Goal: Task Accomplishment & Management: Complete application form

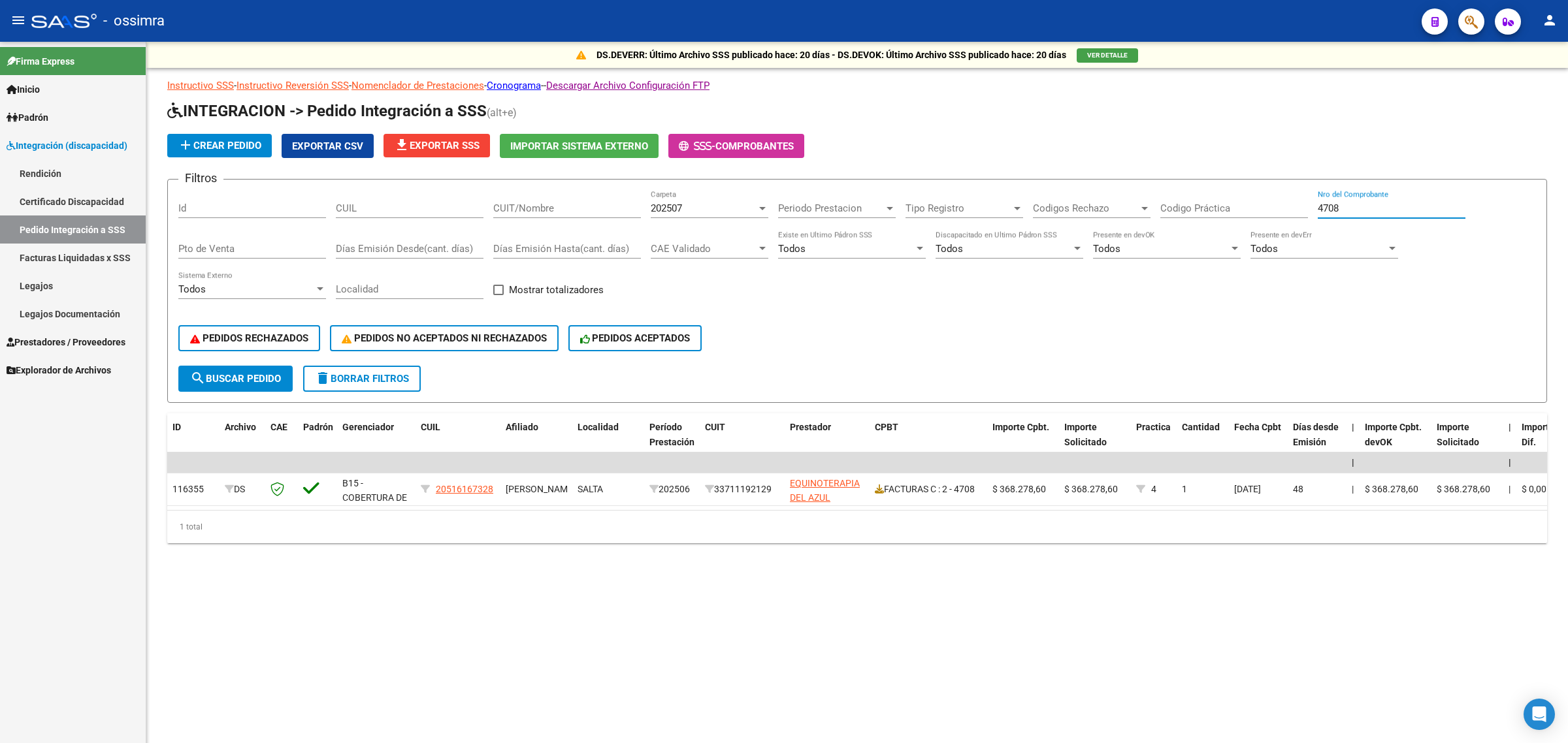
drag, startPoint x: 1361, startPoint y: 210, endPoint x: 1306, endPoint y: 229, distance: 58.2
click at [1306, 229] on div "Filtros Id CUIL CUIT/Nombre 202507 Carpeta Periodo Prestacion Periodo Prestacio…" at bounding box center [857, 278] width 1358 height 176
click at [681, 198] on div "202507 Carpeta" at bounding box center [709, 204] width 117 height 28
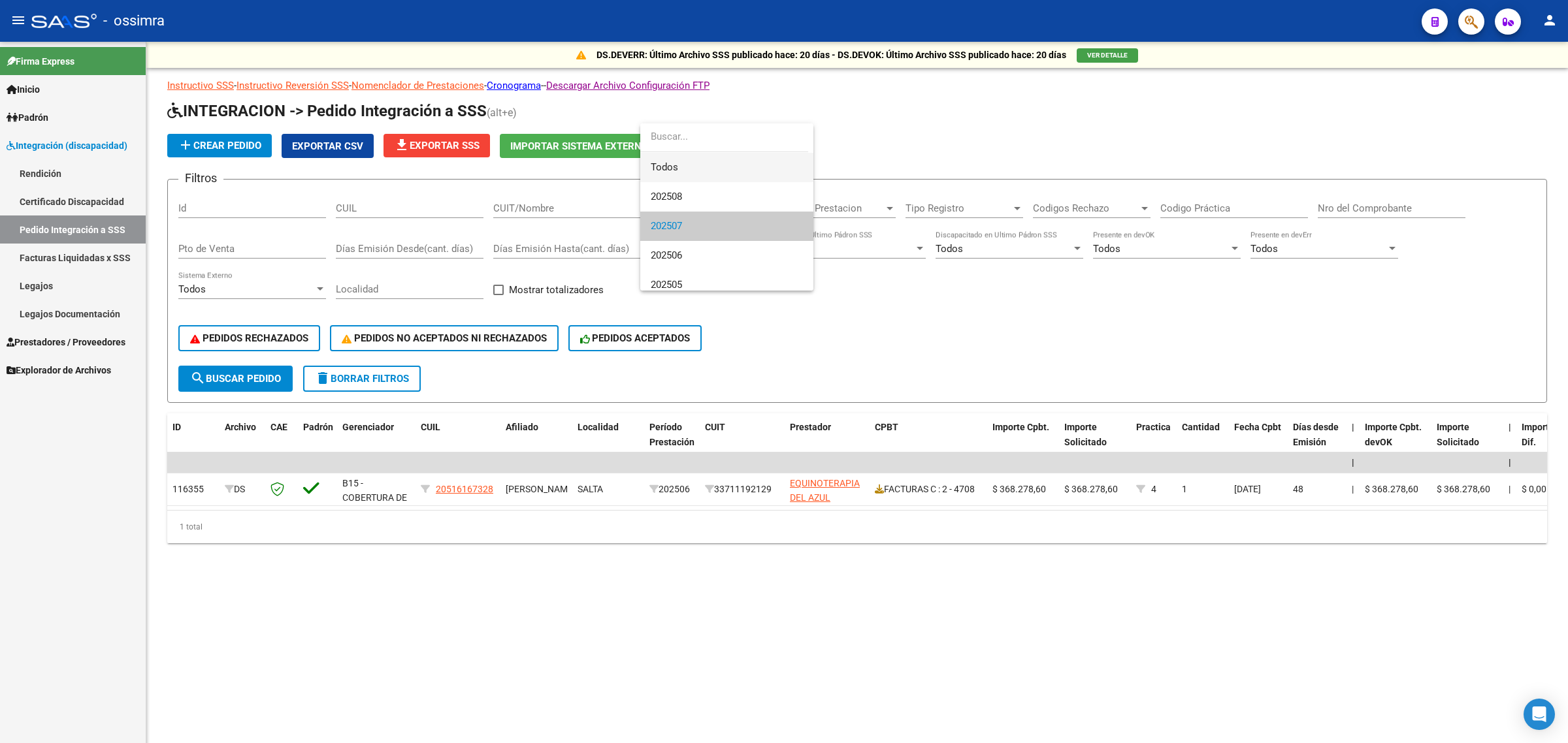
click at [717, 167] on span "Todos" at bounding box center [727, 168] width 152 height 30
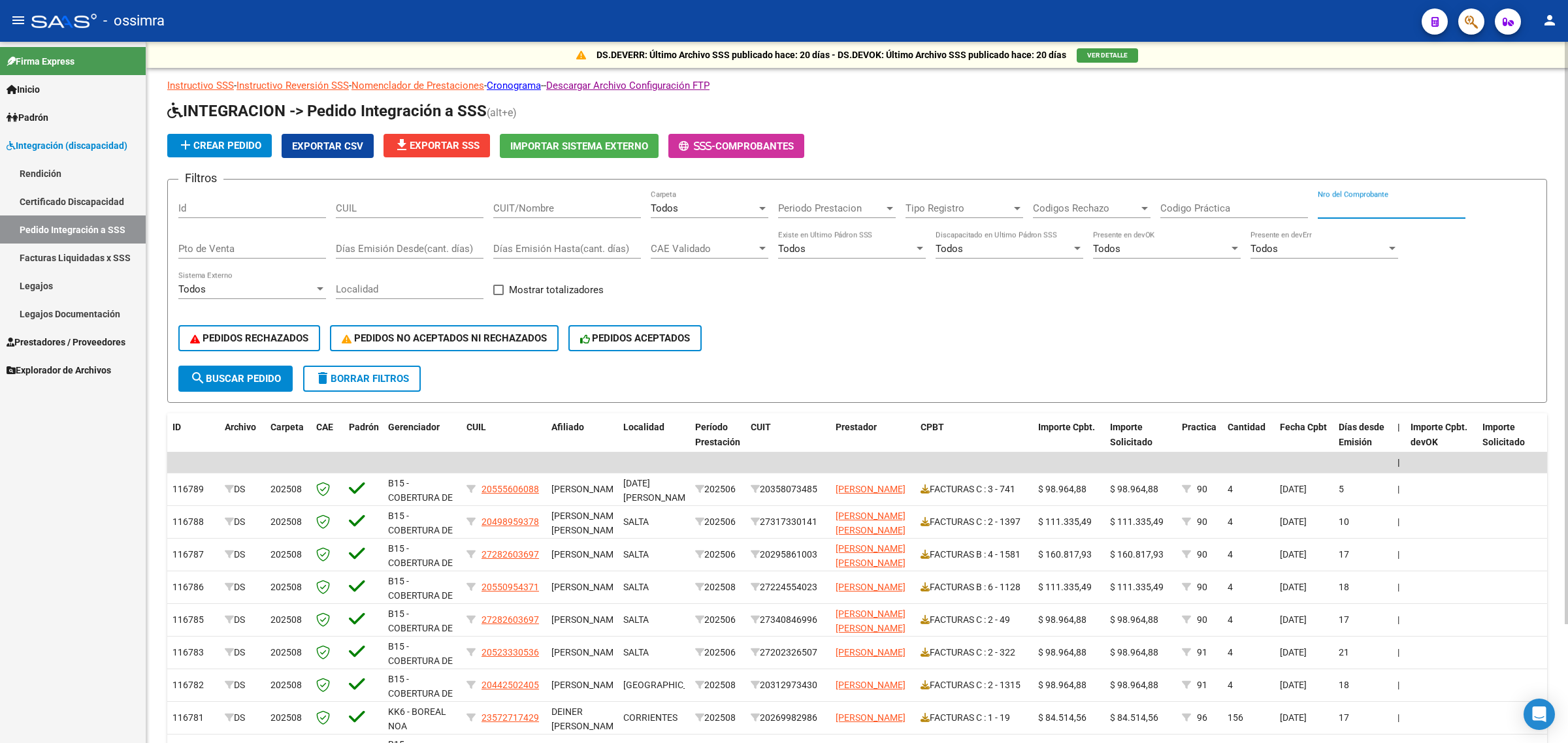
click at [1340, 203] on input "Nro del Comprobante" at bounding box center [1392, 209] width 148 height 12
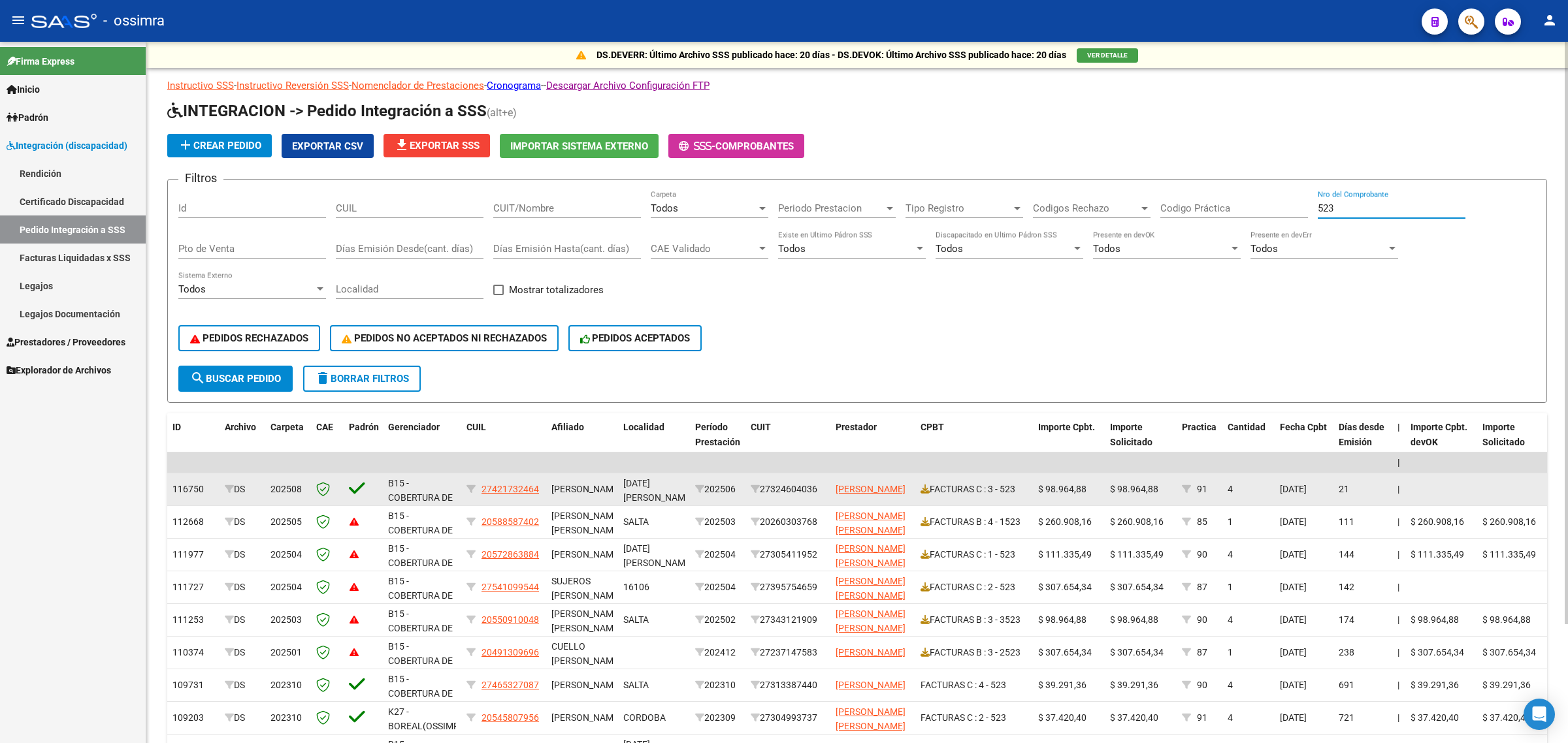
type input "523"
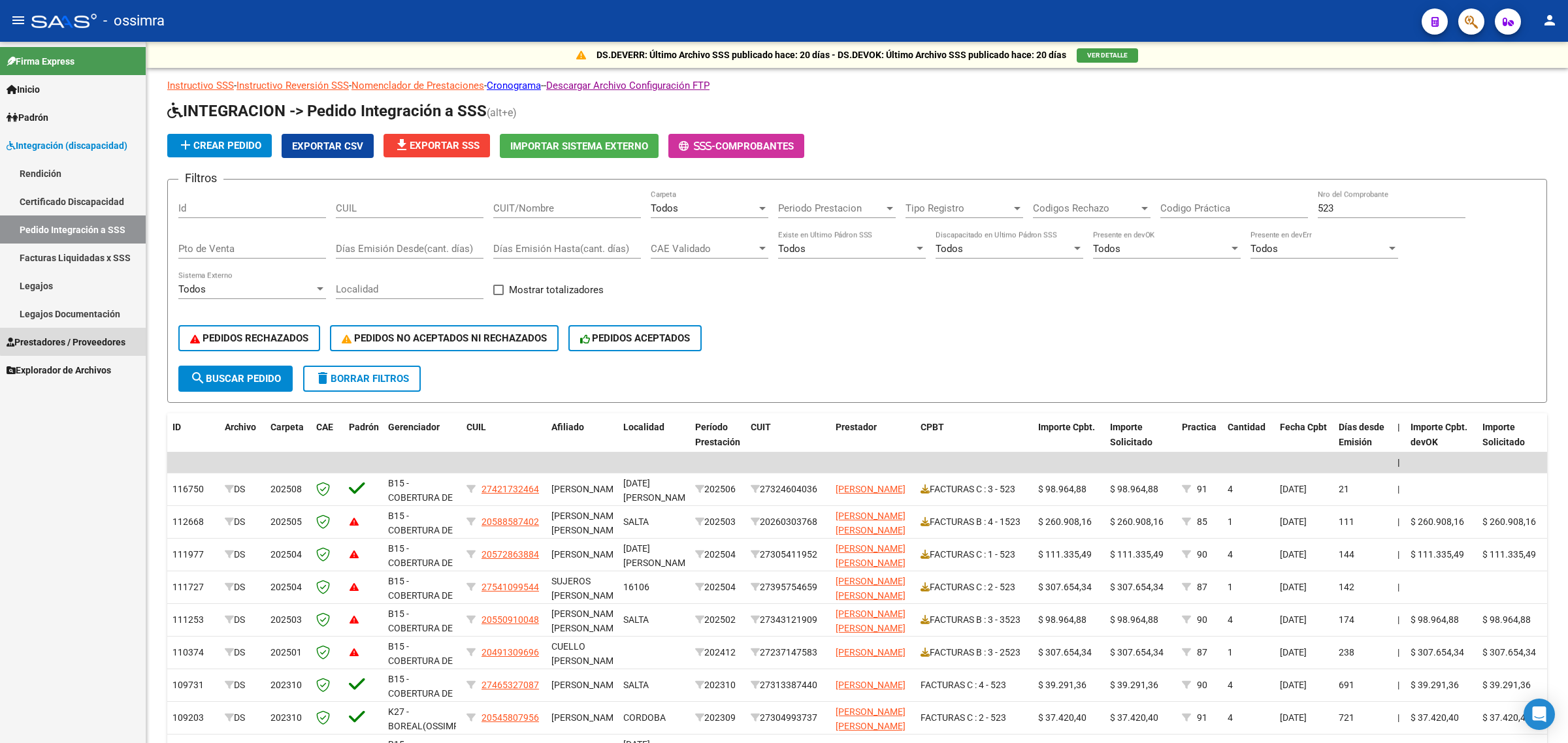
click at [73, 341] on span "Prestadores / Proveedores" at bounding box center [66, 342] width 119 height 15
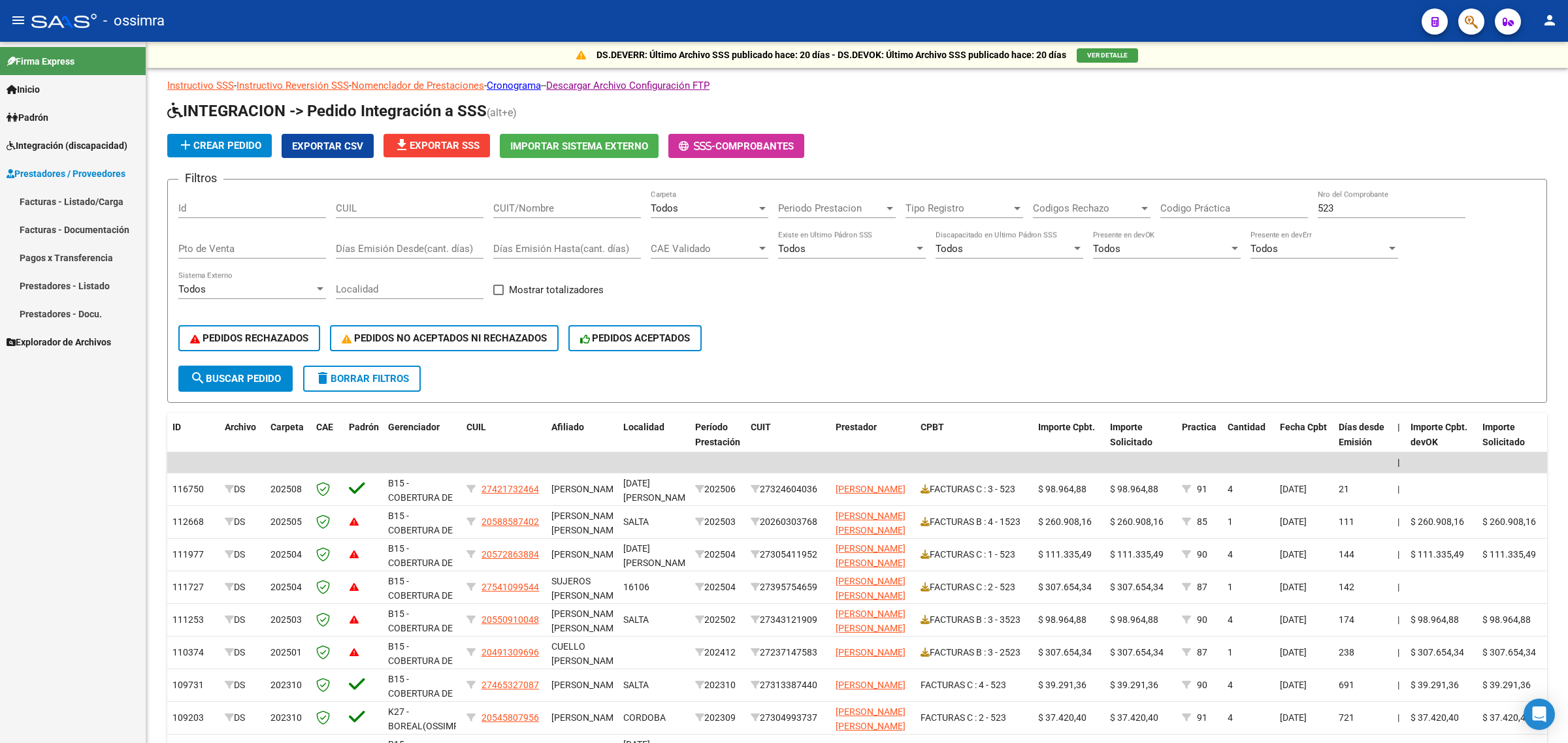
click at [72, 196] on link "Facturas - Listado/Carga" at bounding box center [73, 202] width 146 height 28
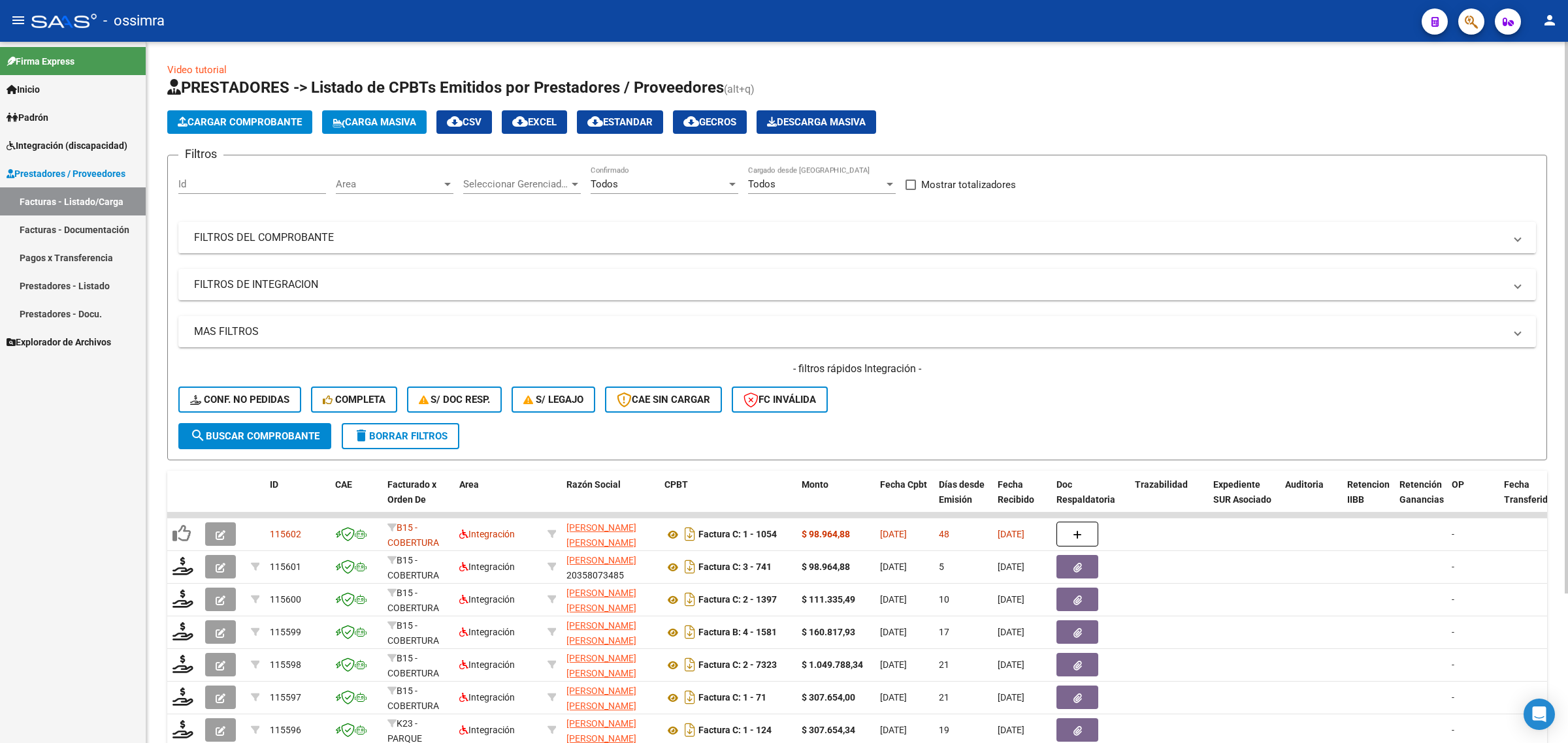
click at [330, 236] on mat-panel-title "FILTROS DEL COMPROBANTE" at bounding box center [849, 237] width 1311 height 15
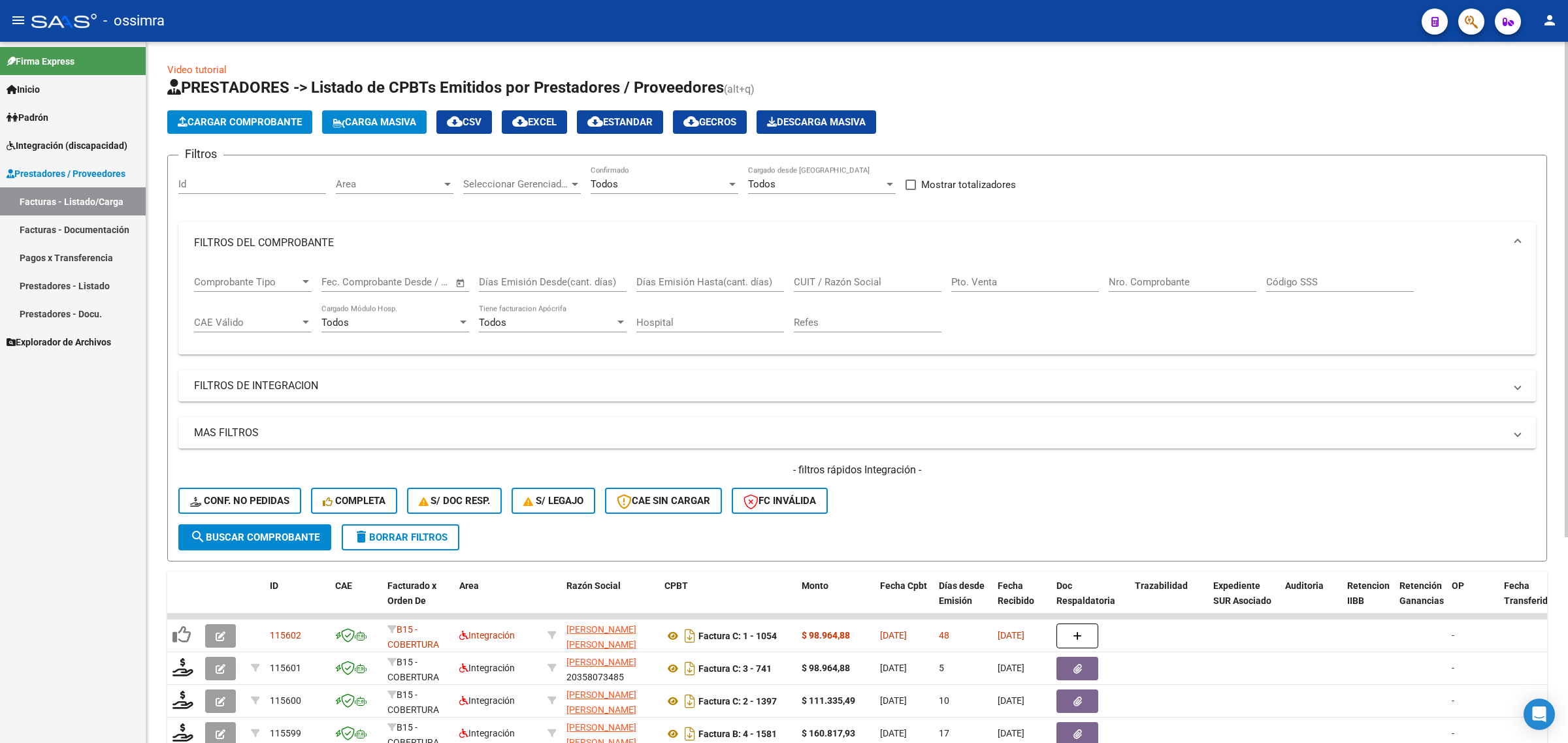
click at [1173, 282] on input "Nro. Comprobante" at bounding box center [1183, 282] width 148 height 12
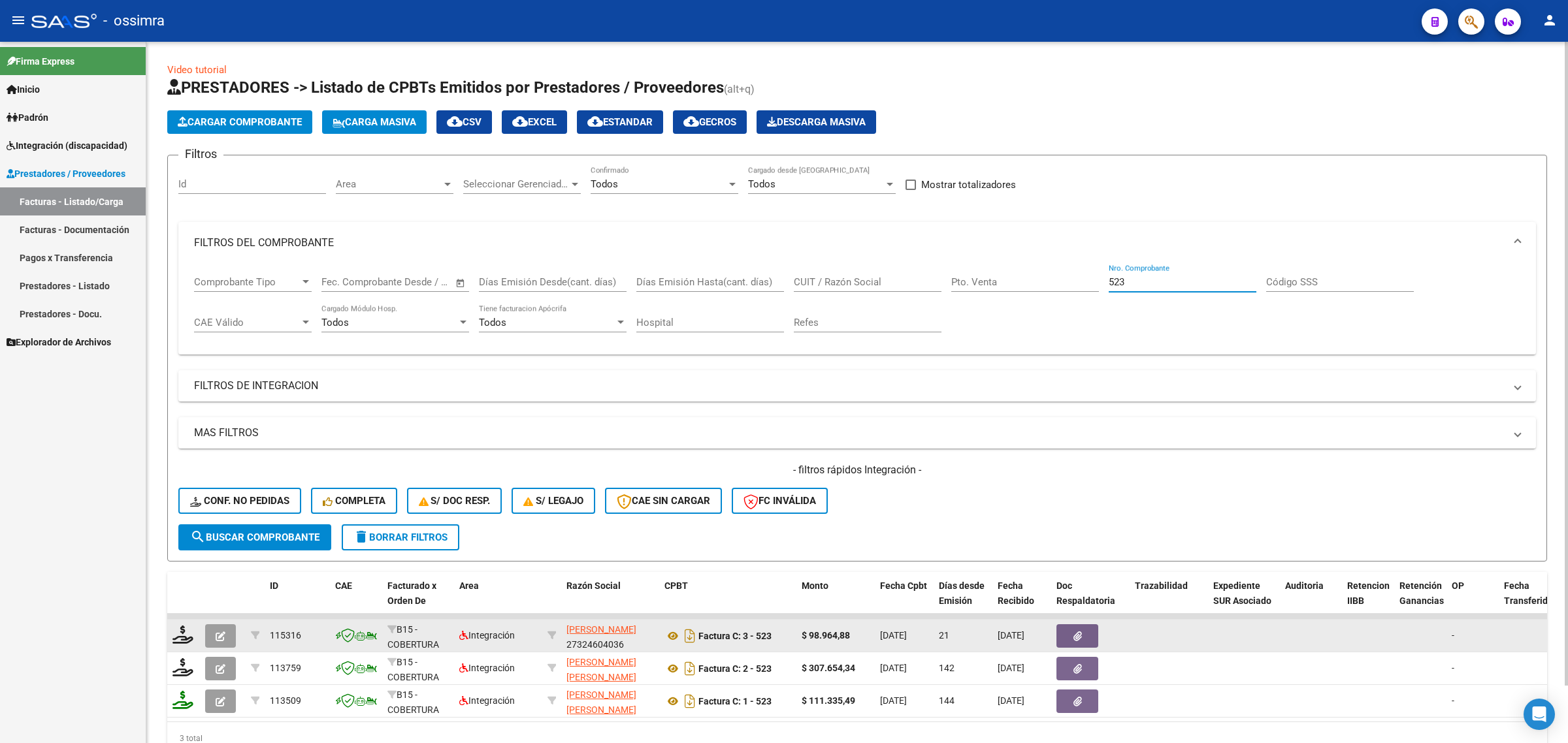
type input "523"
click at [230, 640] on button "button" at bounding box center [220, 636] width 30 height 23
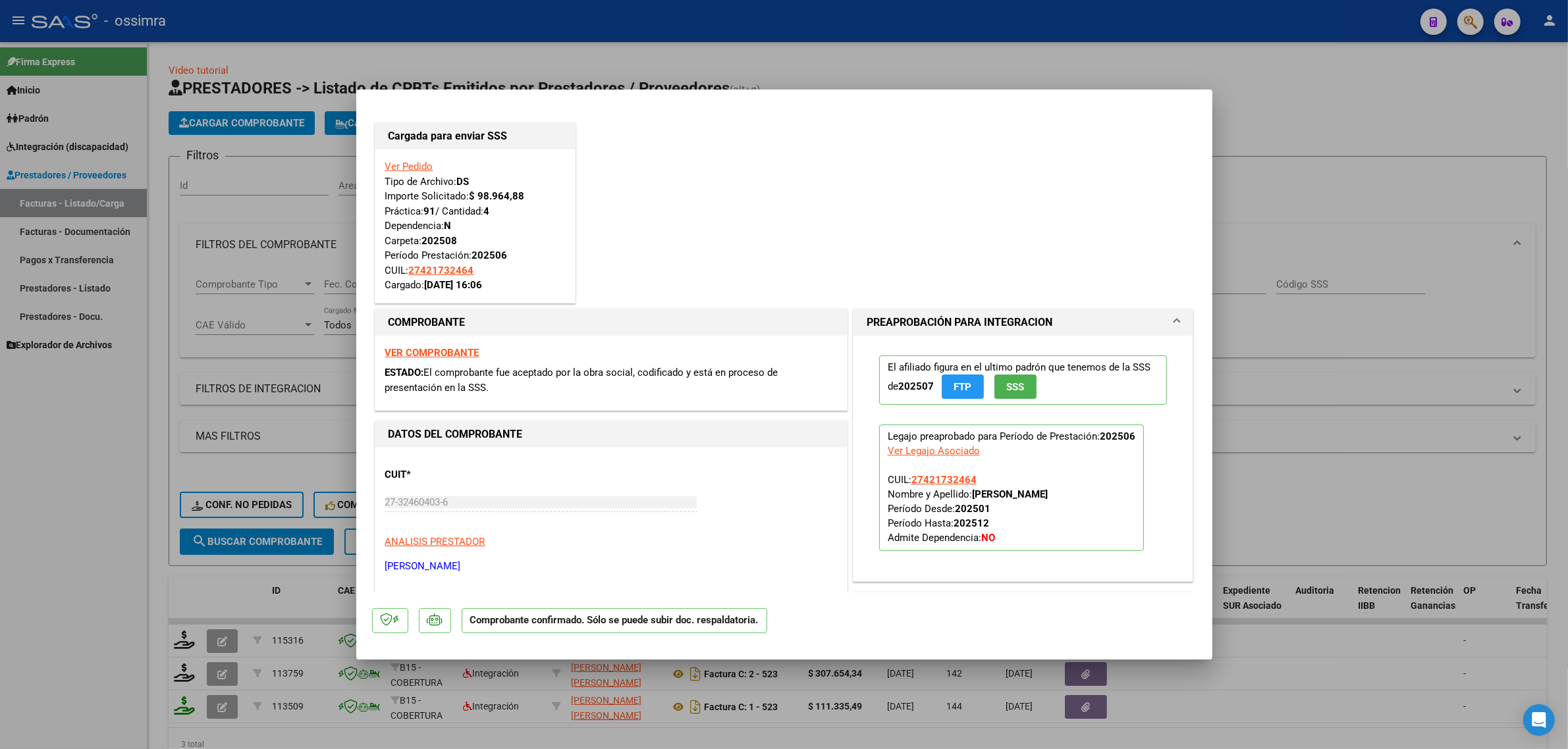
type input "$ 0,00"
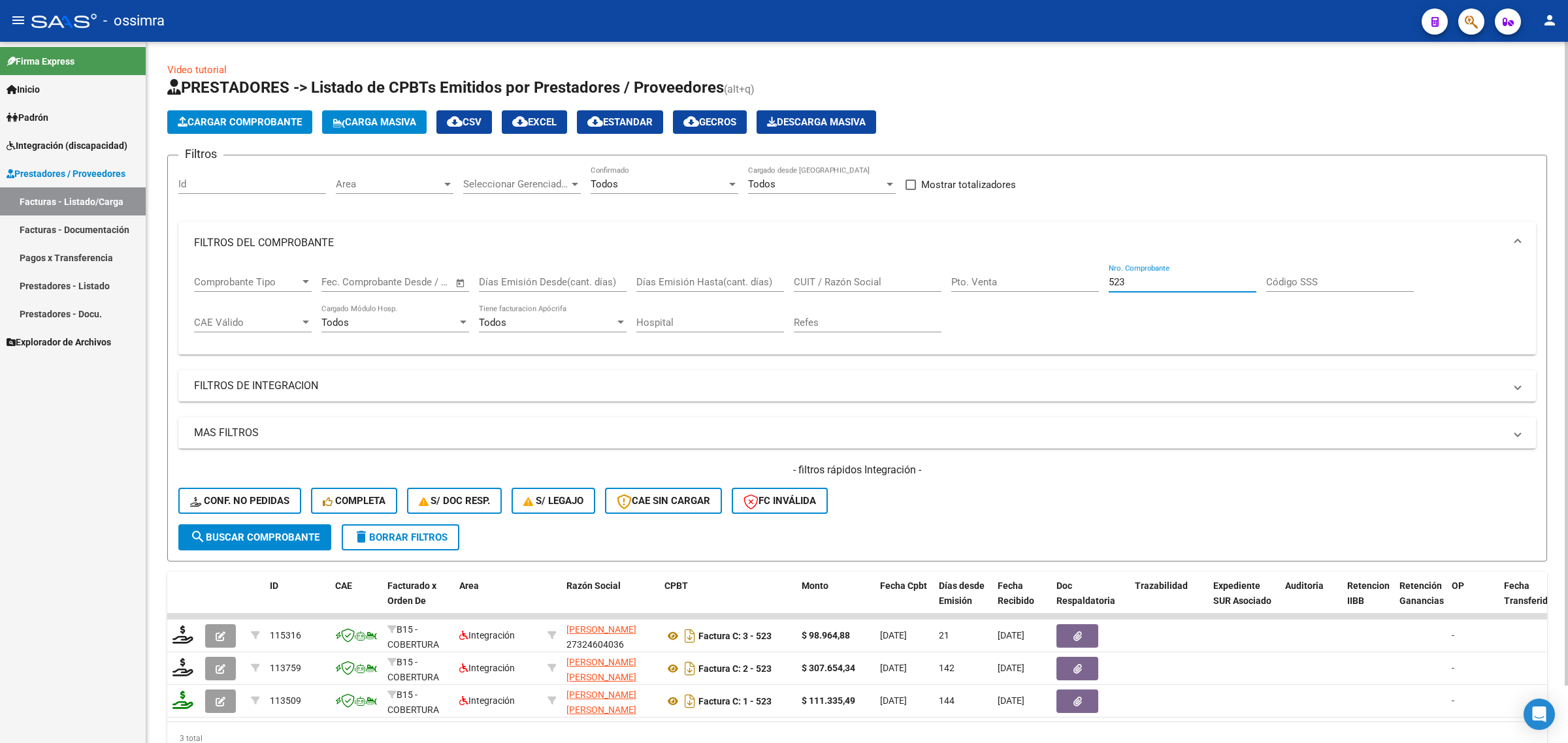
drag, startPoint x: 1153, startPoint y: 284, endPoint x: 1112, endPoint y: 295, distance: 42.4
click at [1112, 295] on div "523 Nro. Comprobante" at bounding box center [1183, 284] width 148 height 41
click at [1115, 269] on div "523 Nro. Comprobante" at bounding box center [1183, 278] width 148 height 28
click at [1116, 282] on input "523" at bounding box center [1183, 282] width 148 height 12
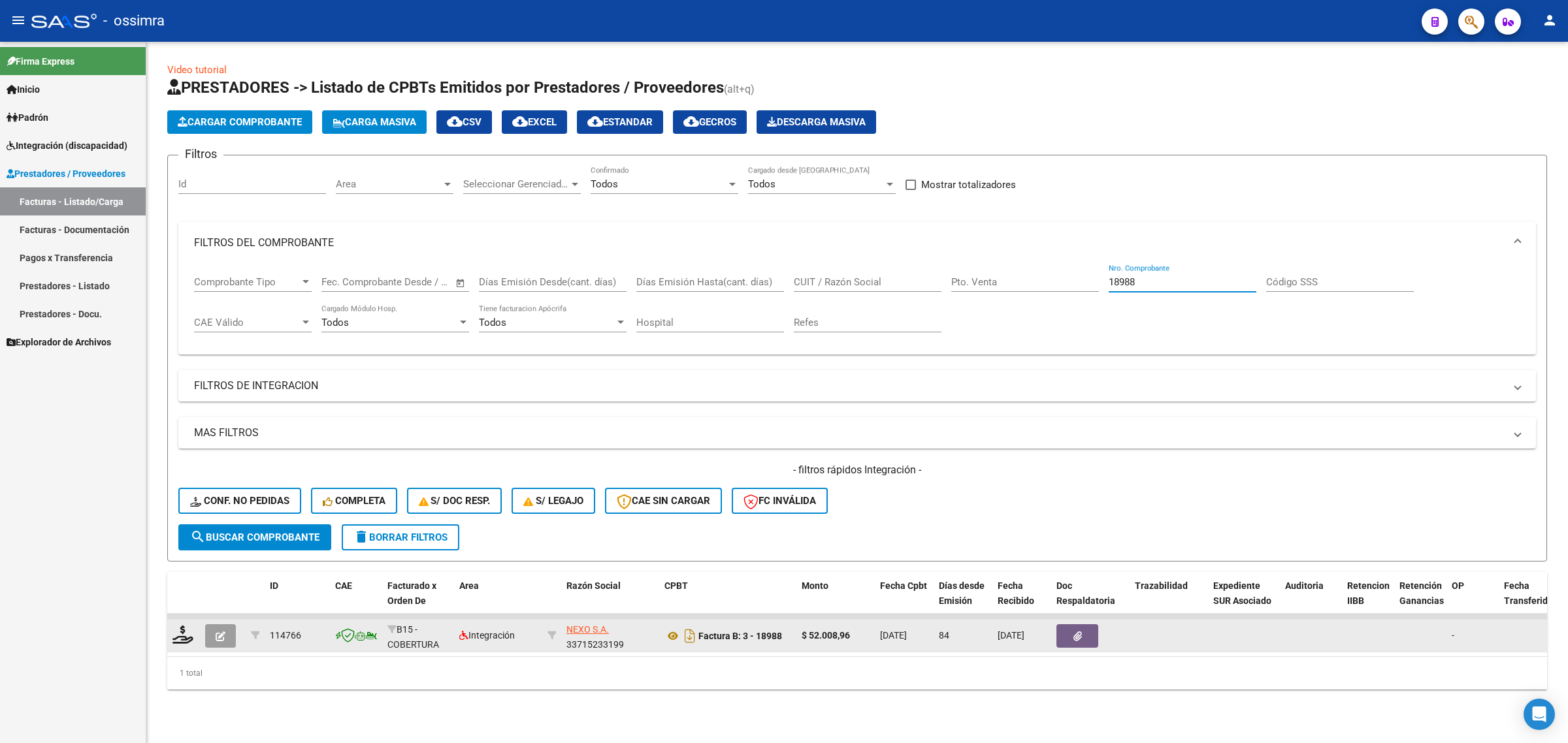
type input "18988"
click at [227, 634] on button "button" at bounding box center [220, 636] width 30 height 23
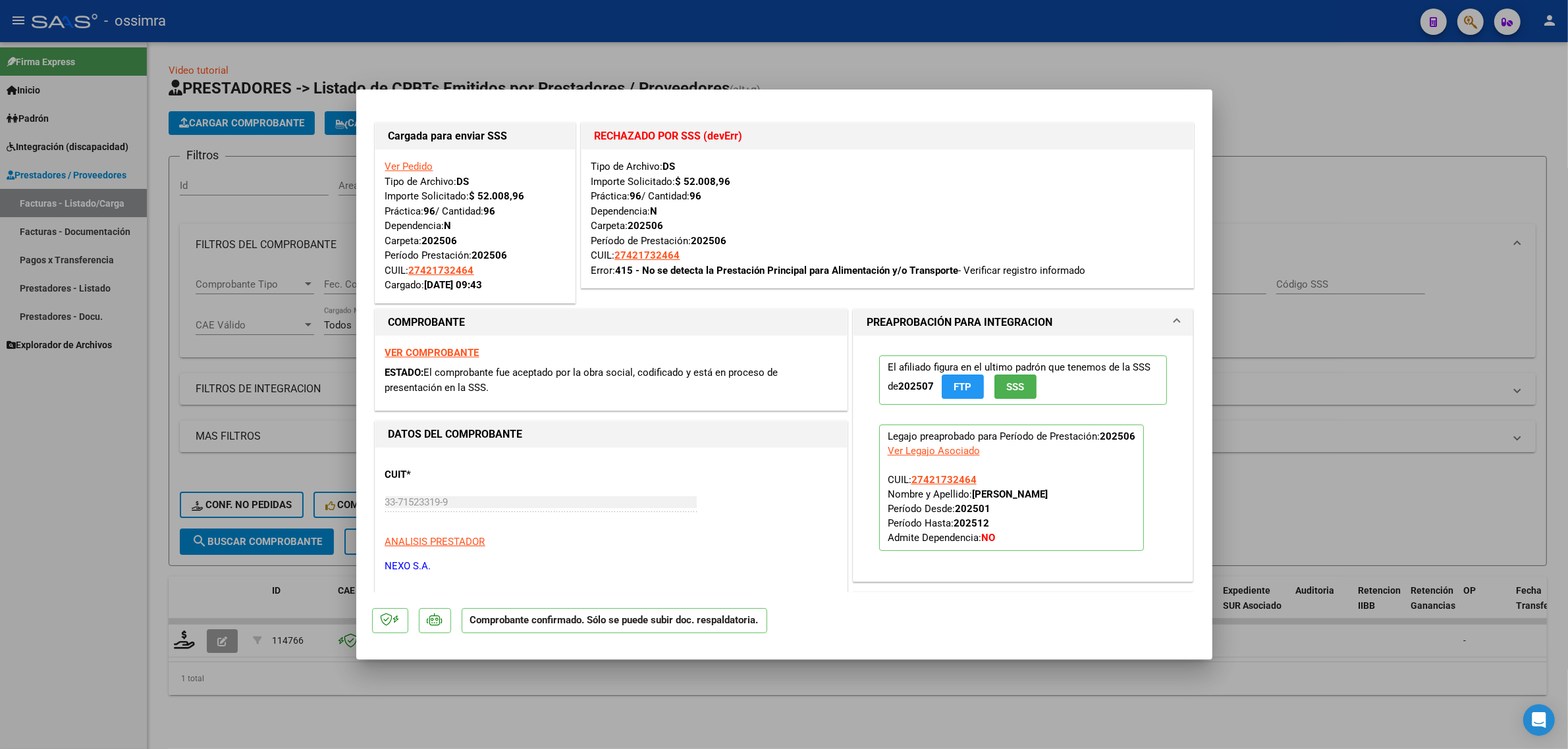
click at [392, 163] on link "Ver Pedido" at bounding box center [409, 166] width 48 height 12
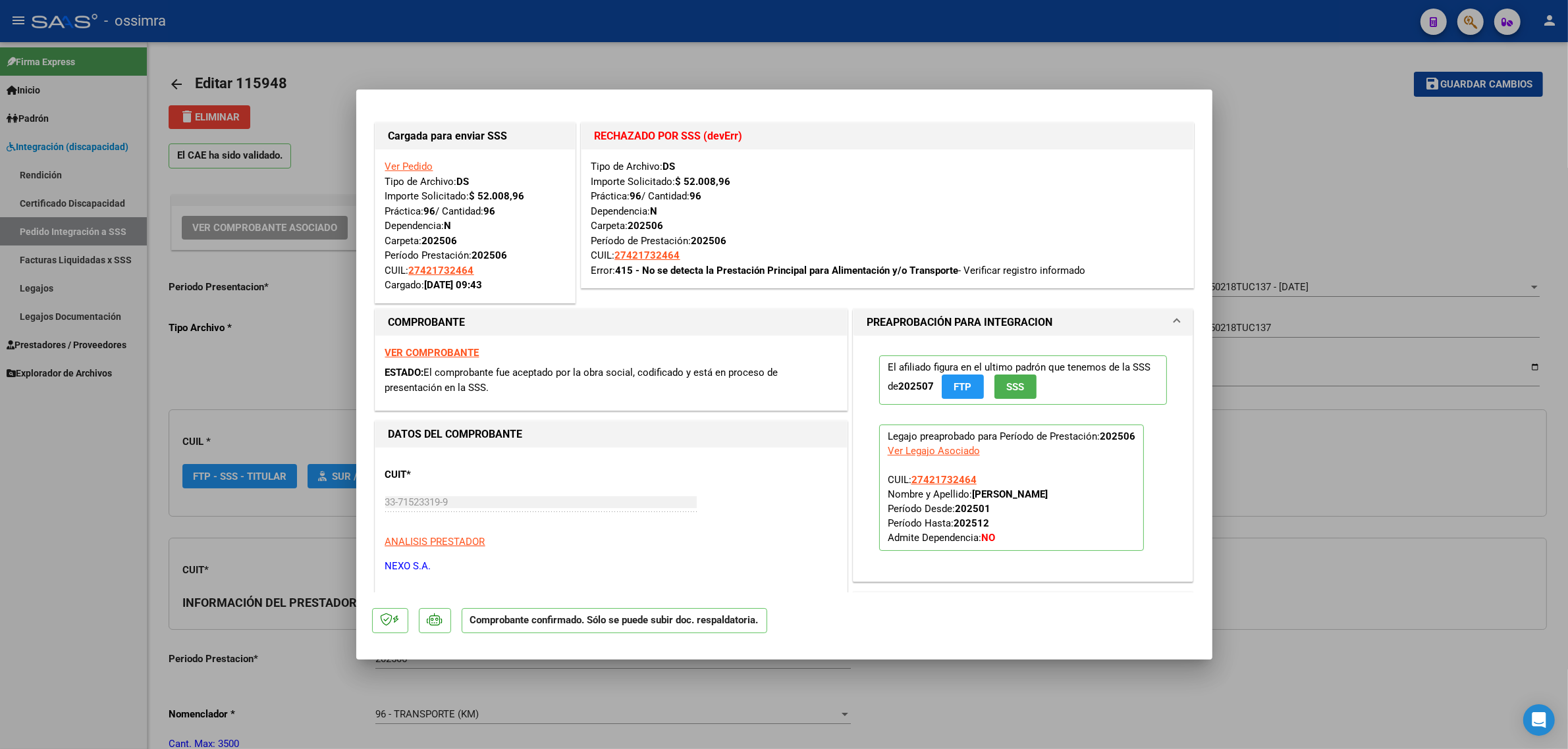
type input "$ 0,00"
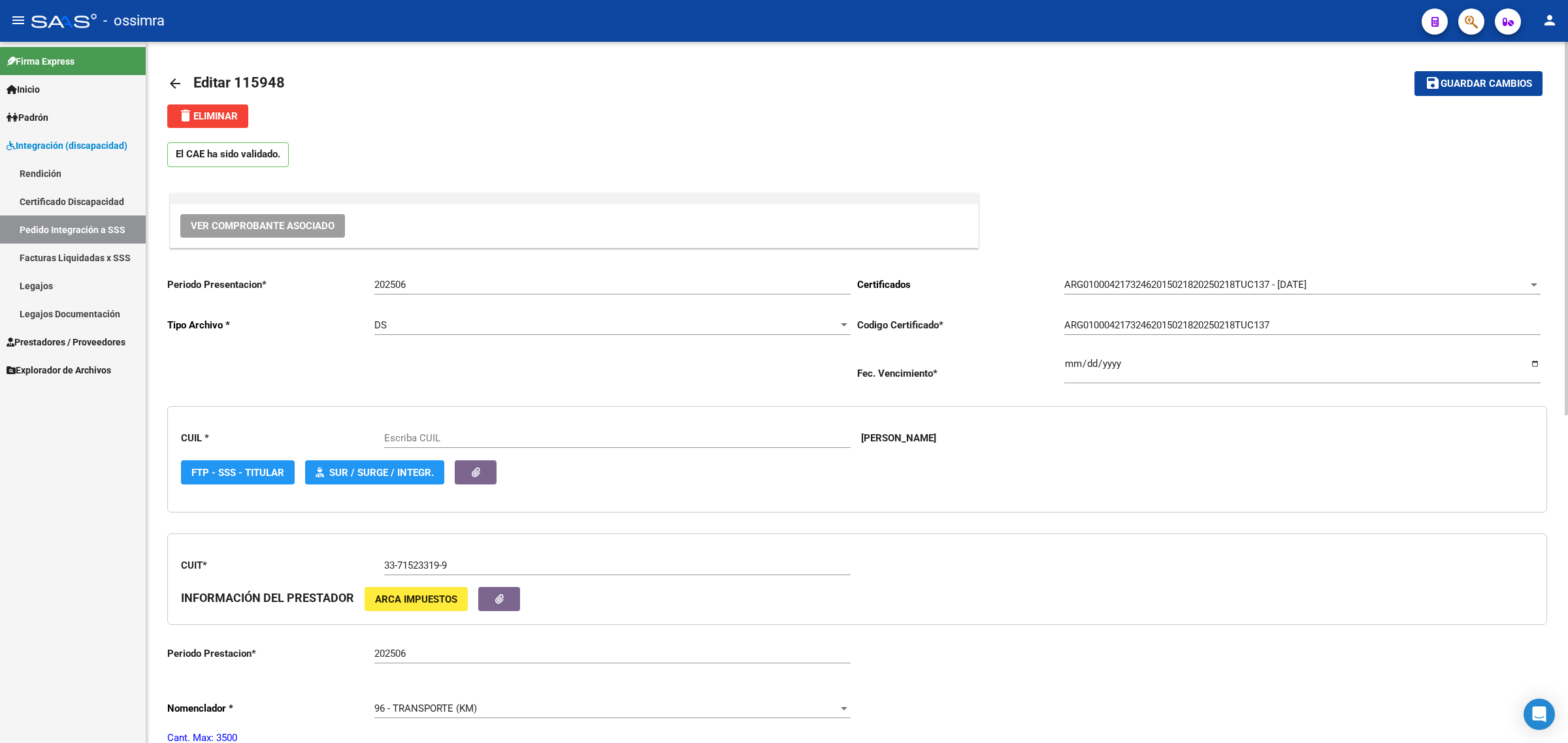
type input "27421732464"
click at [69, 341] on span "Prestadores / Proveedores" at bounding box center [66, 342] width 119 height 15
click at [50, 341] on span "Prestadores / Proveedores" at bounding box center [66, 342] width 119 height 15
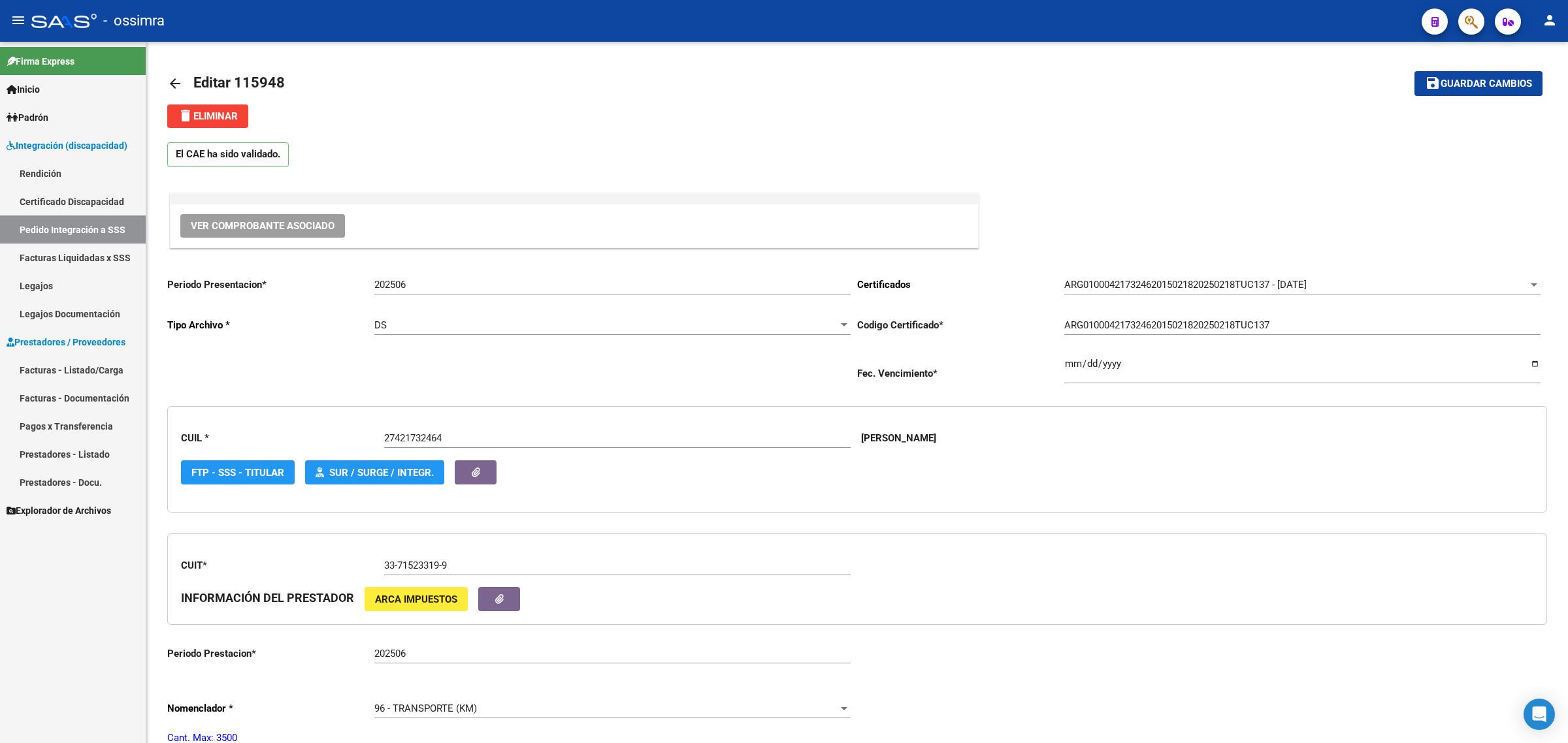
click at [50, 366] on link "Facturas - Listado/Carga" at bounding box center [73, 370] width 146 height 28
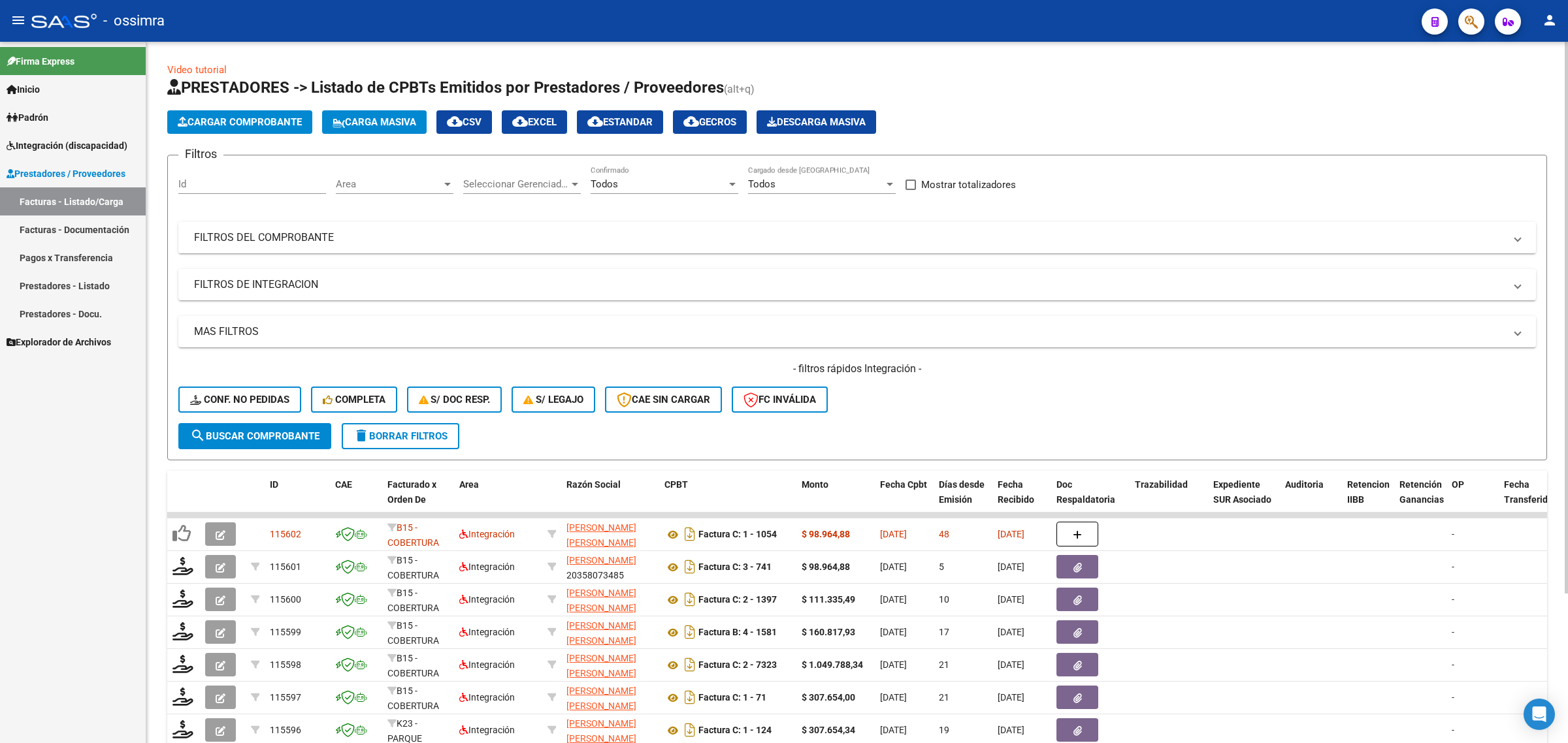
click at [286, 239] on mat-panel-title "FILTROS DEL COMPROBANTE" at bounding box center [849, 237] width 1311 height 15
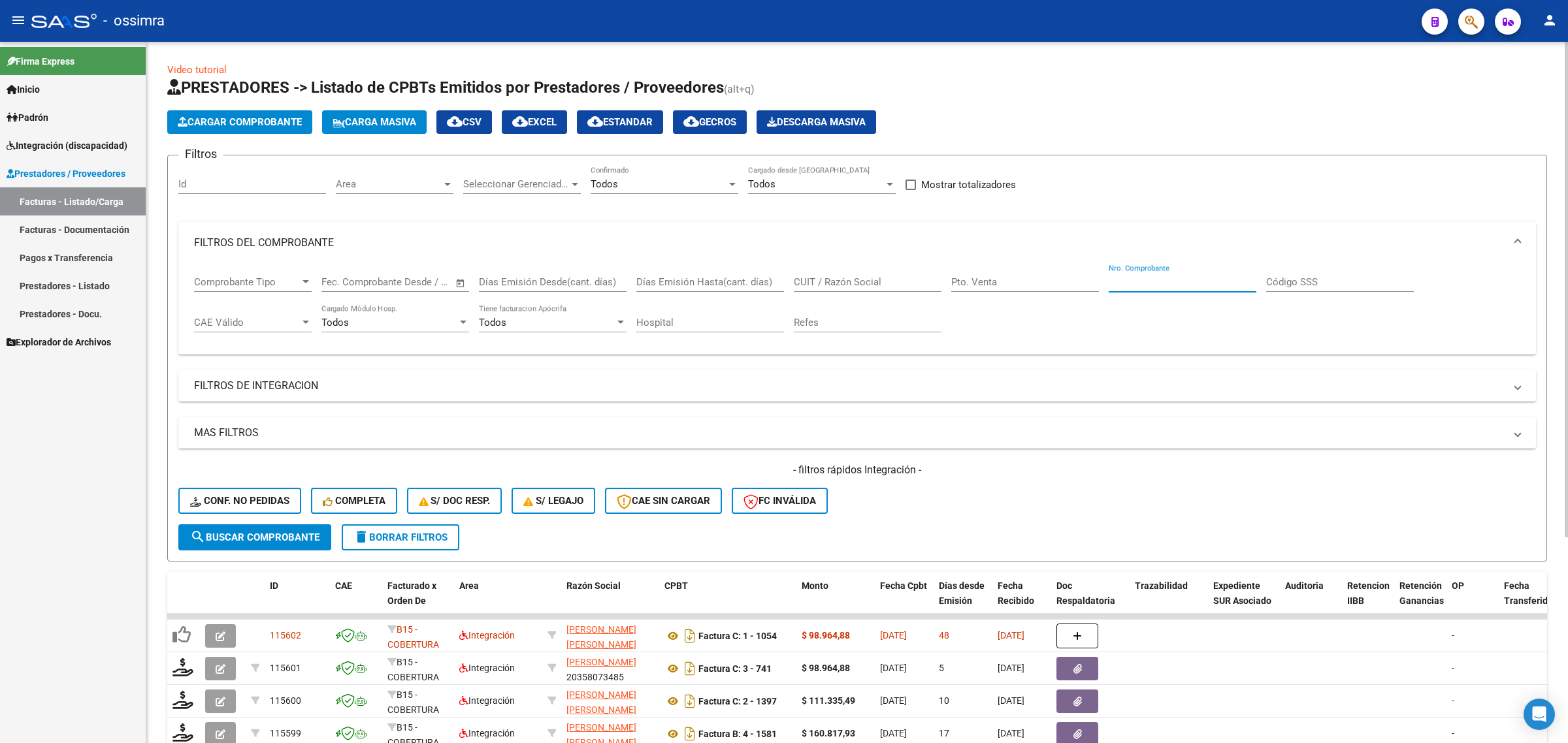
click at [1145, 284] on input "Nro. Comprobante" at bounding box center [1183, 282] width 148 height 12
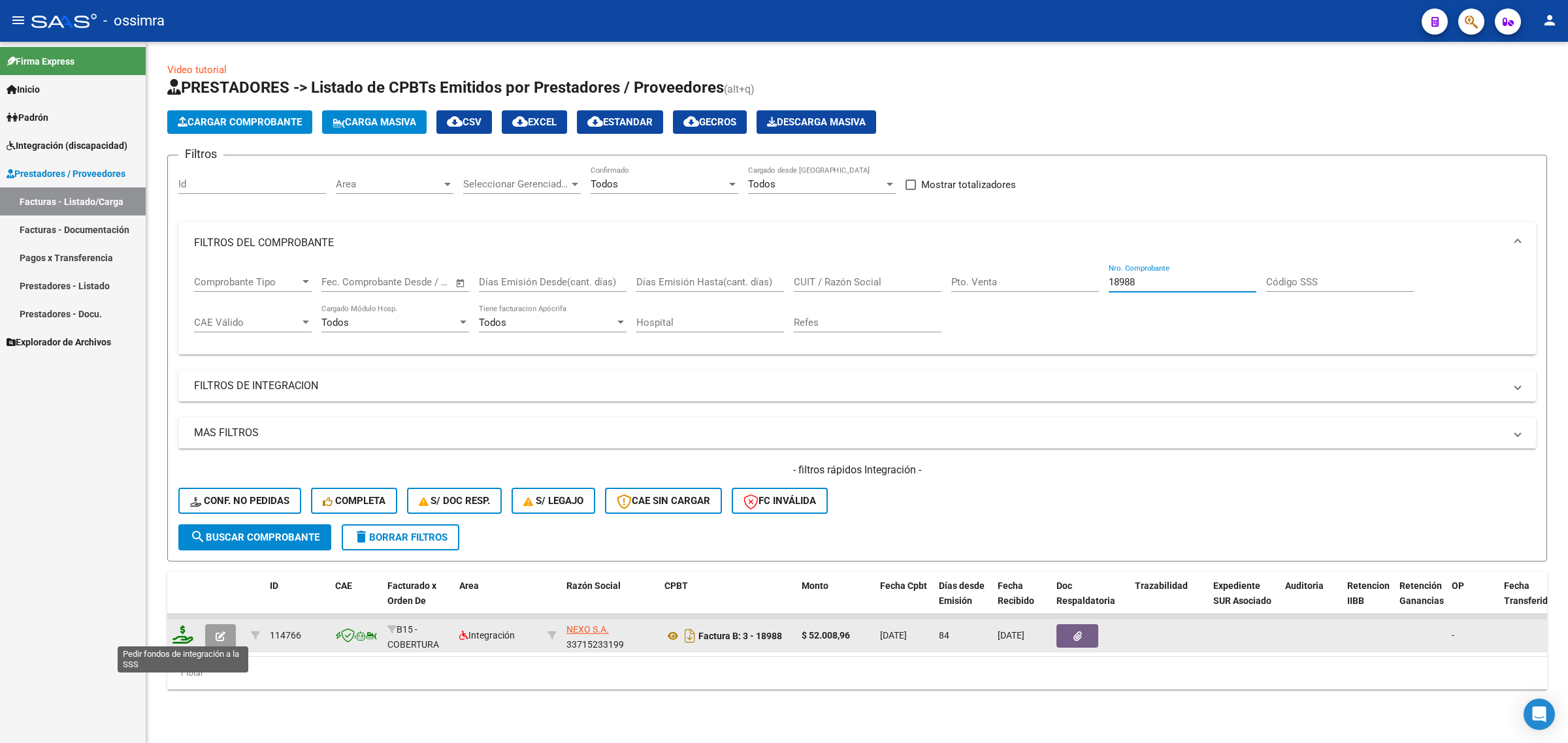
type input "18988"
click at [176, 631] on icon at bounding box center [183, 634] width 21 height 18
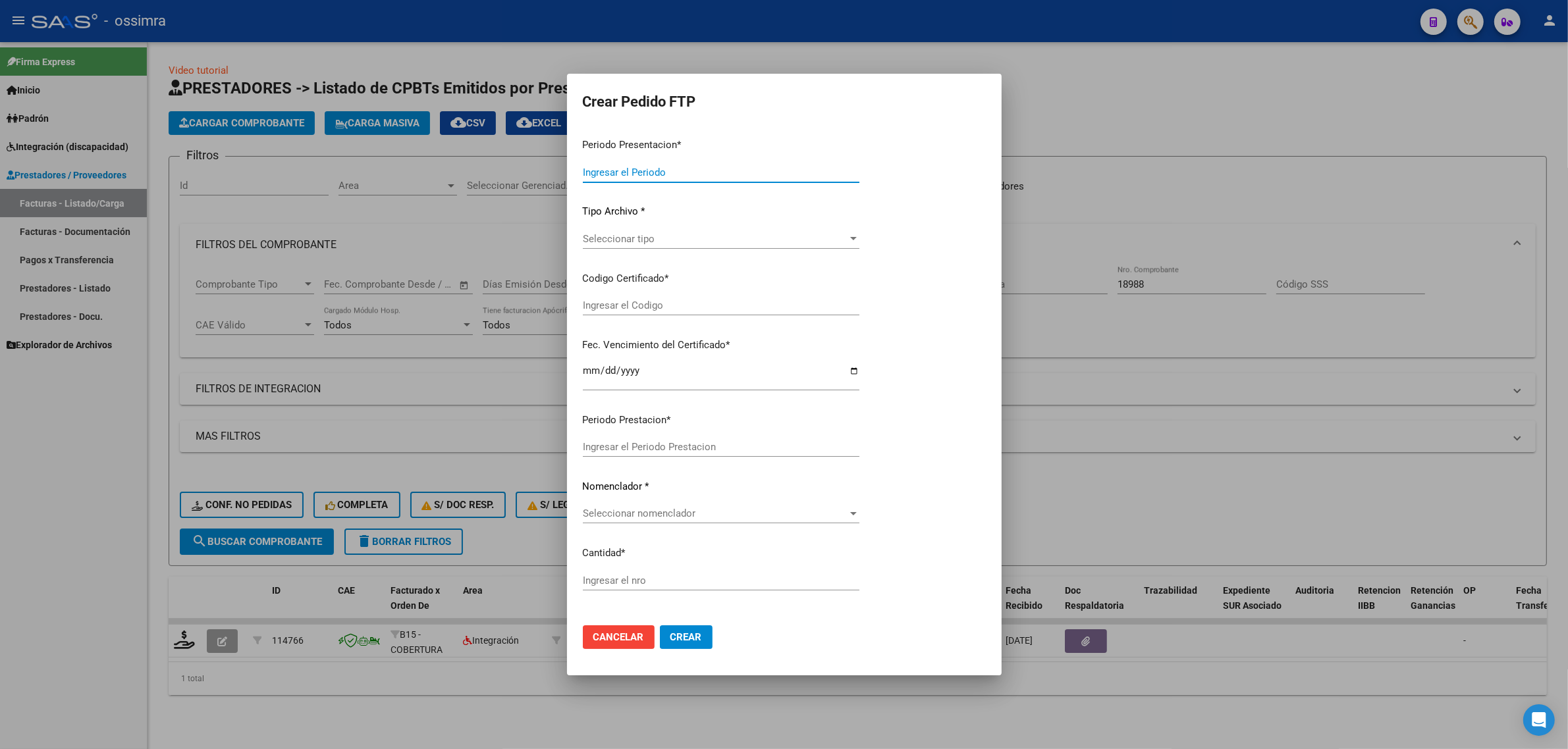
type input "202508"
type input "202506"
type input "$ 52.008,96"
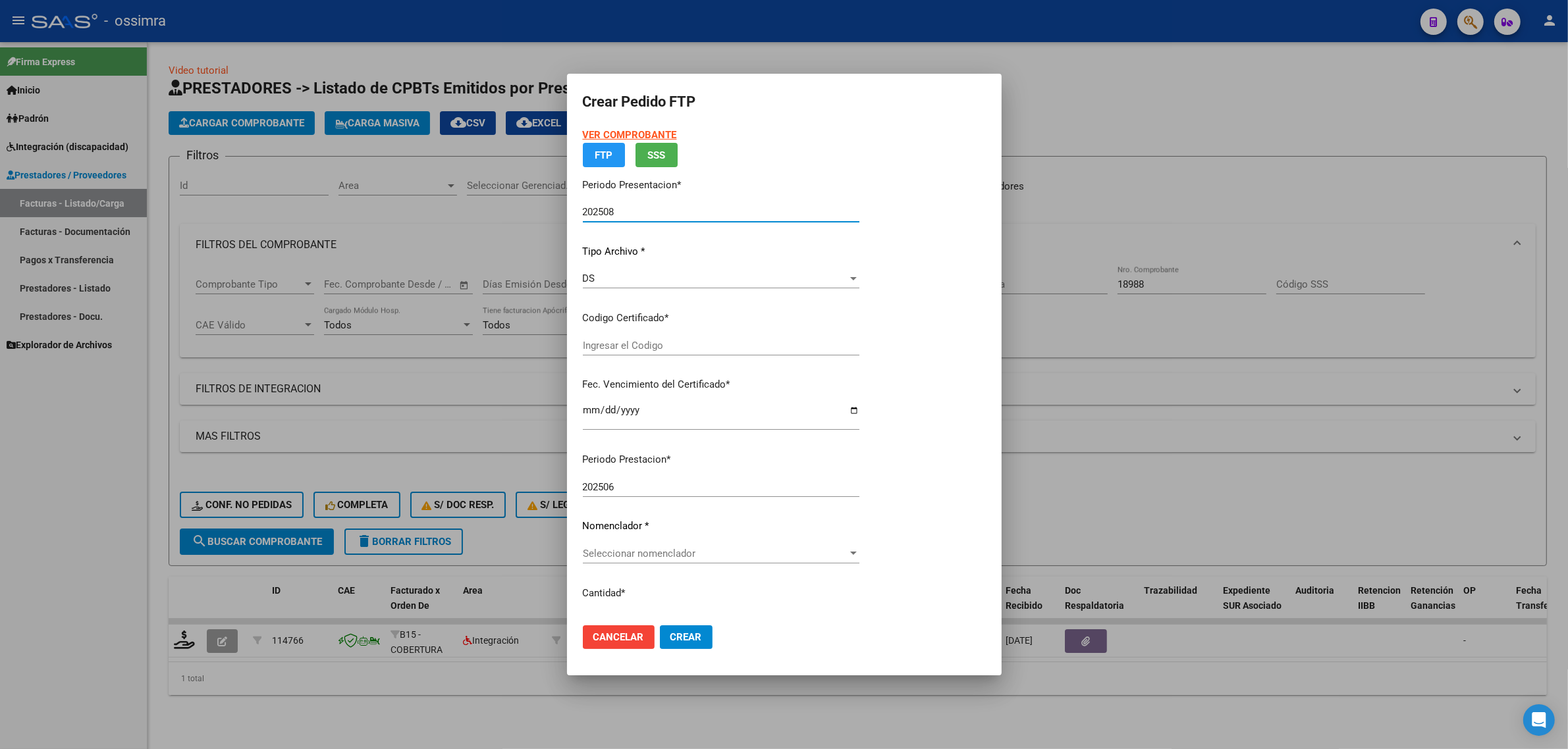
type input "ARG01000421732462015021820250218TUC137"
type input "[DATE]"
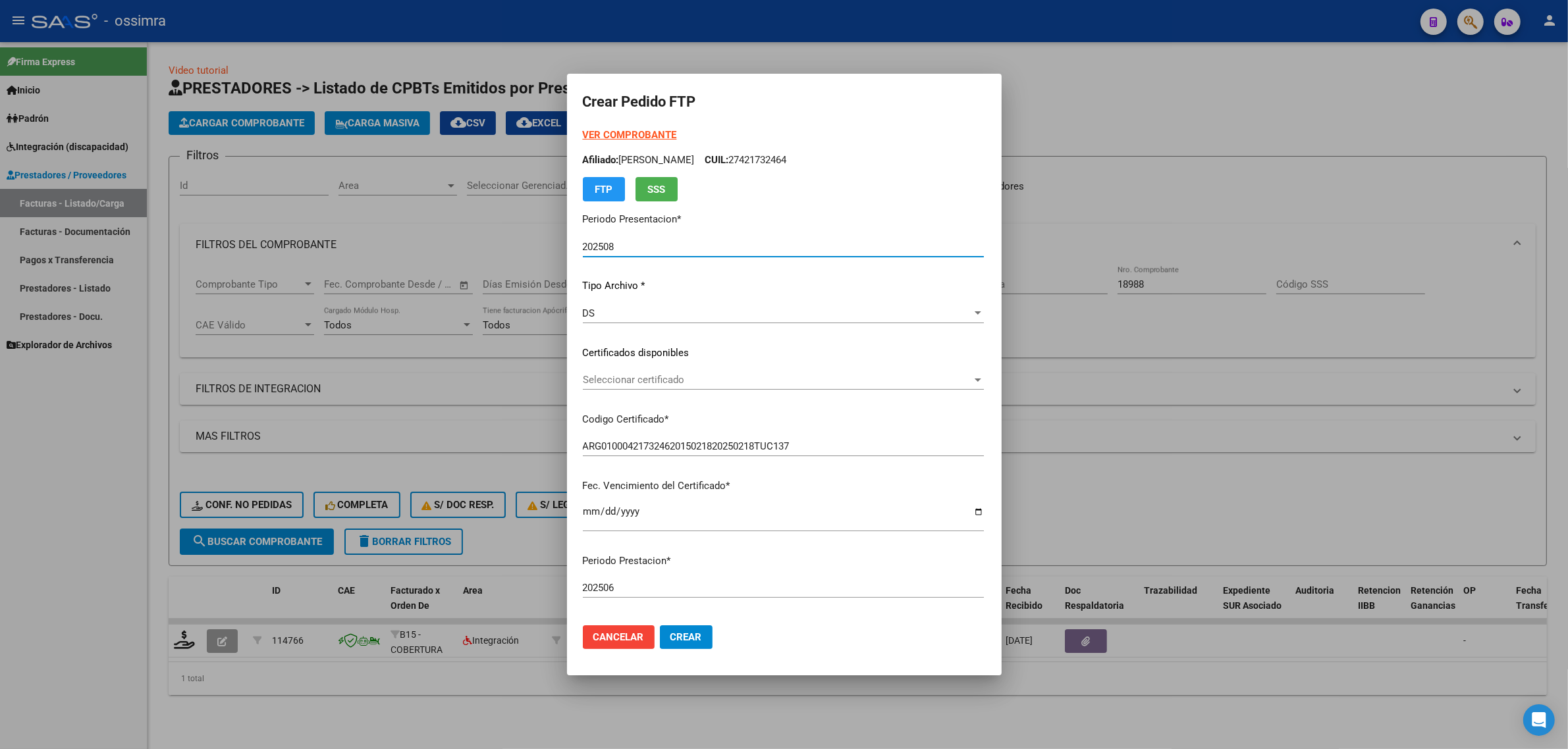
click at [691, 379] on span "Seleccionar certificado" at bounding box center [777, 380] width 389 height 12
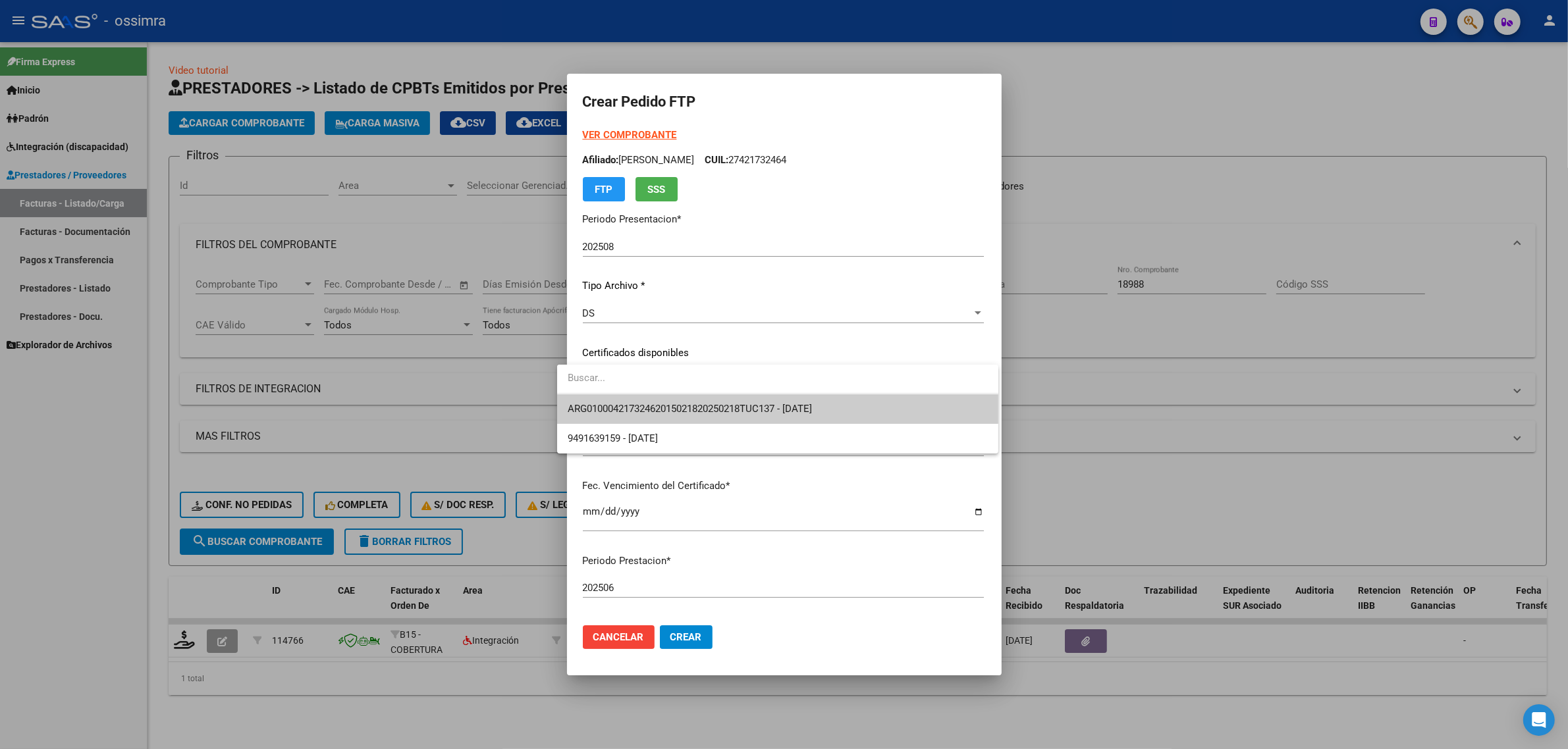
click at [689, 403] on span "ARG01000421732462015021820250218TUC137 - [DATE]" at bounding box center [689, 409] width 244 height 12
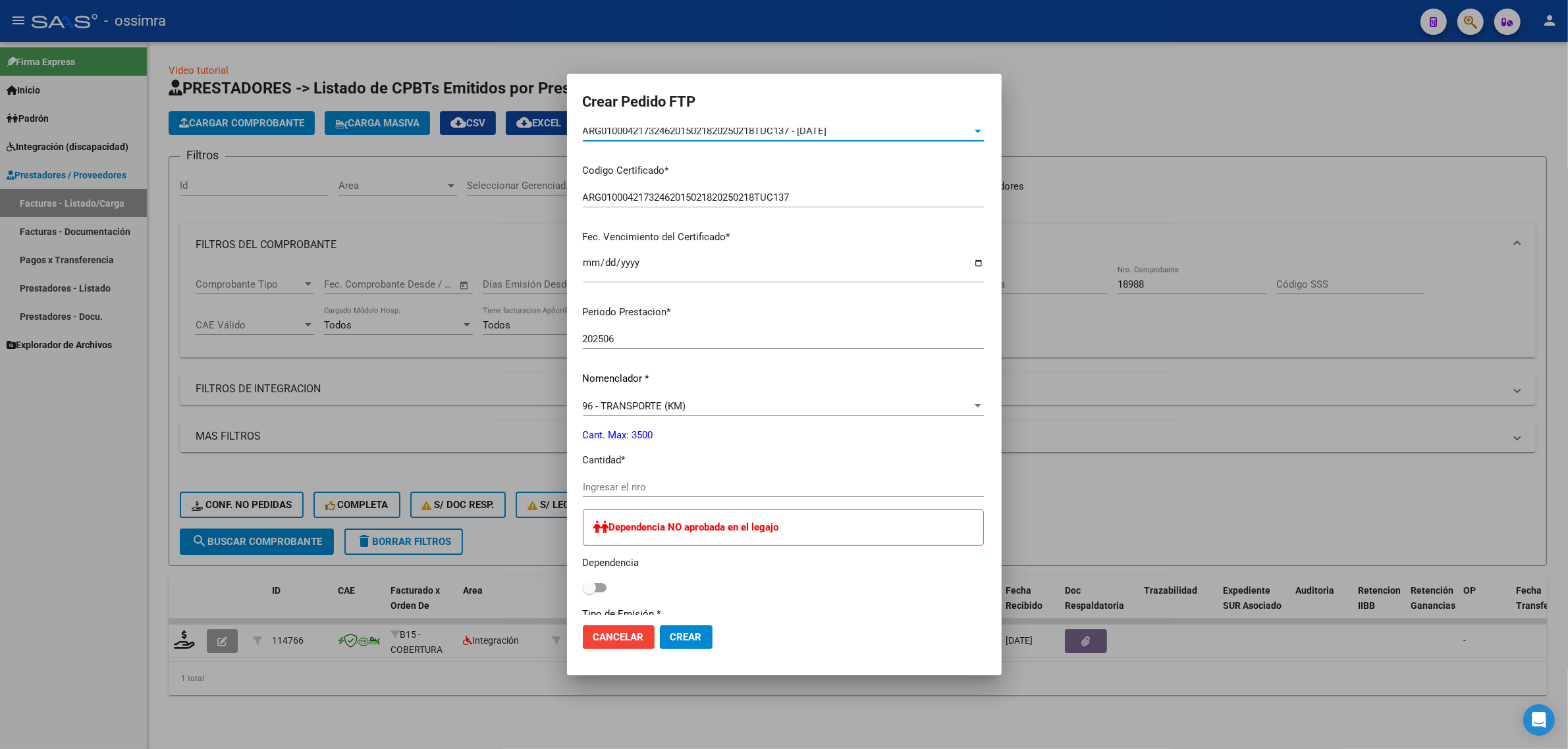
scroll to position [329, 0]
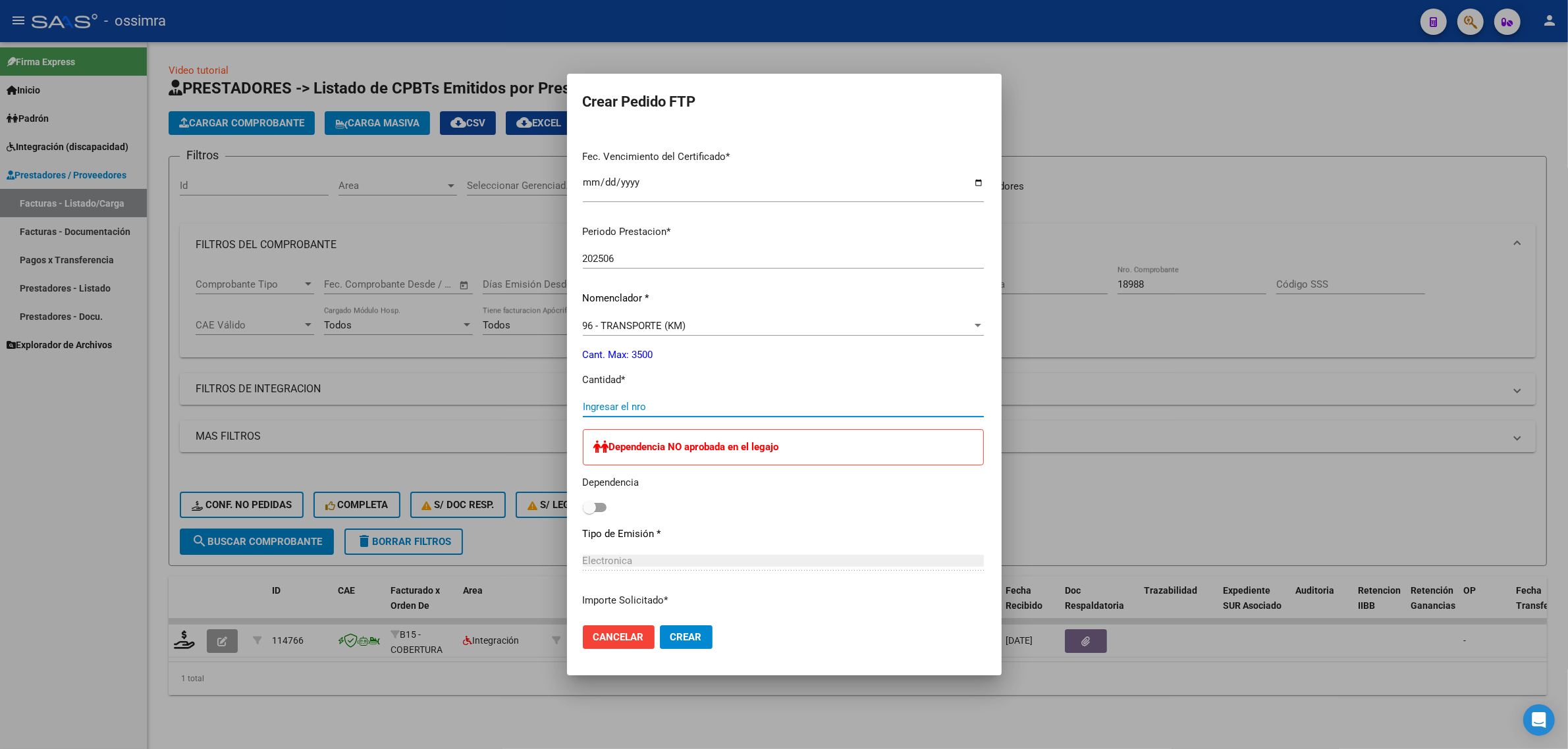
click at [675, 405] on input "Ingresar el nro" at bounding box center [783, 407] width 401 height 12
click at [653, 399] on div "Ingresar el nro" at bounding box center [783, 406] width 401 height 20
type input "96"
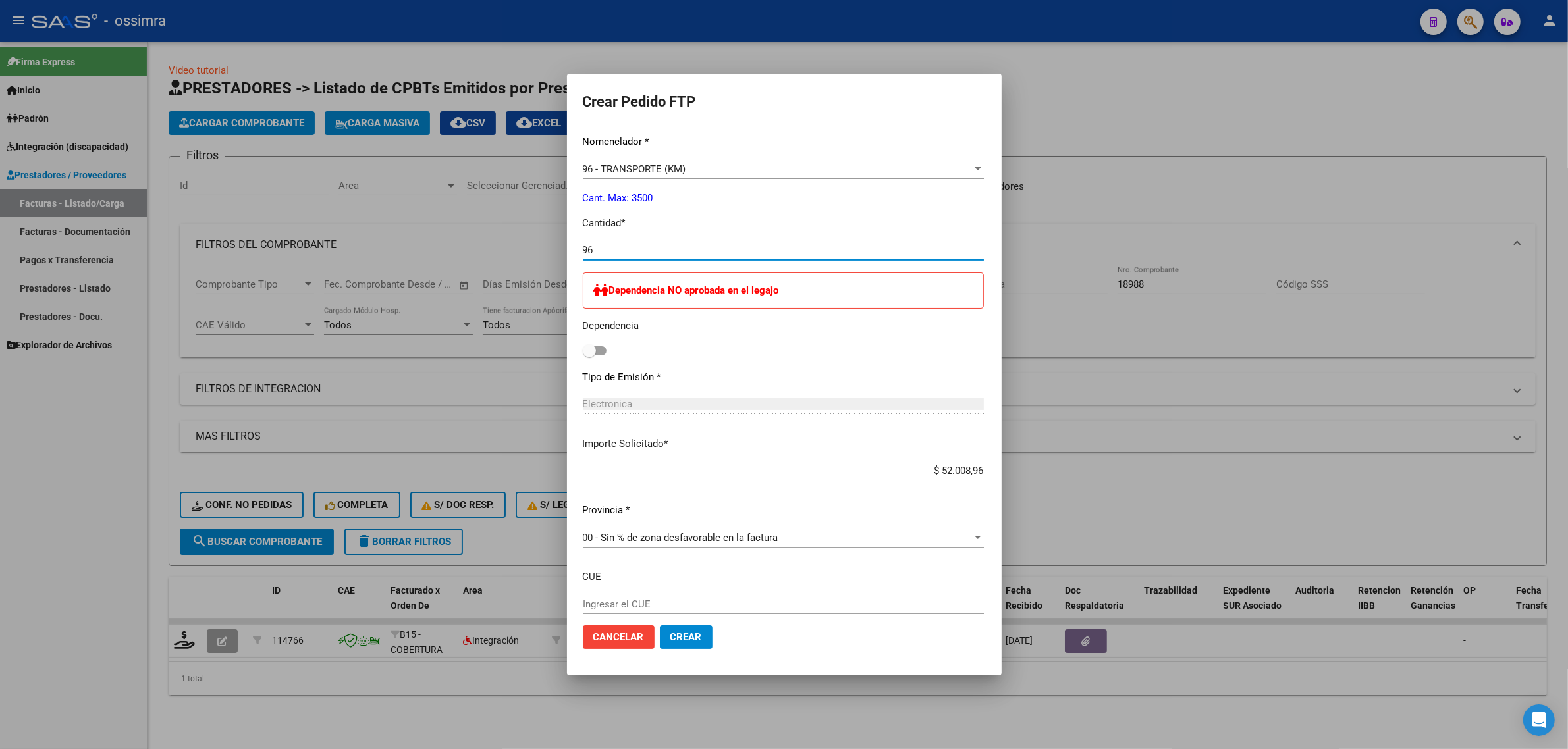
scroll to position [494, 0]
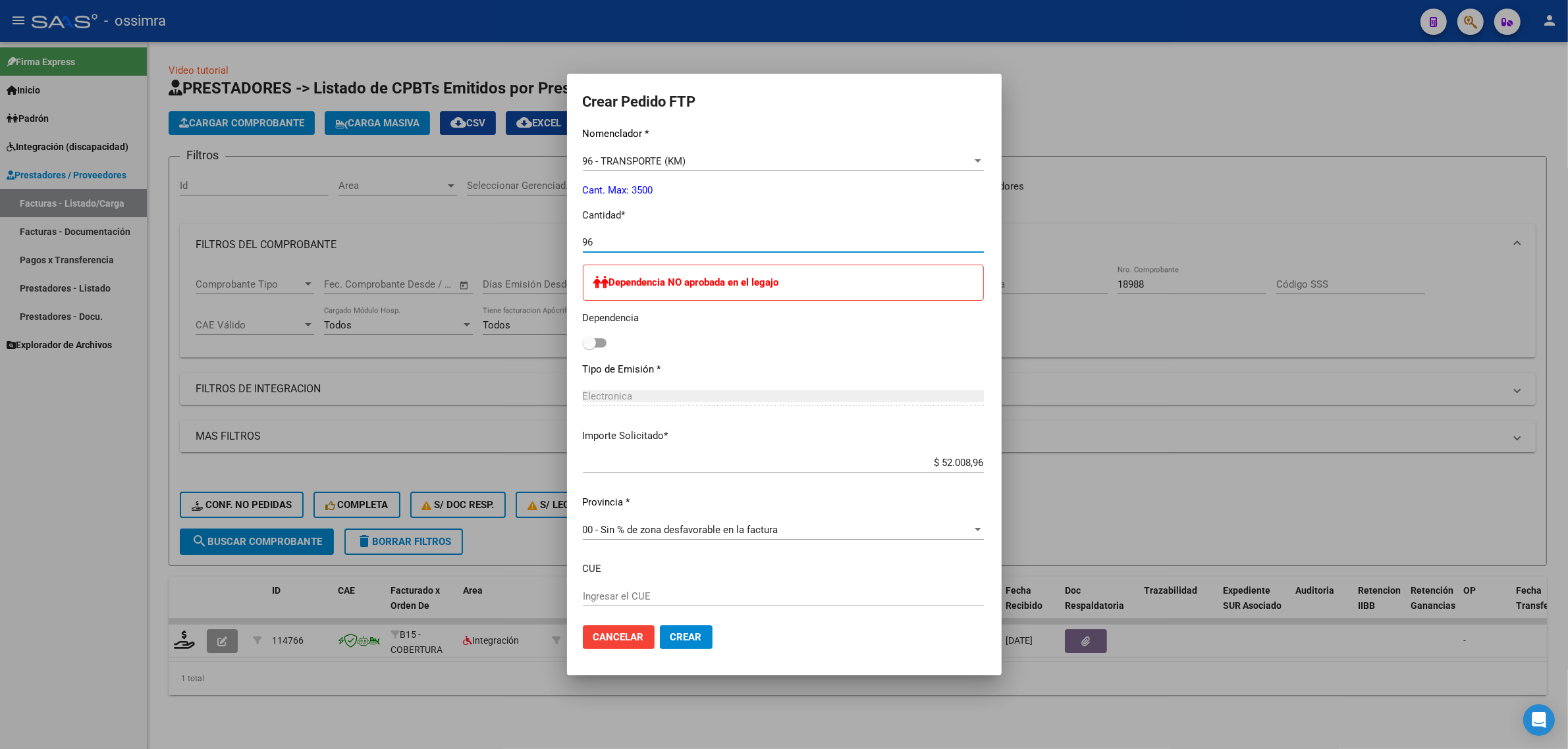
click at [676, 633] on span "Crear" at bounding box center [686, 638] width 32 height 12
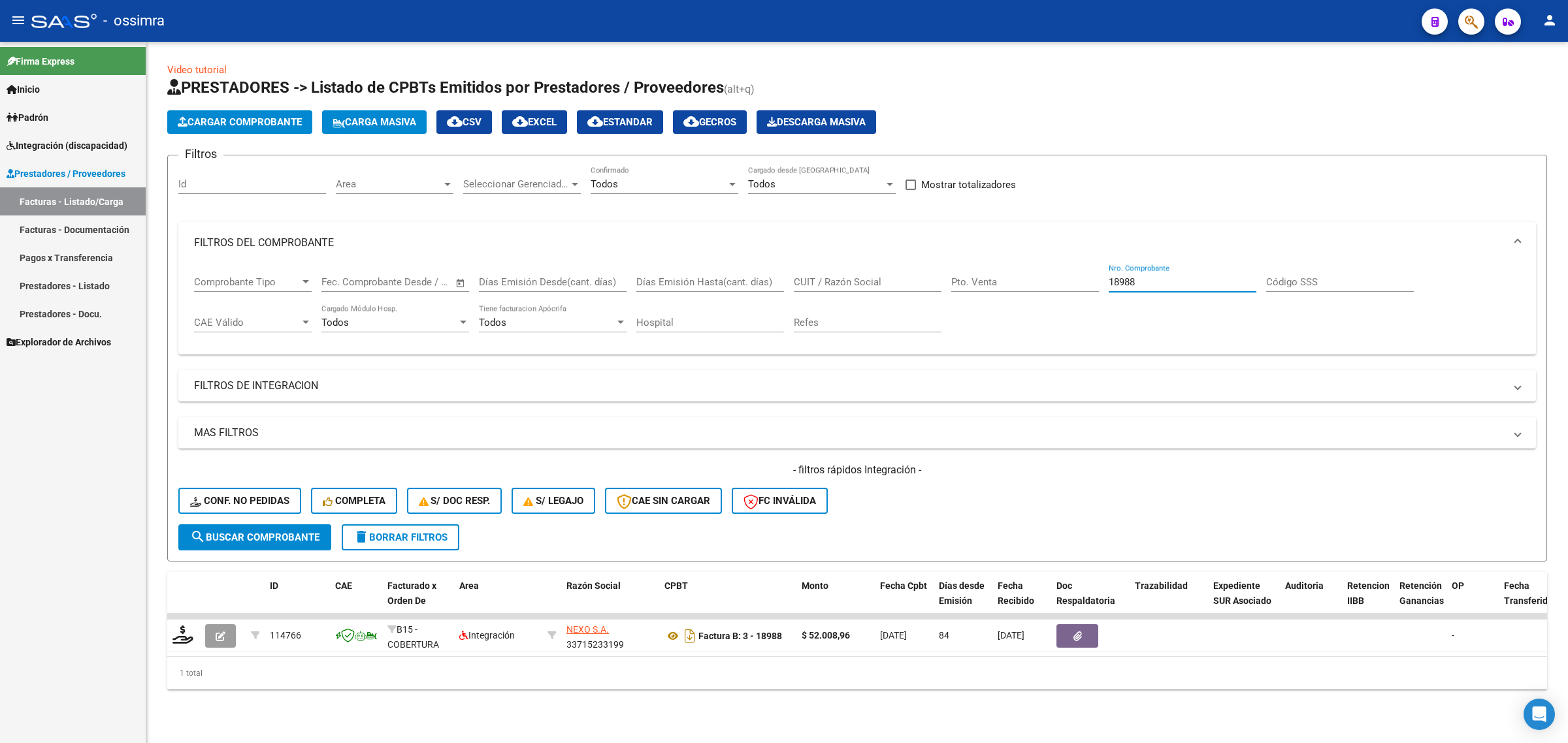
drag, startPoint x: 1146, startPoint y: 285, endPoint x: 1069, endPoint y: 301, distance: 78.6
click at [1069, 301] on div "Comprobante Tipo Comprobante Tipo Fecha inicio – Fecha fin Fec. Comprobante Des…" at bounding box center [857, 304] width 1326 height 81
click at [1206, 284] on input "Nro. Comprobante" at bounding box center [1183, 282] width 148 height 12
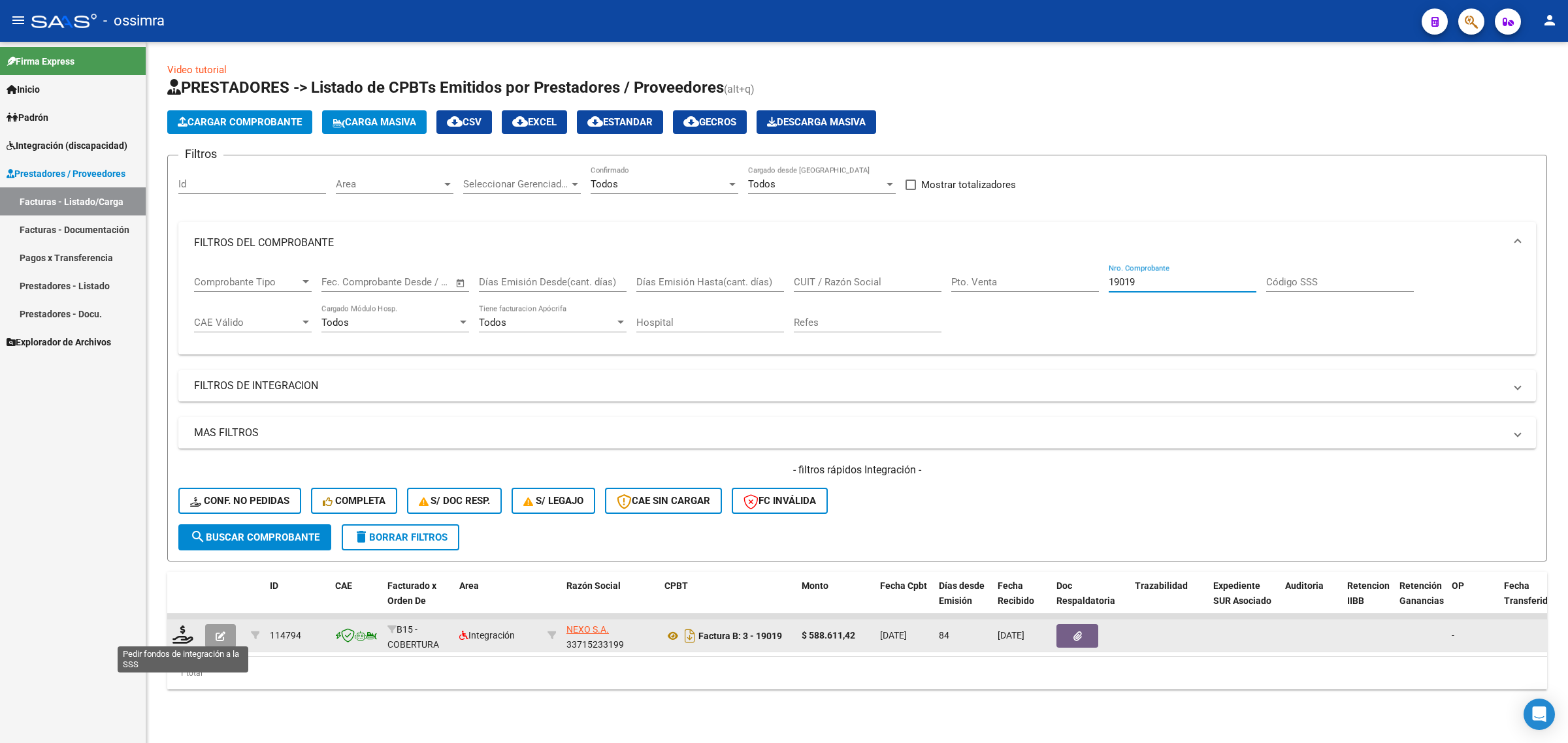
type input "19019"
click at [187, 637] on icon at bounding box center [183, 634] width 21 height 18
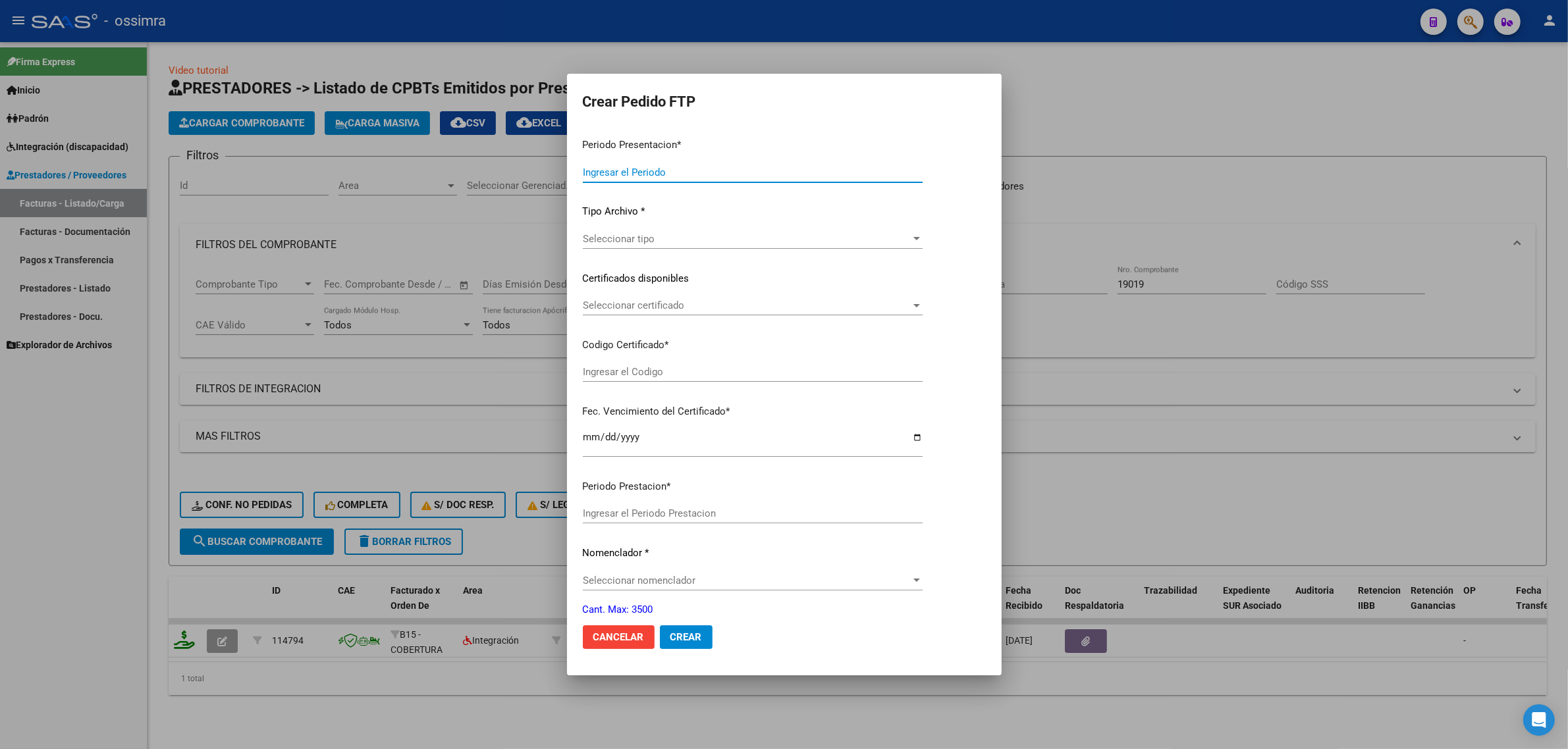
type input "202508"
type input "202506"
type input "$ 588.611,42"
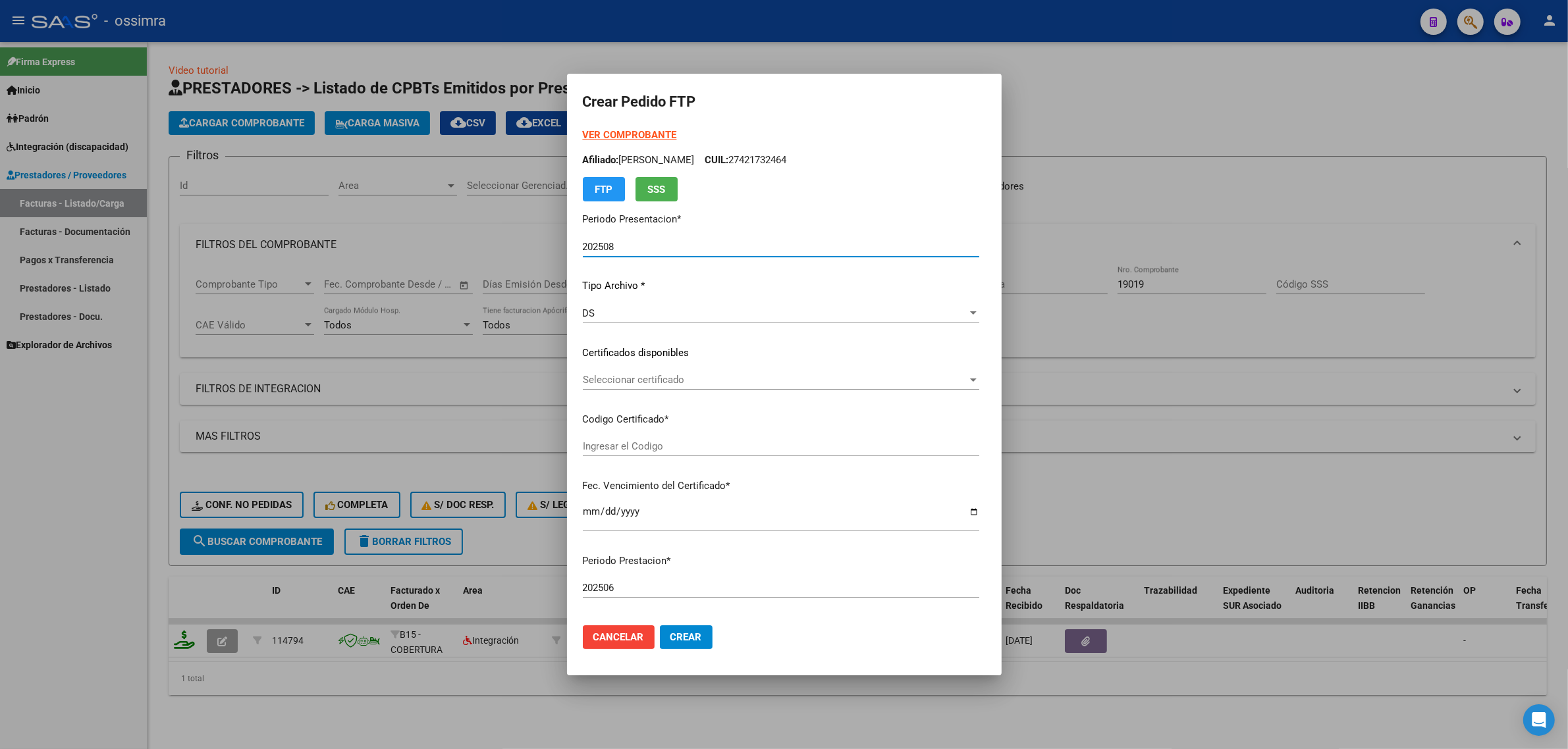
type input "ARG02000498959372018070320230703SAL121"
type input "2023-07-03"
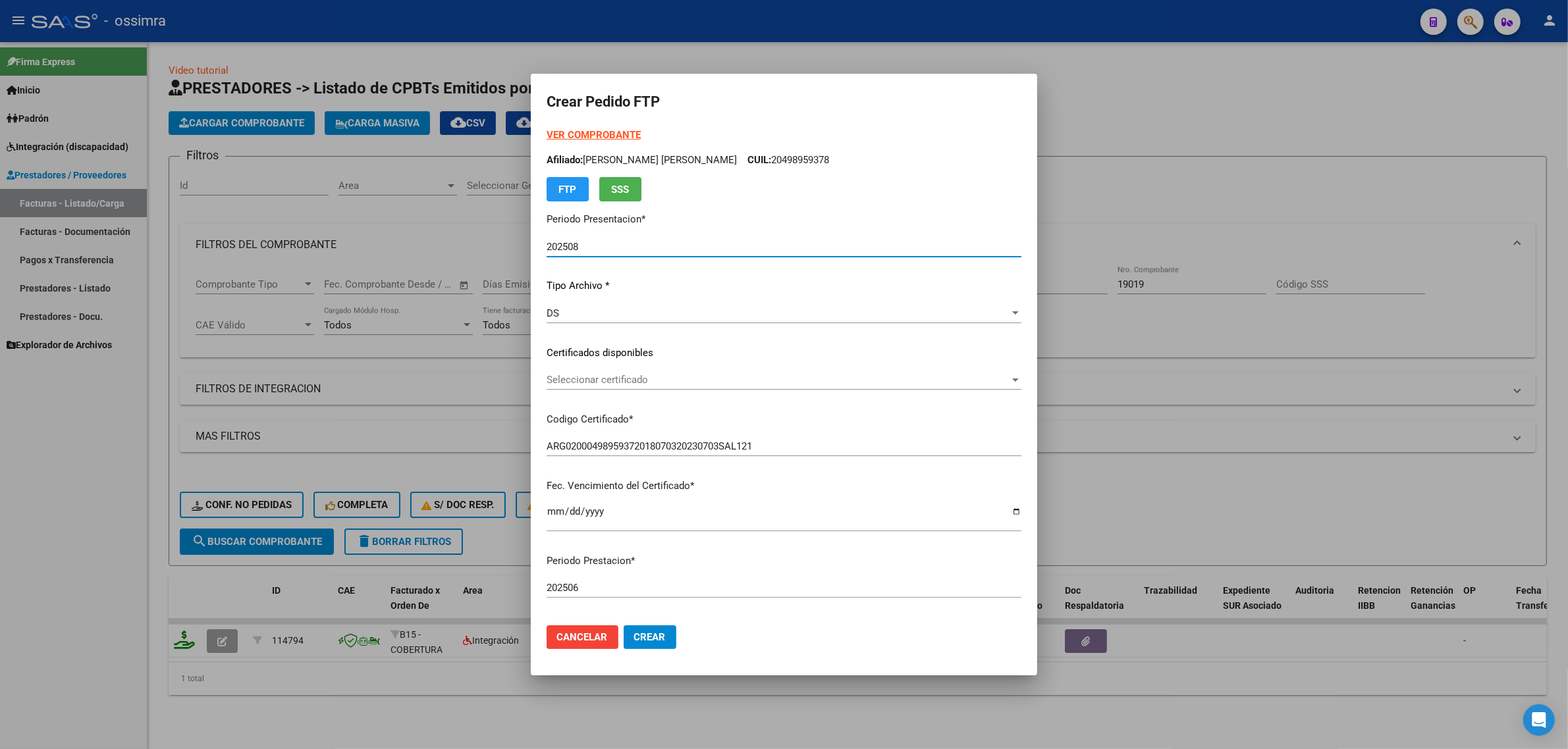
type input "660135600"
click at [668, 379] on span "Seleccionar certificado" at bounding box center [778, 380] width 463 height 12
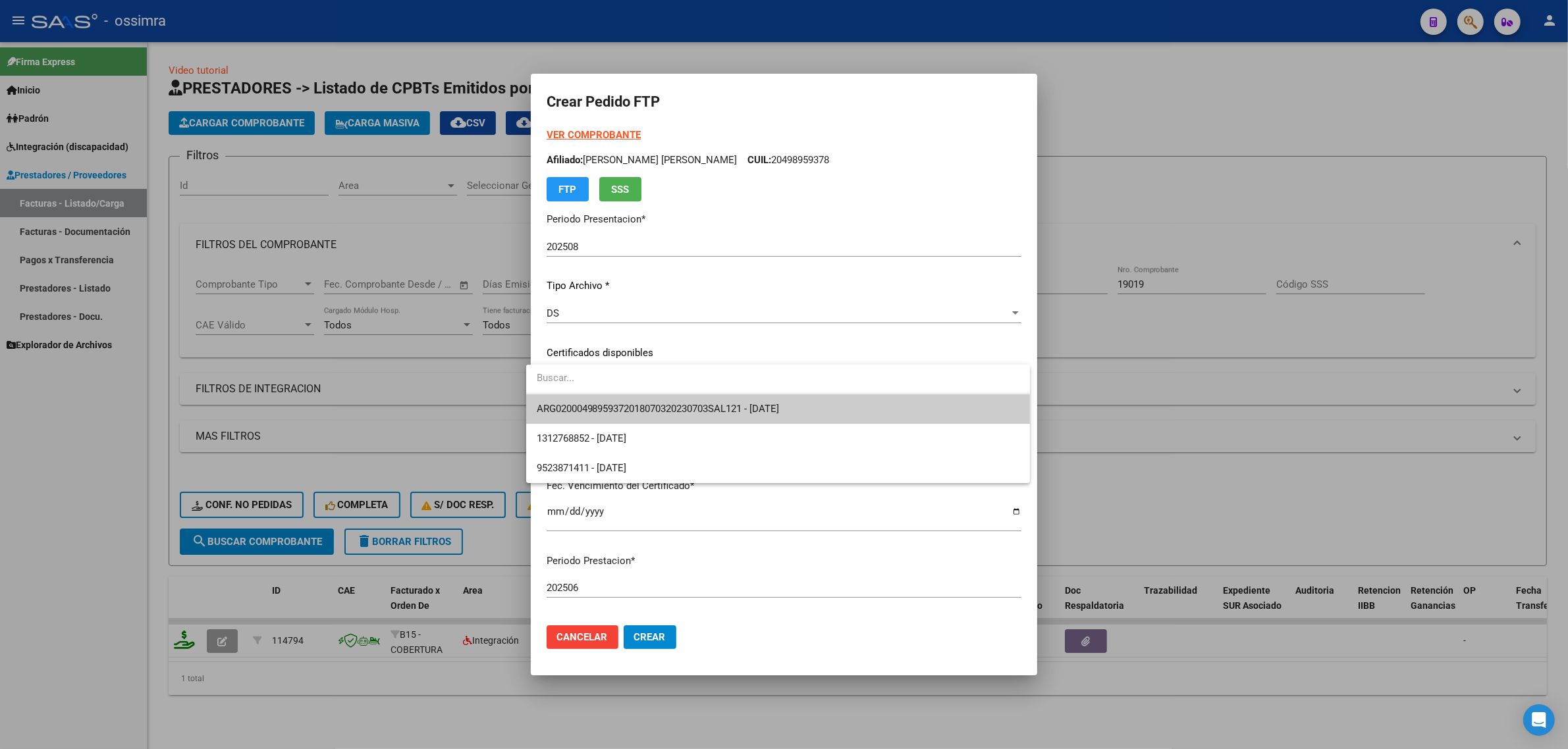
click at [695, 415] on span "ARG02000498959372018070320230703SAL121 - 2023-07-03" at bounding box center [778, 409] width 483 height 30
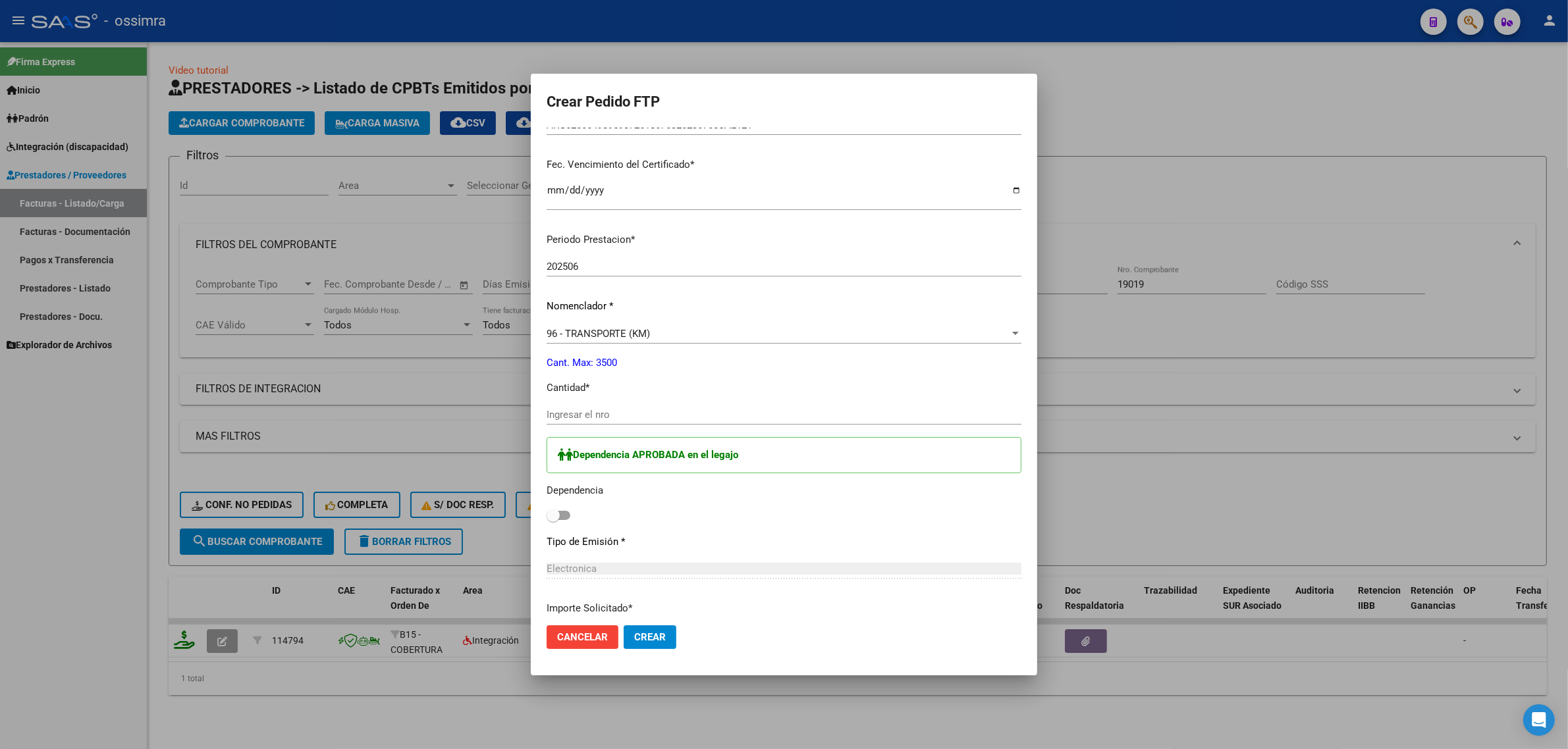
scroll to position [329, 0]
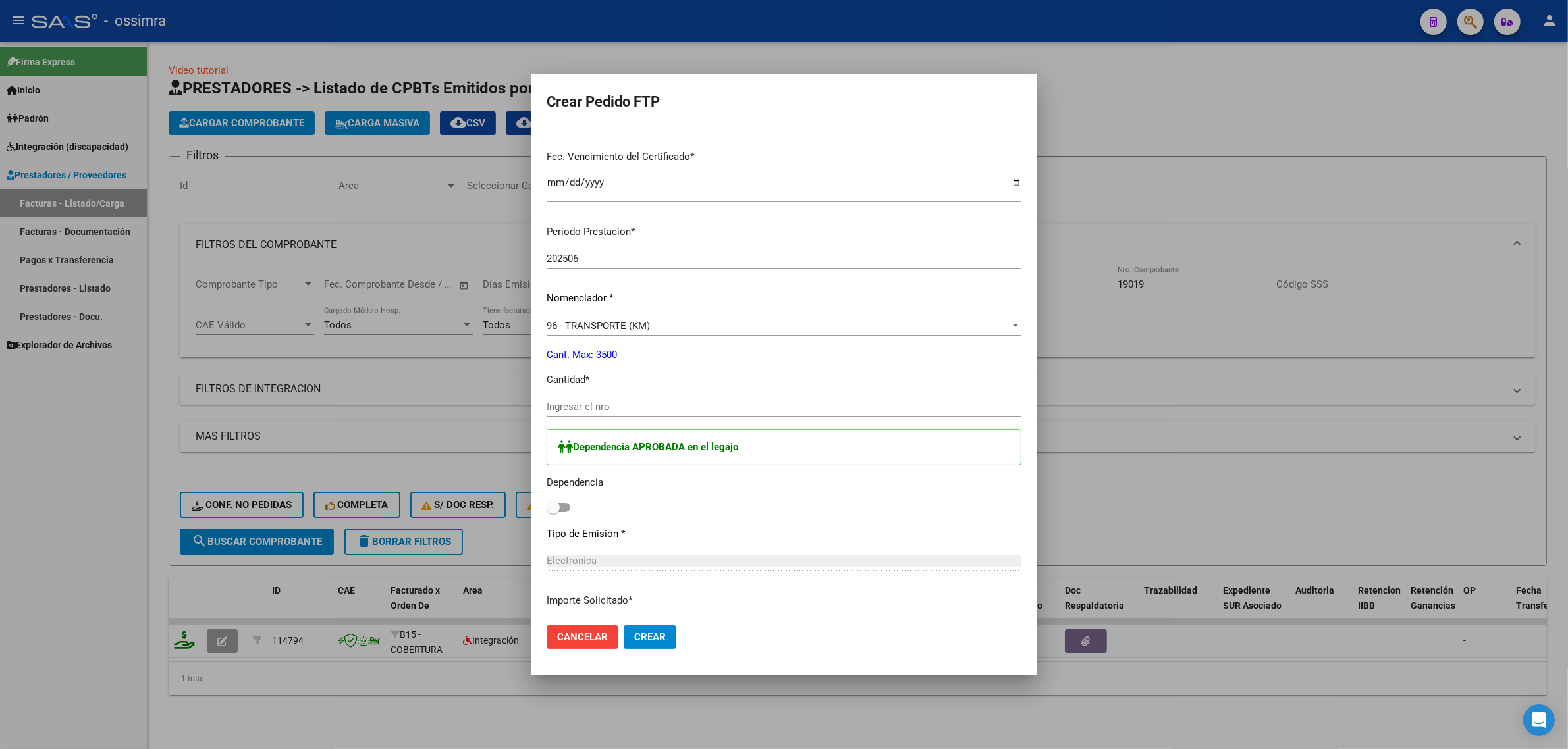
click at [665, 399] on div "Ingresar el nro" at bounding box center [784, 406] width 475 height 20
click at [644, 407] on input "Ingresar el nro" at bounding box center [784, 407] width 475 height 12
type input "5"
type input "805"
drag, startPoint x: 562, startPoint y: 502, endPoint x: 555, endPoint y: 505, distance: 7.6
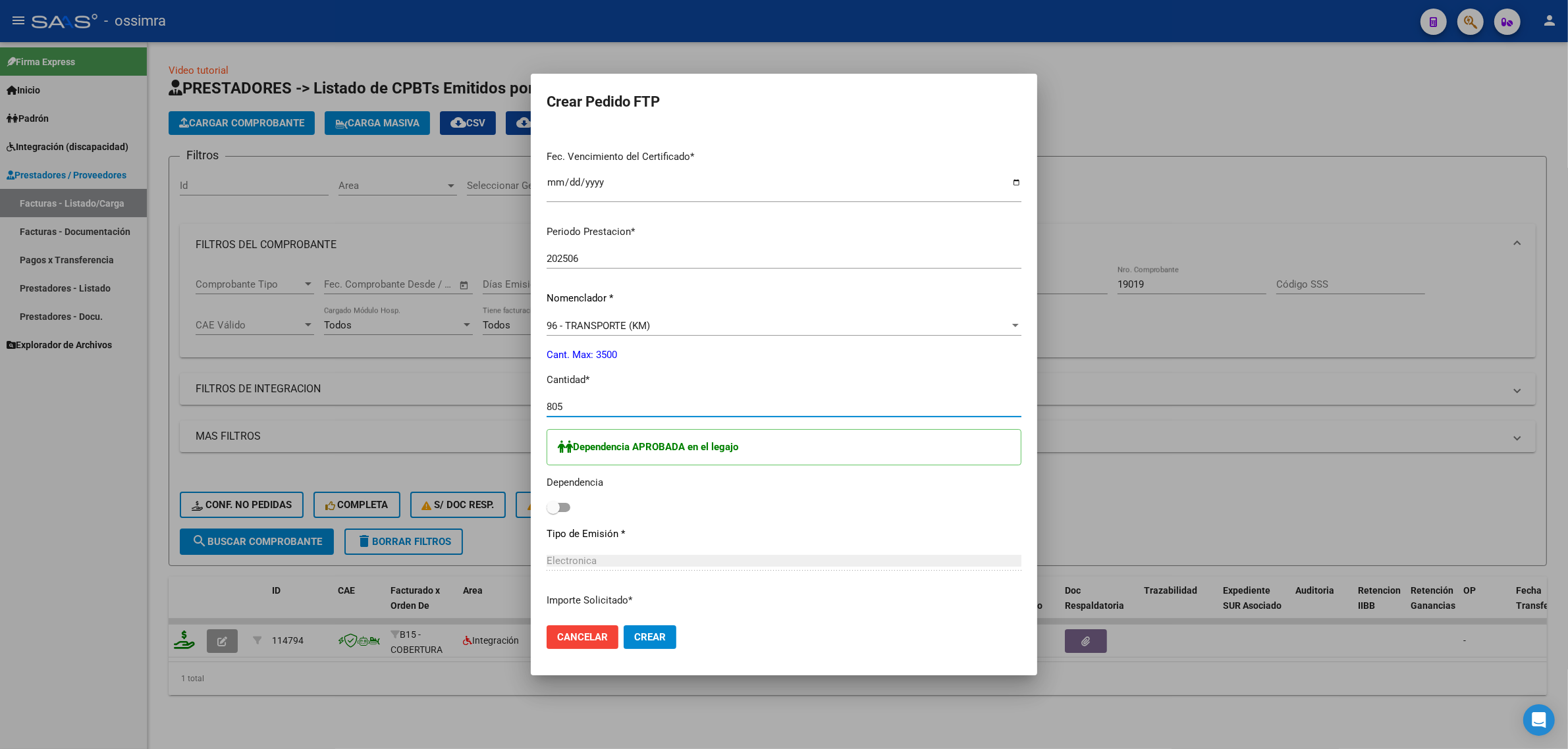
click at [558, 503] on div "Dependencia APROBADA en el legajo Dependencia" at bounding box center [784, 473] width 475 height 88
click at [554, 505] on span at bounding box center [558, 507] width 24 height 10
click at [553, 512] on input "checkbox" at bounding box center [553, 512] width 1 height 1
checkbox input "true"
click at [639, 647] on button "Crear" at bounding box center [650, 637] width 53 height 24
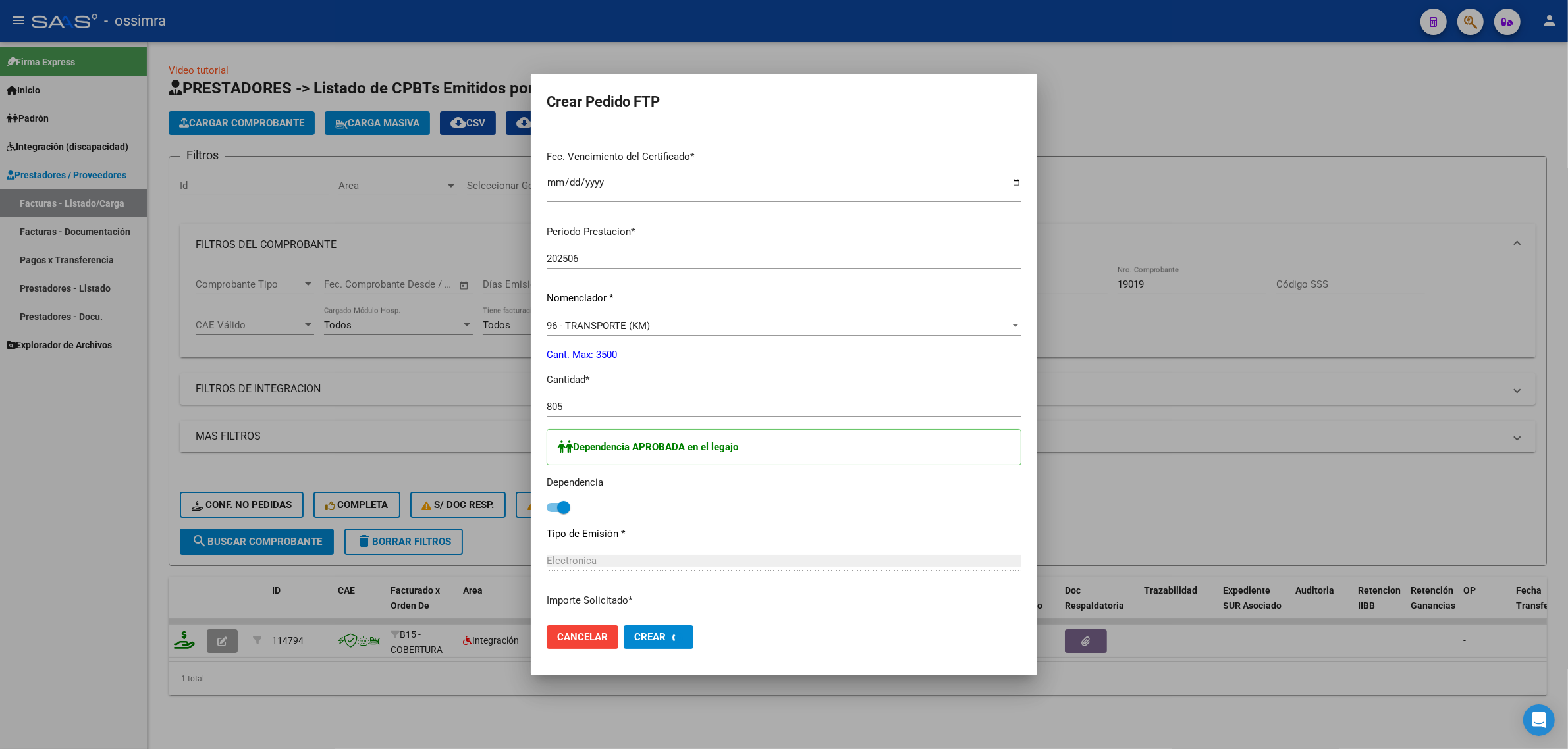
scroll to position [0, 0]
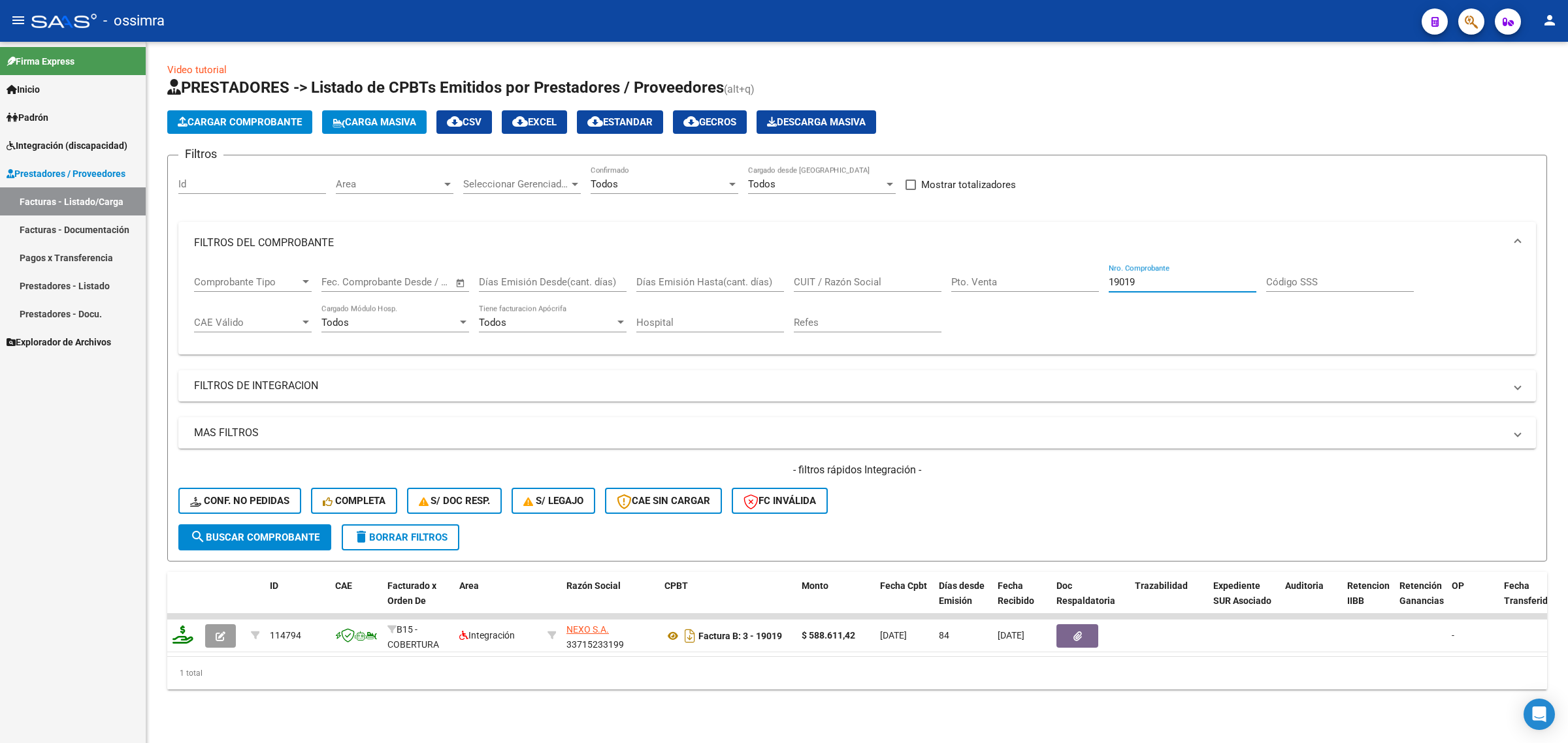
drag, startPoint x: 1159, startPoint y: 284, endPoint x: 869, endPoint y: 304, distance: 290.7
click at [912, 323] on div "Comprobante Tipo Comprobante Tipo Fecha inicio – Fecha fin Fec. Comprobante Des…" at bounding box center [857, 304] width 1326 height 81
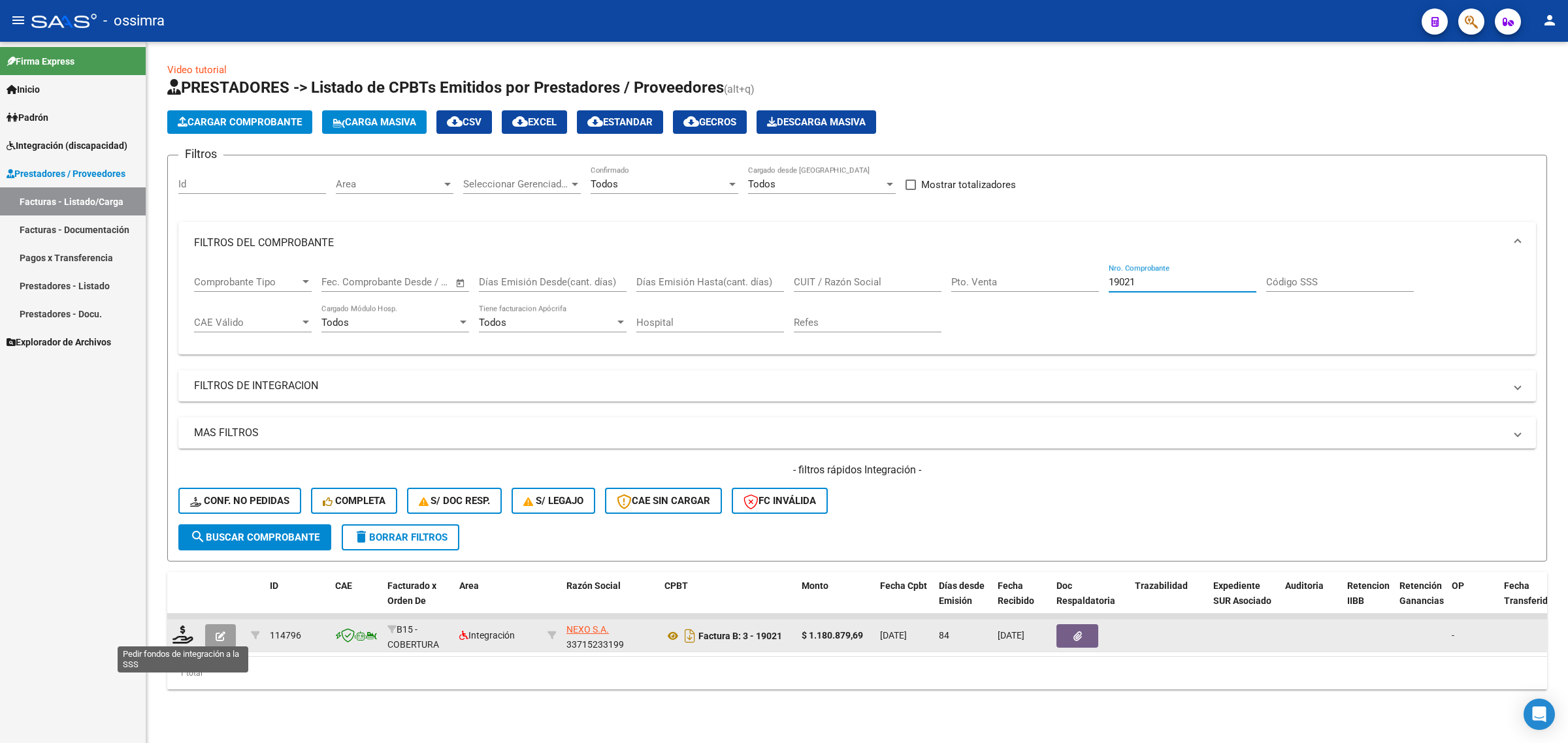
type input "19021"
click at [177, 633] on icon at bounding box center [183, 634] width 21 height 18
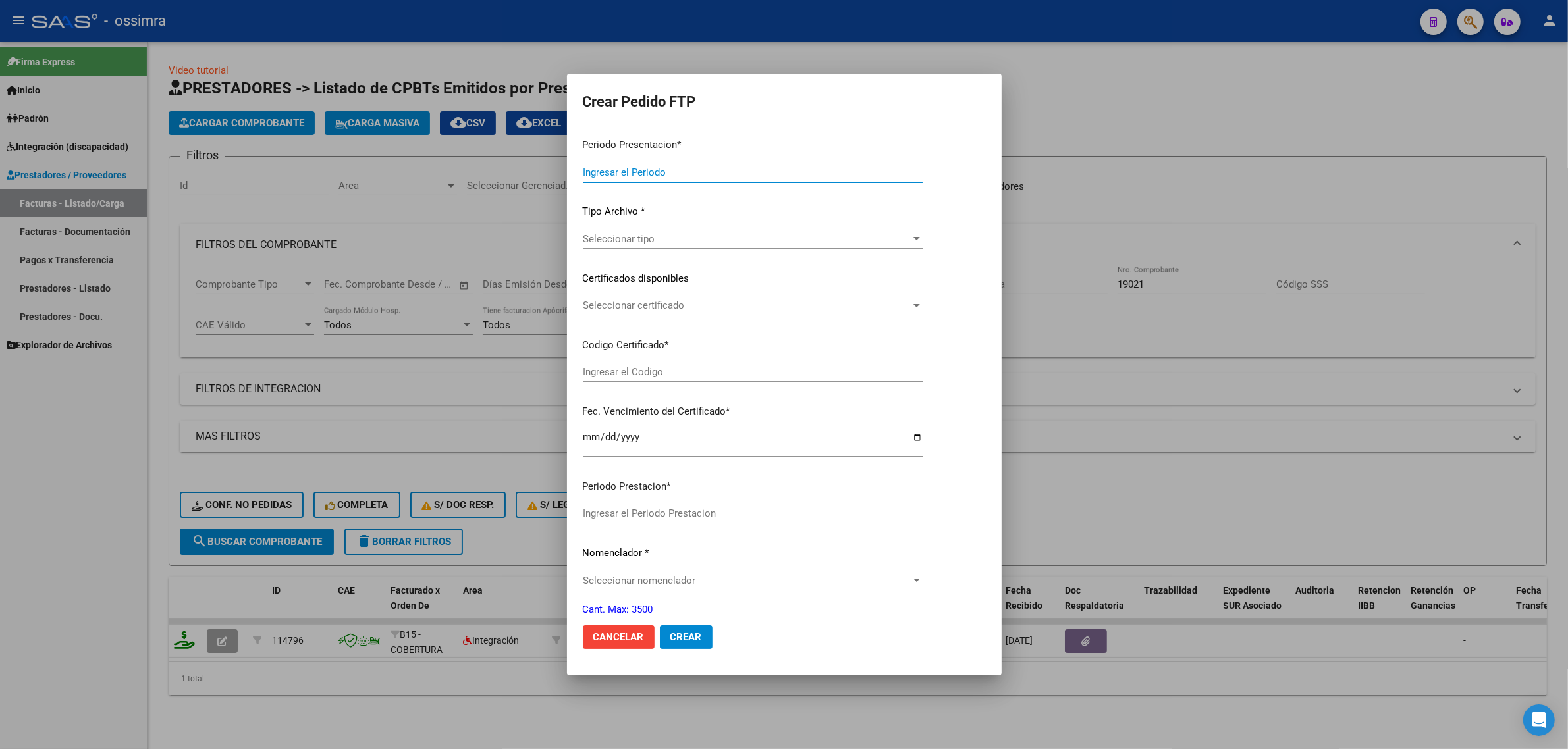
type input "202508"
type input "202506"
type input "$ 1.180.879,69"
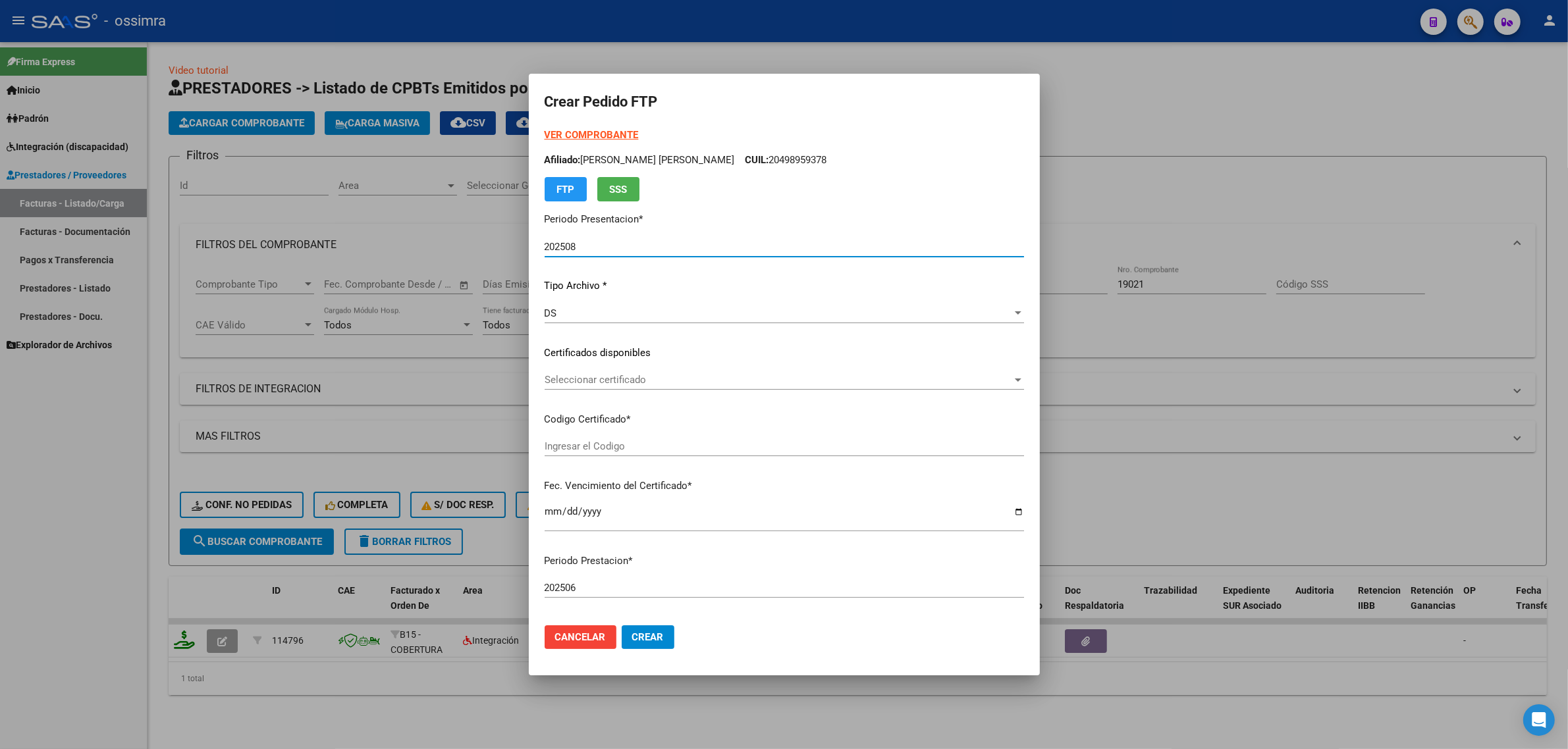
type input "ARG02000516167322018051620230516SAL121"
type input "2023-05-16"
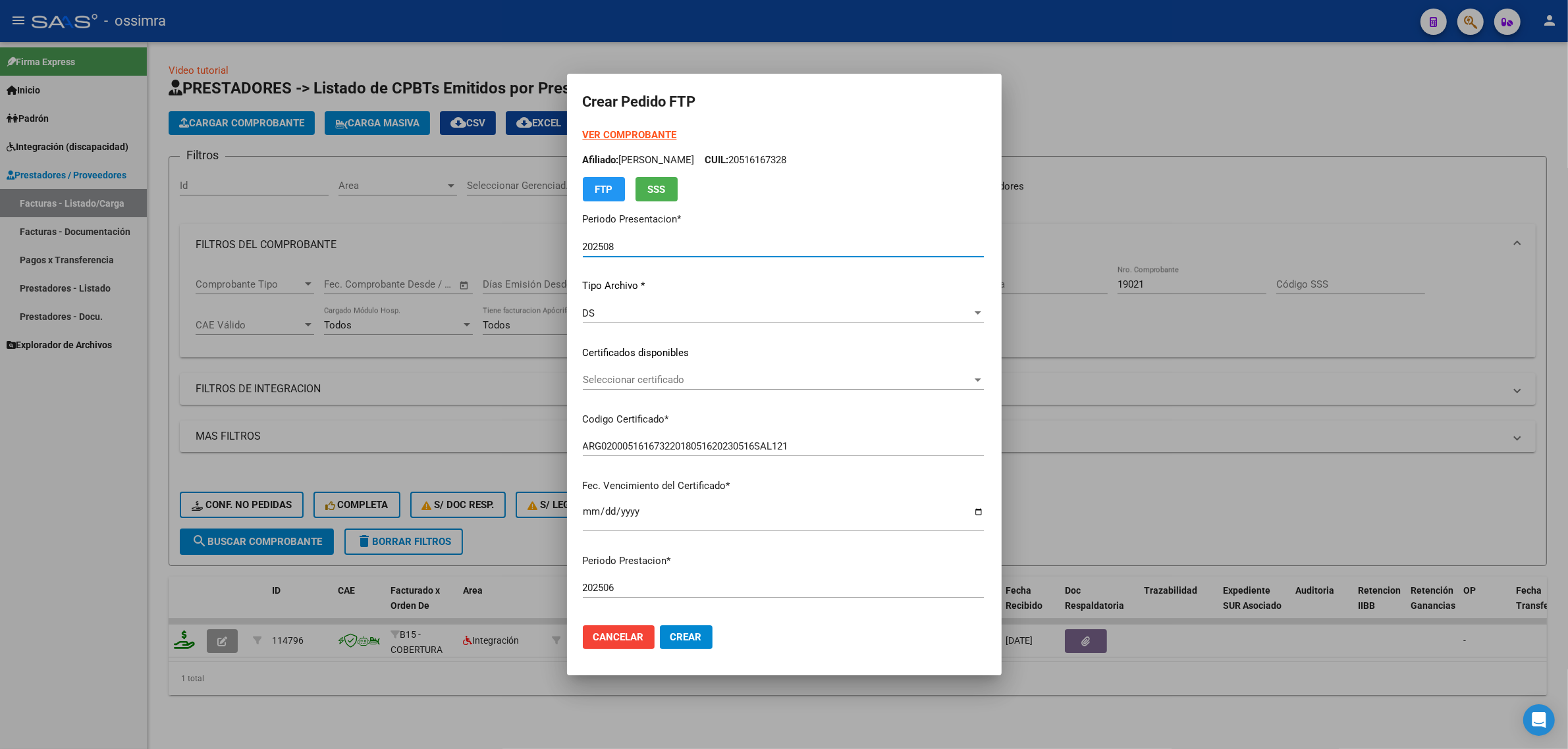
type input "660031100"
click at [595, 378] on span "Seleccionar certificado" at bounding box center [777, 380] width 389 height 12
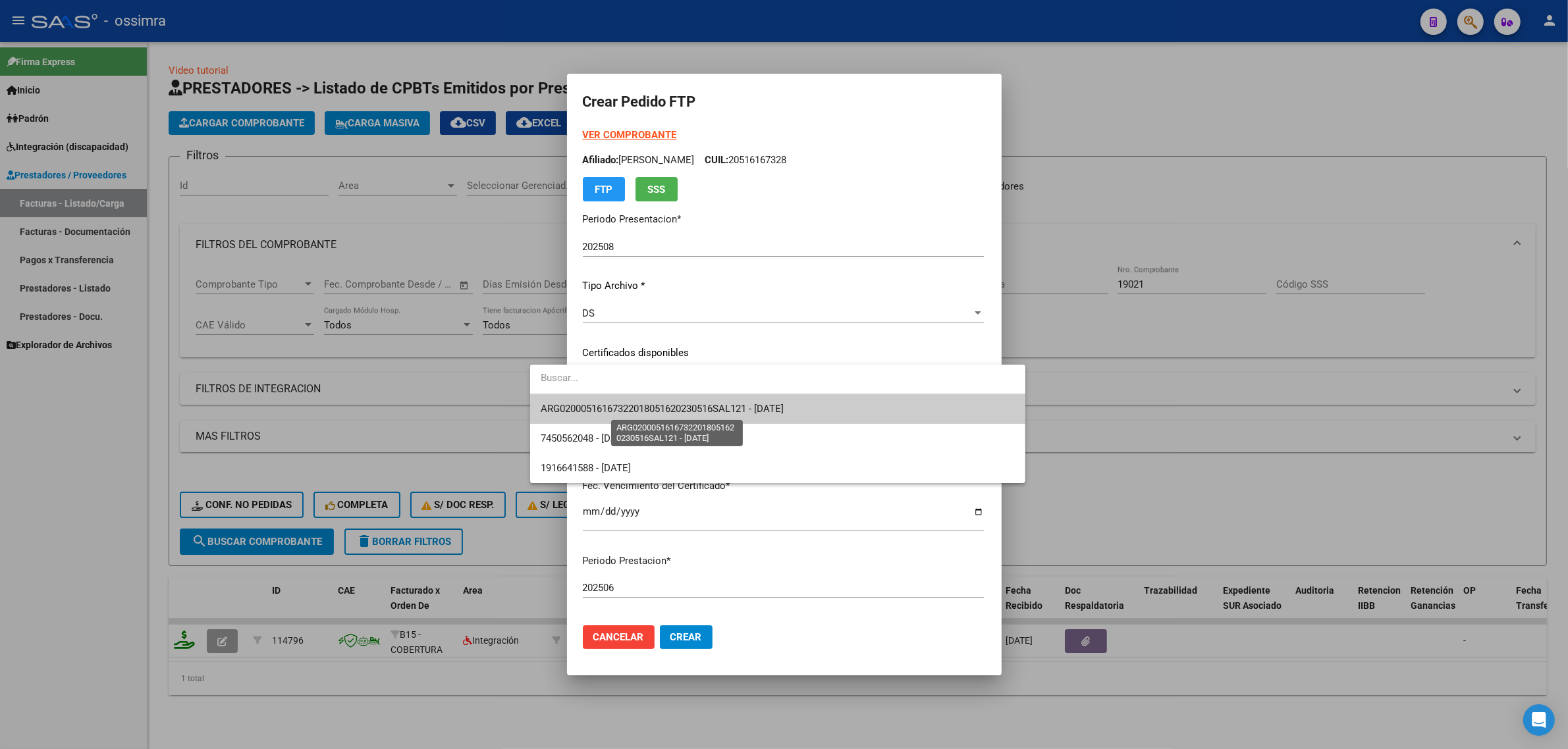
click at [611, 405] on span "ARG02000516167322018051620230516SAL121 - 2023-05-16" at bounding box center [661, 409] width 243 height 12
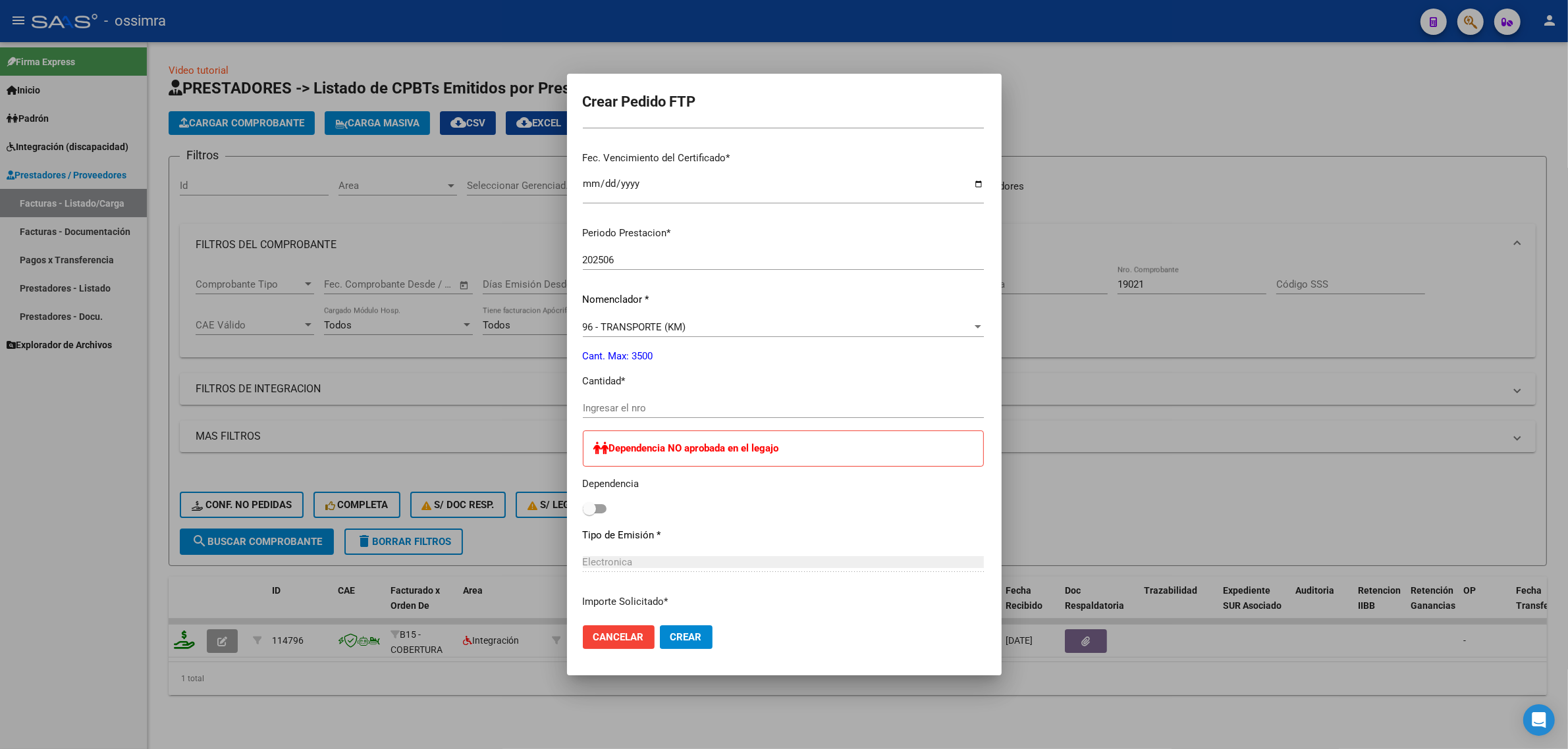
scroll to position [329, 0]
click at [609, 408] on input "Ingresar el nro" at bounding box center [783, 407] width 401 height 12
click at [613, 410] on input "Ingresar el nro" at bounding box center [783, 407] width 401 height 12
type input "1615"
click at [583, 509] on span at bounding box center [594, 507] width 24 height 10
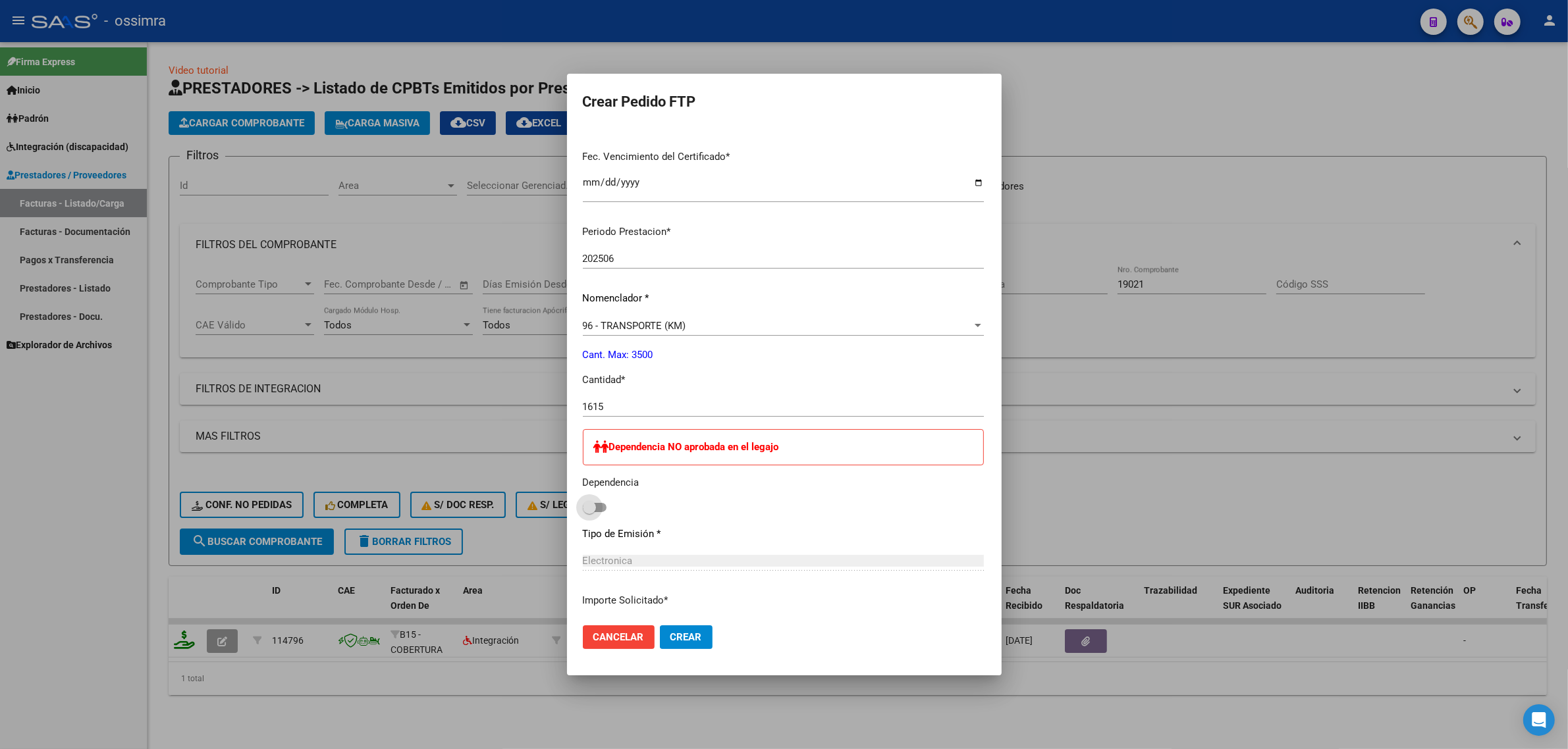
click at [589, 512] on input "checkbox" at bounding box center [589, 512] width 1 height 1
checkbox input "true"
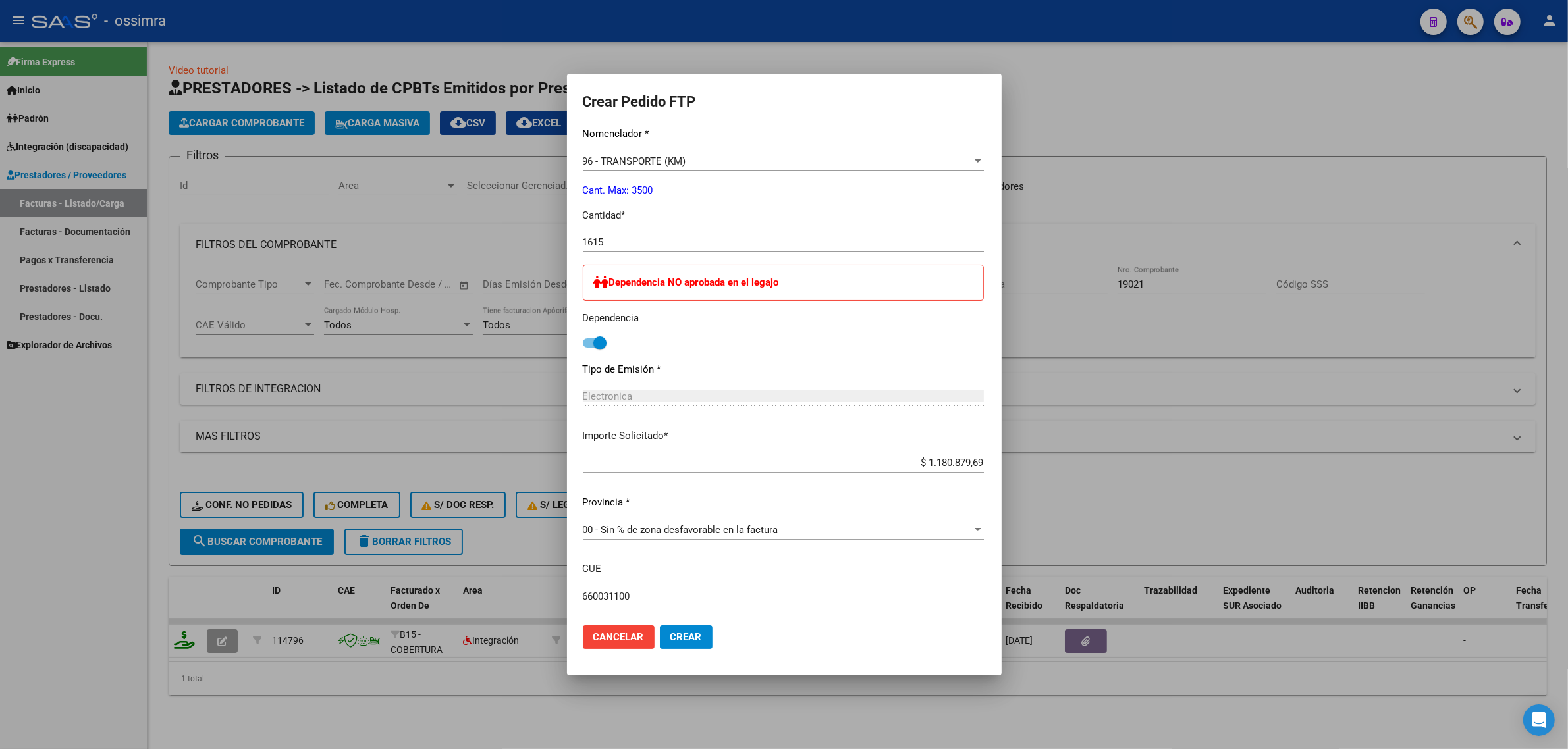
scroll to position [563, 0]
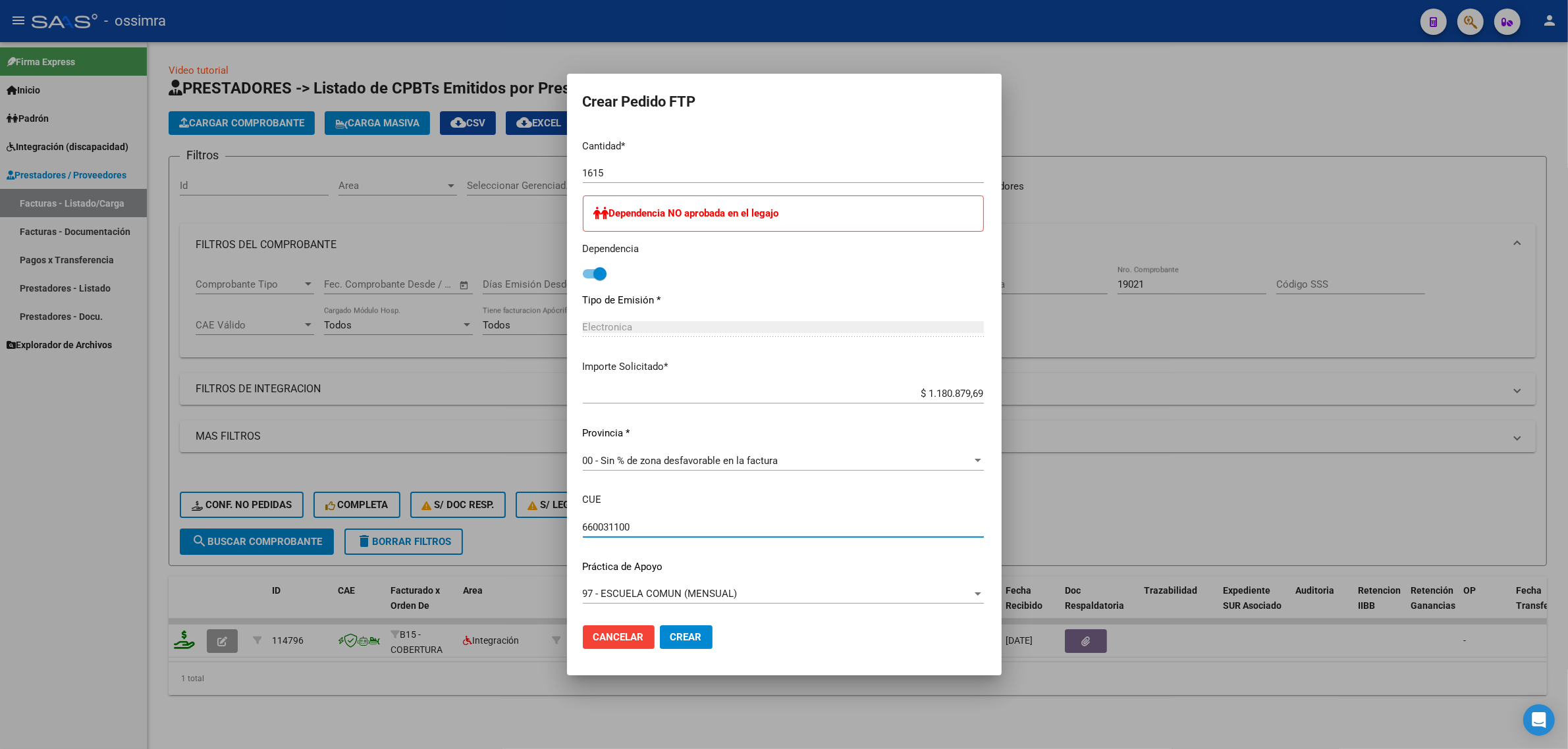
drag, startPoint x: 627, startPoint y: 526, endPoint x: 496, endPoint y: 561, distance: 135.6
click at [496, 561] on div "Crear Pedido FTP VER COMPROBANTE ARCA Padrón Afiliado: URO RUIZ FACUNDO AGUSTIN…" at bounding box center [784, 374] width 1568 height 749
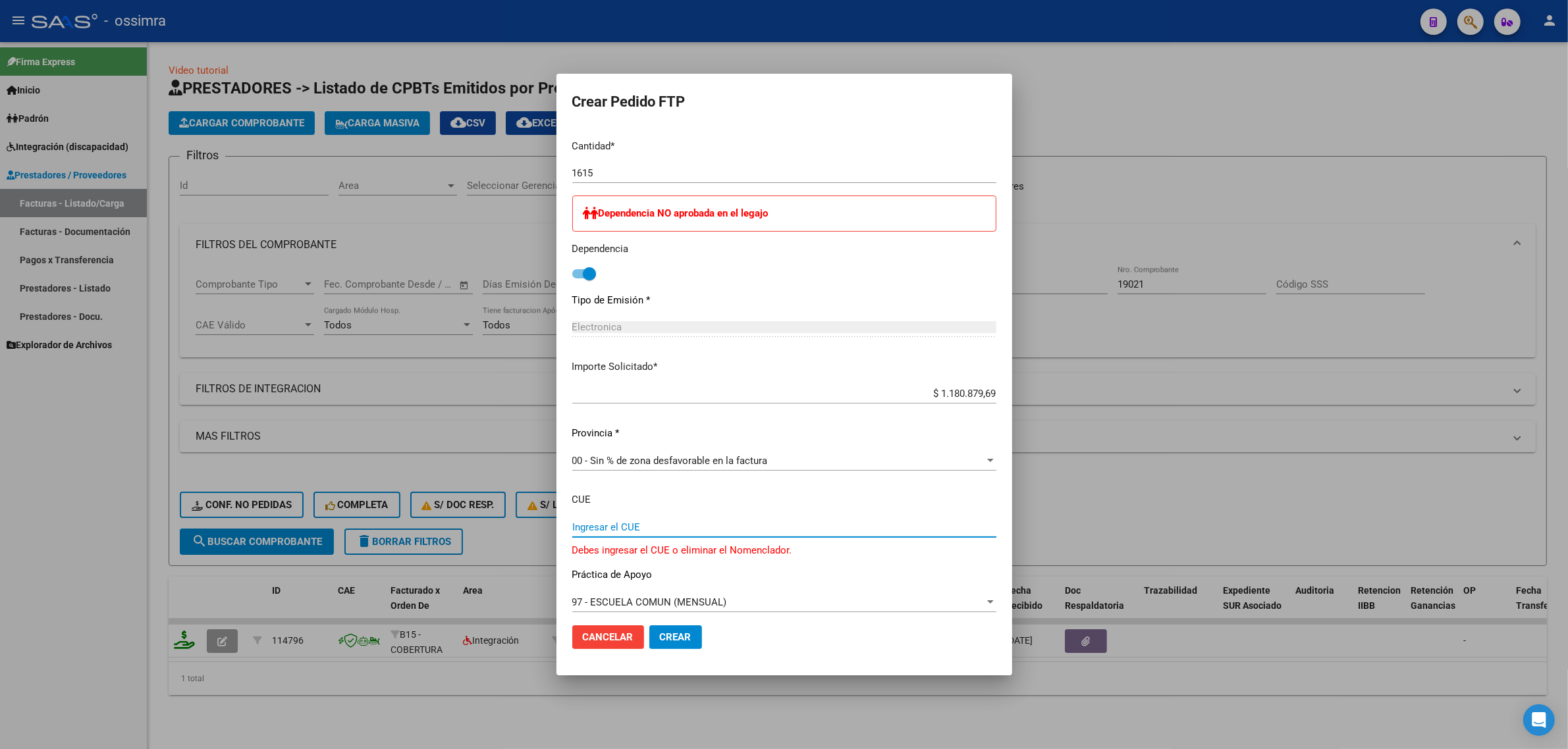
click at [572, 597] on span "97 - ESCUELA COMUN (MENSUAL)" at bounding box center [649, 603] width 155 height 12
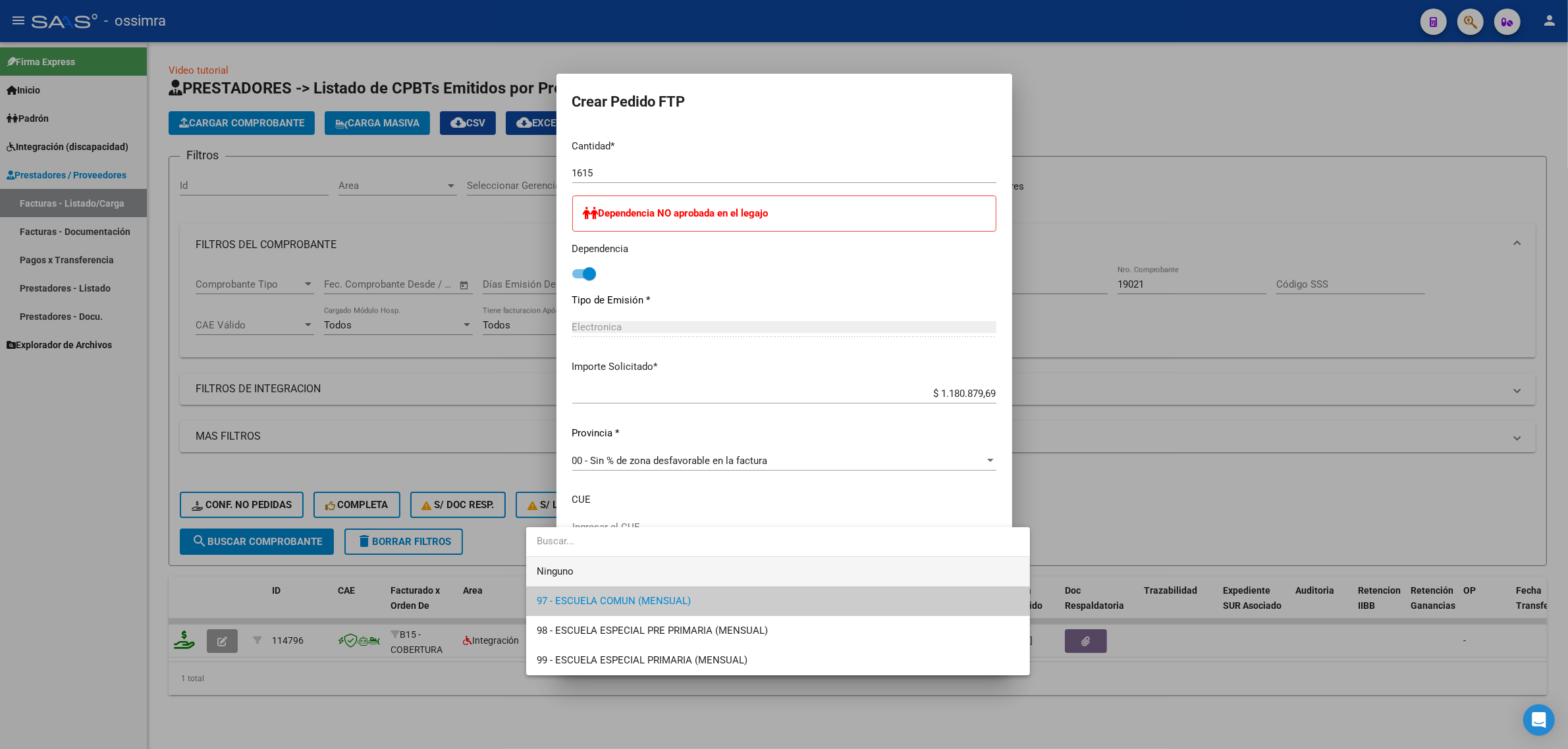
click at [632, 569] on span "Ninguno" at bounding box center [778, 572] width 483 height 30
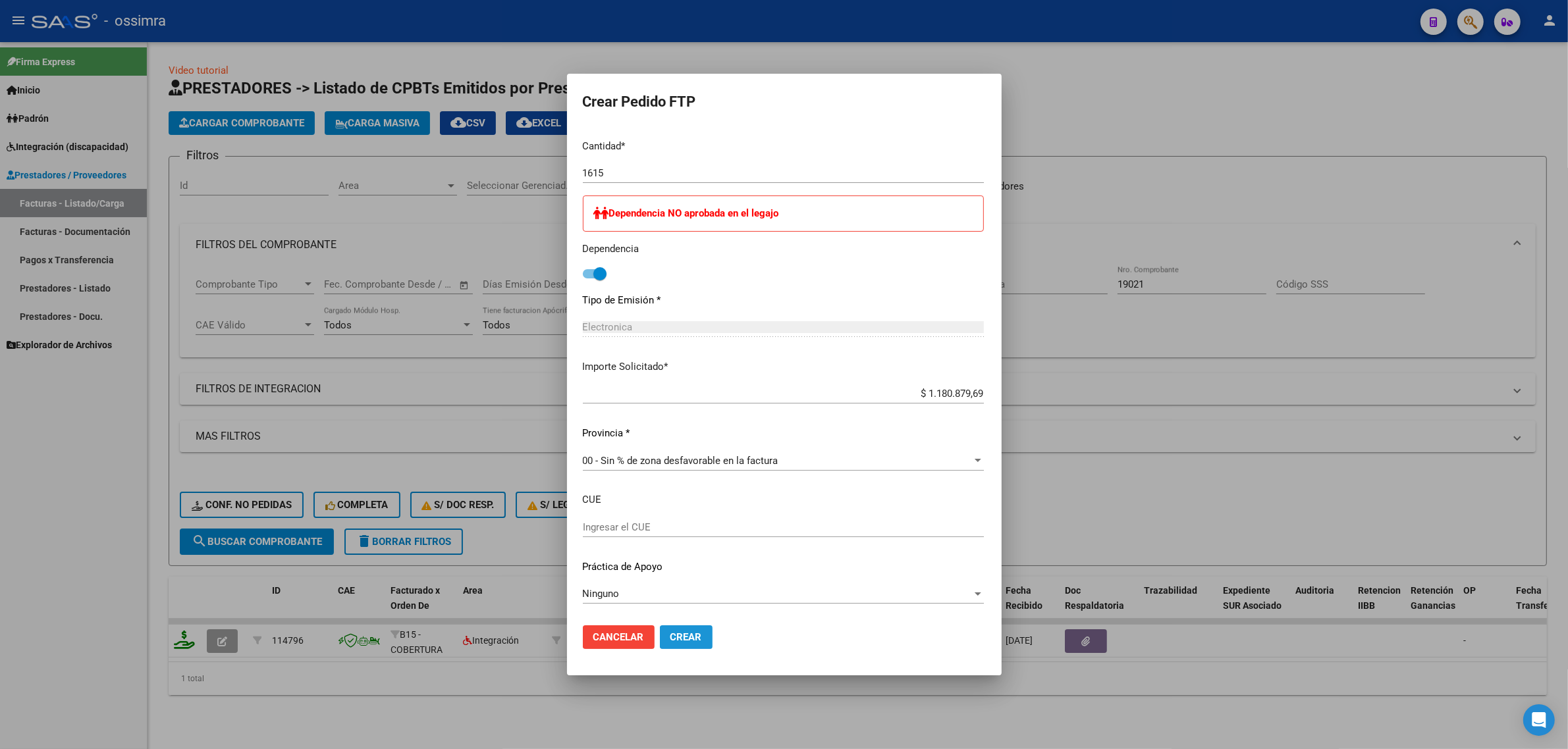
click at [670, 634] on span "Crear" at bounding box center [686, 638] width 32 height 12
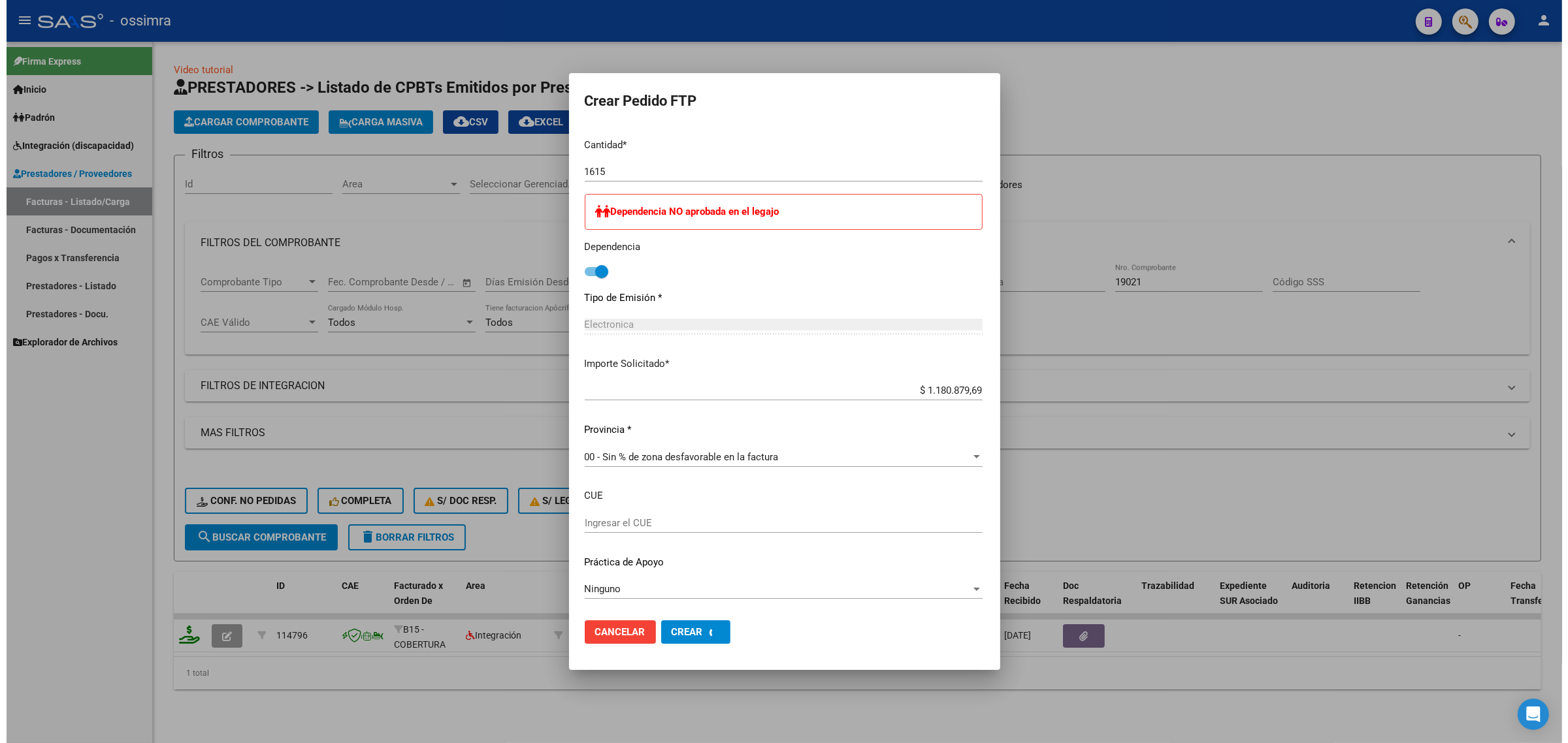
scroll to position [0, 0]
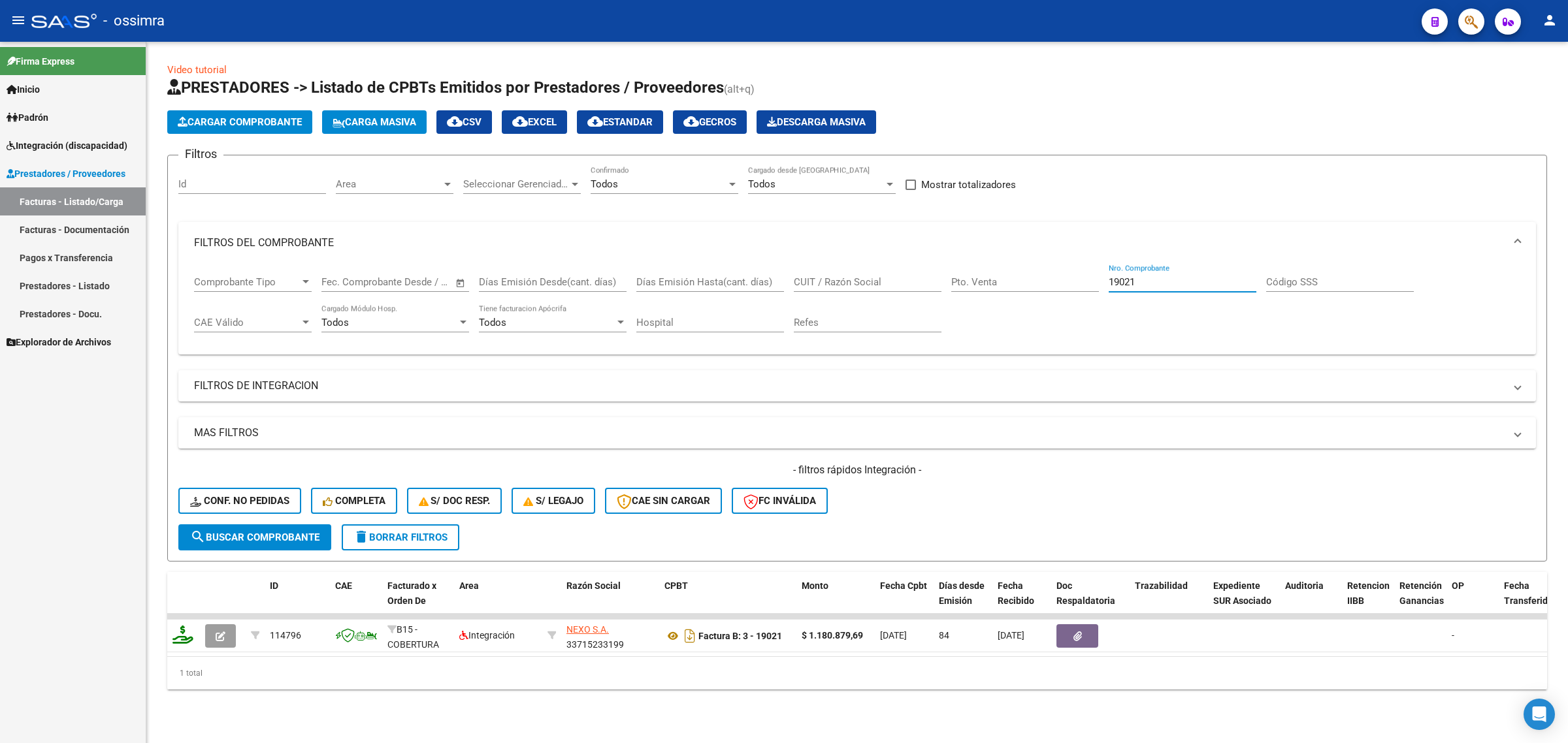
drag, startPoint x: 1150, startPoint y: 284, endPoint x: 860, endPoint y: 322, distance: 292.5
click at [908, 330] on div "Comprobante Tipo Comprobante Tipo Fecha inicio – Fecha fin Fec. Comprobante Des…" at bounding box center [857, 304] width 1326 height 81
type input "4089"
drag, startPoint x: 1153, startPoint y: 282, endPoint x: 1096, endPoint y: 304, distance: 61.1
click at [1096, 304] on div "Comprobante Tipo Comprobante Tipo Fecha inicio – Fecha fin Fec. Comprobante Des…" at bounding box center [857, 304] width 1326 height 81
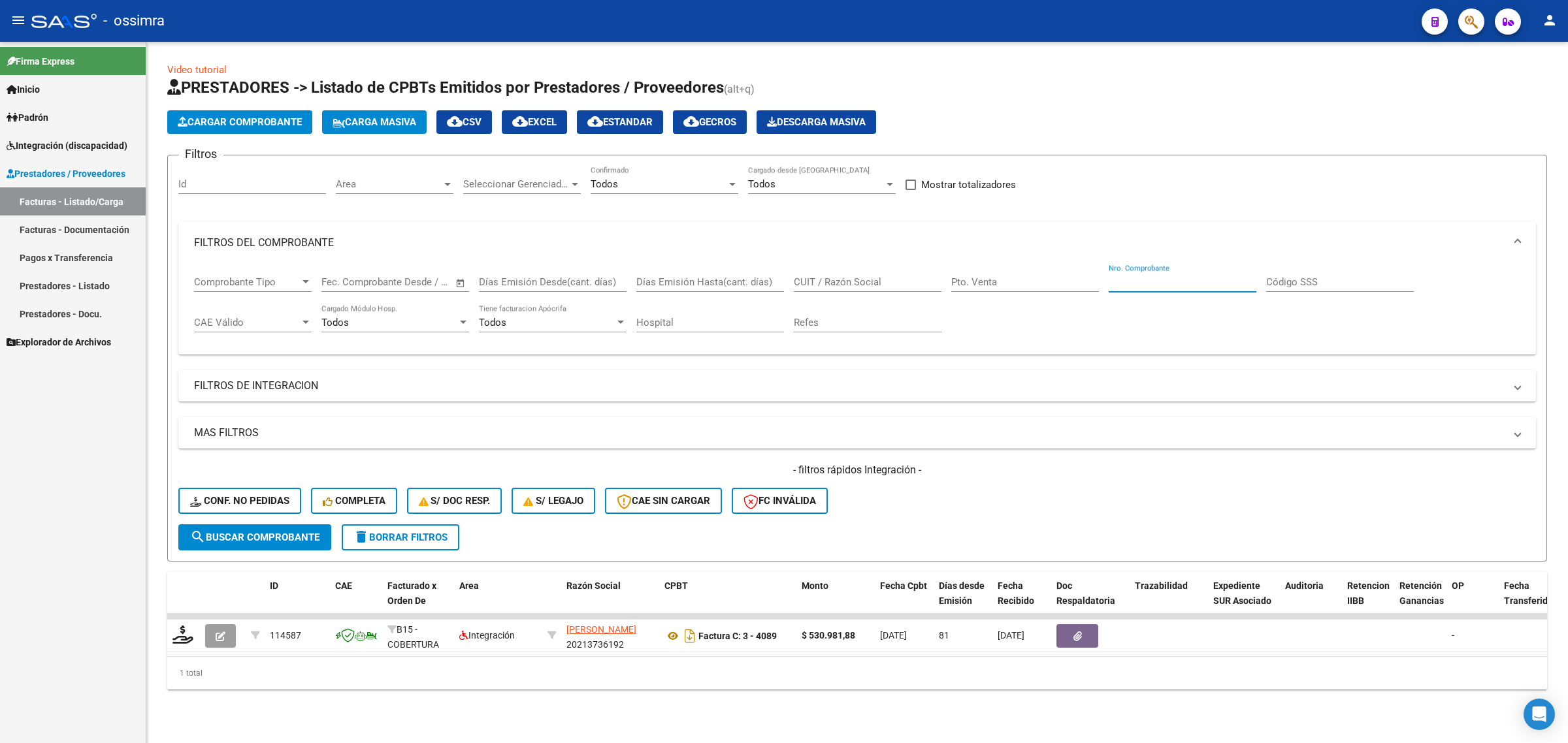
click at [908, 282] on input "CUIT / Razón Social" at bounding box center [867, 282] width 148 height 12
paste input "30709749222"
type input "30709749222"
click at [246, 535] on span "search Buscar Comprobante" at bounding box center [255, 538] width 130 height 12
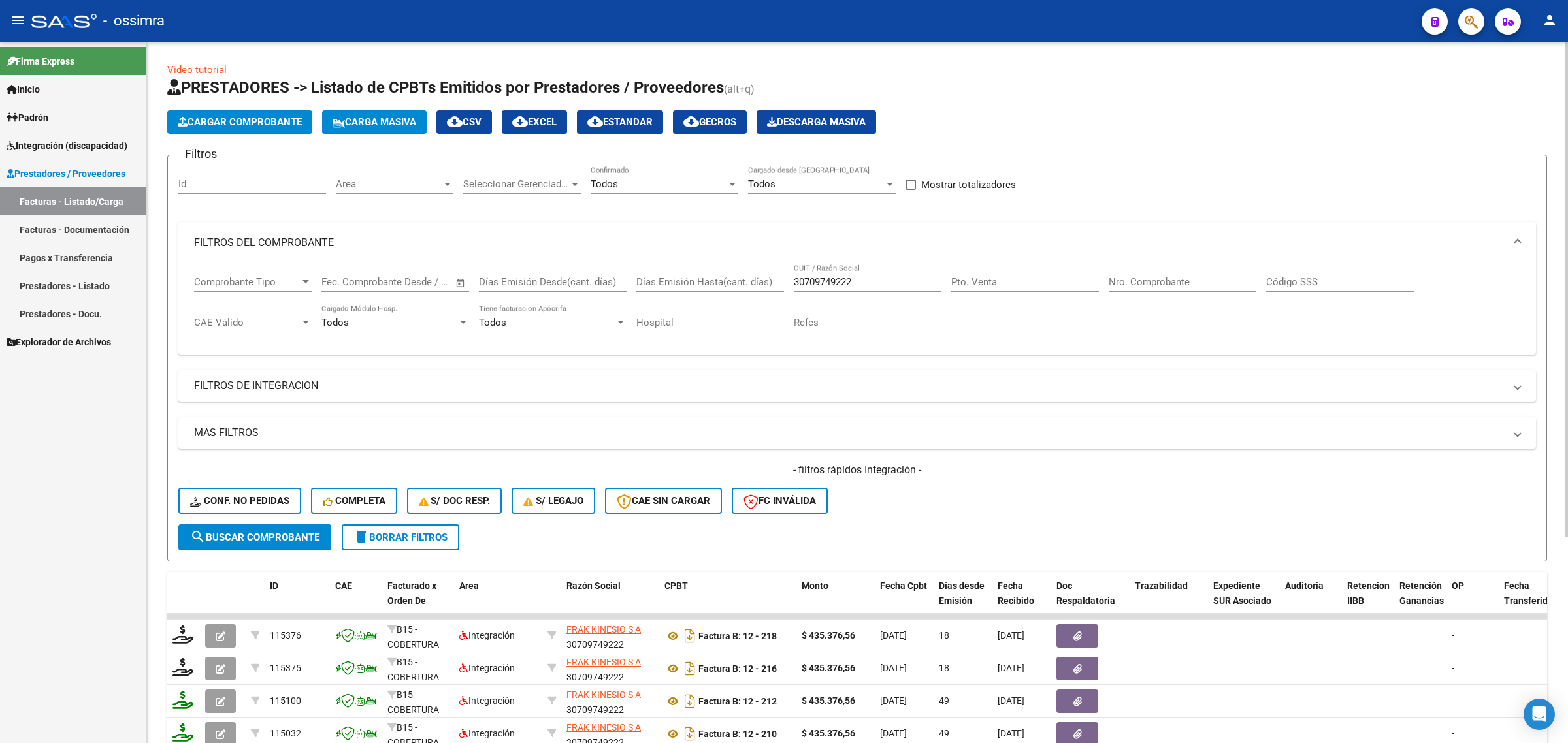
click at [1129, 288] on div "Nro. Comprobante" at bounding box center [1183, 278] width 148 height 28
type input "4"
click at [795, 290] on div "30709749222 CUIT / Razón Social" at bounding box center [867, 278] width 148 height 28
click at [801, 285] on input "30709749222" at bounding box center [867, 282] width 148 height 12
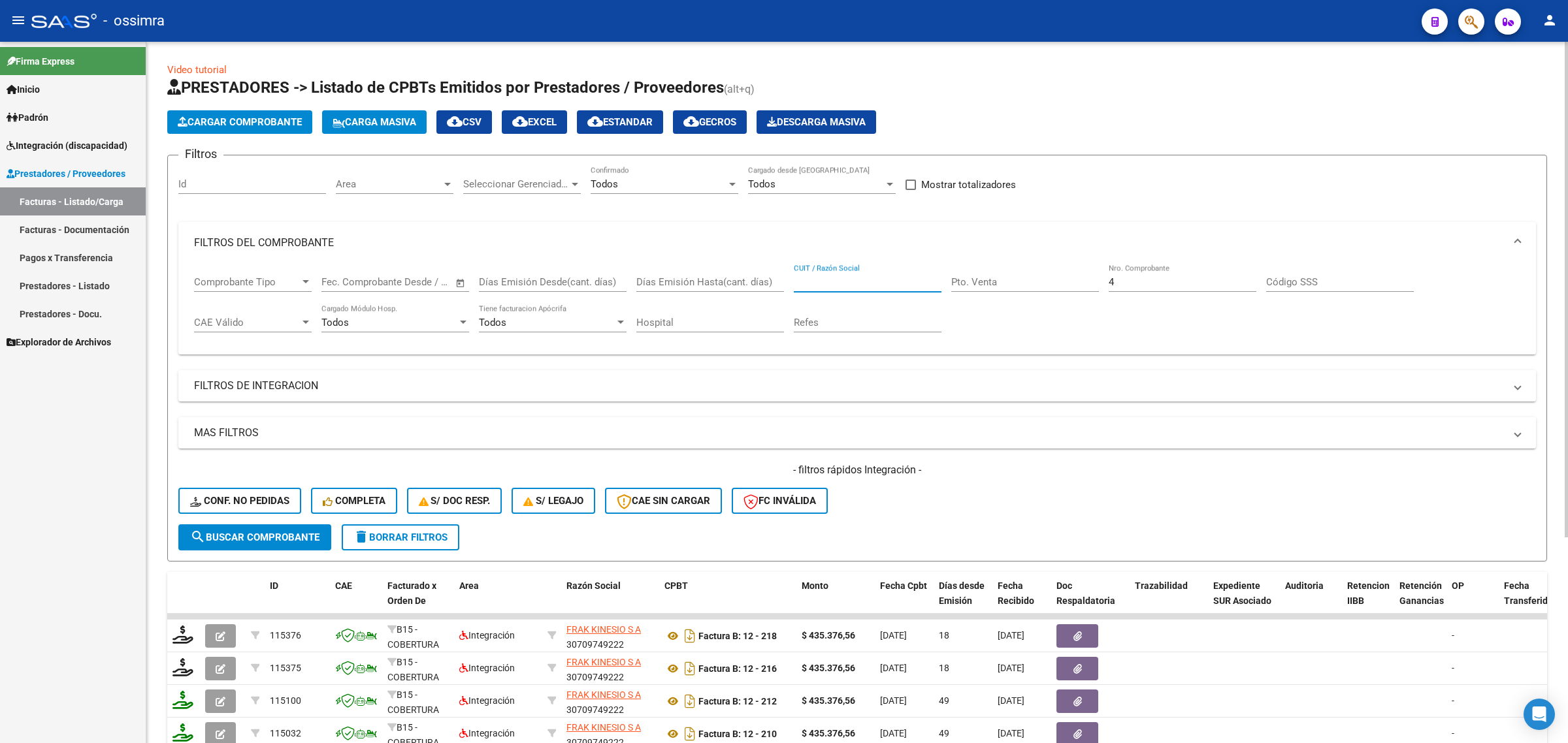
click at [1176, 284] on input "4" at bounding box center [1183, 282] width 148 height 12
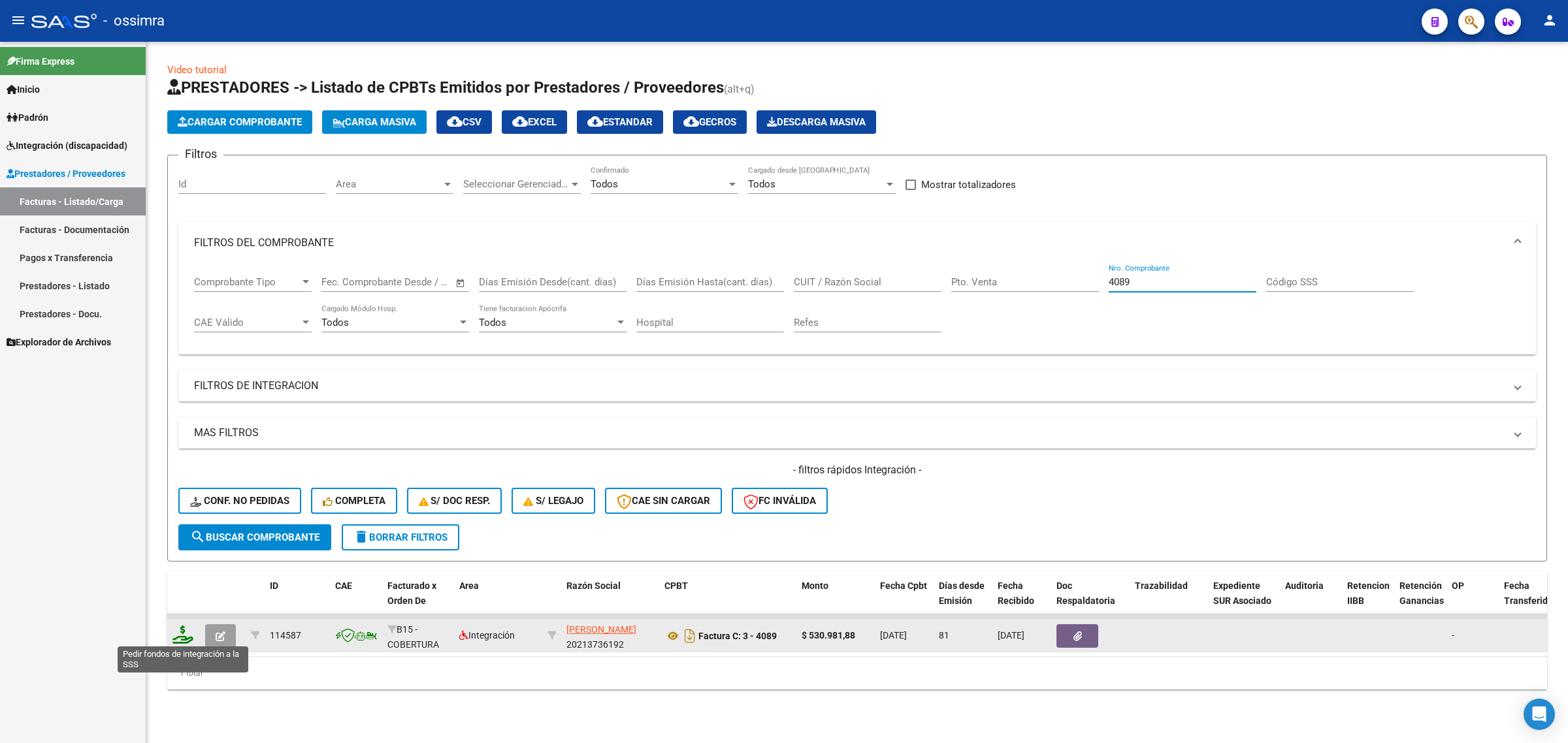
type input "4089"
click at [178, 633] on icon at bounding box center [183, 634] width 21 height 18
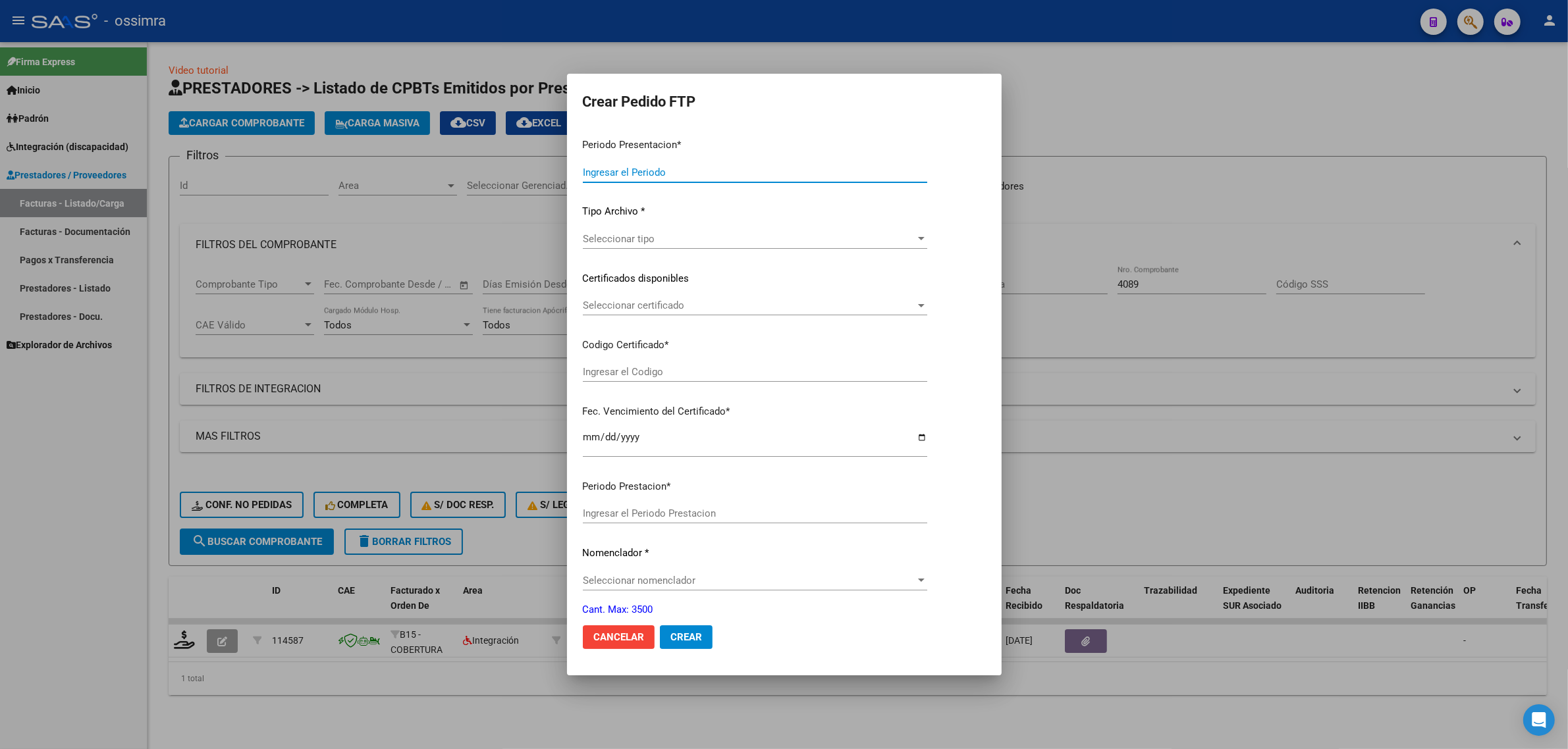
type input "202508"
type input "202506"
type input "$ 530.981,88"
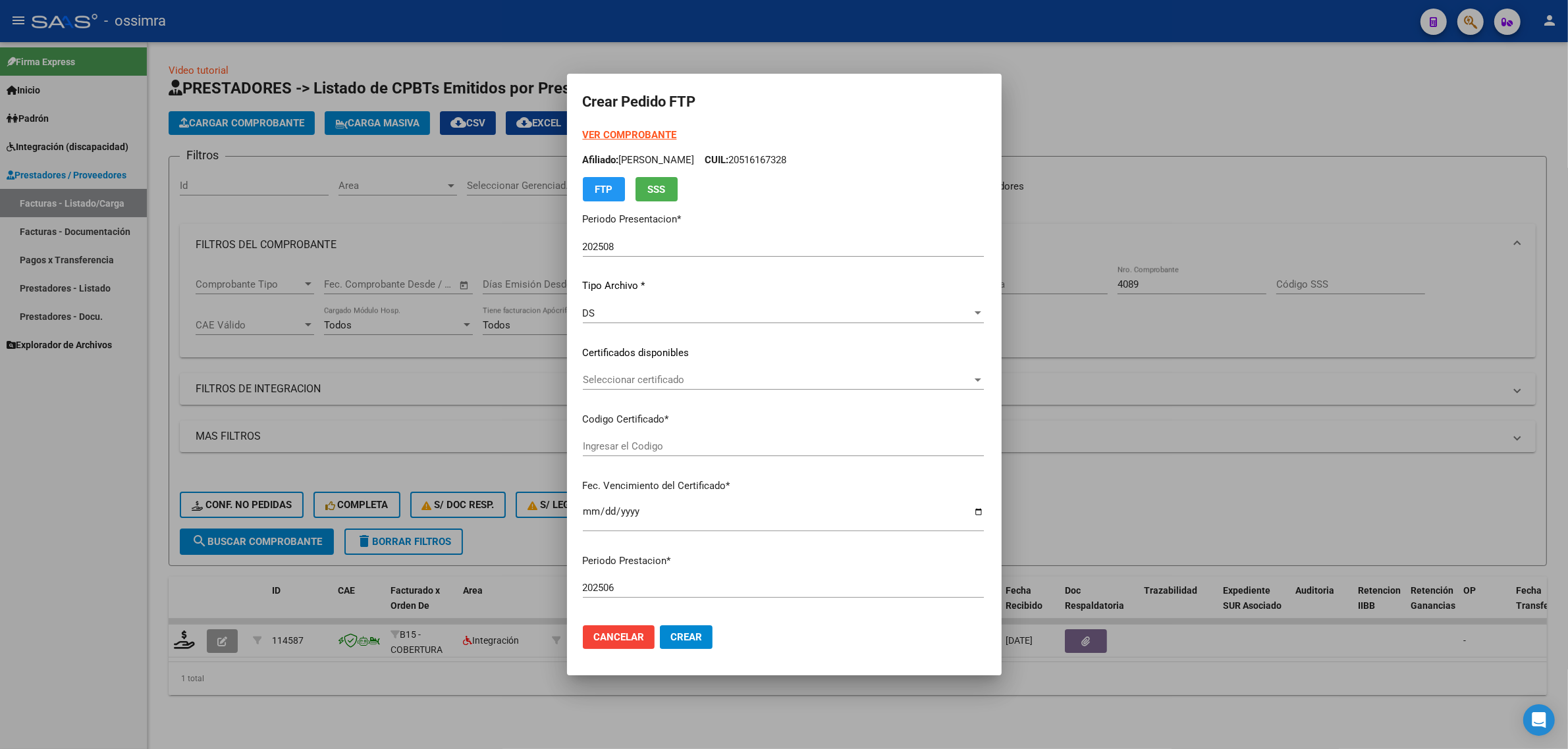
type input "ARG01000290366322018020120280201MZA202"
type input "2028-02-01"
click at [627, 387] on div "Seleccionar certificado Seleccionar certificado" at bounding box center [783, 379] width 401 height 20
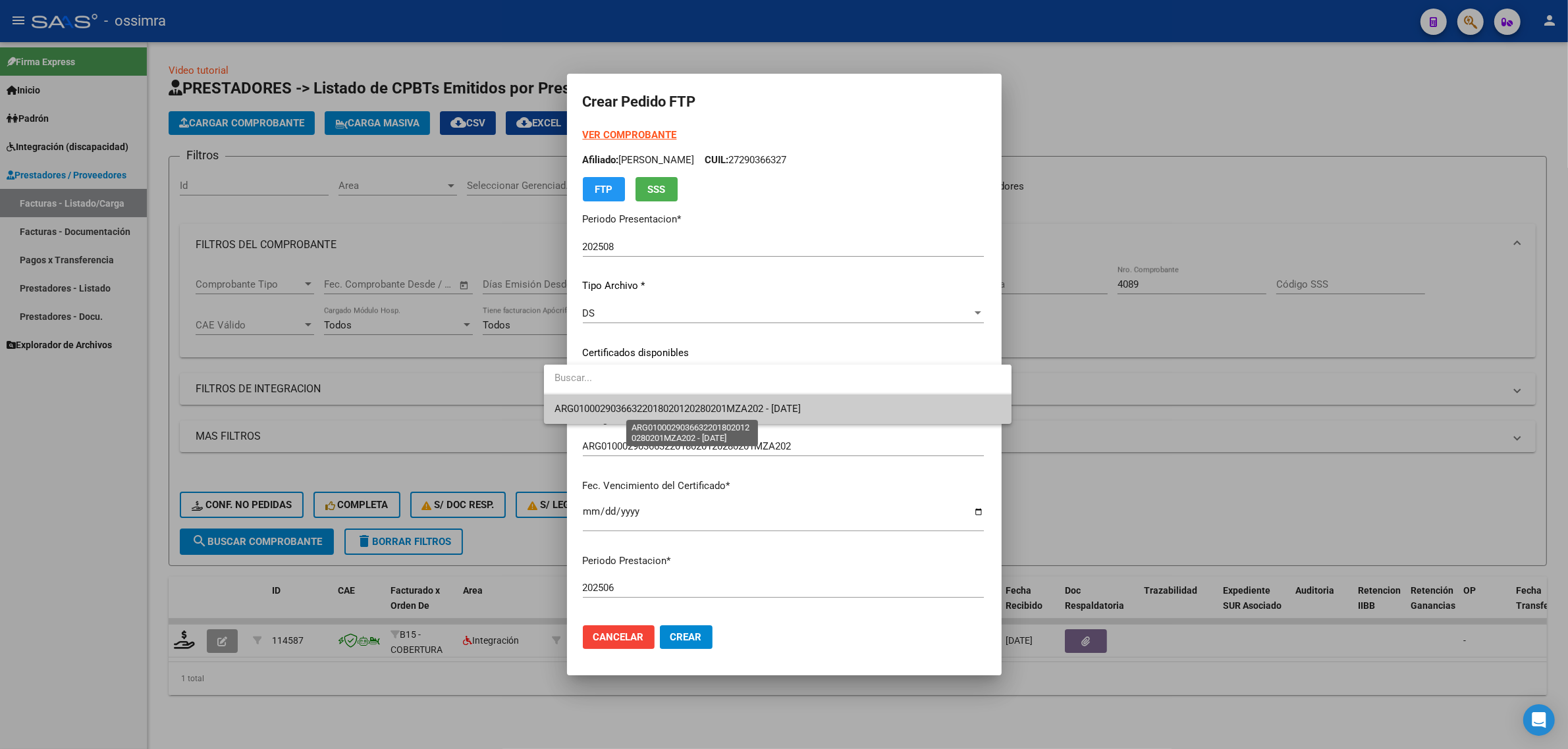
click at [630, 405] on span "ARG01000290366322018020120280201MZA202 - 2028-02-01" at bounding box center [677, 409] width 246 height 12
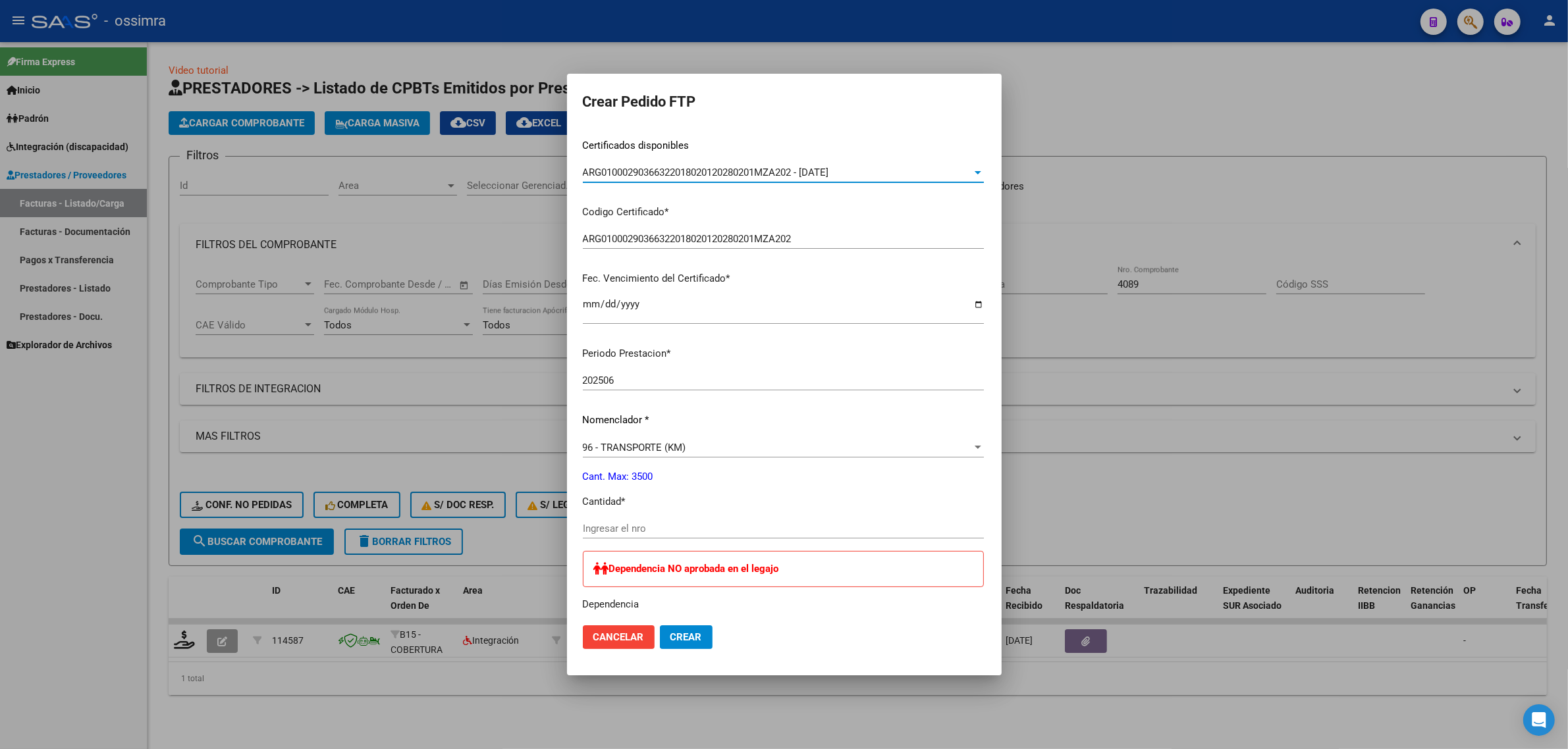
scroll to position [247, 0]
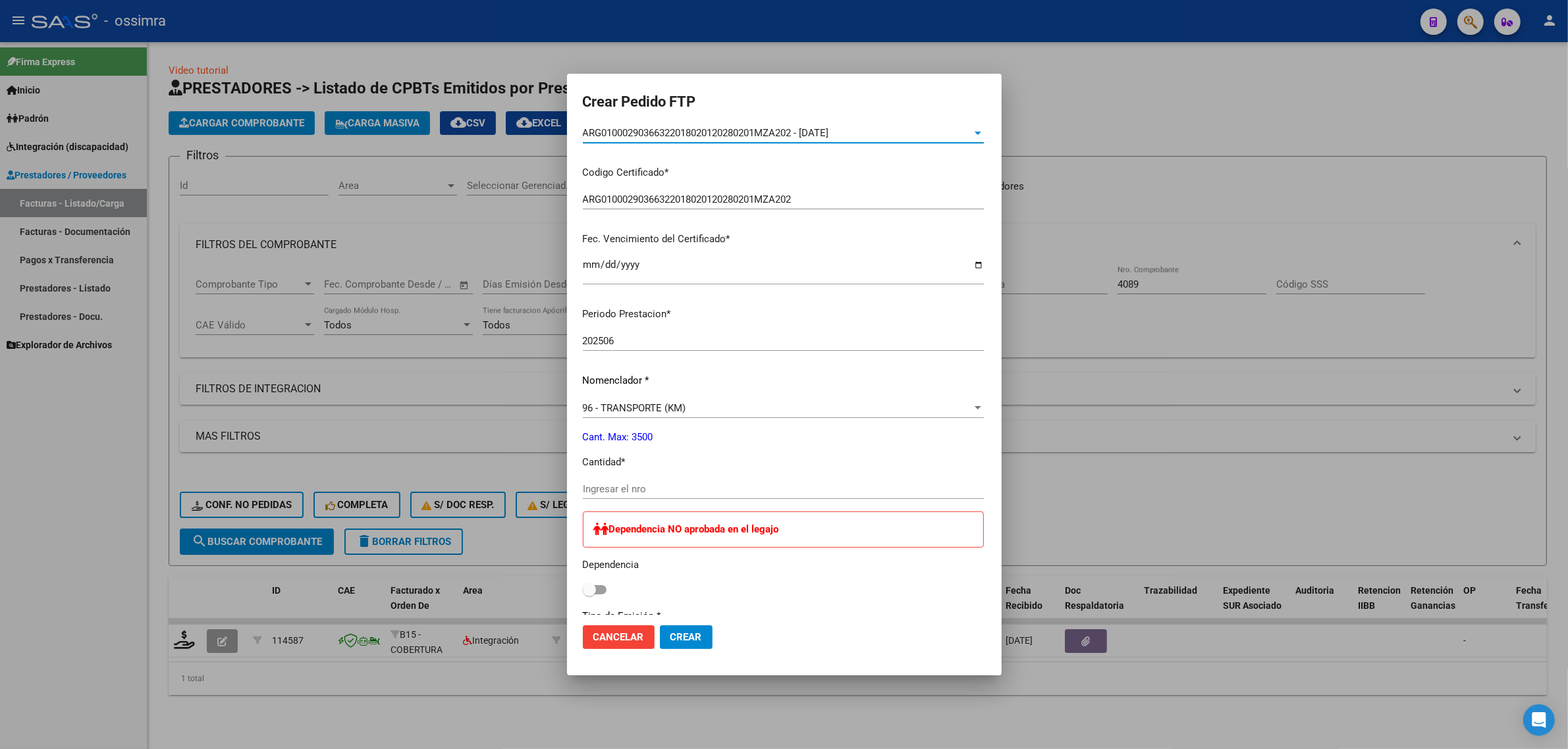
click at [648, 486] on input "Ingresar el nro" at bounding box center [783, 490] width 401 height 12
type input "726"
drag, startPoint x: 569, startPoint y: 571, endPoint x: 573, endPoint y: 579, distance: 8.9
click at [583, 577] on div "Dependencia NO aprobada en el legajo Dependencia" at bounding box center [783, 555] width 401 height 88
click at [583, 590] on span at bounding box center [594, 590] width 24 height 10
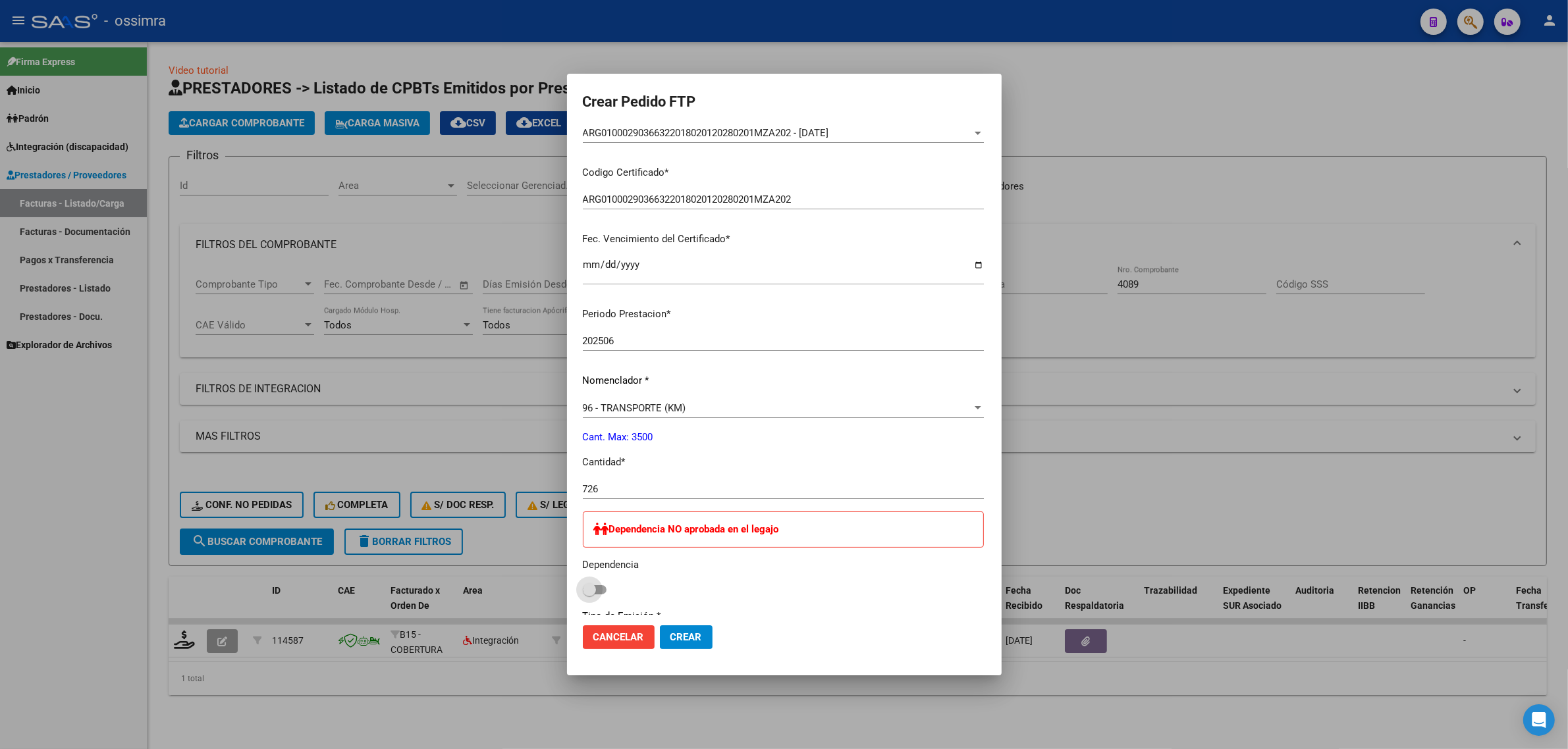
click at [589, 595] on input "checkbox" at bounding box center [589, 595] width 1 height 1
checkbox input "true"
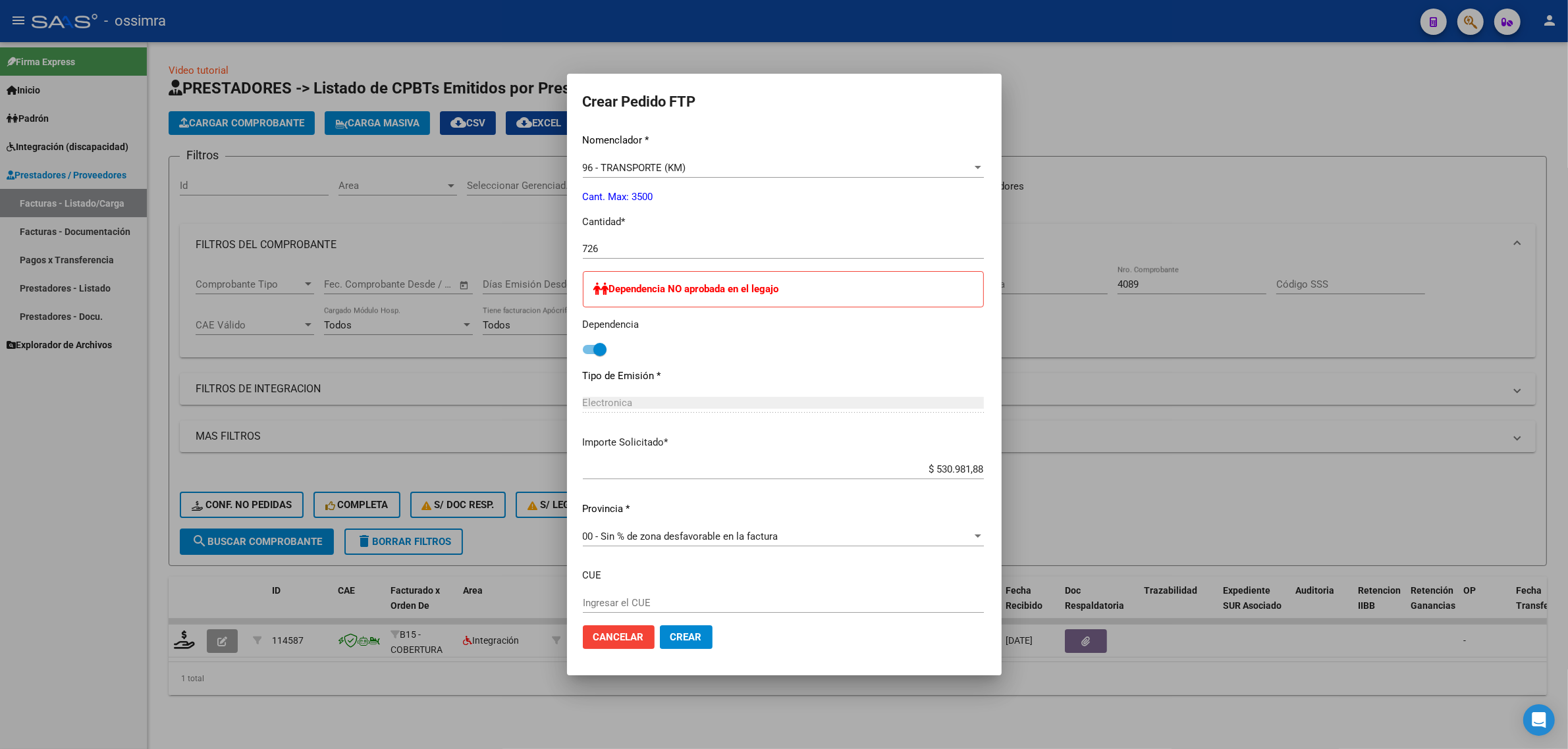
scroll to position [494, 0]
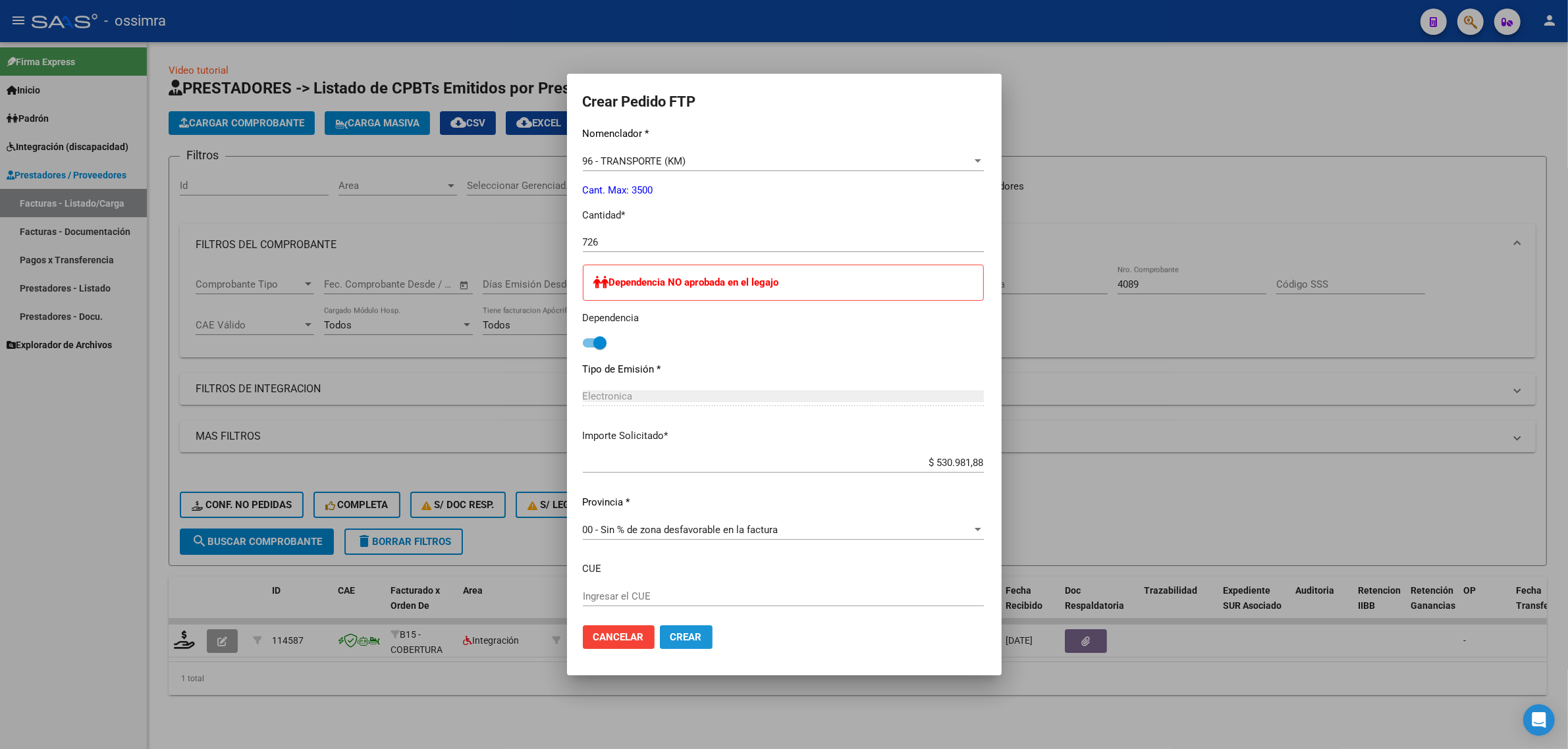
click at [670, 639] on span "Crear" at bounding box center [686, 638] width 32 height 12
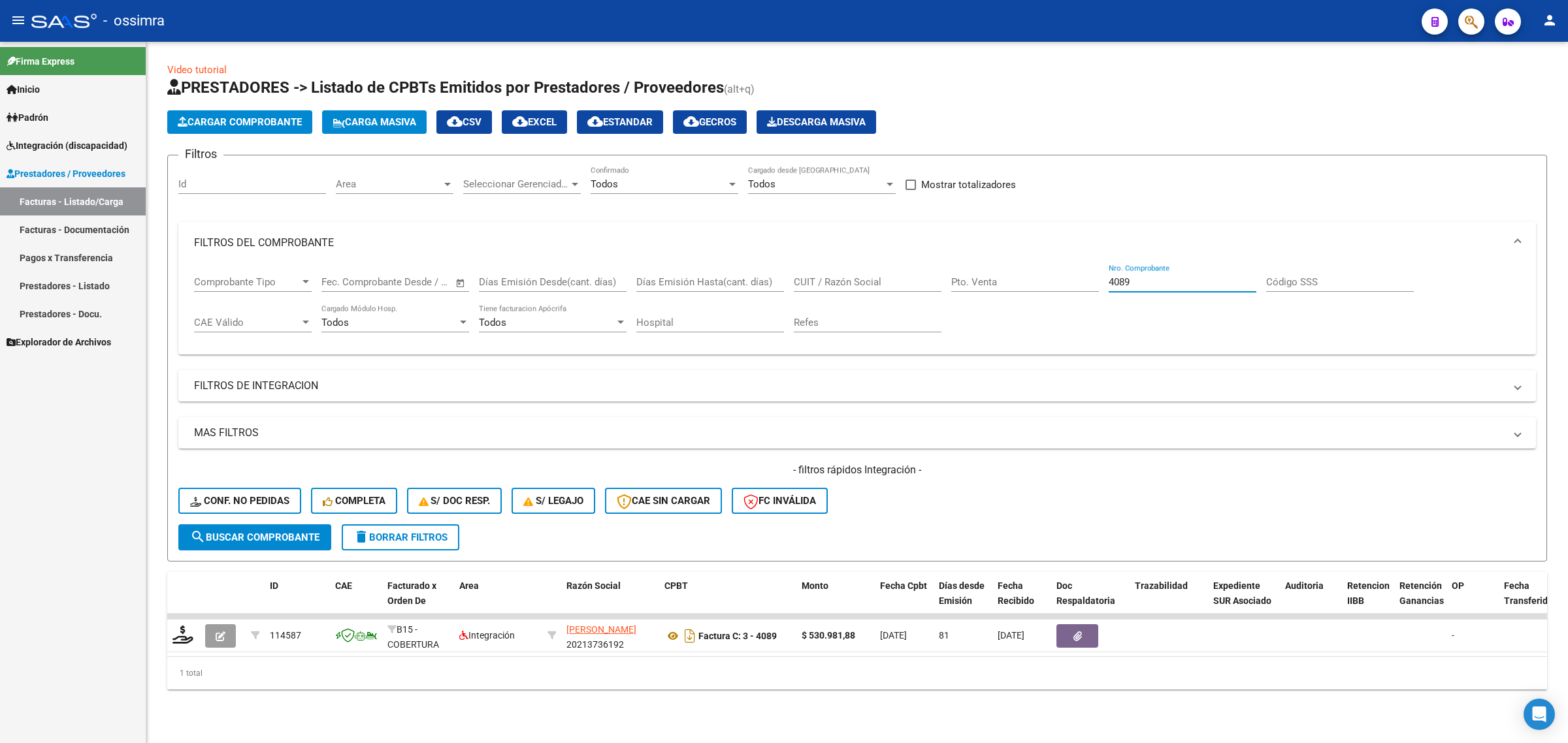
drag, startPoint x: 1143, startPoint y: 282, endPoint x: 1046, endPoint y: 302, distance: 99.0
click at [1046, 302] on div "Comprobante Tipo Comprobante Tipo Fecha inicio – Fecha fin Fec. Comprobante Des…" at bounding box center [857, 304] width 1326 height 81
type input "19027"
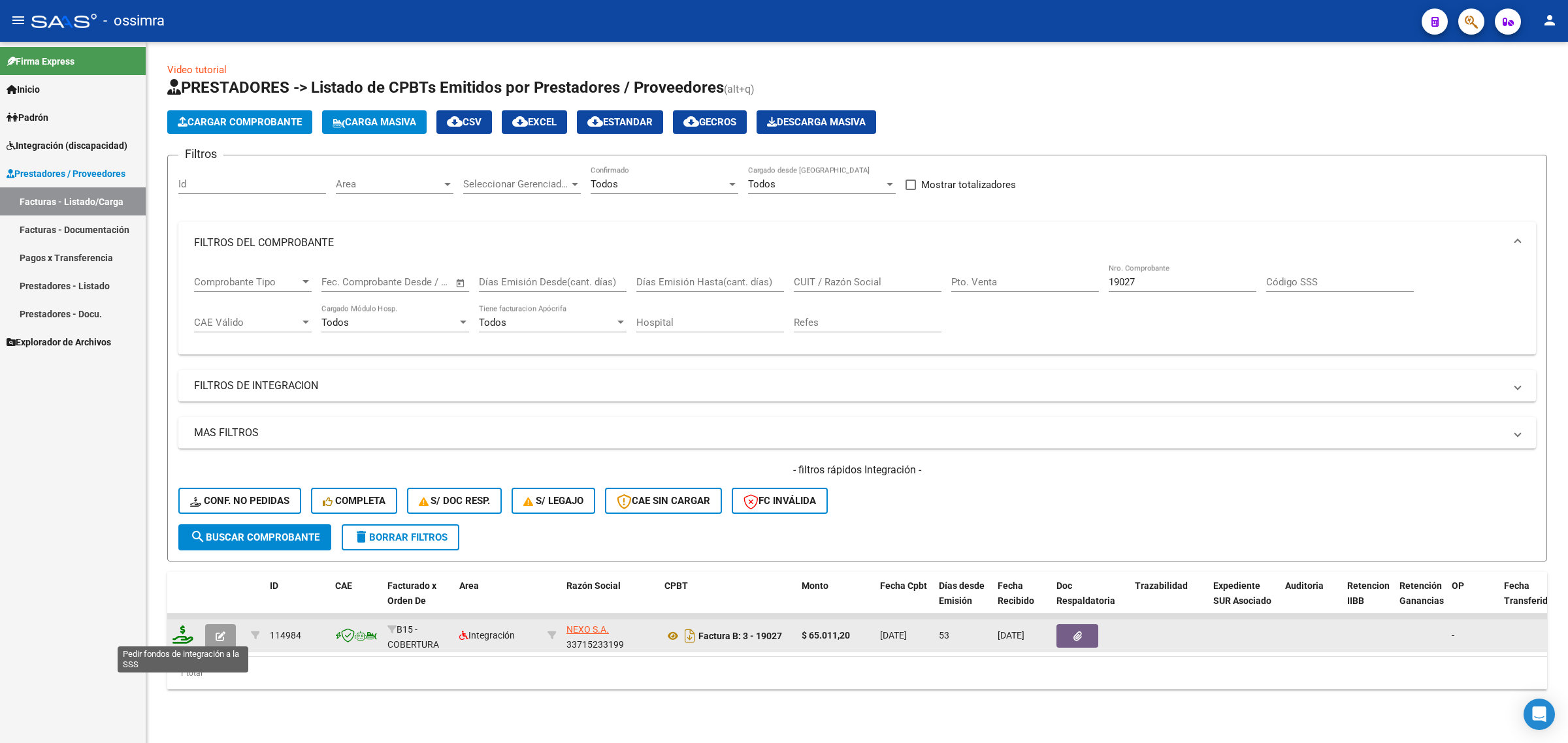
click at [184, 634] on icon at bounding box center [183, 634] width 21 height 18
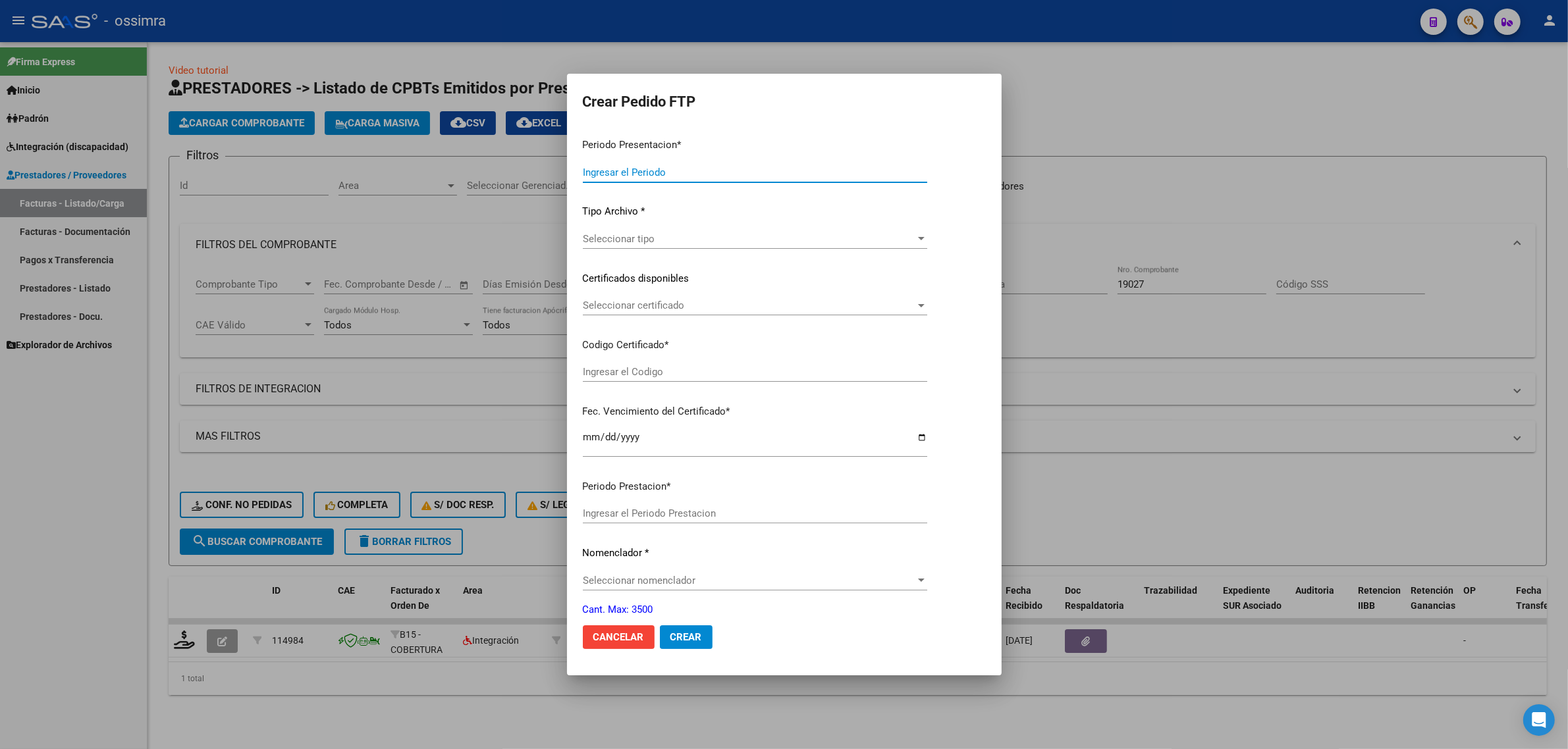
type input "202508"
type input "202507"
type input "$ 65.011,20"
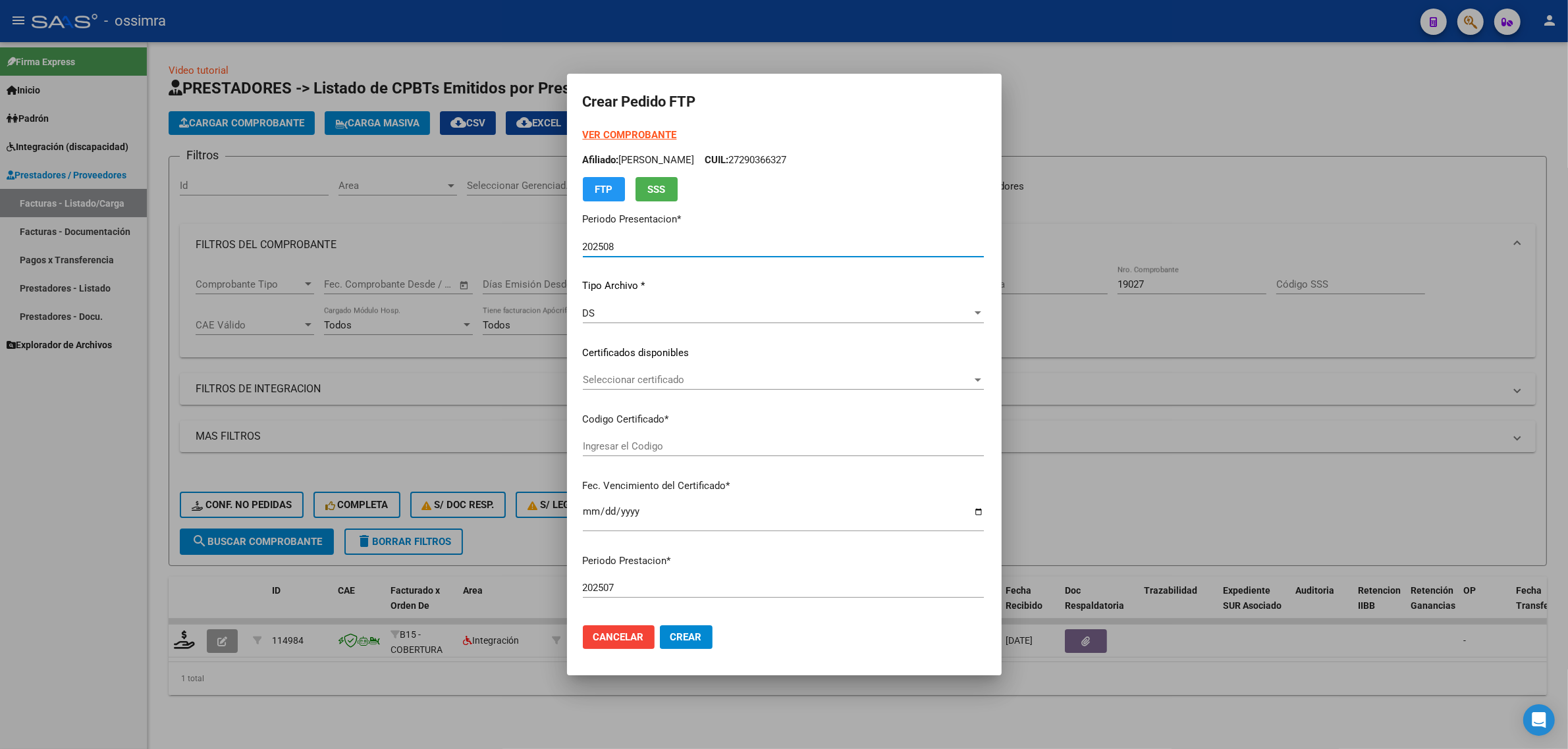
type input "ARG01000421732462015021820250218TUC137"
type input "[DATE]"
click at [617, 378] on span "Seleccionar certificado" at bounding box center [777, 380] width 389 height 12
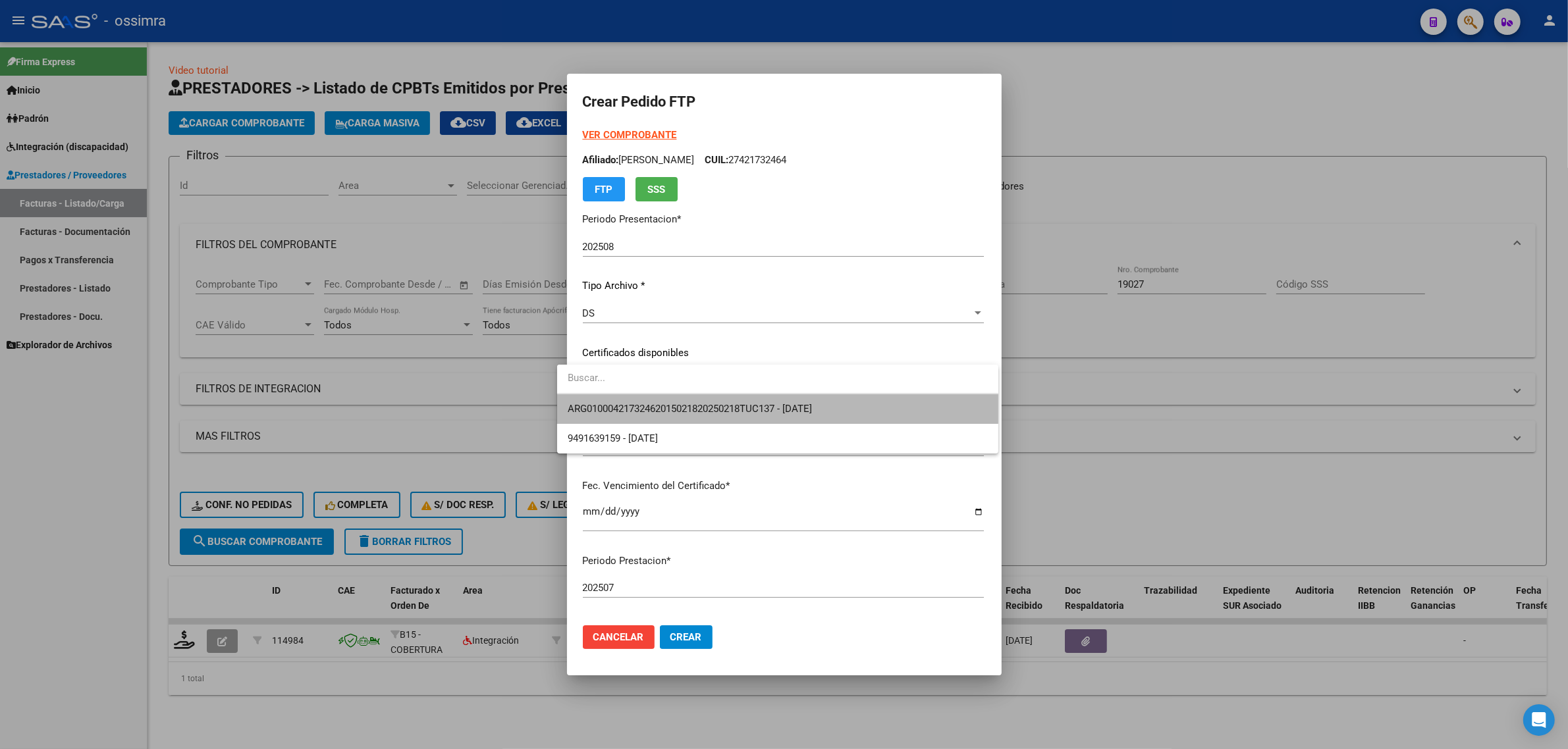
click at [627, 402] on span "ARG01000421732462015021820250218TUC137 - [DATE]" at bounding box center [778, 409] width 420 height 30
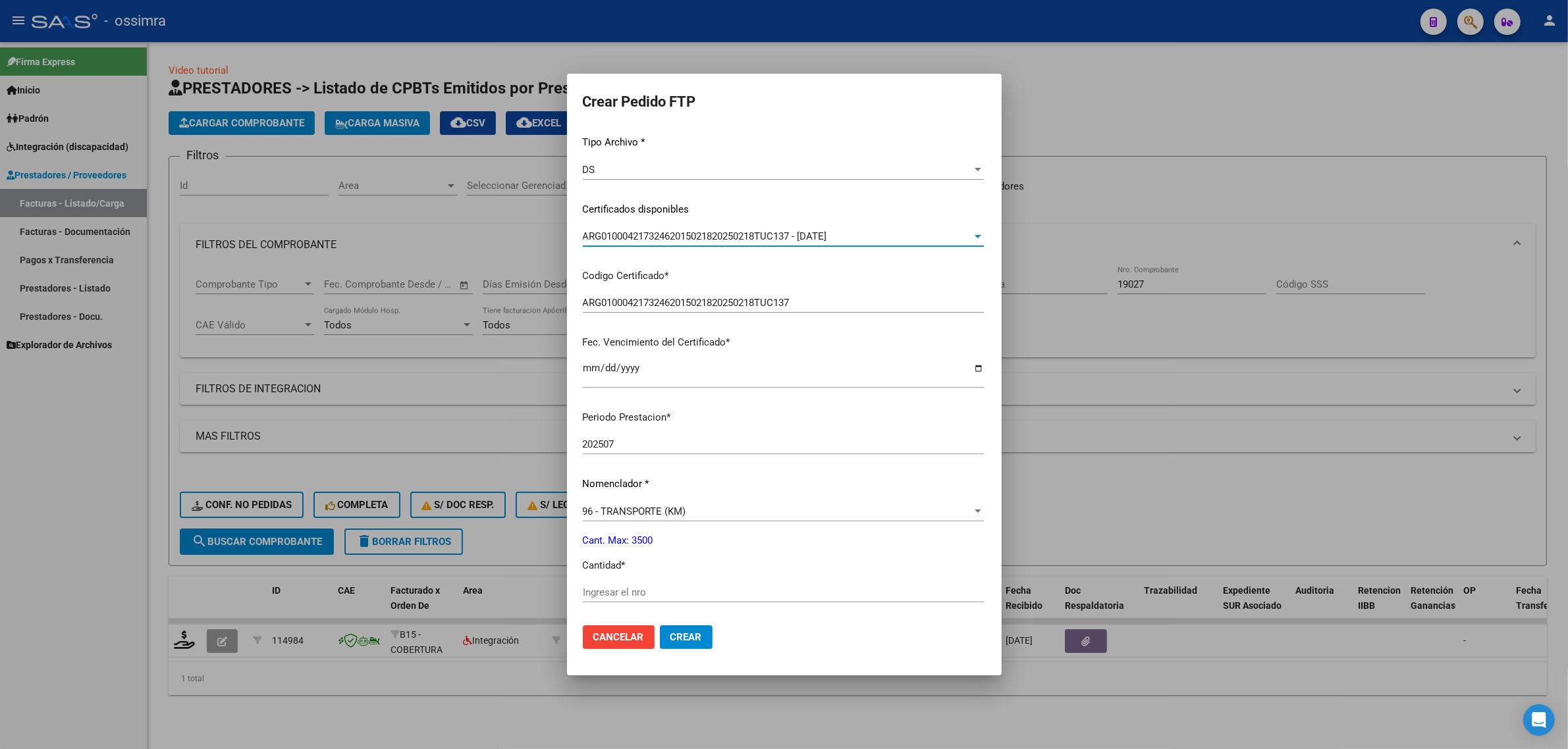
scroll to position [247, 0]
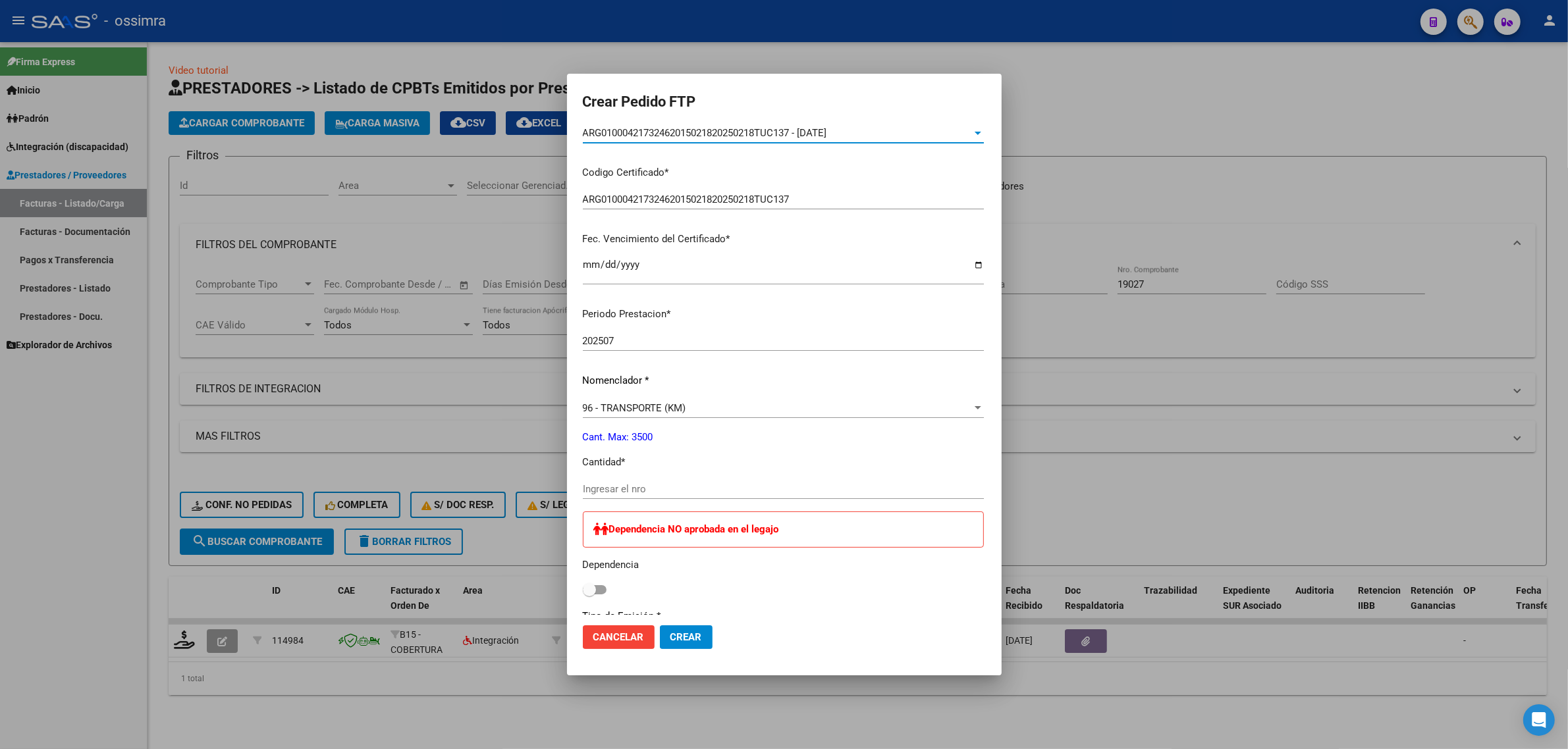
click at [643, 487] on input "Ingresar el nro" at bounding box center [783, 490] width 401 height 12
click at [738, 484] on input "Ingresar el nro" at bounding box center [783, 490] width 401 height 12
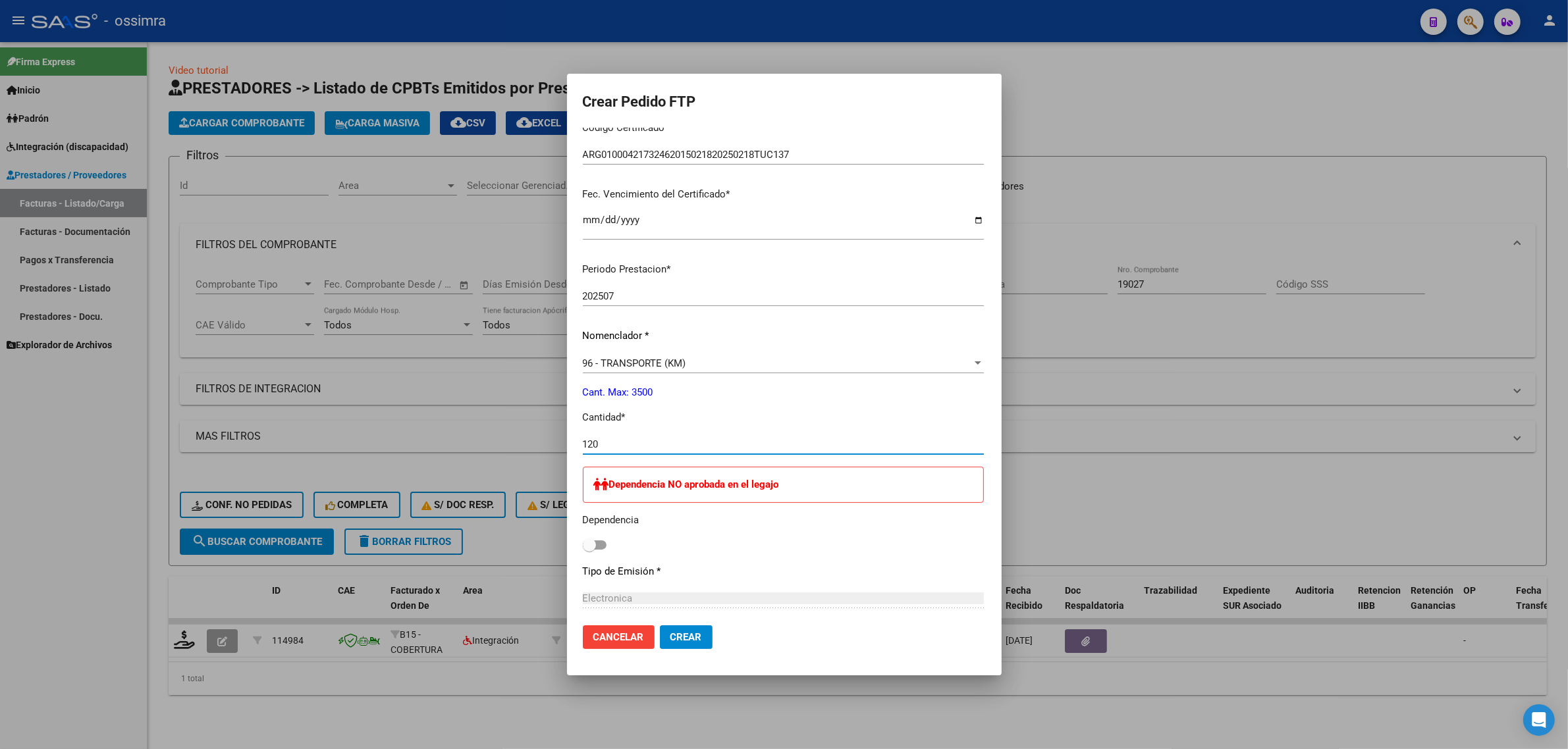
scroll to position [412, 0]
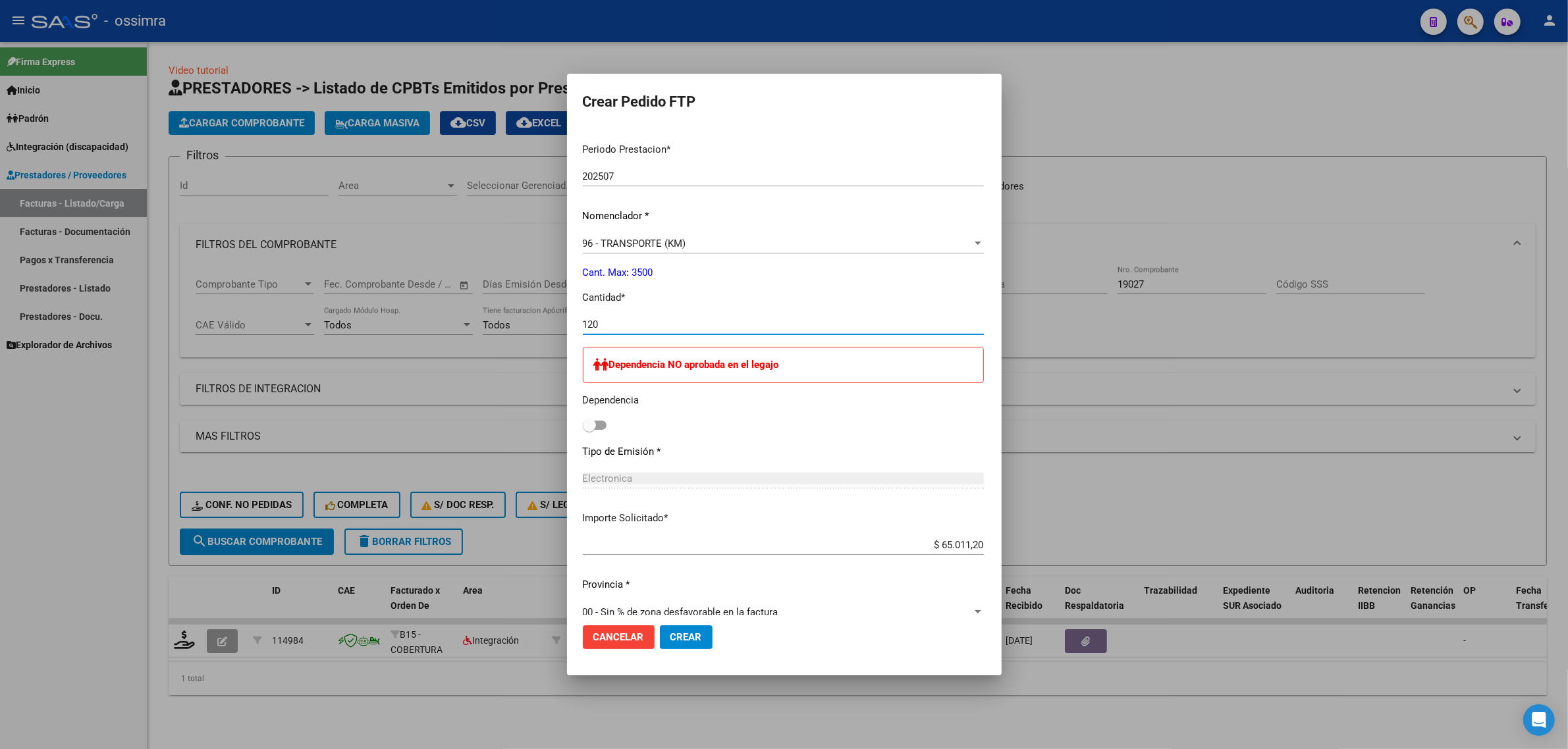
type input "120"
click at [670, 640] on span "Crear" at bounding box center [686, 638] width 32 height 12
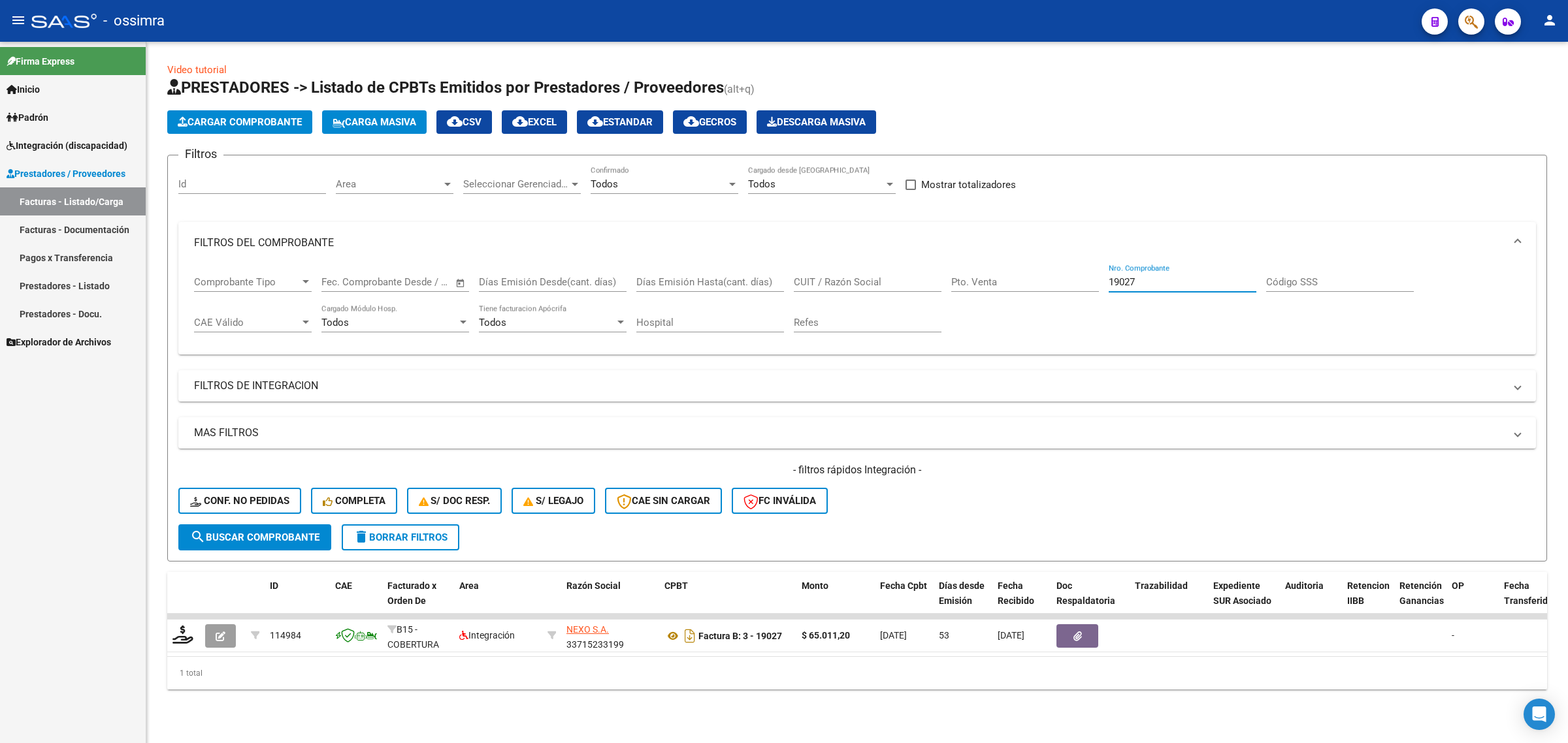
drag, startPoint x: 1158, startPoint y: 281, endPoint x: 1068, endPoint y: 310, distance: 94.6
click at [1068, 310] on div "Comprobante Tipo Comprobante Tipo Fecha inicio – Fecha fin Fec. Comprobante Des…" at bounding box center [857, 304] width 1326 height 81
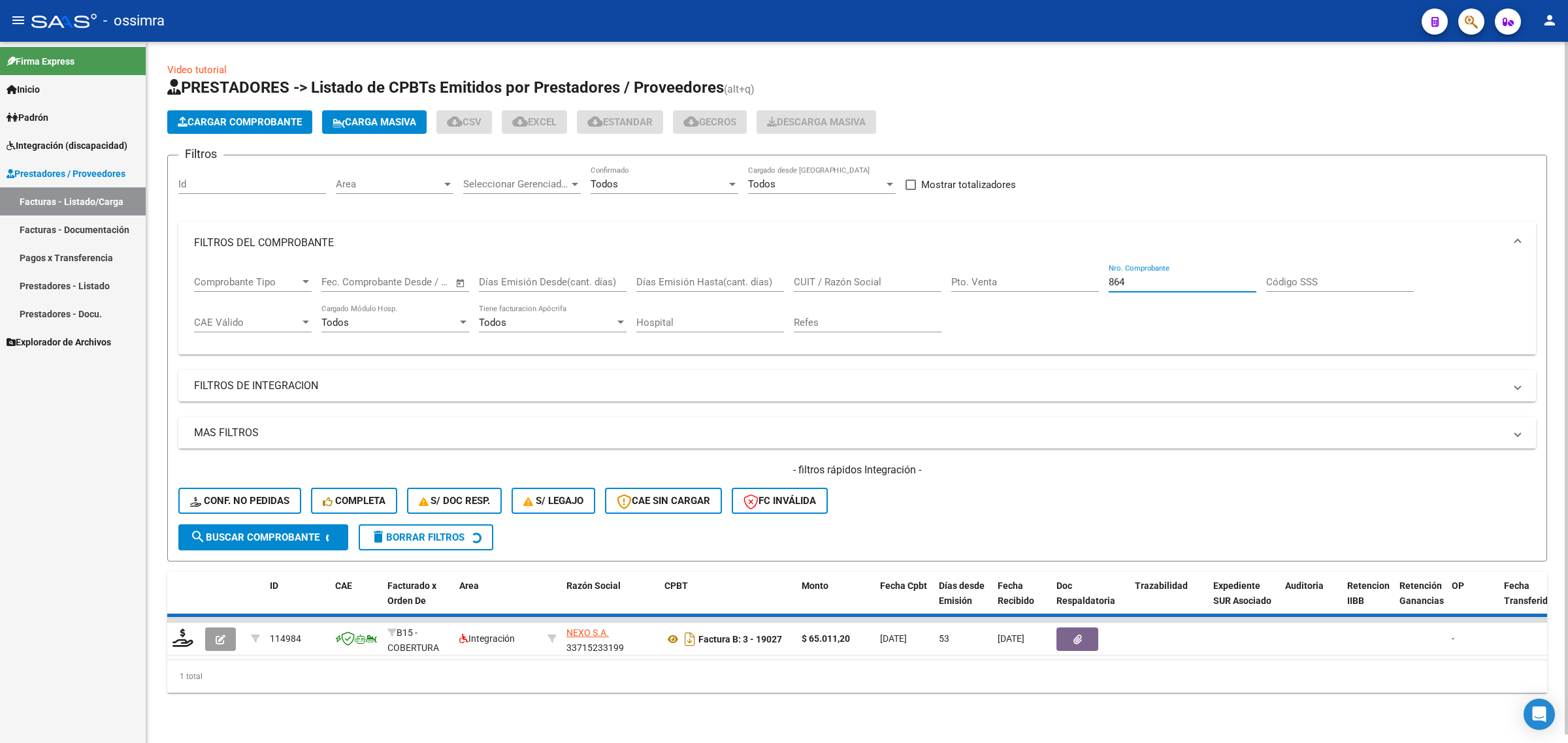
type input "864"
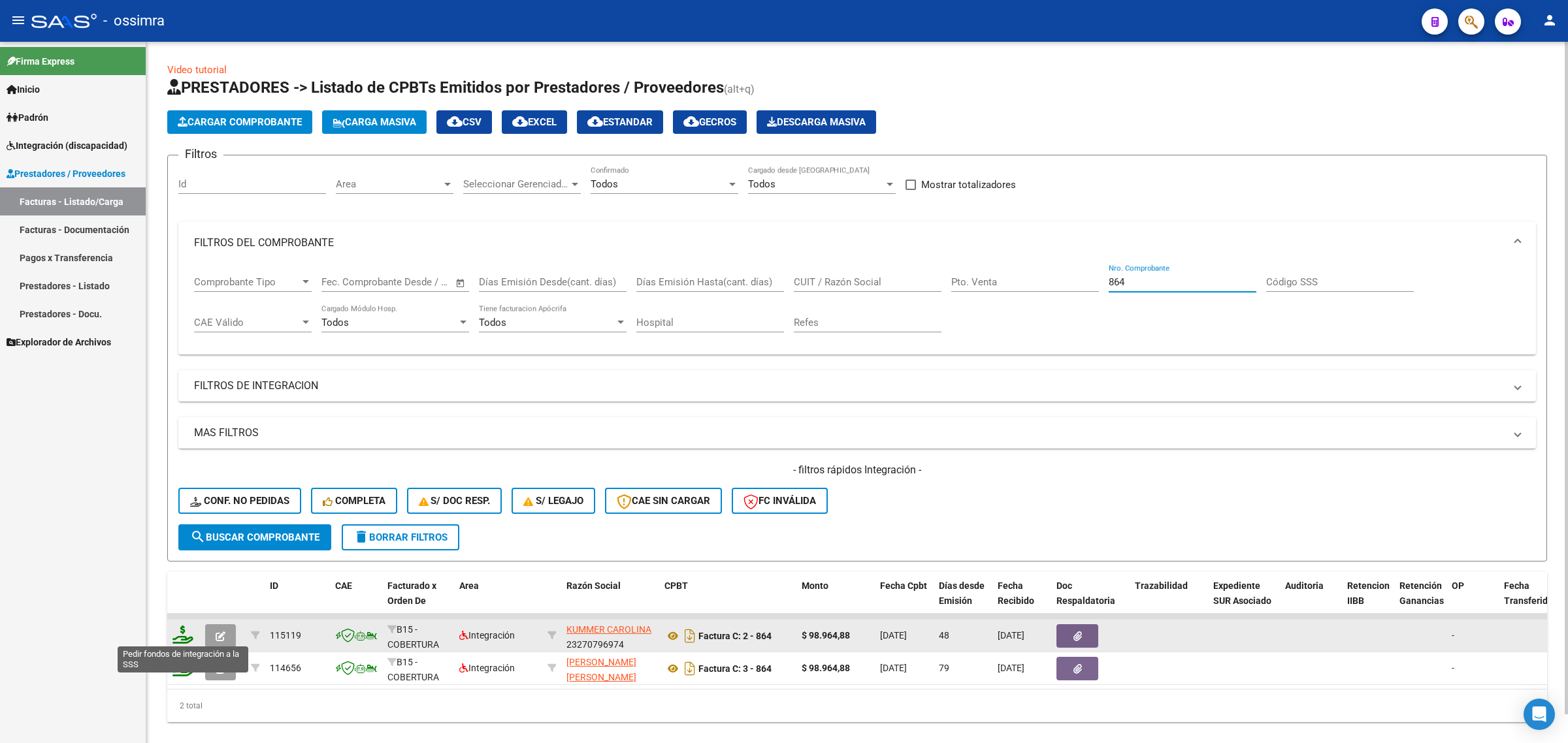
click at [186, 632] on icon at bounding box center [183, 634] width 21 height 18
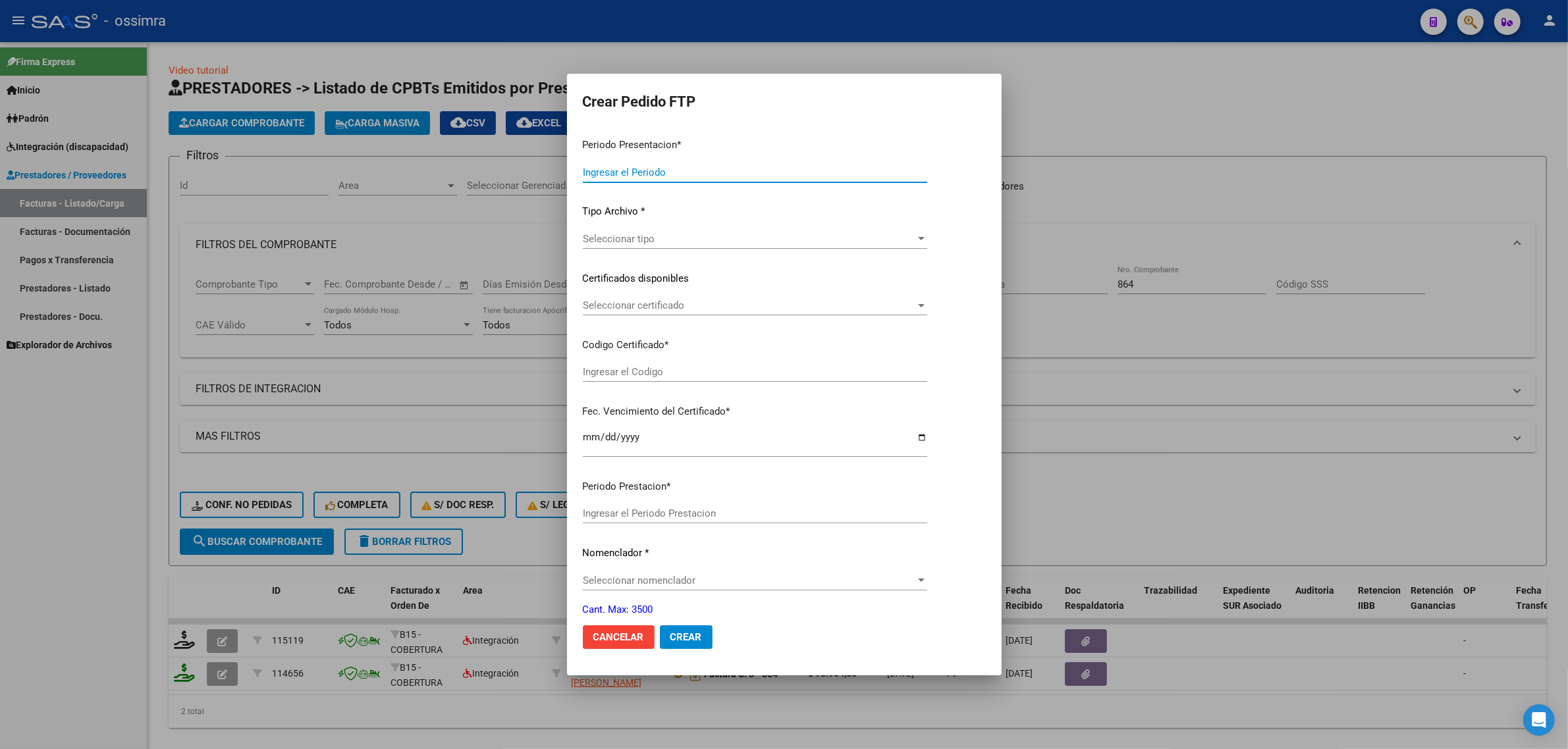
type input "202508"
type input "202506"
type input "$ 98.964,88"
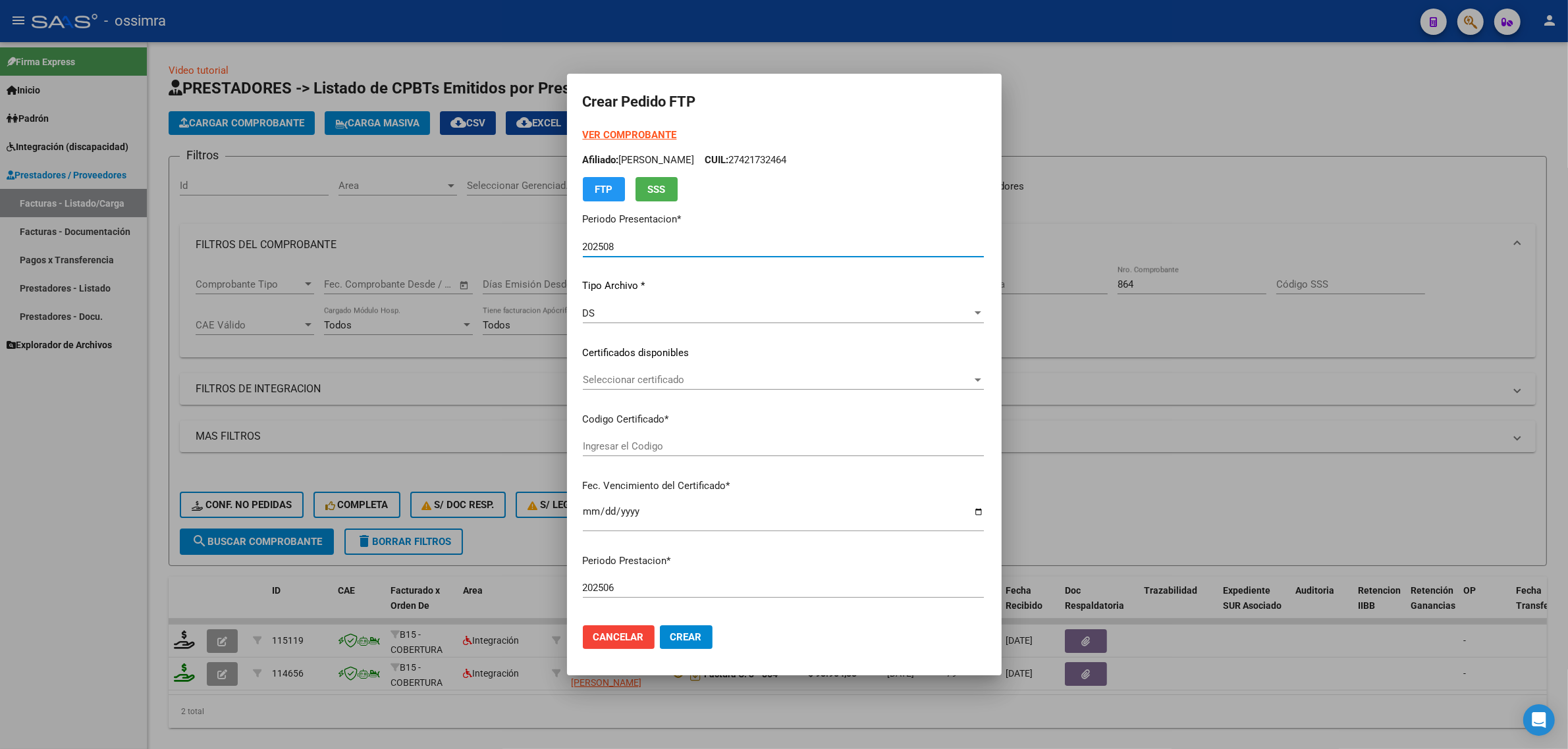
type input "ARG01000492076742024030820290308TUC139"
type input "2029-03-08"
click at [632, 387] on div "Seleccionar certificado Seleccionar certificado" at bounding box center [749, 379] width 333 height 20
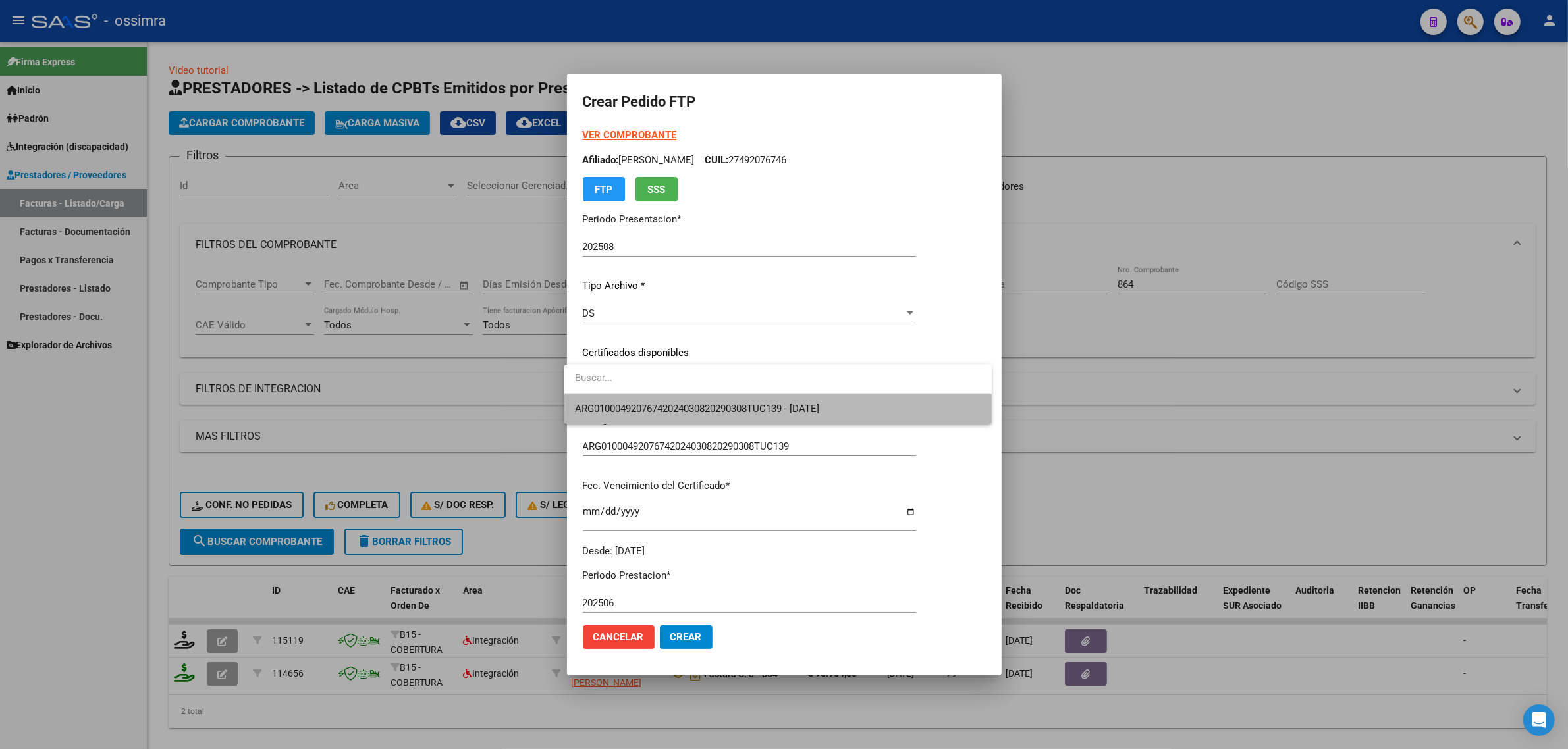
click at [636, 402] on span "ARG01000492076742024030820290308TUC139 - 2029-03-08" at bounding box center [778, 409] width 406 height 30
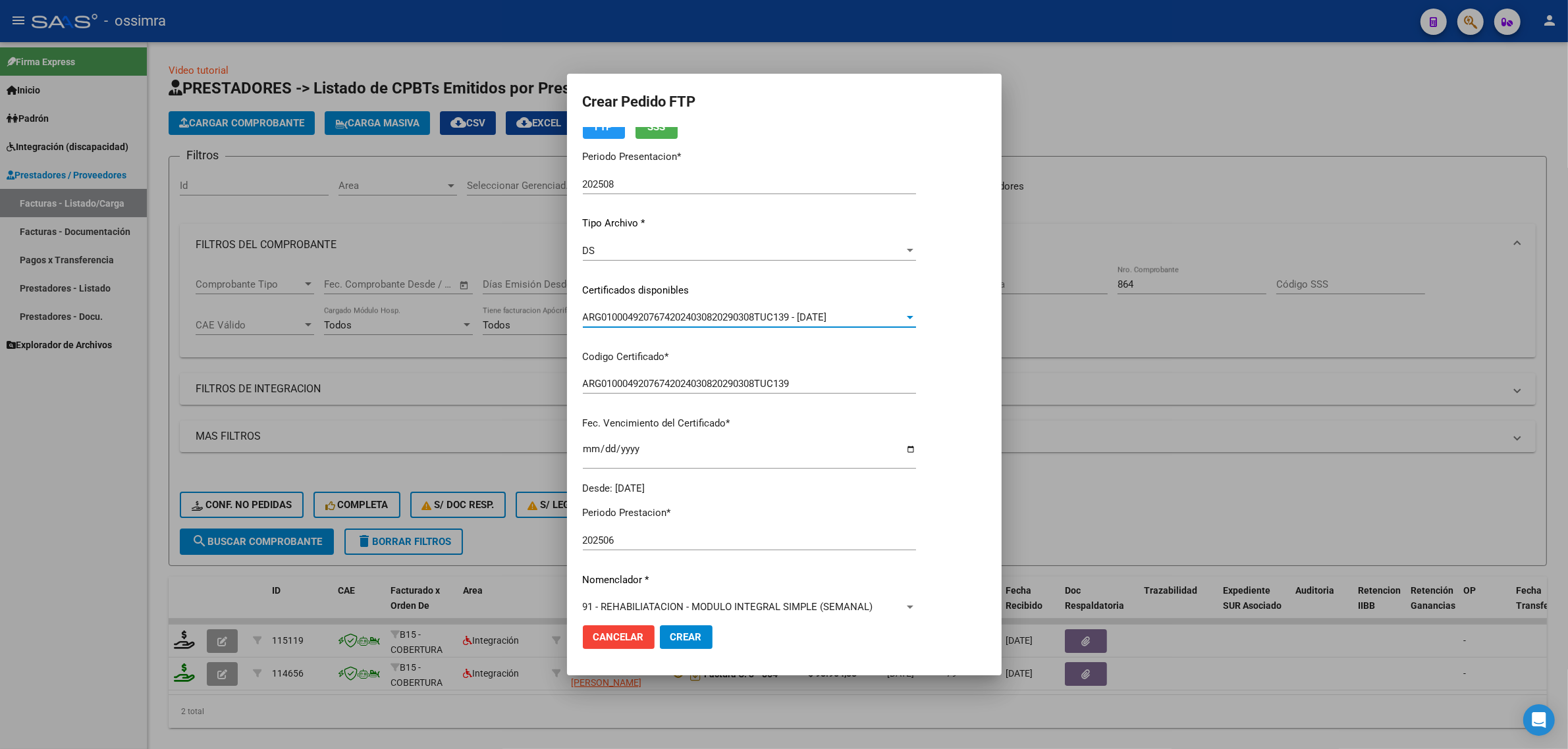
scroll to position [247, 0]
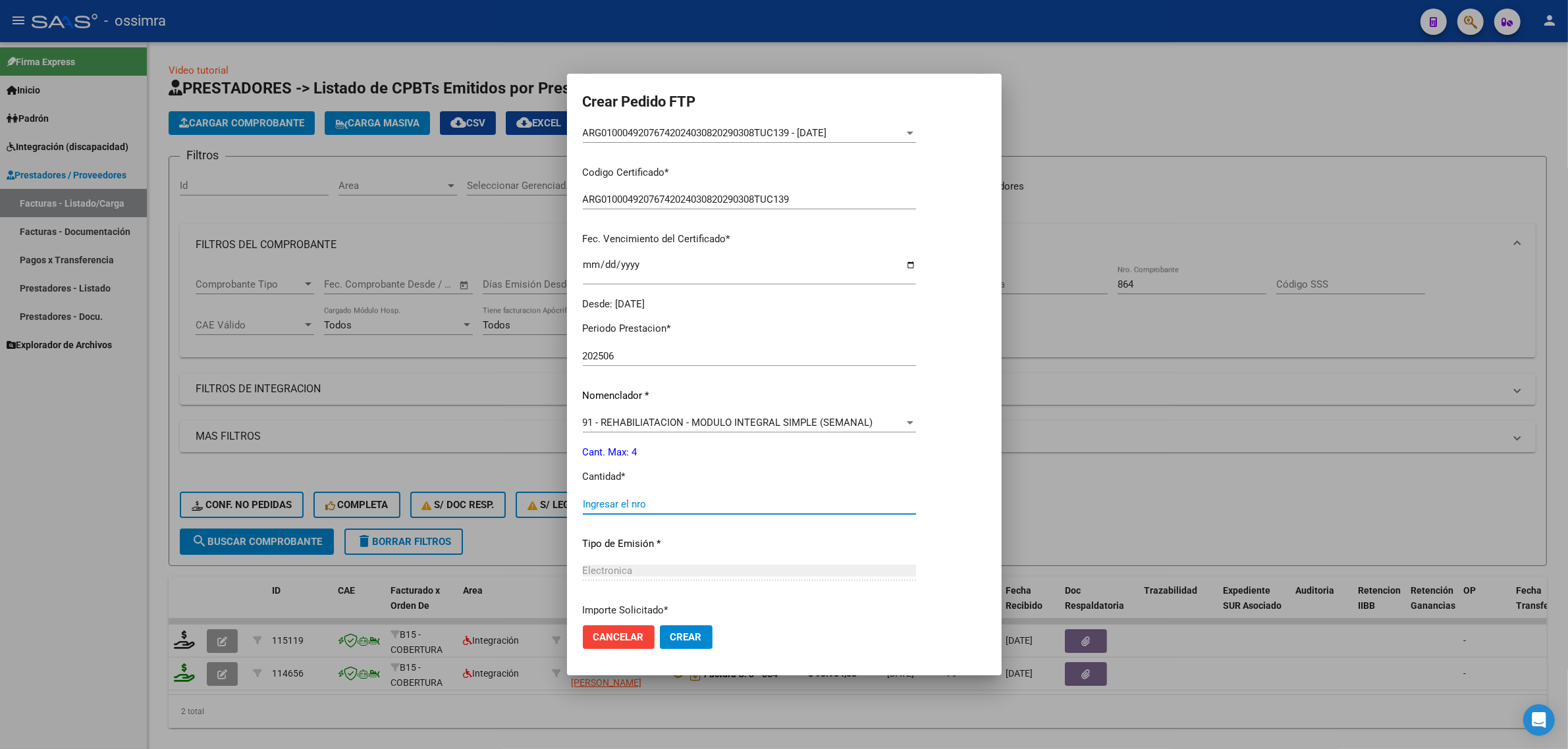
click at [631, 508] on input "Ingresar el nro" at bounding box center [749, 505] width 333 height 12
type input "4"
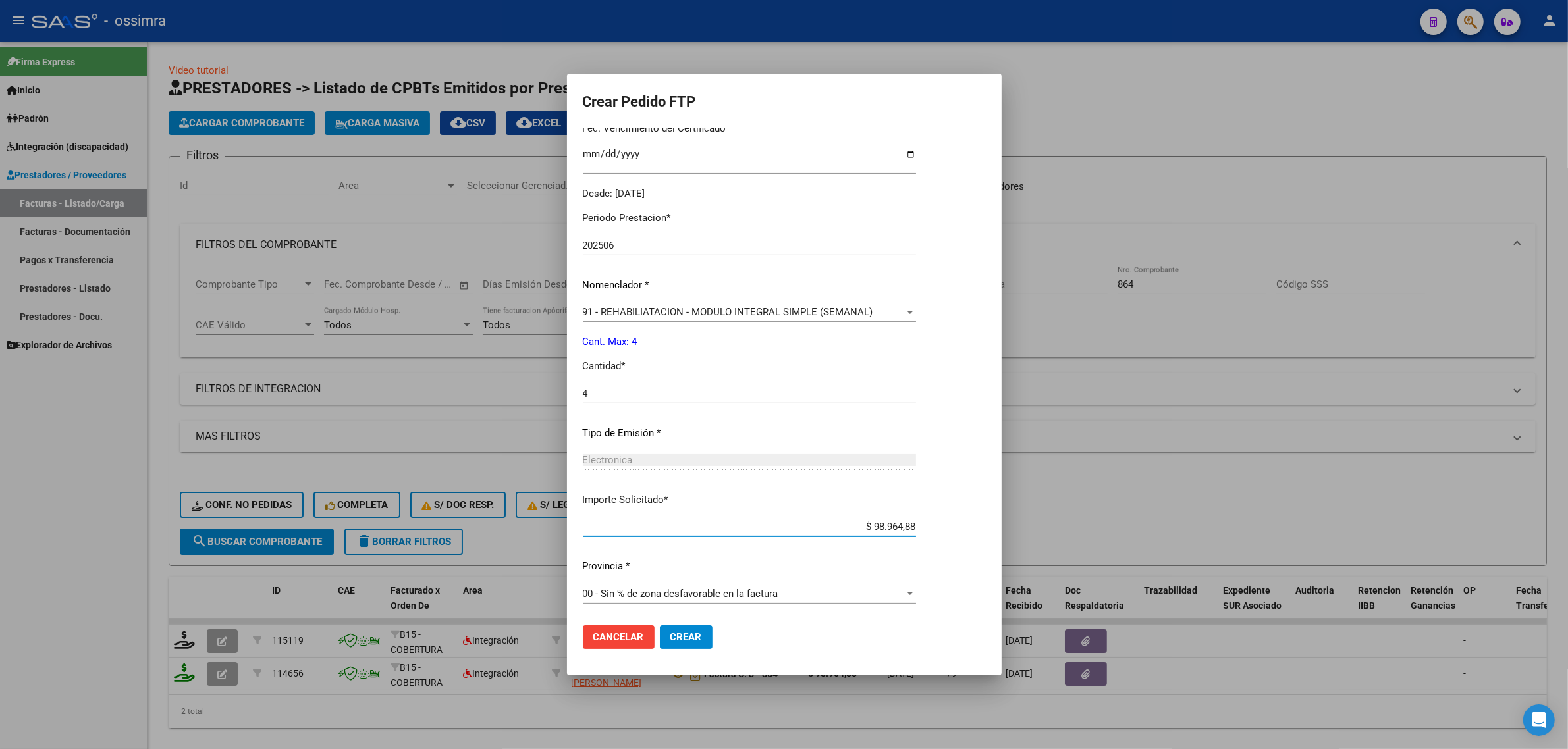
scroll to position [357, 0]
click at [669, 643] on button "Crear" at bounding box center [686, 637] width 53 height 24
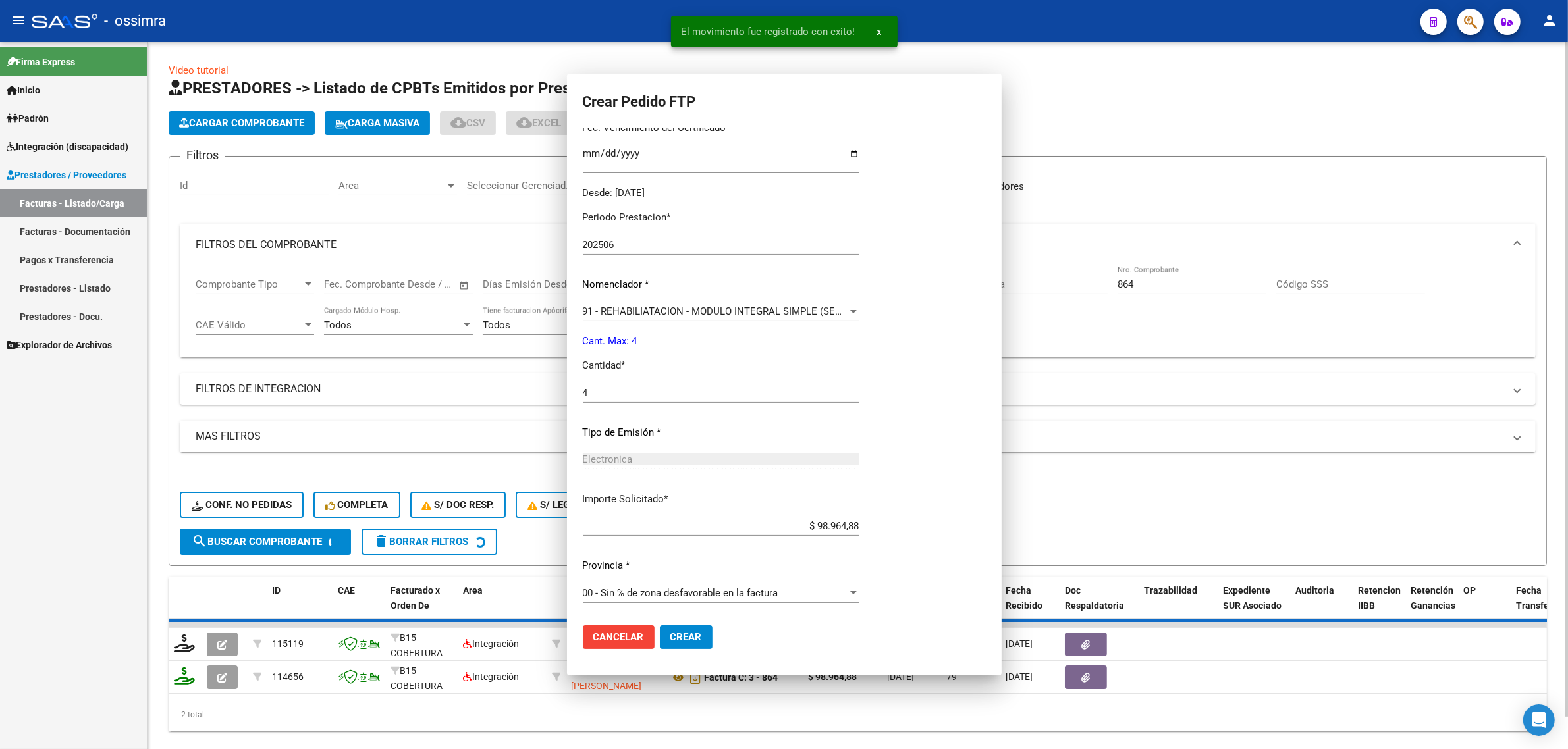
scroll to position [283, 0]
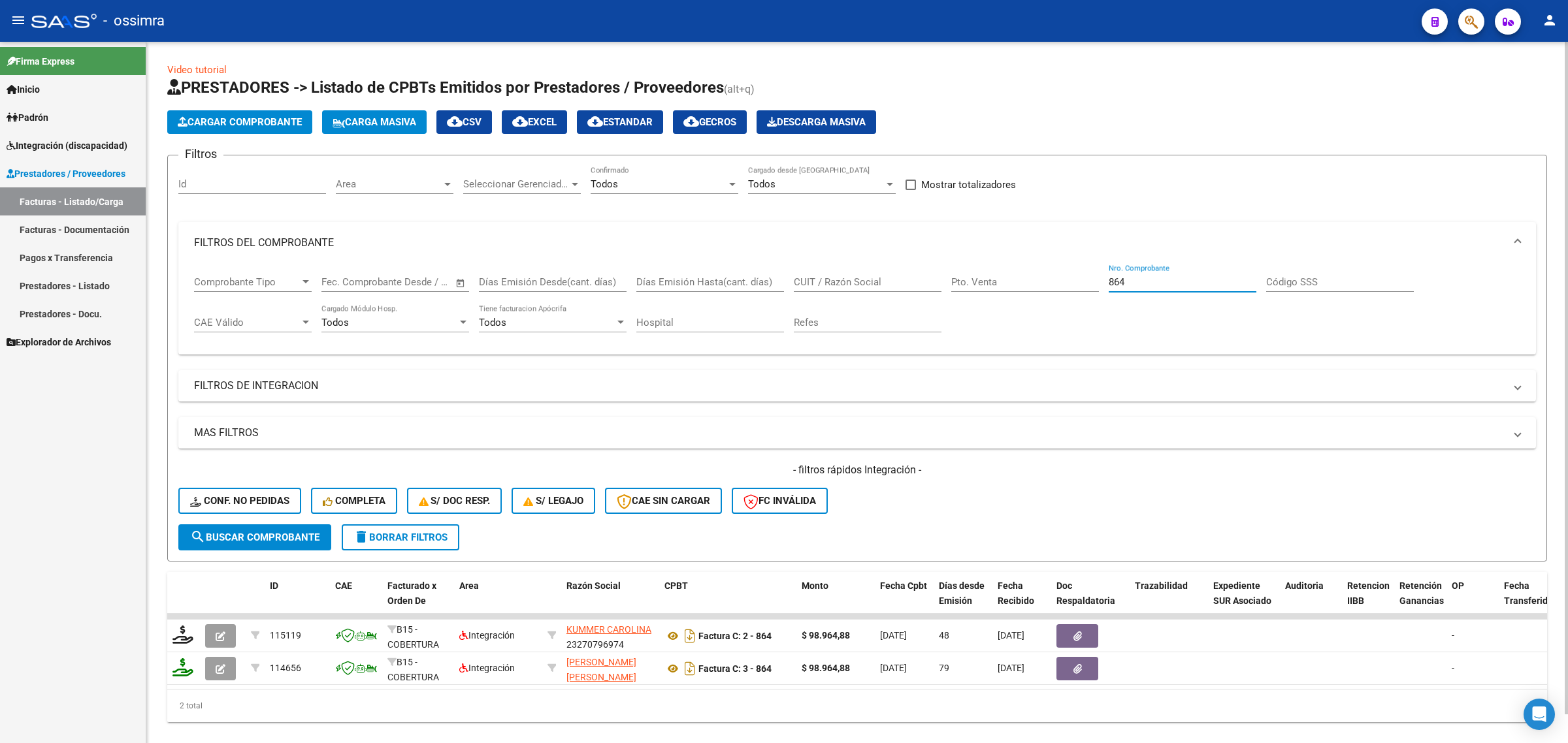
drag, startPoint x: 1128, startPoint y: 282, endPoint x: 1022, endPoint y: 309, distance: 109.4
click at [1022, 309] on div "Comprobante Tipo Comprobante Tipo Fecha inicio – Fecha fin Fec. Comprobante Des…" at bounding box center [857, 304] width 1326 height 81
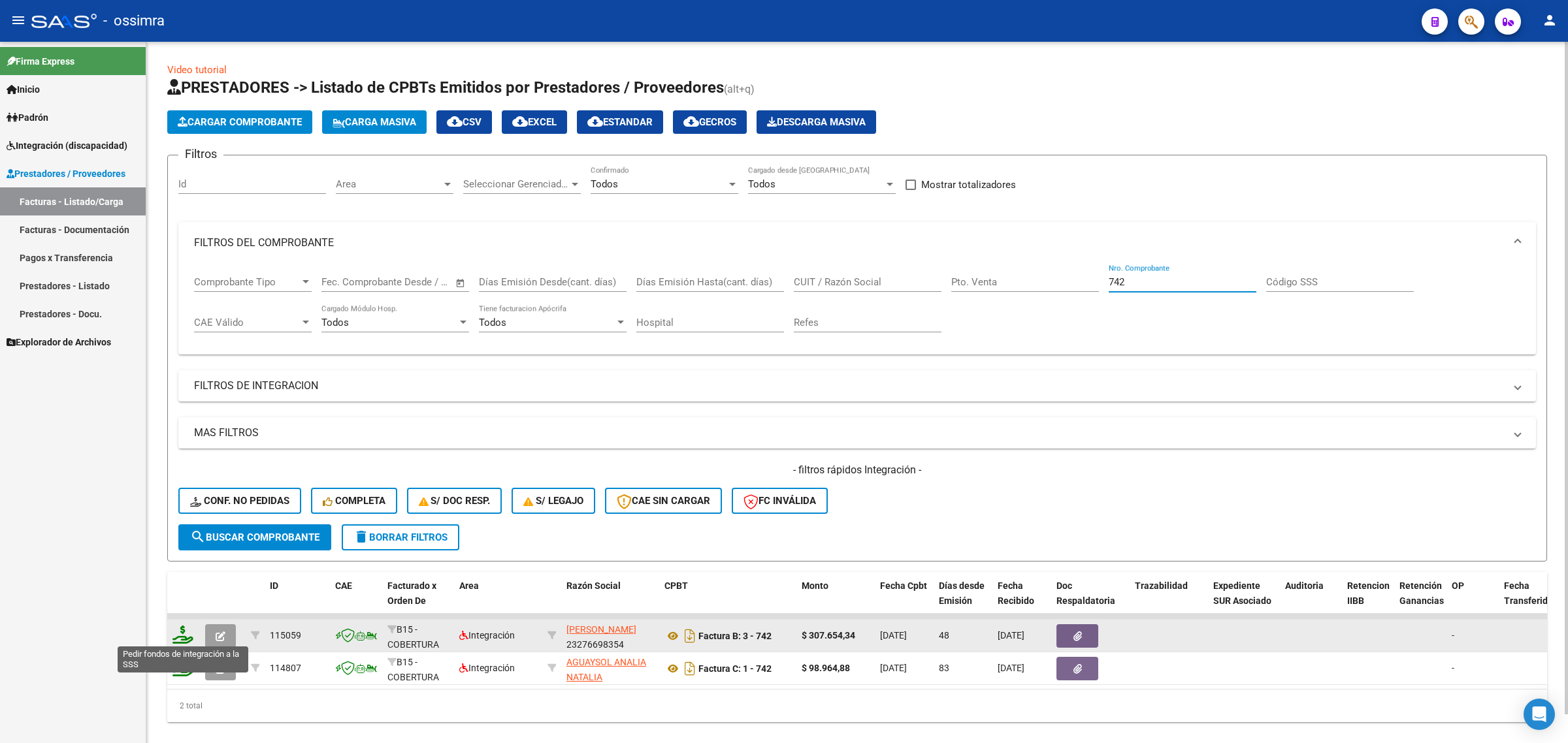
type input "742"
click at [187, 629] on icon at bounding box center [183, 634] width 21 height 18
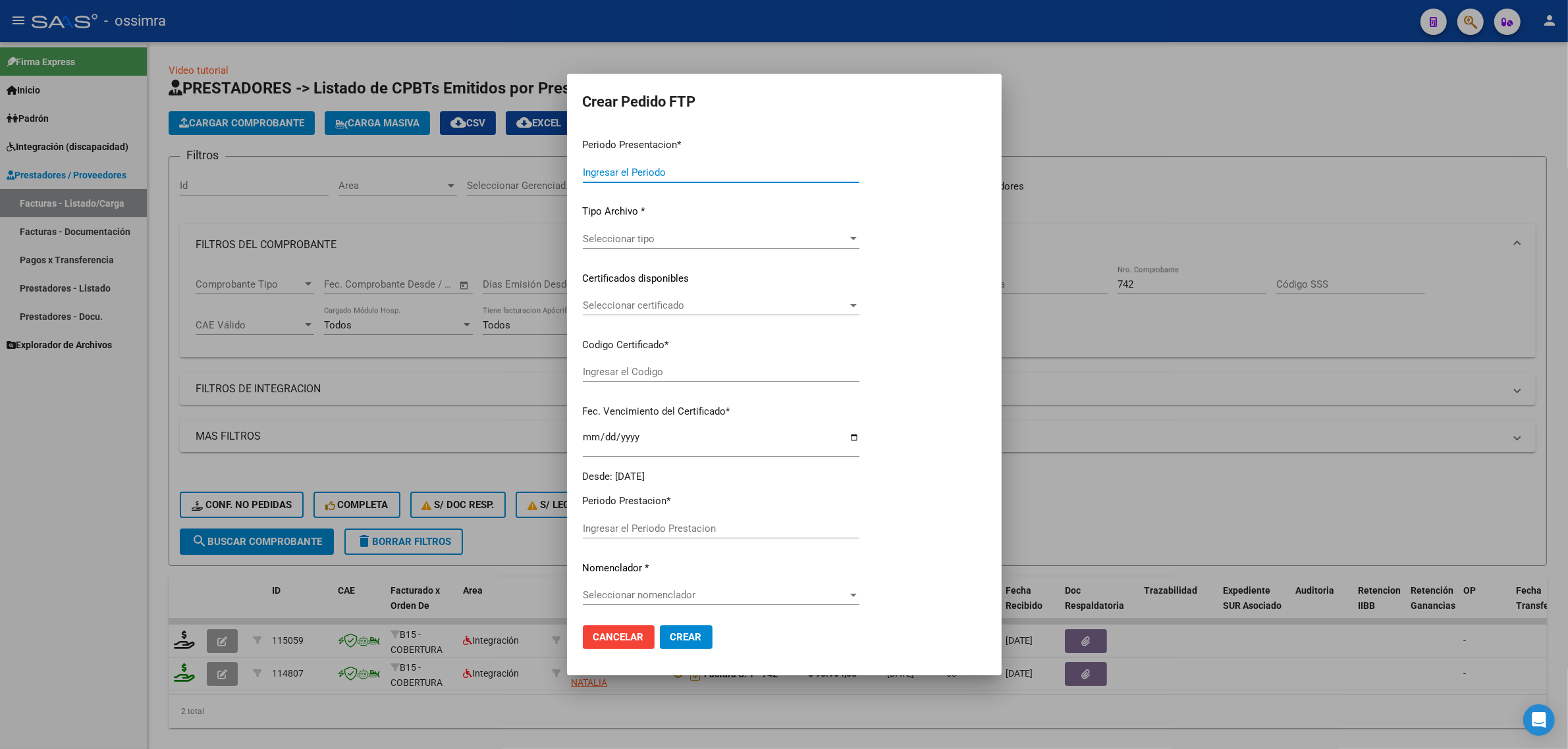
type input "202508"
type input "202506"
type input "$ 307.654,34"
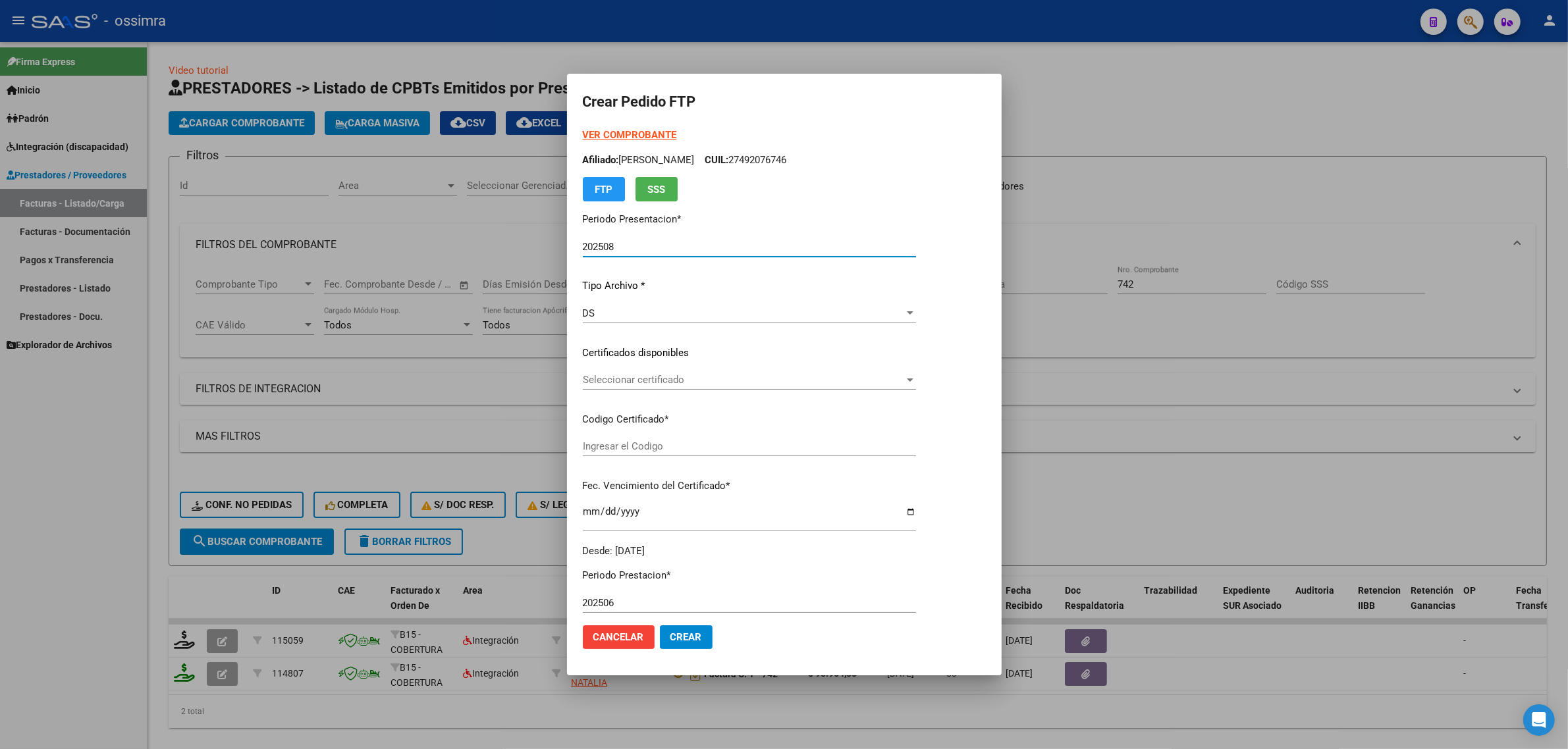
type input "ARG01000492076742024030820290308TUC139"
type input "2029-03-08"
click at [649, 376] on span "Seleccionar certificado" at bounding box center [743, 380] width 321 height 12
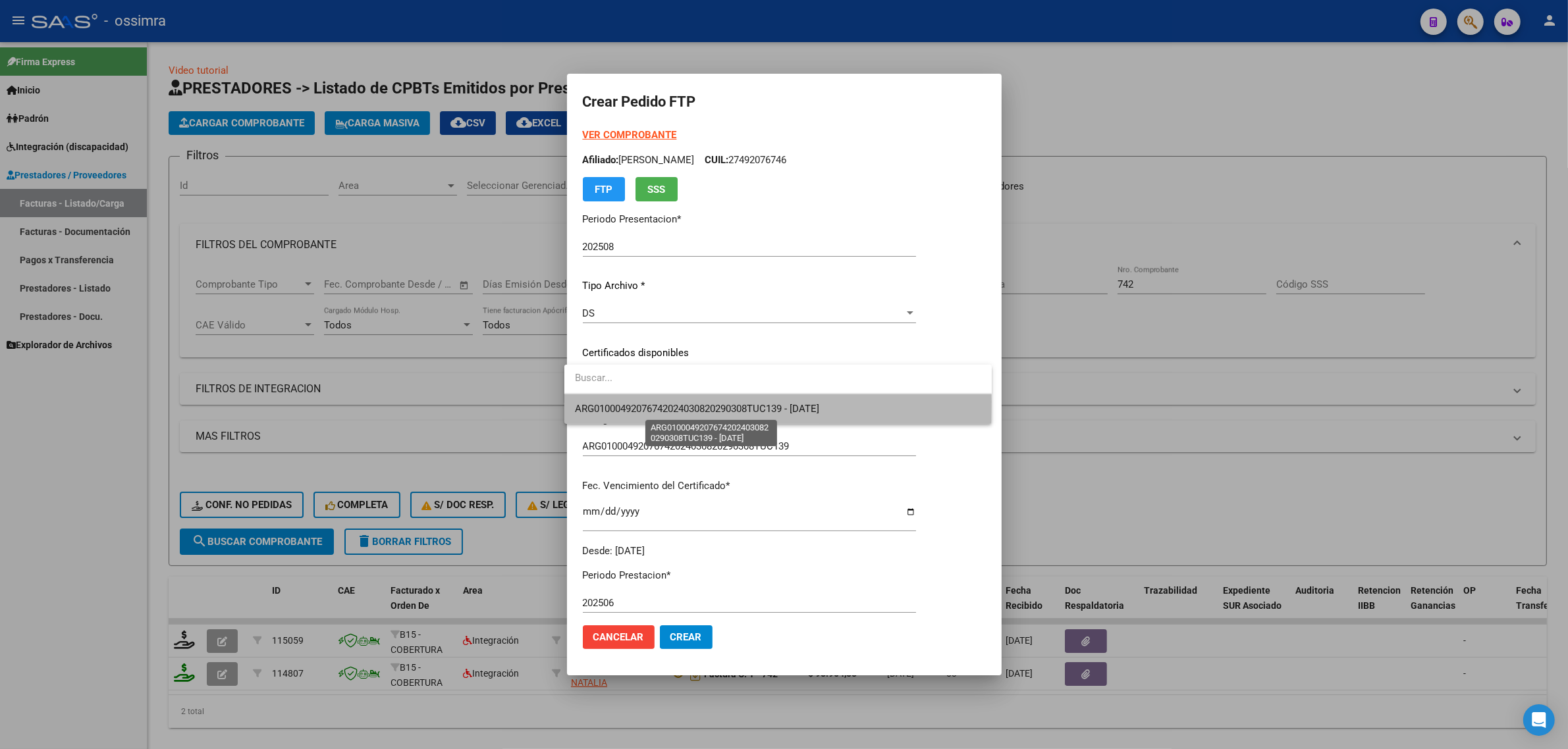
click at [653, 406] on span "ARG01000492076742024030820290308TUC139 - 2029-03-08" at bounding box center [696, 409] width 244 height 12
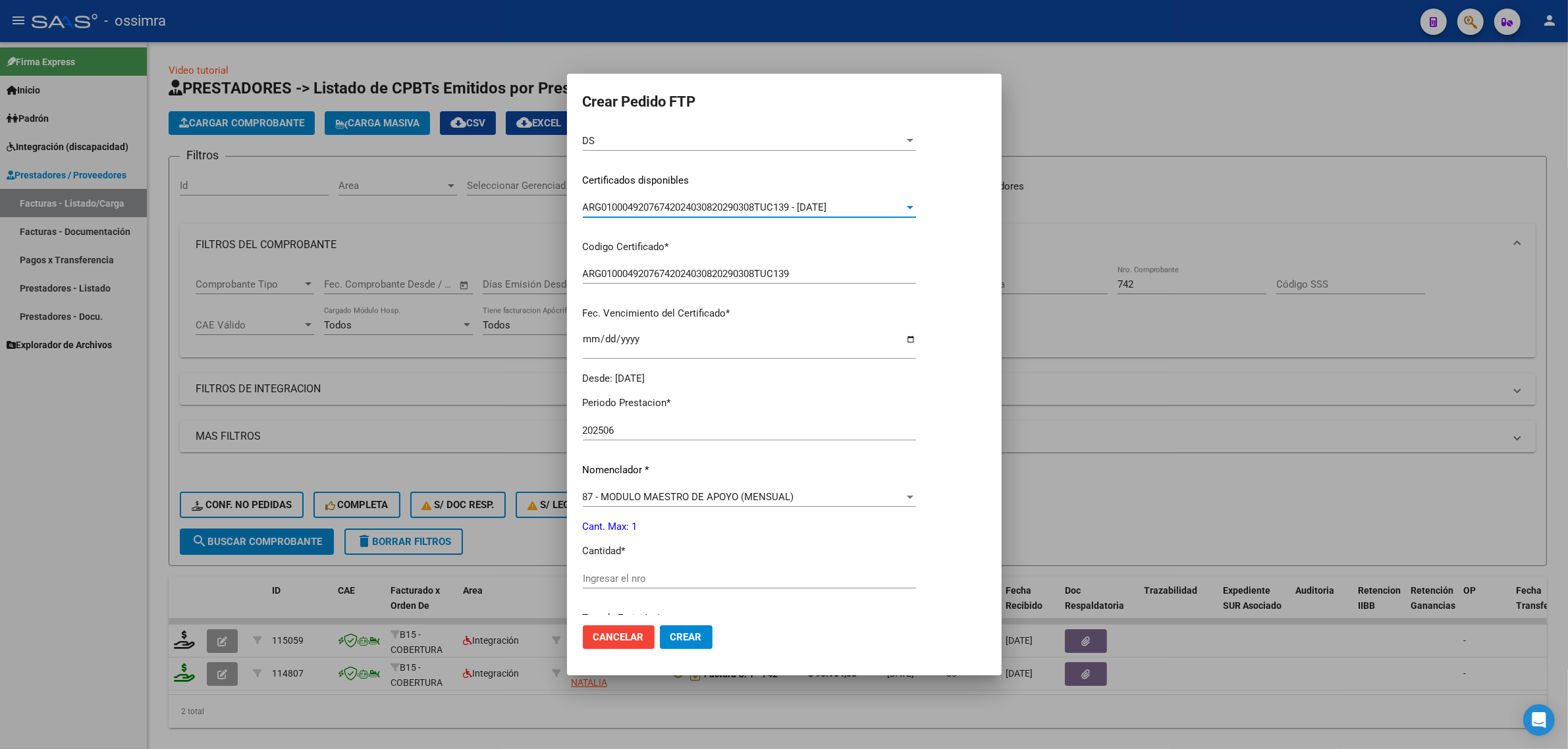
scroll to position [247, 0]
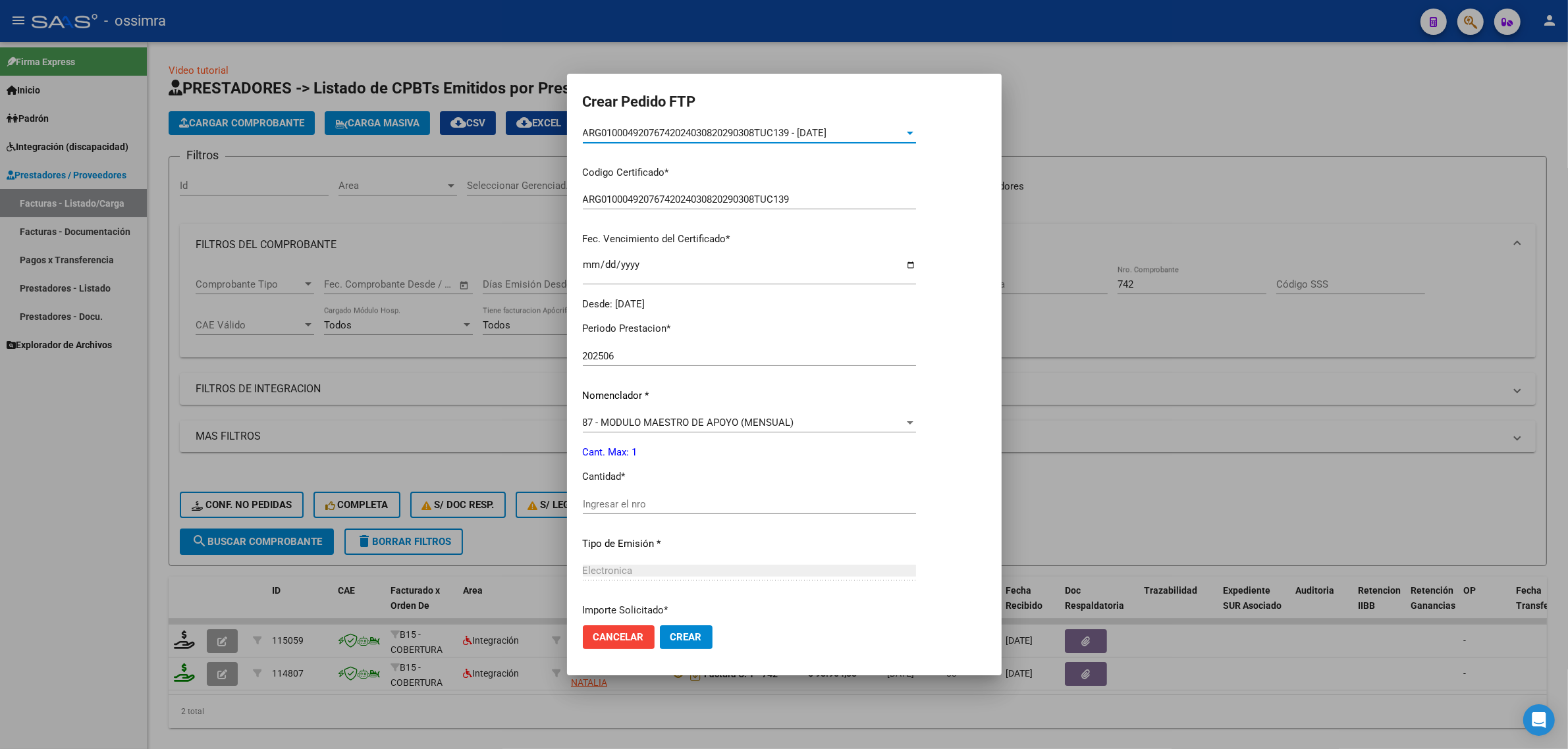
click at [631, 508] on input "Ingresar el nro" at bounding box center [749, 505] width 333 height 12
type input "1"
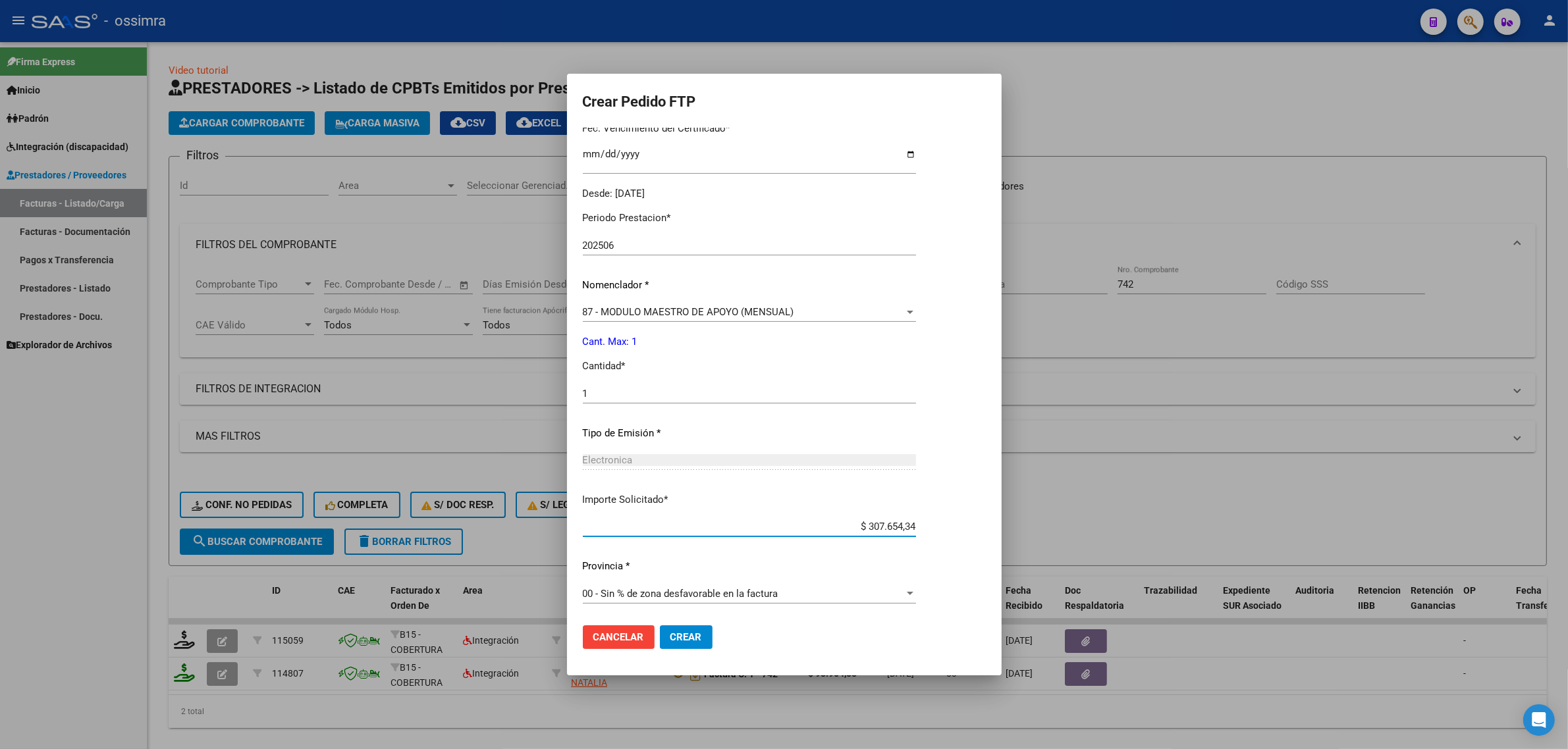
click at [682, 640] on span "Crear" at bounding box center [686, 638] width 32 height 12
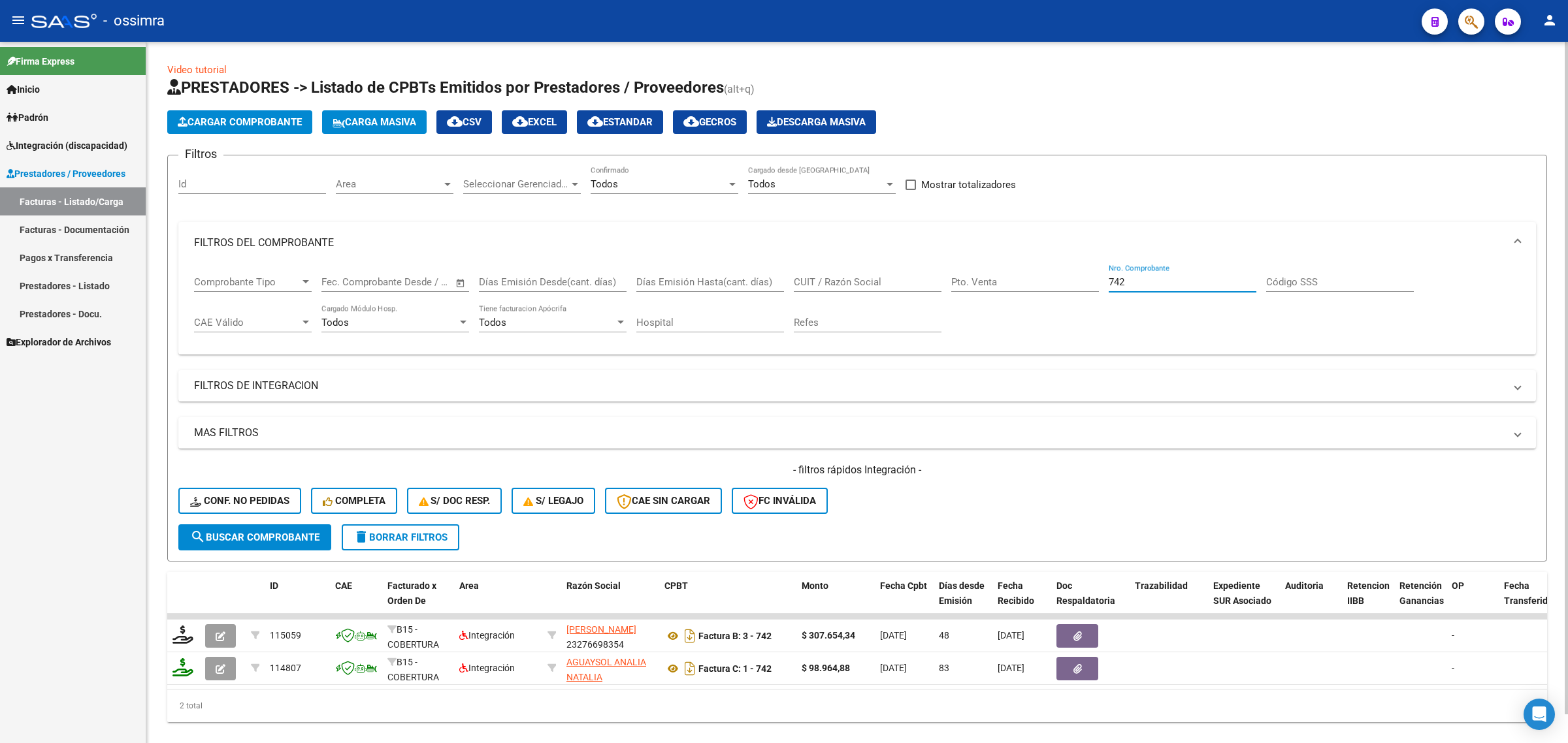
drag, startPoint x: 1133, startPoint y: 275, endPoint x: 1053, endPoint y: 312, distance: 88.1
click at [1053, 311] on div "Comprobante Tipo Comprobante Tipo Fecha inicio – Fecha fin Fec. Comprobante Des…" at bounding box center [857, 304] width 1326 height 81
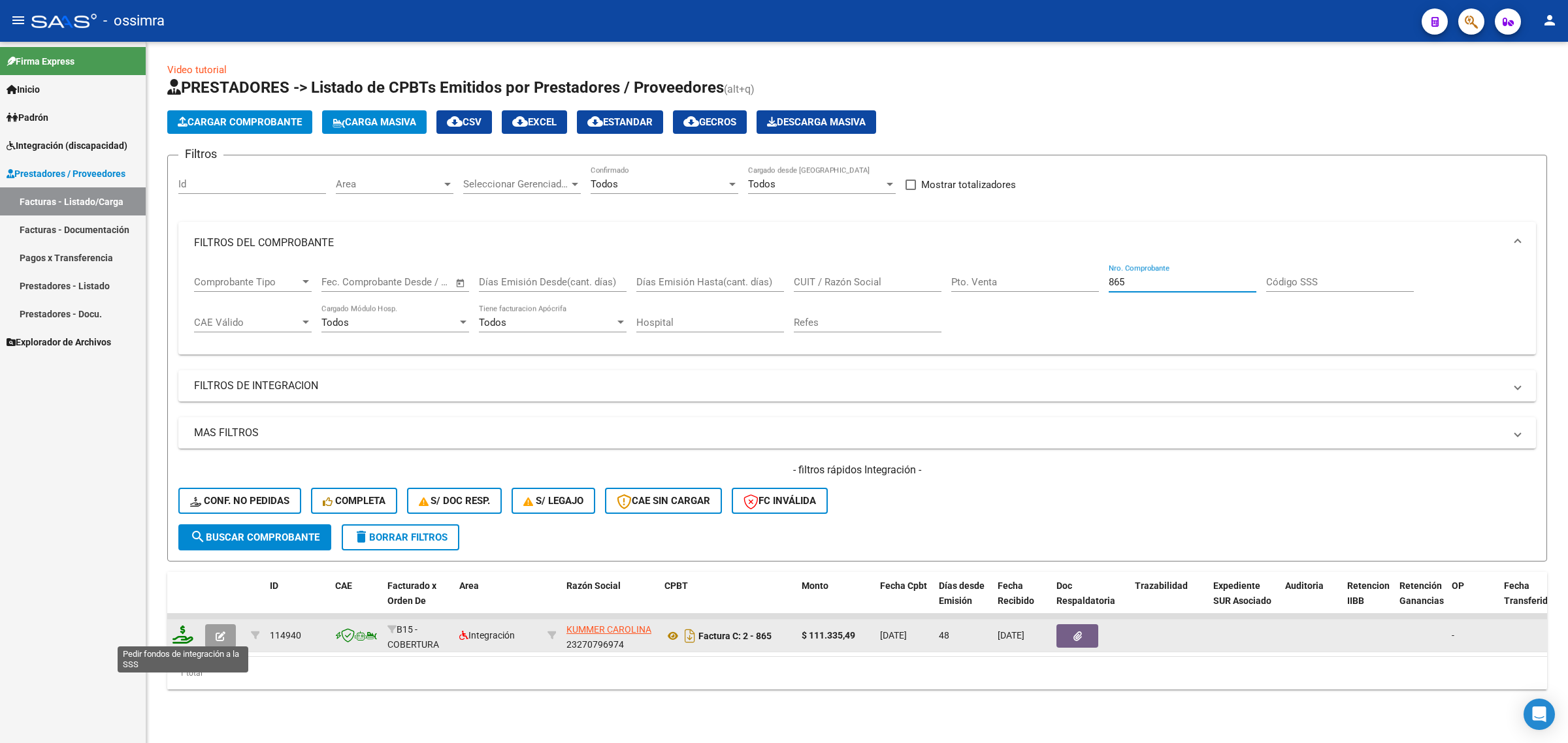
type input "865"
click at [175, 639] on icon at bounding box center [183, 634] width 21 height 18
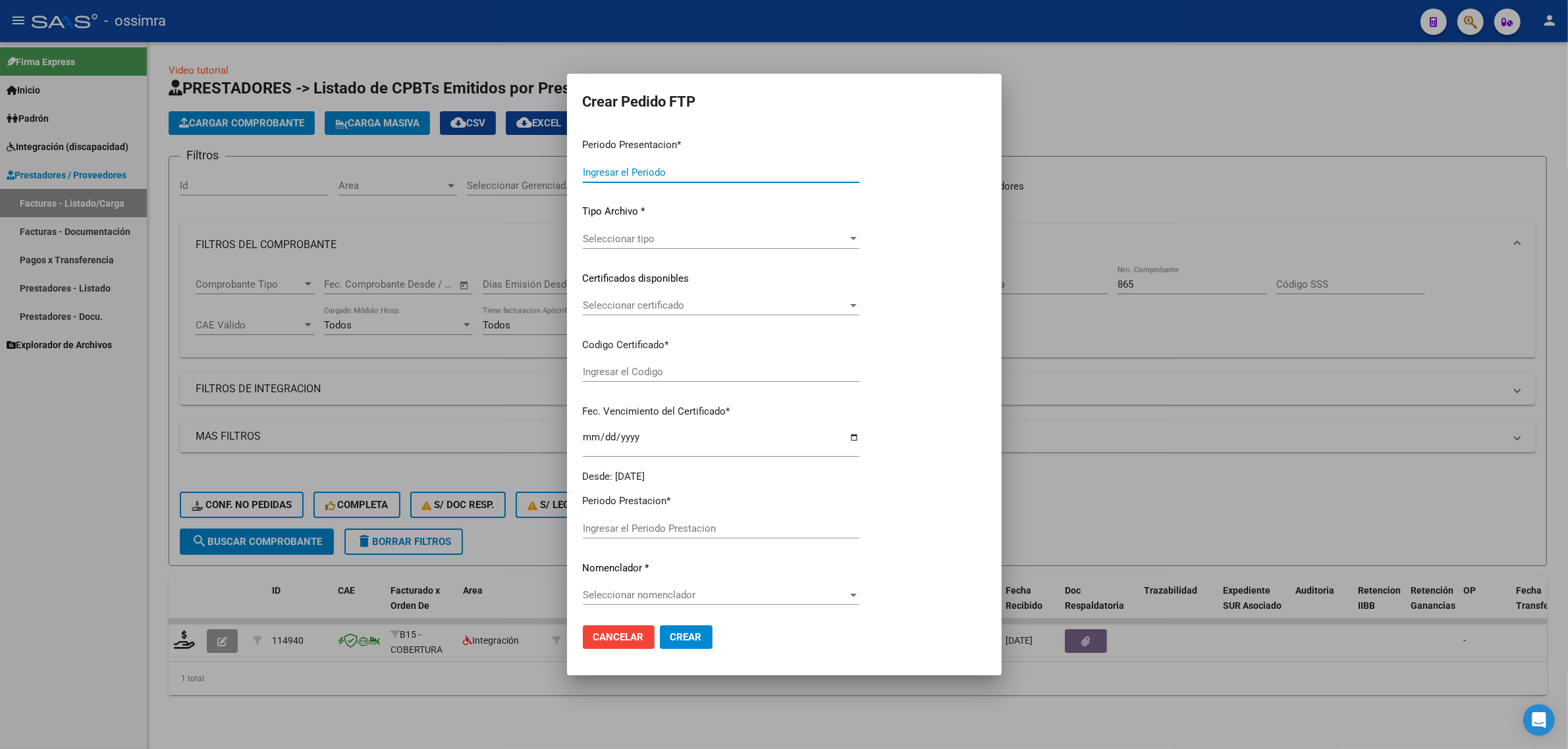
type input "202508"
type input "202507"
type input "$ 111.335,49"
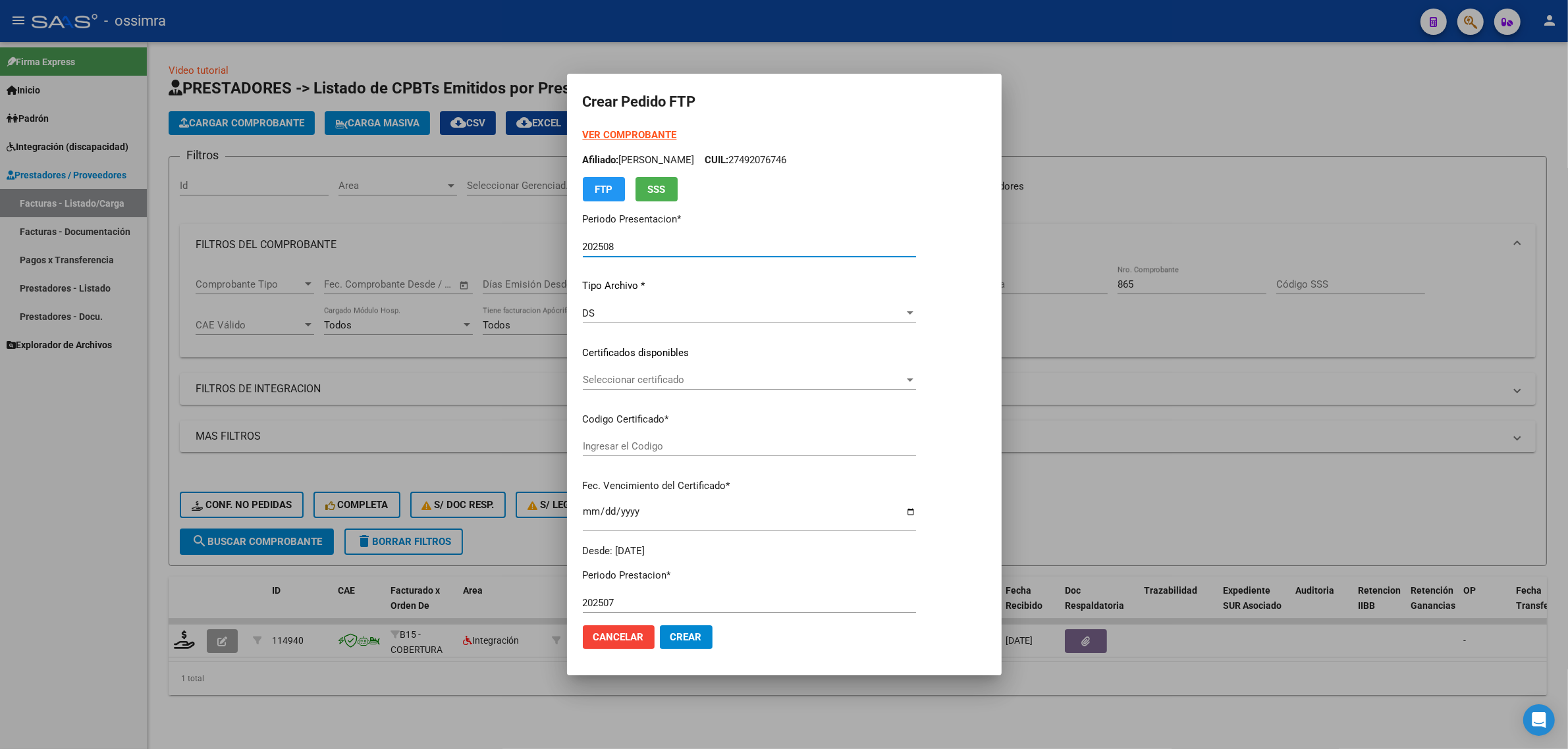
type input "ARG01000492076742024030820290308TUC139"
type input "2029-03-08"
click at [678, 375] on span "Seleccionar certificado" at bounding box center [743, 380] width 321 height 12
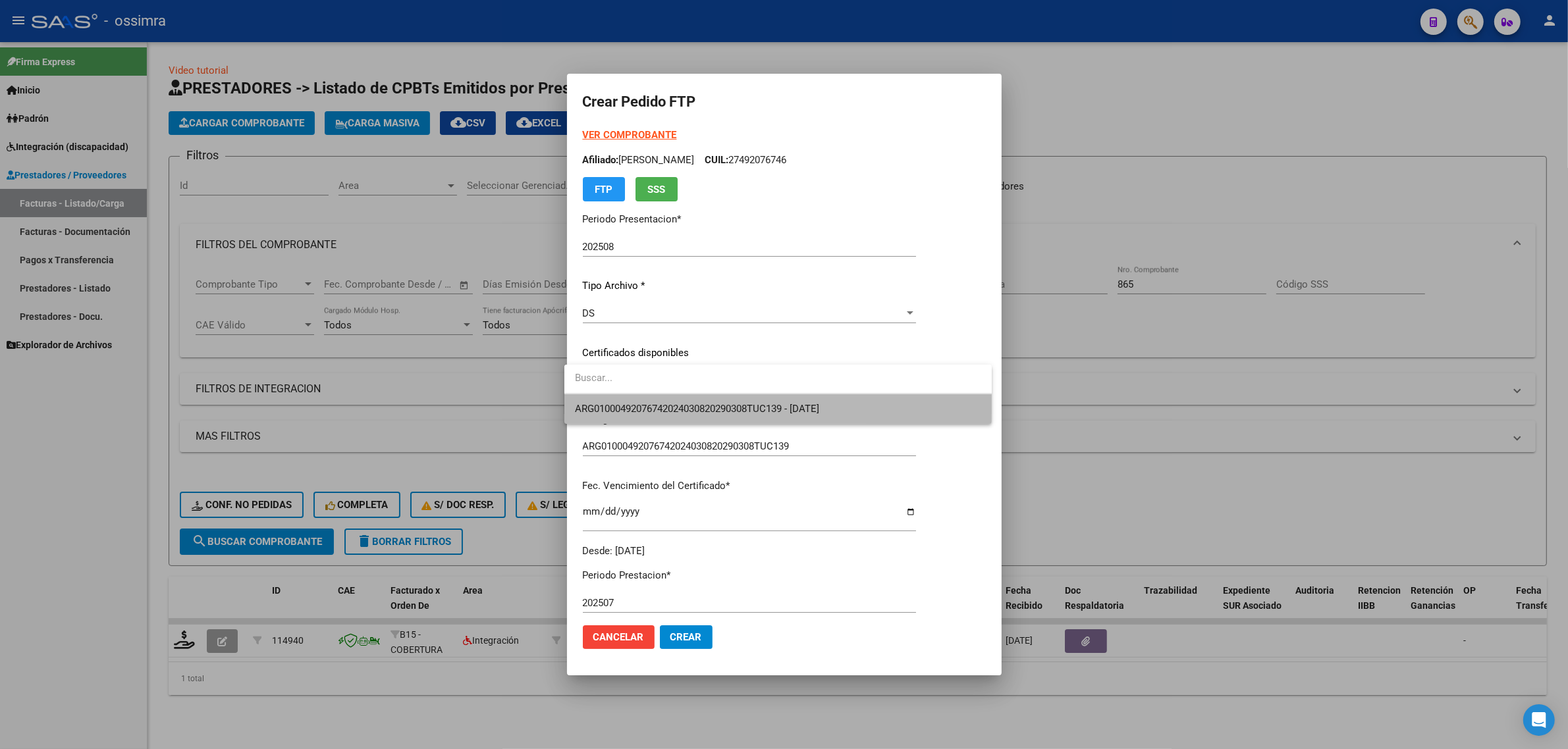
click at [678, 394] on span "ARG01000492076742024030820290308TUC139 - 2029-03-08" at bounding box center [778, 409] width 406 height 30
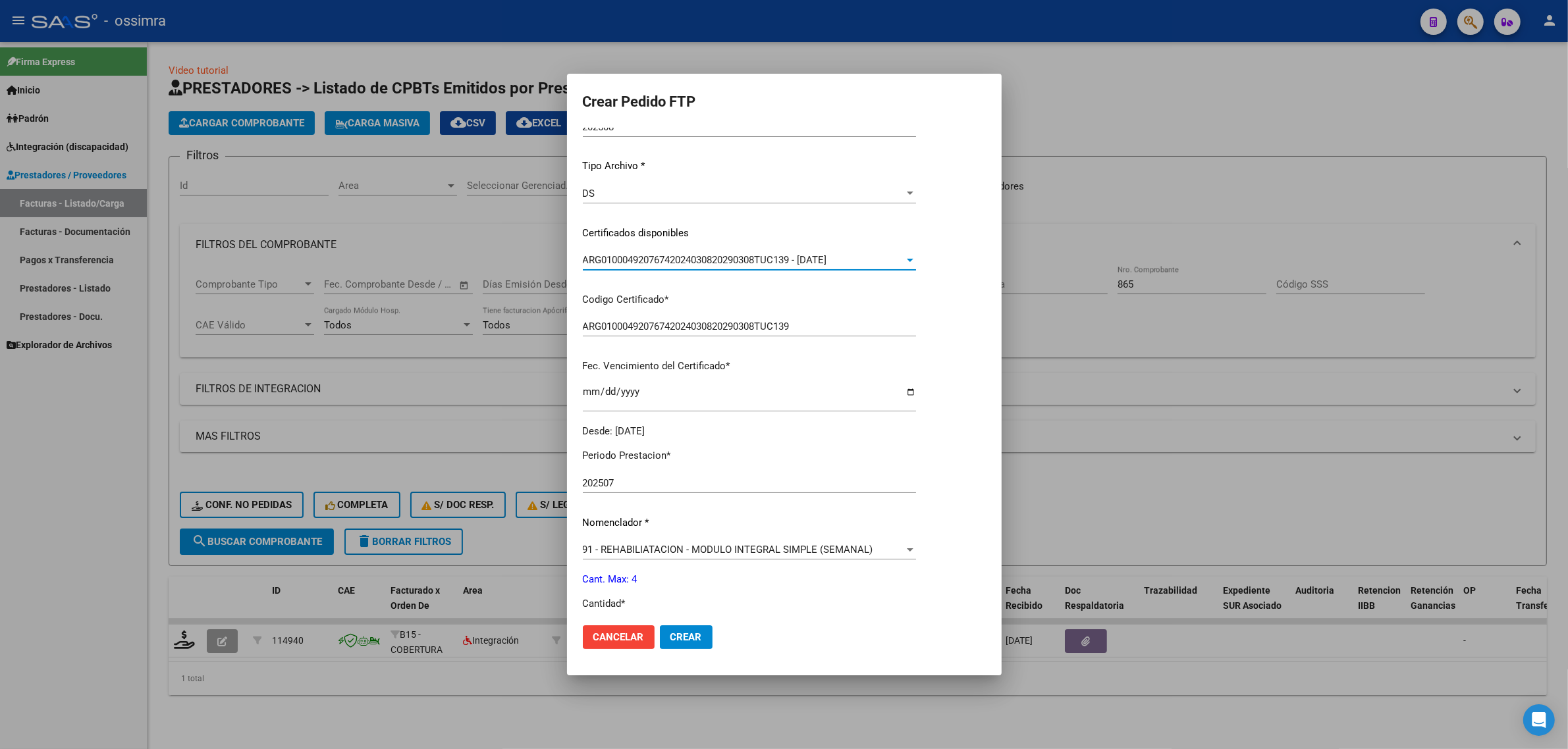
scroll to position [357, 0]
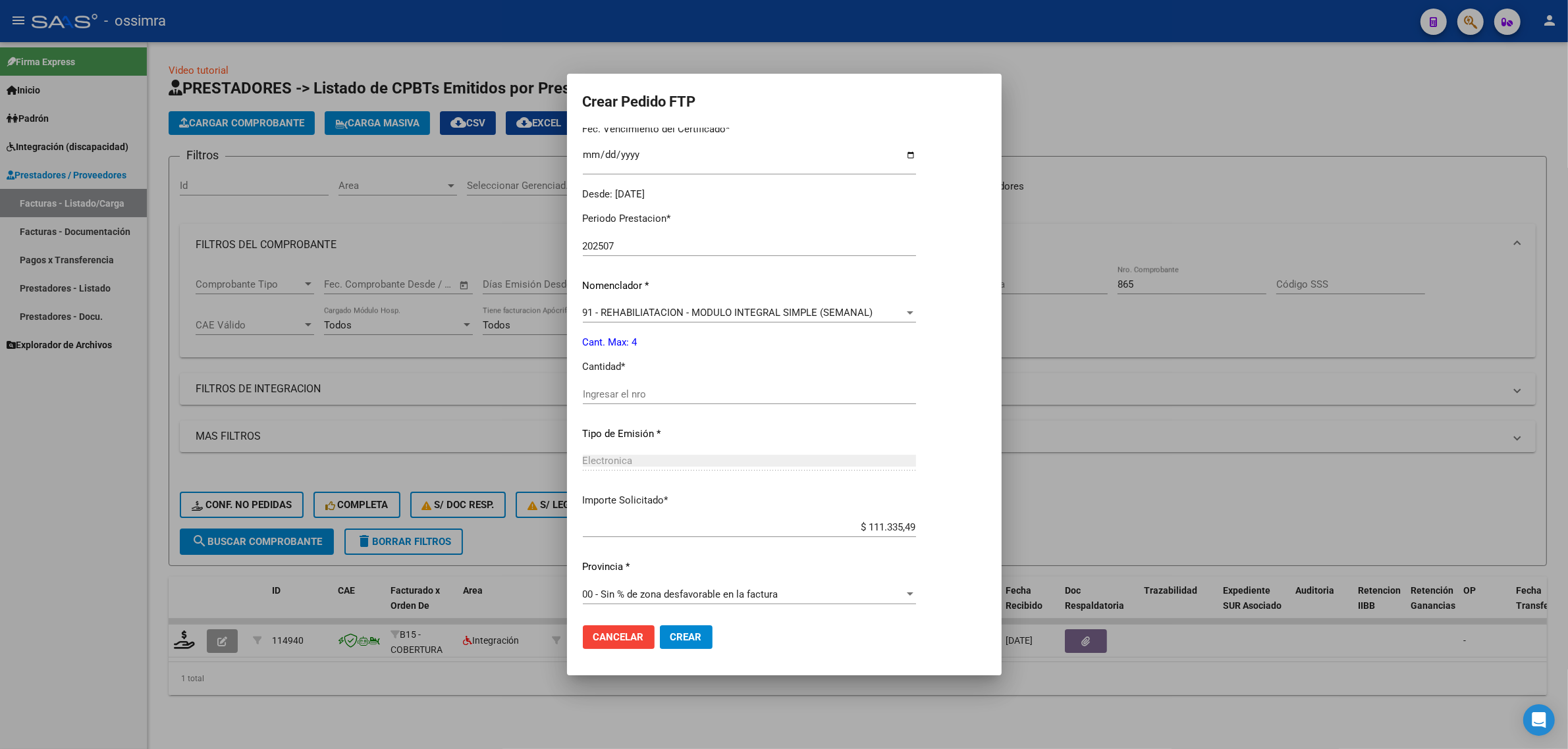
click at [659, 392] on input "Ingresar el nro" at bounding box center [749, 394] width 333 height 12
type input "4"
click at [685, 644] on button "Crear" at bounding box center [686, 637] width 53 height 24
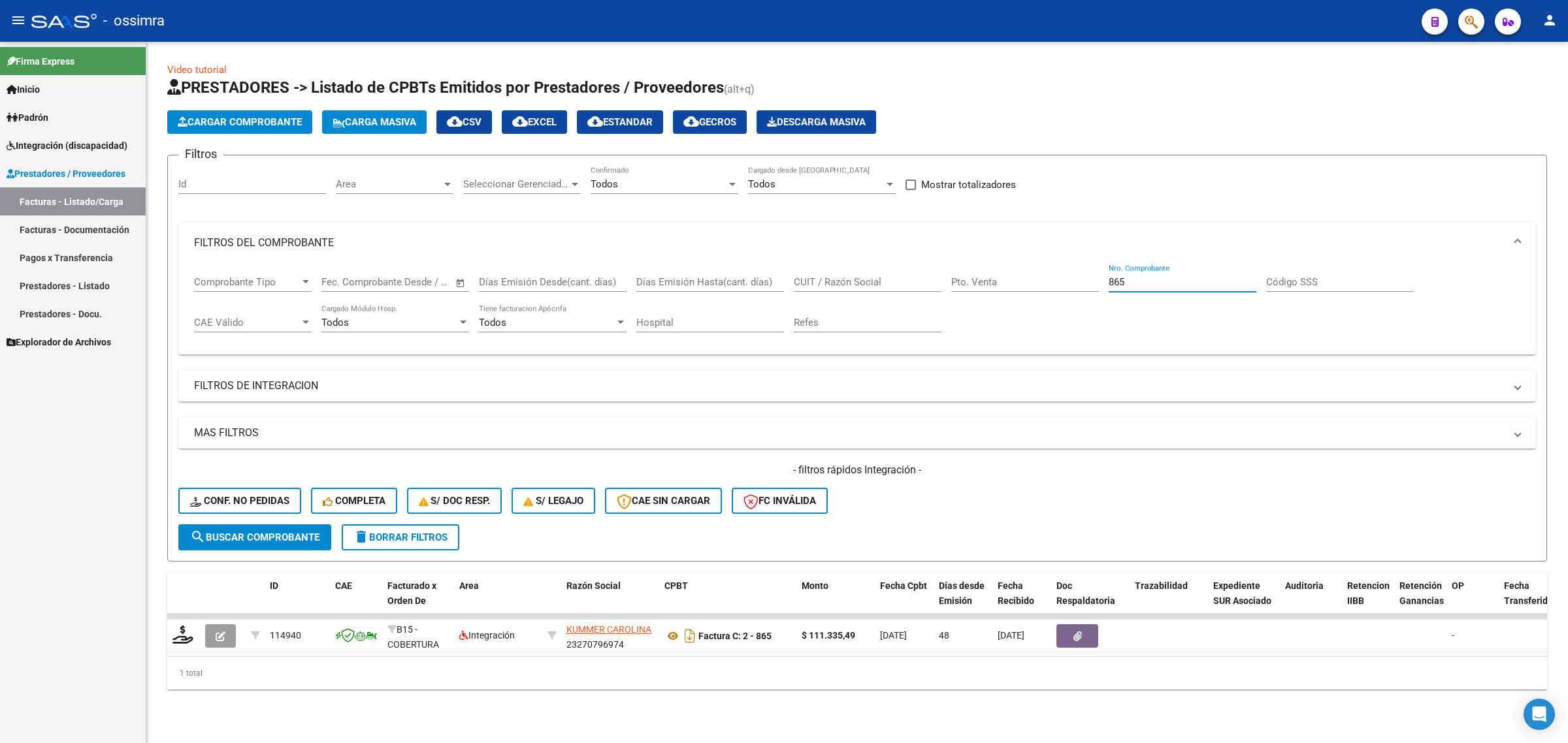
drag, startPoint x: 1135, startPoint y: 281, endPoint x: 1056, endPoint y: 295, distance: 80.2
click at [1056, 295] on div "Comprobante Tipo Comprobante Tipo Fecha inicio – Fecha fin Fec. Comprobante Des…" at bounding box center [857, 304] width 1326 height 81
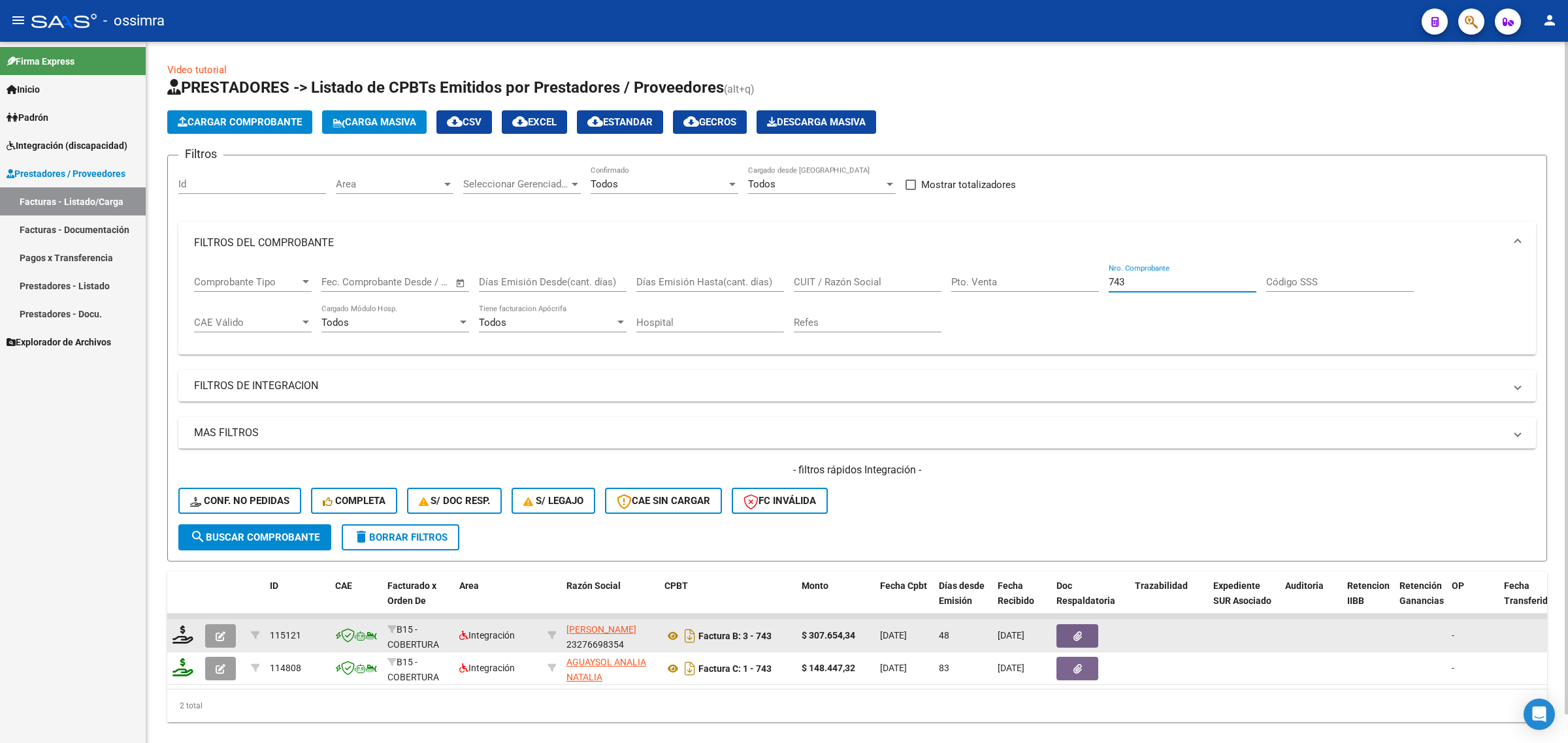
type input "743"
click at [187, 626] on icon at bounding box center [183, 634] width 21 height 18
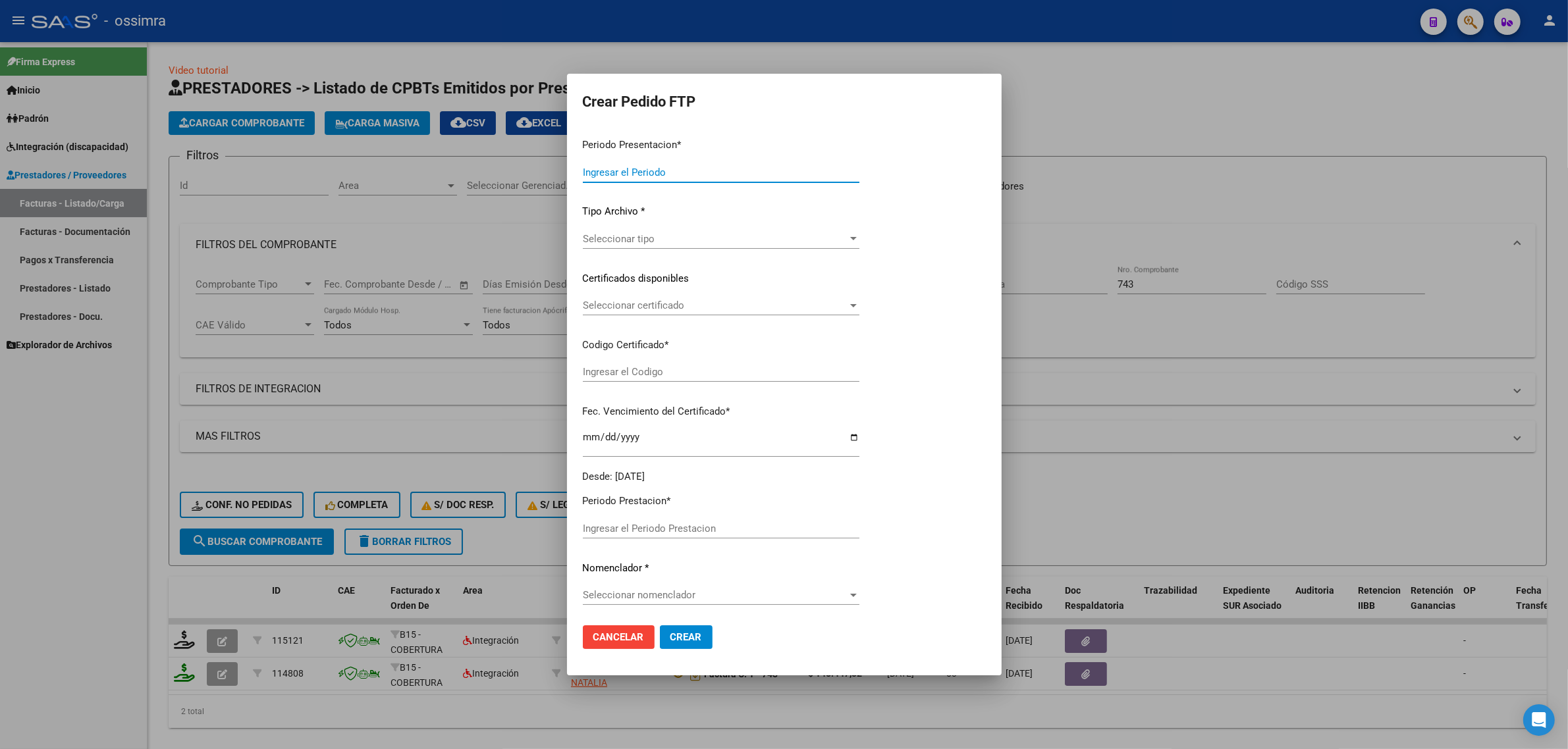
type input "202508"
type input "202507"
type input "$ 307.654,34"
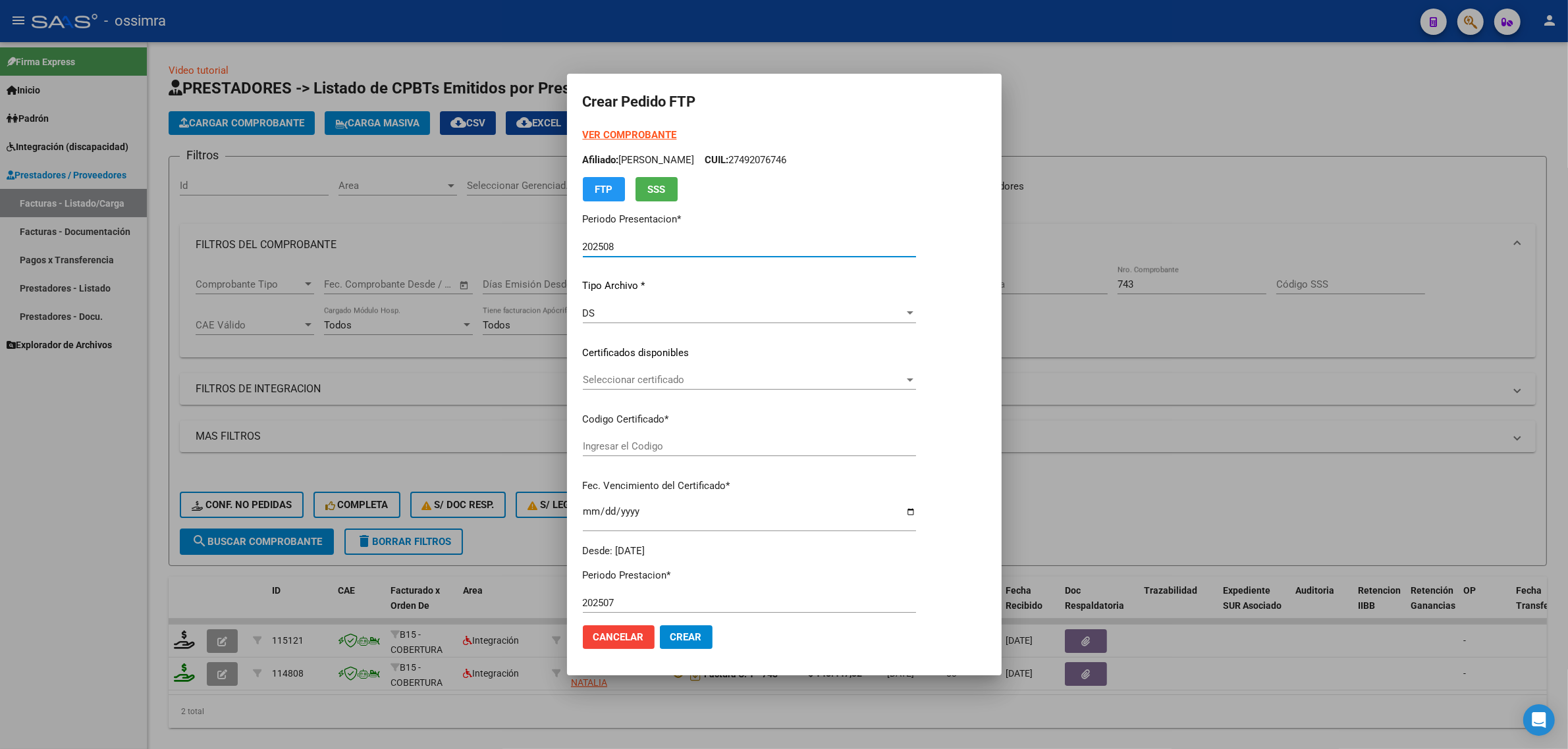
type input "ARG01000492076742024030820290308TUC139"
type input "2029-03-08"
click at [632, 385] on span "Seleccionar certificado" at bounding box center [743, 380] width 321 height 12
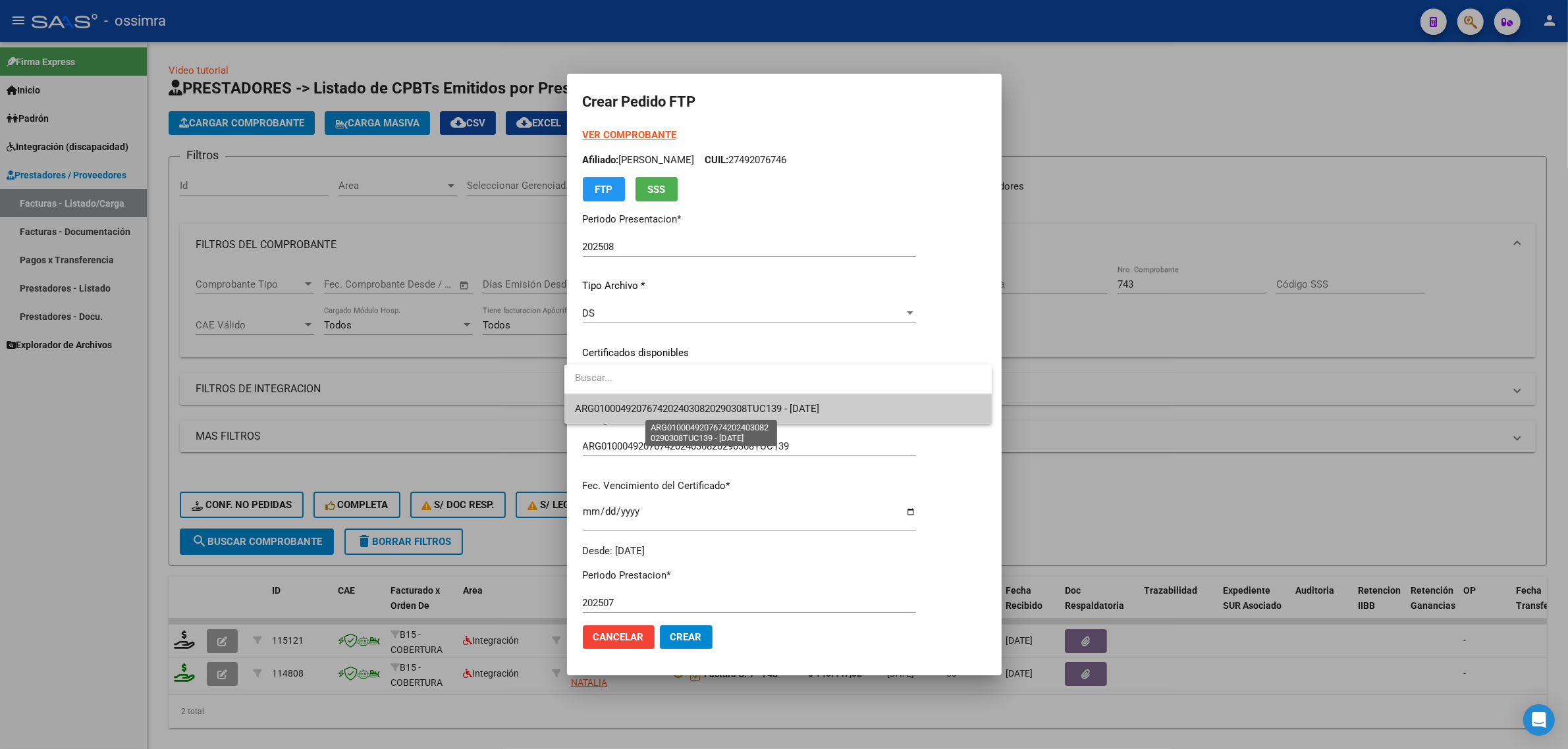
click at [643, 406] on span "ARG01000492076742024030820290308TUC139 - 2029-03-08" at bounding box center [696, 409] width 244 height 12
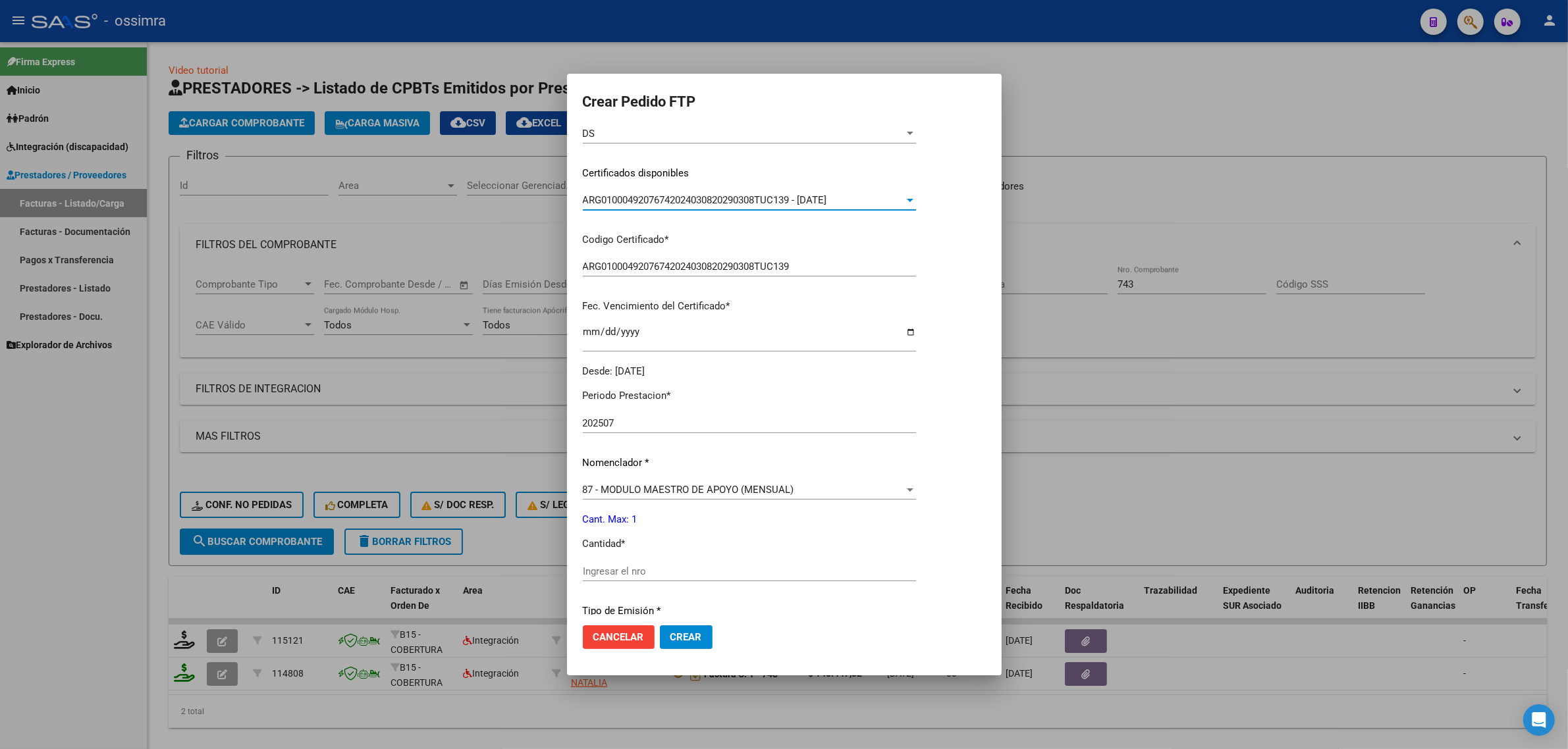
scroll to position [329, 0]
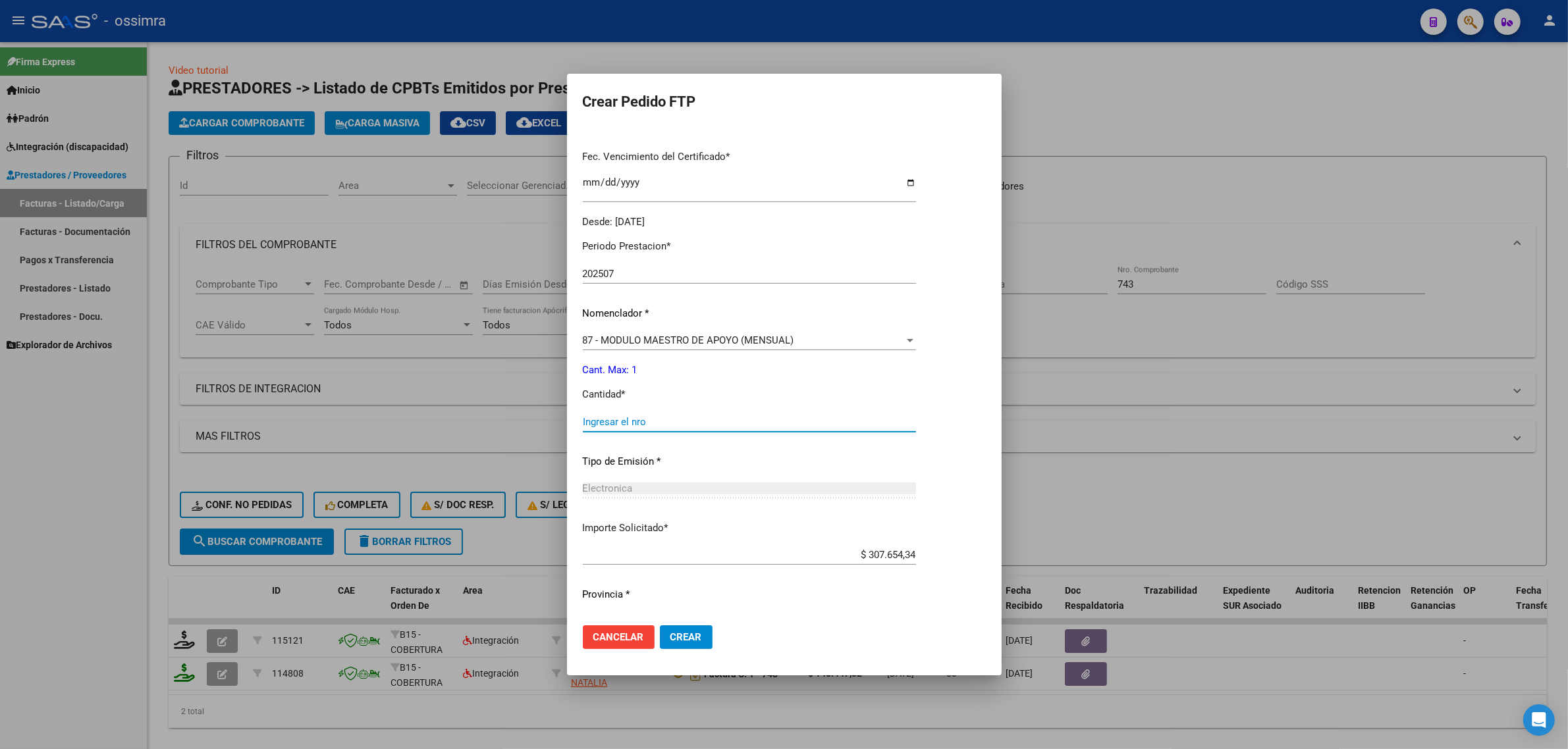
click at [627, 420] on input "Ingresar el nro" at bounding box center [749, 422] width 333 height 12
type input "1"
click at [682, 630] on button "Crear" at bounding box center [686, 637] width 53 height 24
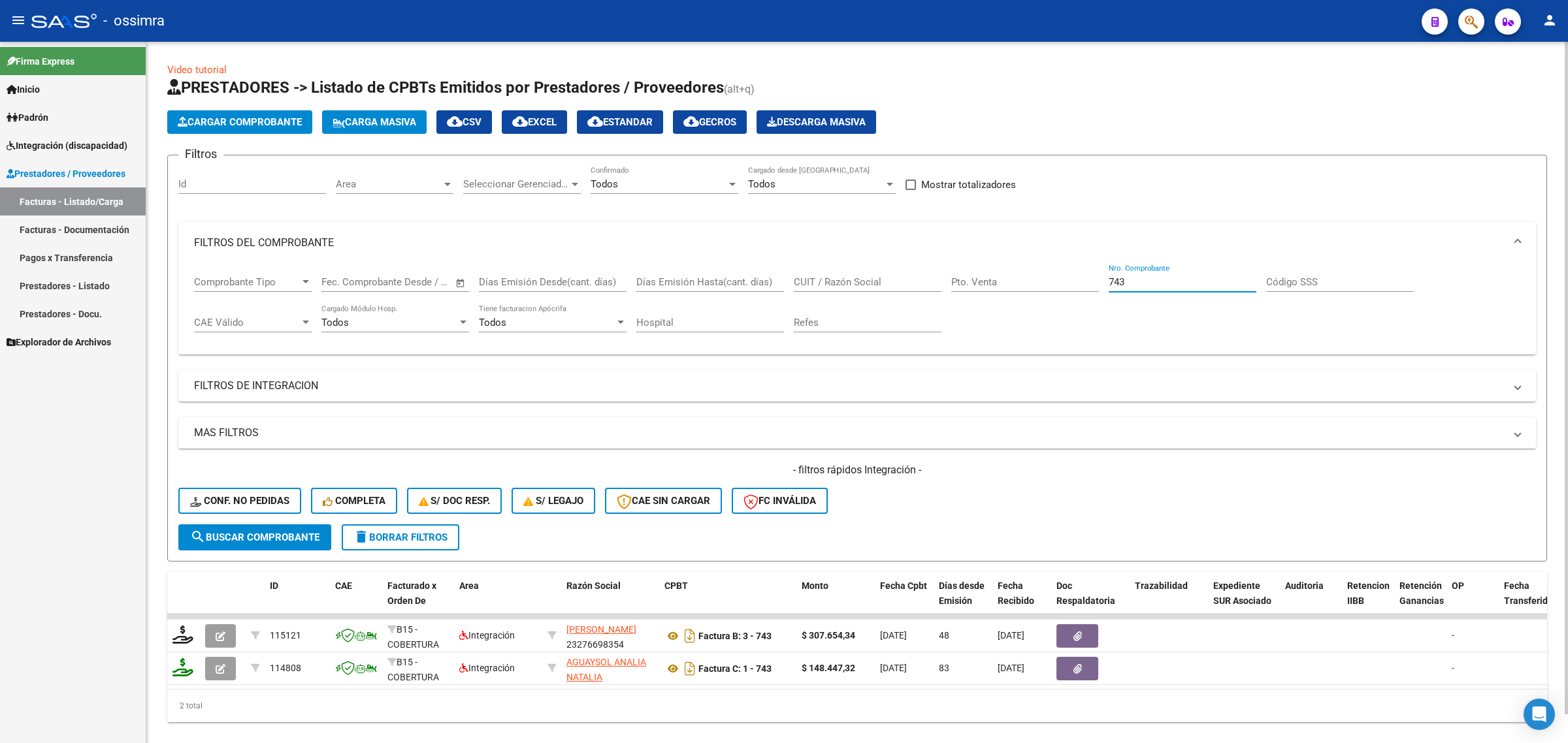
drag, startPoint x: 1155, startPoint y: 278, endPoint x: 995, endPoint y: 305, distance: 162.3
click at [998, 306] on div "Comprobante Tipo Comprobante Tipo Fecha inicio – Fecha fin Fec. Comprobante Des…" at bounding box center [857, 304] width 1326 height 81
type input "327"
click at [272, 527] on button "search Buscar Comprobante" at bounding box center [255, 538] width 153 height 26
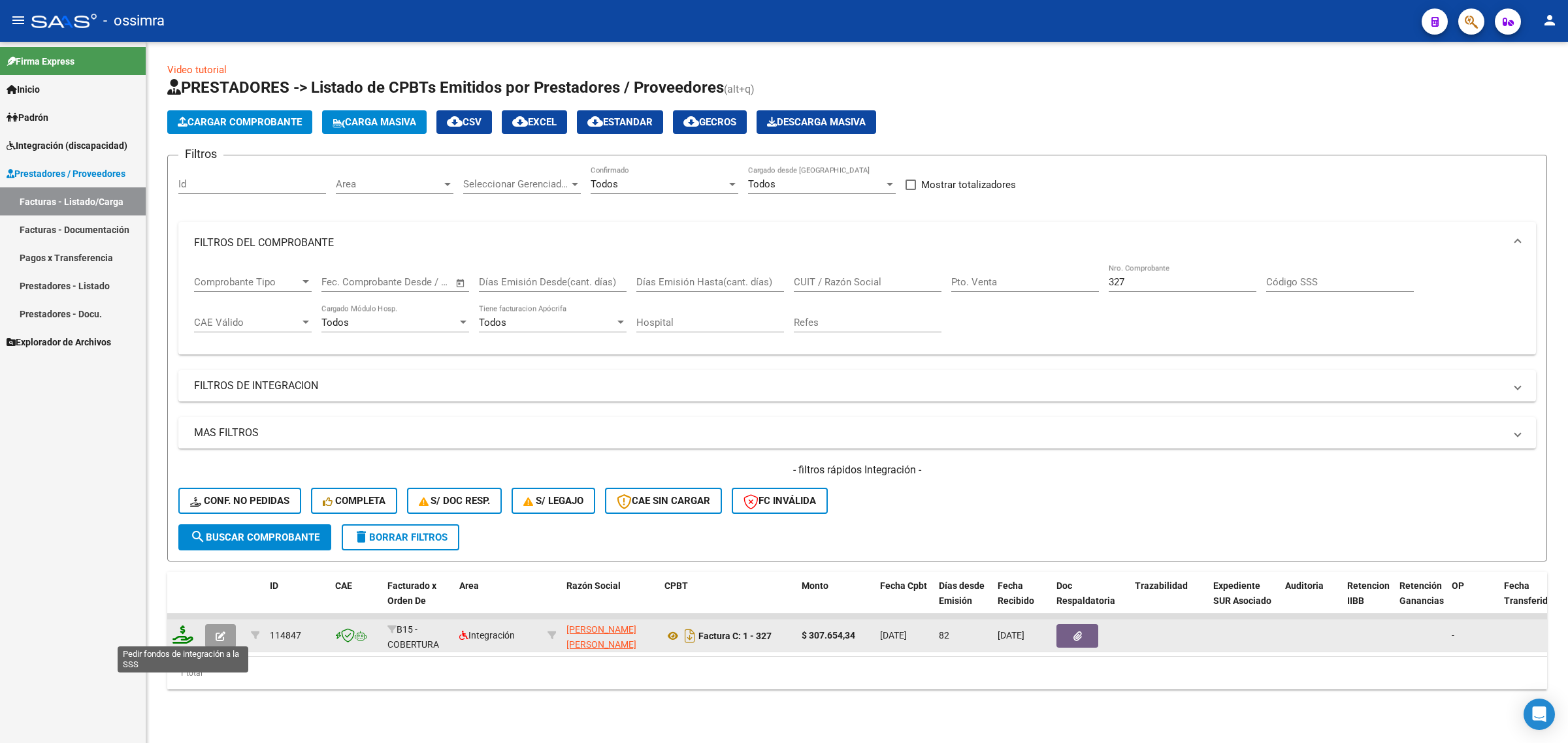
click at [183, 638] on icon at bounding box center [183, 634] width 21 height 18
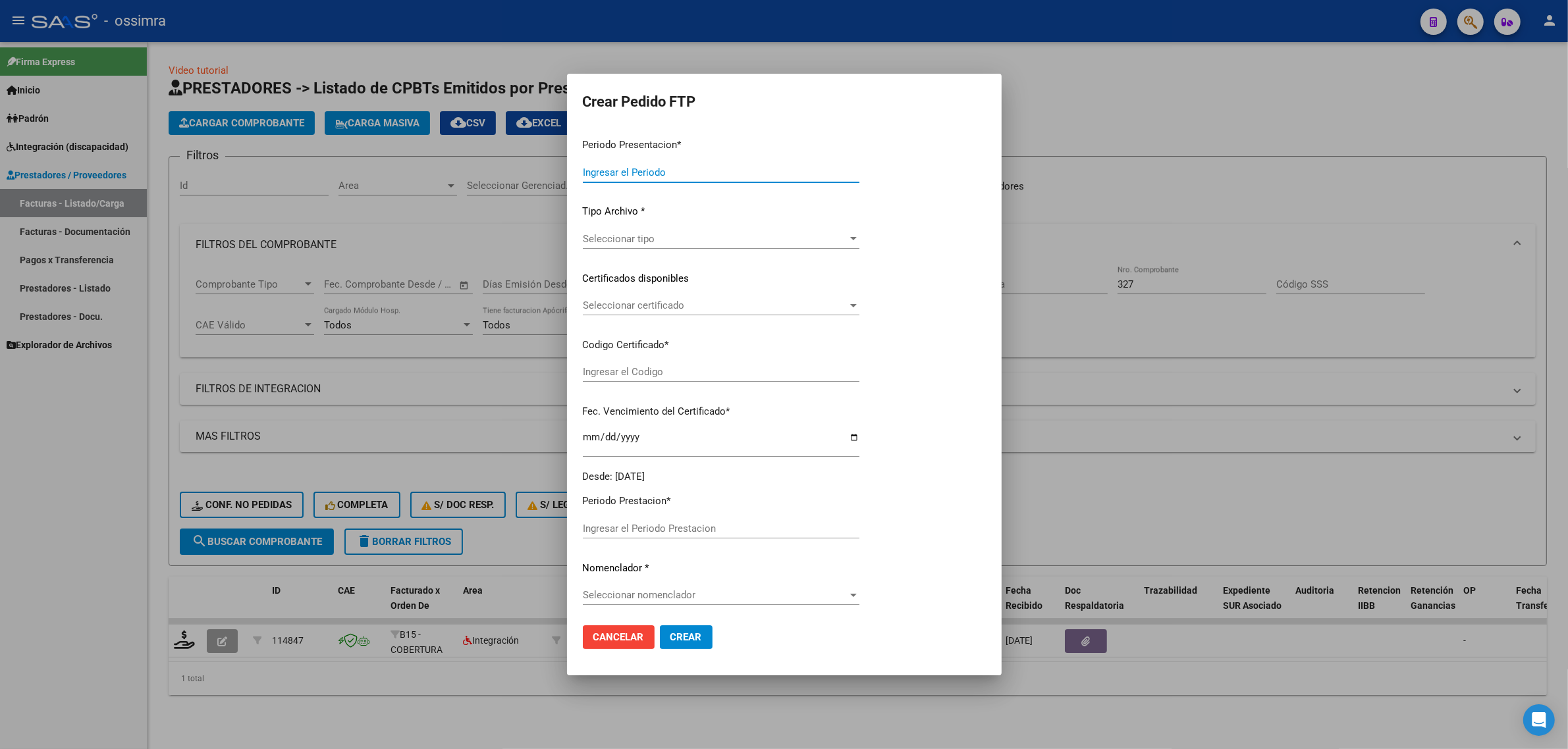
type input "202508"
type input "202506"
type input "$ 307.654,34"
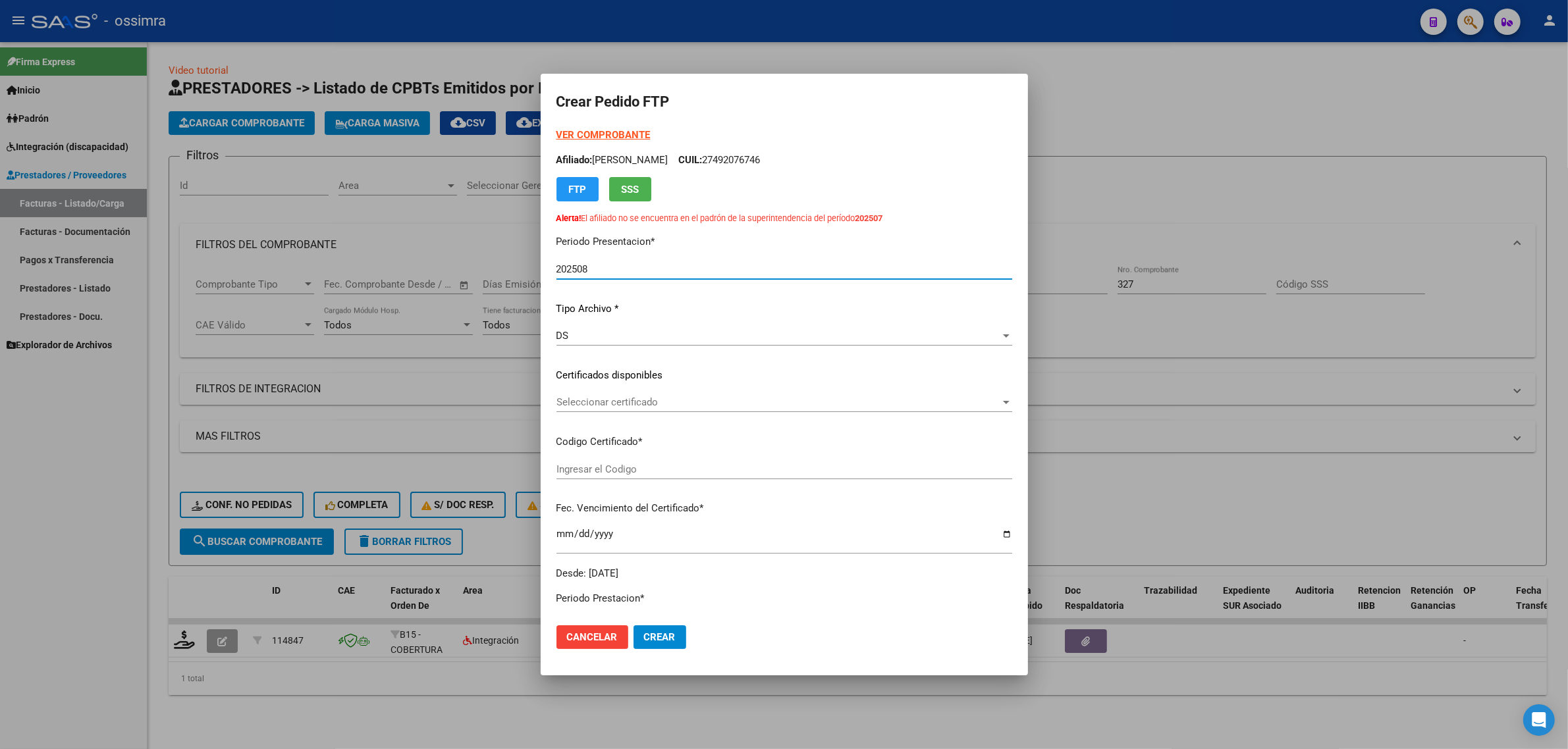
type input "ARG01000487366072018082320220823SJN261"
type input "2022-08-23"
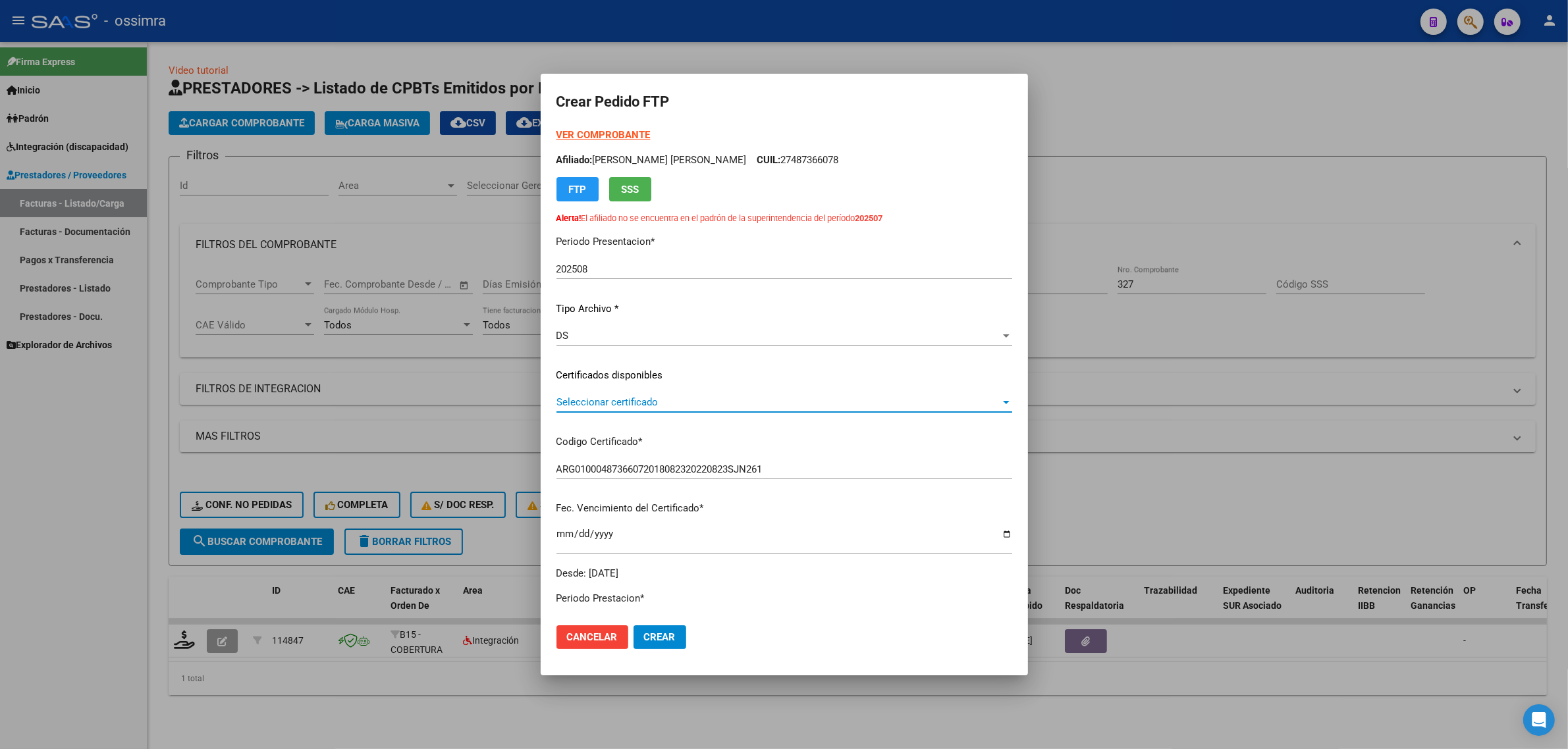
click at [642, 405] on span "Seleccionar certificado" at bounding box center [778, 402] width 444 height 12
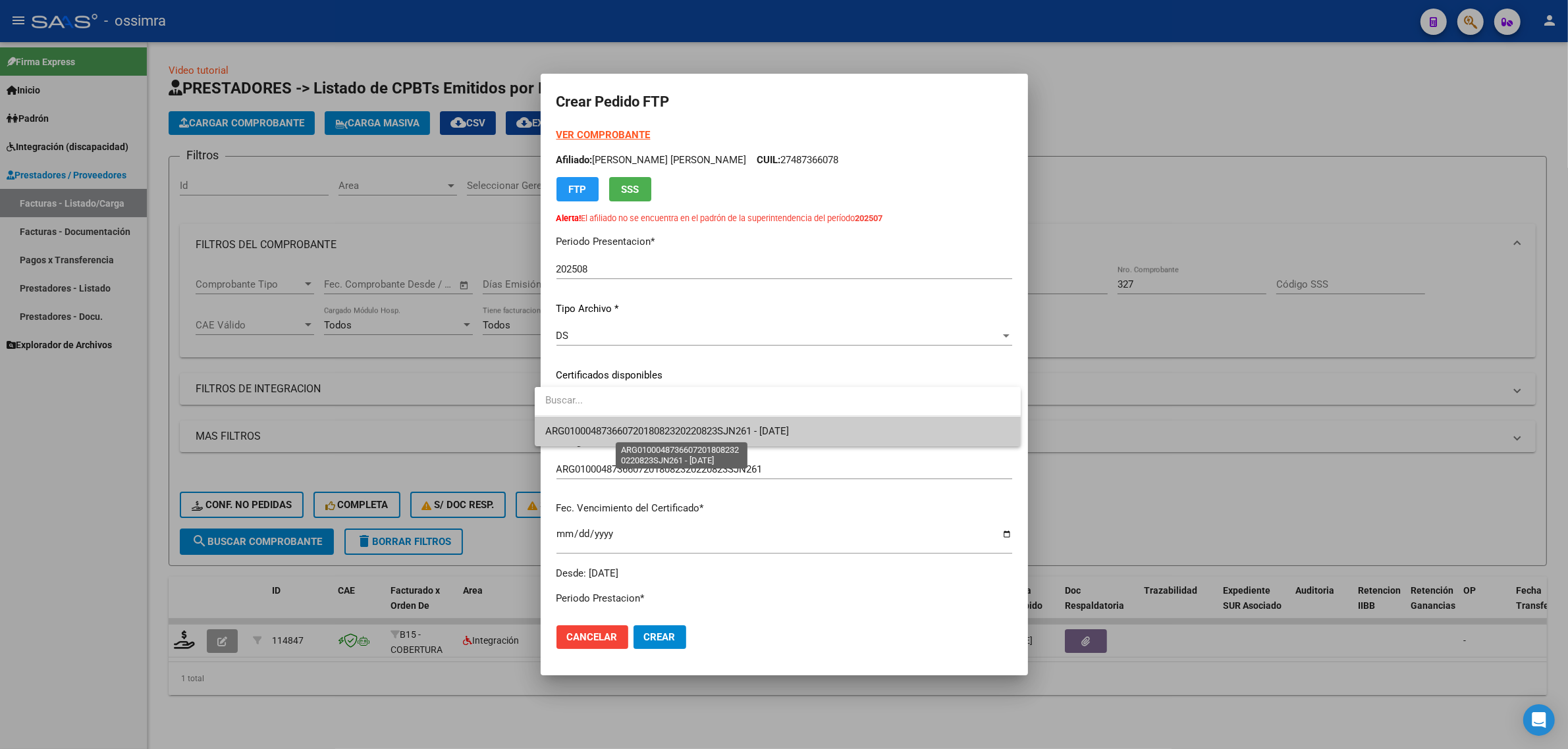
click at [649, 429] on span "ARG01000487366072018082320220823SJN261 - 2022-08-23" at bounding box center [667, 432] width 244 height 12
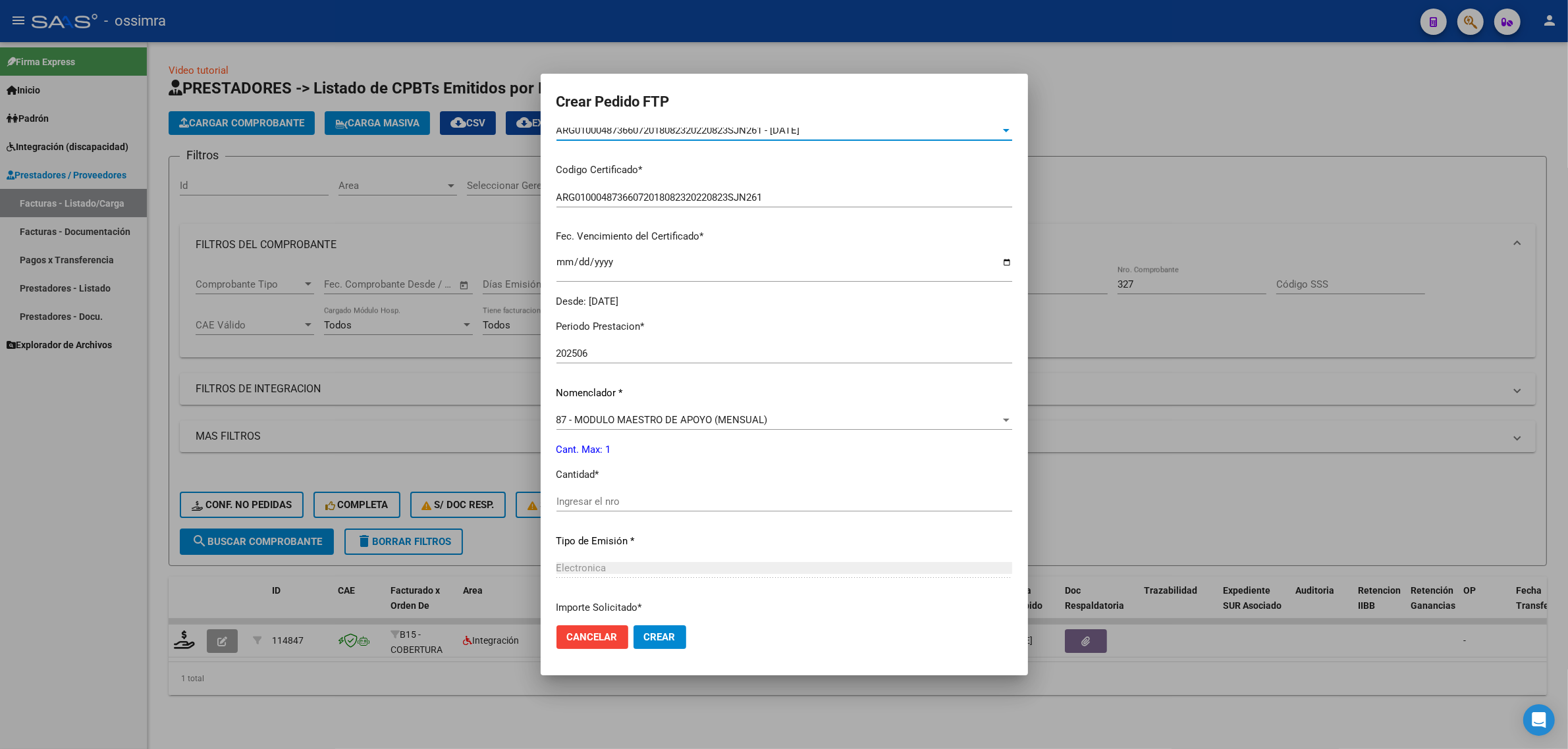
scroll to position [380, 0]
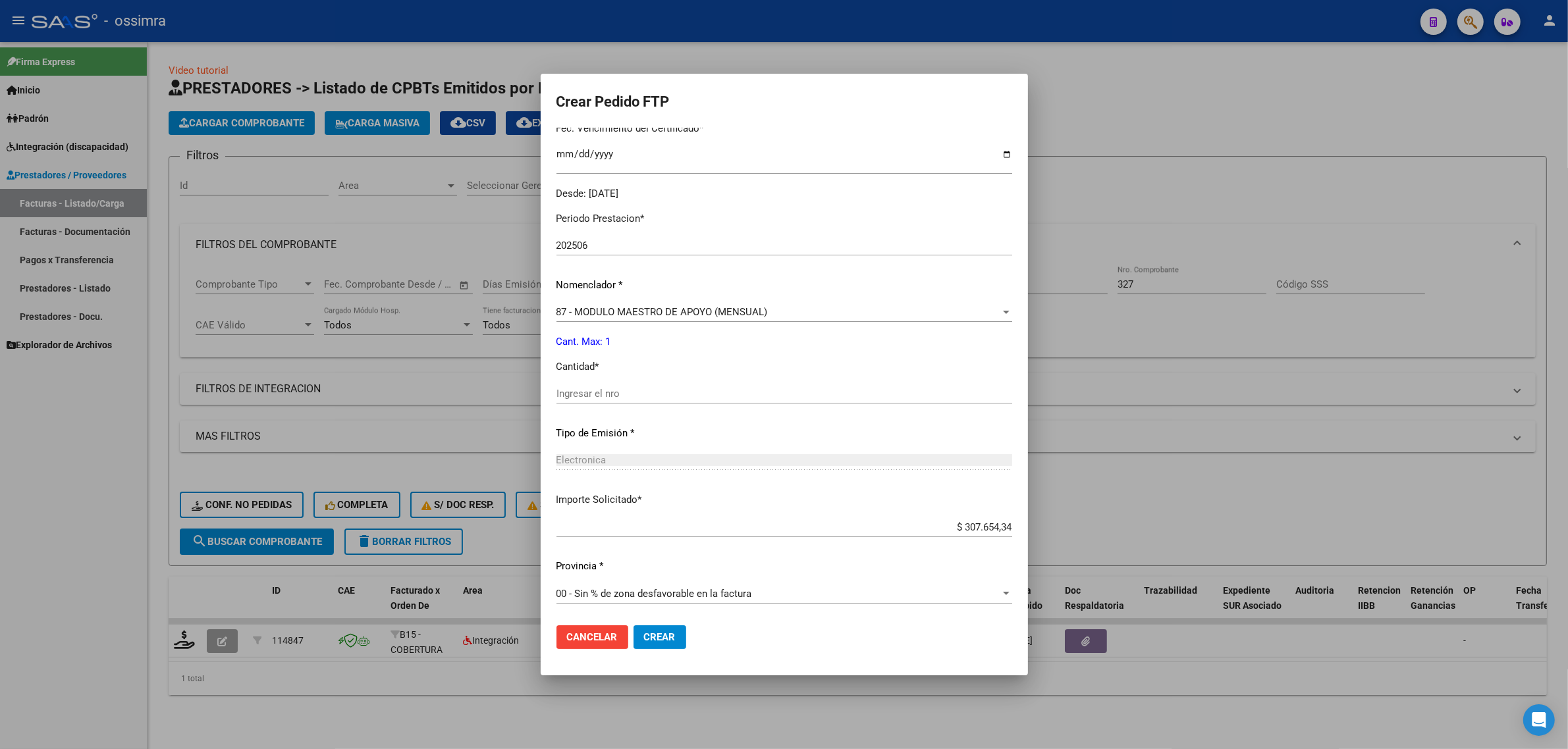
click at [625, 378] on div "Periodo Prestacion * 202506 Ingresar el Periodo Prestacion Nomenclador * 87 - M…" at bounding box center [784, 409] width 456 height 415
click at [624, 392] on input "Ingresar el nro" at bounding box center [784, 394] width 456 height 12
type input "1"
click at [650, 640] on span "Crear" at bounding box center [660, 638] width 32 height 12
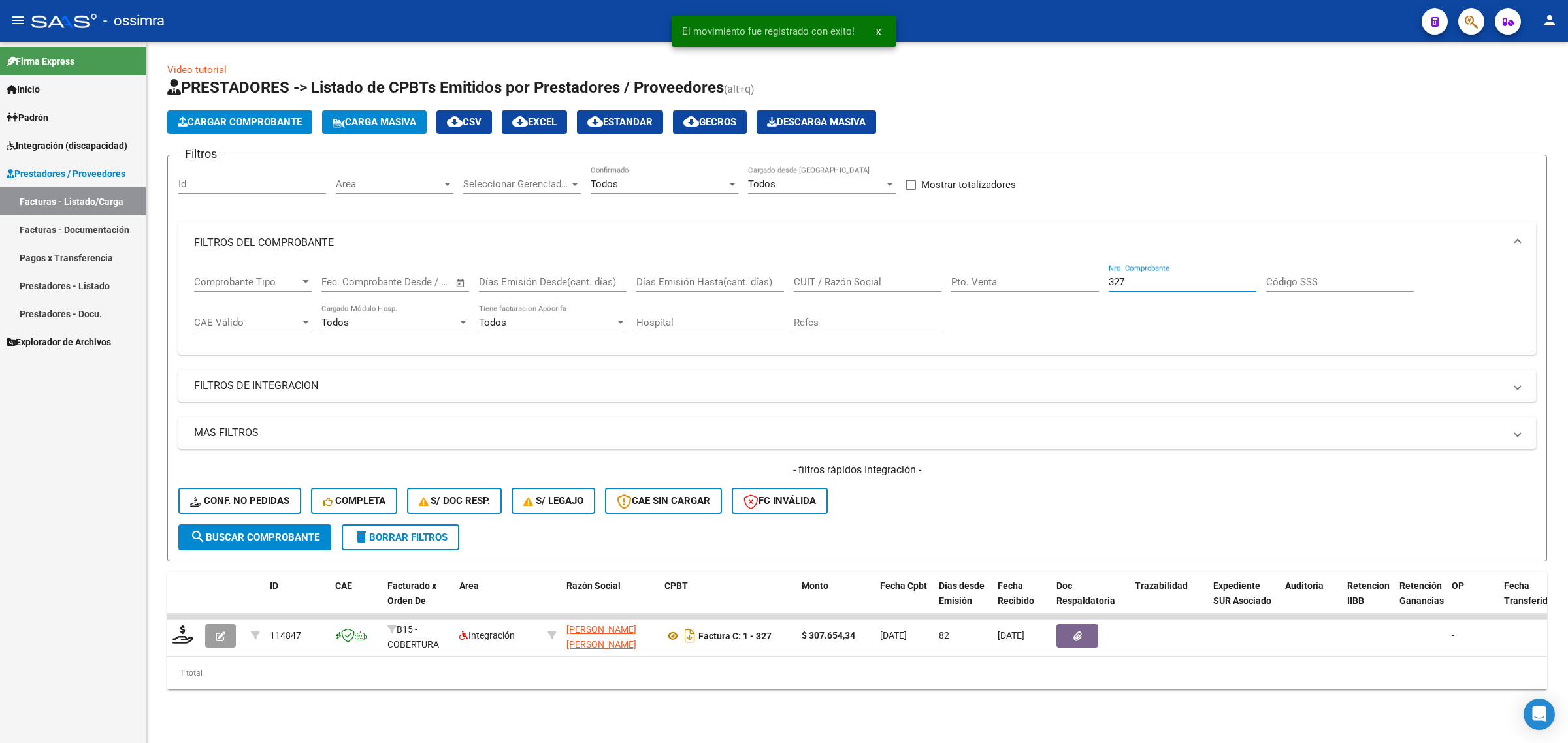
drag, startPoint x: 1148, startPoint y: 282, endPoint x: 991, endPoint y: 314, distance: 160.2
click at [991, 314] on div "Comprobante Tipo Comprobante Tipo Fecha inicio – Fecha fin Fec. Comprobante Des…" at bounding box center [857, 304] width 1326 height 81
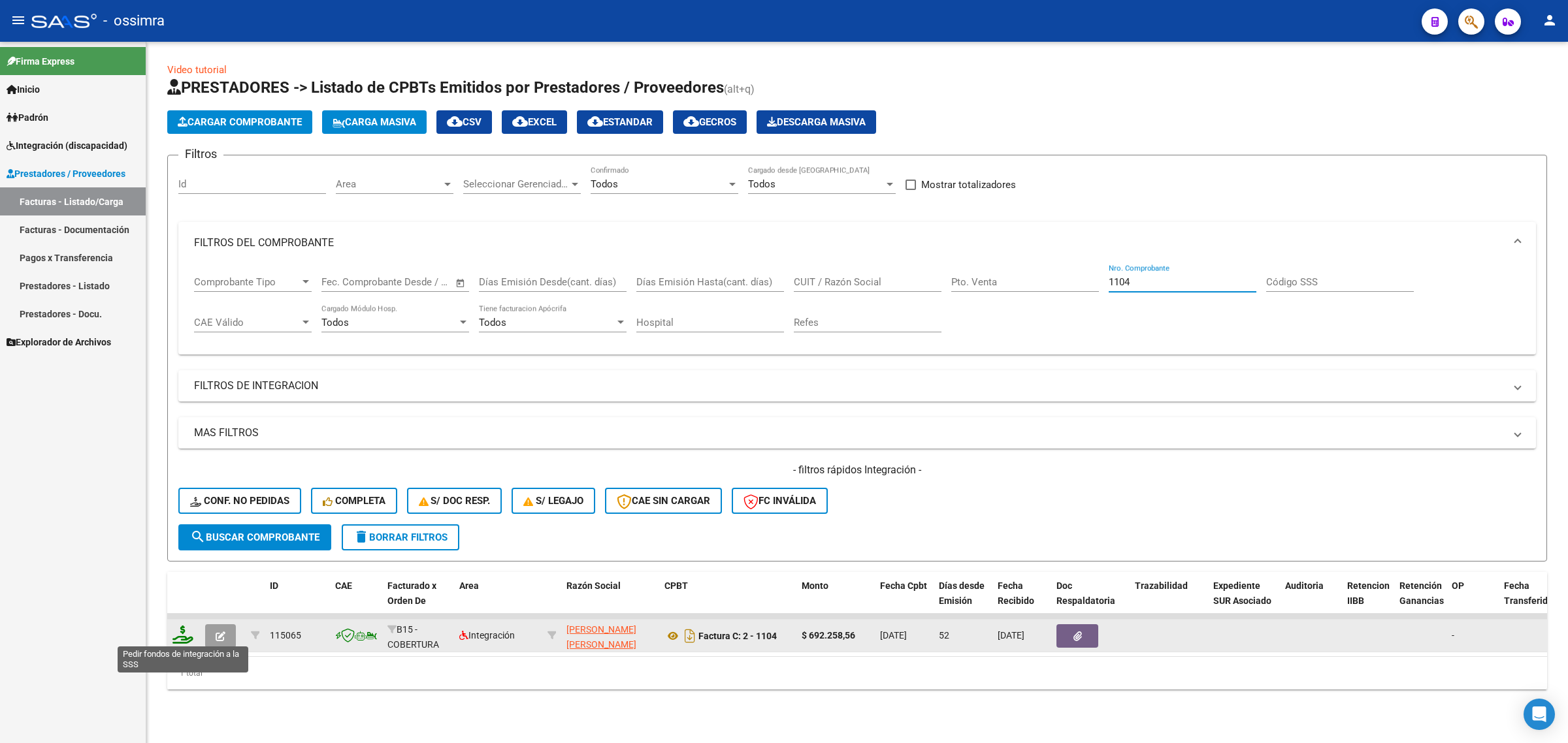
type input "1104"
click at [188, 638] on icon at bounding box center [183, 634] width 21 height 18
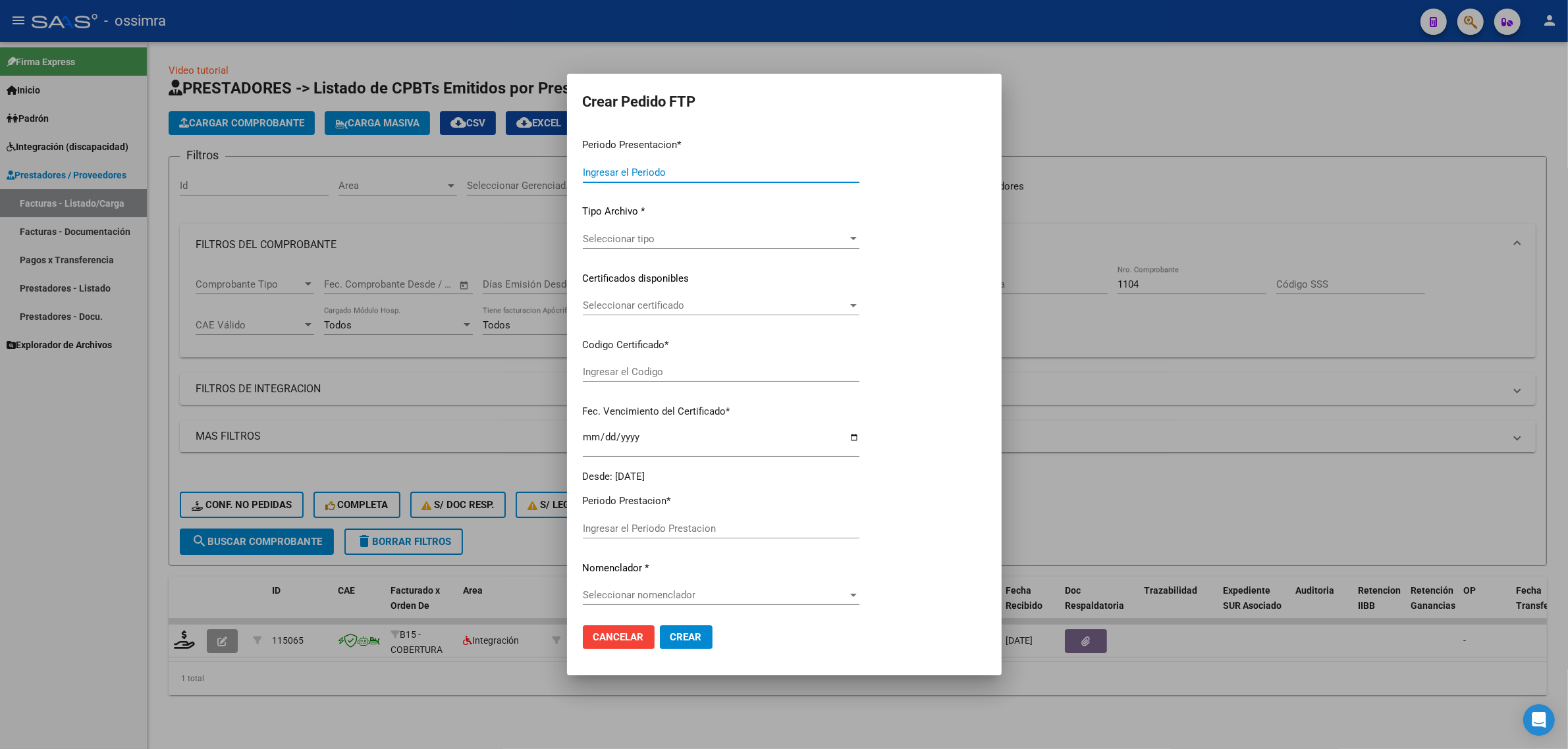
type input "202508"
type input "202507"
type input "$ 692.258,56"
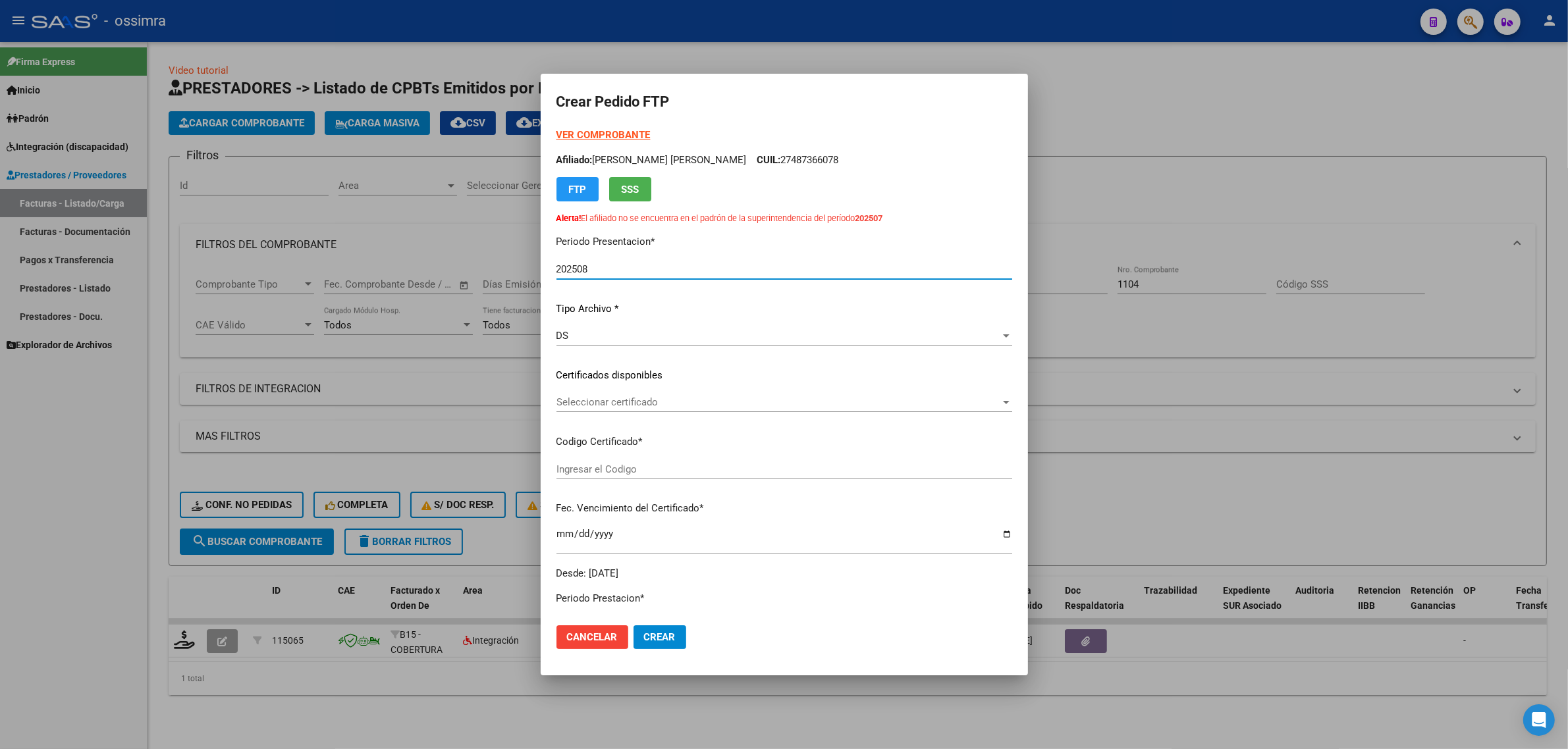
type input "ARG02000453303842019061320230613TUC137"
type input "2023-06-13"
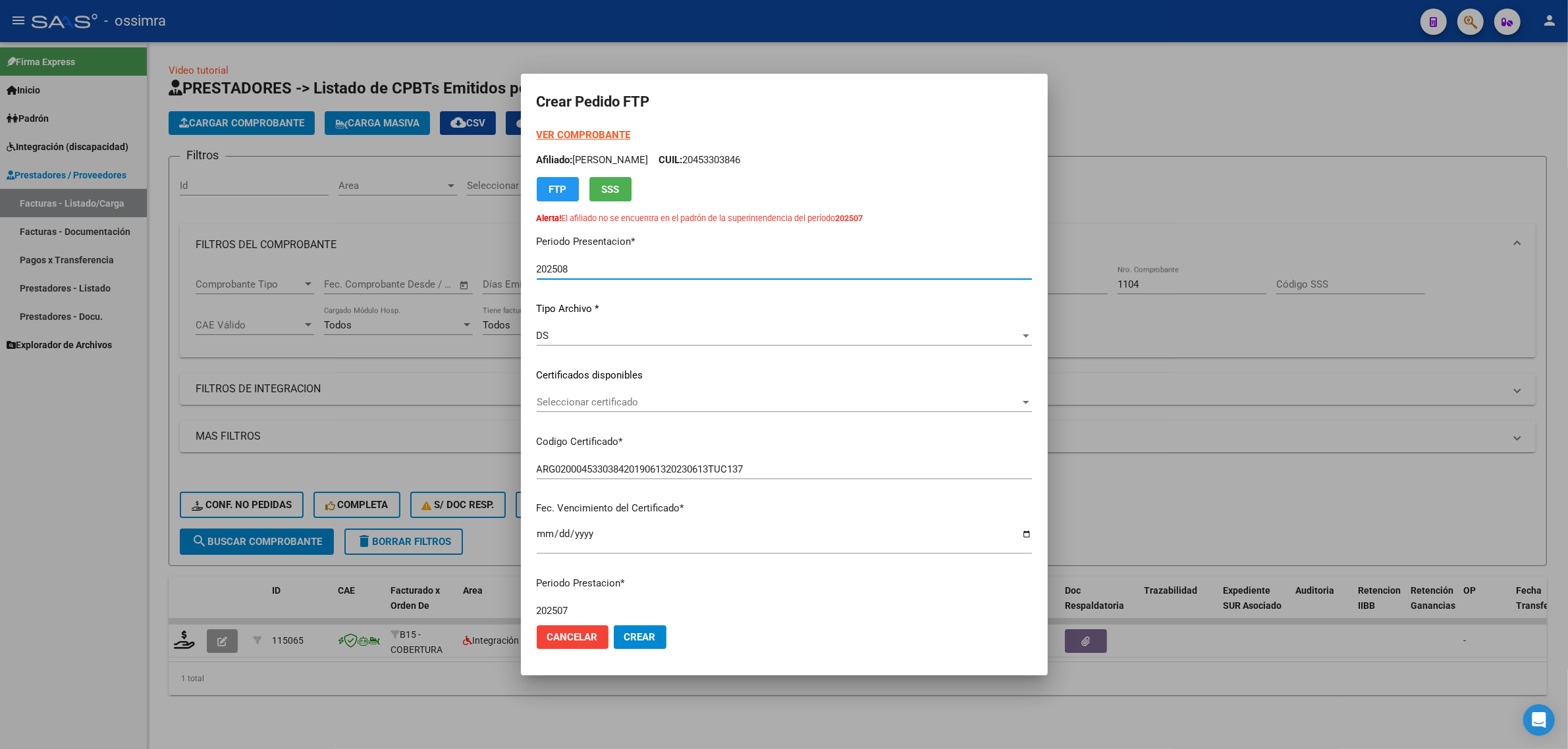
click at [653, 396] on span "Seleccionar certificado" at bounding box center [779, 402] width 484 height 12
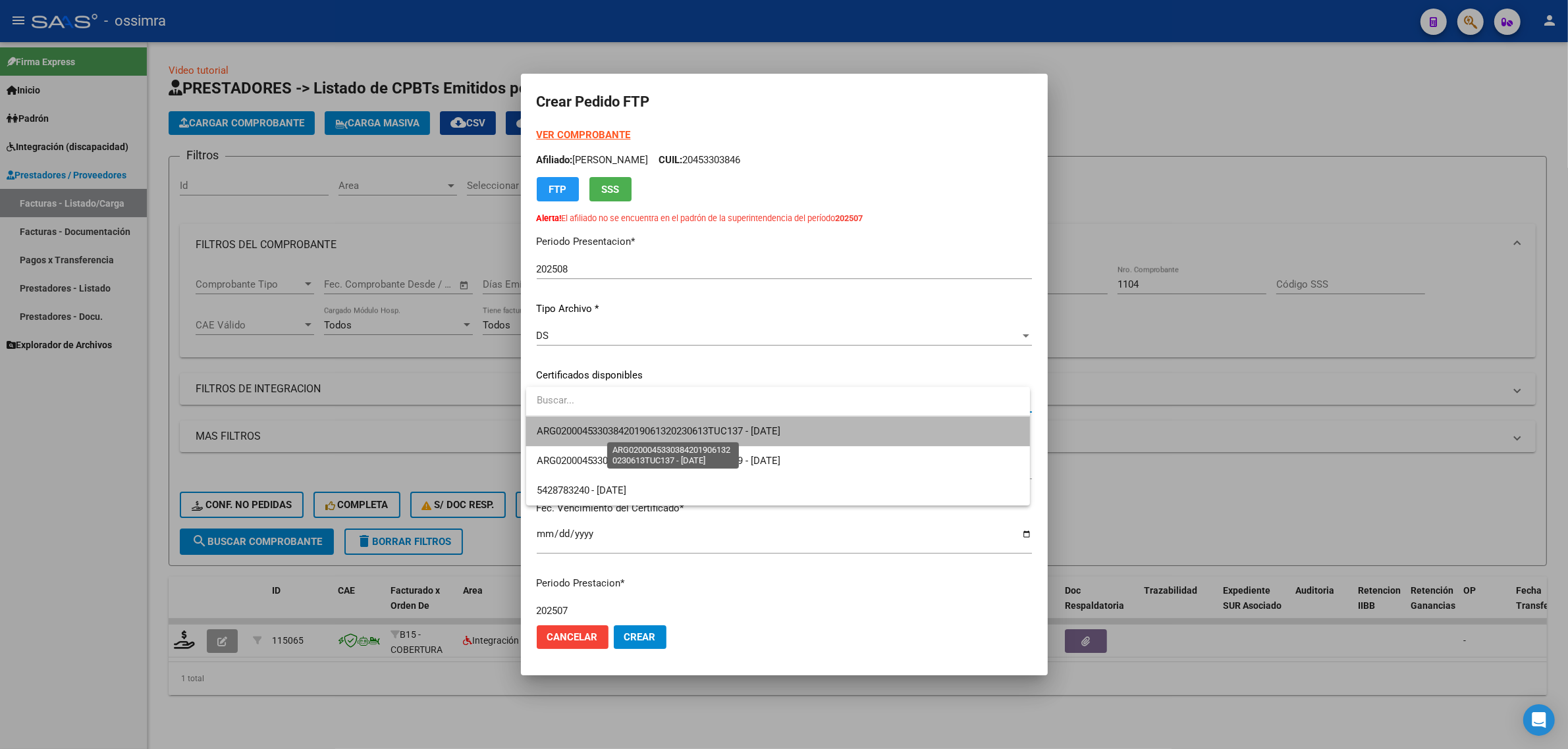
click at [653, 426] on span "ARG02000453303842019061320230613TUC137 - 2023-06-13" at bounding box center [659, 432] width 244 height 12
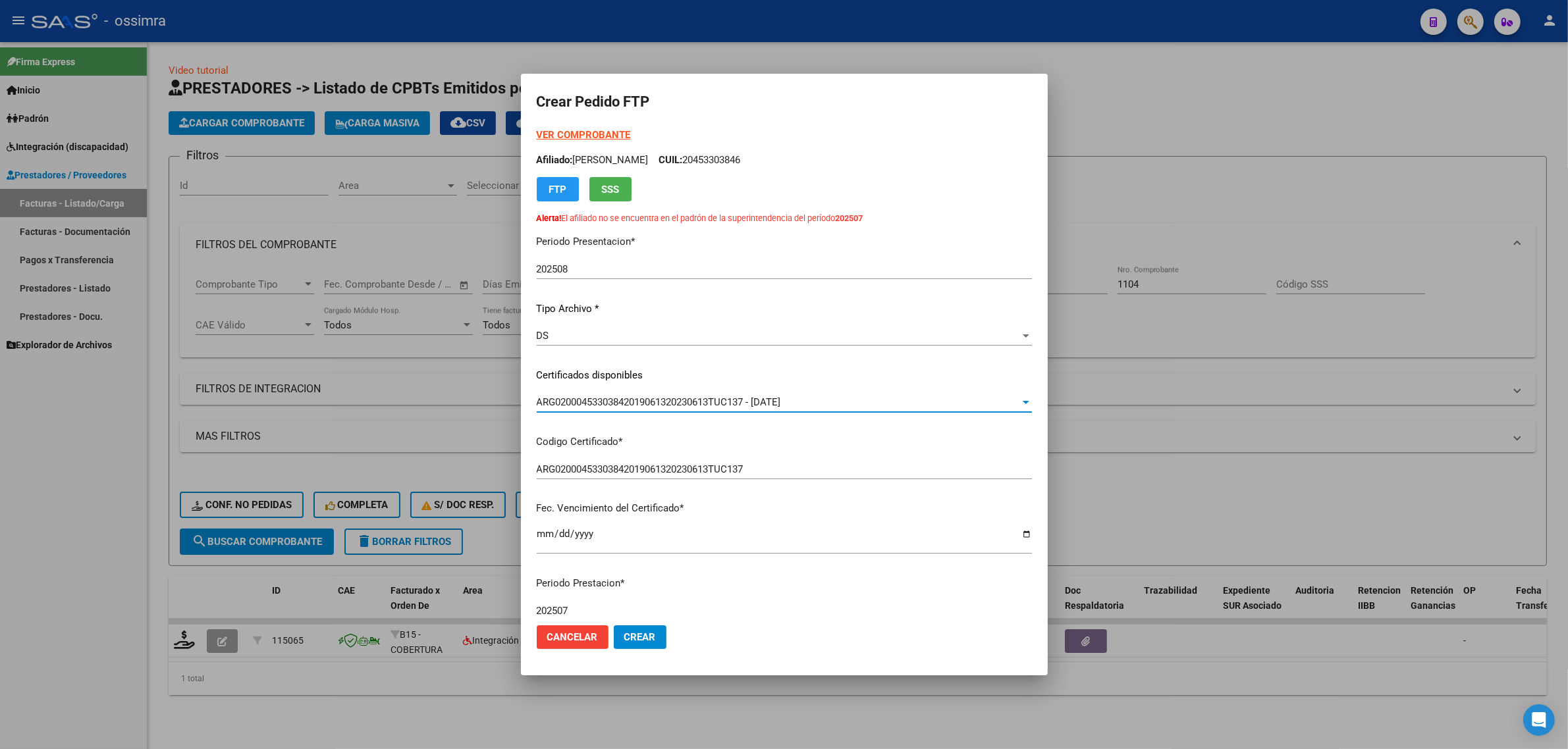
scroll to position [247, 0]
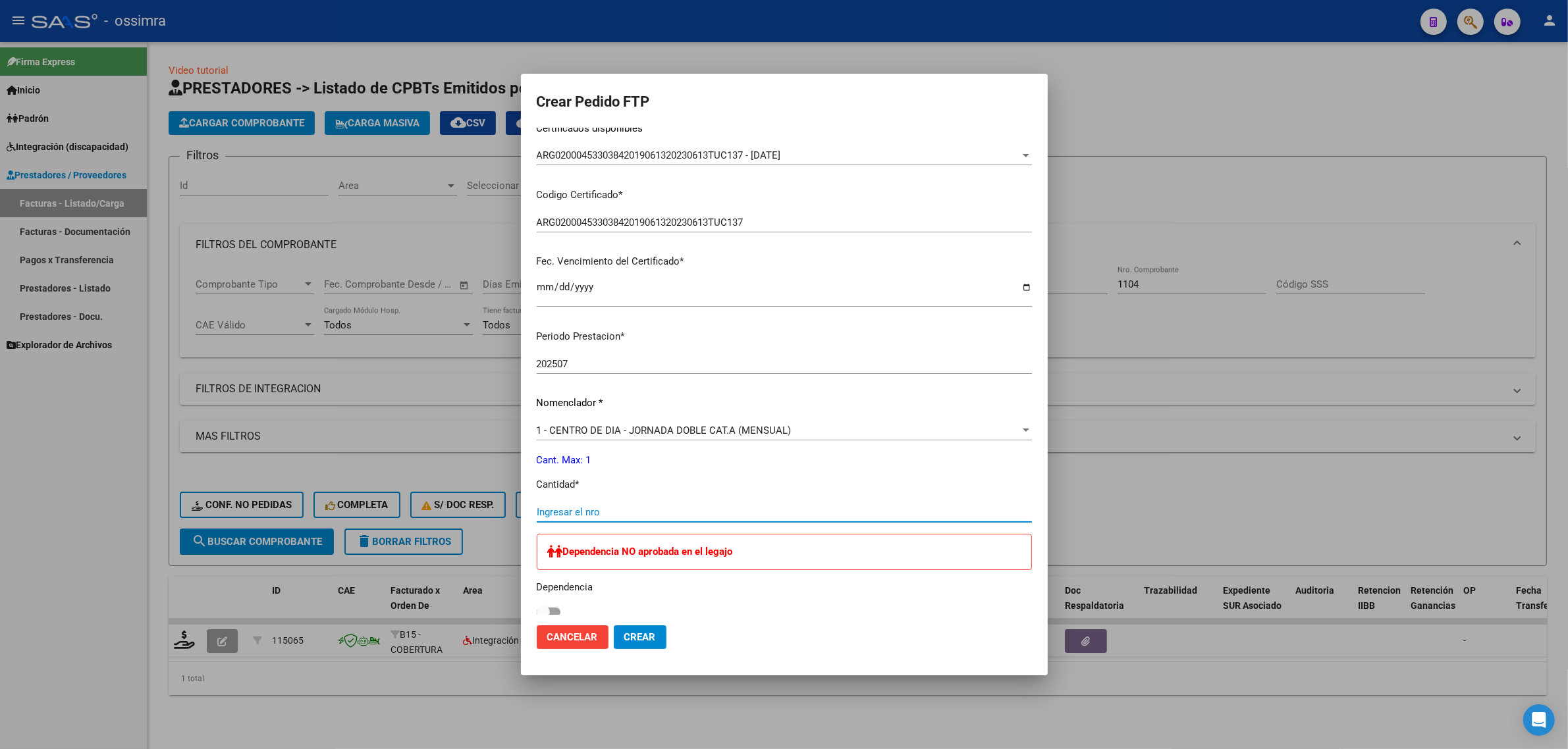
click at [651, 514] on input "Ingresar el nro" at bounding box center [784, 512] width 495 height 12
type input "1"
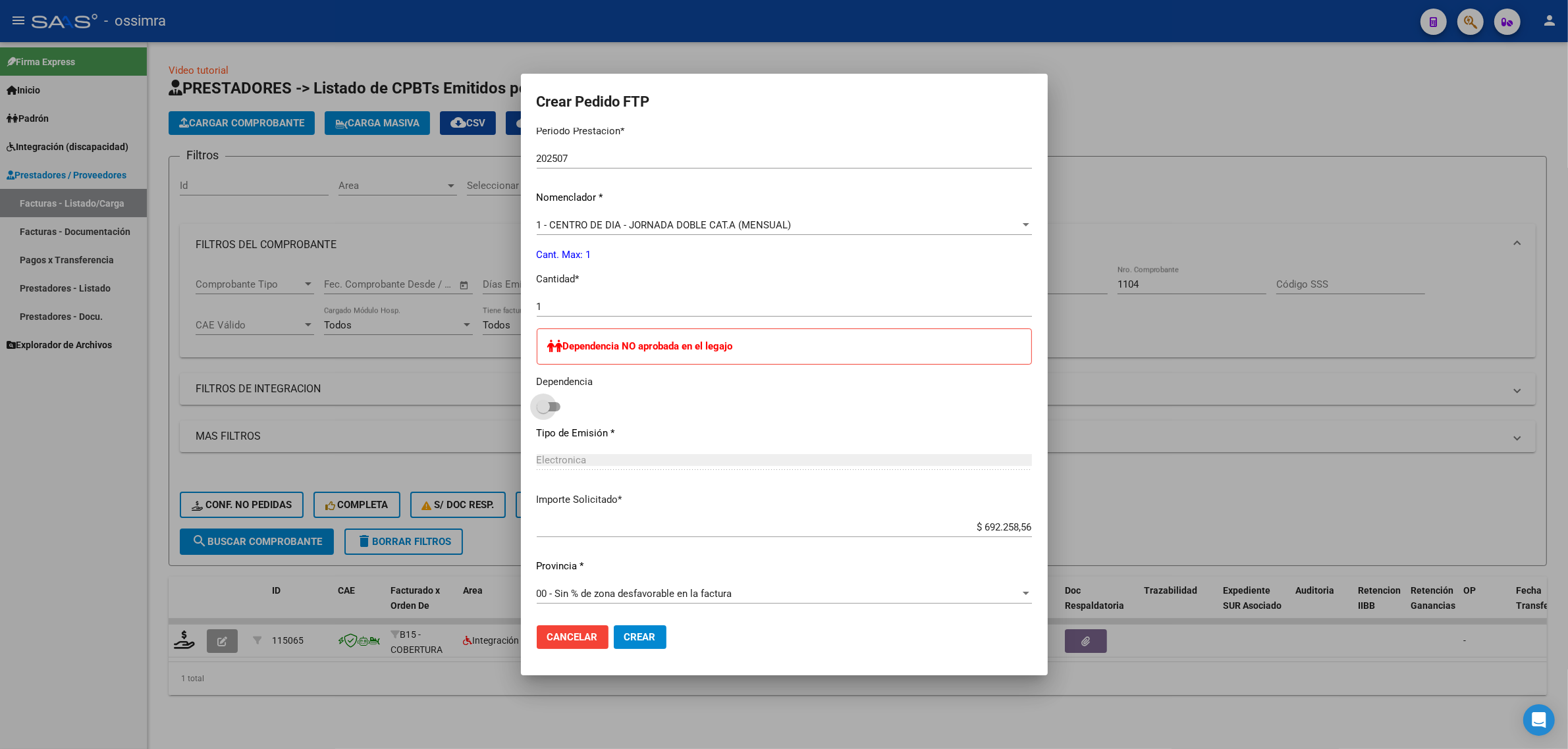
click at [652, 639] on span "Crear" at bounding box center [640, 638] width 32 height 12
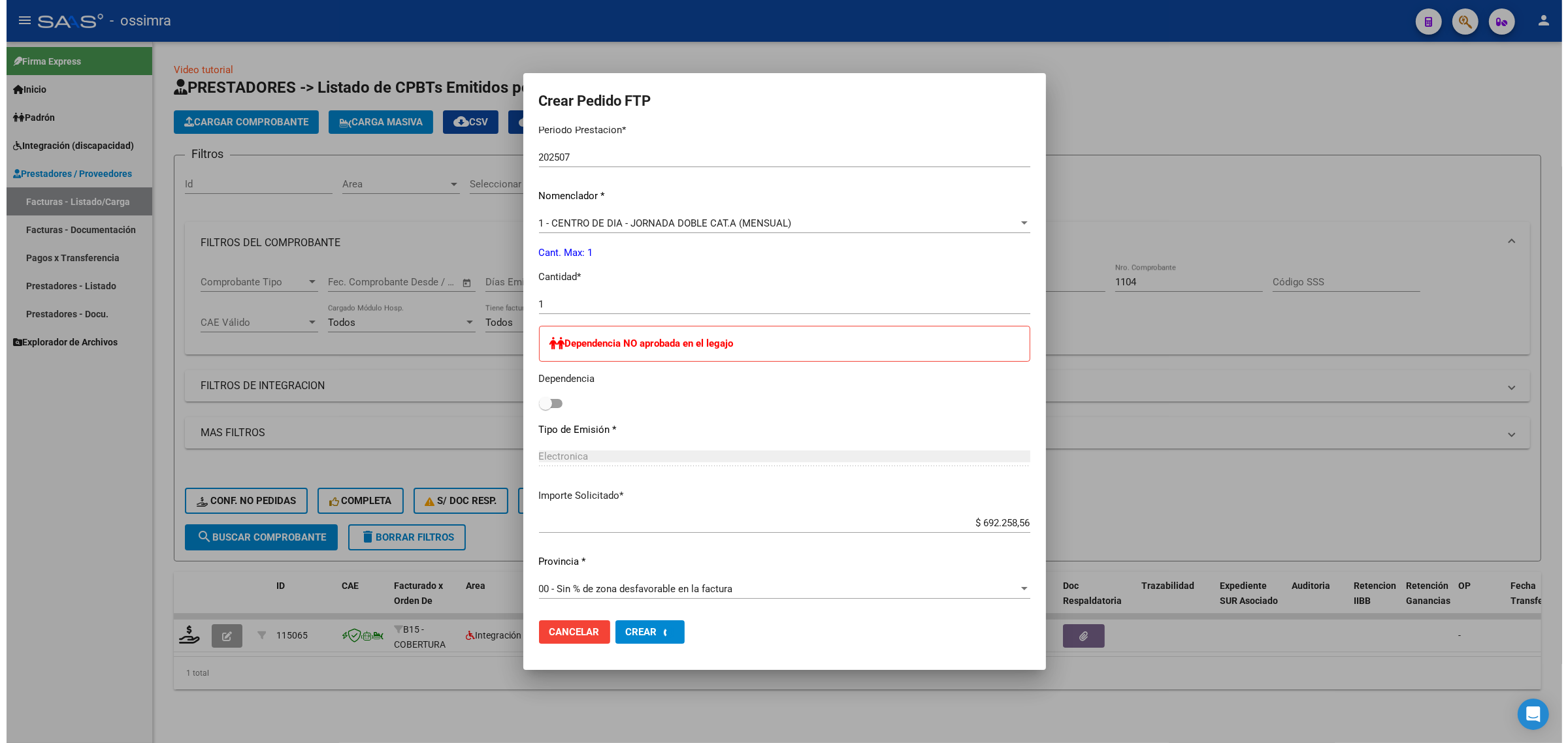
scroll to position [0, 0]
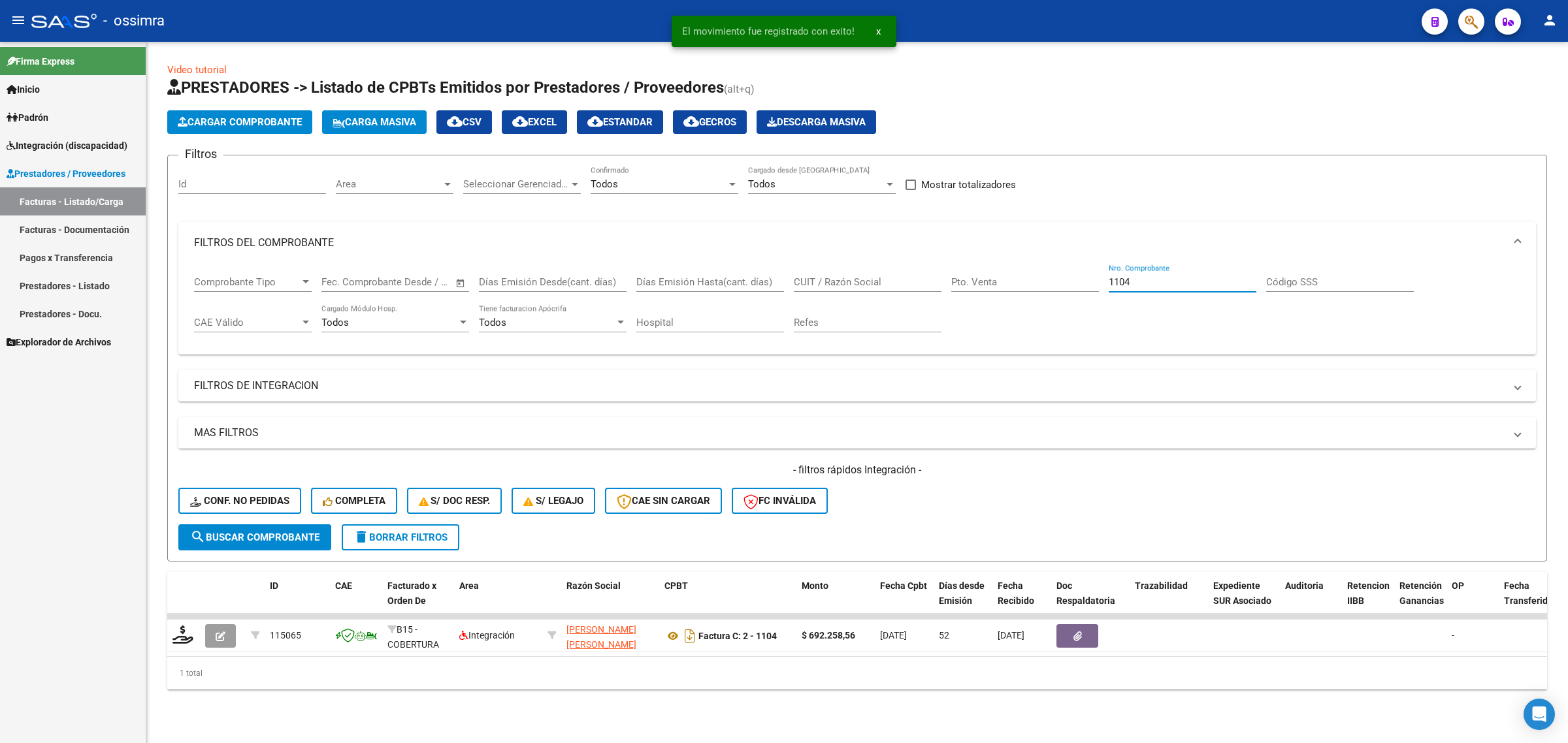
drag, startPoint x: 1138, startPoint y: 276, endPoint x: 931, endPoint y: 298, distance: 208.2
click at [931, 298] on div "Comprobante Tipo Comprobante Tipo Fecha inicio – Fecha fin Fec. Comprobante Des…" at bounding box center [857, 304] width 1326 height 81
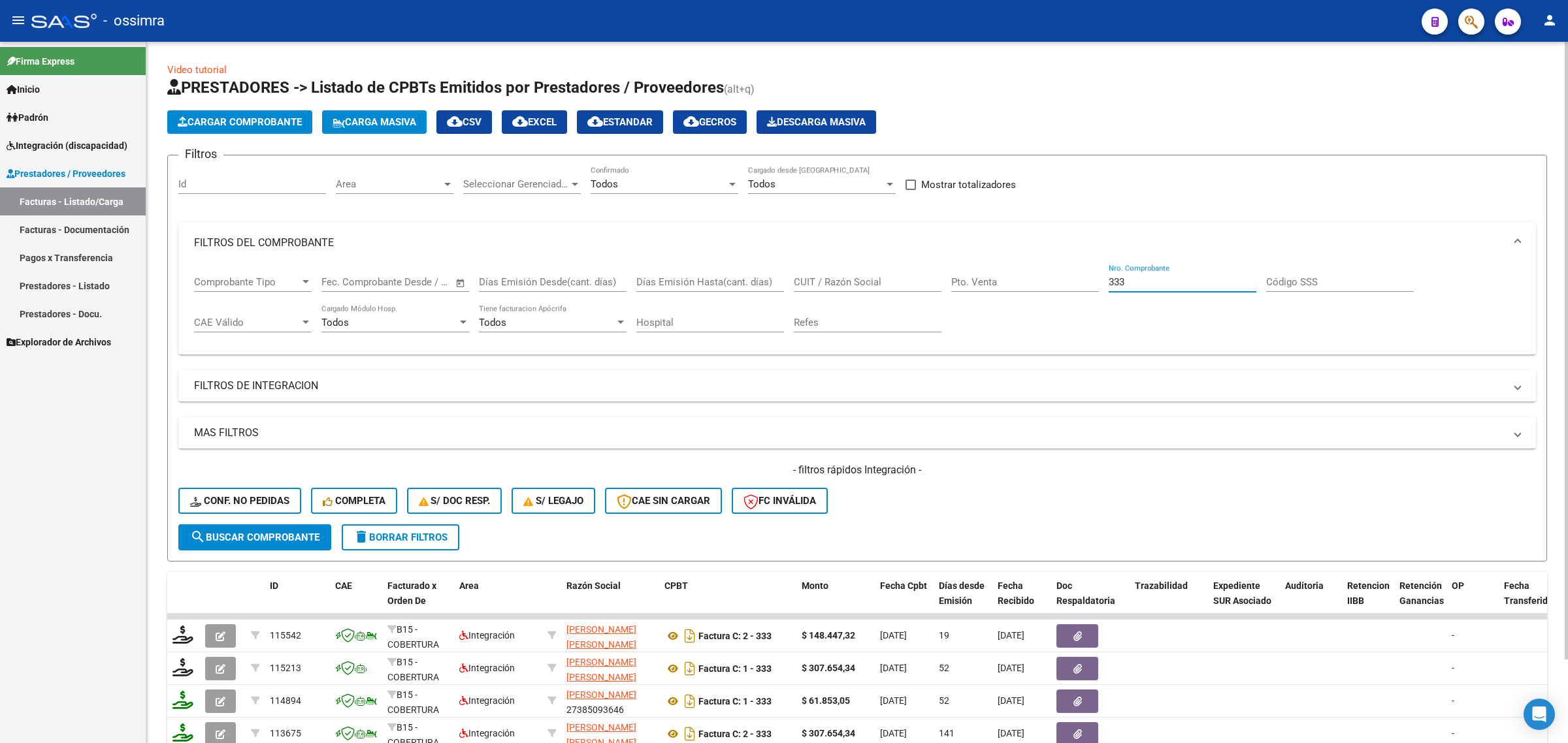
type input "333"
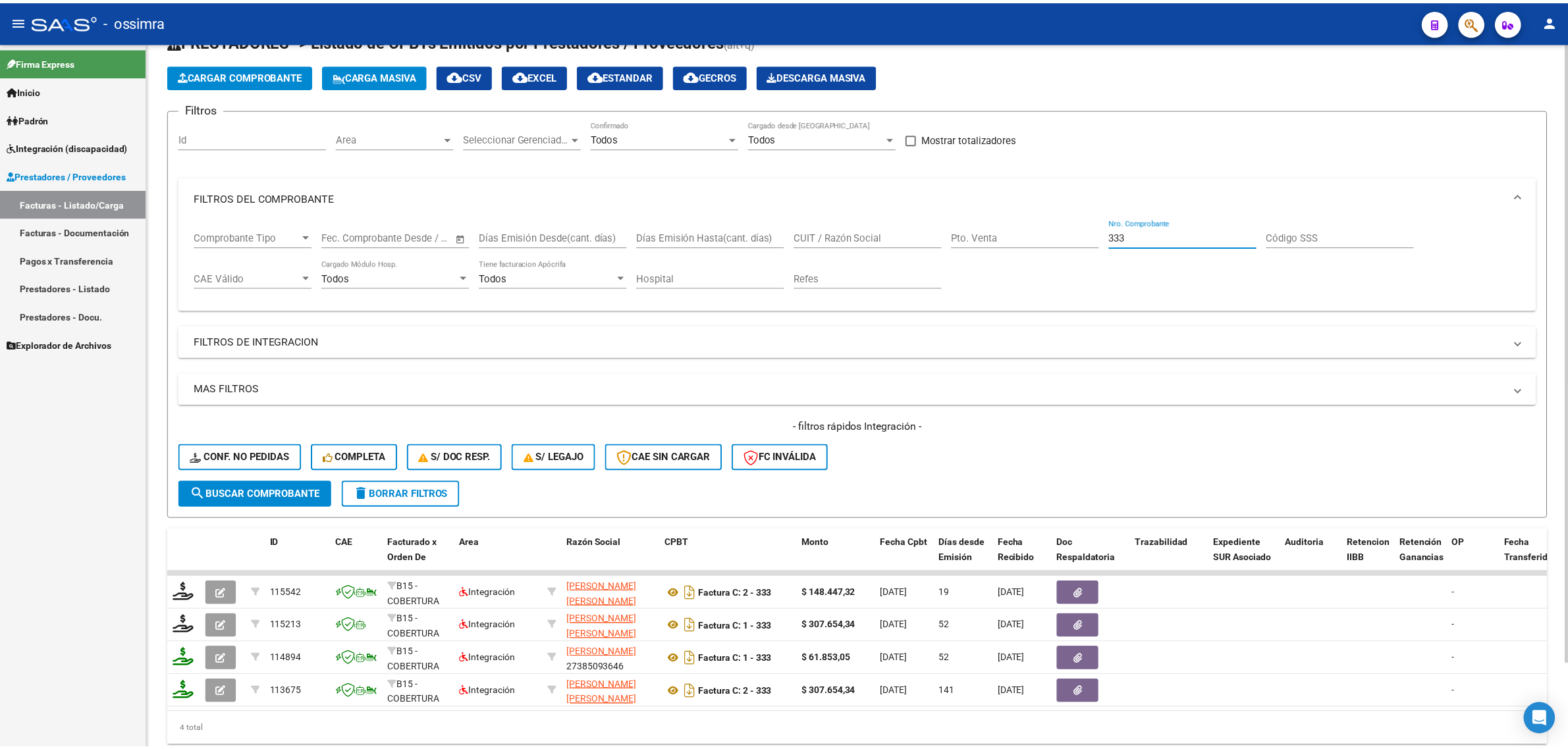
scroll to position [96, 0]
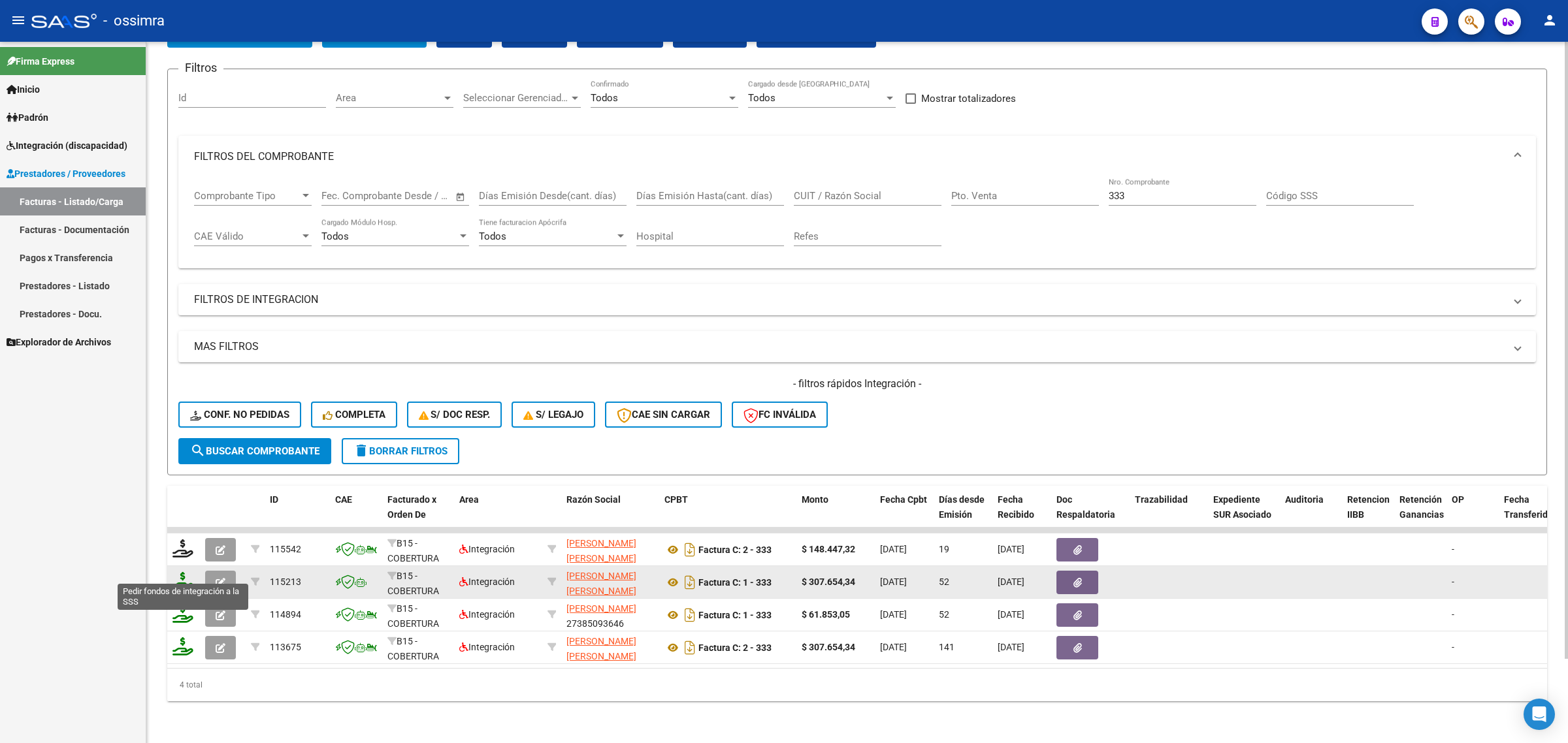
click at [184, 572] on icon at bounding box center [183, 580] width 21 height 18
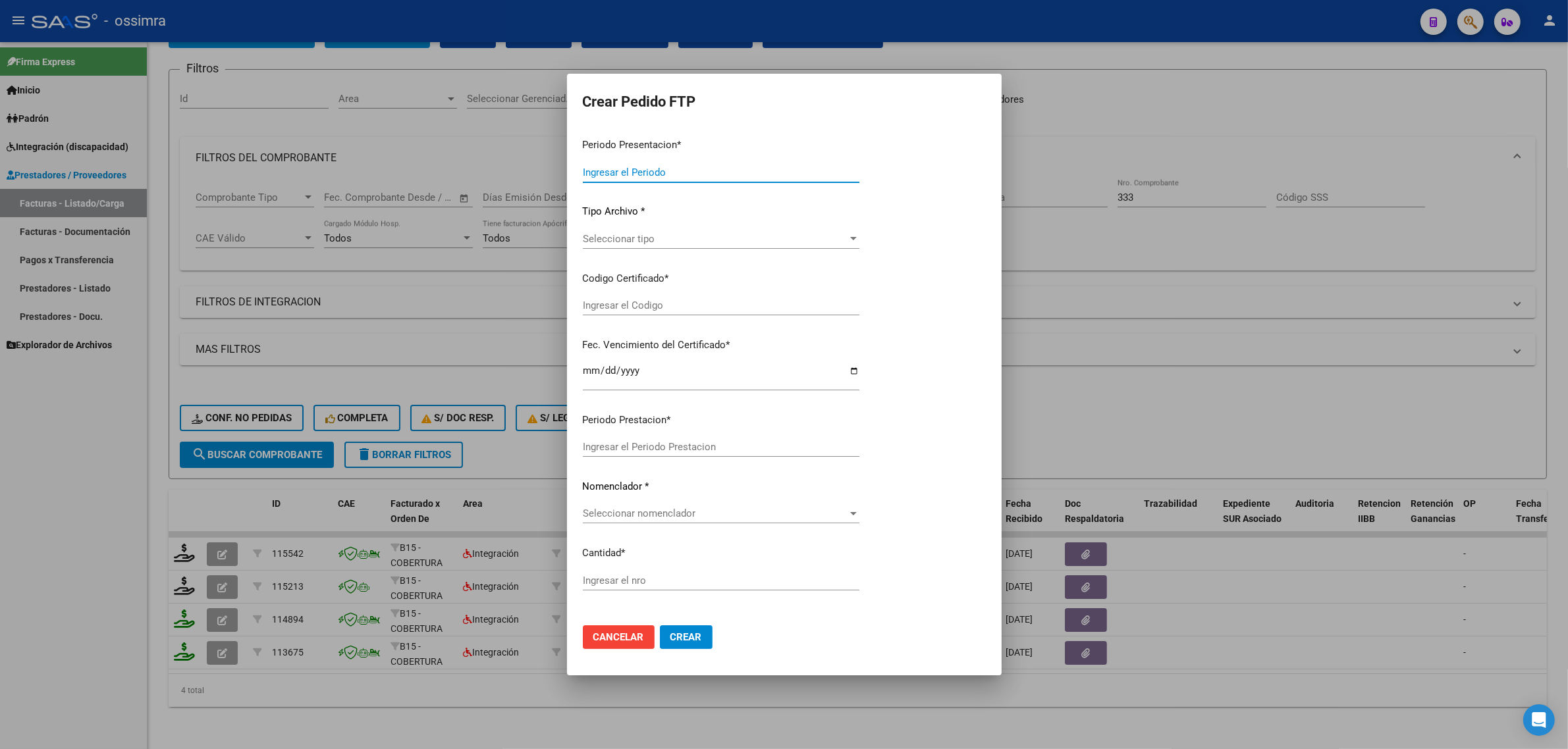
type input "202508"
type input "202507"
type input "$ 307.654,34"
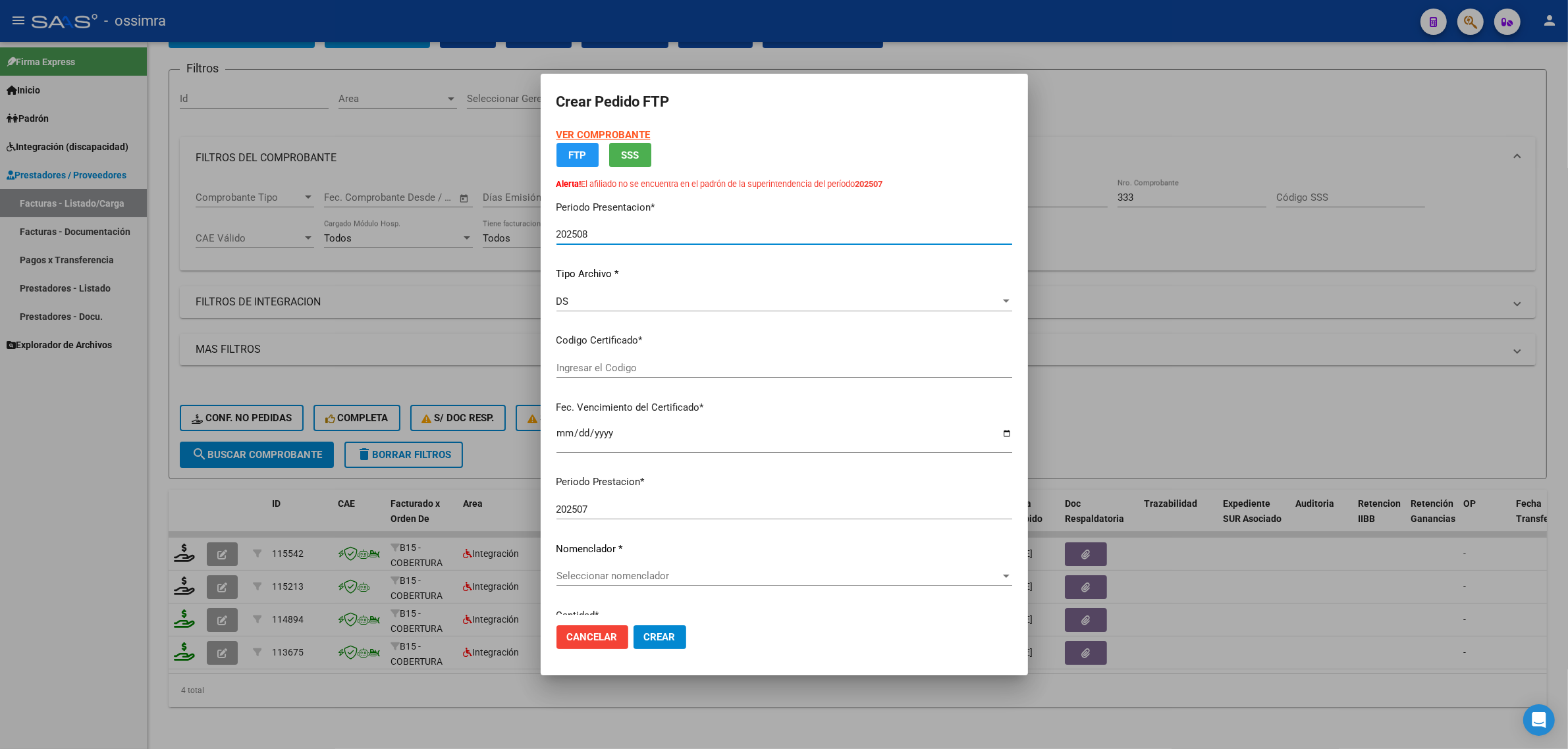
type input "ARG01000487366072018082320220823SJN261"
type input "2022-08-23"
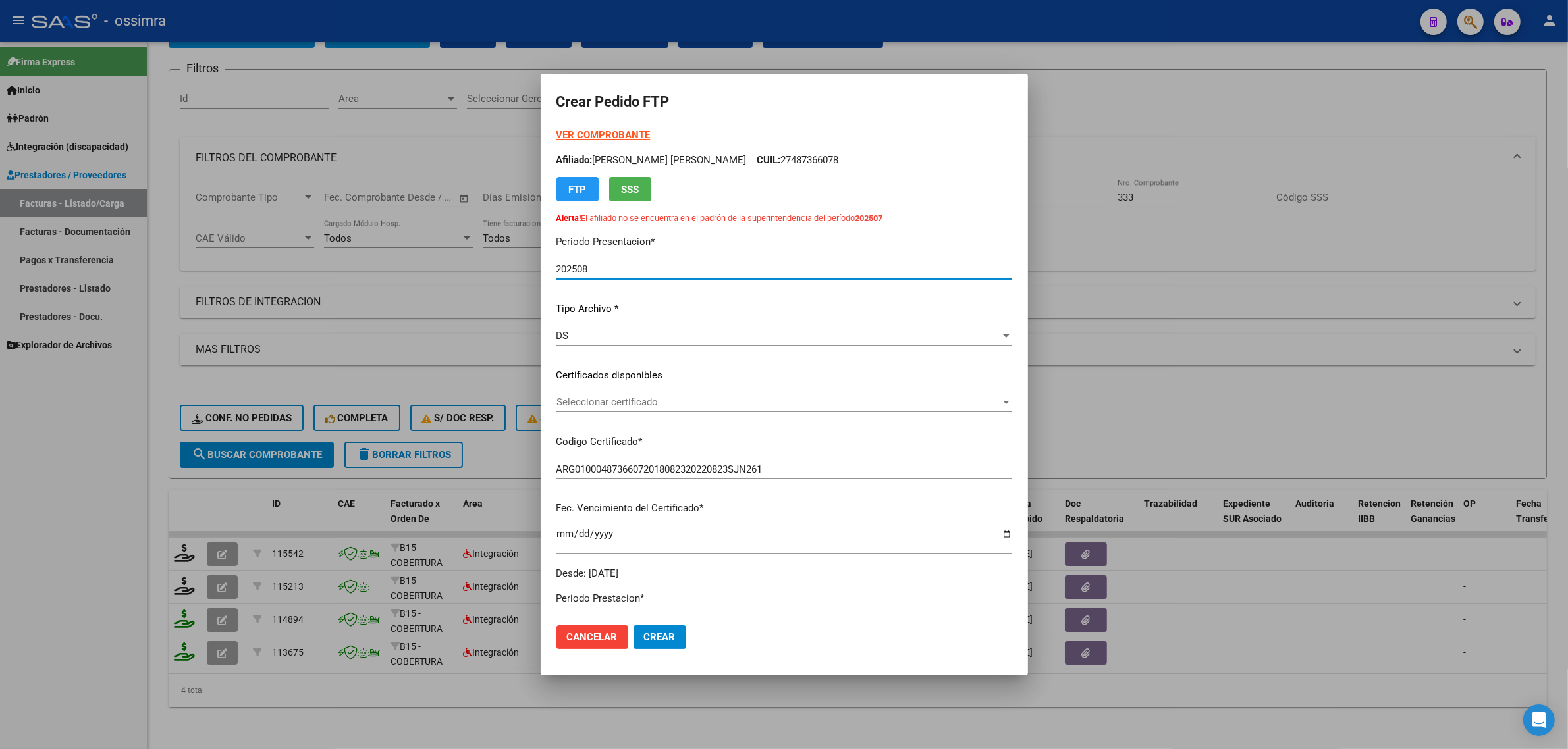
click at [652, 399] on span "Seleccionar certificado" at bounding box center [778, 402] width 444 height 12
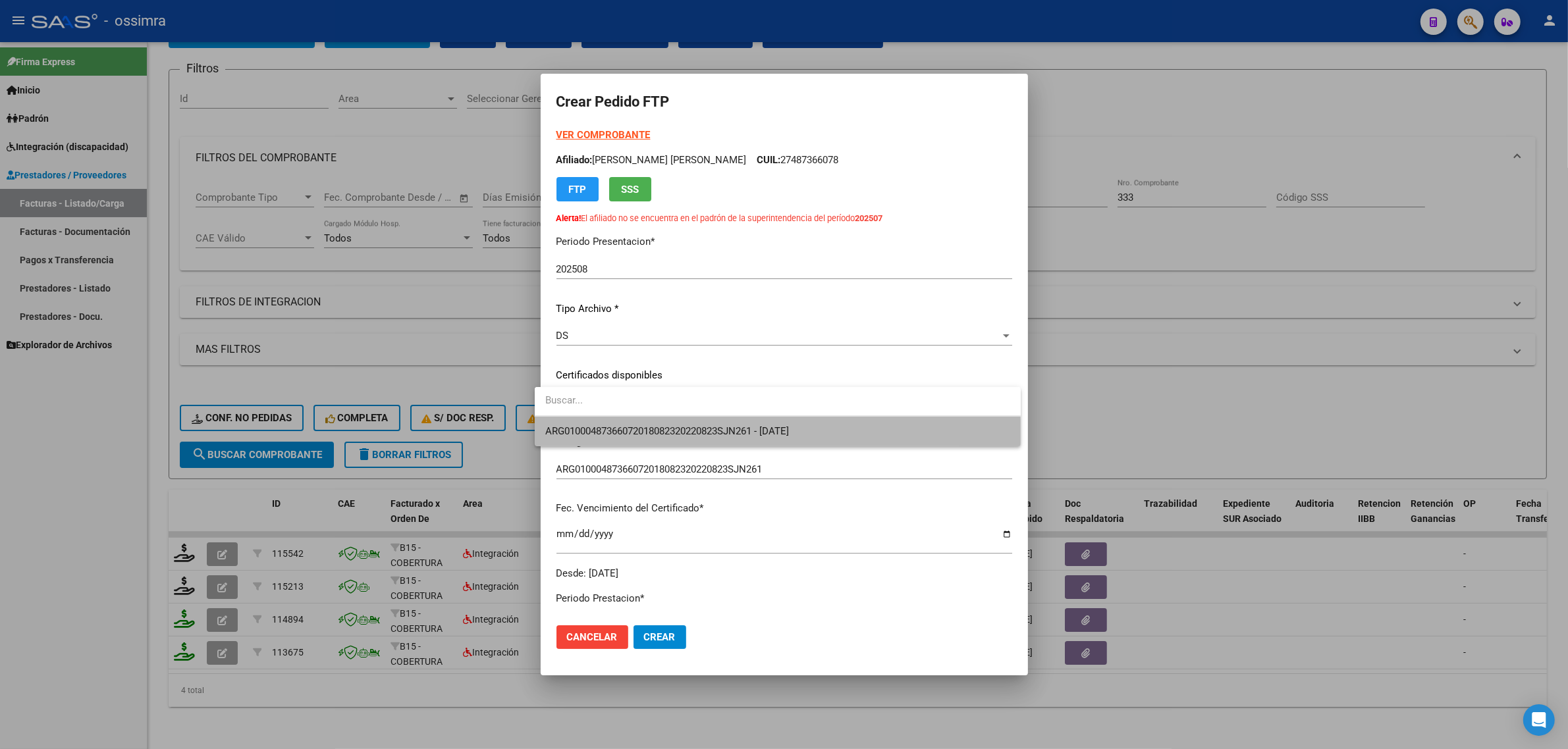
click at [655, 440] on span "ARG01000487366072018082320220823SJN261 - 2022-08-23" at bounding box center [777, 432] width 465 height 30
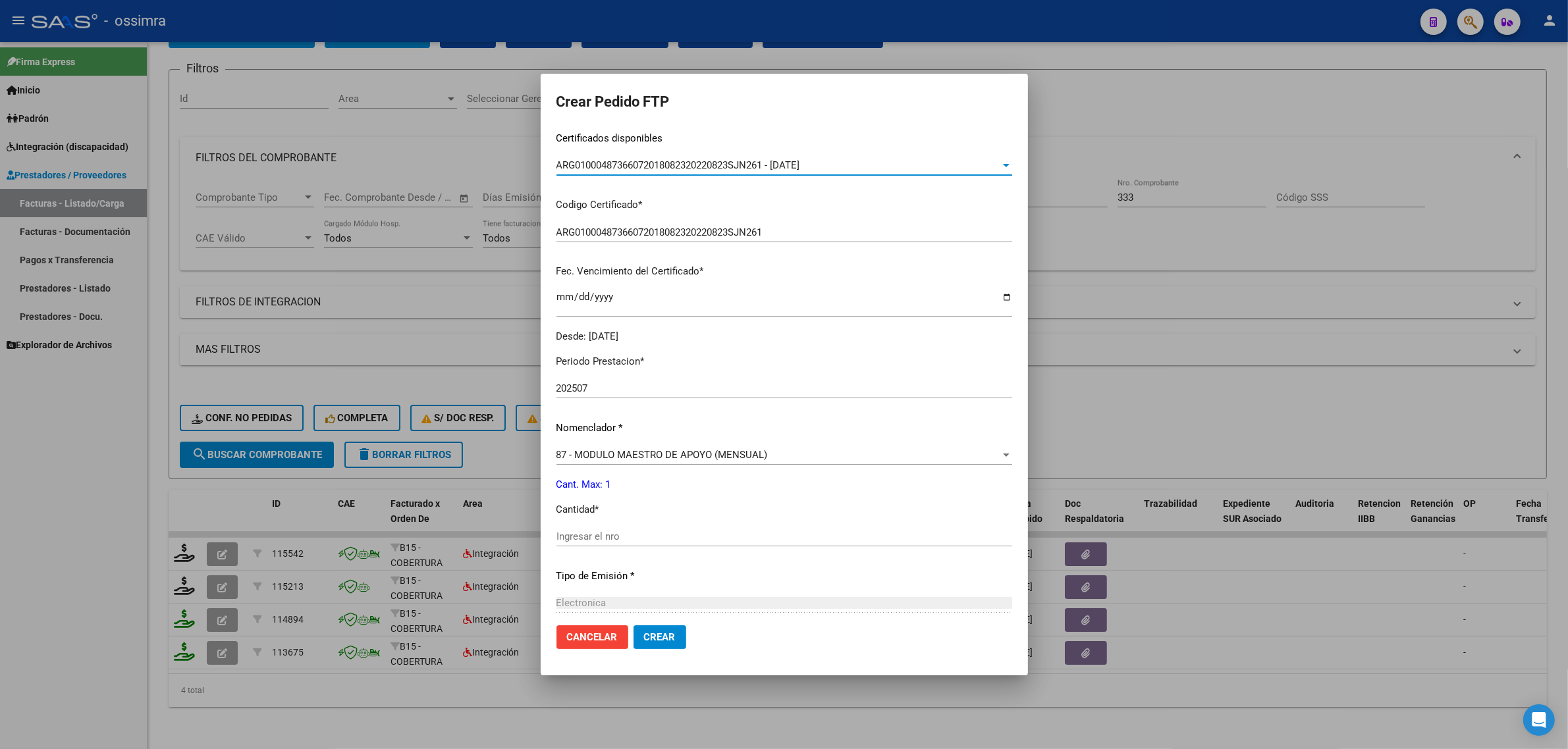
scroll to position [247, 0]
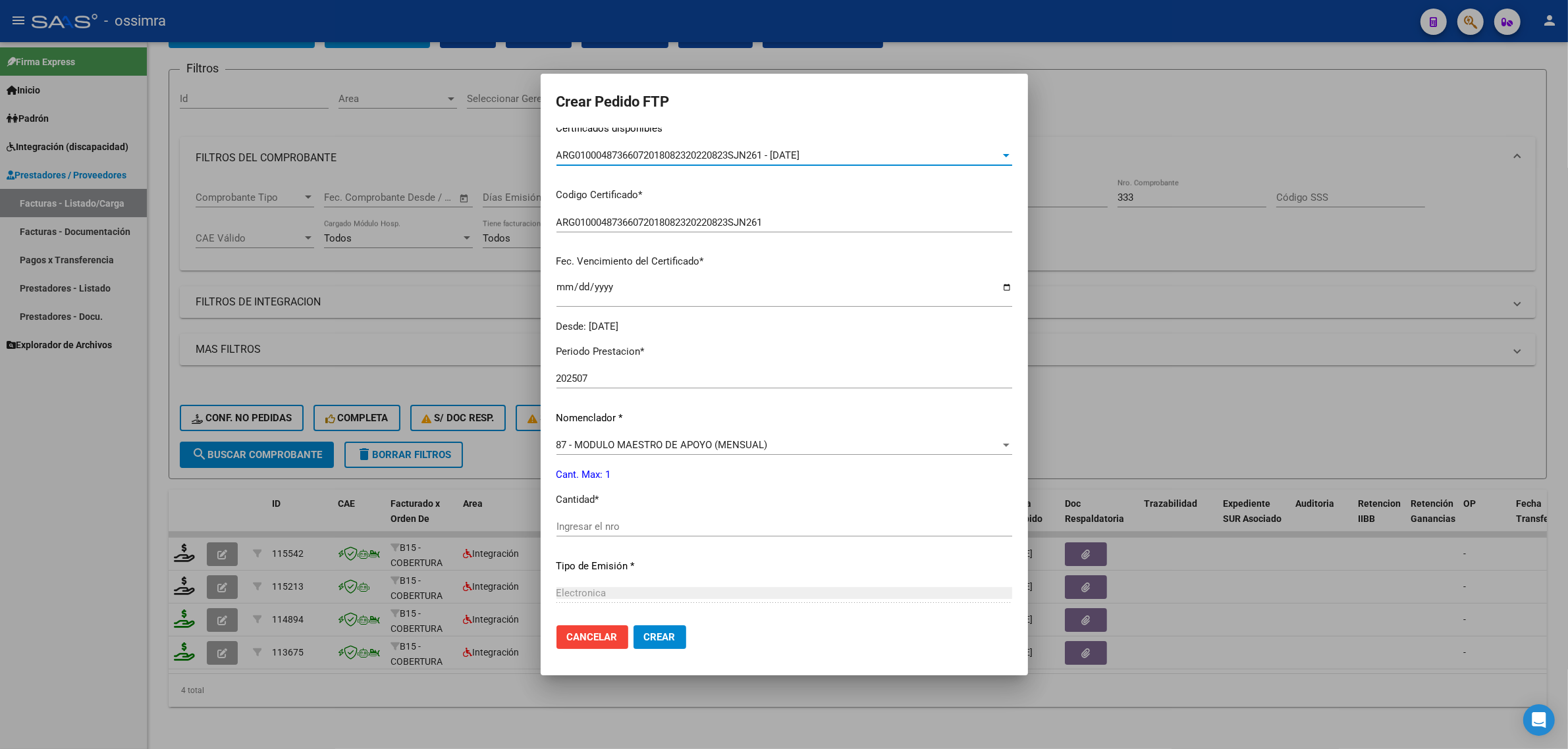
click at [643, 526] on input "Ingresar el nro" at bounding box center [784, 527] width 456 height 12
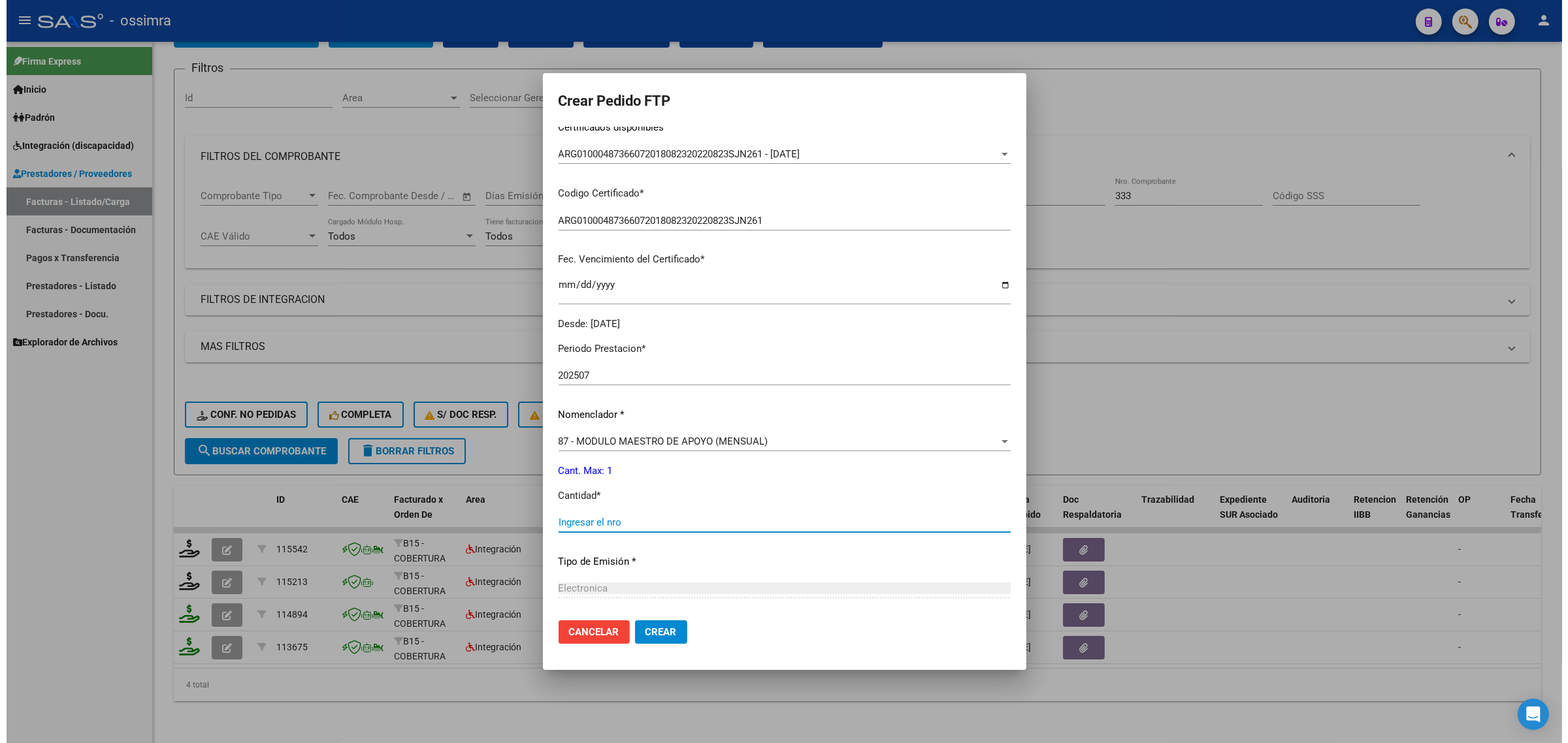
scroll to position [377, 0]
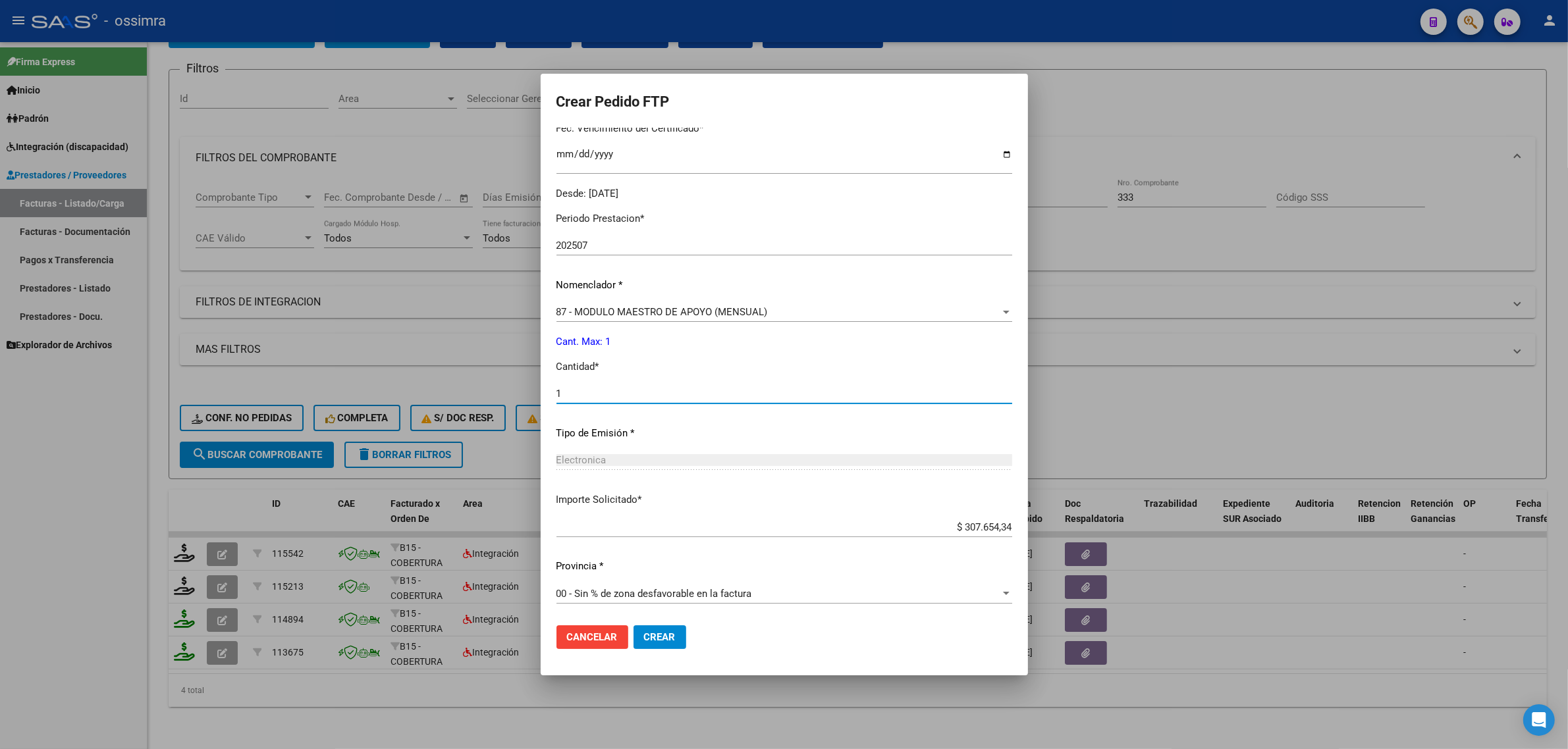
type input "1"
click at [653, 638] on span "Crear" at bounding box center [660, 638] width 32 height 12
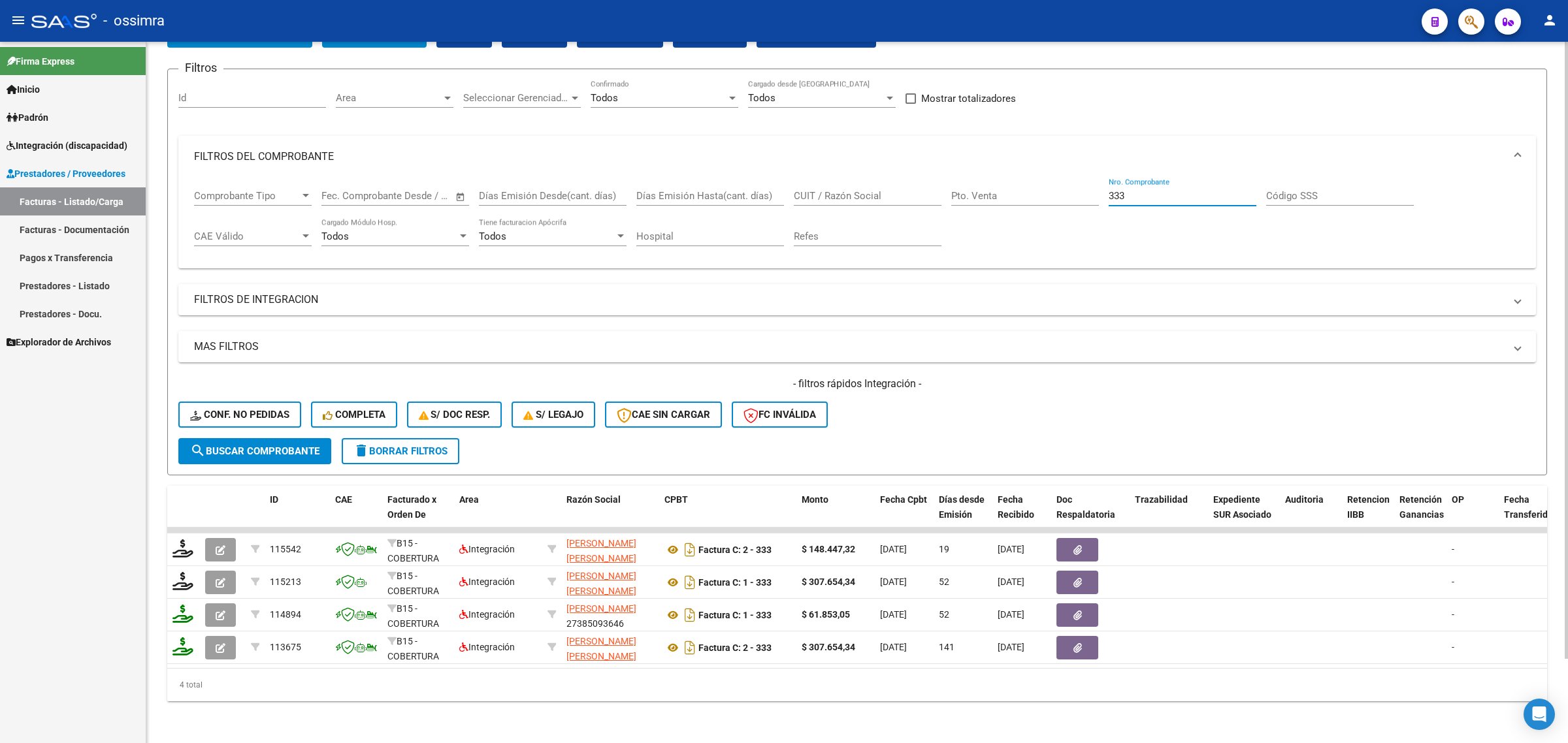
click at [1059, 191] on div "Comprobante Tipo Comprobante Tipo Fecha inicio – Fecha fin Fec. Comprobante Des…" at bounding box center [857, 217] width 1326 height 81
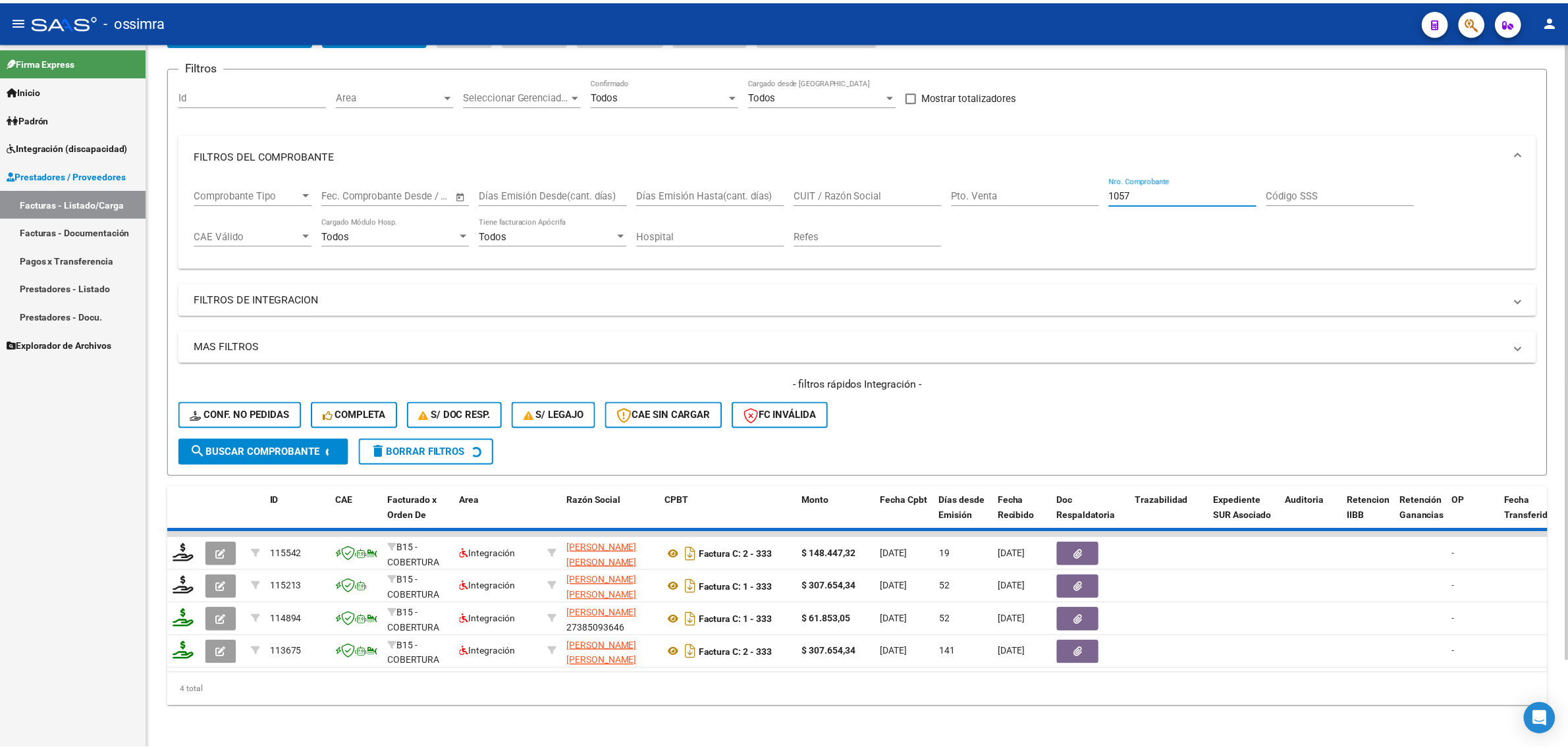
scroll to position [0, 0]
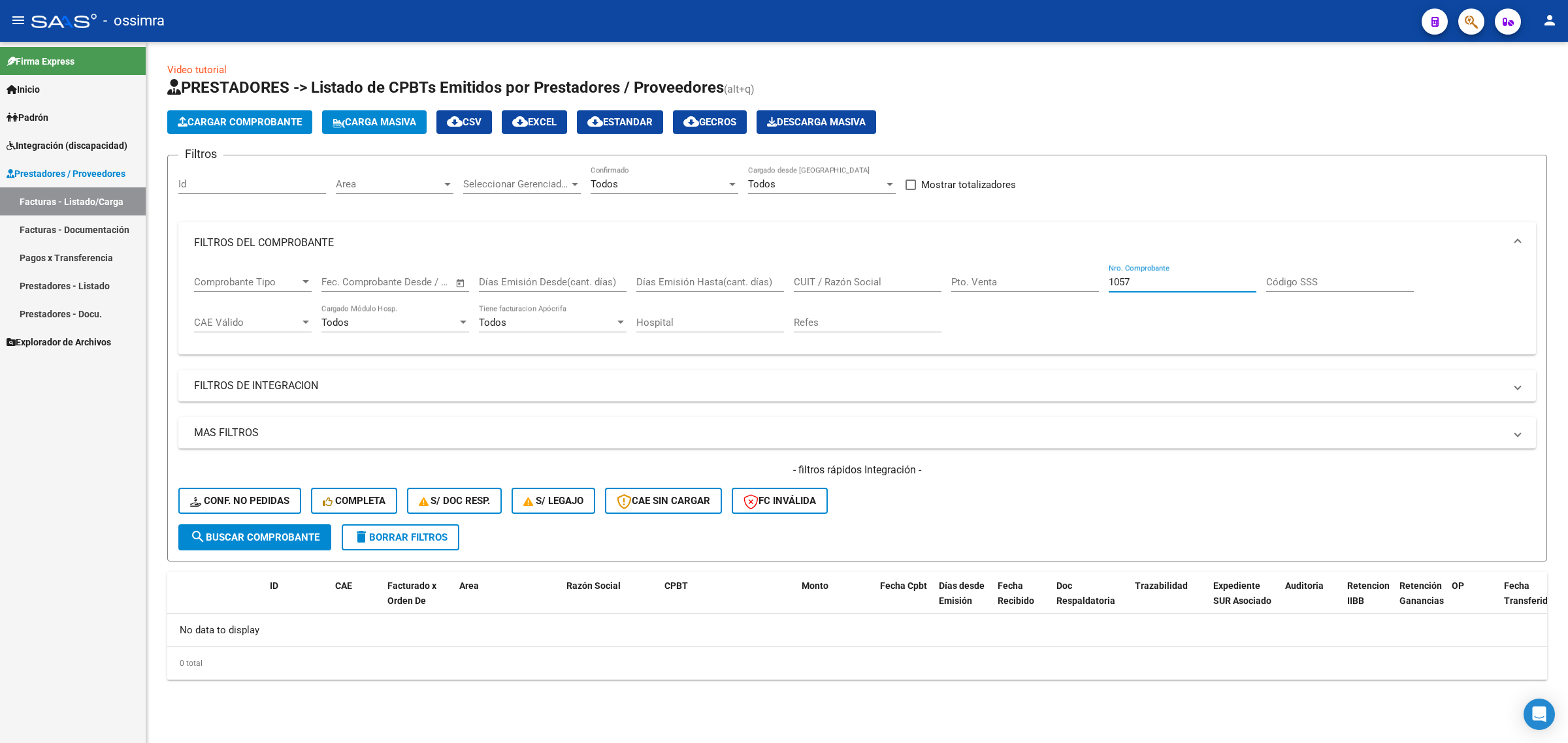
type input "1057"
click at [277, 130] on button "Cargar Comprobante" at bounding box center [239, 122] width 145 height 23
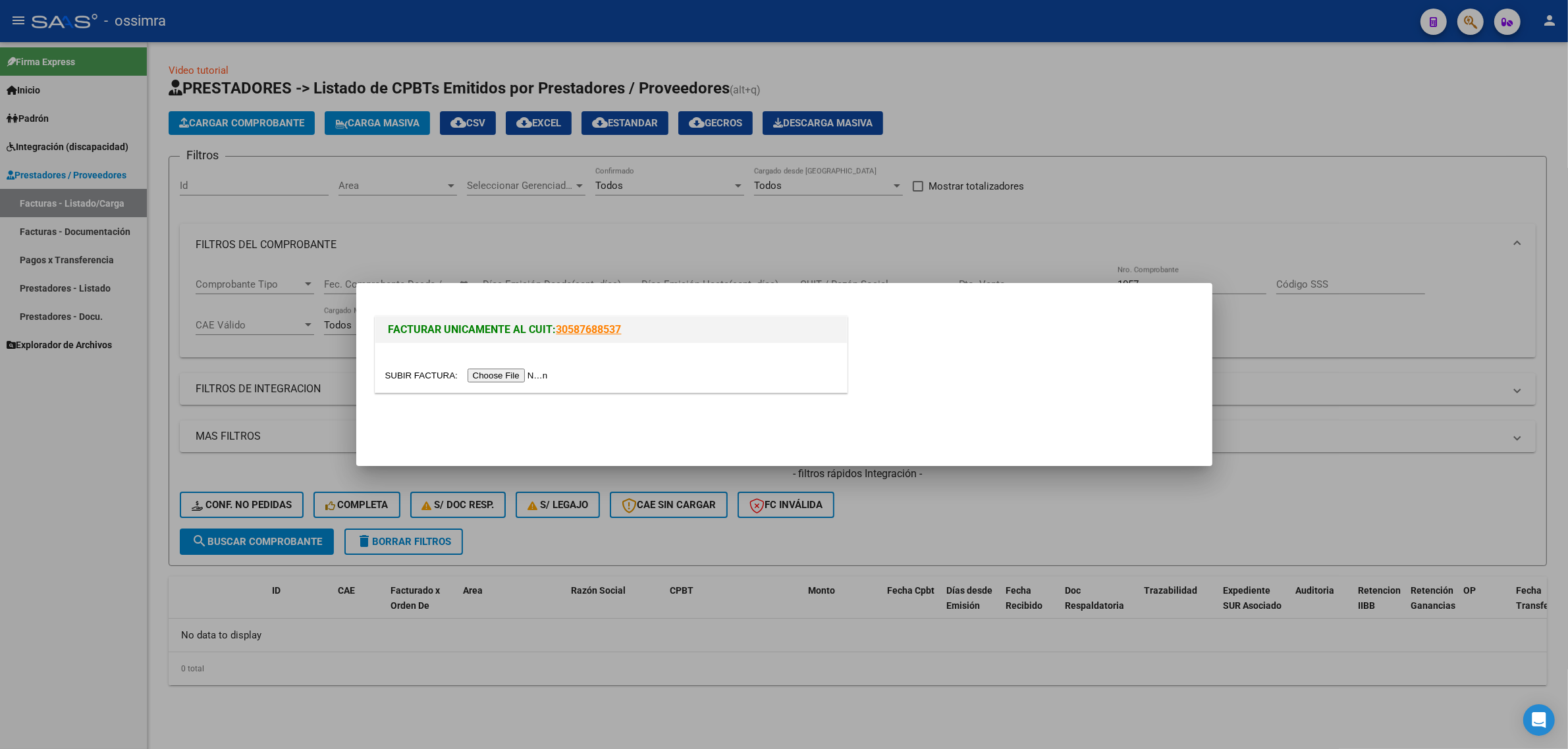
click at [491, 374] on input "file" at bounding box center [469, 376] width 166 height 14
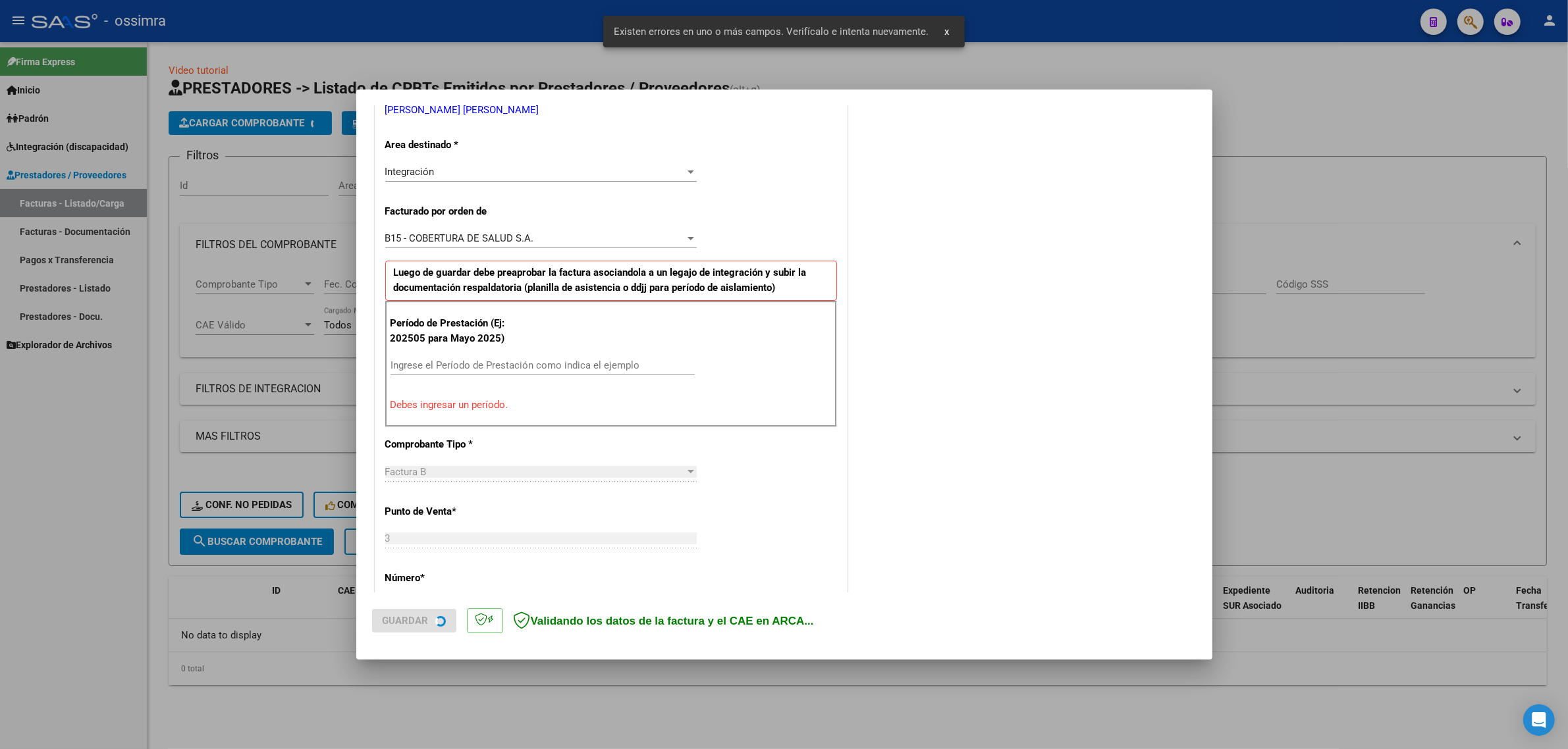
scroll to position [283, 0]
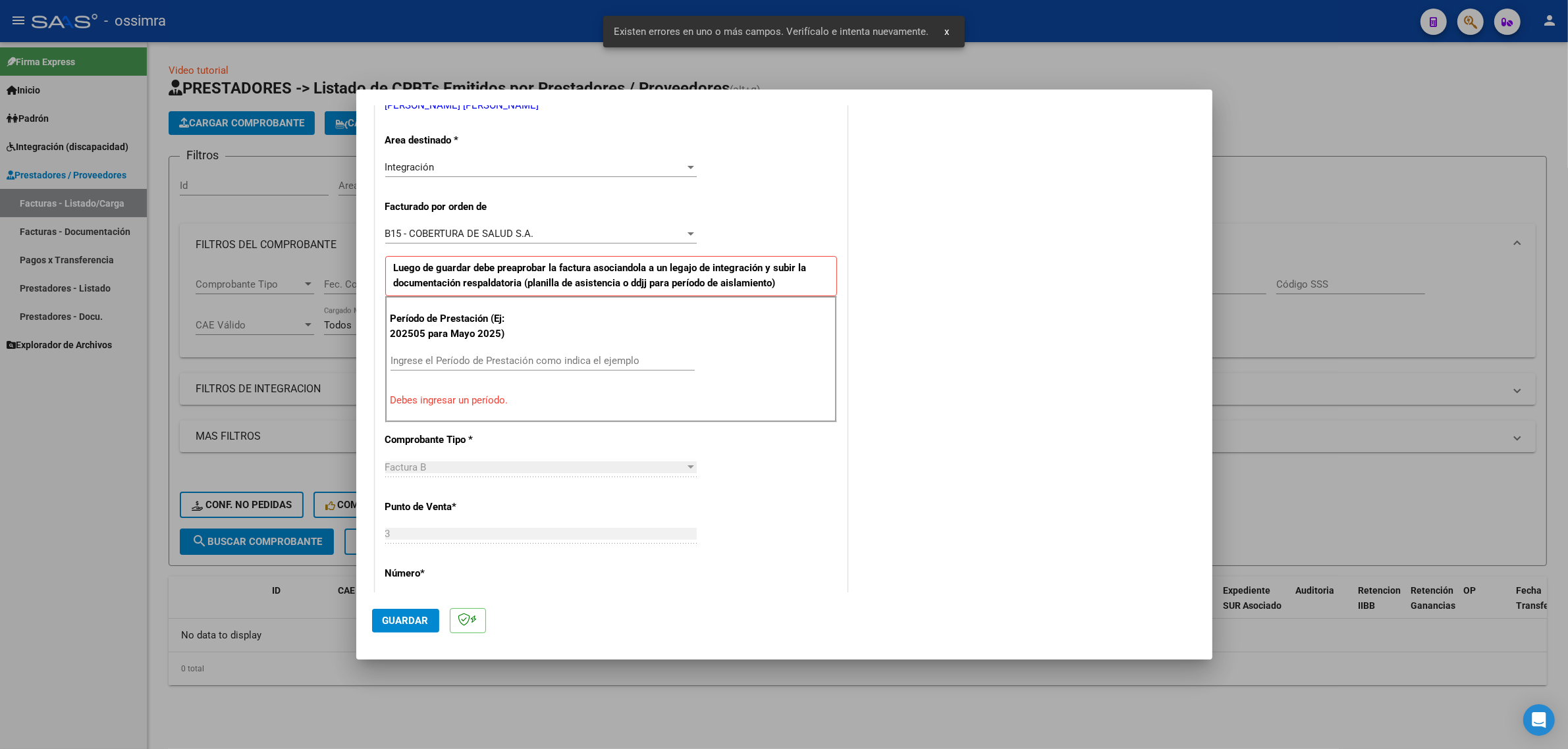
click at [513, 365] on input "Ingrese el Período de Prestación como indica el ejemplo" at bounding box center [542, 361] width 304 height 12
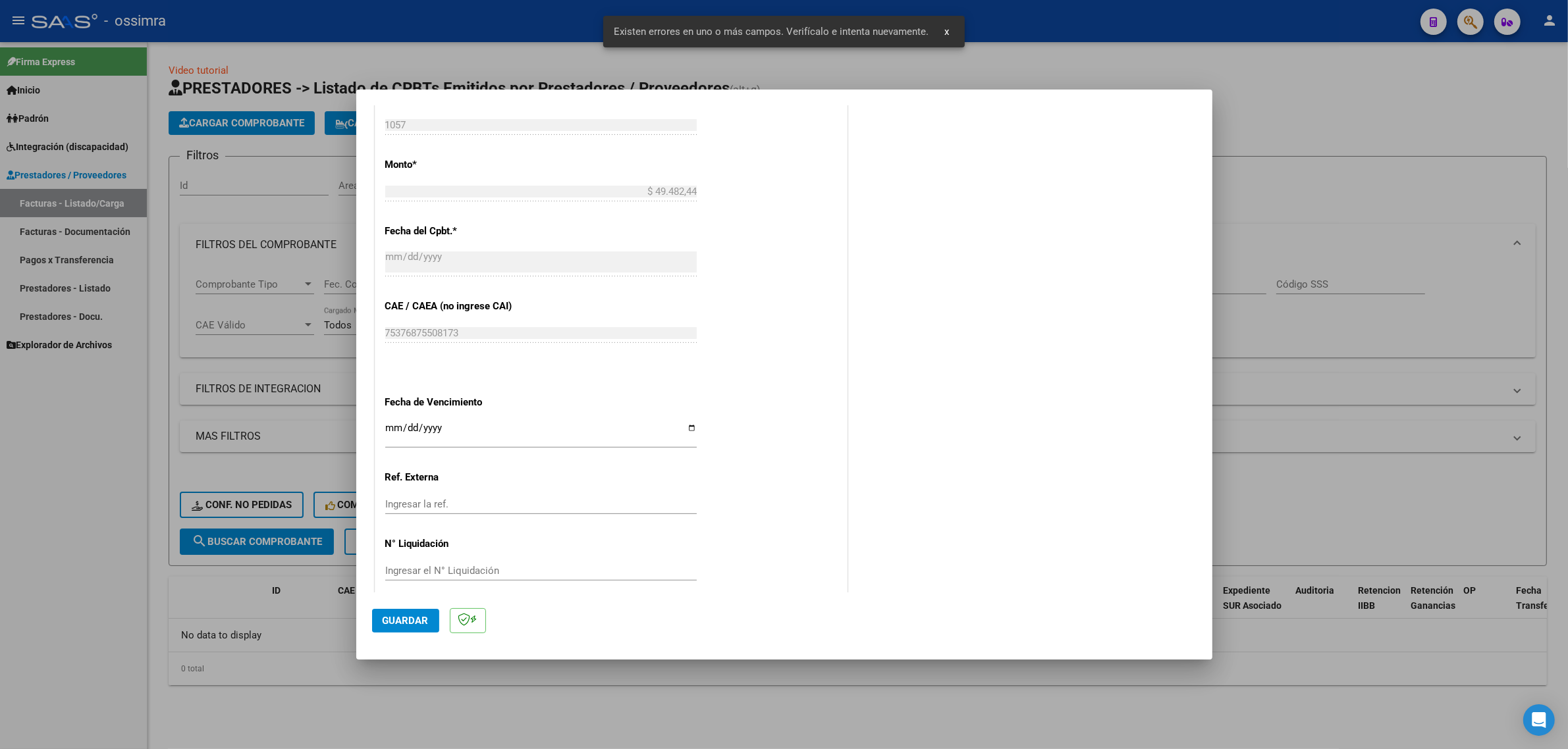
scroll to position [739, 0]
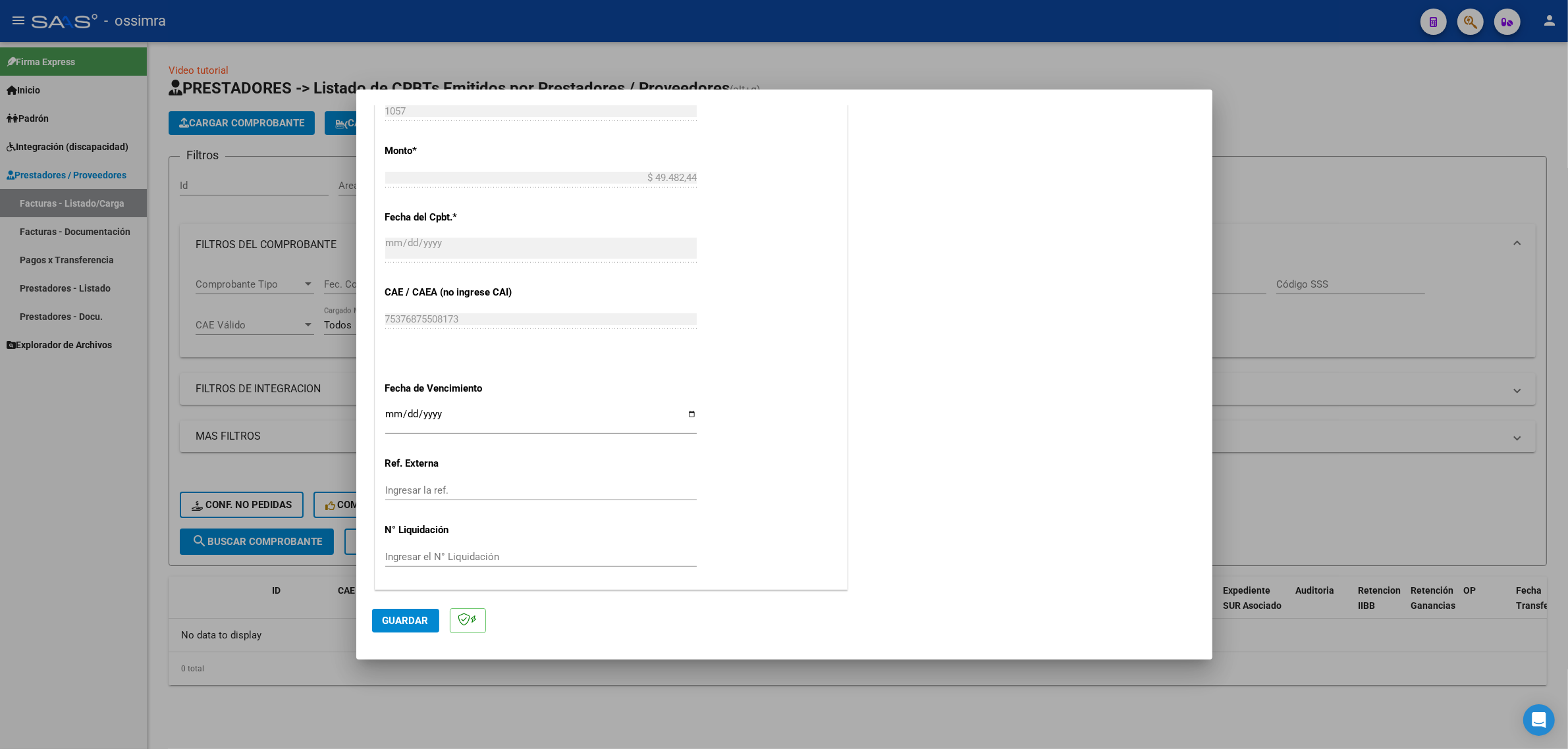
type input "202506"
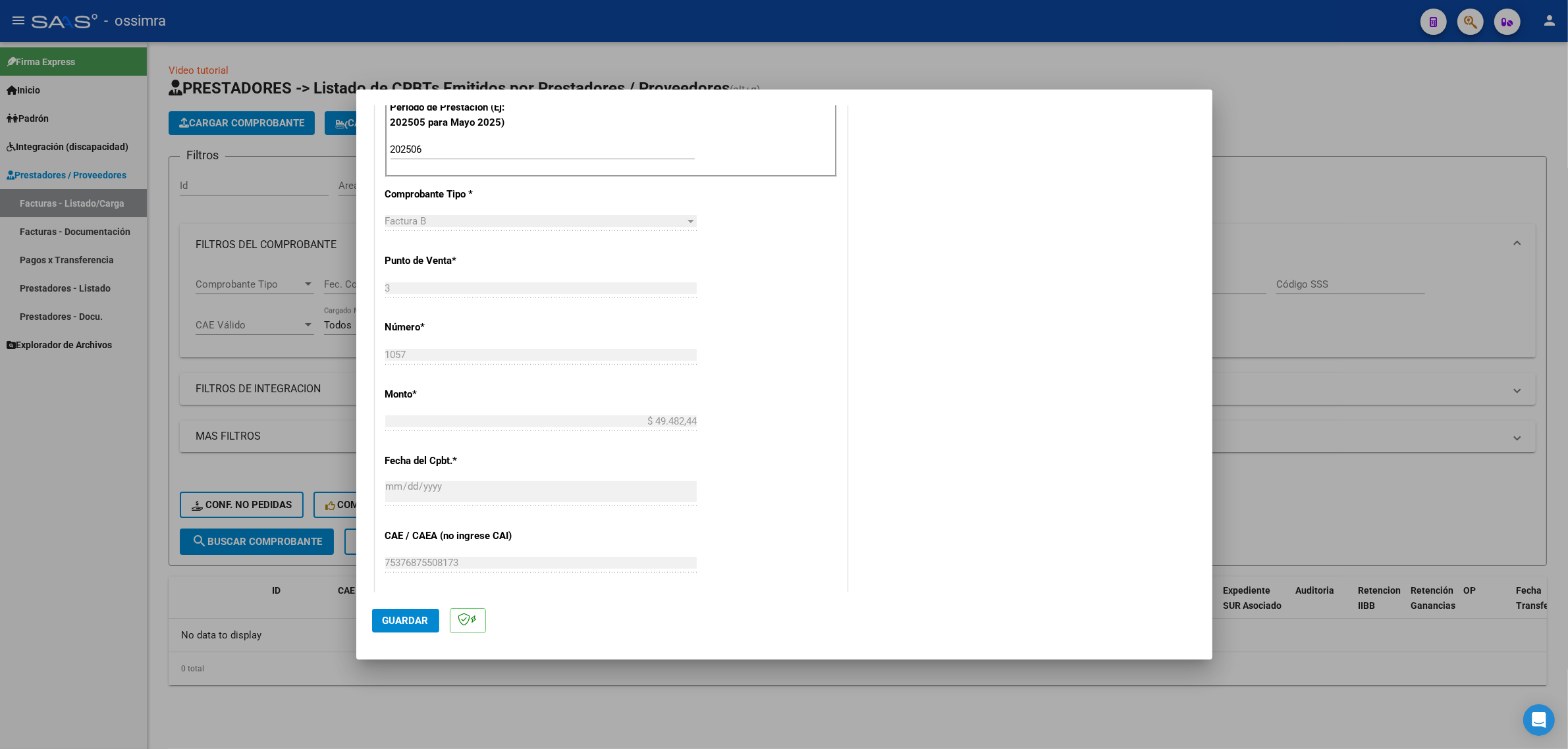
scroll to position [492, 0]
click at [419, 614] on button "Guardar" at bounding box center [406, 620] width 67 height 24
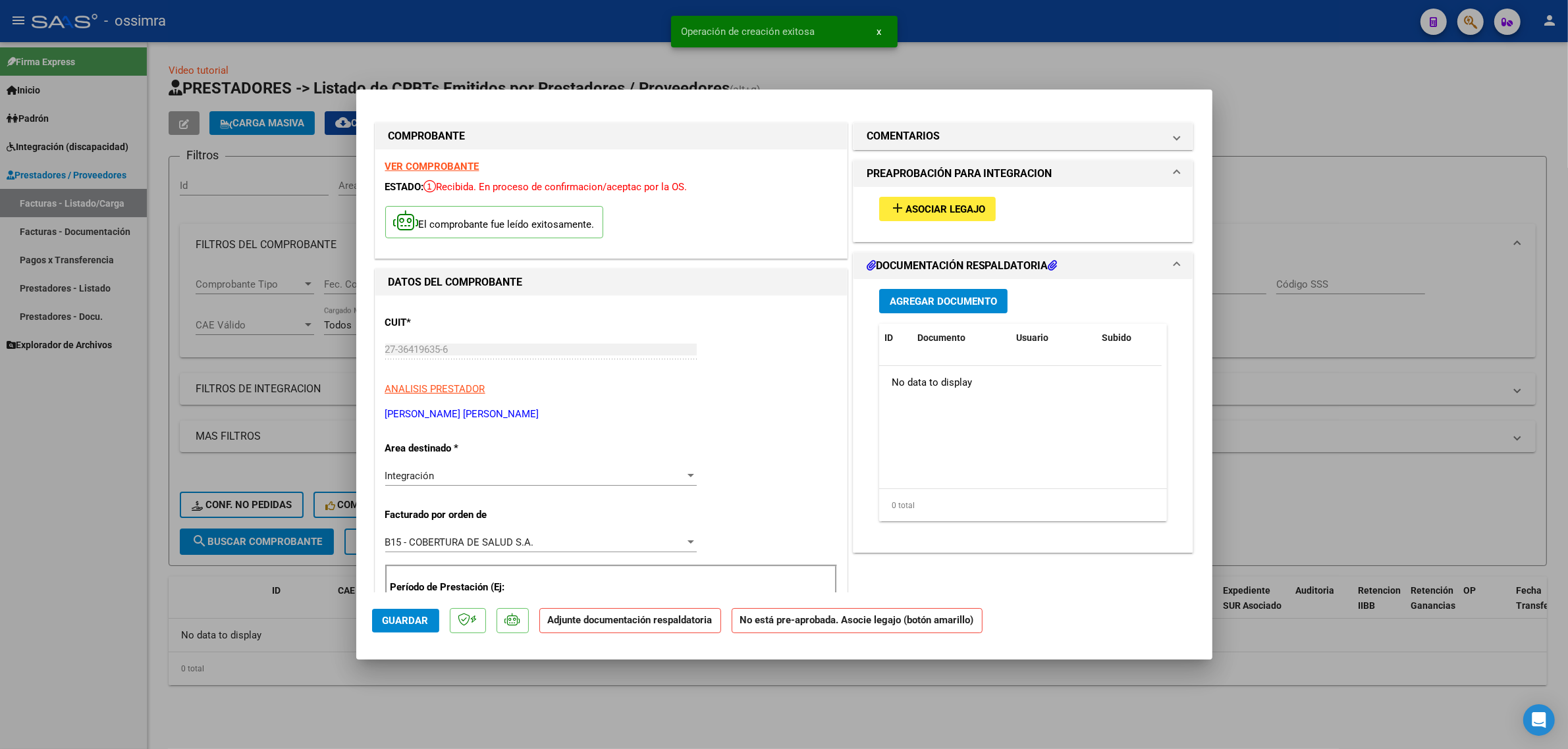
click at [938, 191] on div "add Asociar Legajo" at bounding box center [1023, 208] width 308 height 44
click at [930, 208] on span "Asociar Legajo" at bounding box center [945, 209] width 80 height 12
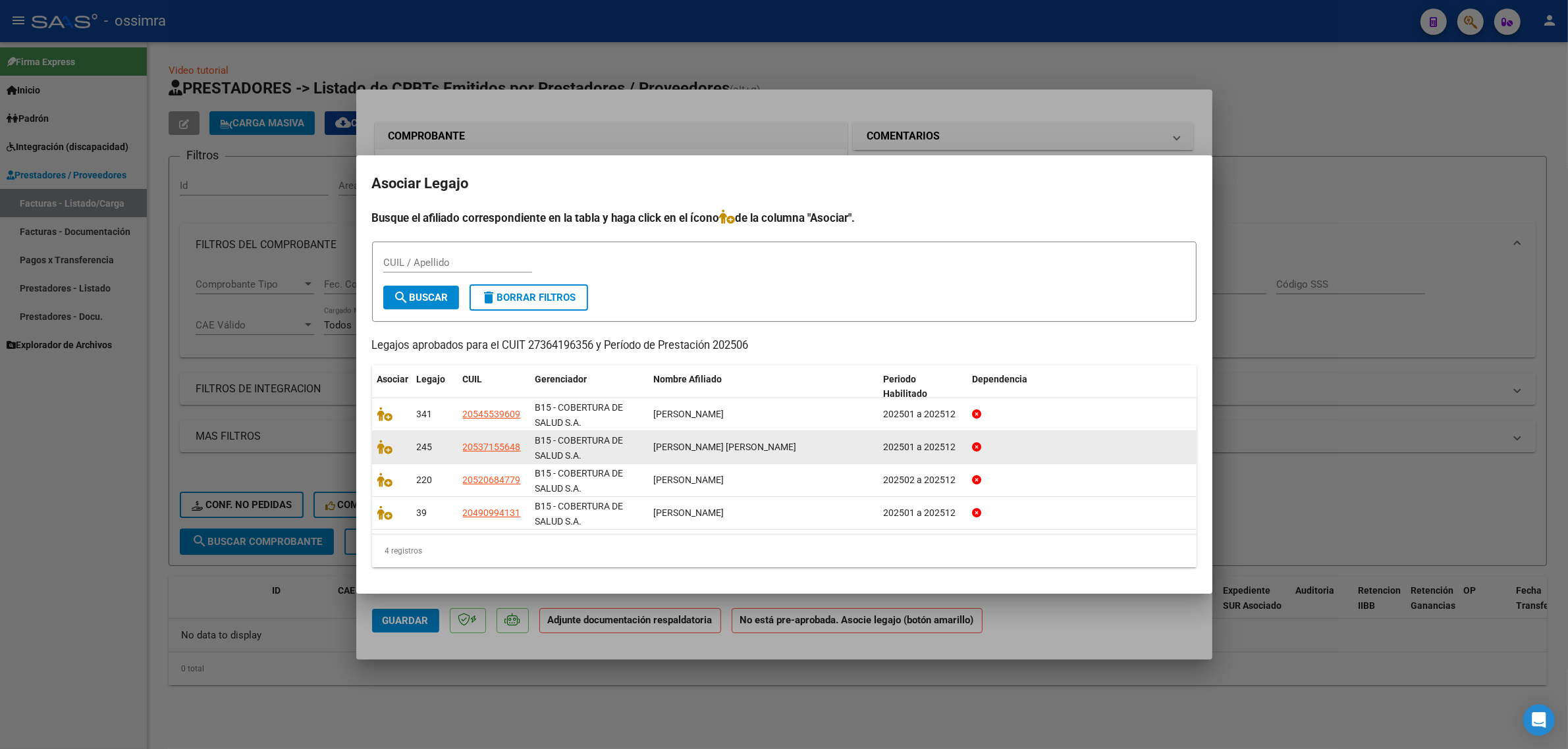
click at [540, 448] on div "B15 - COBERTURA DE SALUD S.A." at bounding box center [589, 448] width 108 height 28
click at [392, 451] on div at bounding box center [392, 447] width 29 height 15
click at [390, 449] on icon at bounding box center [385, 447] width 16 height 15
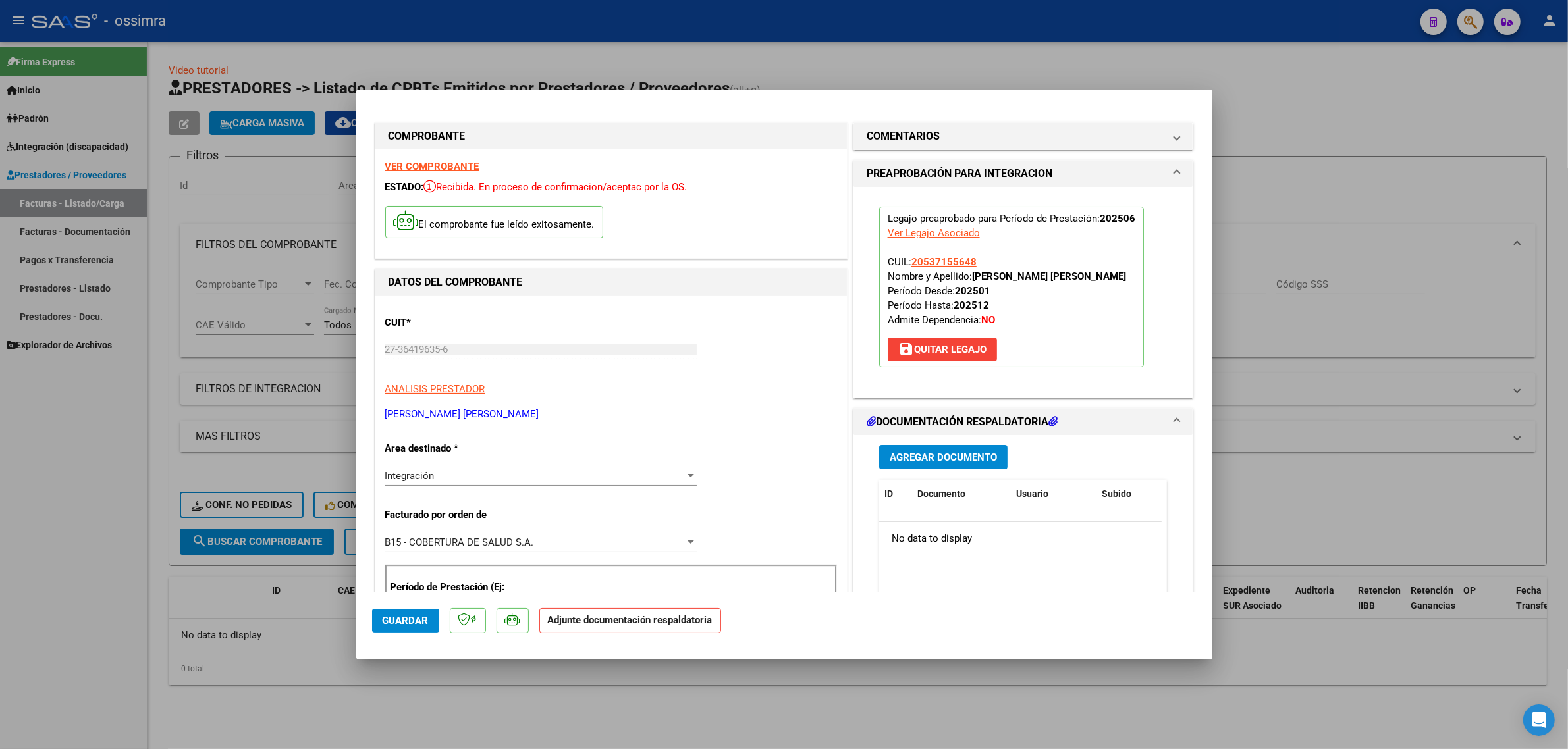
click at [964, 457] on span "Agregar Documento" at bounding box center [943, 458] width 108 height 12
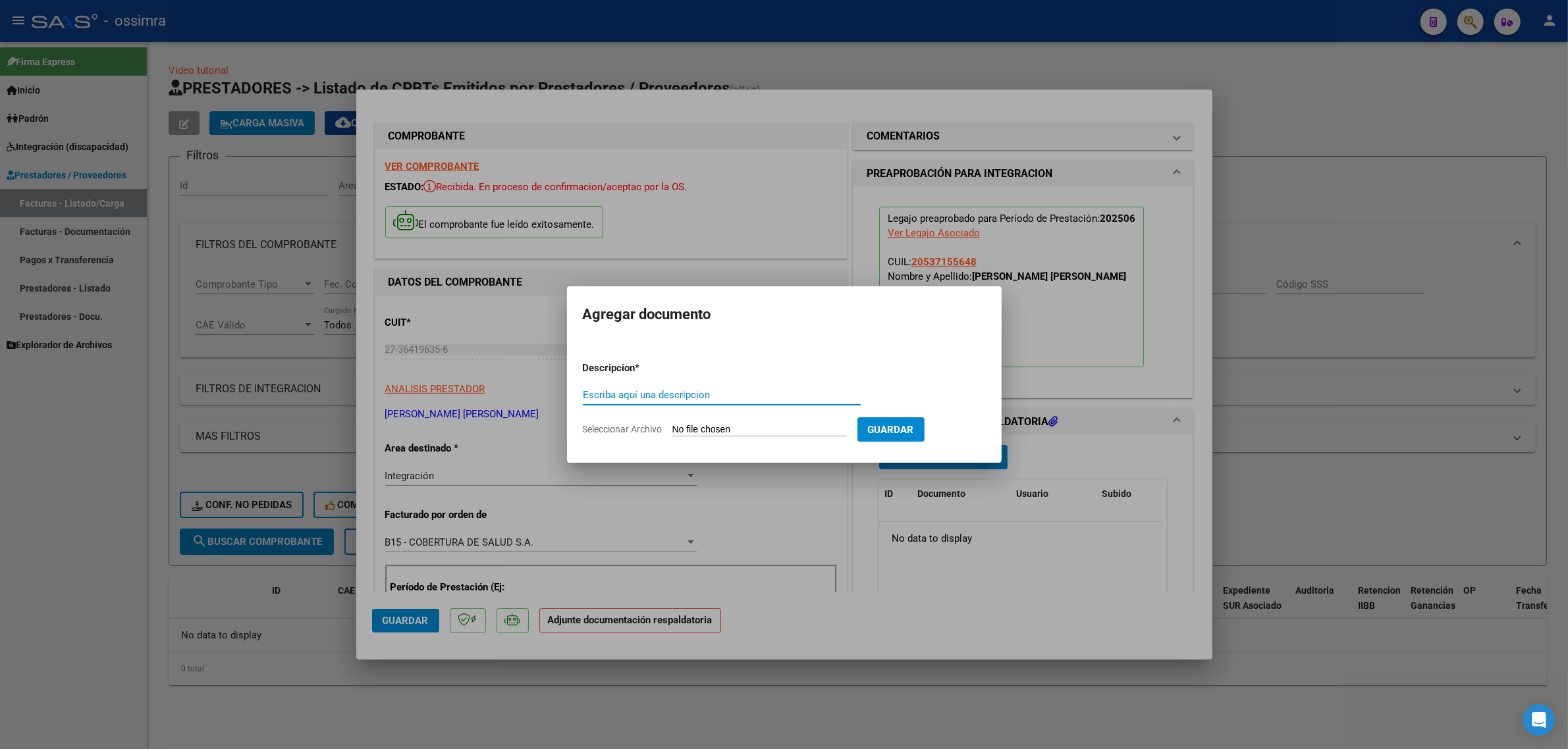
click at [802, 402] on div "Escriba aquí una descripcion" at bounding box center [721, 395] width 278 height 20
type input "planilla"
click at [731, 427] on input "Seleccionar Archivo" at bounding box center [759, 430] width 174 height 12
type input "C:\fakepath\Barrionuevo T. Planilla de asistencia.pdf"
click at [982, 426] on span "Guardar" at bounding box center [959, 430] width 46 height 12
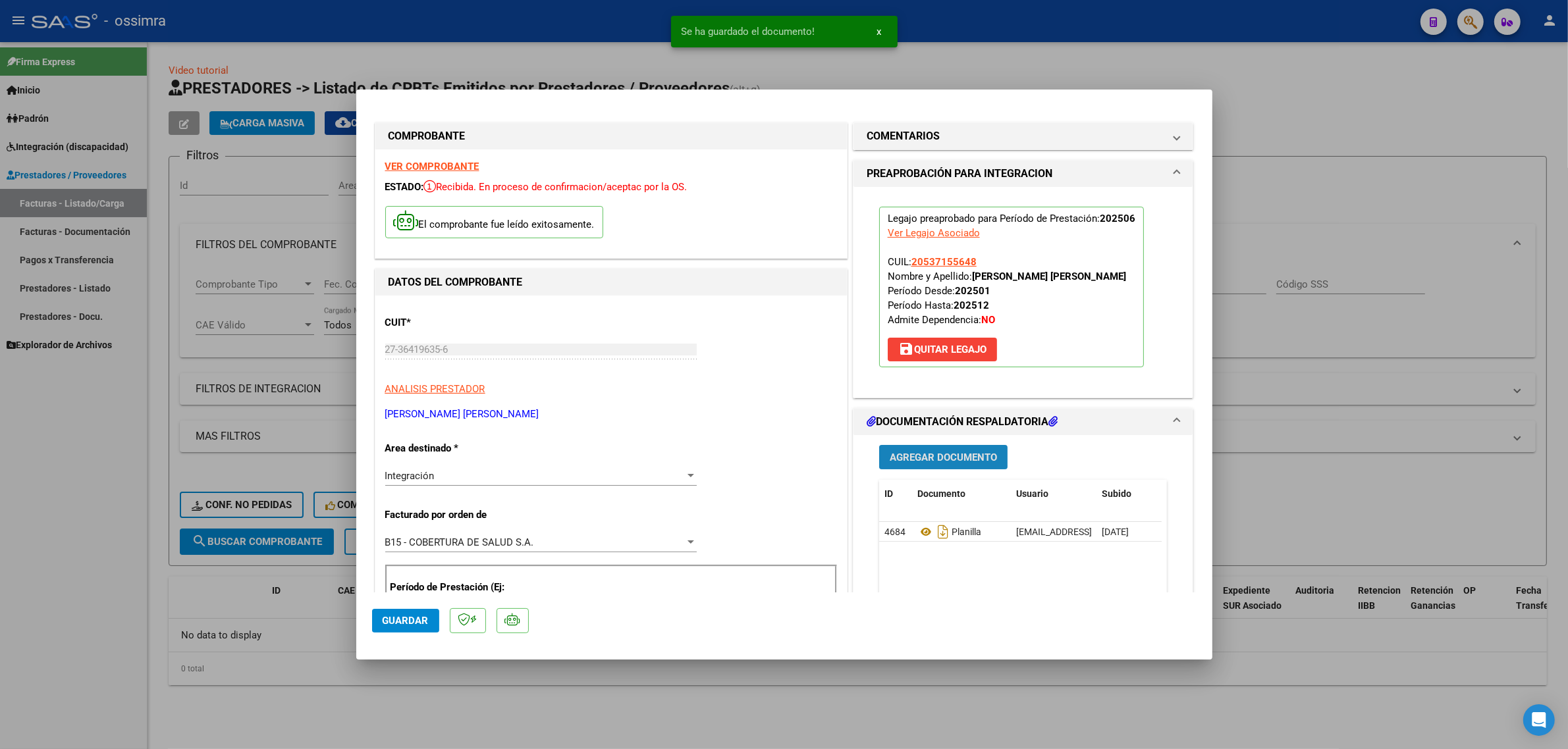
click at [907, 456] on span "Agregar Documento" at bounding box center [943, 458] width 108 height 12
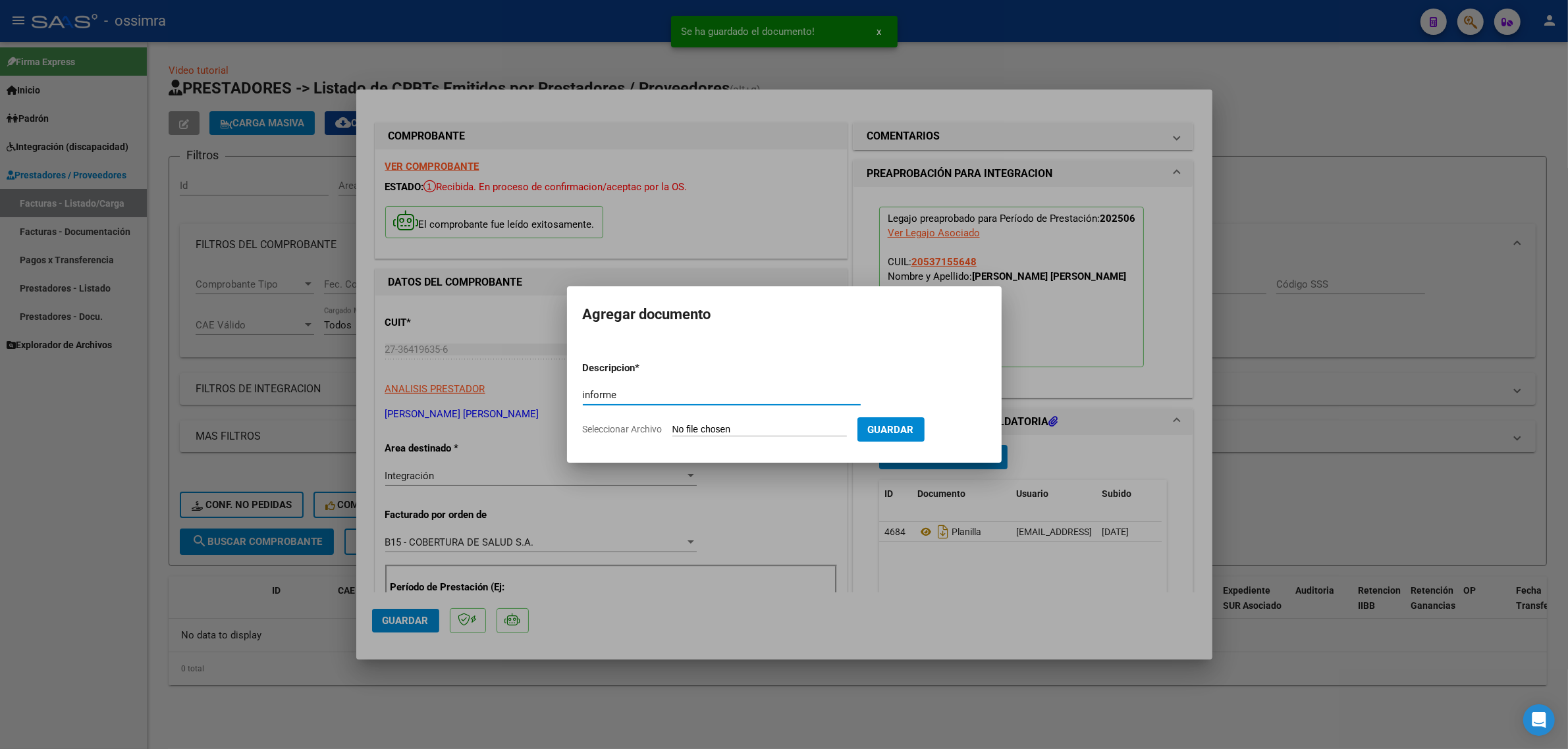
type input "informe"
click at [724, 427] on input "Seleccionar Archivo" at bounding box center [759, 430] width 174 height 12
type input "C:\fakepath\Barrionuevo T. Informe.pdf"
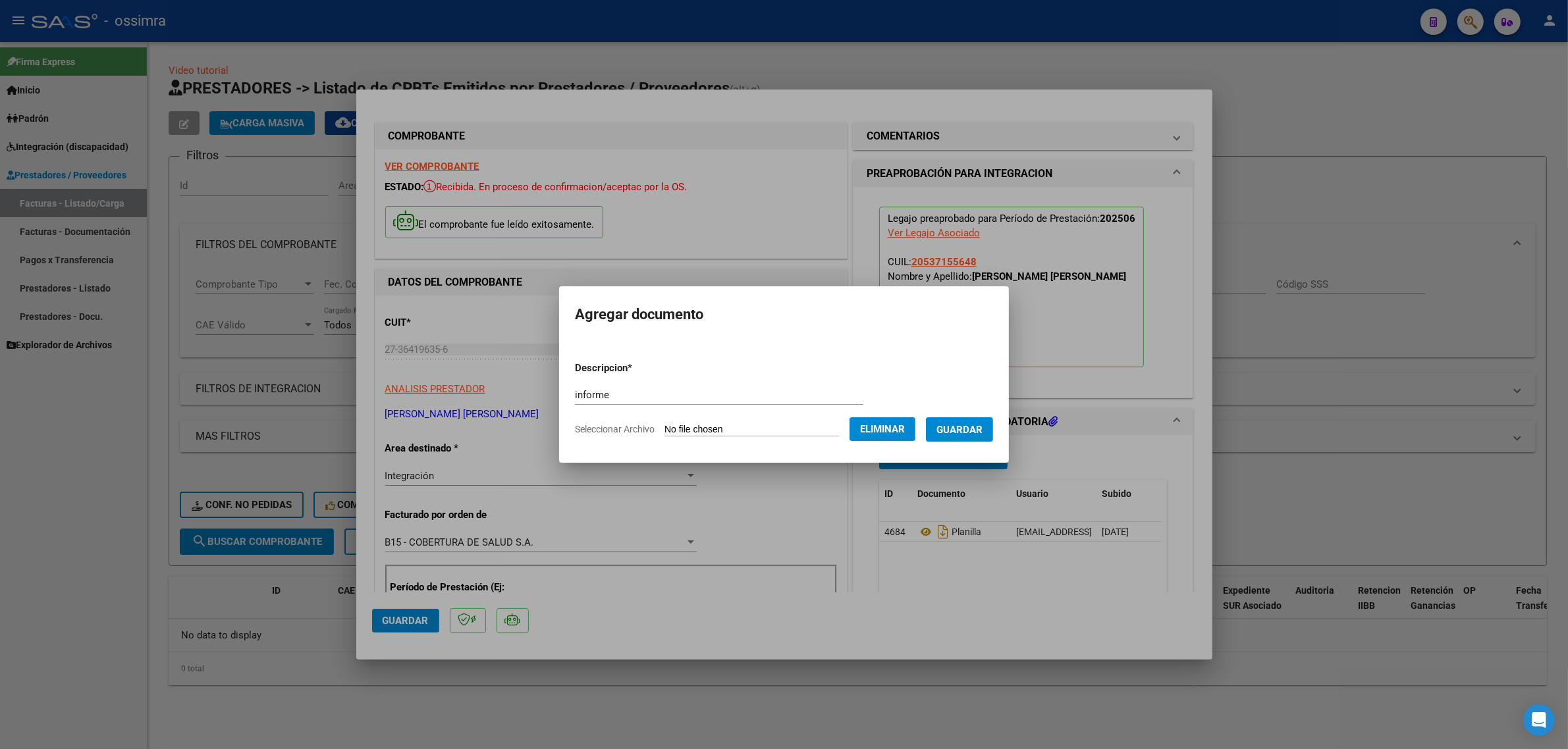
click at [964, 428] on span "Guardar" at bounding box center [959, 430] width 46 height 12
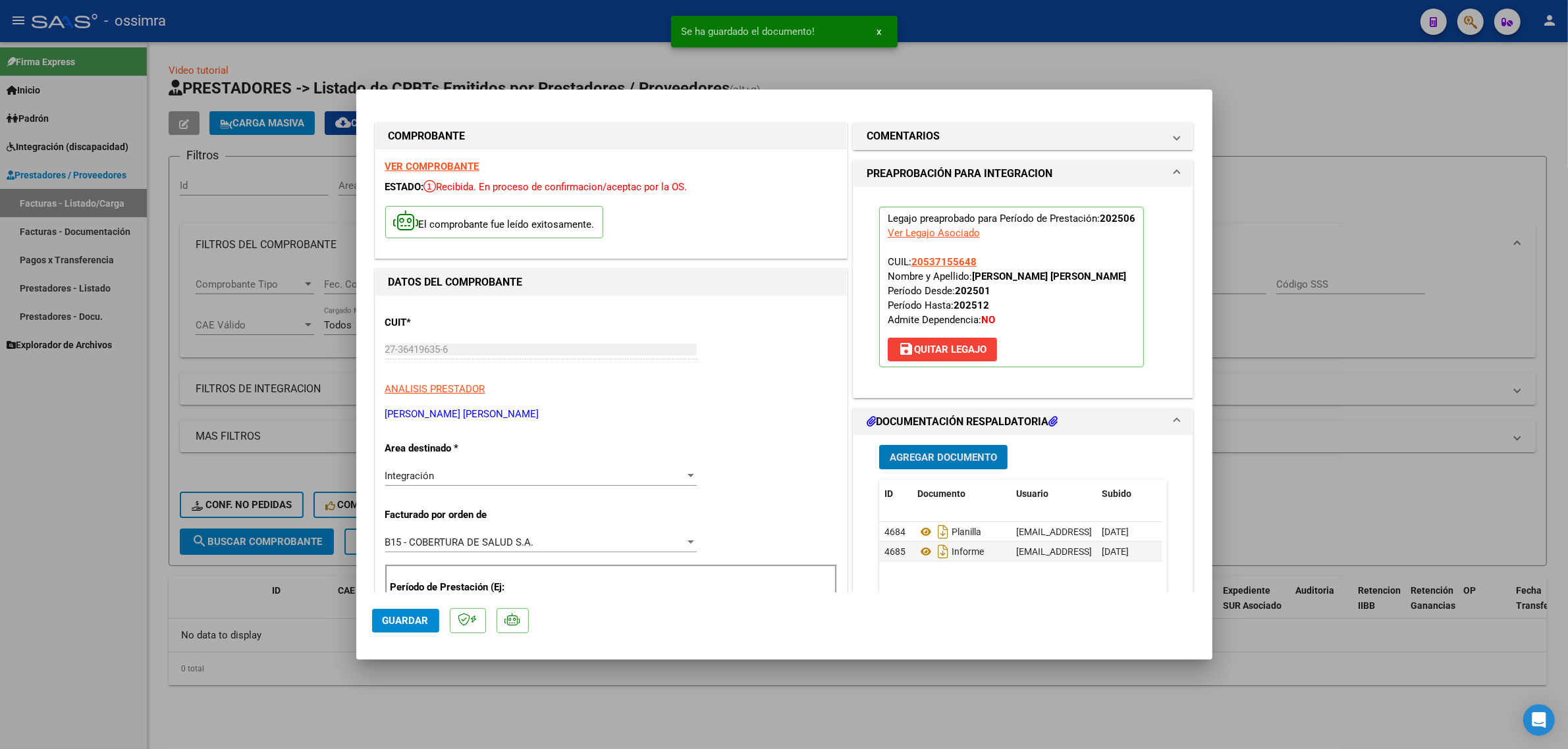
click at [415, 621] on span "Guardar" at bounding box center [406, 621] width 46 height 12
type input "$ 0,00"
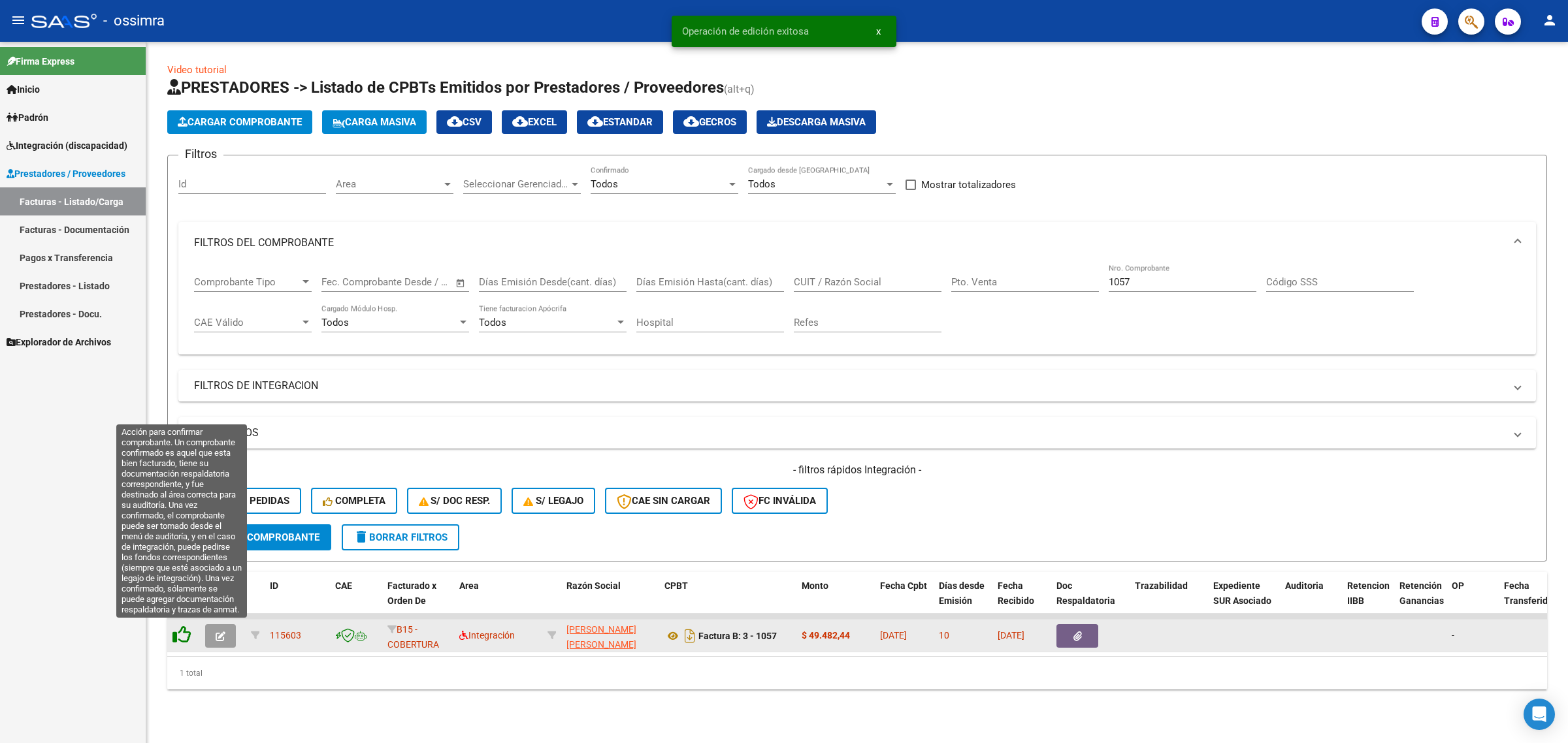
click at [175, 630] on icon at bounding box center [181, 634] width 18 height 18
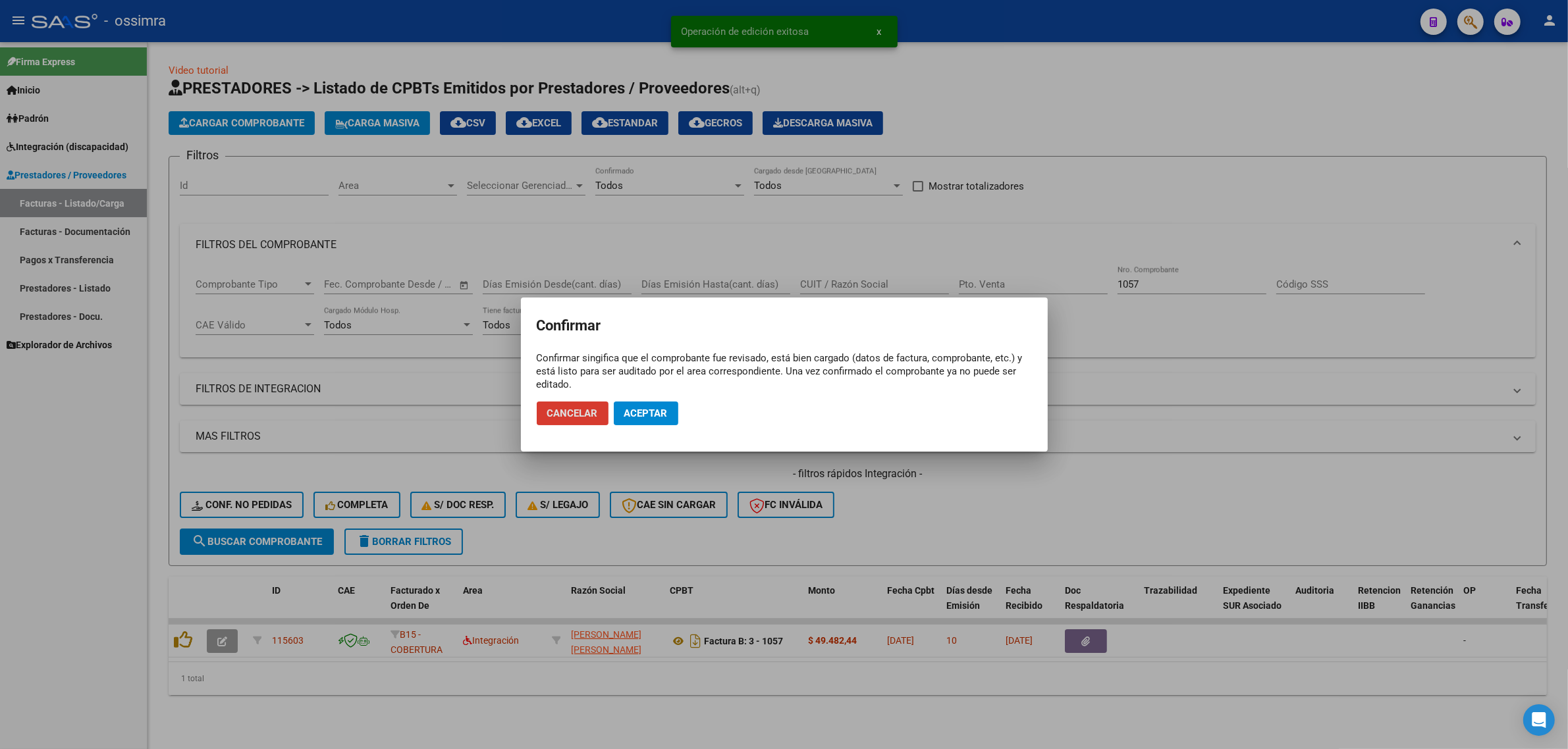
drag, startPoint x: 639, startPoint y: 415, endPoint x: 527, endPoint y: 496, distance: 138.2
click at [639, 415] on span "Aceptar" at bounding box center [646, 413] width 44 height 12
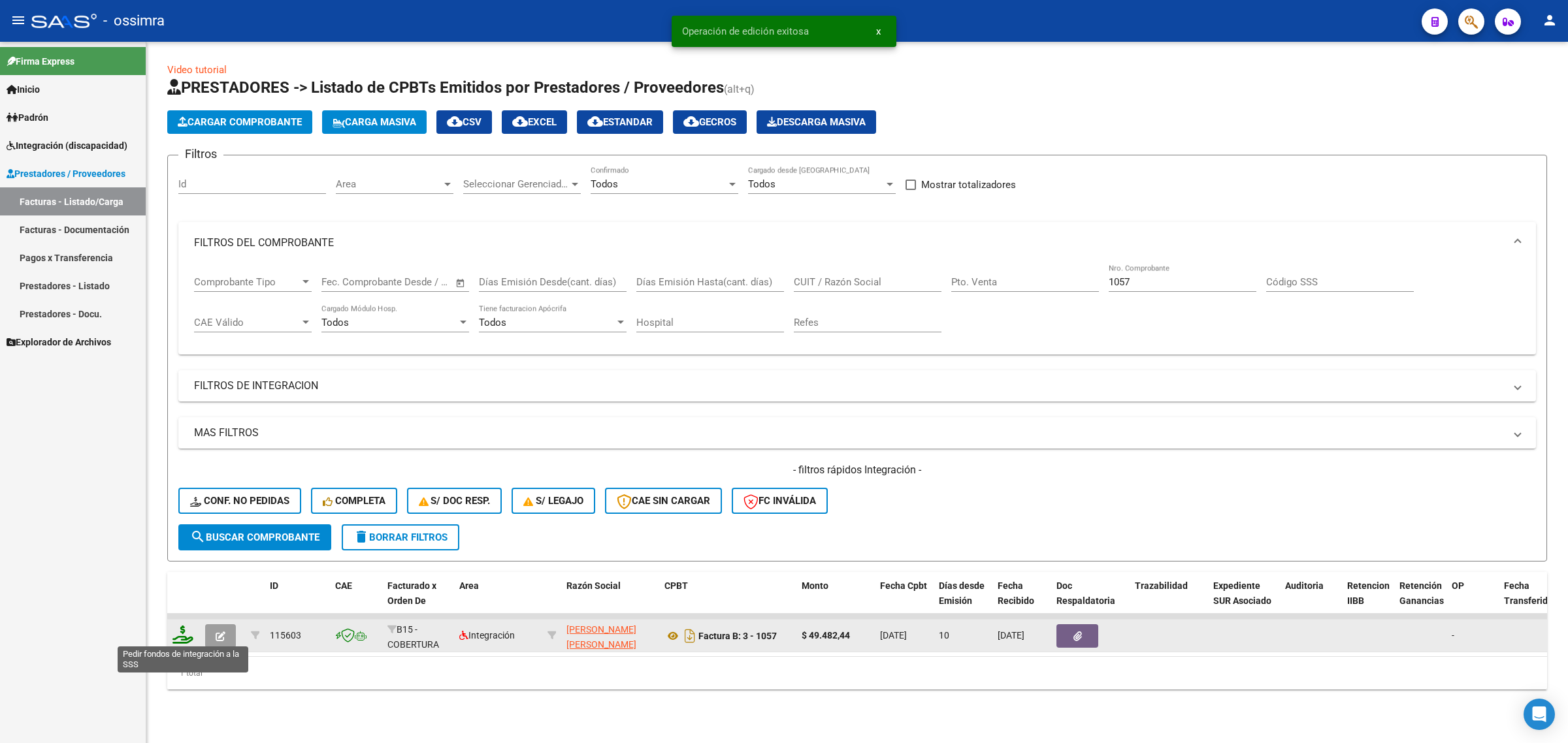
click at [180, 634] on icon at bounding box center [183, 634] width 21 height 18
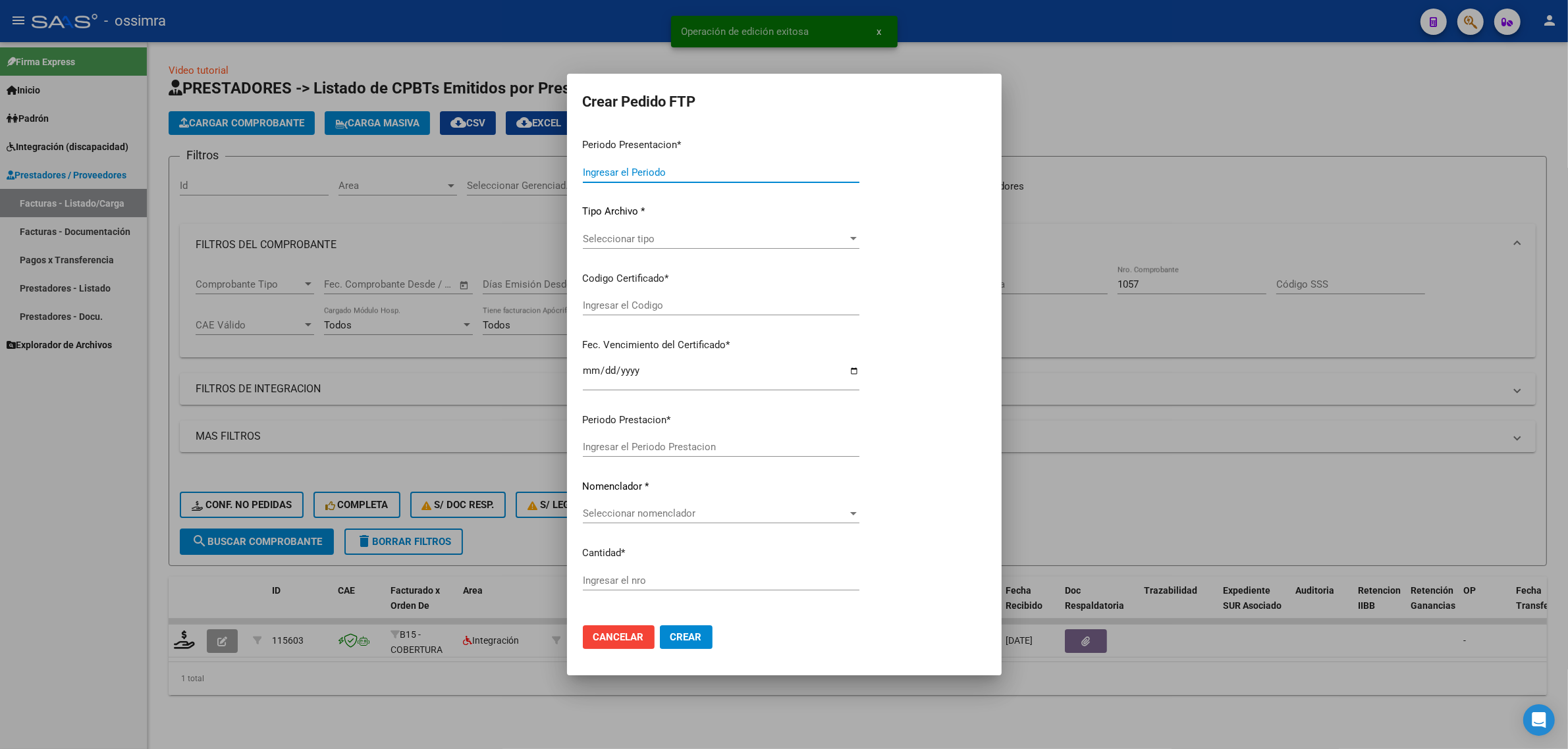
type input "202508"
type input "202506"
type input "$ 49.482,44"
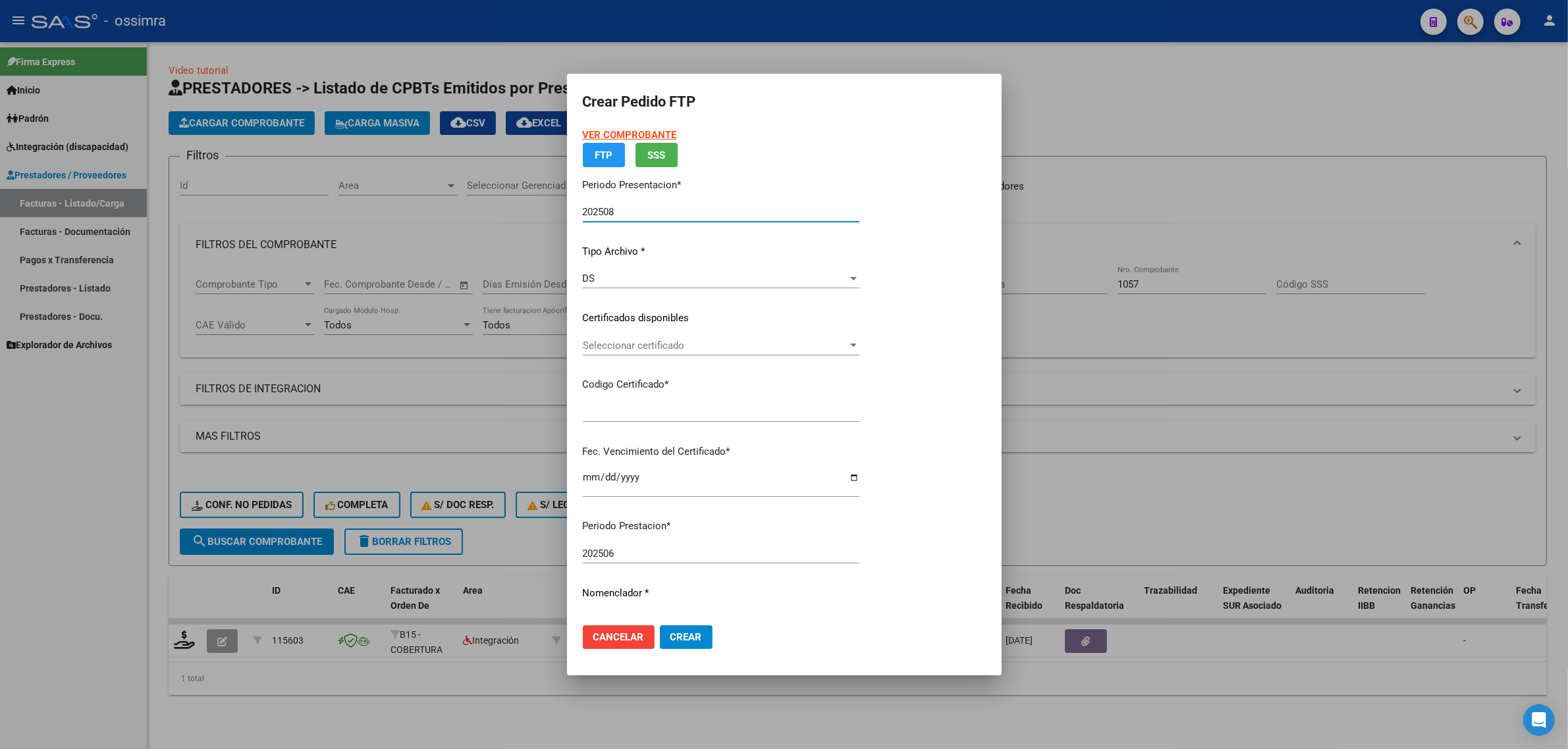
type input "ARG02000537155542018041620230416SAL123"
type input "2023-04-16"
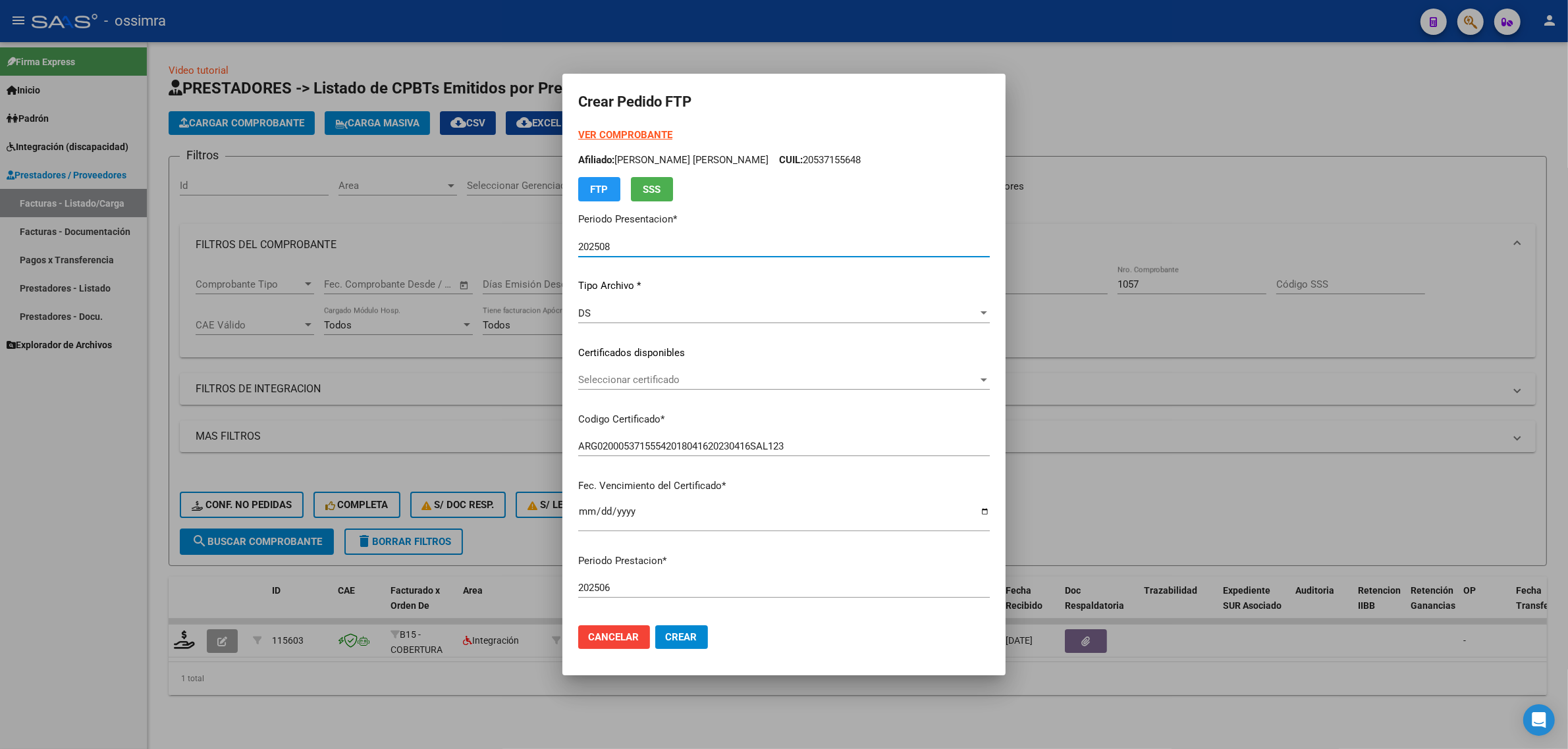
click at [678, 380] on span "Seleccionar certificado" at bounding box center [778, 380] width 399 height 12
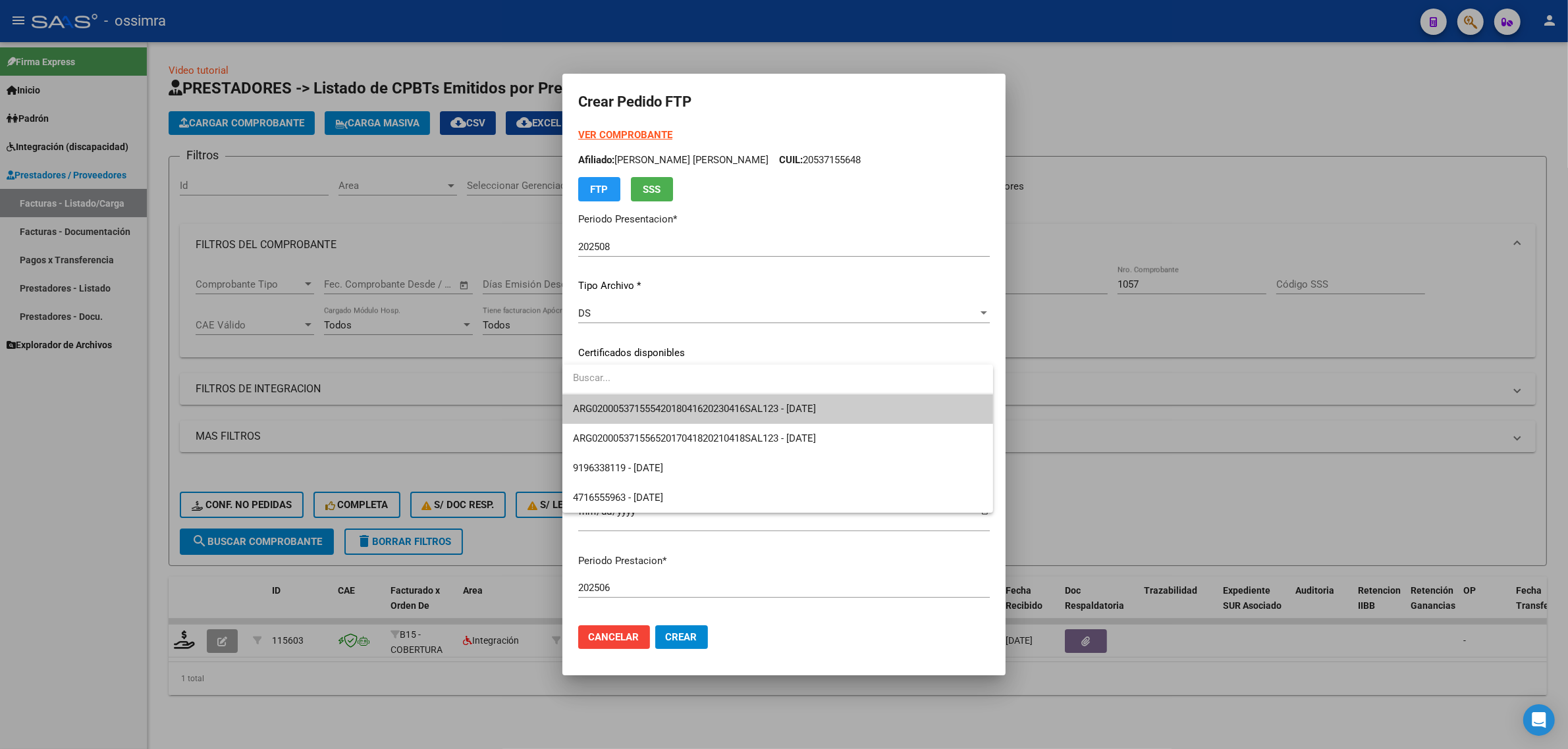
click at [680, 402] on span "ARG02000537155542018041620230416SAL123 - 2023-04-16" at bounding box center [778, 409] width 410 height 30
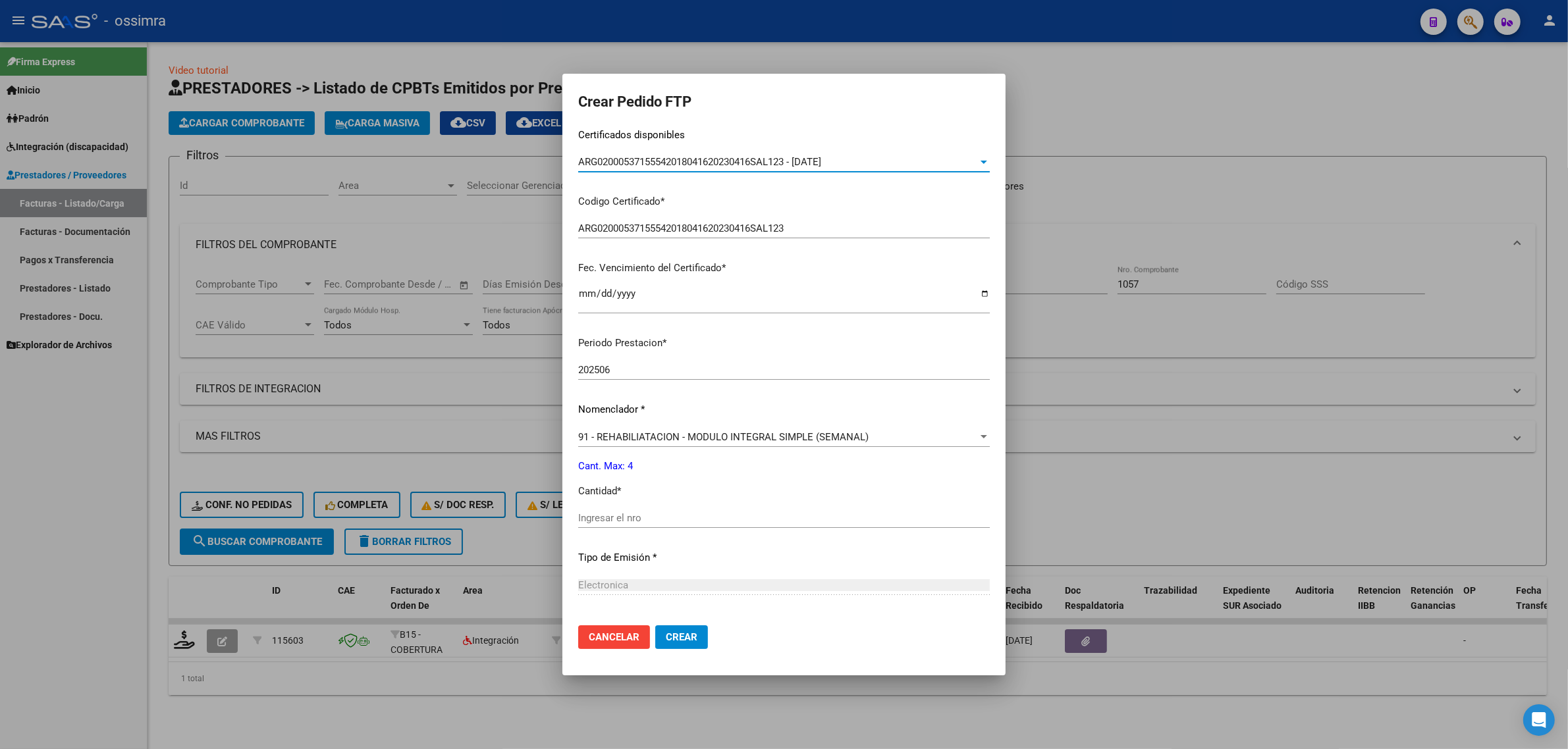
scroll to position [247, 0]
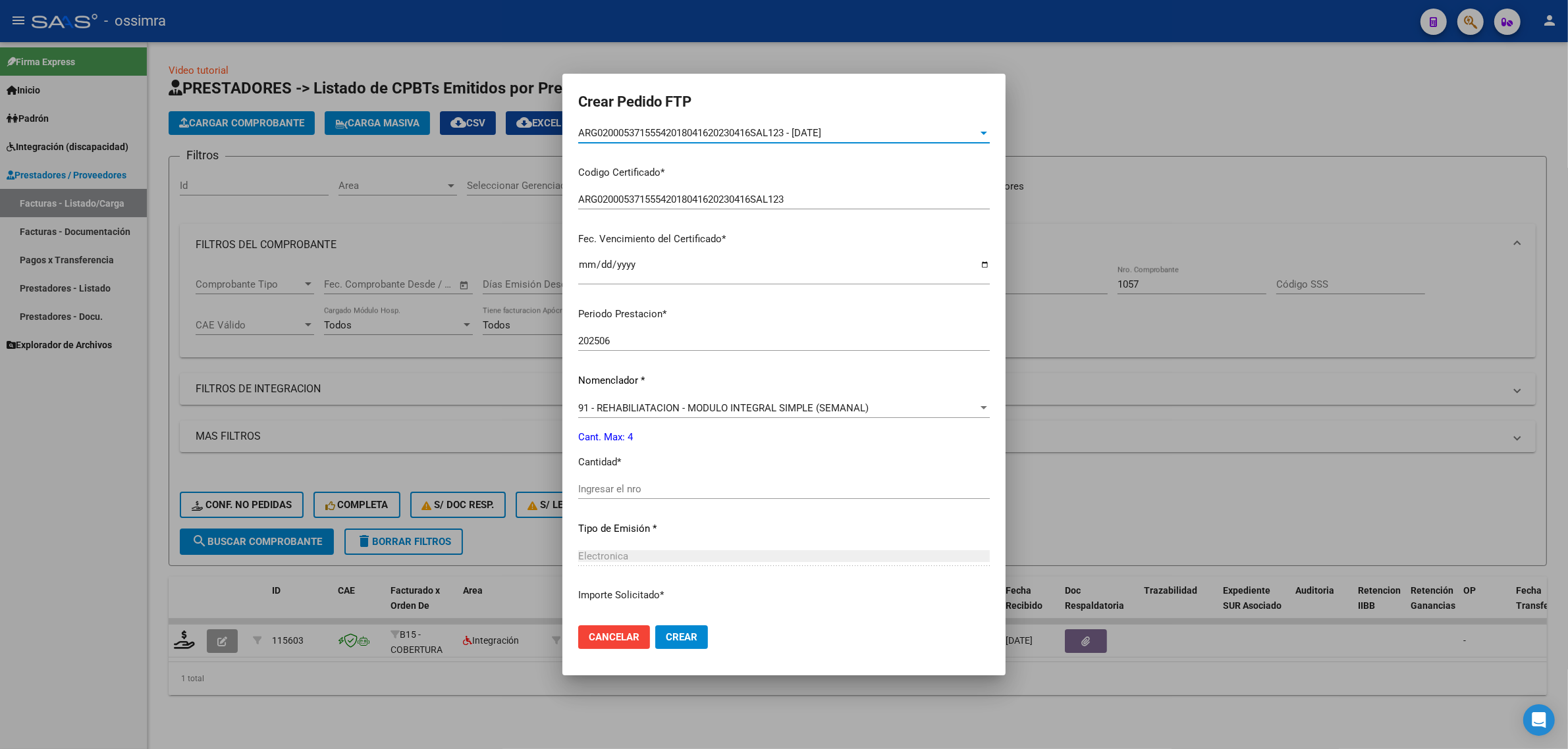
click at [650, 483] on div "Ingresar el nro" at bounding box center [784, 489] width 412 height 20
click at [650, 484] on input "Ingresar el nro" at bounding box center [784, 490] width 412 height 12
type input "4"
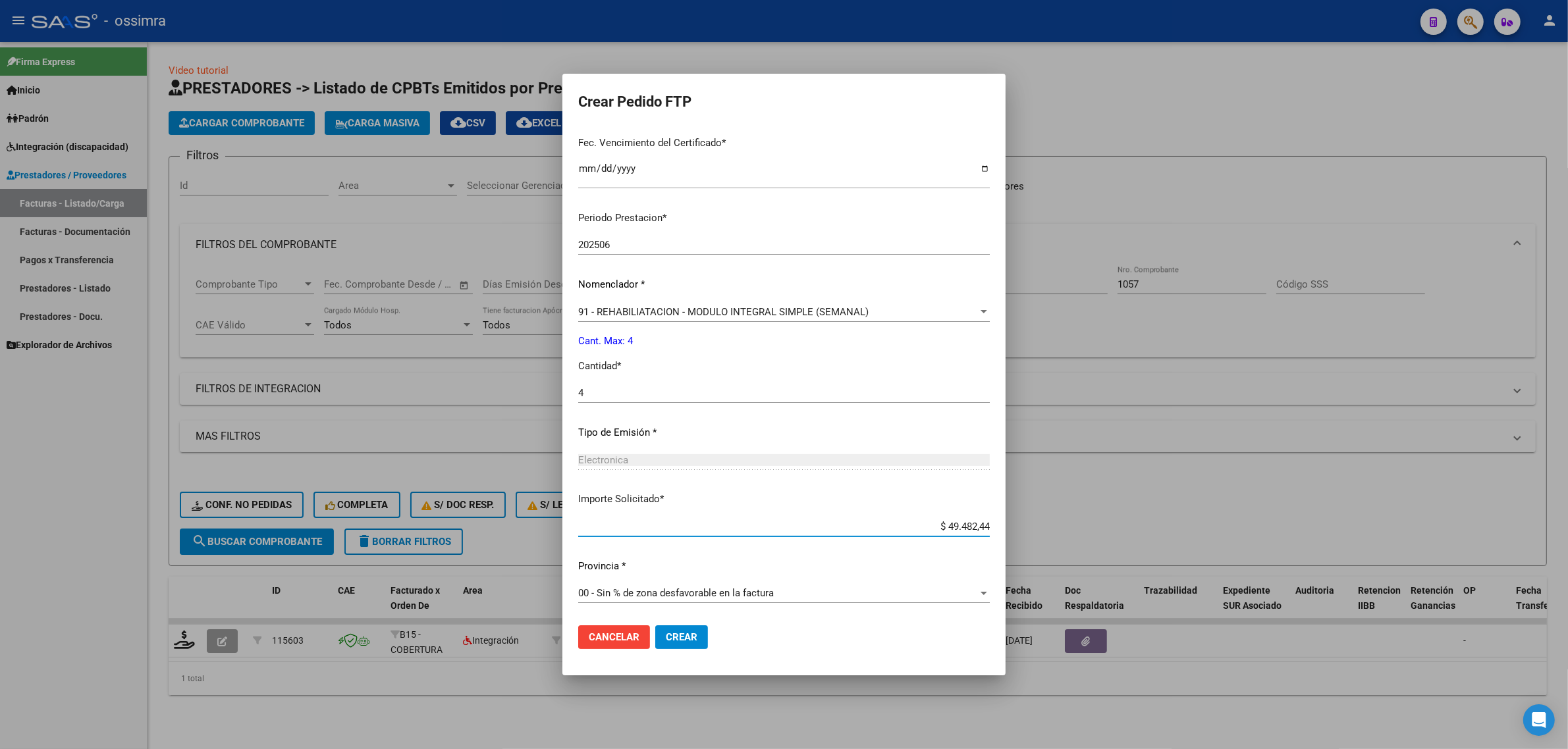
click at [668, 643] on button "Crear" at bounding box center [682, 637] width 53 height 24
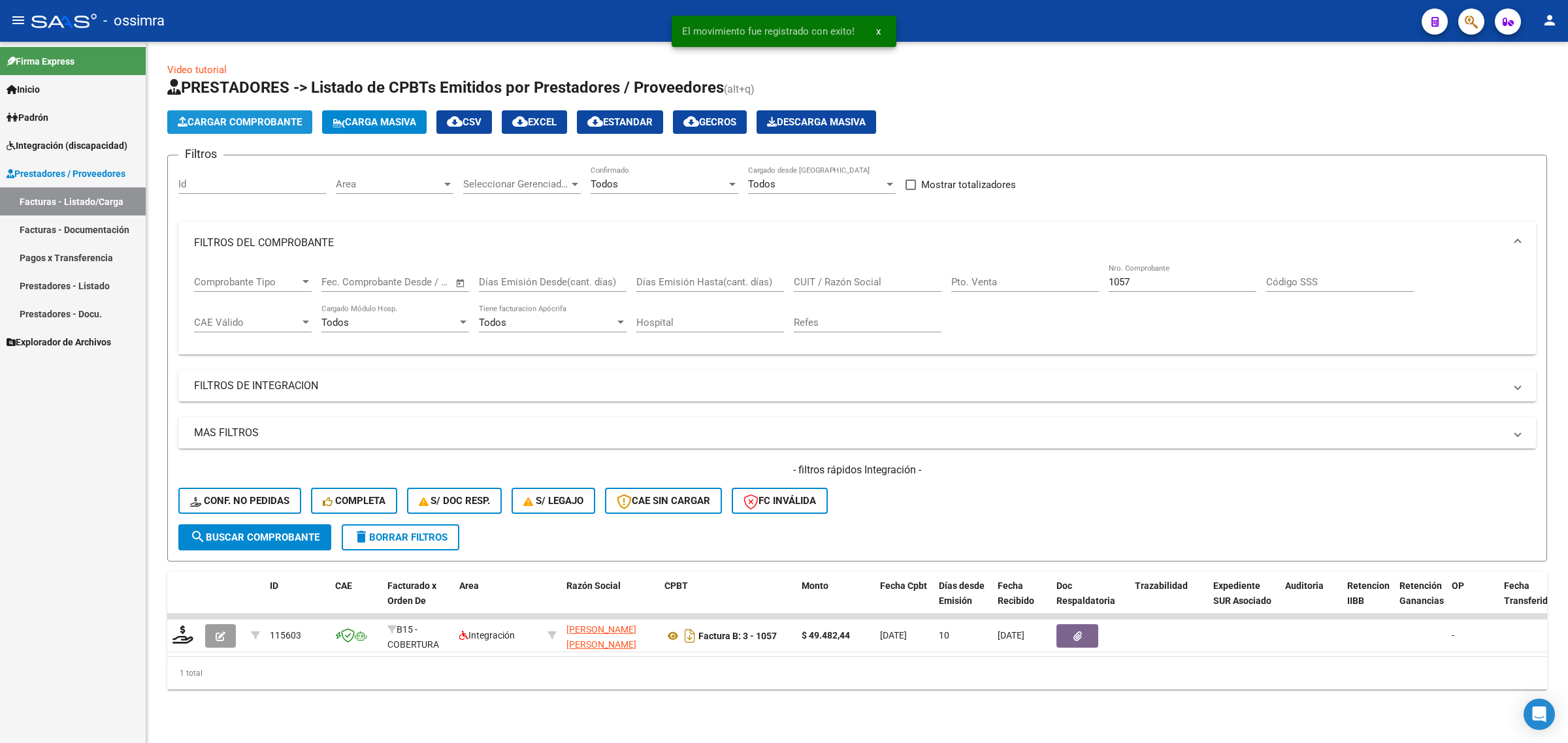
click at [229, 117] on span "Cargar Comprobante" at bounding box center [239, 123] width 124 height 12
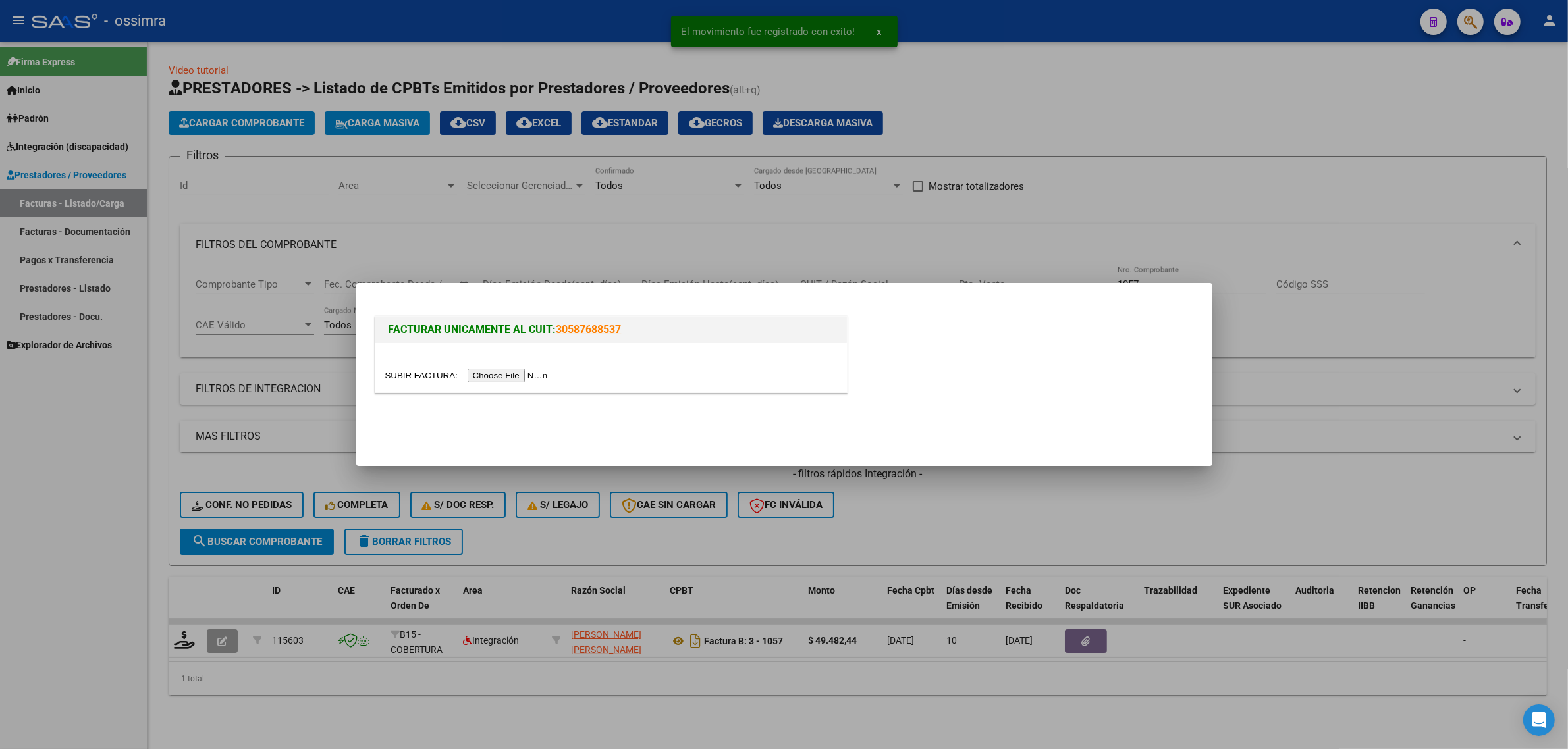
click at [496, 374] on input "file" at bounding box center [469, 376] width 166 height 14
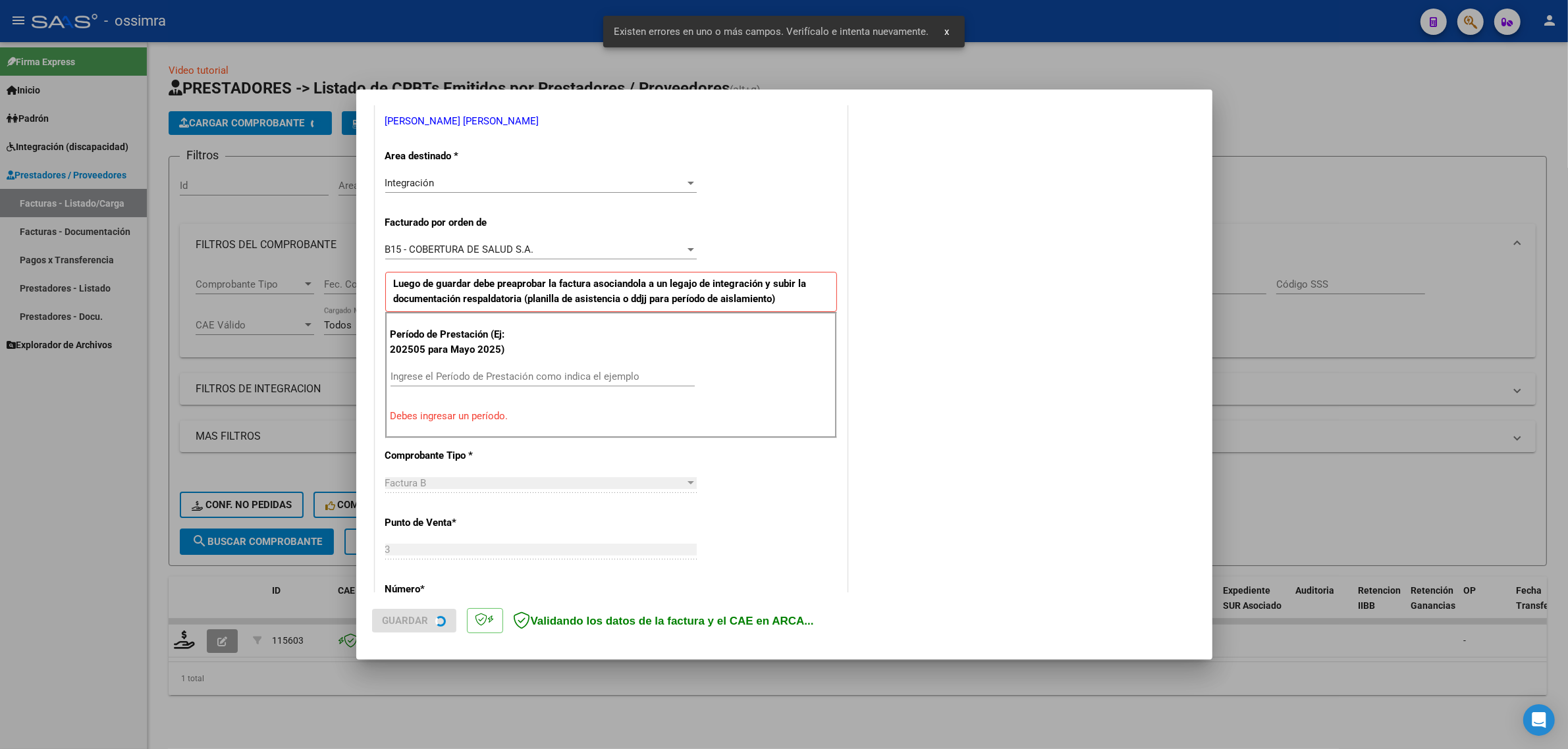
scroll to position [283, 0]
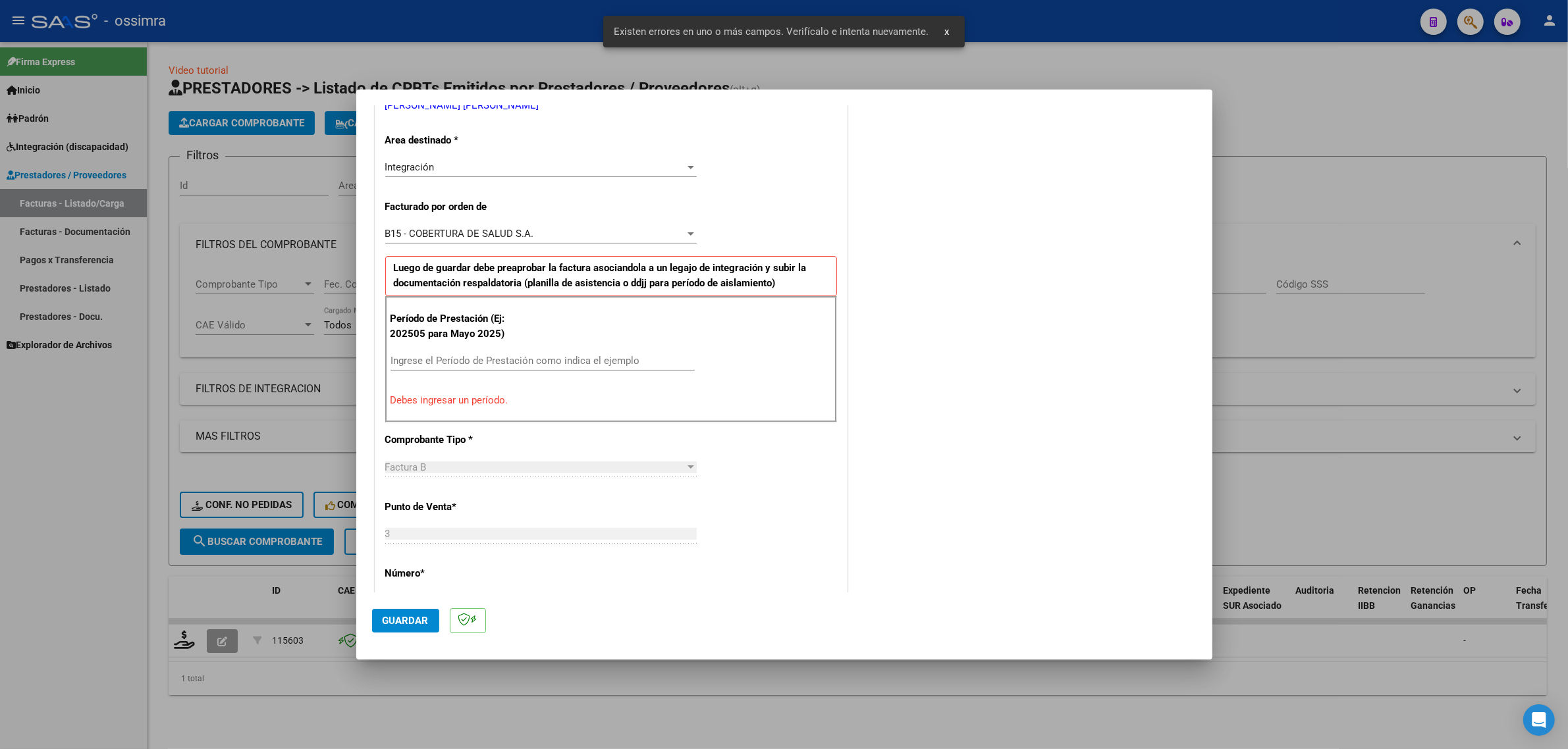
click at [538, 361] on input "Ingrese el Período de Prestación como indica el ejemplo" at bounding box center [542, 361] width 304 height 12
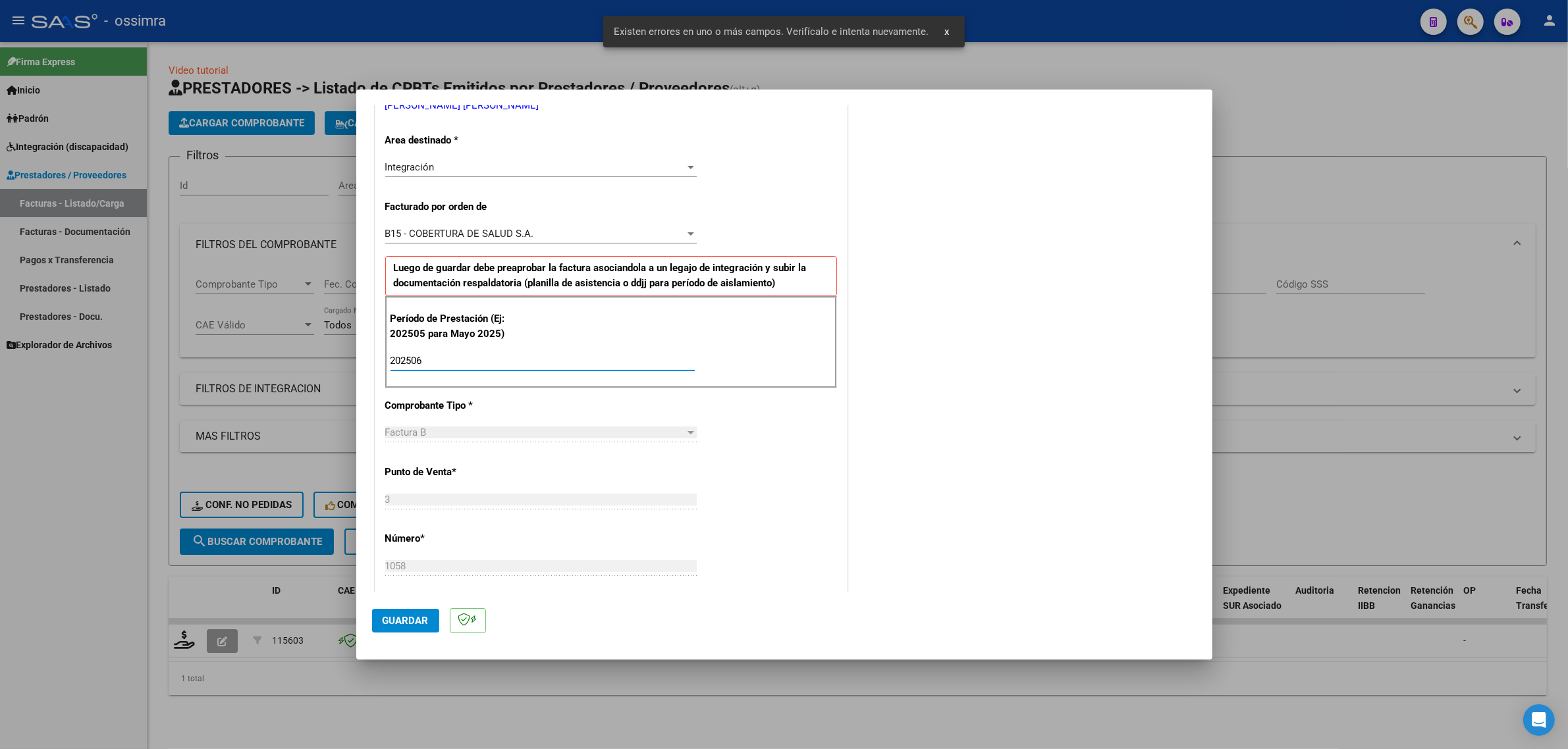
type input "202506"
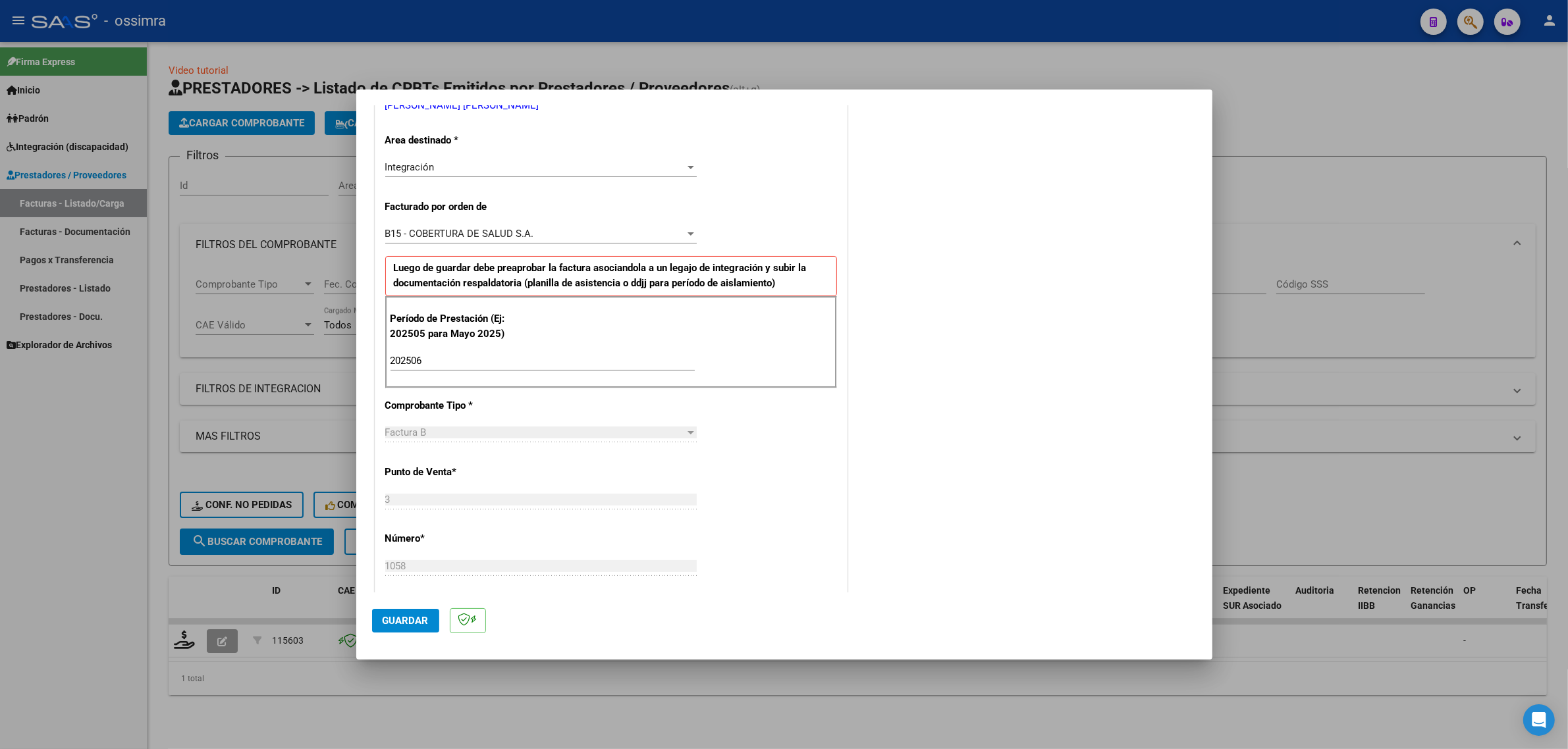
drag, startPoint x: 413, startPoint y: 620, endPoint x: 422, endPoint y: 604, distance: 18.4
click at [413, 620] on span "Guardar" at bounding box center [406, 621] width 46 height 12
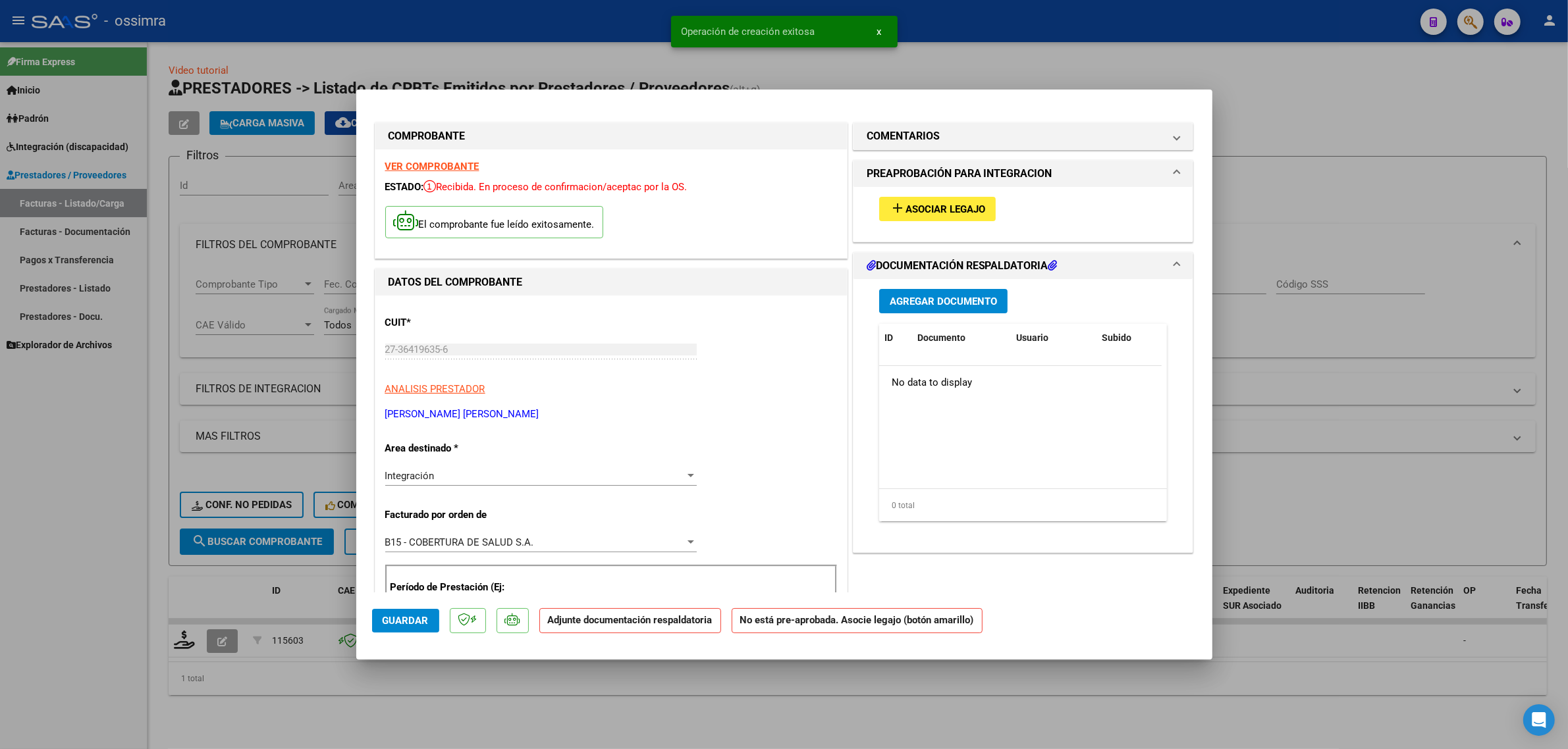
click at [943, 205] on span "Asociar Legajo" at bounding box center [945, 209] width 80 height 12
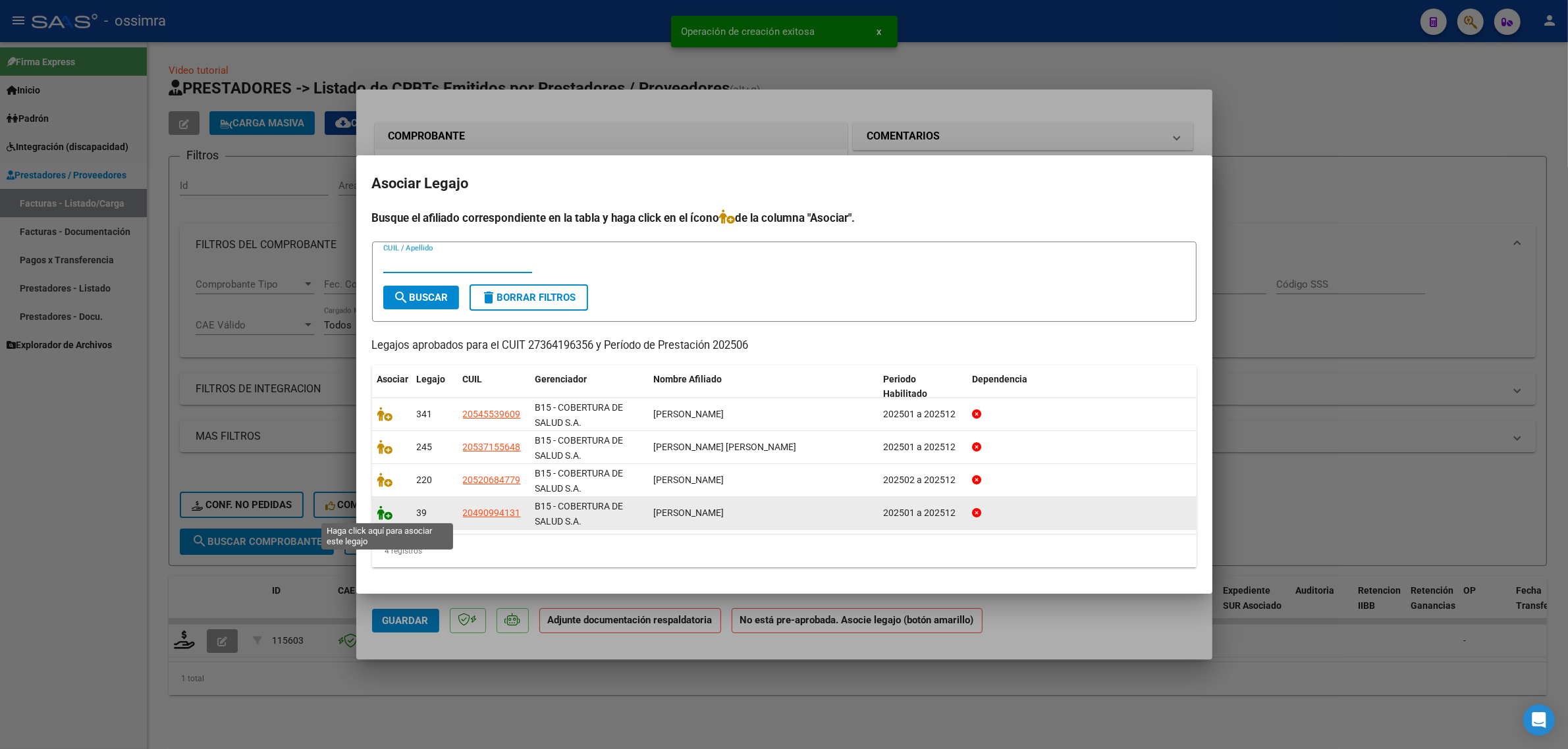
click at [383, 512] on icon at bounding box center [385, 512] width 16 height 15
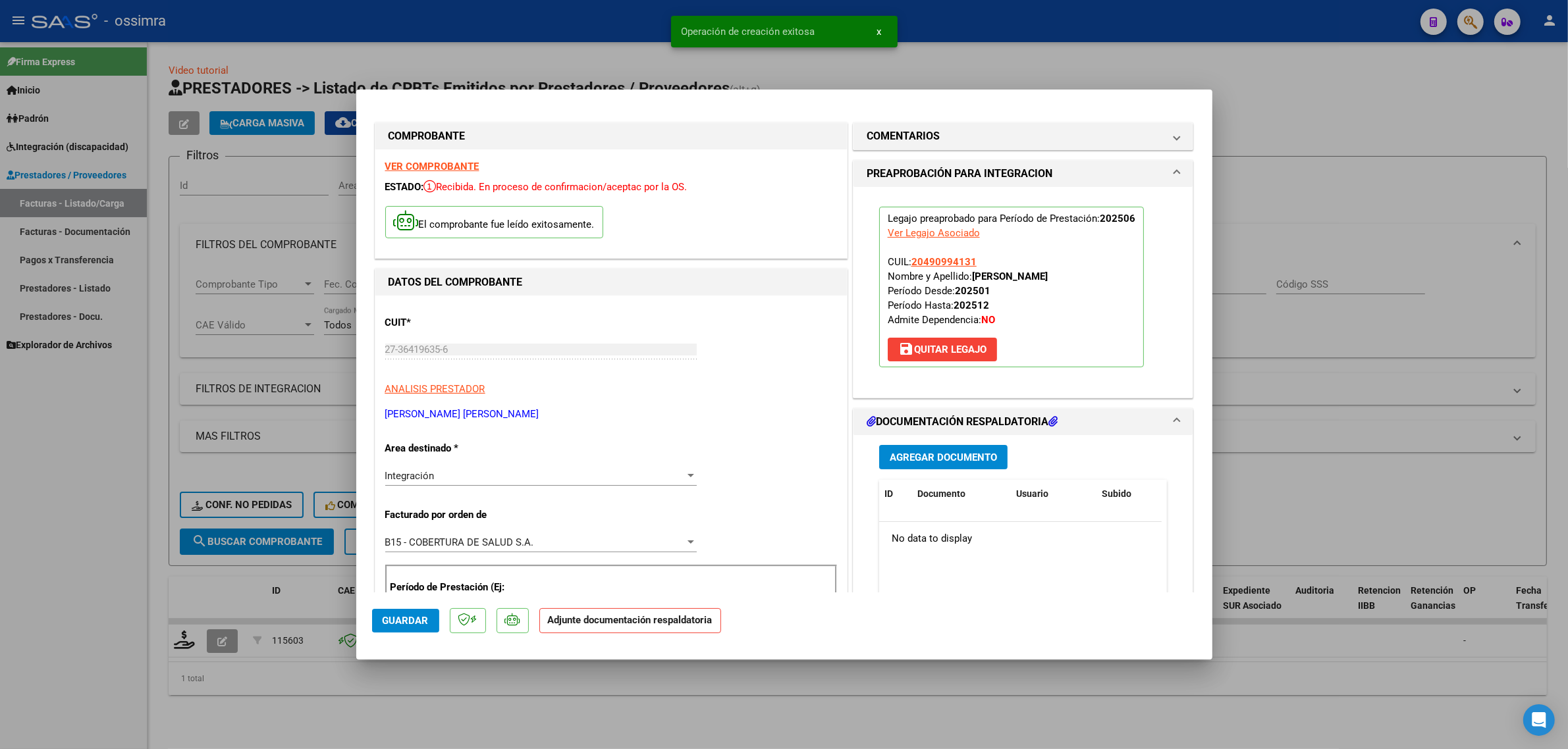
click at [940, 464] on button "Agregar Documento" at bounding box center [943, 457] width 129 height 25
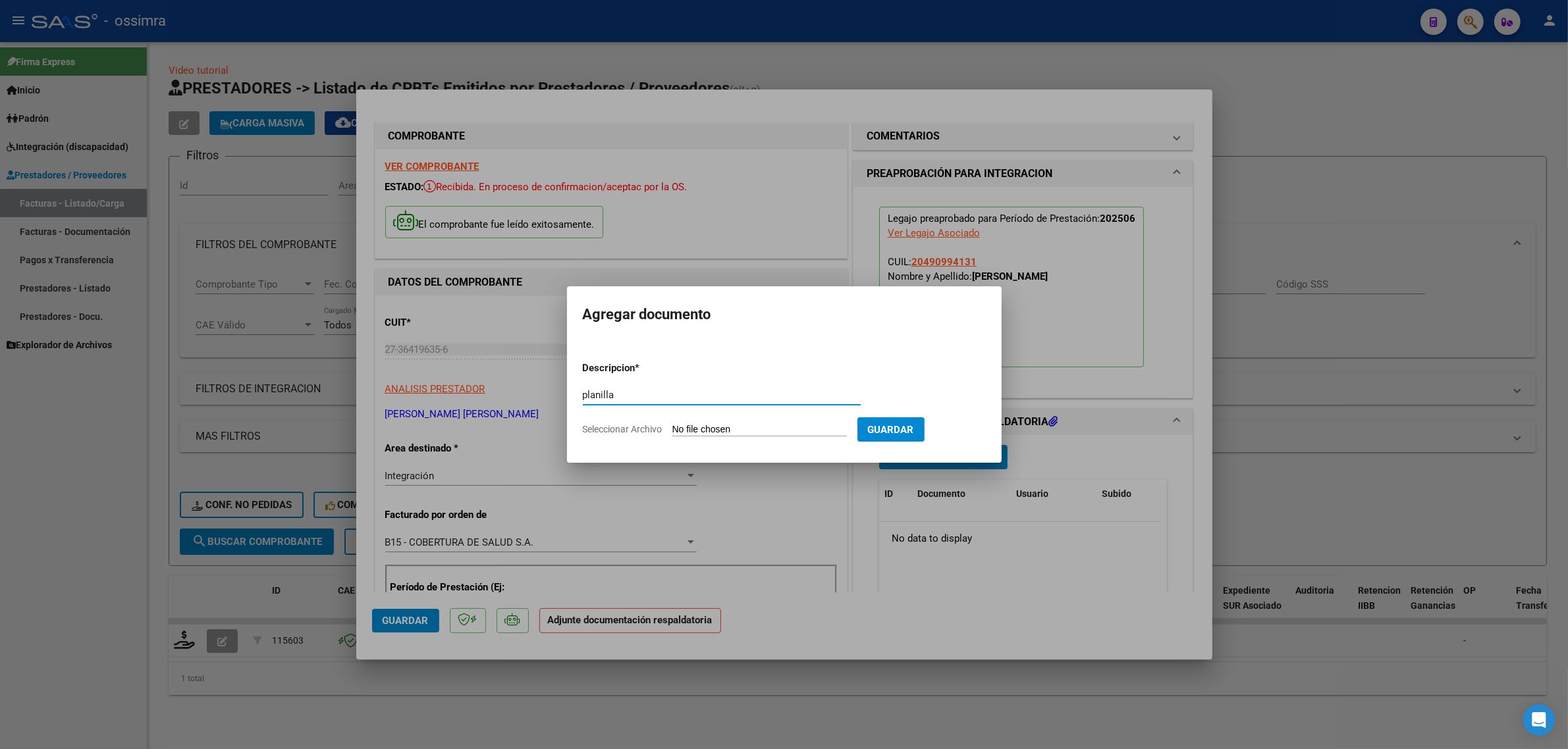
type input "planilla"
click at [748, 434] on input "Seleccionar Archivo" at bounding box center [759, 430] width 174 height 12
type input "C:\fakepath\ZERPA D. PLANILLA.pdf"
click at [971, 433] on span "Guardar" at bounding box center [959, 430] width 46 height 12
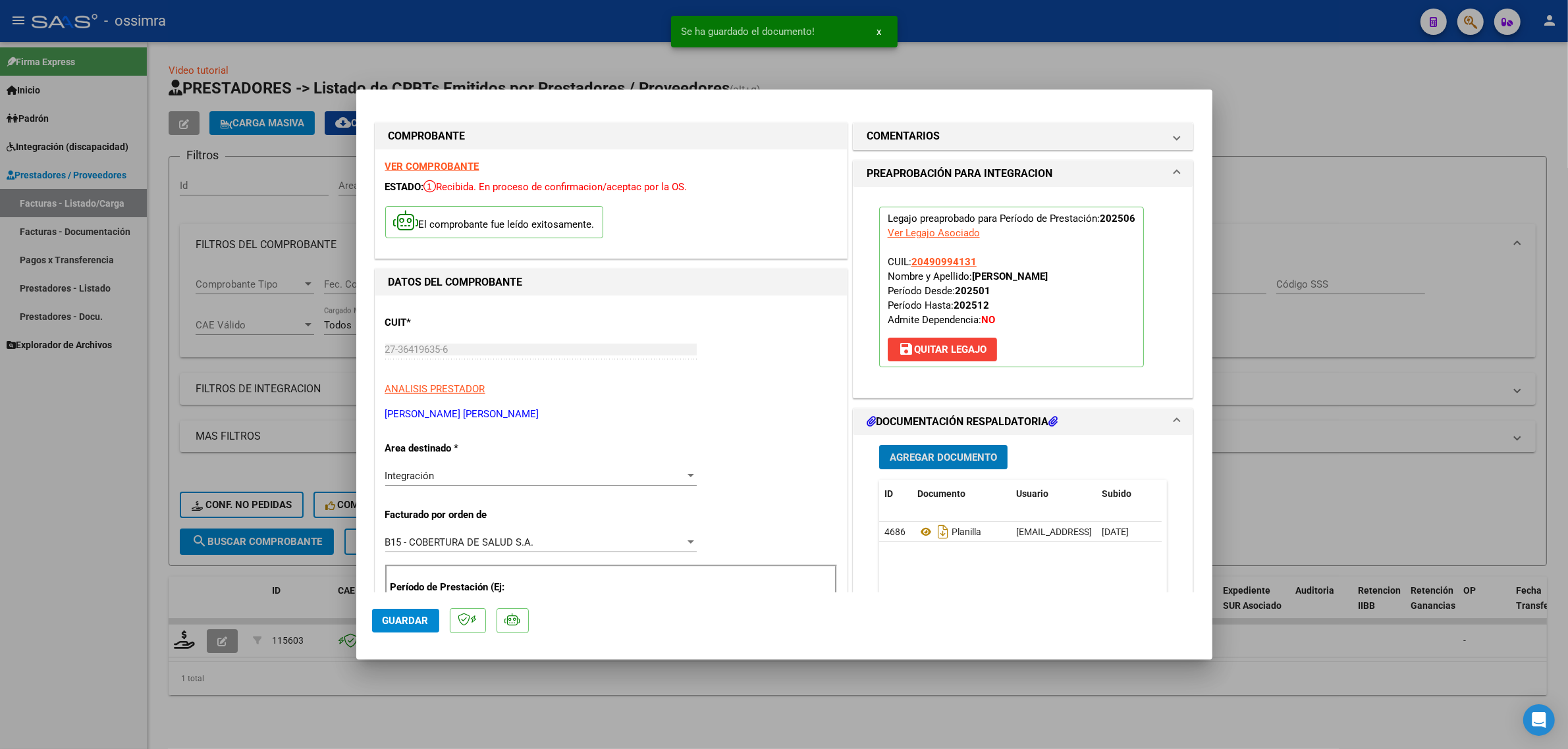
click at [900, 457] on span "Agregar Documento" at bounding box center [943, 458] width 108 height 12
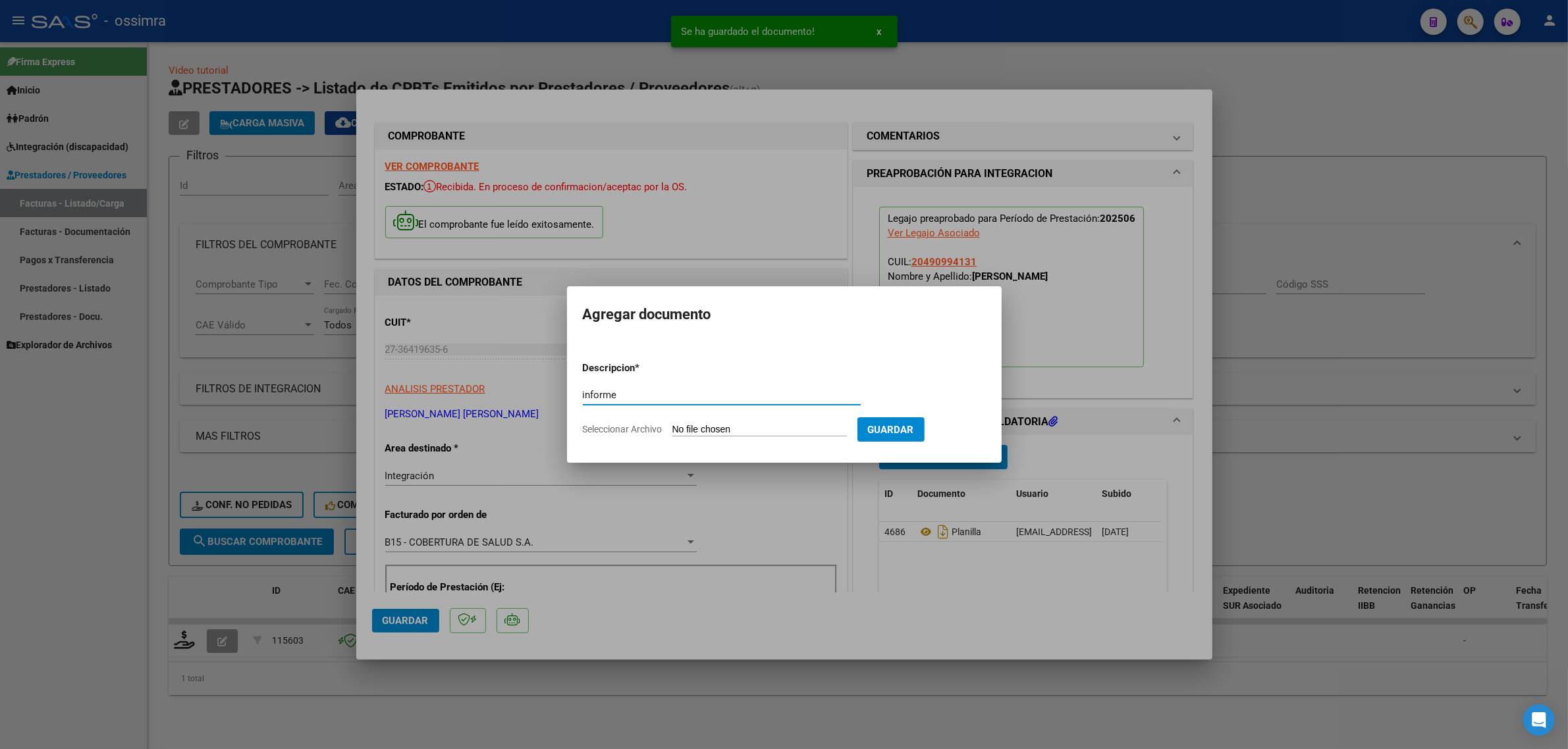
type input "informe"
click at [735, 424] on input "Seleccionar Archivo" at bounding box center [759, 430] width 174 height 12
type input "C:\fakepath\Zerpa D. Informe.pdf"
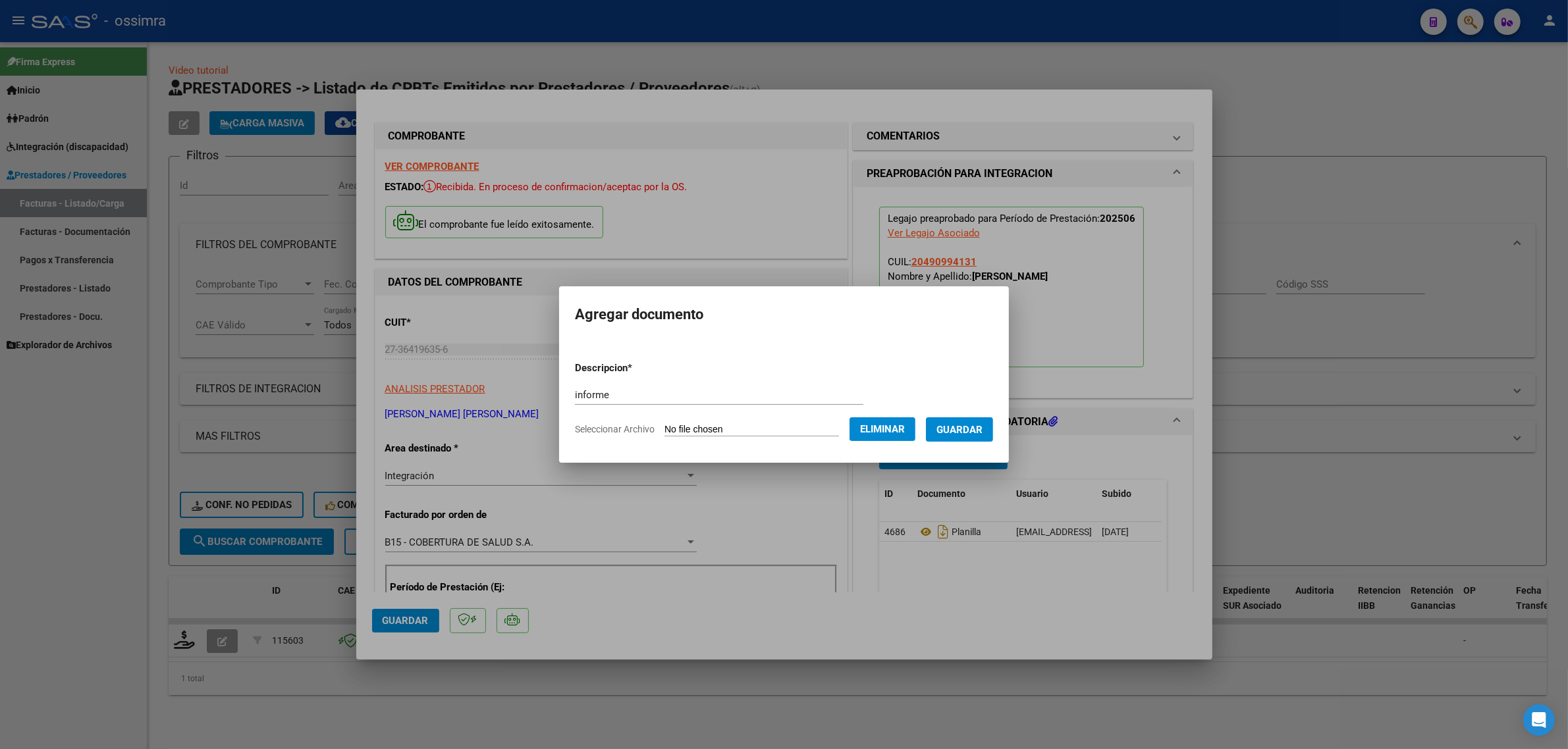
click at [985, 436] on button "Guardar" at bounding box center [959, 430] width 67 height 25
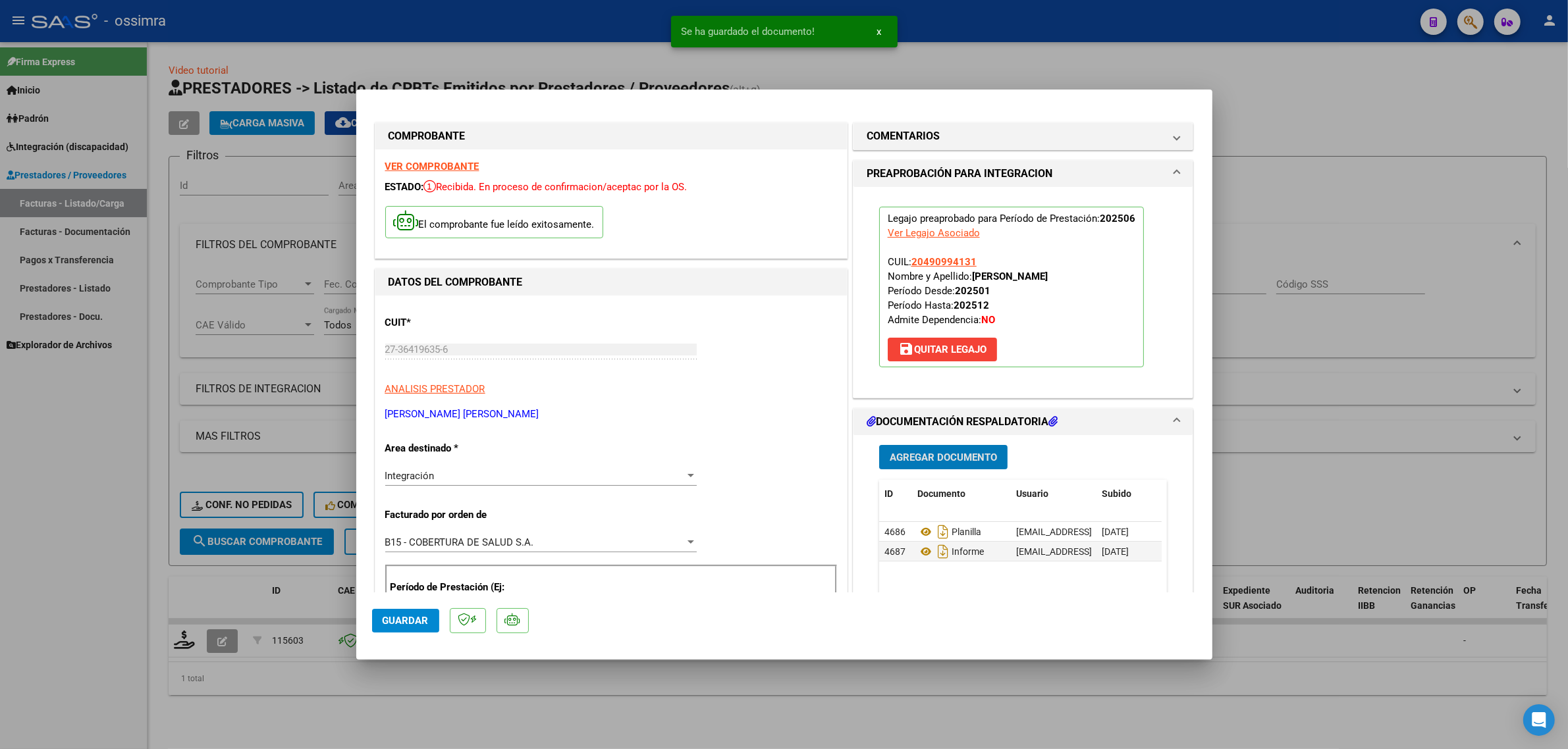
type input "$ 0,00"
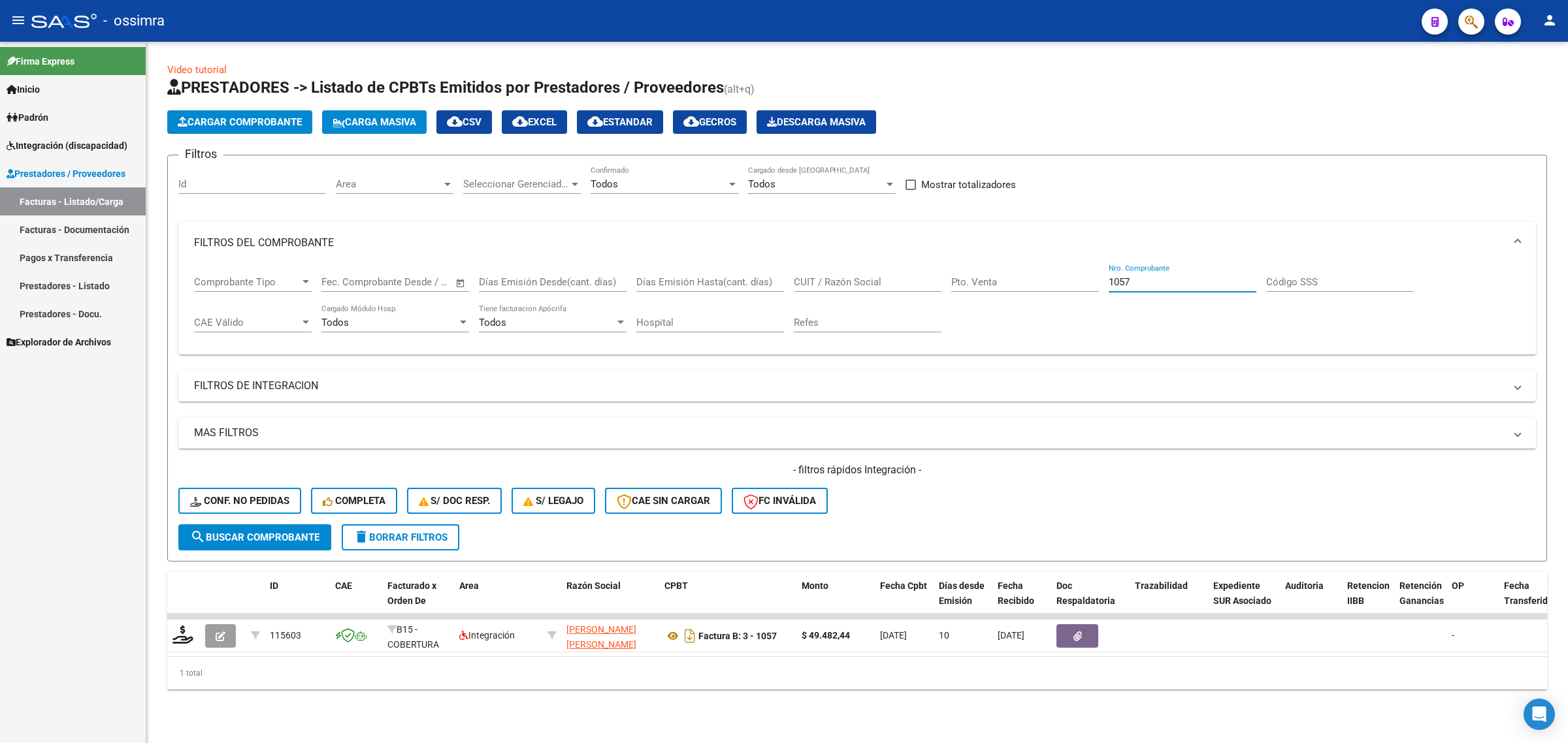
drag, startPoint x: 1159, startPoint y: 286, endPoint x: 1079, endPoint y: 298, distance: 80.9
click at [1079, 298] on div "Comprobante Tipo Comprobante Tipo Fecha inicio – Fecha fin Fec. Comprobante Des…" at bounding box center [857, 304] width 1326 height 81
click at [246, 532] on span "search Buscar Comprobante" at bounding box center [255, 538] width 130 height 12
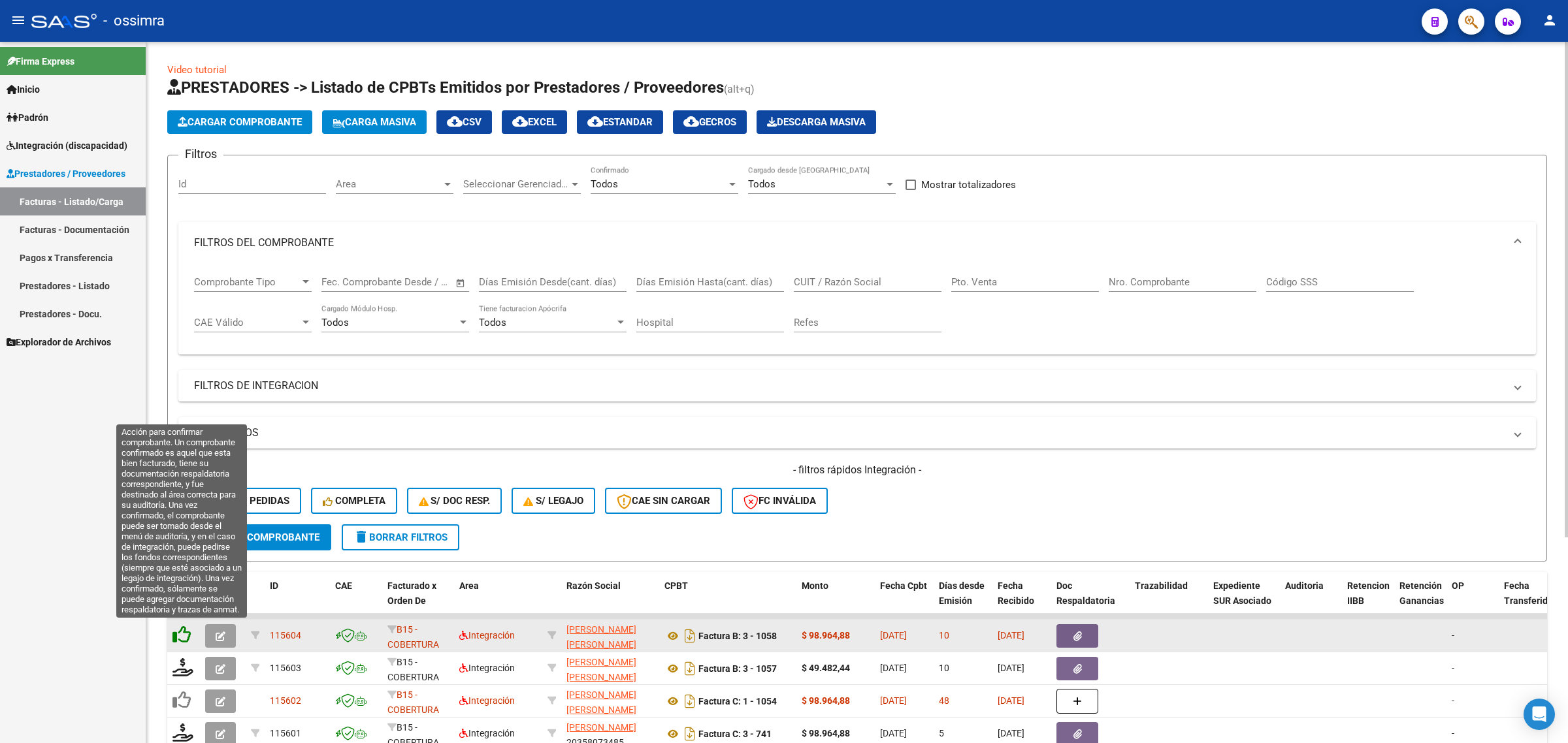
click at [172, 629] on icon at bounding box center [181, 634] width 18 height 18
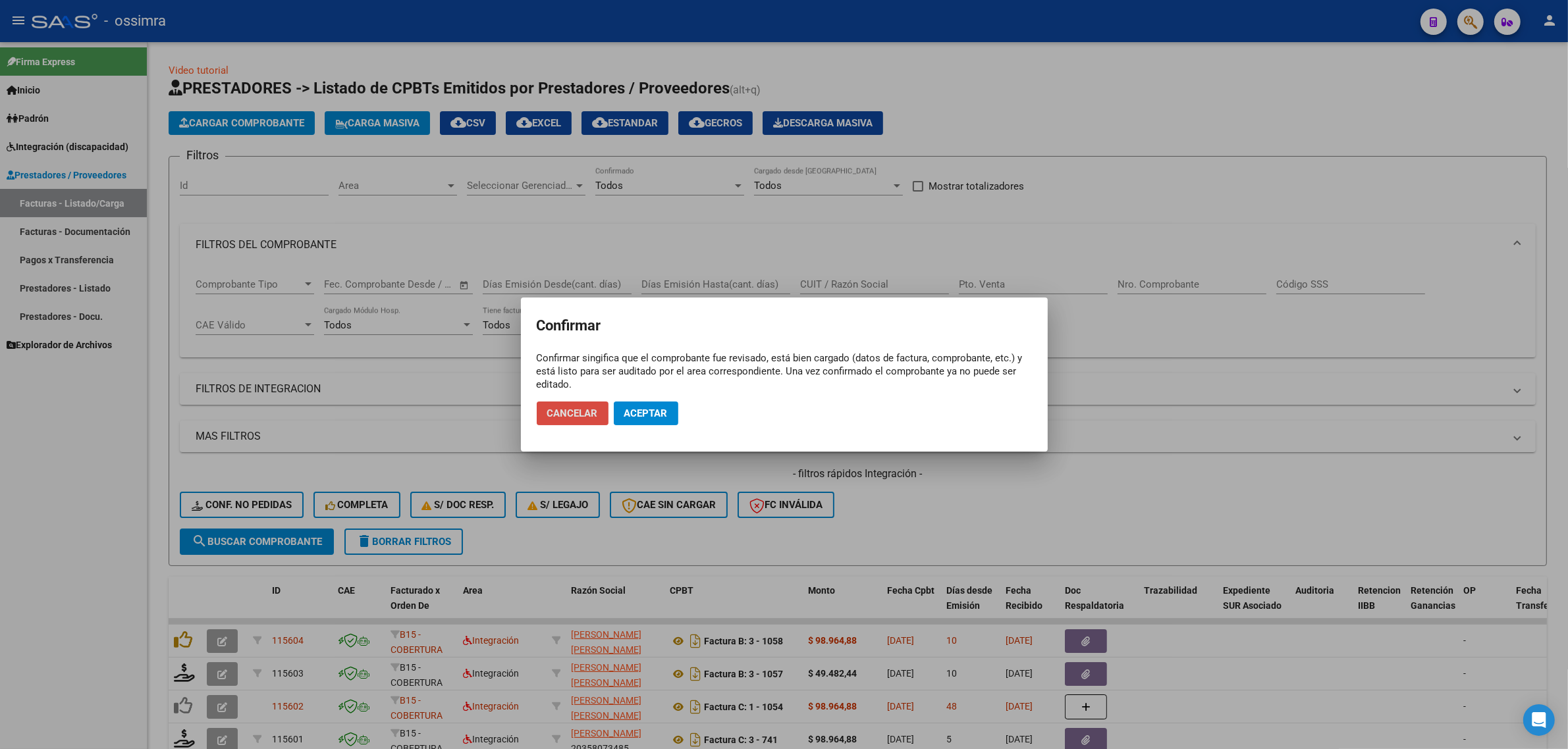
click at [570, 413] on span "Cancelar" at bounding box center [573, 413] width 51 height 12
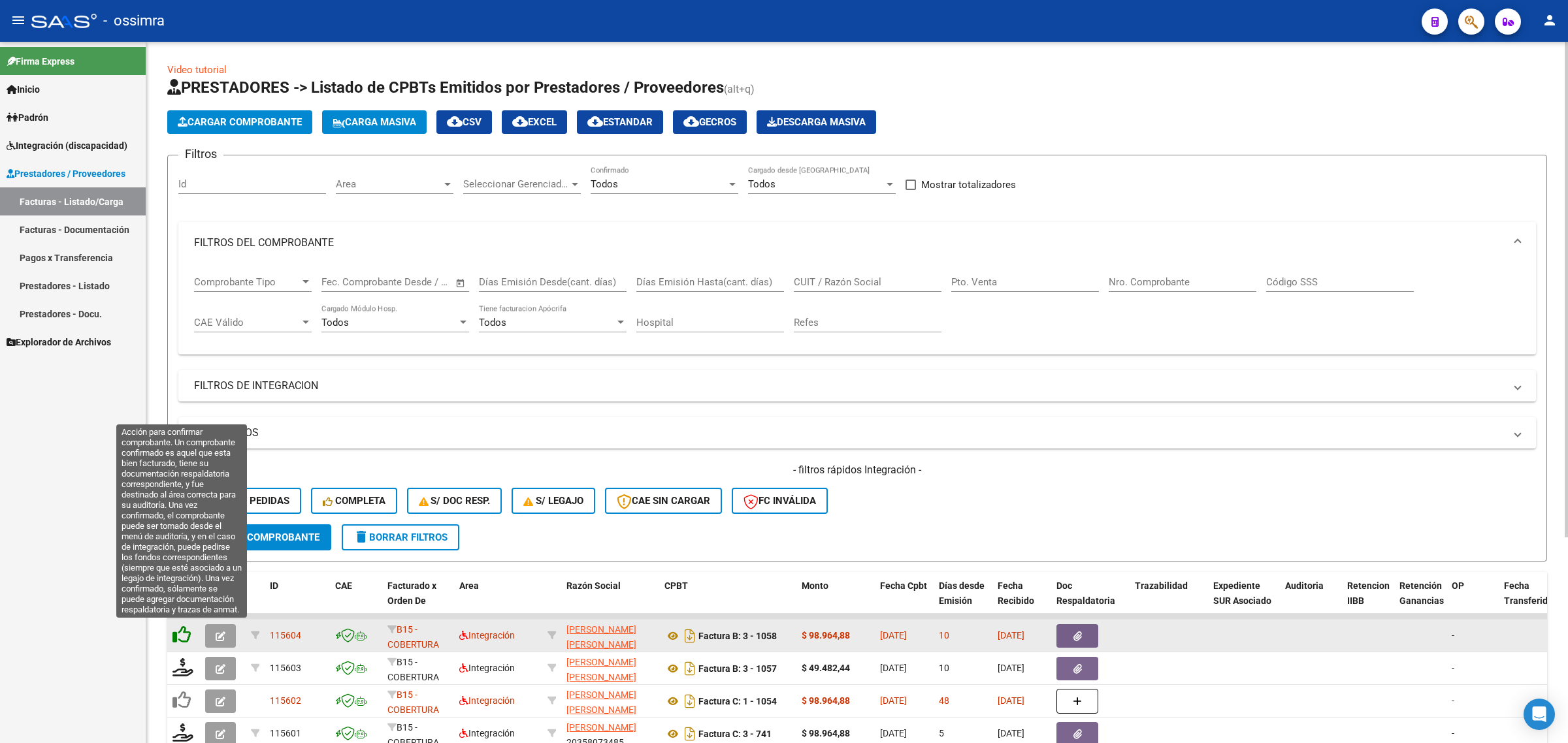
click at [180, 628] on icon at bounding box center [181, 634] width 18 height 18
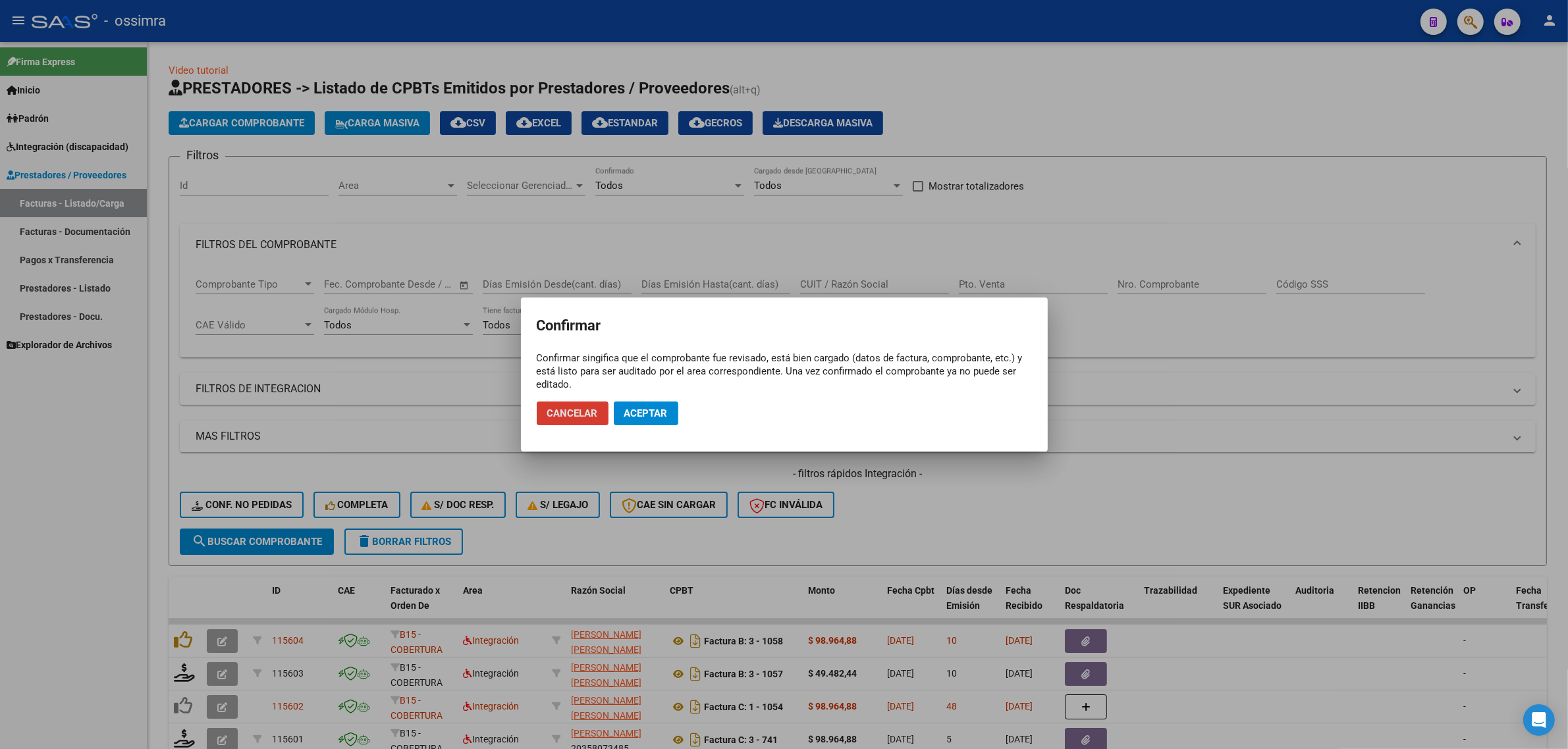
click at [643, 417] on span "Aceptar" at bounding box center [646, 413] width 44 height 12
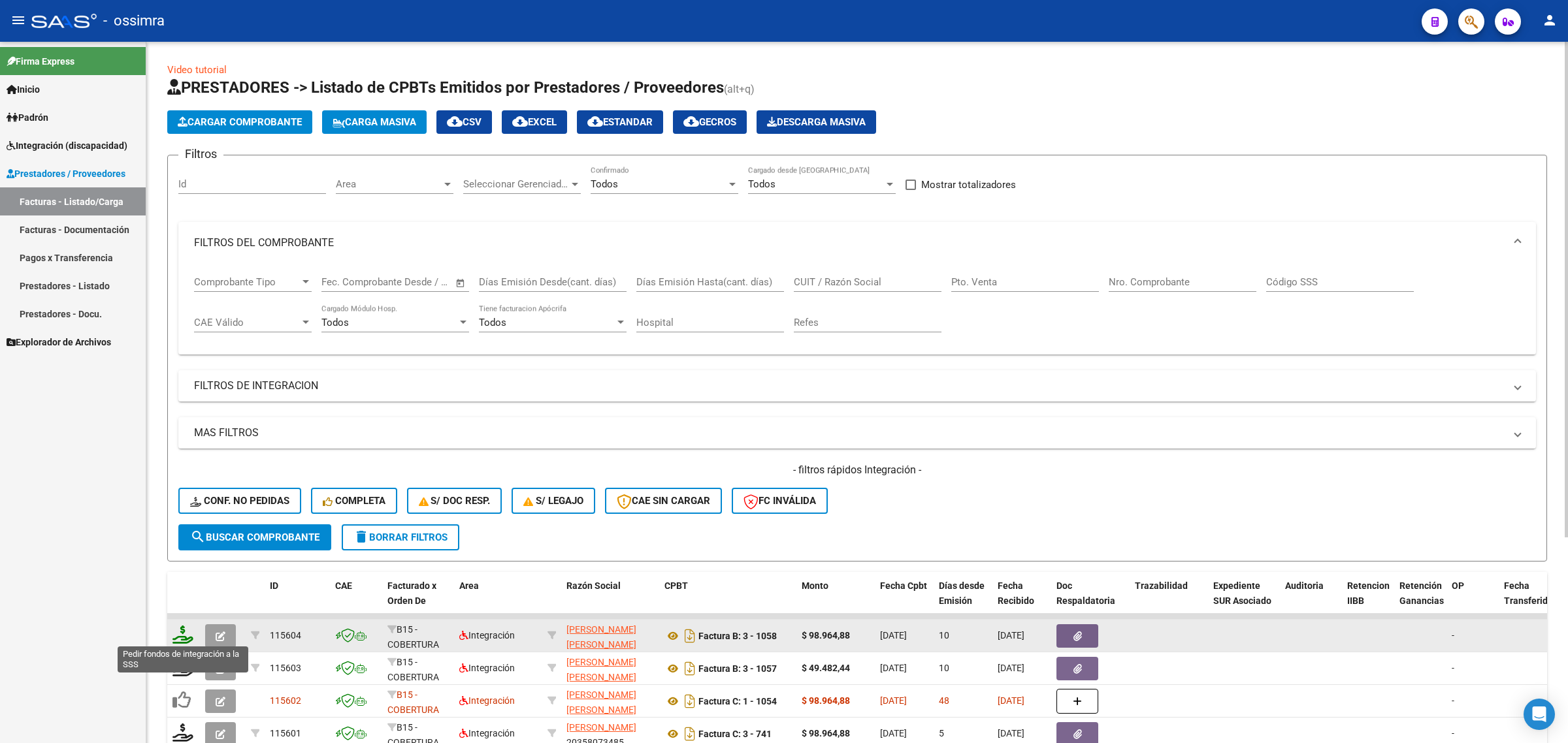
click at [181, 631] on icon at bounding box center [183, 634] width 21 height 18
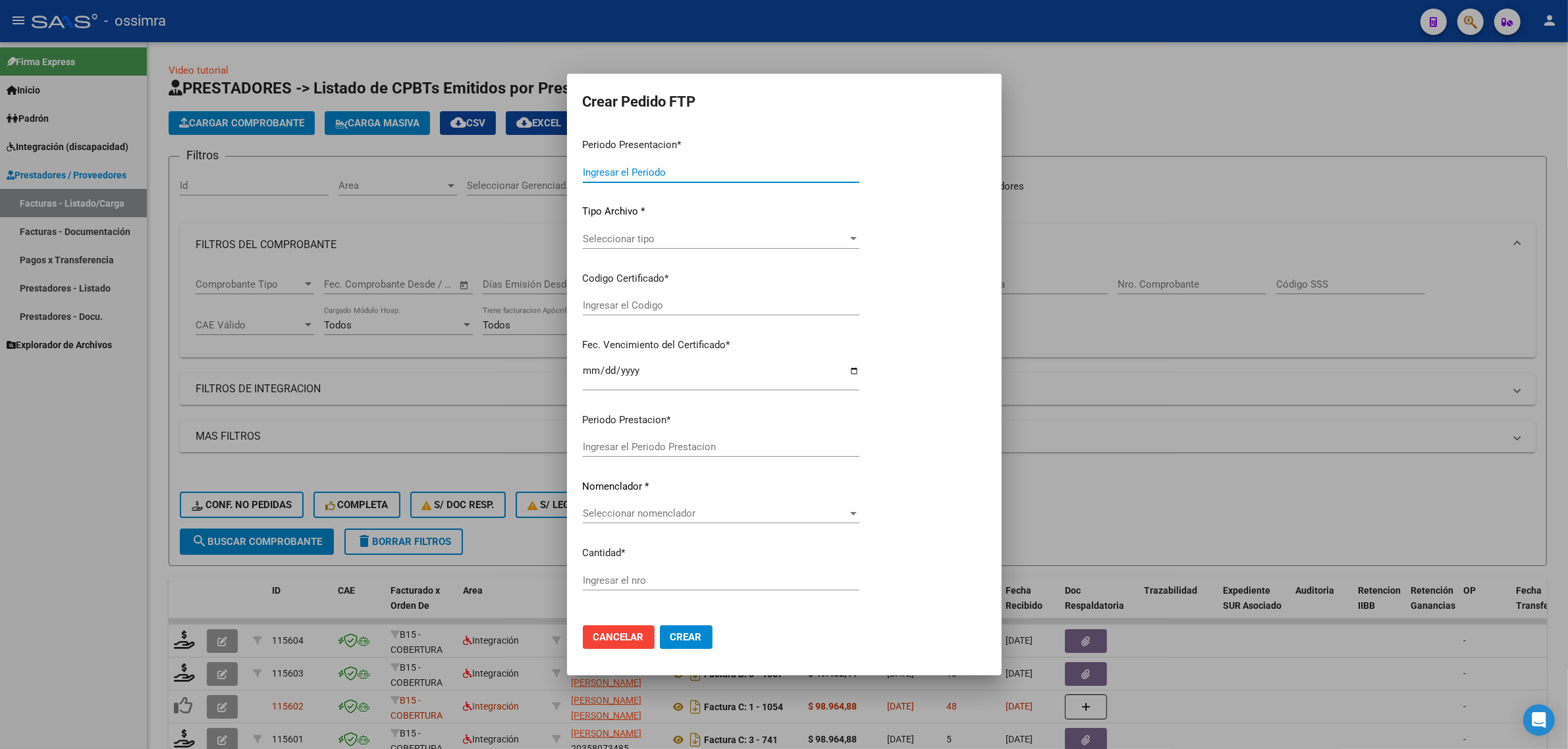
type input "202508"
type input "202506"
type input "$ 98.964,88"
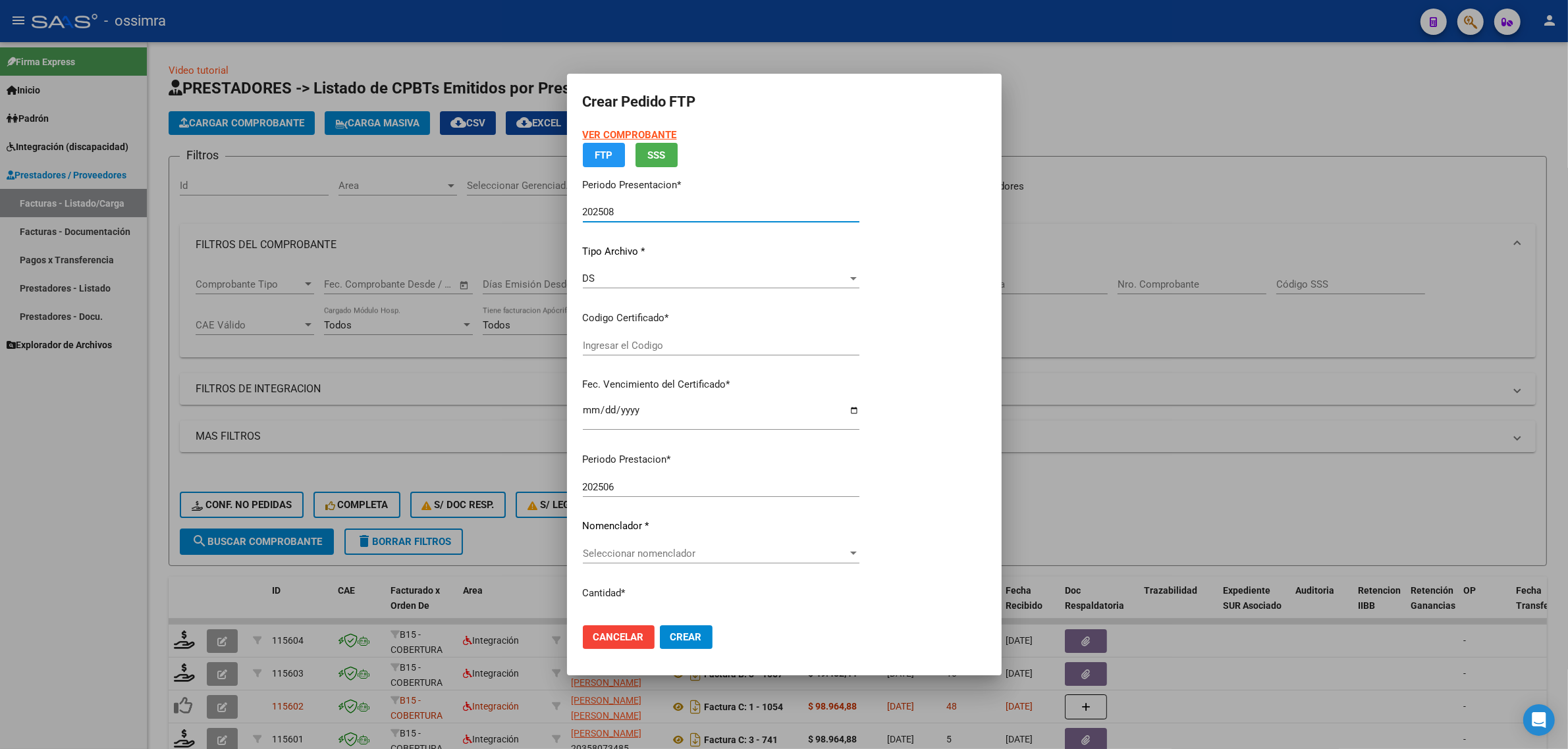
type input "ARG02000490994132018080220230802SAL124"
type input "2023-08-02"
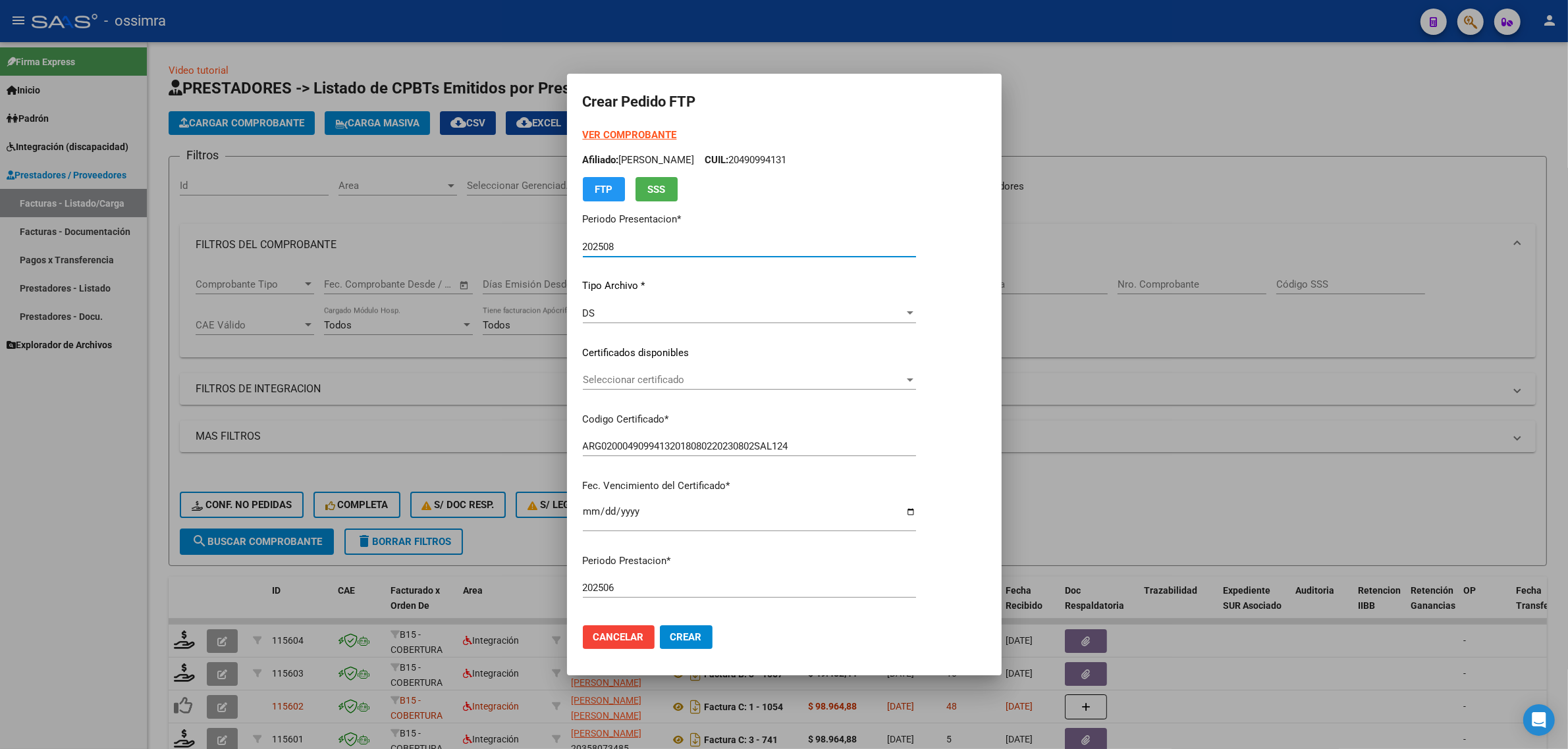
click at [676, 376] on span "Seleccionar certificado" at bounding box center [743, 380] width 321 height 12
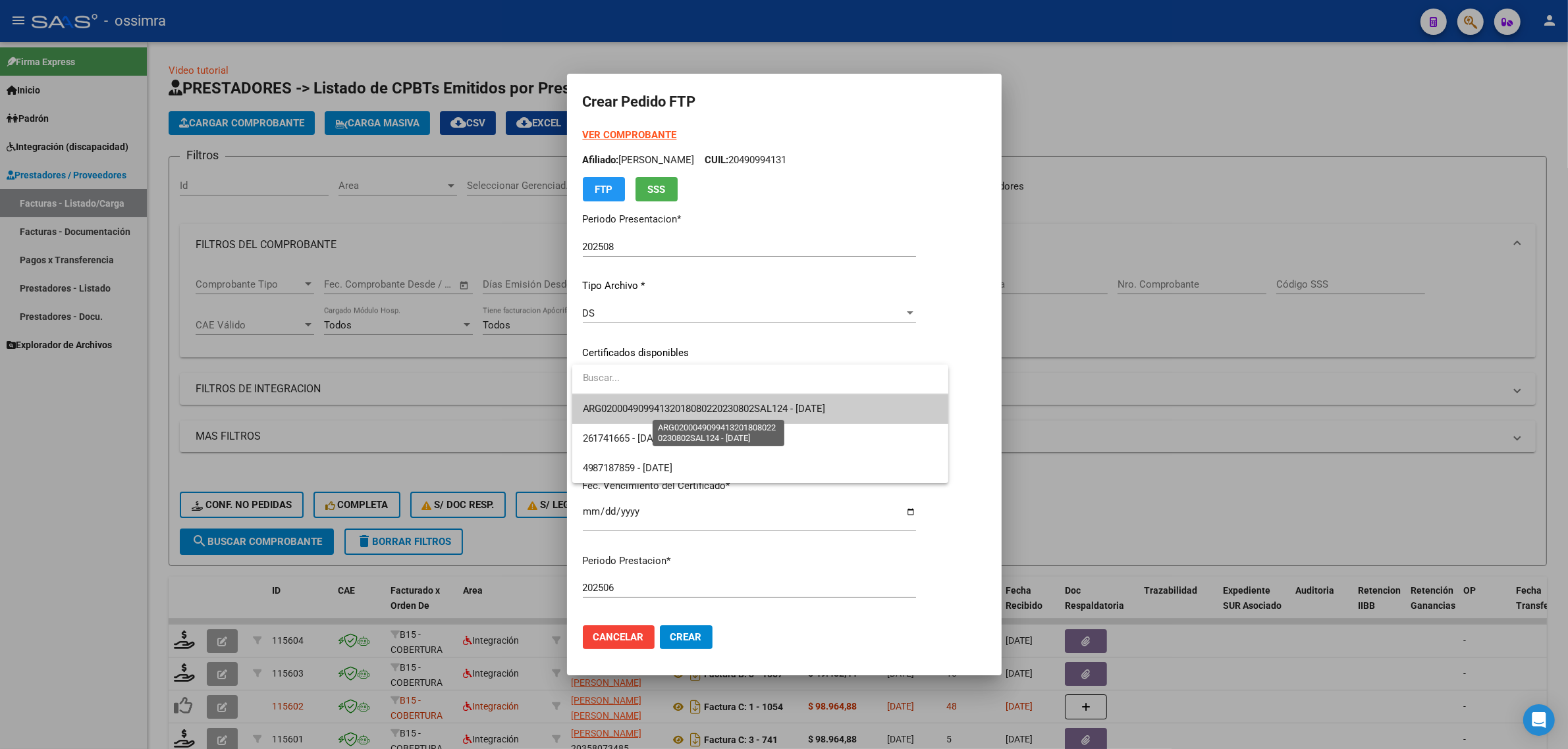
click at [676, 410] on span "ARG02000490994132018080220230802SAL124 - 2023-08-02" at bounding box center [703, 409] width 243 height 12
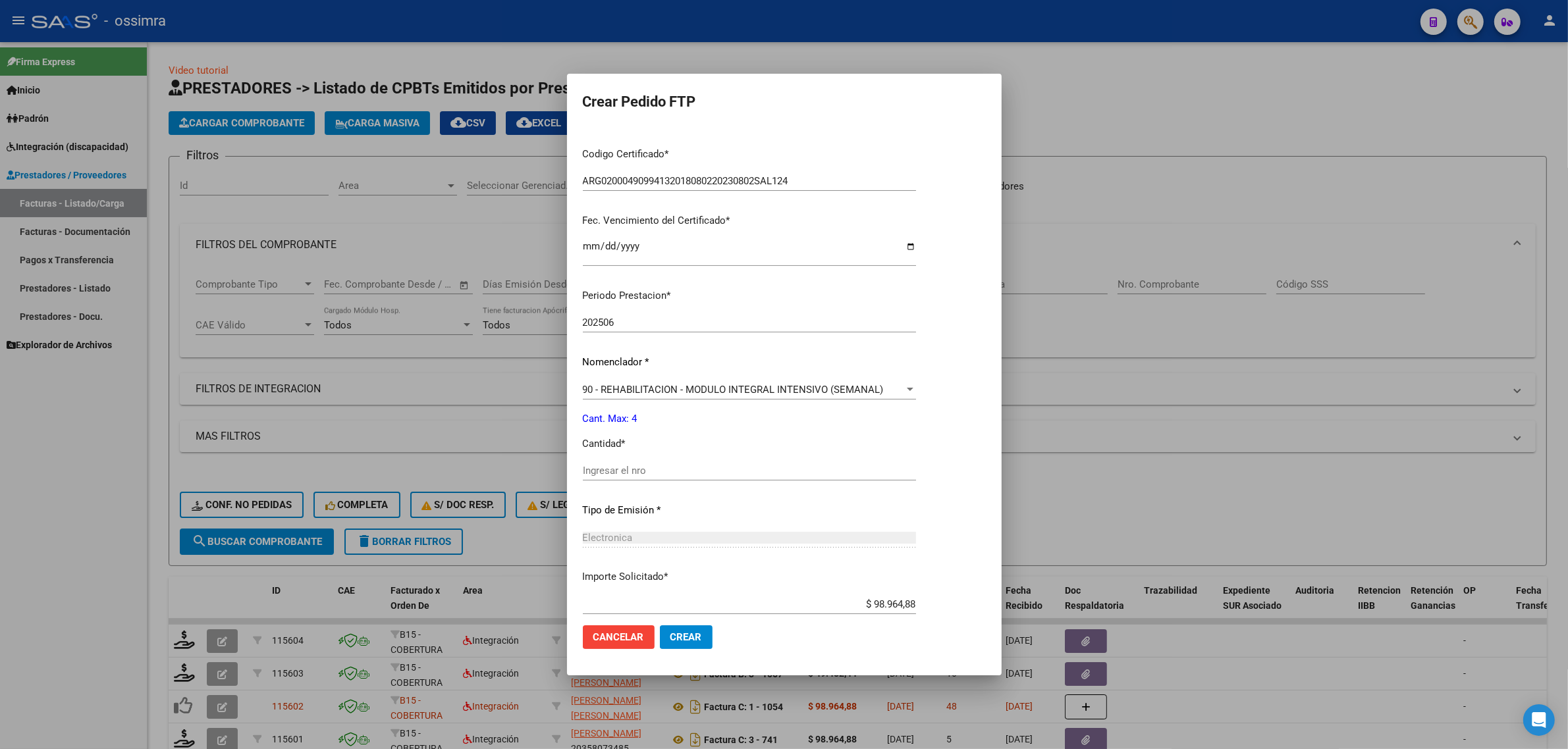
scroll to position [329, 0]
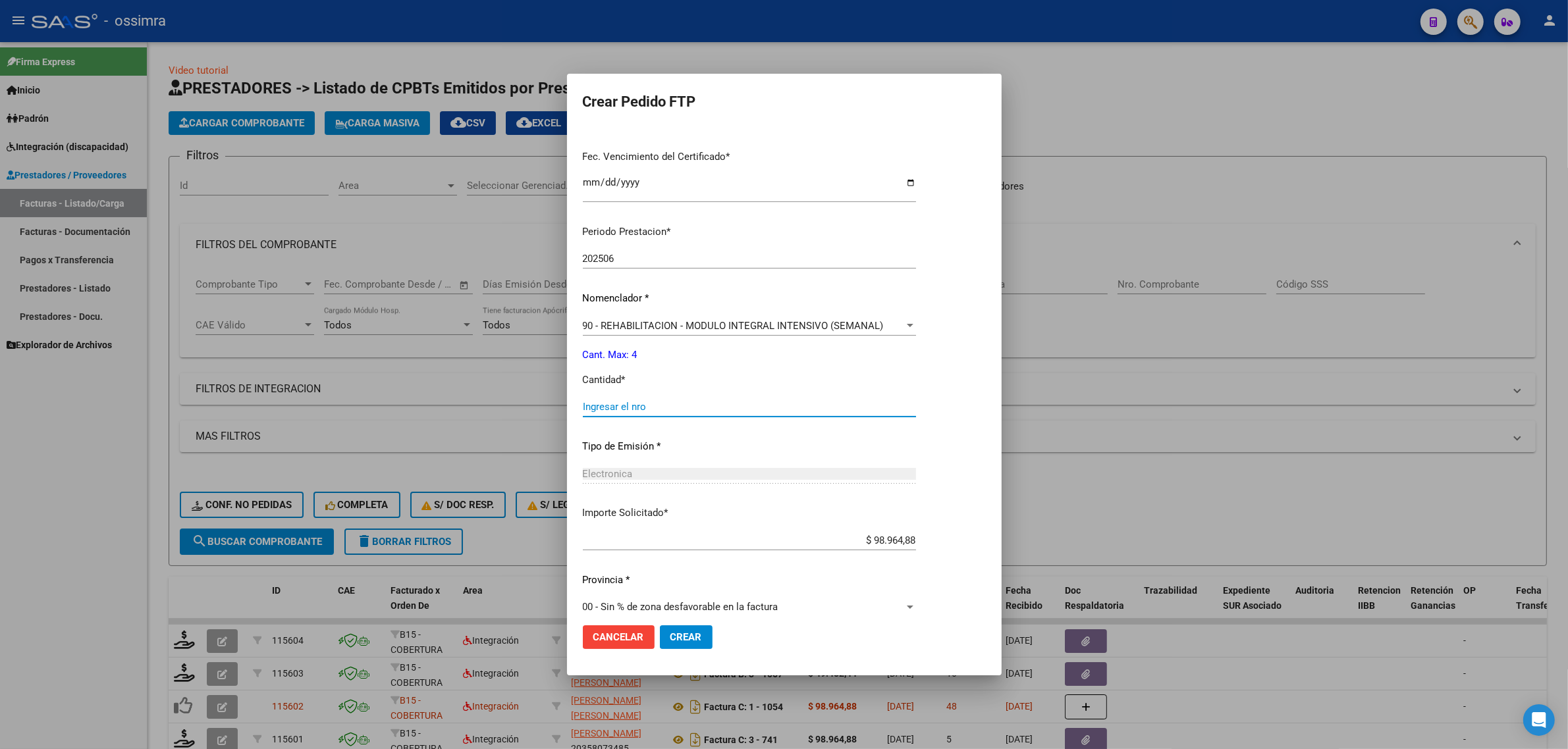
click at [676, 410] on input "Ingresar el nro" at bounding box center [749, 407] width 333 height 12
type input "4"
click at [685, 643] on button "Crear" at bounding box center [686, 637] width 53 height 24
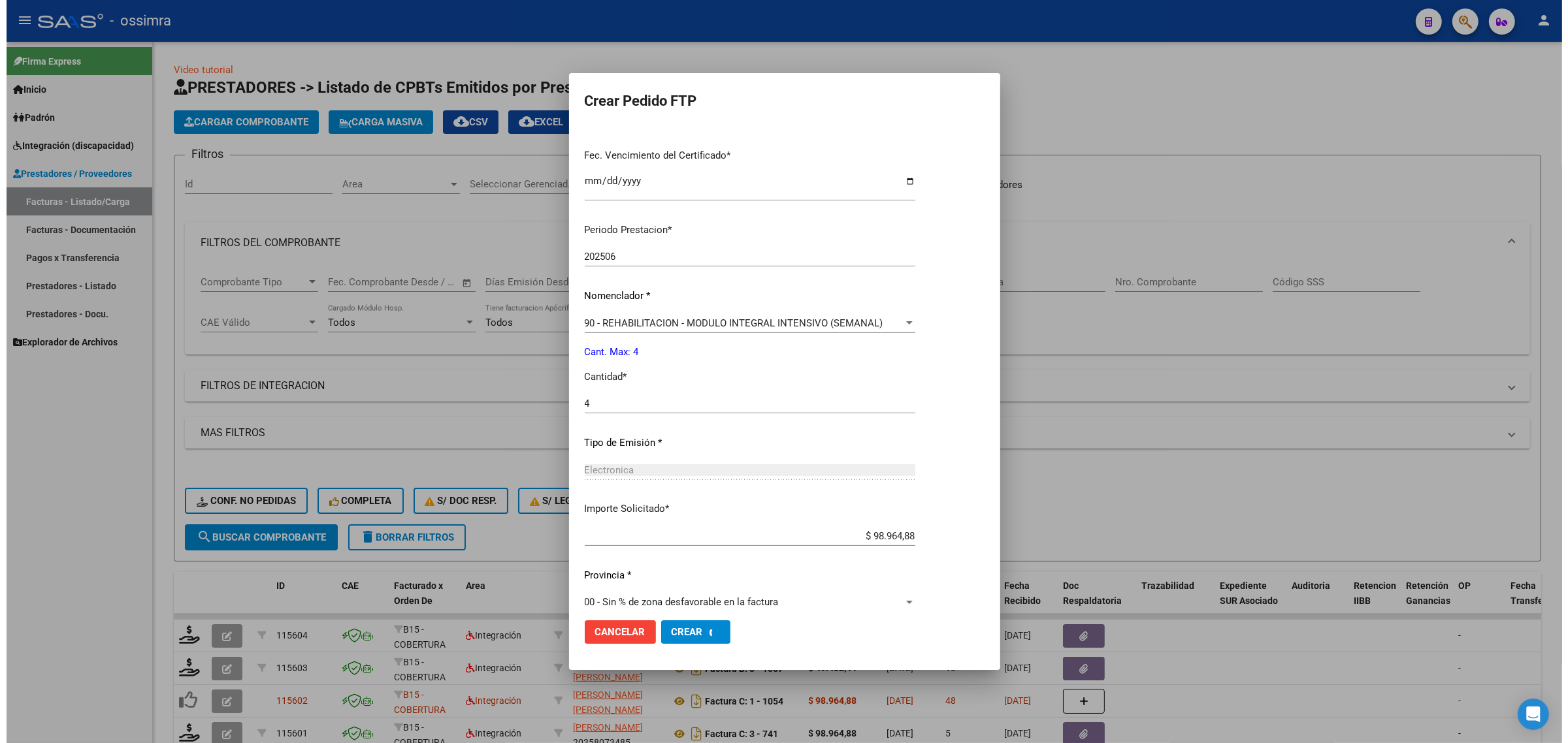
scroll to position [0, 0]
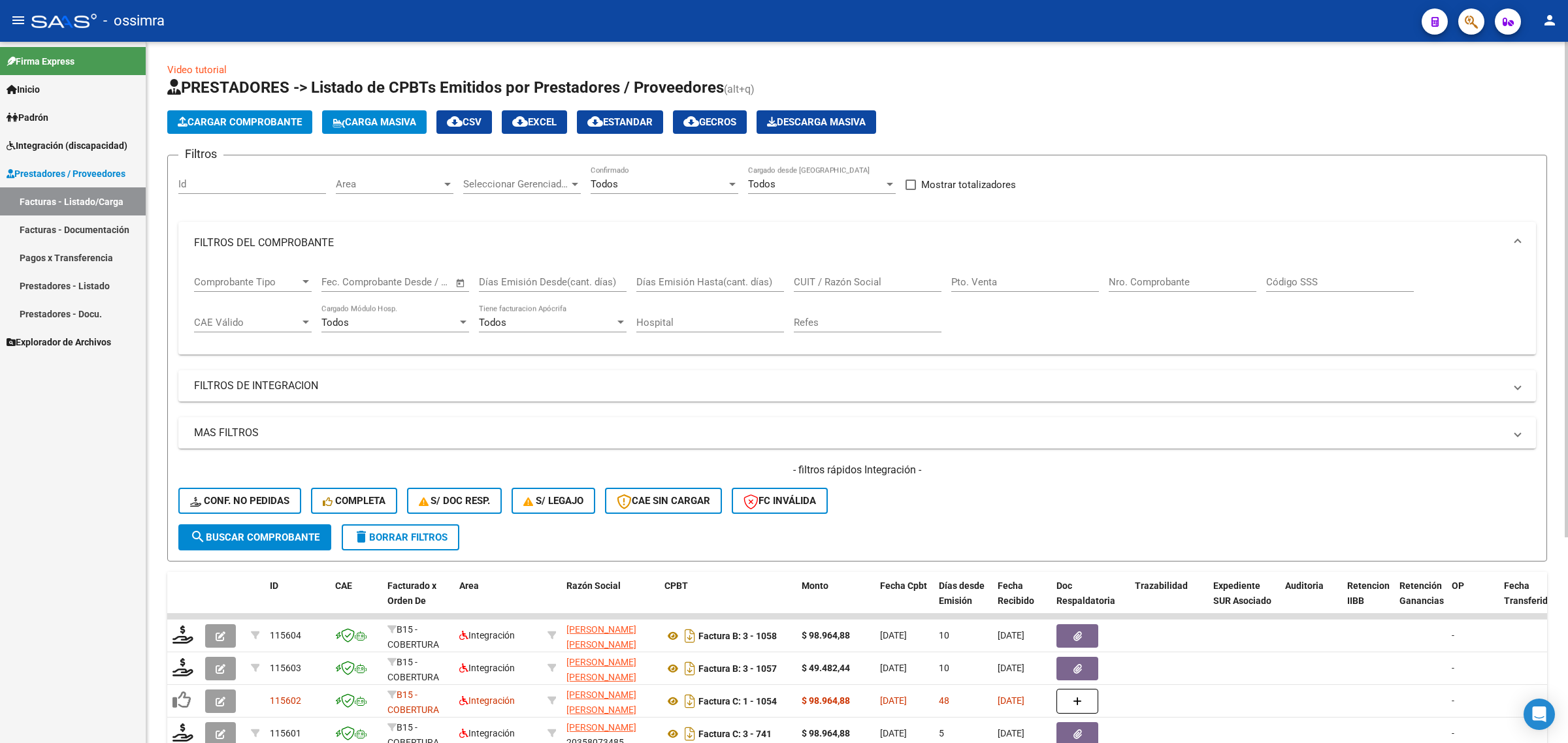
click at [1170, 282] on input "Nro. Comprobante" at bounding box center [1183, 282] width 148 height 12
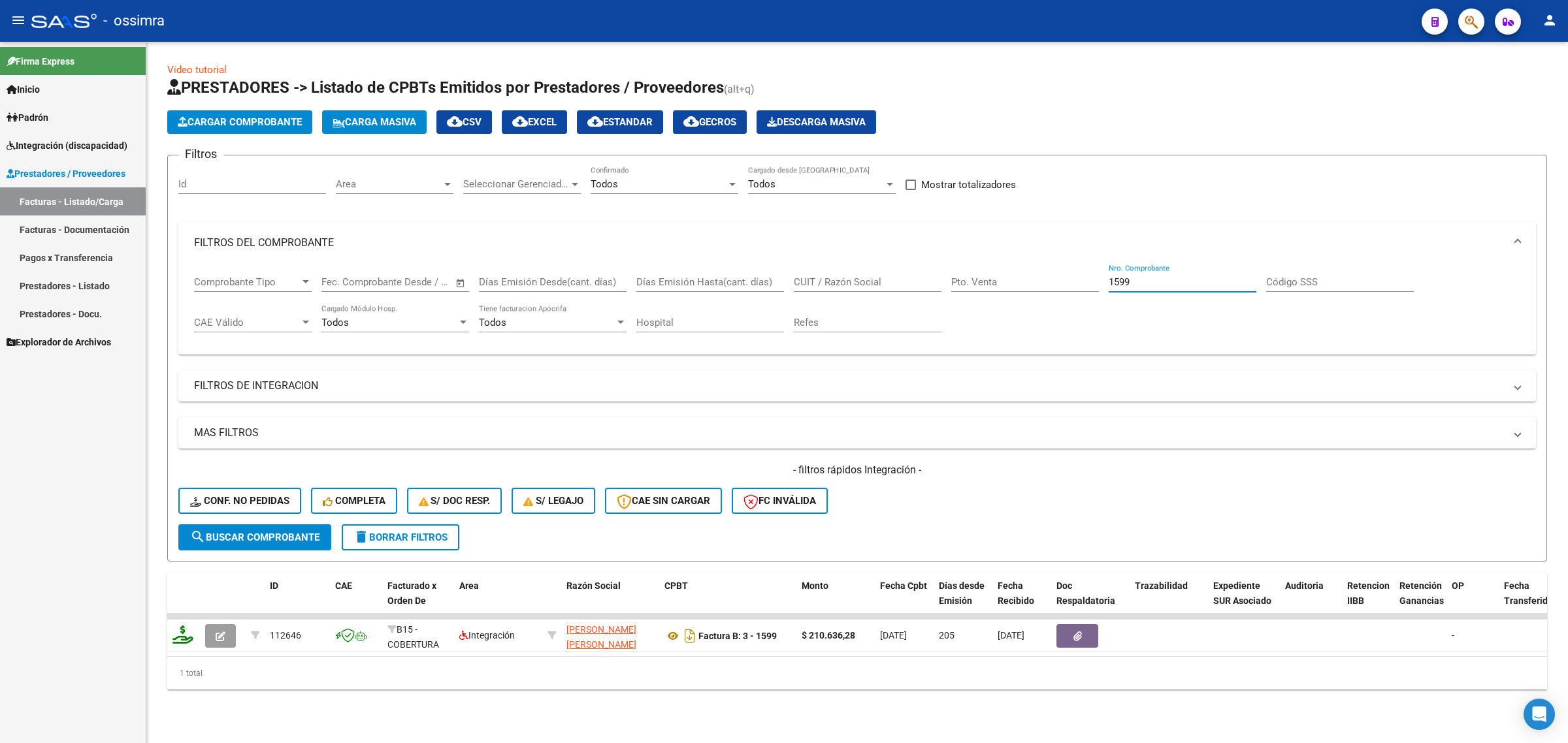
drag, startPoint x: 1166, startPoint y: 281, endPoint x: 910, endPoint y: 307, distance: 257.3
click at [914, 310] on div "Comprobante Tipo Comprobante Tipo Fecha inicio – Fecha fin Fec. Comprobante Des…" at bounding box center [857, 304] width 1326 height 81
type input "7322"
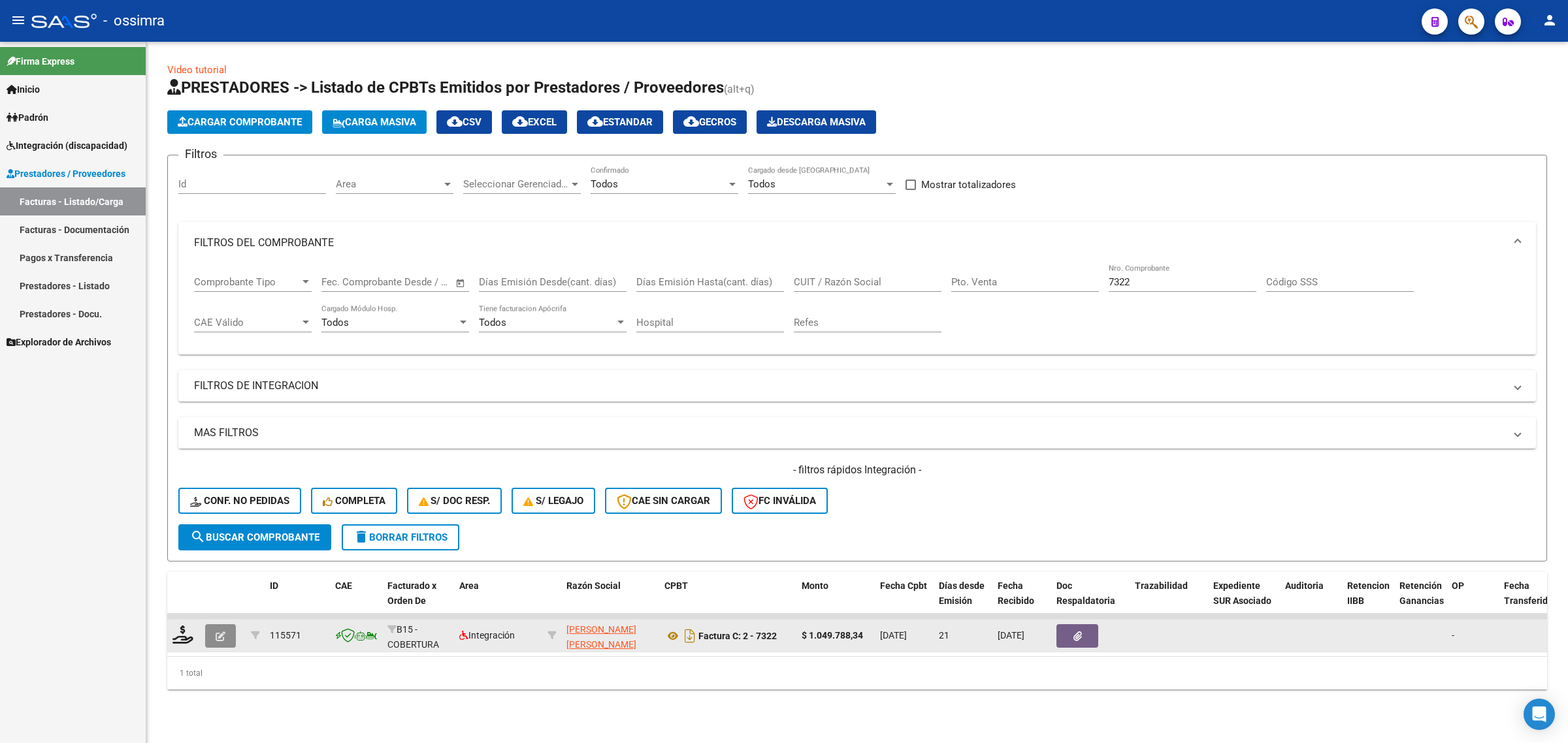
click at [223, 638] on button "button" at bounding box center [220, 636] width 30 height 23
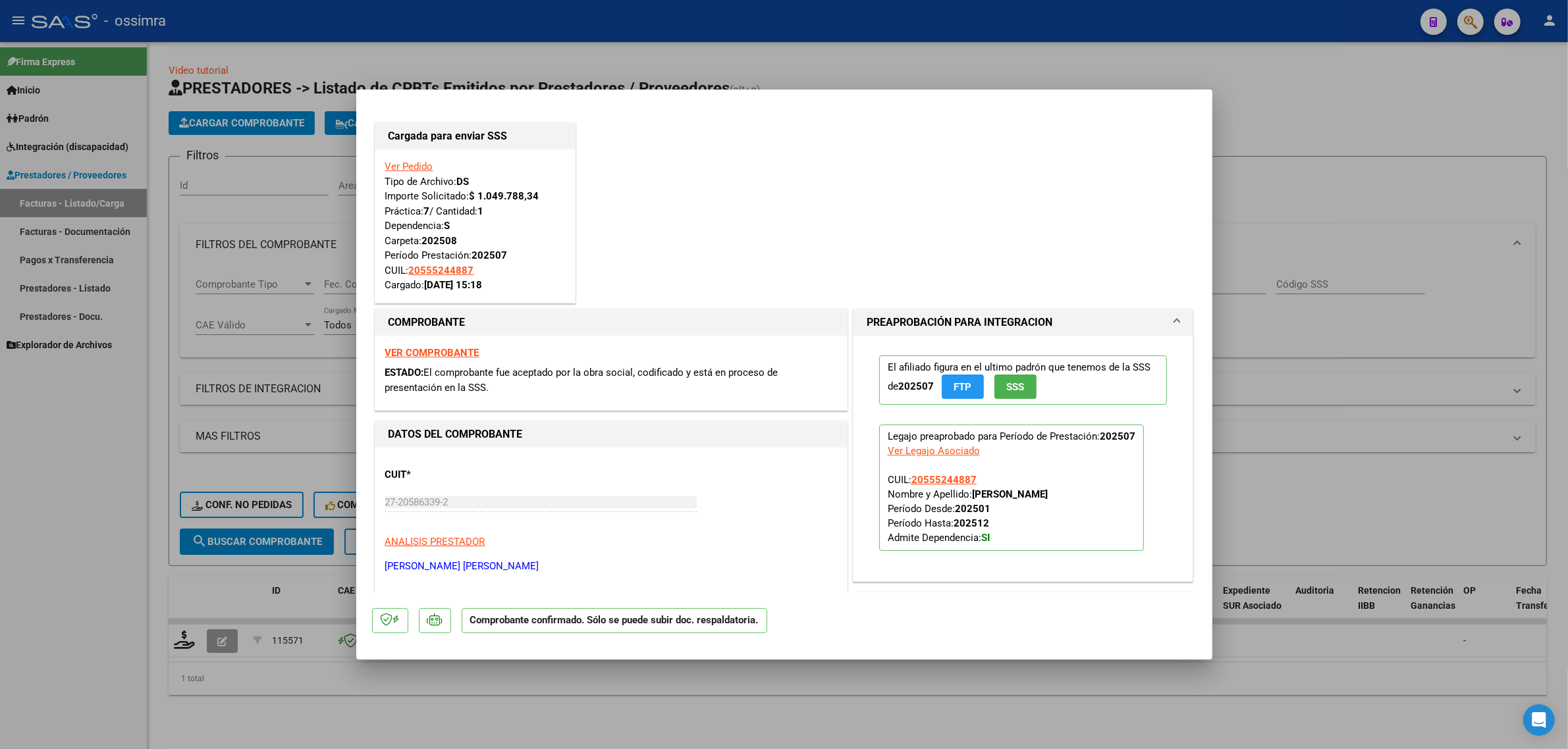
type input "$ 0,00"
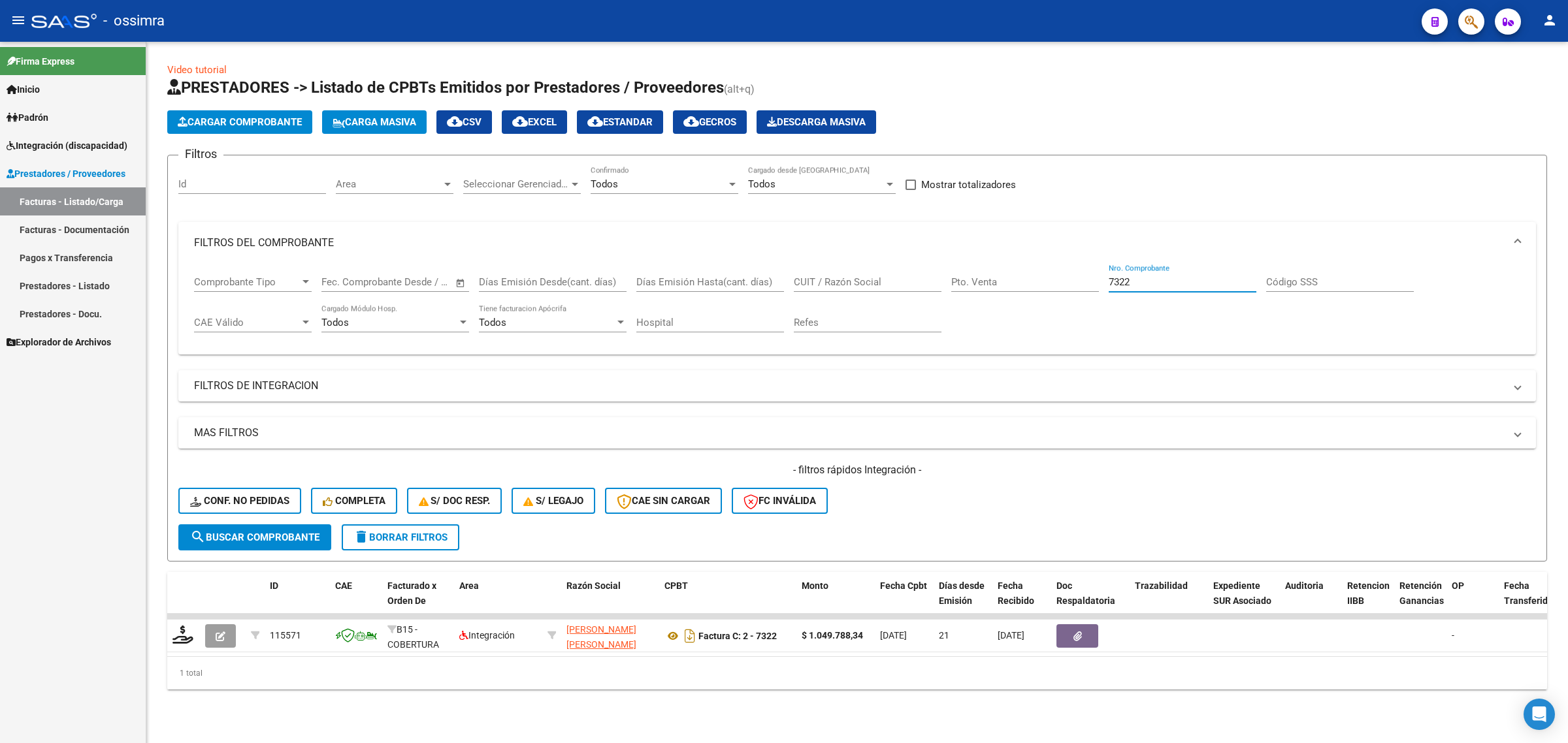
drag, startPoint x: 1153, startPoint y: 282, endPoint x: 922, endPoint y: 322, distance: 234.4
click at [922, 322] on div "Comprobante Tipo Comprobante Tipo Fecha inicio – Fecha fin Fec. Comprobante Des…" at bounding box center [857, 304] width 1326 height 81
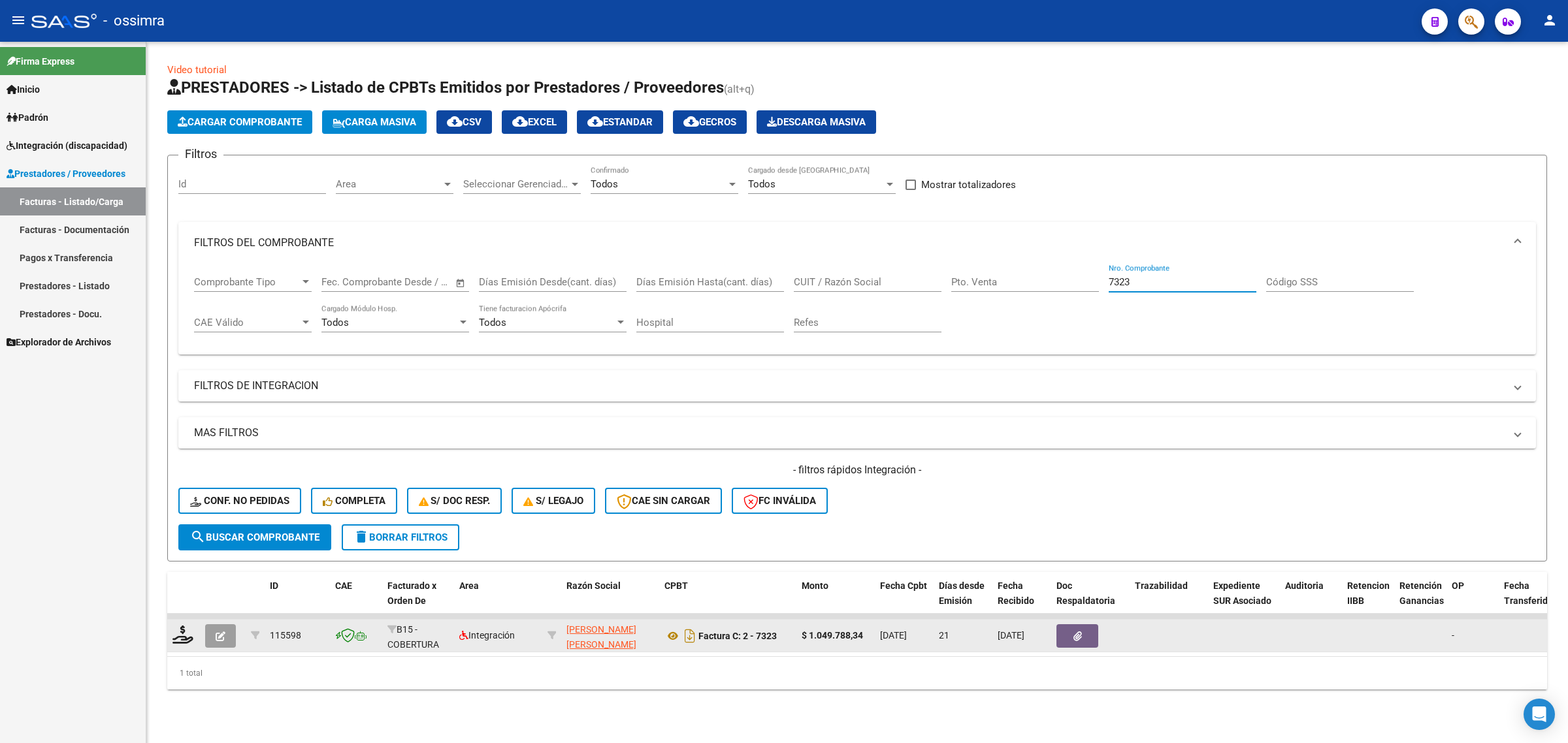
type input "7323"
click at [230, 628] on button "button" at bounding box center [220, 636] width 30 height 23
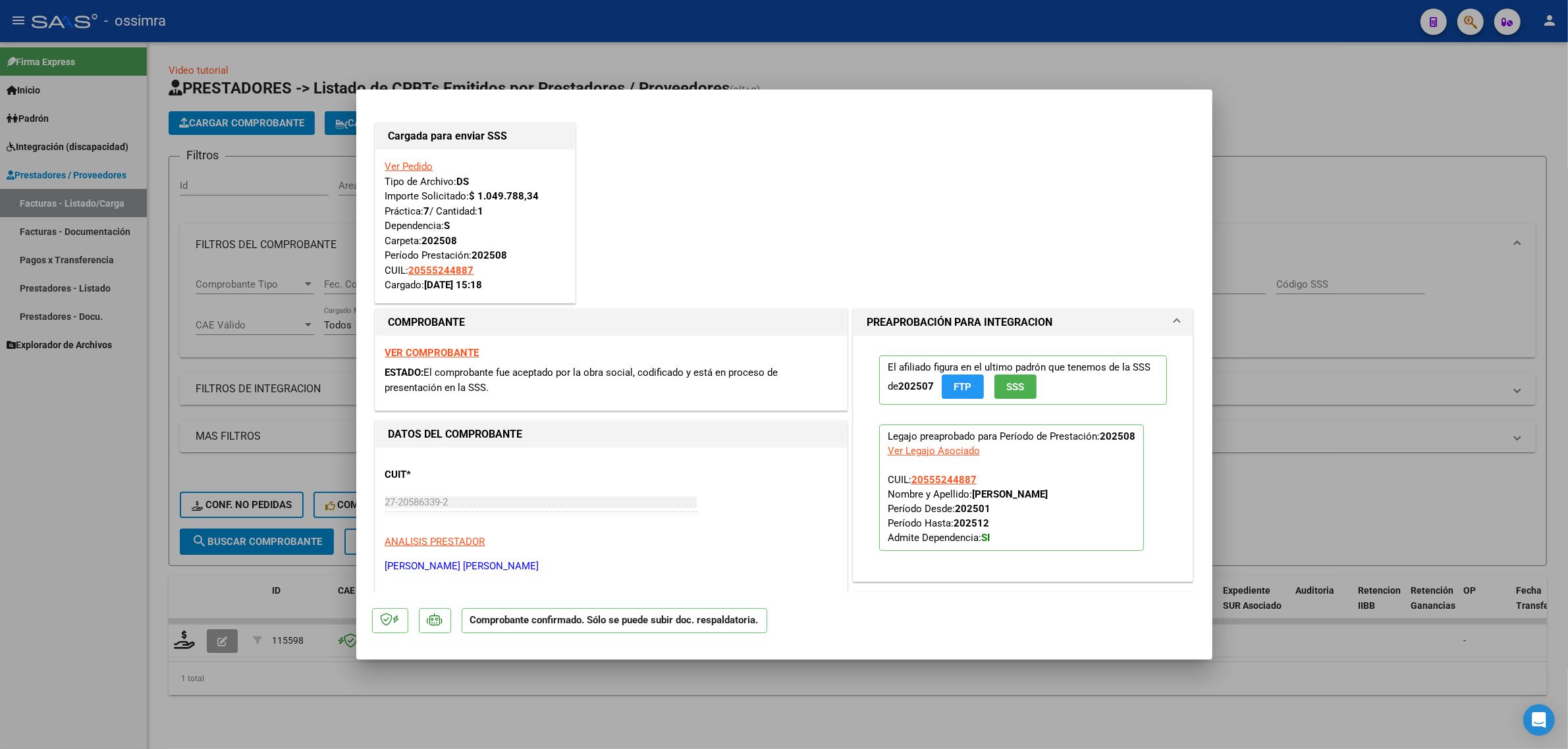
type input "$ 0,00"
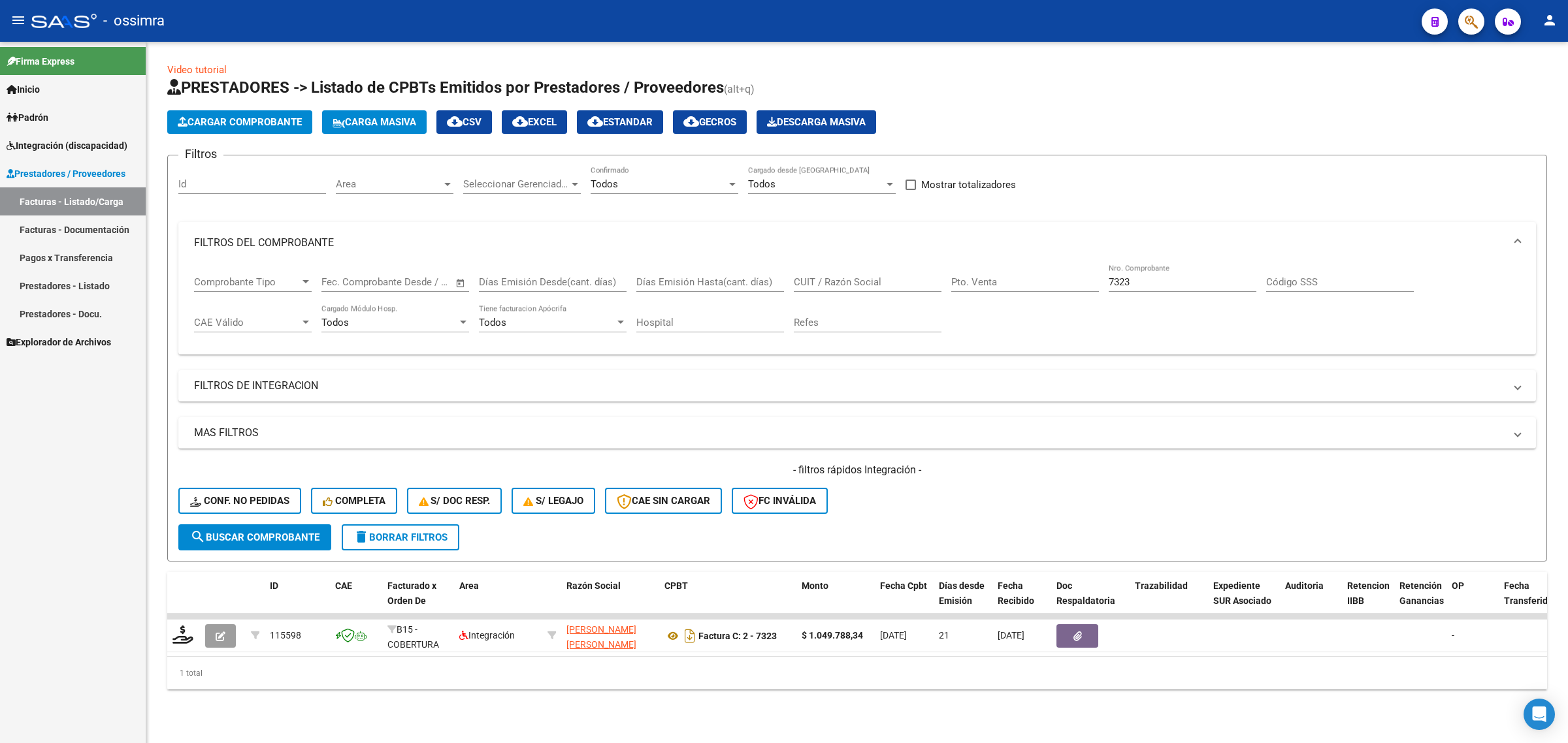
drag, startPoint x: 1140, startPoint y: 272, endPoint x: 1049, endPoint y: 302, distance: 95.8
click at [1049, 302] on div "Comprobante Tipo Comprobante Tipo Fecha inicio – Fecha fin Fec. Comprobante Des…" at bounding box center [857, 304] width 1326 height 81
drag, startPoint x: 1063, startPoint y: 295, endPoint x: 1027, endPoint y: 295, distance: 36.0
click at [1027, 298] on div "Comprobante Tipo Comprobante Tipo Fecha inicio – Fecha fin Fec. Comprobante Des…" at bounding box center [857, 304] width 1326 height 81
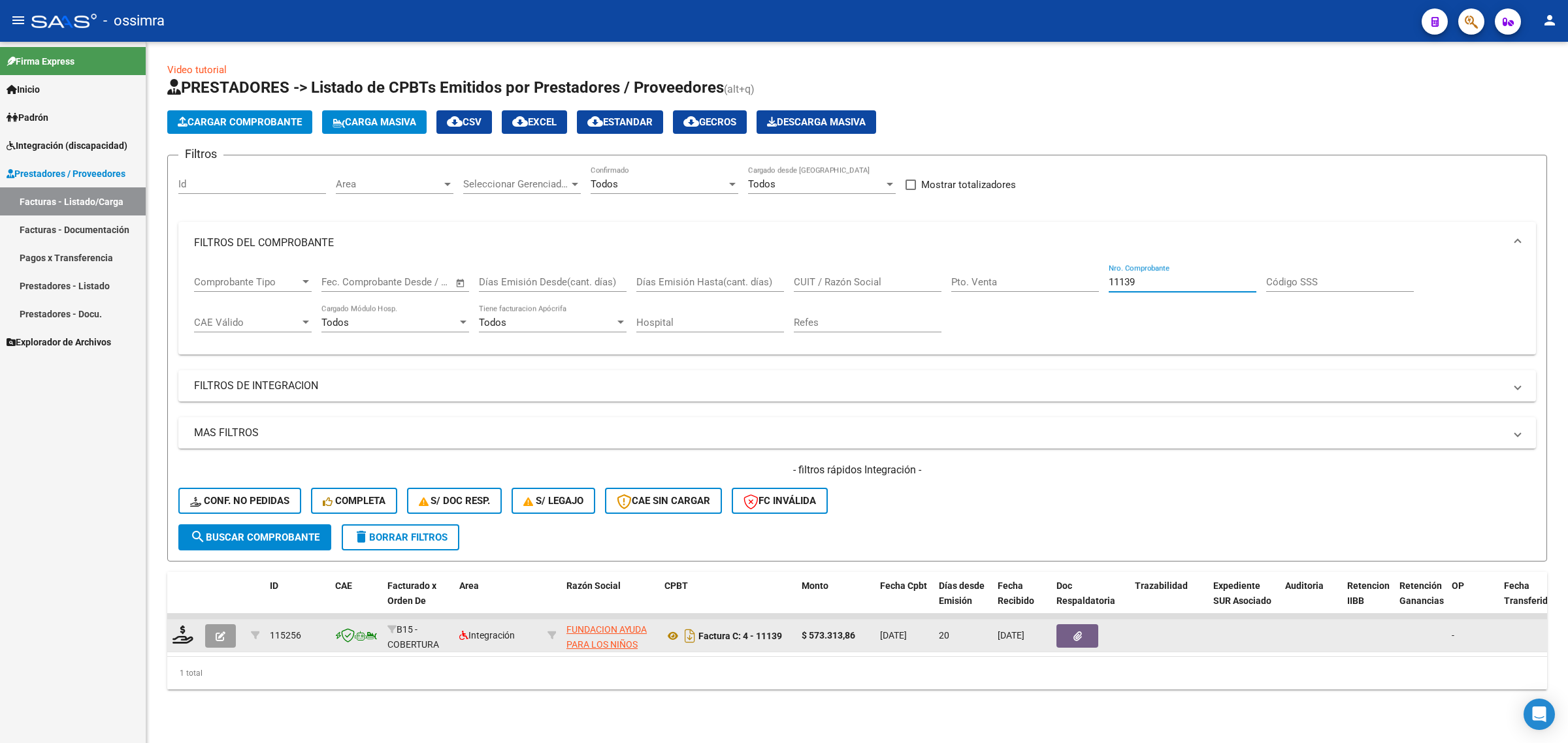
type input "11139"
click at [208, 639] on button "button" at bounding box center [220, 636] width 30 height 23
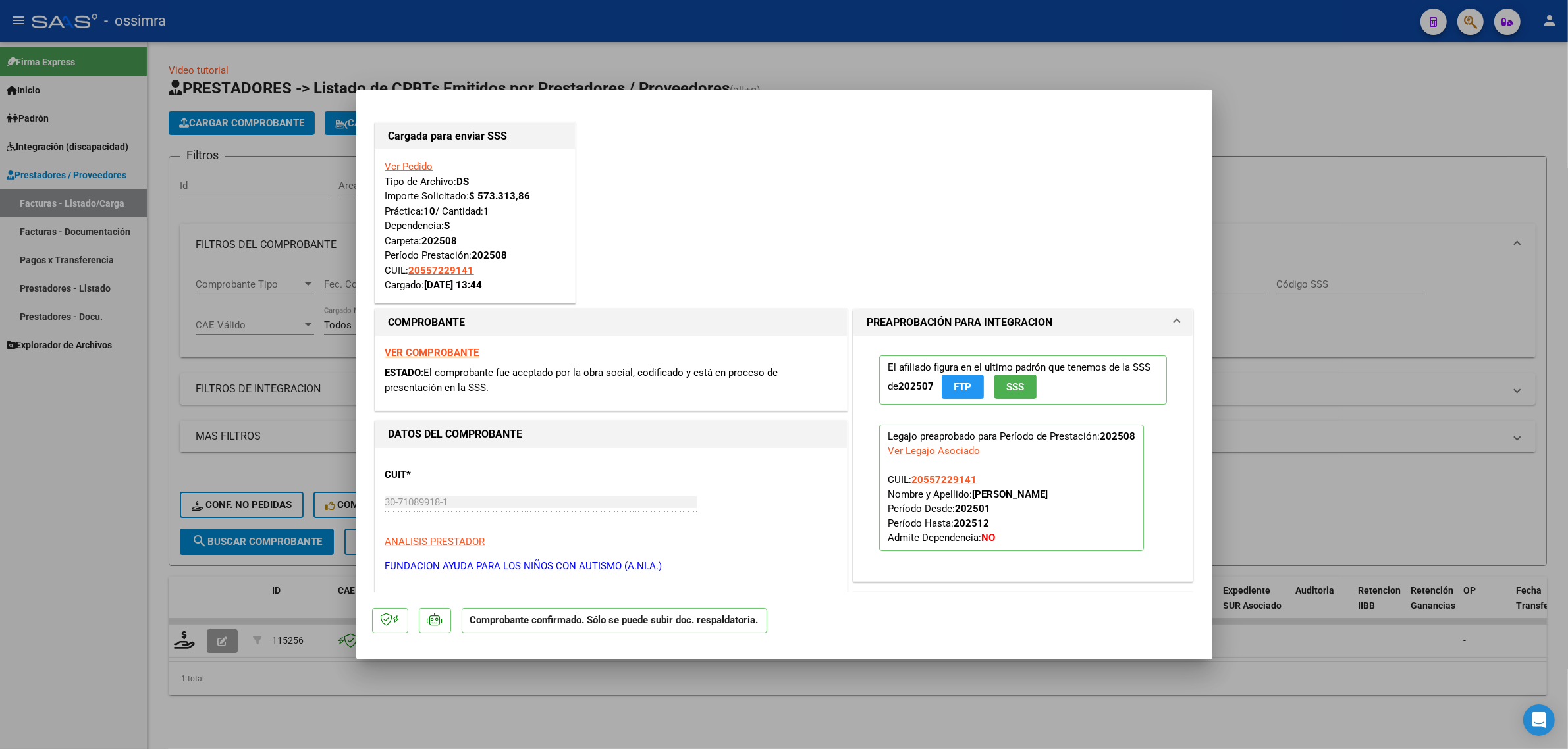
click at [413, 166] on link "Ver Pedido" at bounding box center [409, 166] width 48 height 12
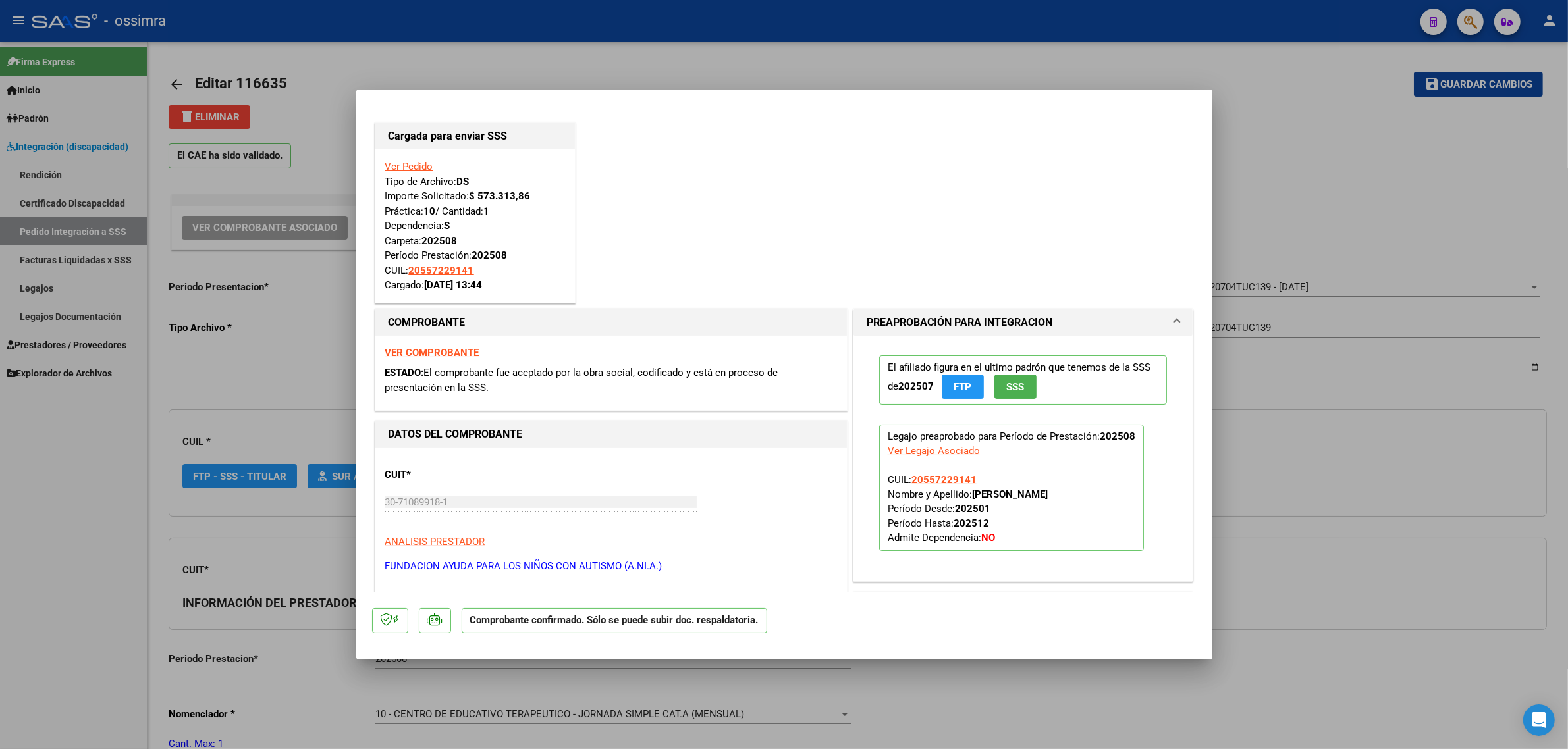
type input "$ 0,00"
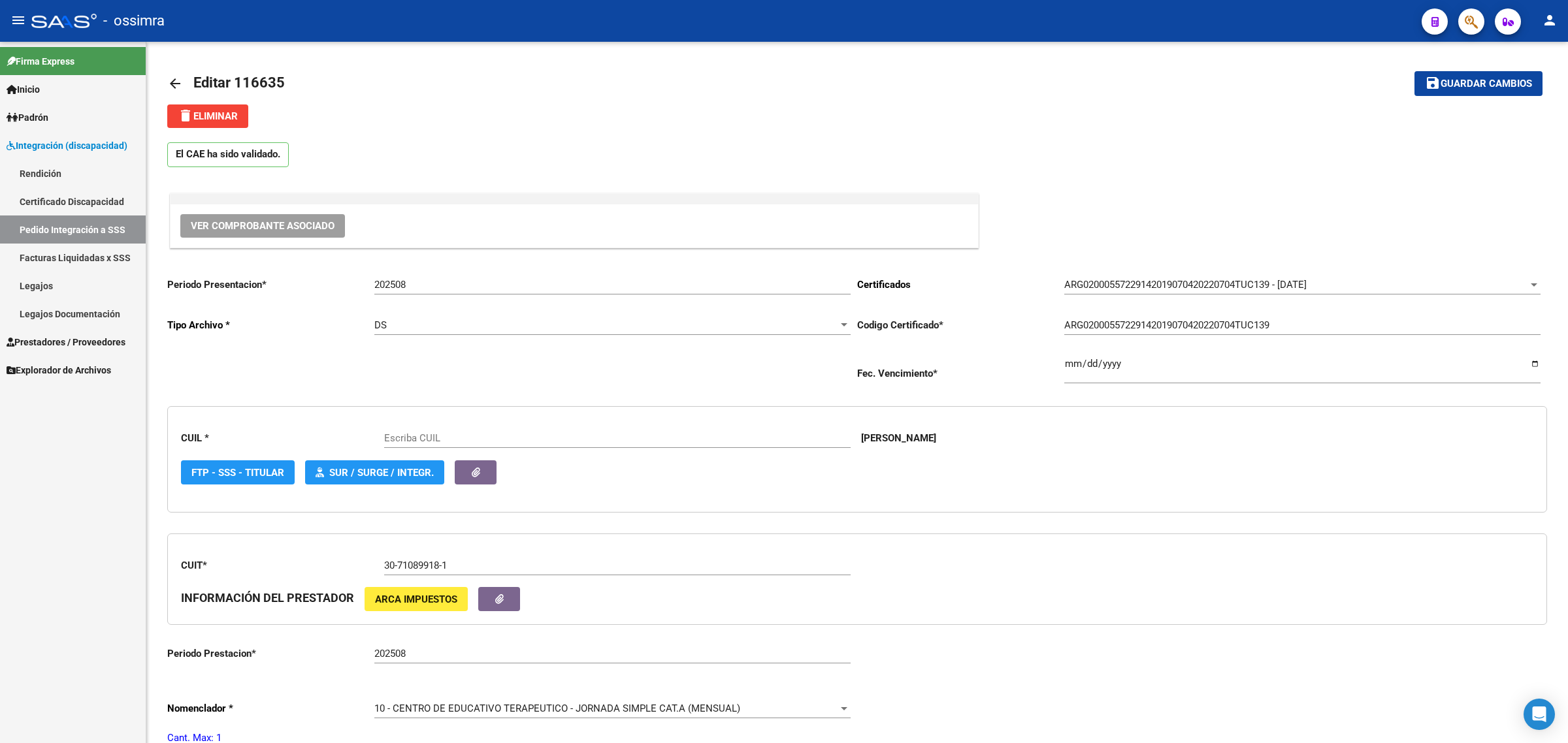
type input "20557229141"
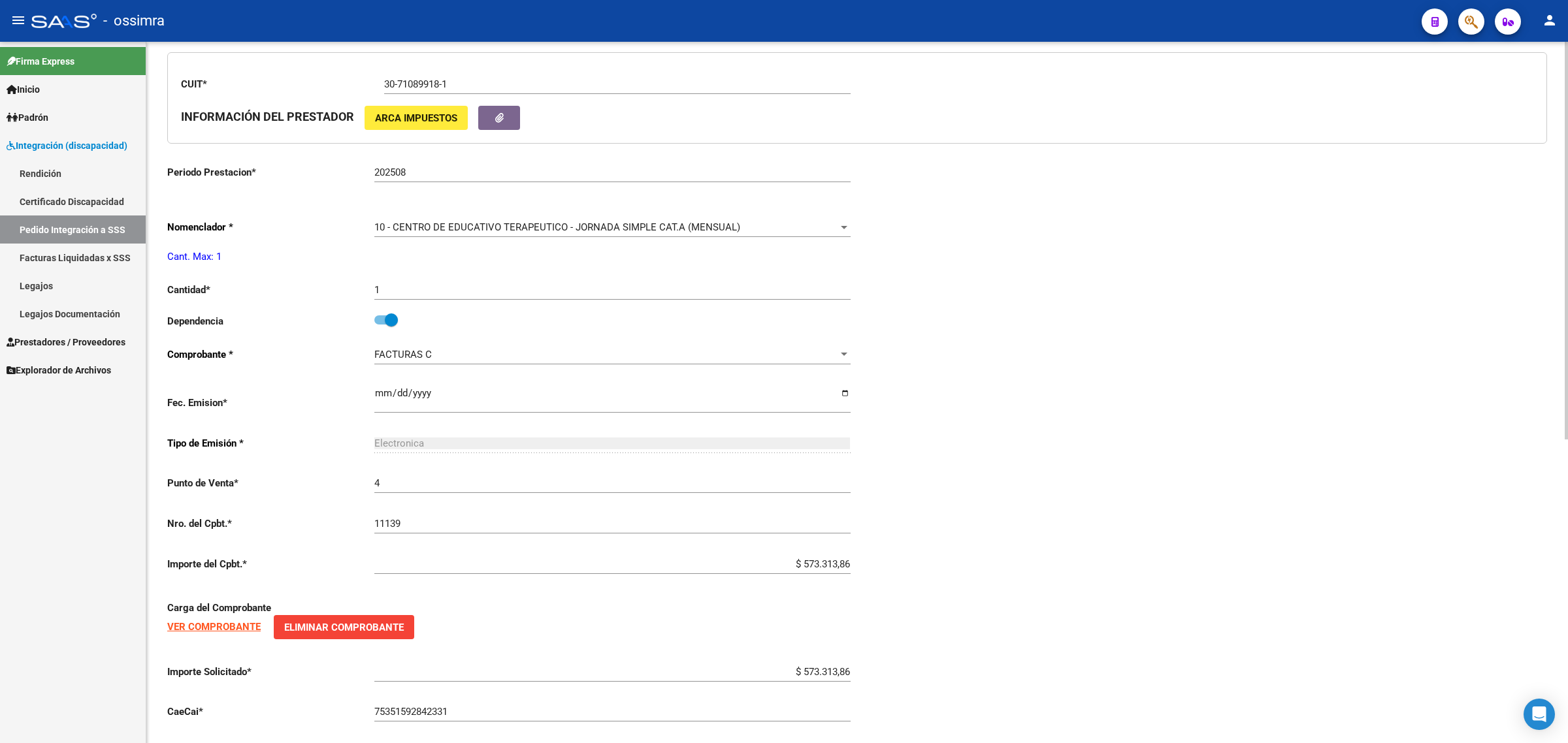
scroll to position [538, 0]
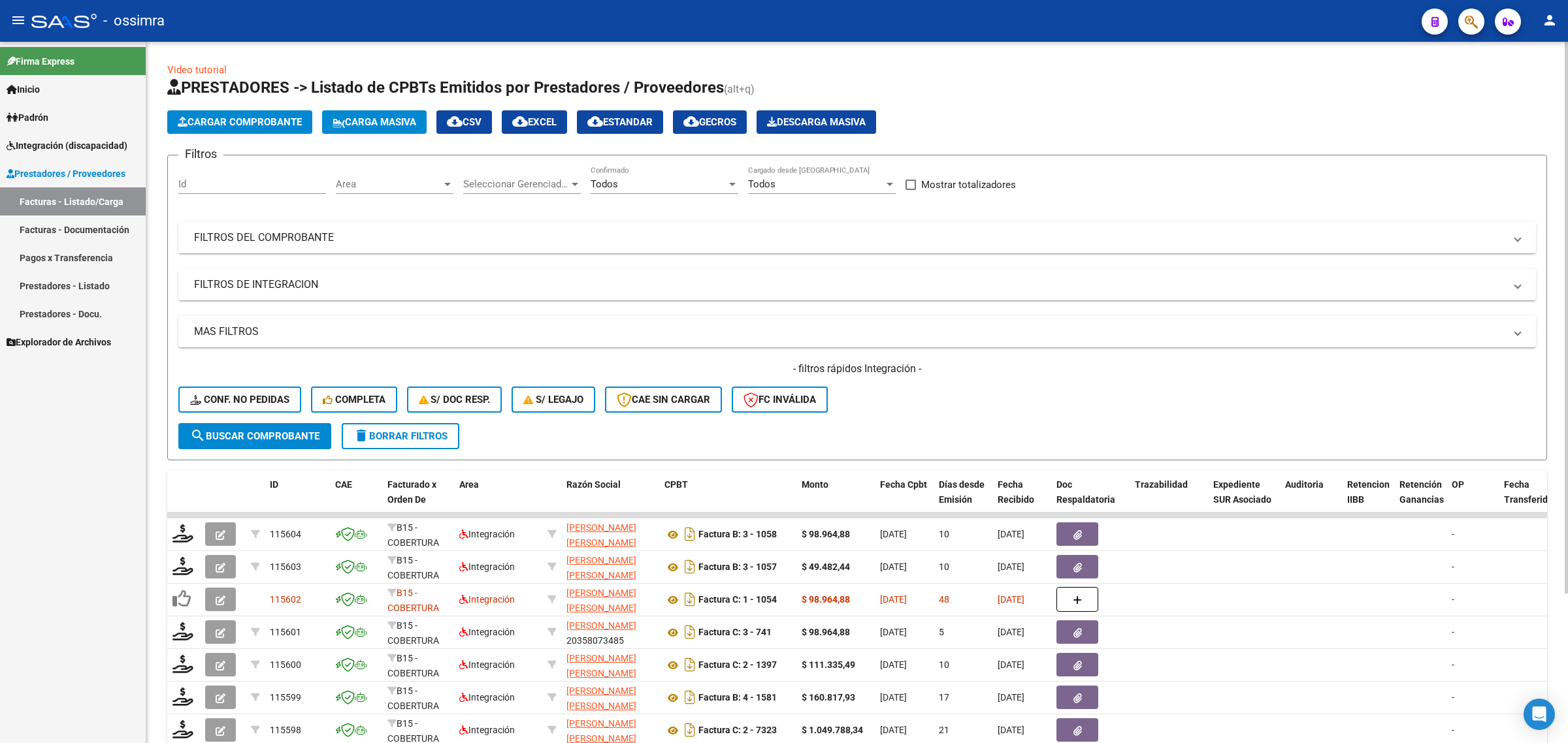
click at [330, 238] on mat-panel-title "FILTROS DEL COMPROBANTE" at bounding box center [849, 237] width 1311 height 15
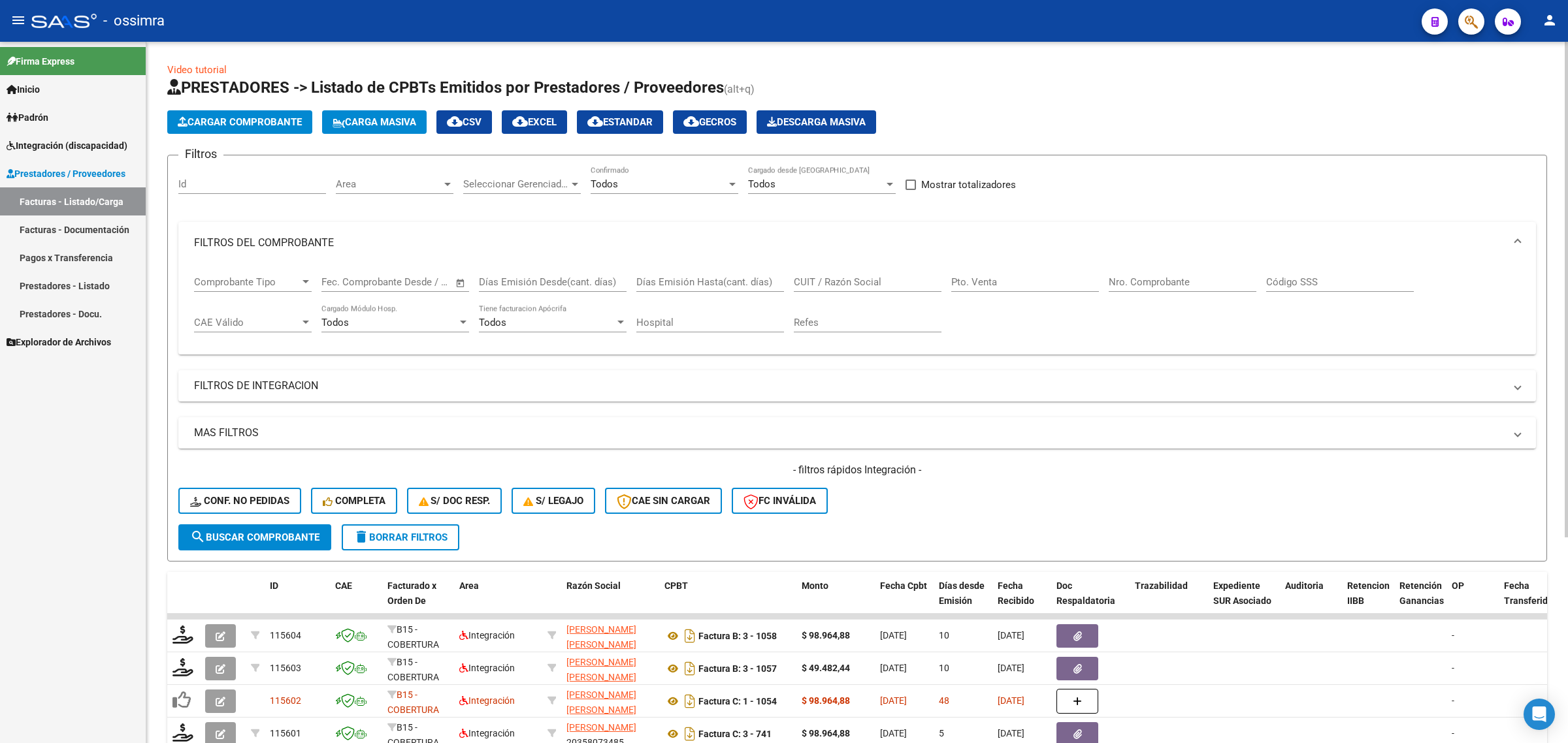
click at [1189, 276] on input "Nro. Comprobante" at bounding box center [1183, 282] width 148 height 12
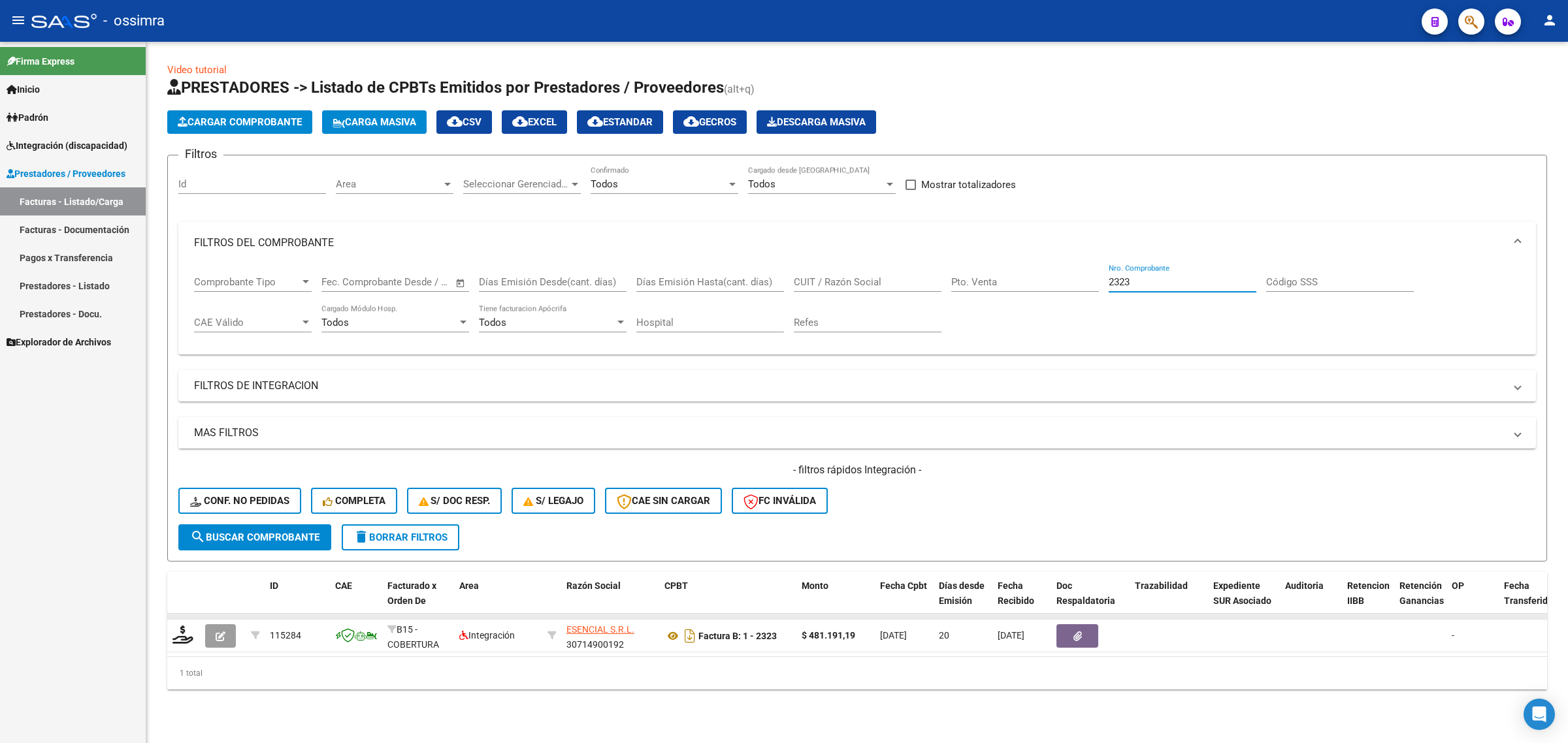
type input "2323"
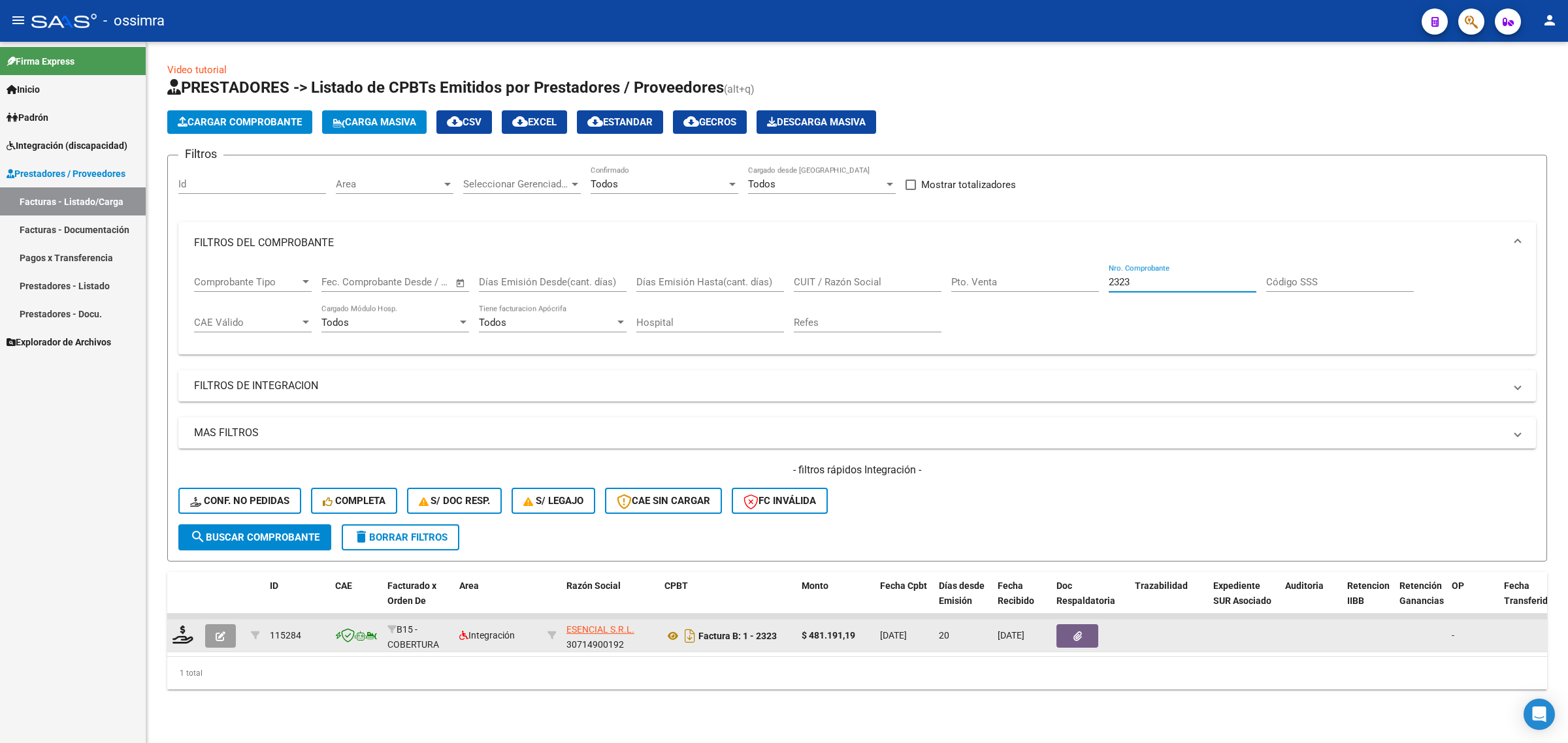
click at [202, 642] on datatable-body-cell at bounding box center [223, 635] width 46 height 32
click at [212, 638] on button "button" at bounding box center [220, 636] width 30 height 23
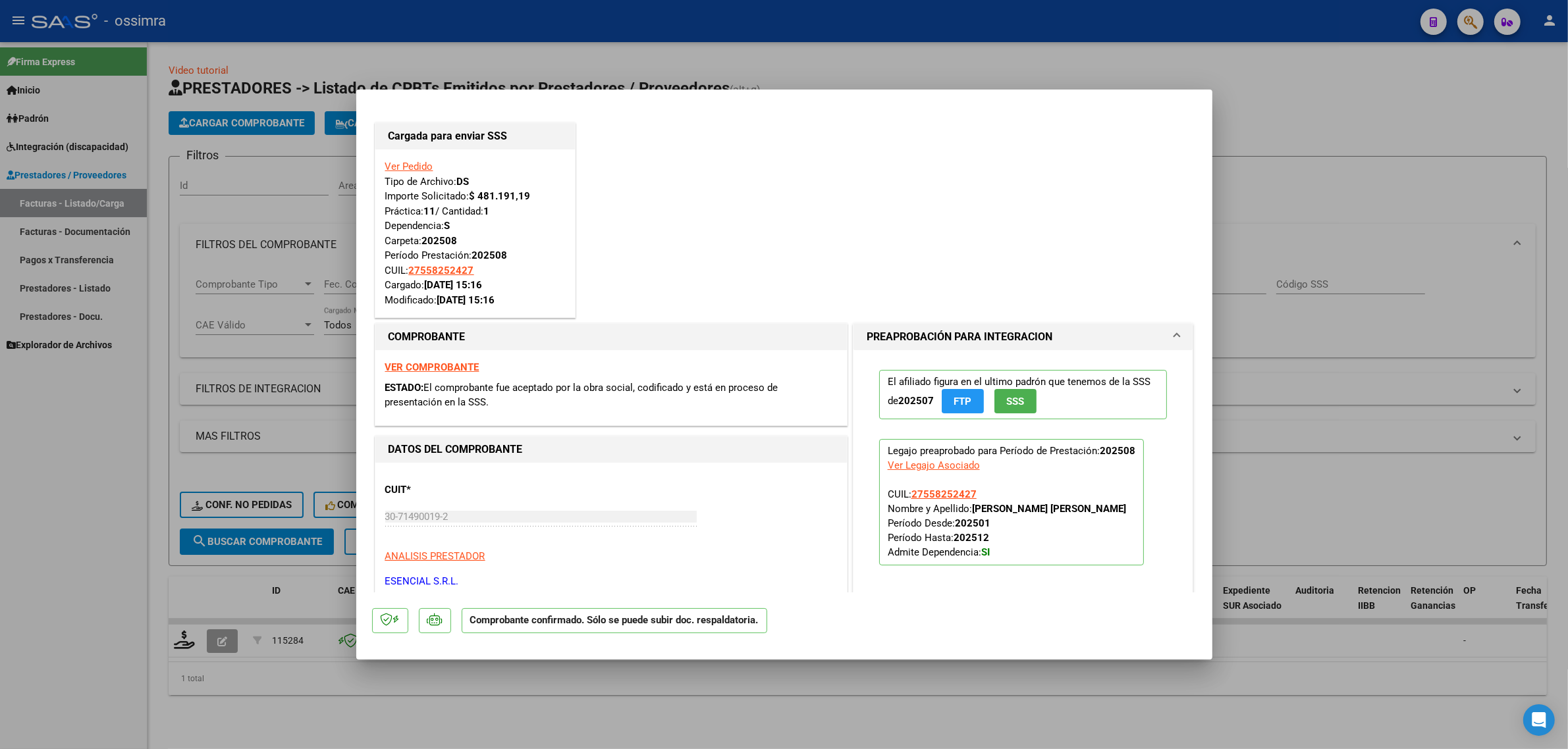
click at [1420, 253] on div at bounding box center [784, 374] width 1568 height 749
type input "$ 0,00"
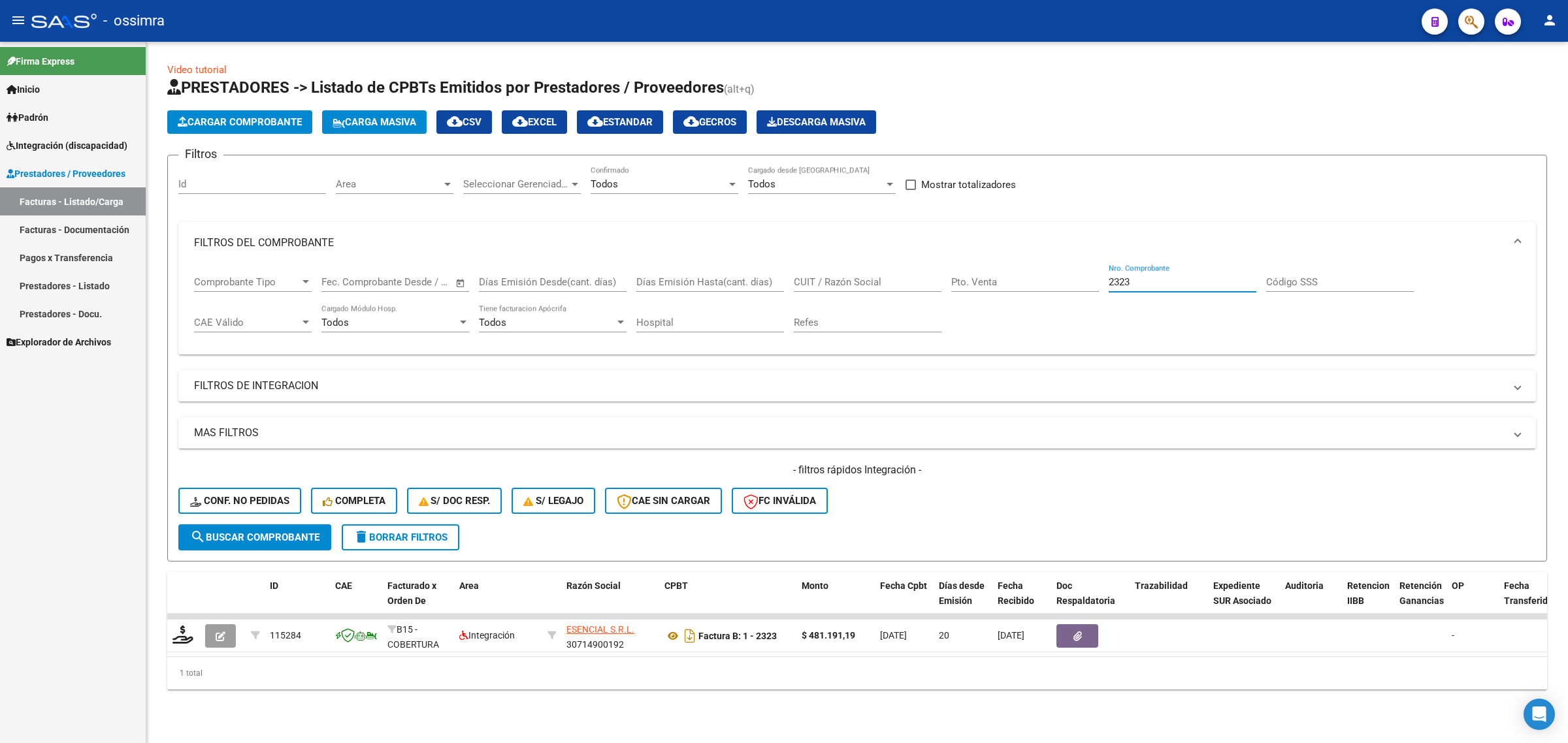
drag, startPoint x: 1163, startPoint y: 279, endPoint x: 957, endPoint y: 294, distance: 206.5
click at [957, 294] on div "Comprobante Tipo Comprobante Tipo Fecha inicio – Fecha fin Fec. Comprobante Des…" at bounding box center [857, 304] width 1326 height 81
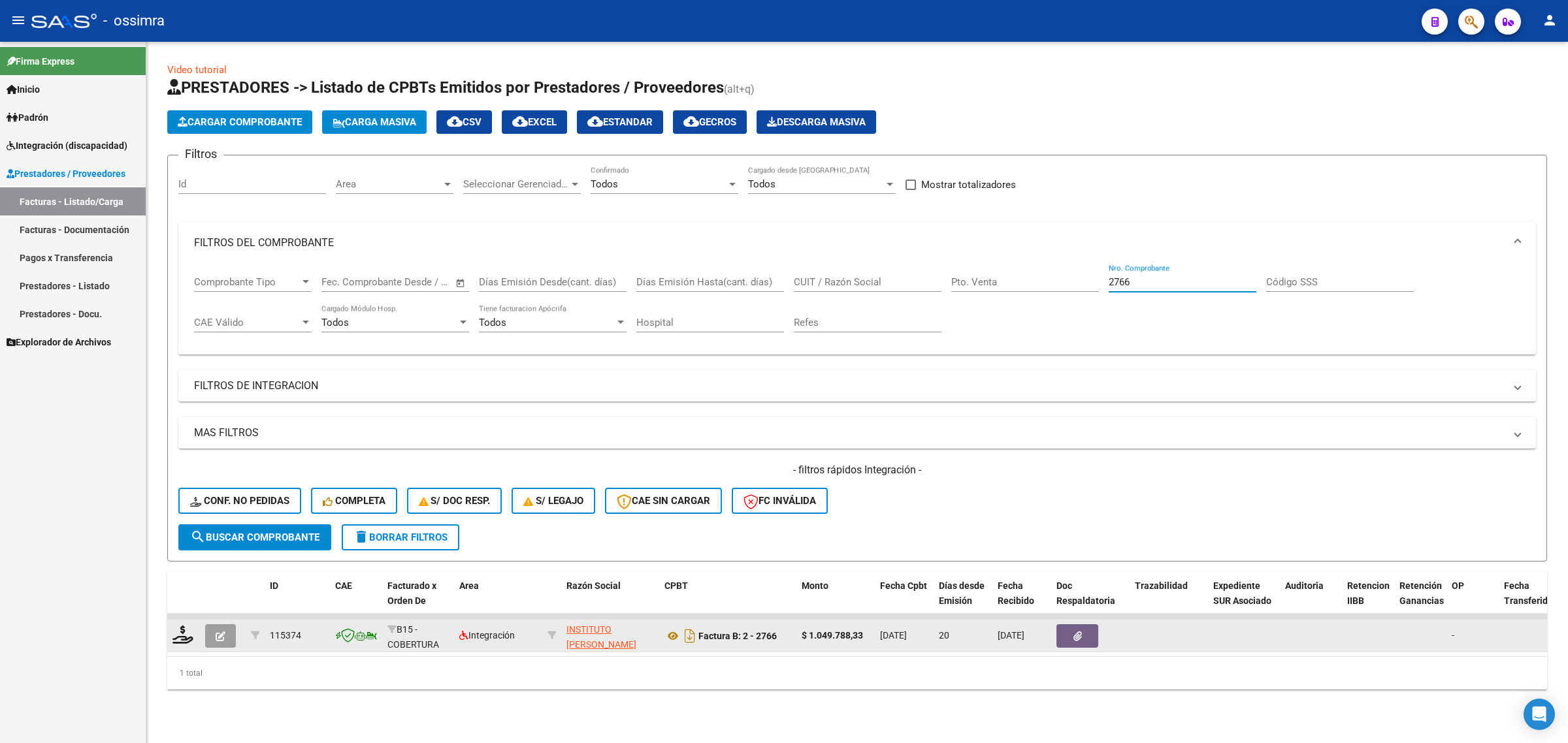
type input "2766"
click at [210, 629] on button "button" at bounding box center [220, 636] width 30 height 23
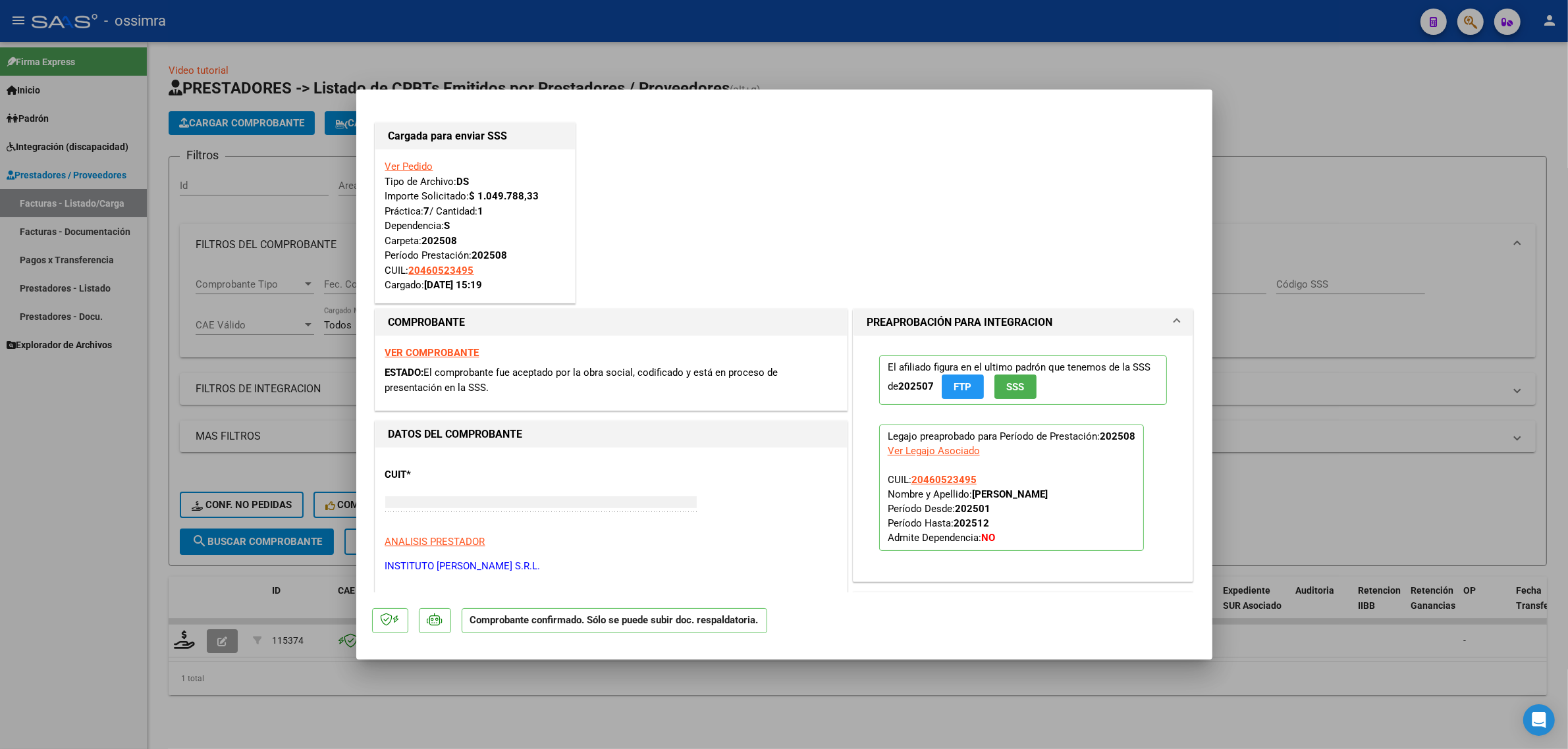
type input "$ 0,00"
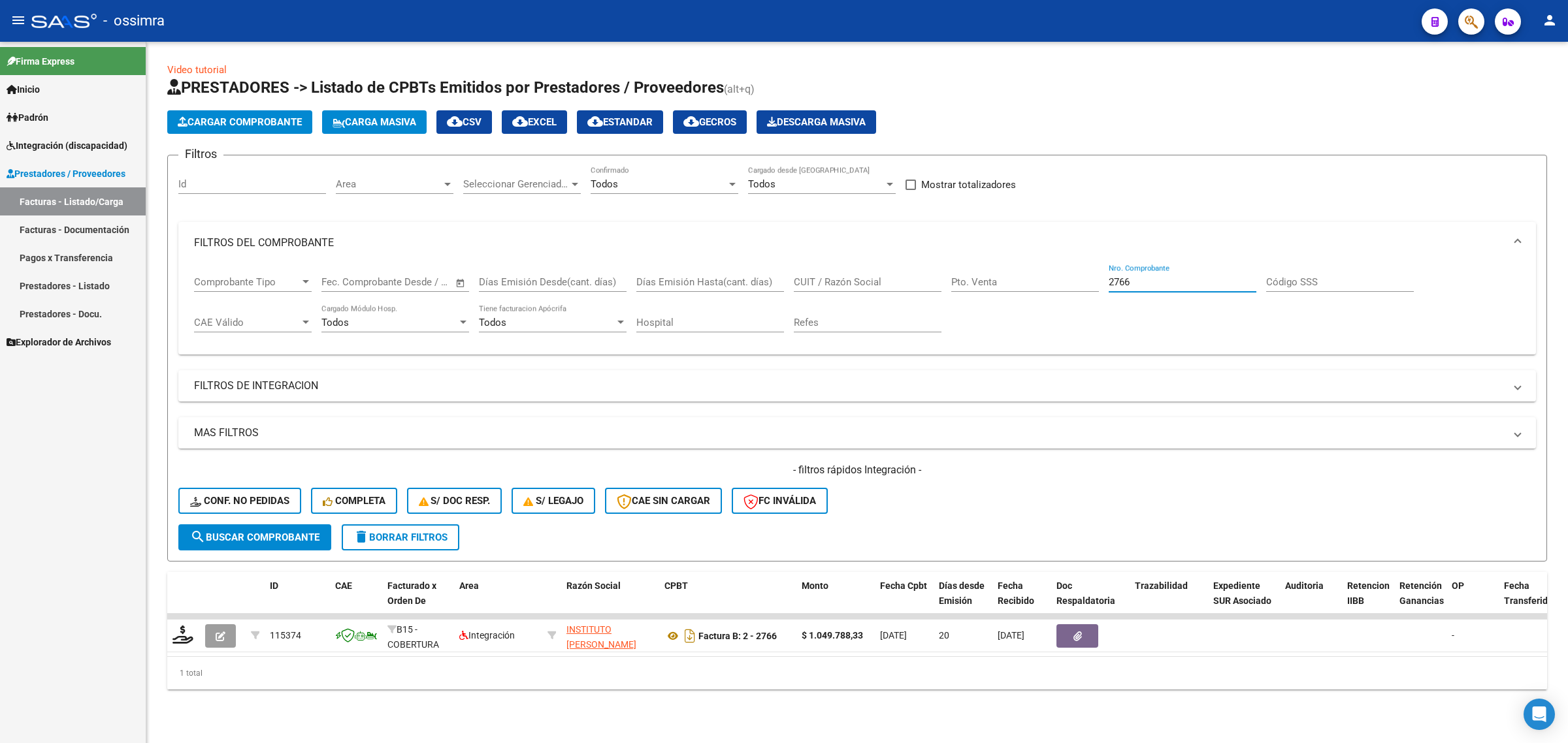
drag, startPoint x: 1148, startPoint y: 282, endPoint x: 988, endPoint y: 288, distance: 160.1
click at [1000, 290] on div "Comprobante Tipo Comprobante Tipo Fecha inicio – Fecha fin Fec. Comprobante Des…" at bounding box center [857, 304] width 1326 height 81
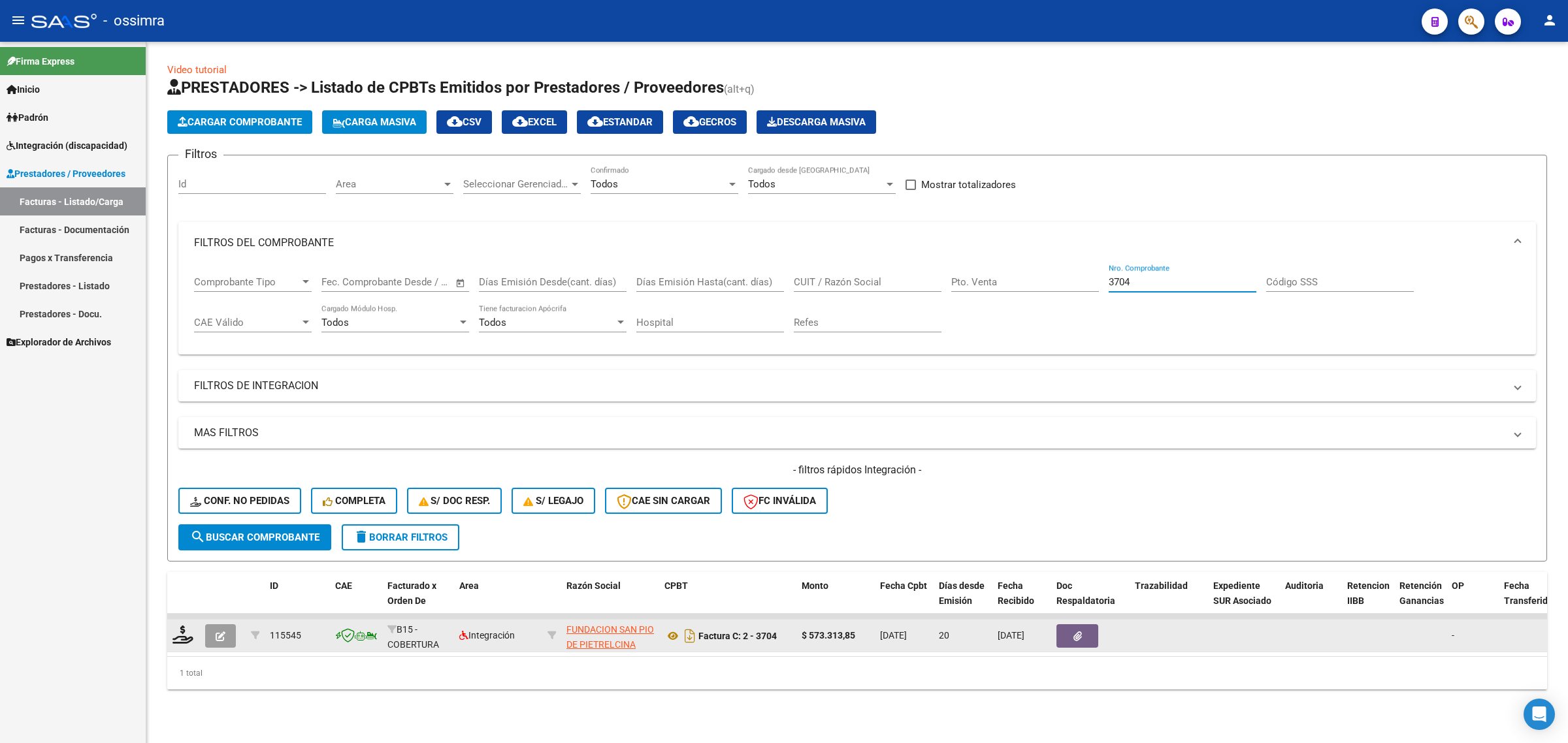
type input "3704"
click at [217, 634] on icon "button" at bounding box center [220, 636] width 10 height 10
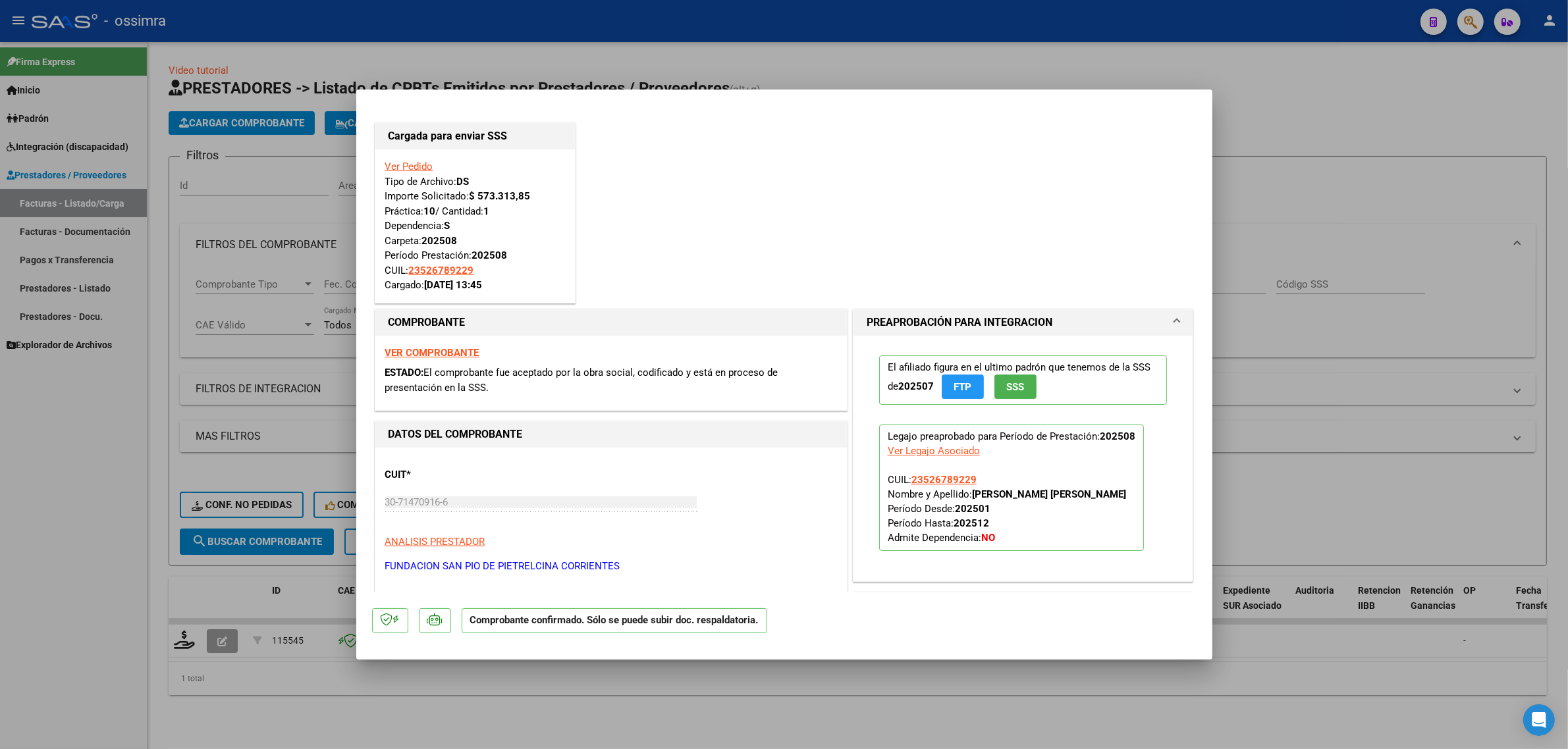
type input "$ 0,00"
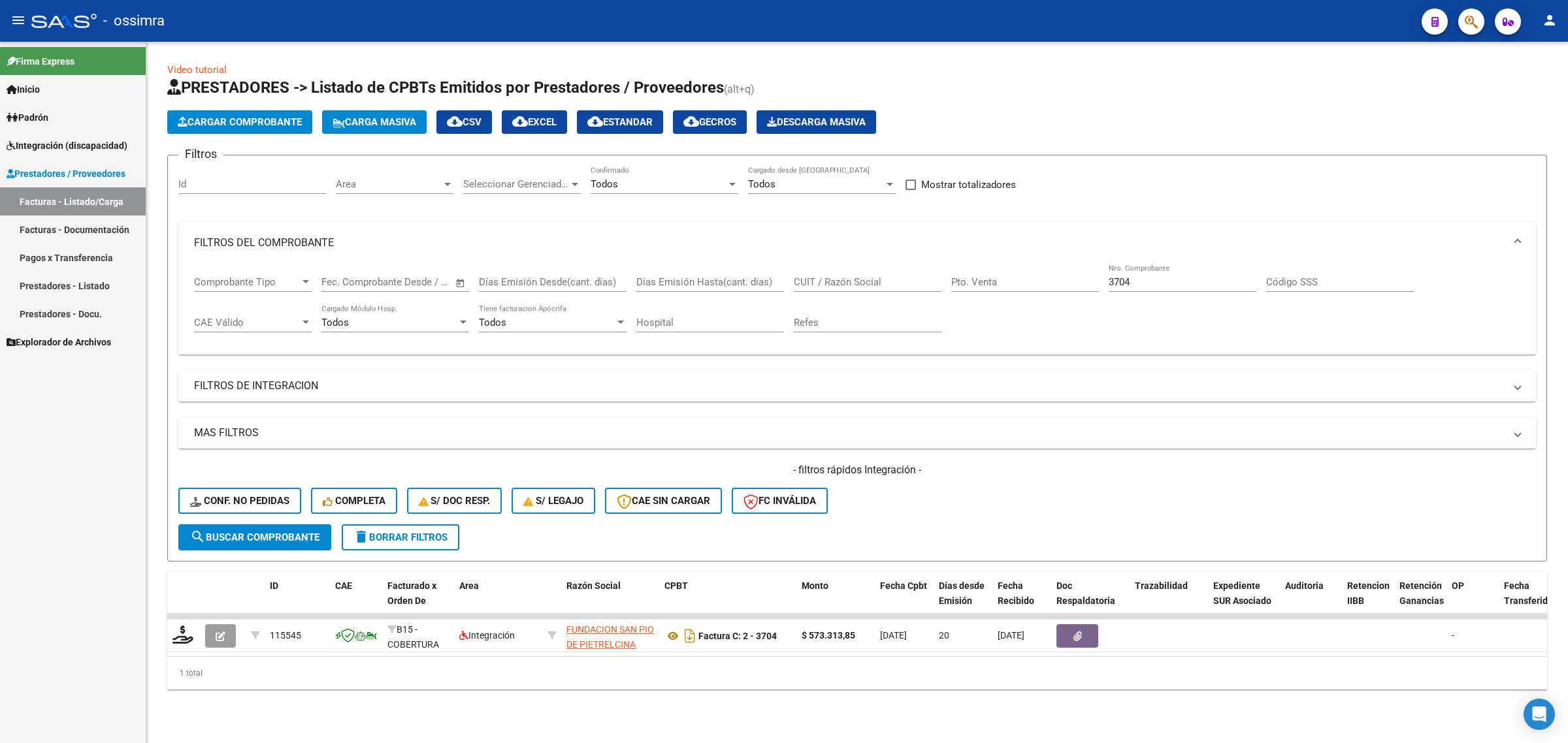
drag, startPoint x: 959, startPoint y: 301, endPoint x: 945, endPoint y: 302, distance: 14.0
click at [945, 302] on div "Comprobante Tipo Comprobante Tipo Fecha inicio – Fecha fin Fec. Comprobante Des…" at bounding box center [857, 304] width 1326 height 81
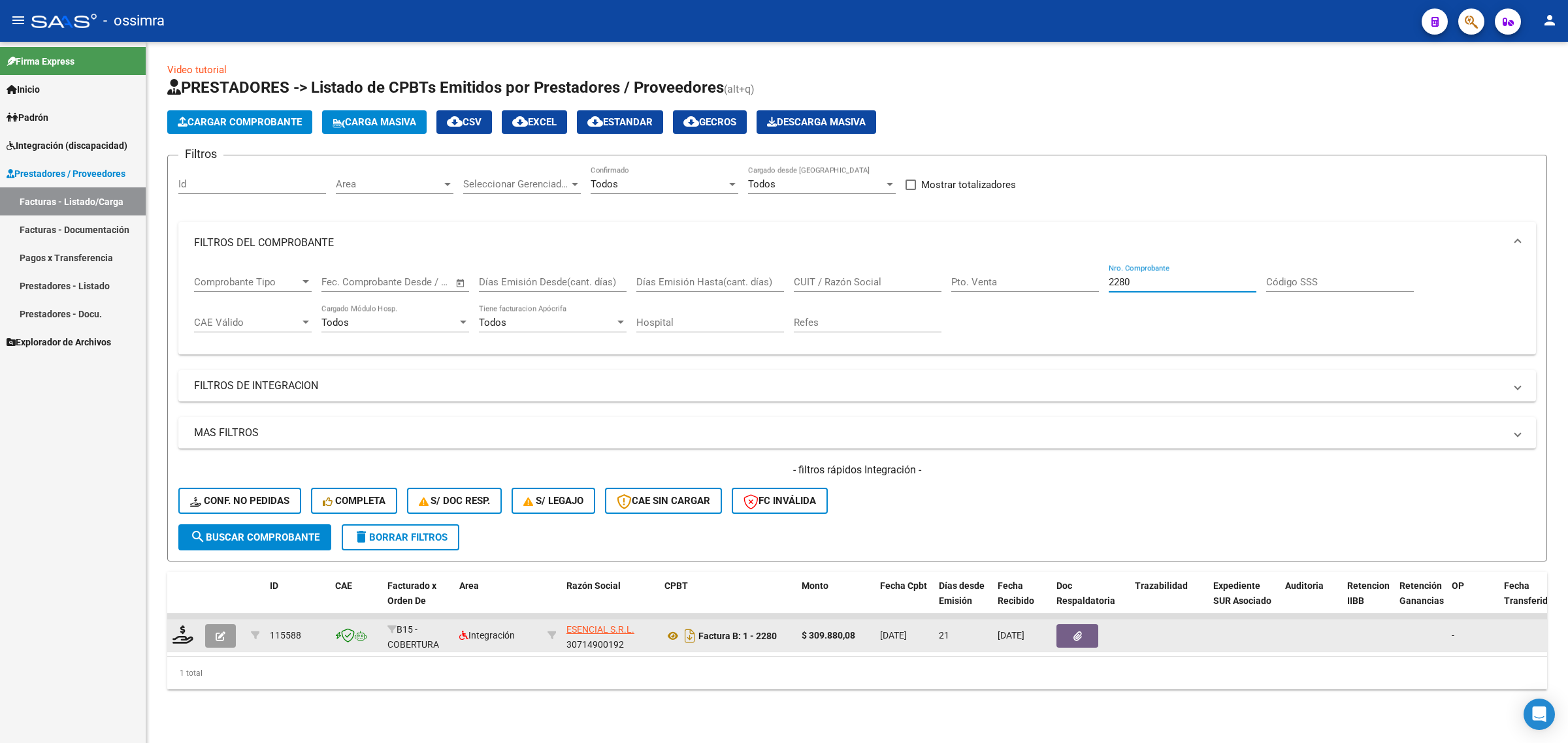
type input "2280"
click at [220, 640] on button "button" at bounding box center [220, 636] width 30 height 23
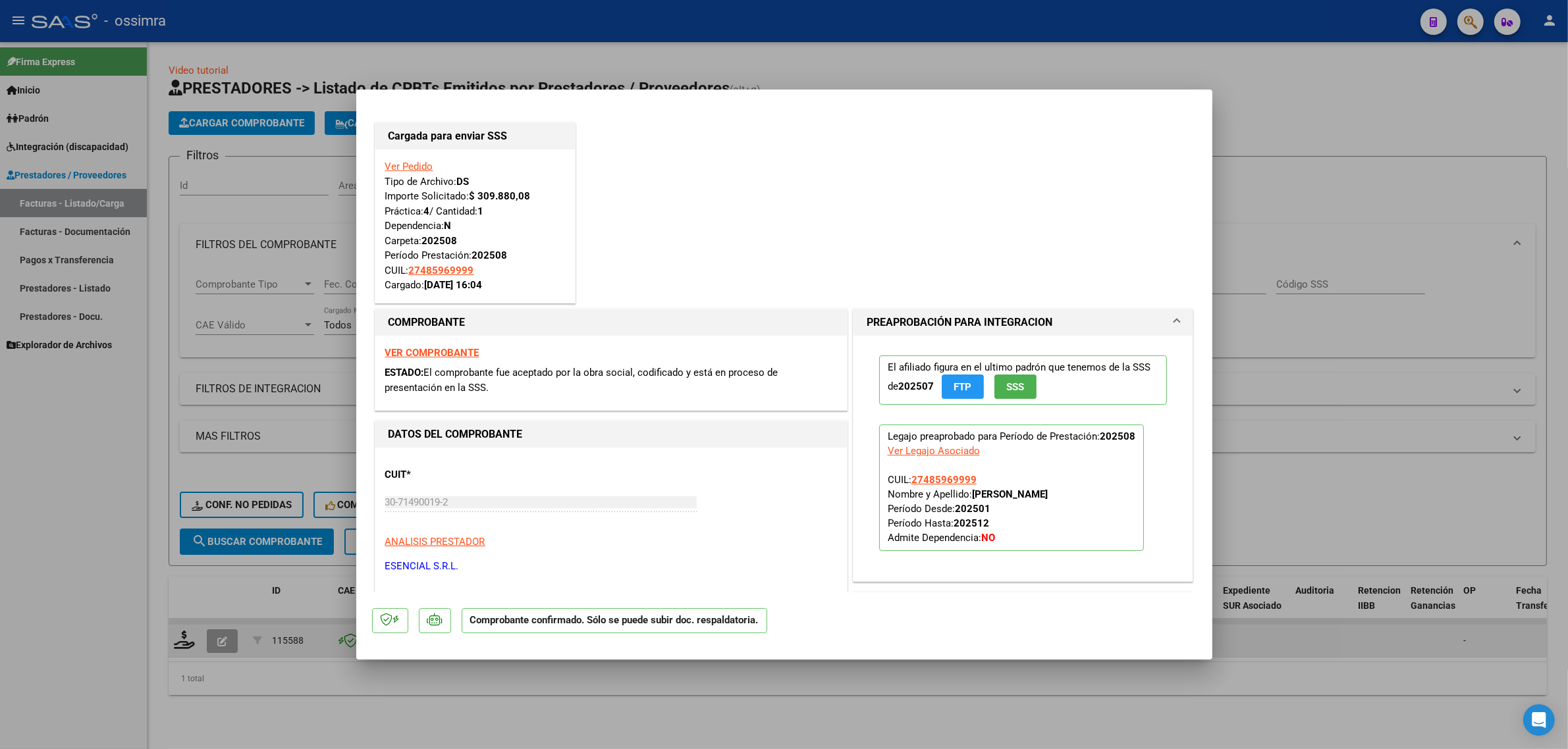
type input "$ 0,00"
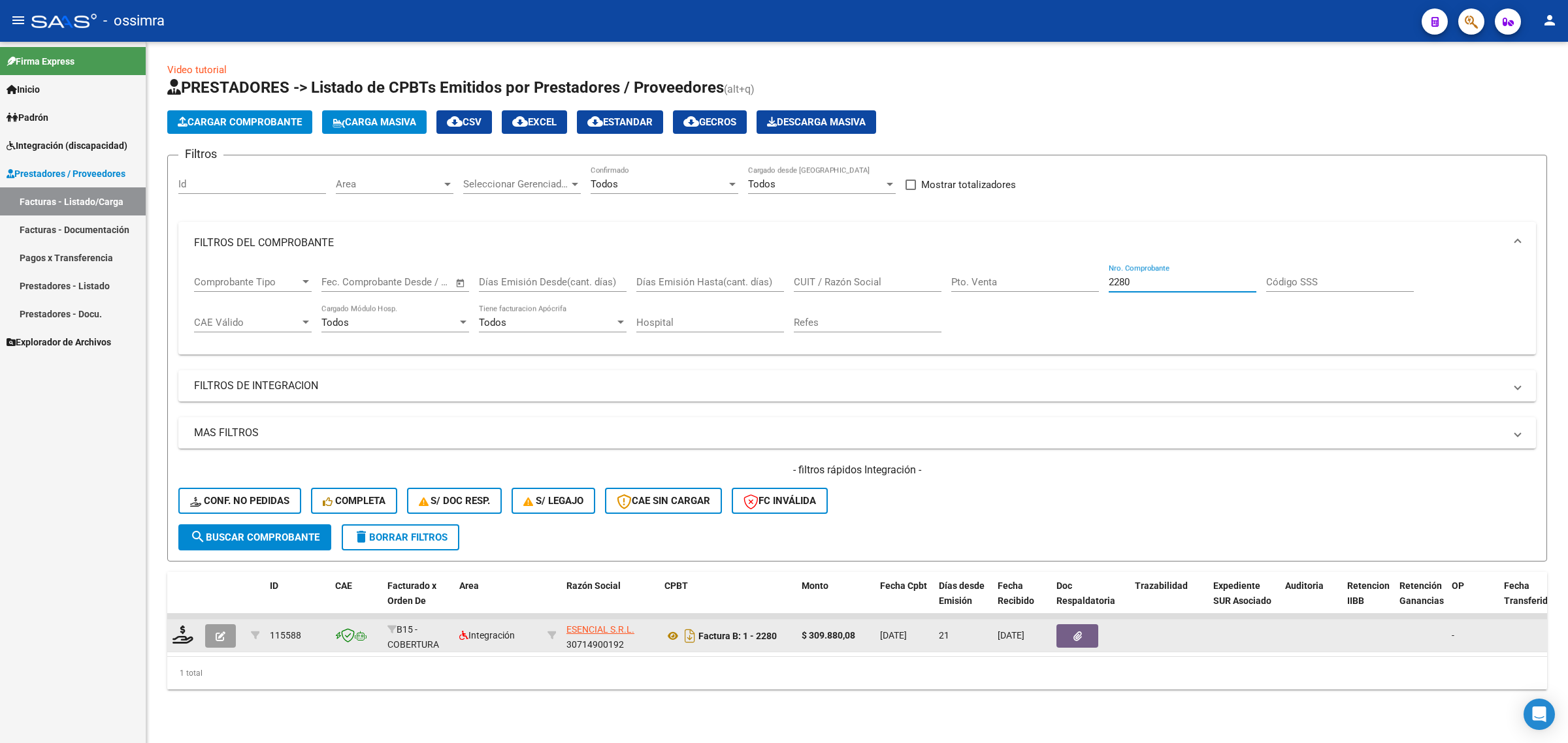
drag, startPoint x: 1137, startPoint y: 280, endPoint x: 854, endPoint y: 246, distance: 285.0
click at [877, 273] on div "Comprobante Tipo Comprobante Tipo Fecha inicio – Fecha fin Fec. Comprobante Des…" at bounding box center [857, 304] width 1326 height 81
click at [211, 629] on button "button" at bounding box center [220, 636] width 30 height 23
drag, startPoint x: 952, startPoint y: 308, endPoint x: 946, endPoint y: 310, distance: 6.3
click at [946, 310] on div "Comprobante Tipo Comprobante Tipo Fecha inicio – Fecha fin Fec. Comprobante Des…" at bounding box center [857, 304] width 1326 height 81
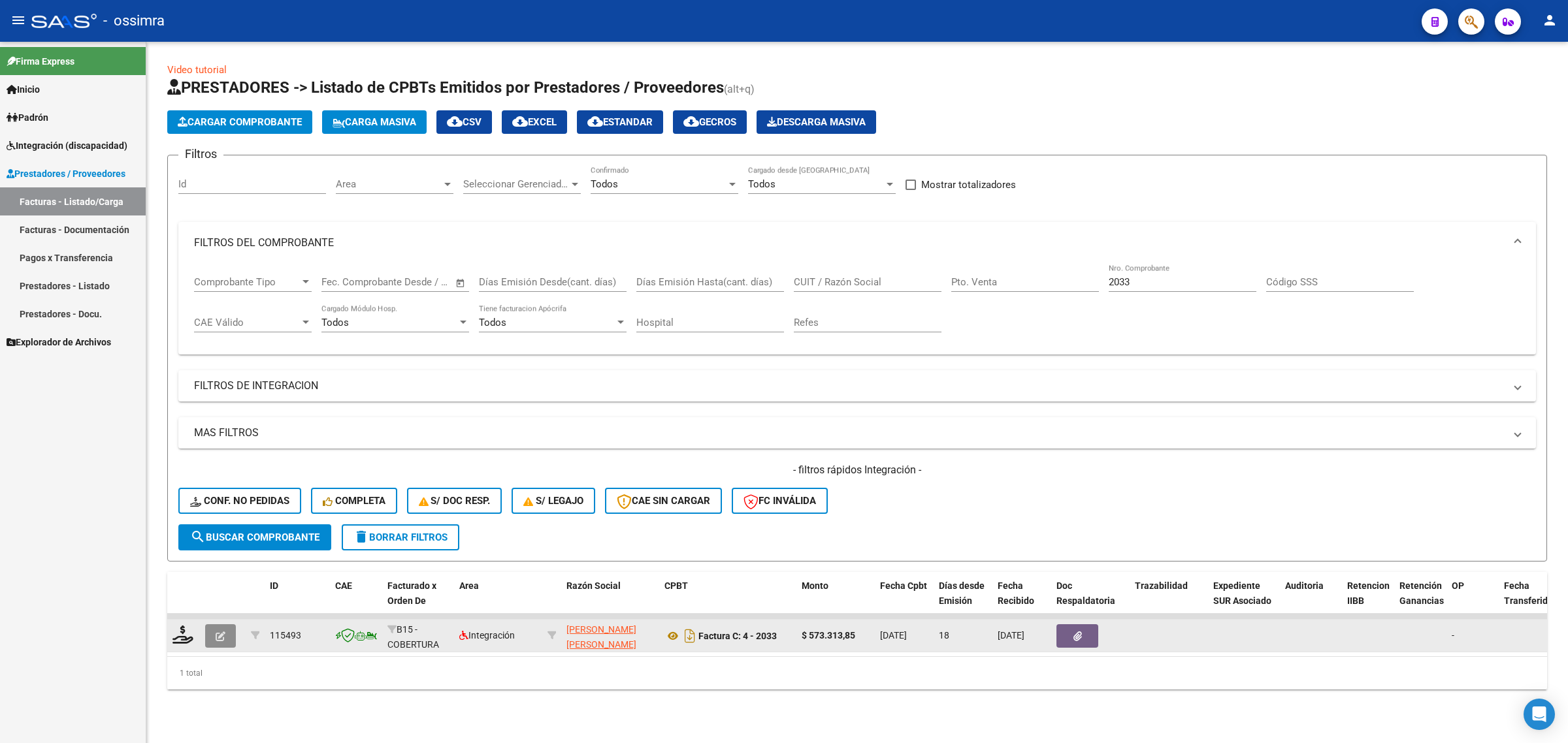
click at [226, 627] on button "button" at bounding box center [220, 636] width 30 height 23
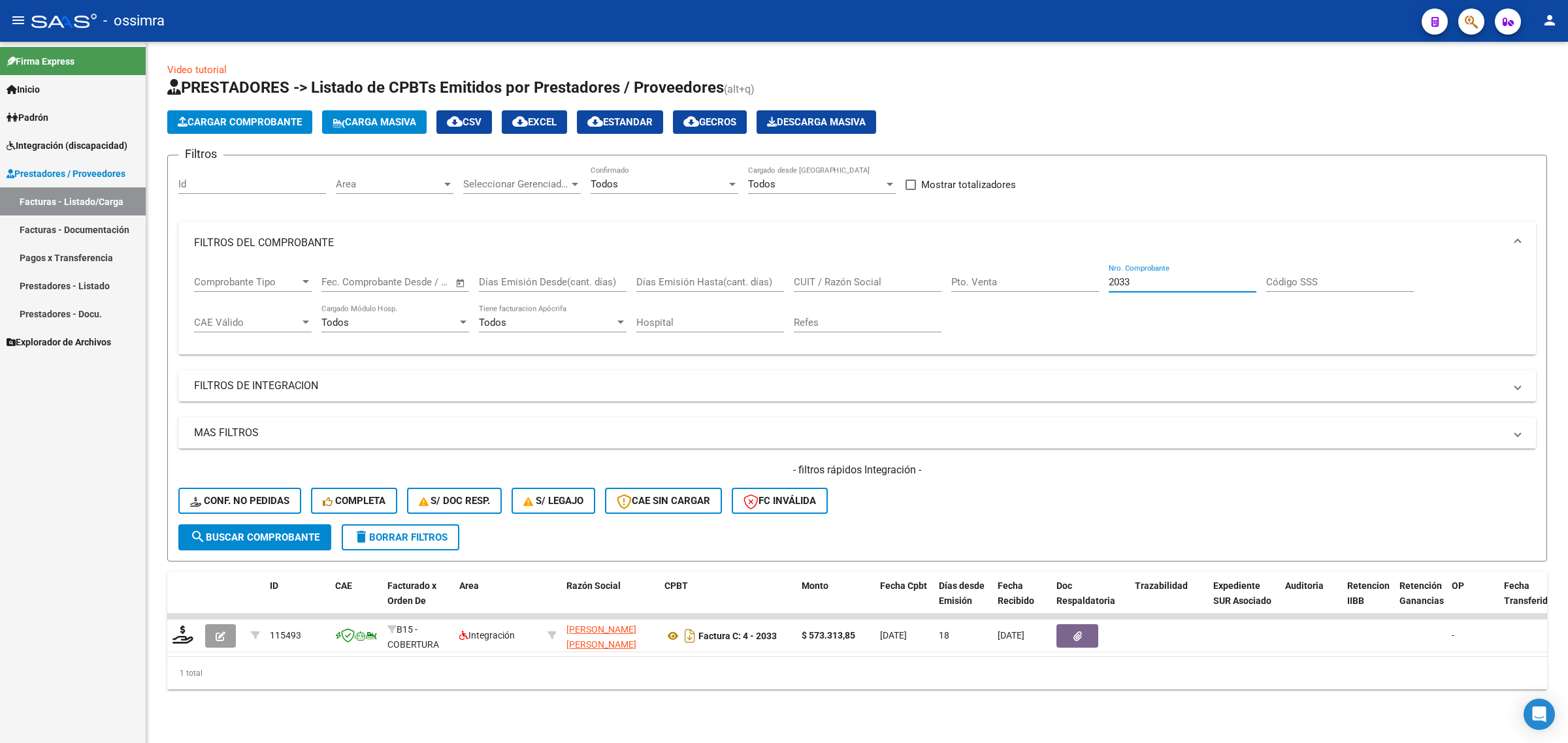
drag, startPoint x: 1143, startPoint y: 282, endPoint x: 974, endPoint y: 282, distance: 169.0
click at [974, 282] on div "Comprobante Tipo Comprobante Tipo Fecha inicio – Fecha fin Fec. Comprobante Des…" at bounding box center [857, 304] width 1326 height 81
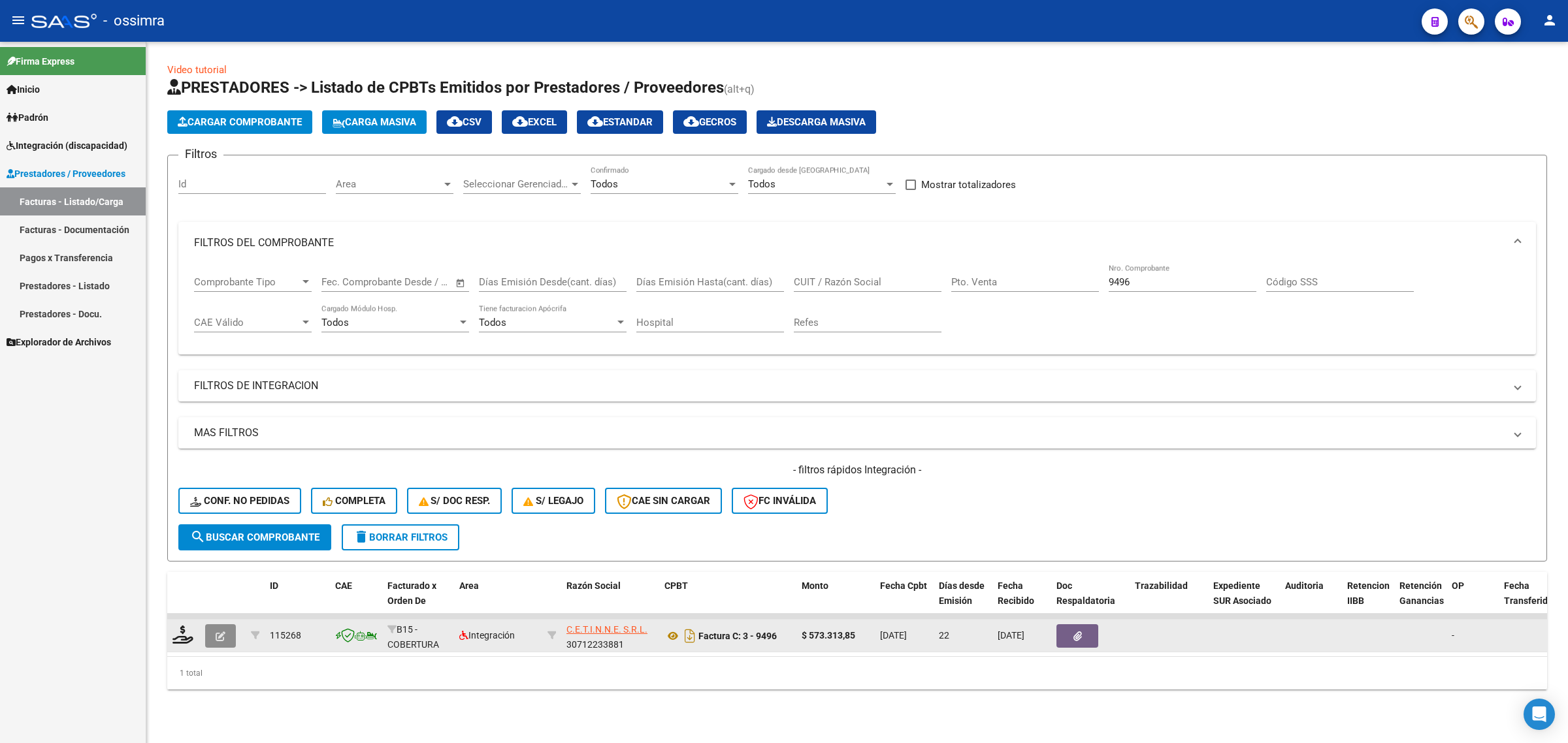
click at [229, 638] on button "button" at bounding box center [220, 636] width 30 height 23
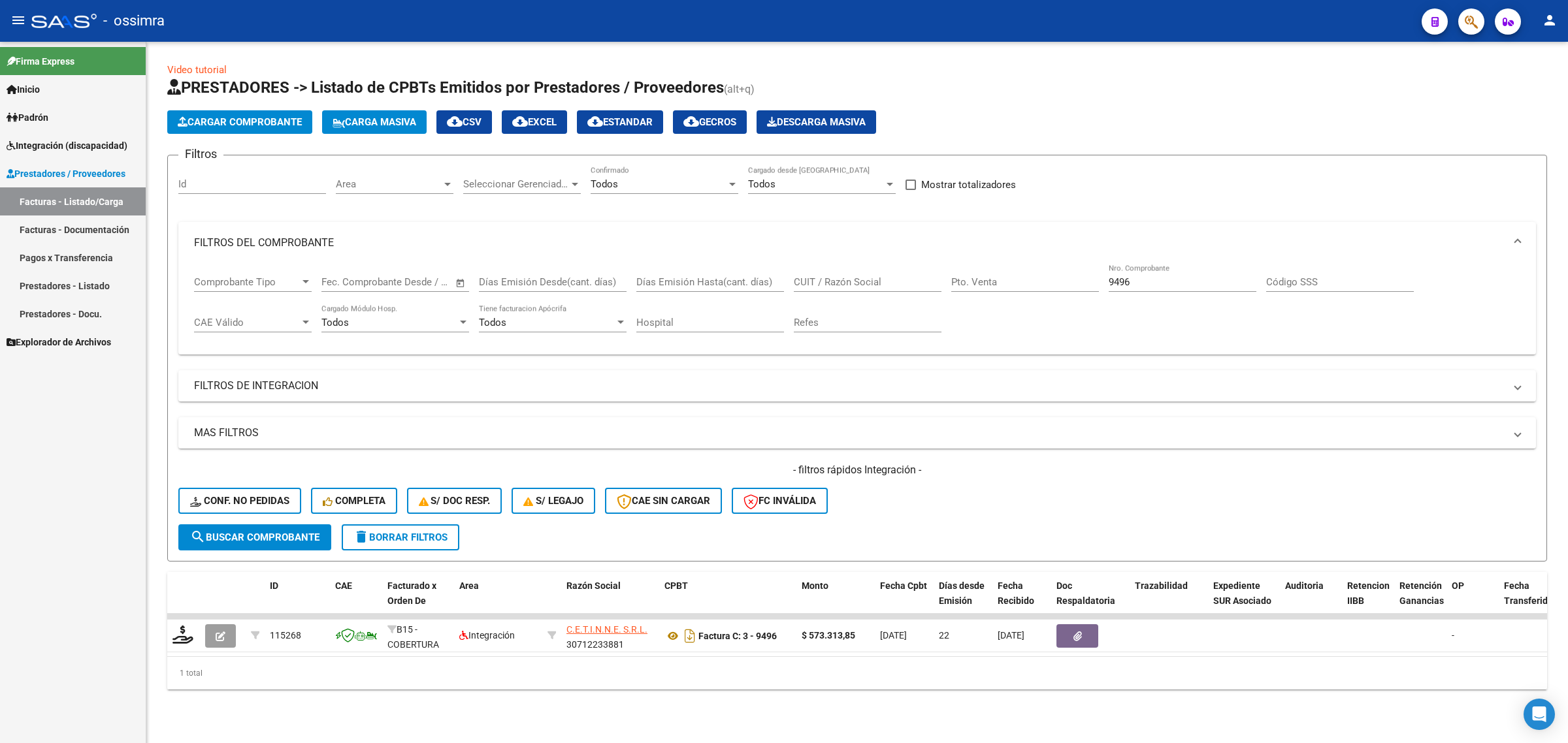
drag, startPoint x: 1148, startPoint y: 272, endPoint x: 1055, endPoint y: 297, distance: 96.3
click at [1055, 297] on div "Comprobante Tipo Comprobante Tipo Fecha inicio – Fecha fin Fec. Comprobante Des…" at bounding box center [857, 304] width 1326 height 81
drag, startPoint x: 1148, startPoint y: 277, endPoint x: 1007, endPoint y: 285, distance: 141.2
click at [1013, 288] on div "Comprobante Tipo Comprobante Tipo Fecha inicio – Fecha fin Fec. Comprobante Des…" at bounding box center [857, 304] width 1326 height 81
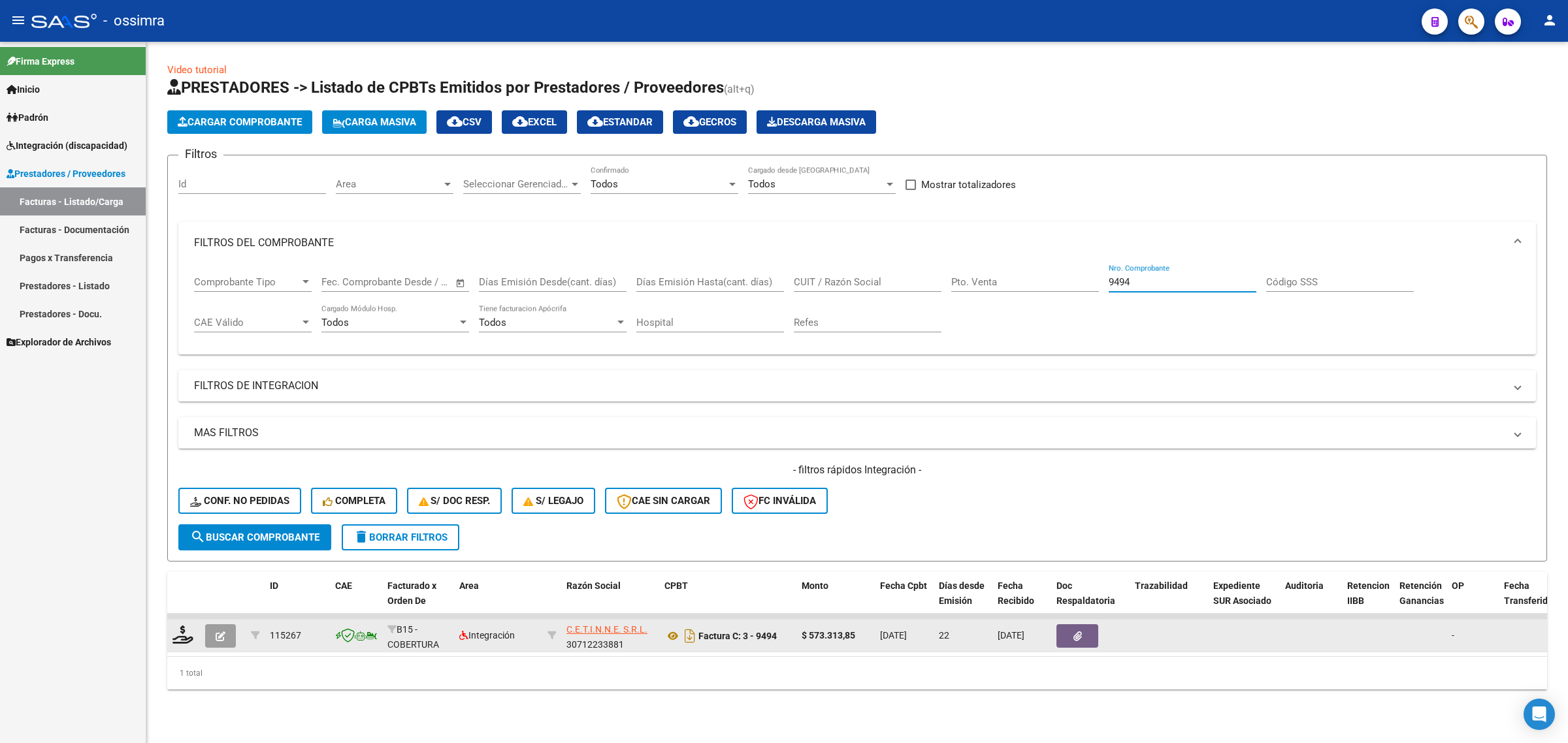
click at [230, 638] on button "button" at bounding box center [220, 636] width 30 height 23
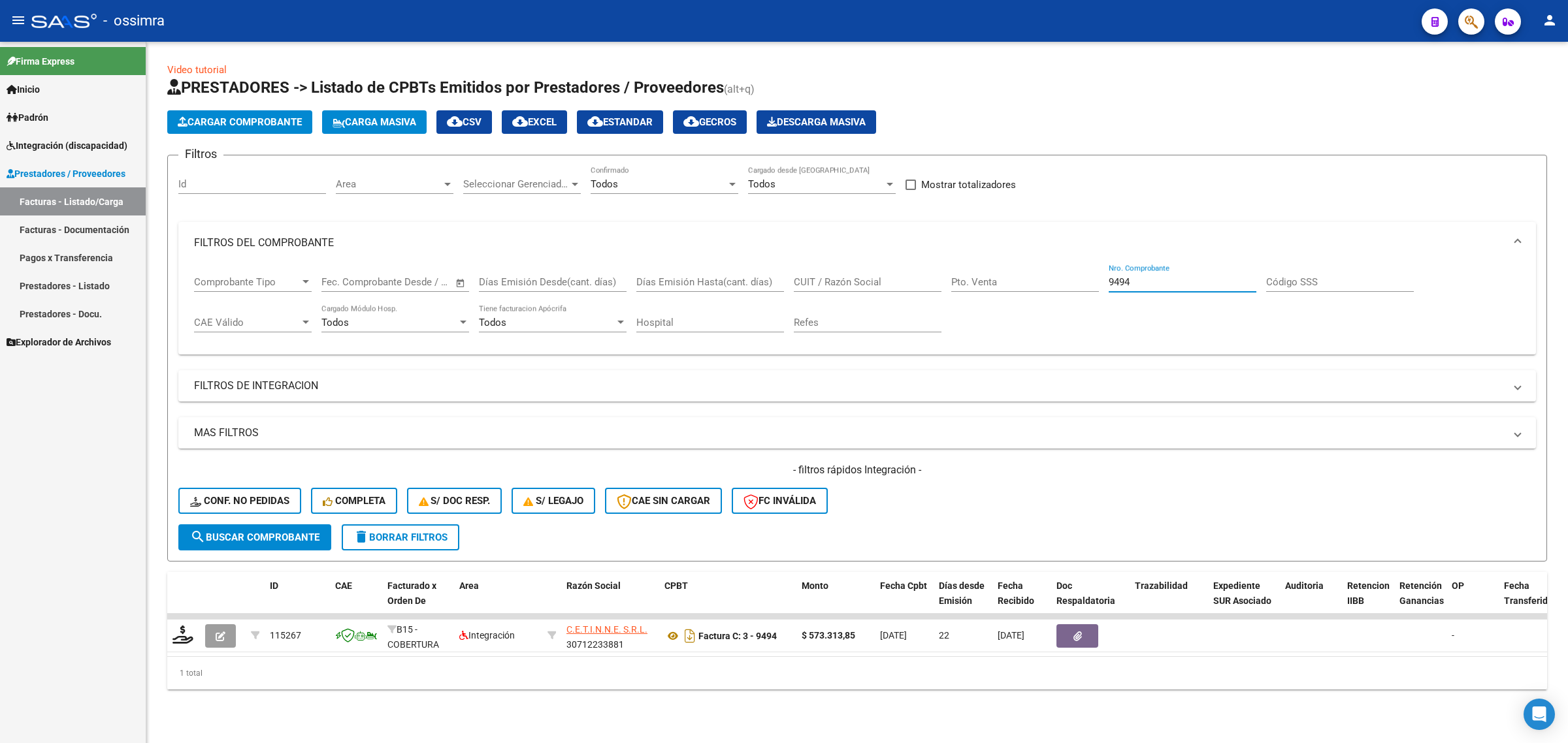
drag, startPoint x: 1189, startPoint y: 282, endPoint x: 946, endPoint y: 288, distance: 243.1
click at [947, 288] on div "Comprobante Tipo Comprobante Tipo Fecha inicio – Fecha fin Fec. Comprobante Des…" at bounding box center [857, 304] width 1326 height 81
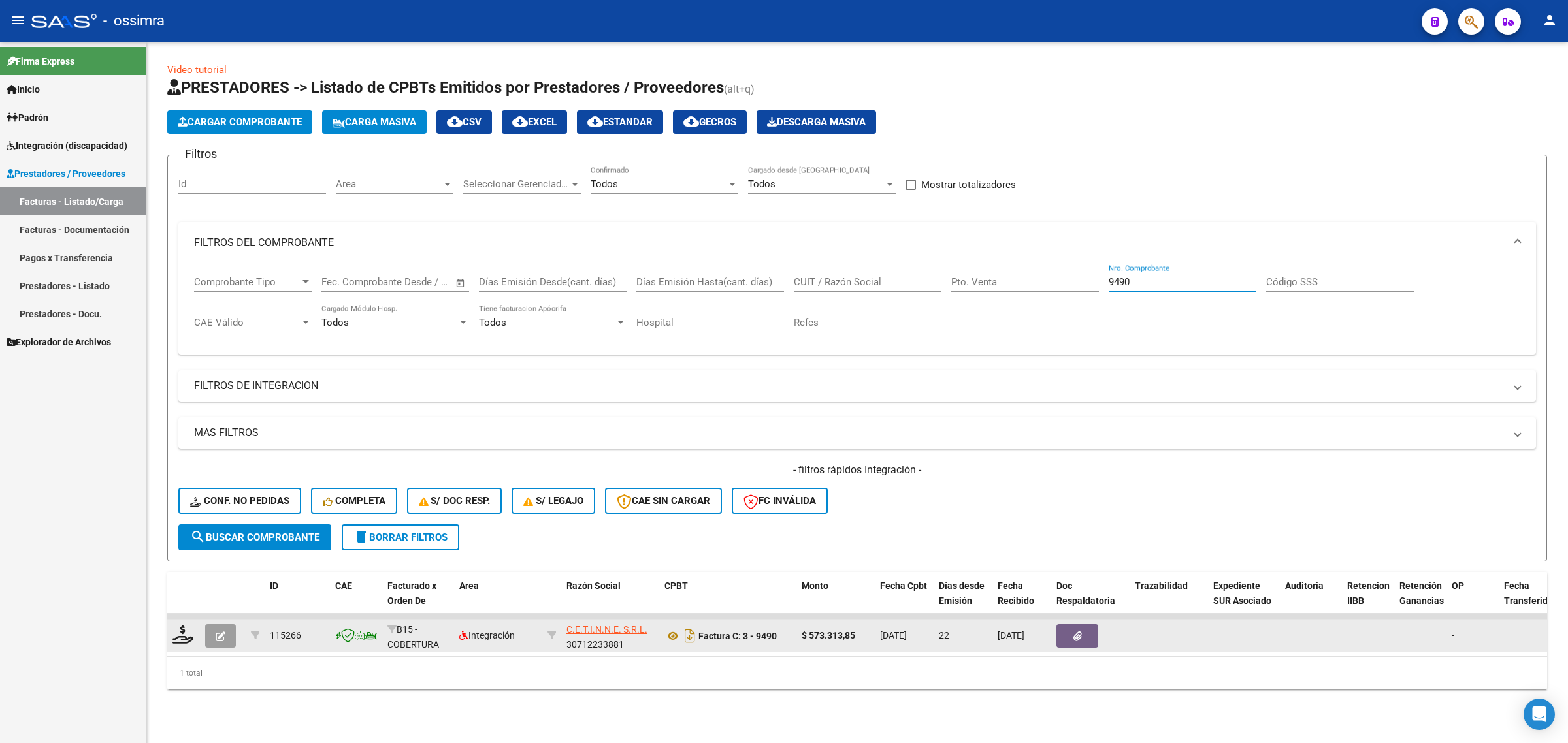
click at [219, 635] on icon "button" at bounding box center [220, 636] width 10 height 10
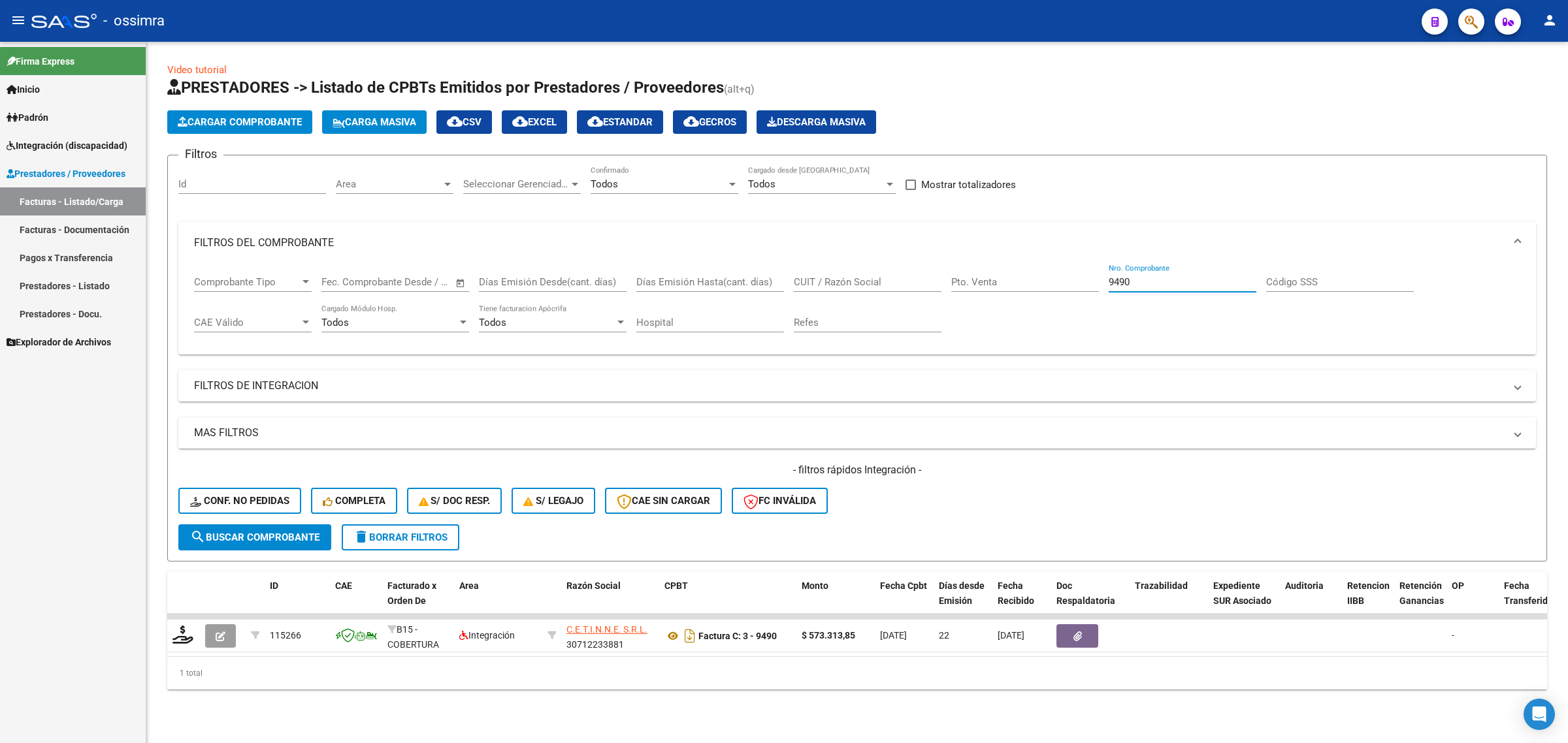
drag, startPoint x: 1139, startPoint y: 281, endPoint x: 939, endPoint y: 320, distance: 203.8
click at [939, 320] on div "Comprobante Tipo Comprobante Tipo Fecha inicio – Fecha fin Fec. Comprobante Des…" at bounding box center [857, 304] width 1326 height 81
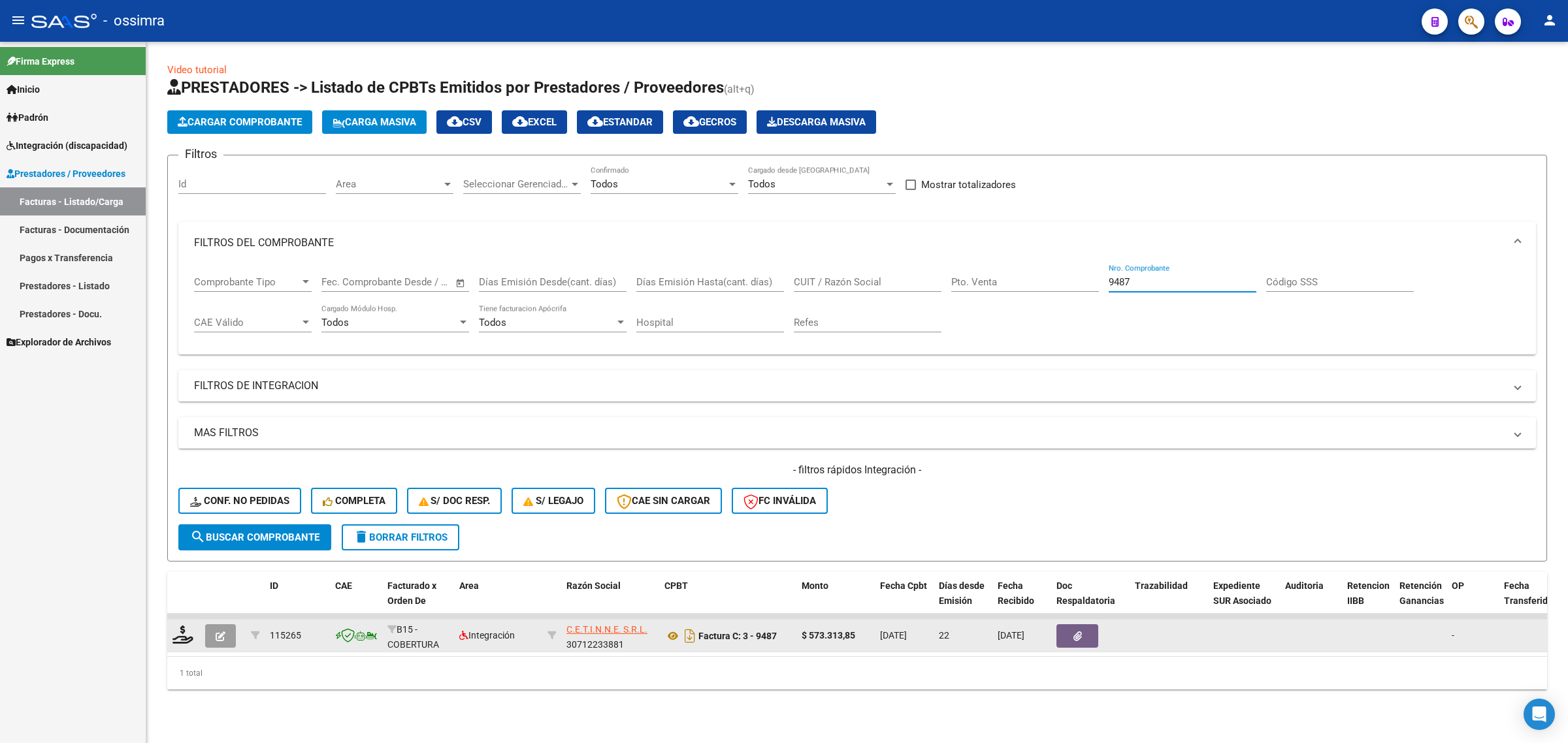
click at [217, 635] on icon "button" at bounding box center [220, 636] width 10 height 10
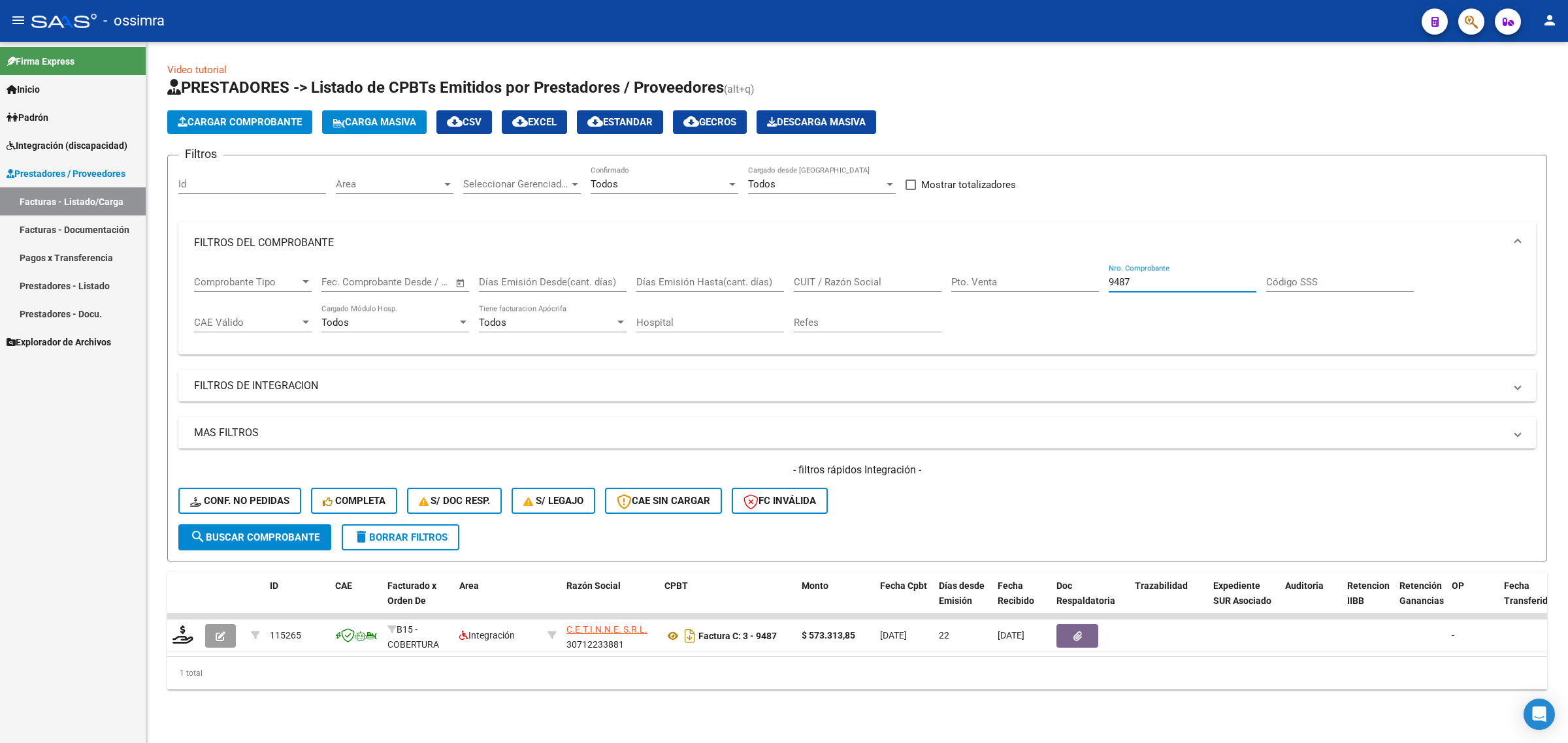
drag, startPoint x: 1140, startPoint y: 281, endPoint x: 923, endPoint y: 304, distance: 218.2
click at [944, 315] on div "Comprobante Tipo Comprobante Tipo Fecha inicio – Fecha fin Fec. Comprobante Des…" at bounding box center [857, 304] width 1326 height 81
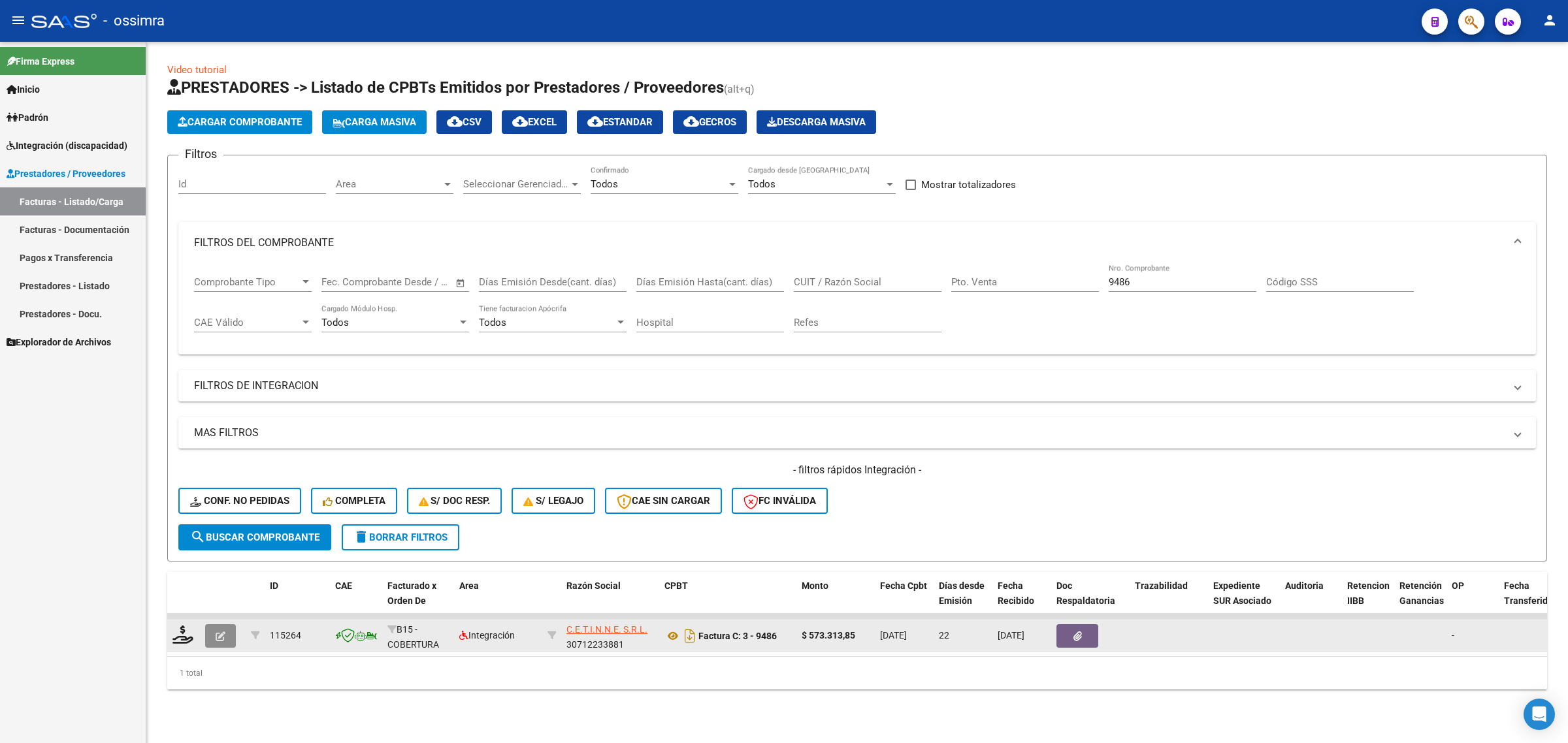
click at [223, 632] on icon "button" at bounding box center [220, 636] width 10 height 10
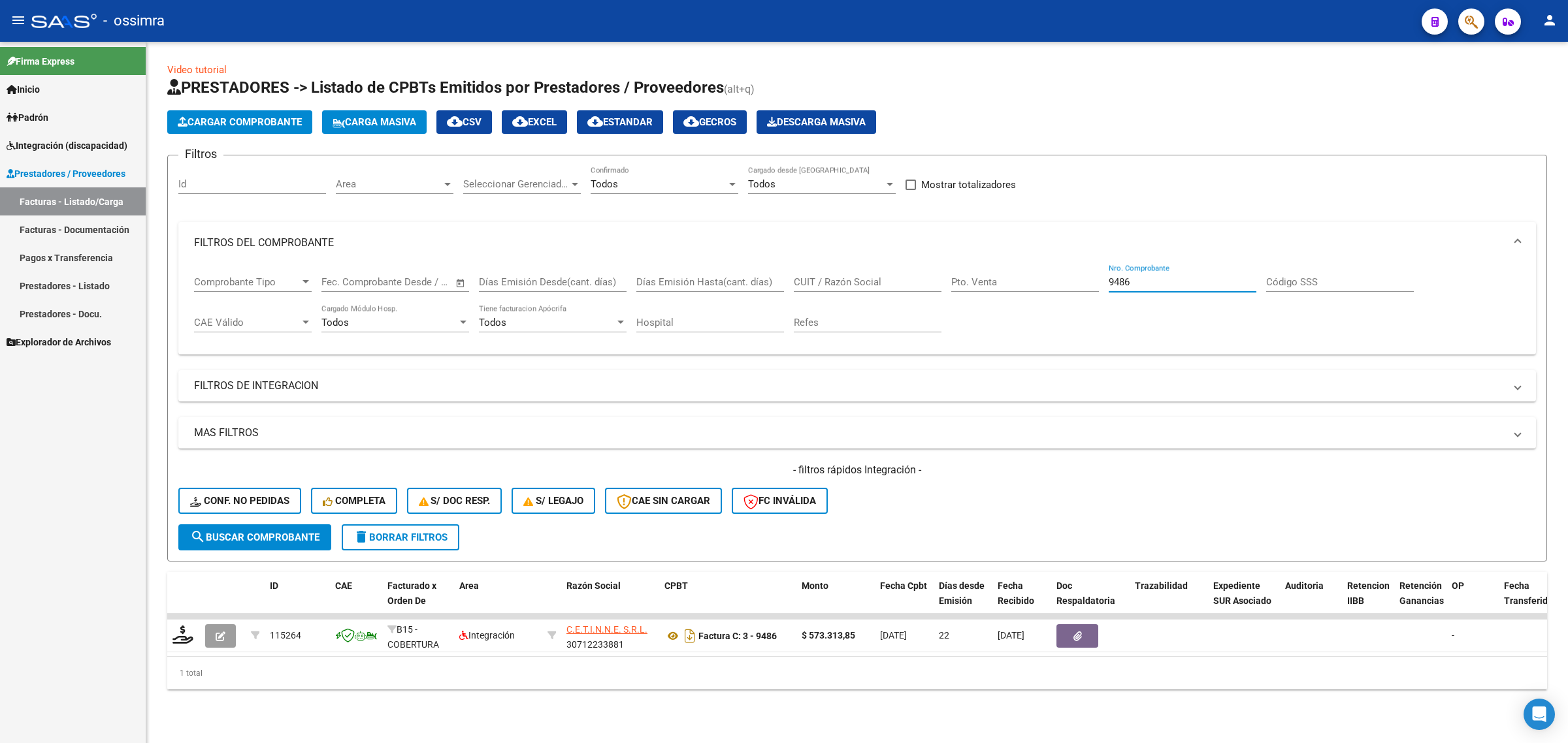
drag, startPoint x: 1137, startPoint y: 282, endPoint x: 1009, endPoint y: 299, distance: 129.1
click at [1013, 302] on div "Comprobante Tipo Comprobante Tipo Fecha inicio – Fecha fin Fec. Comprobante Des…" at bounding box center [857, 304] width 1326 height 81
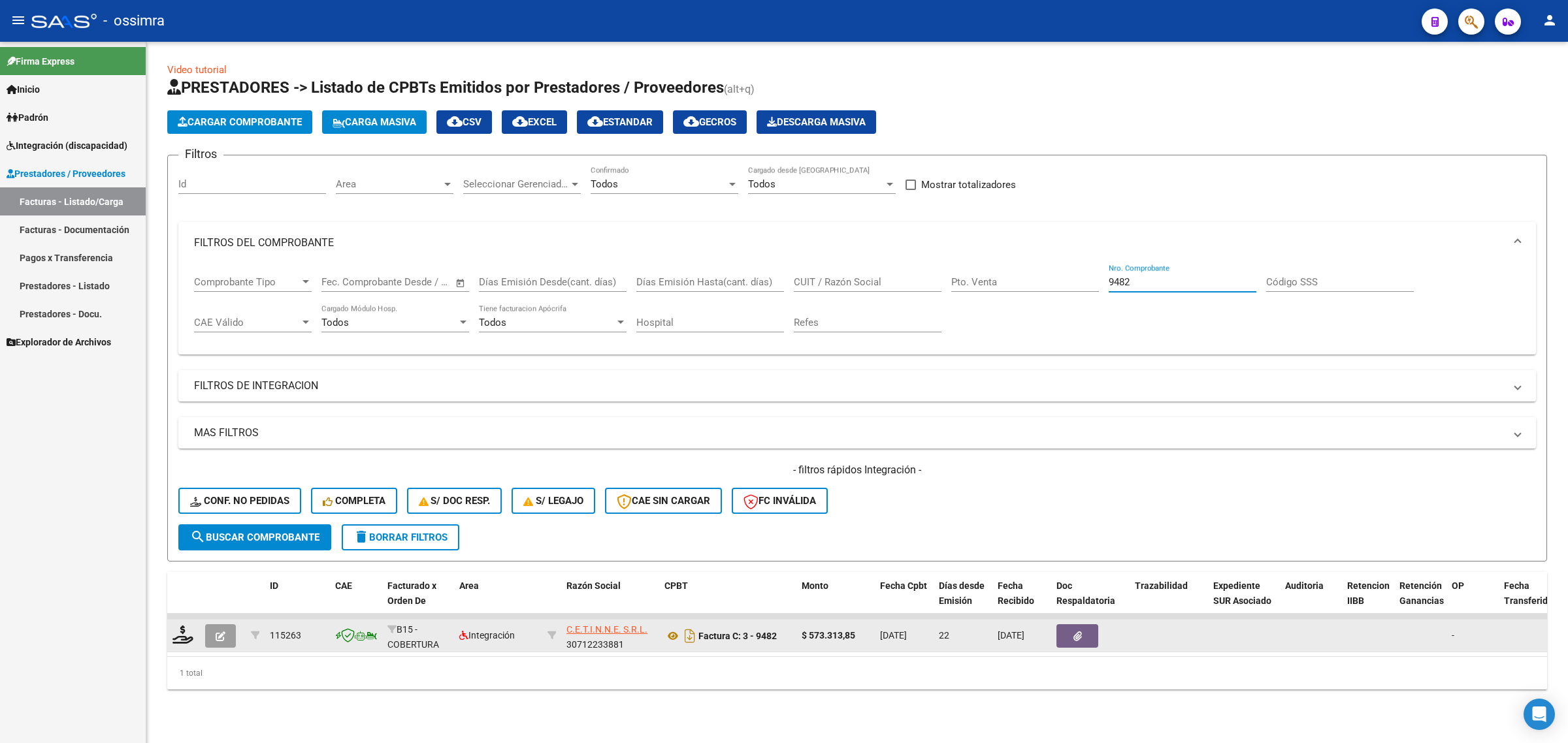
click at [219, 635] on icon "button" at bounding box center [220, 636] width 10 height 10
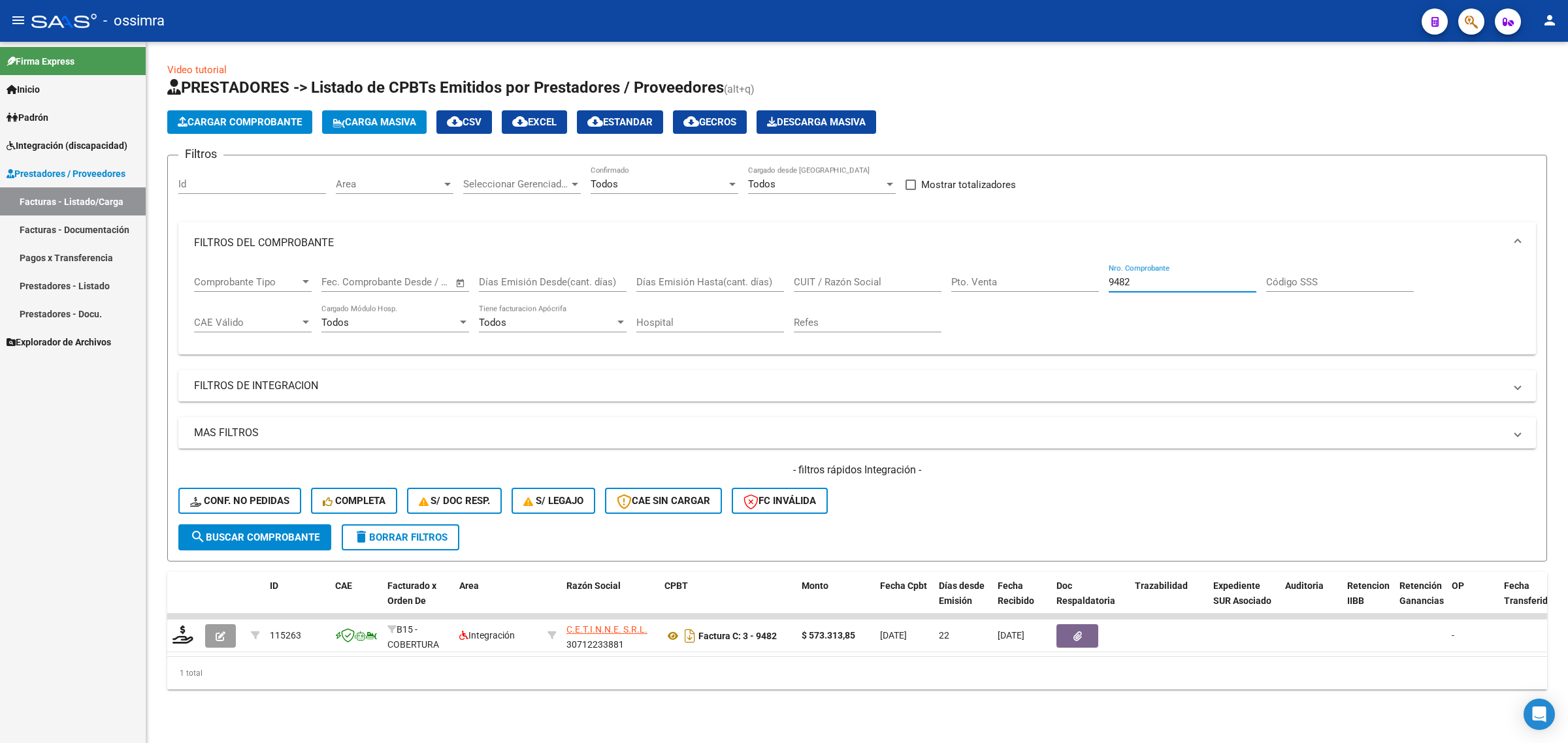
drag, startPoint x: 1154, startPoint y: 280, endPoint x: 912, endPoint y: 312, distance: 244.1
click at [922, 315] on div "Comprobante Tipo Comprobante Tipo Fecha inicio – Fecha fin Fec. Comprobante Des…" at bounding box center [857, 304] width 1326 height 81
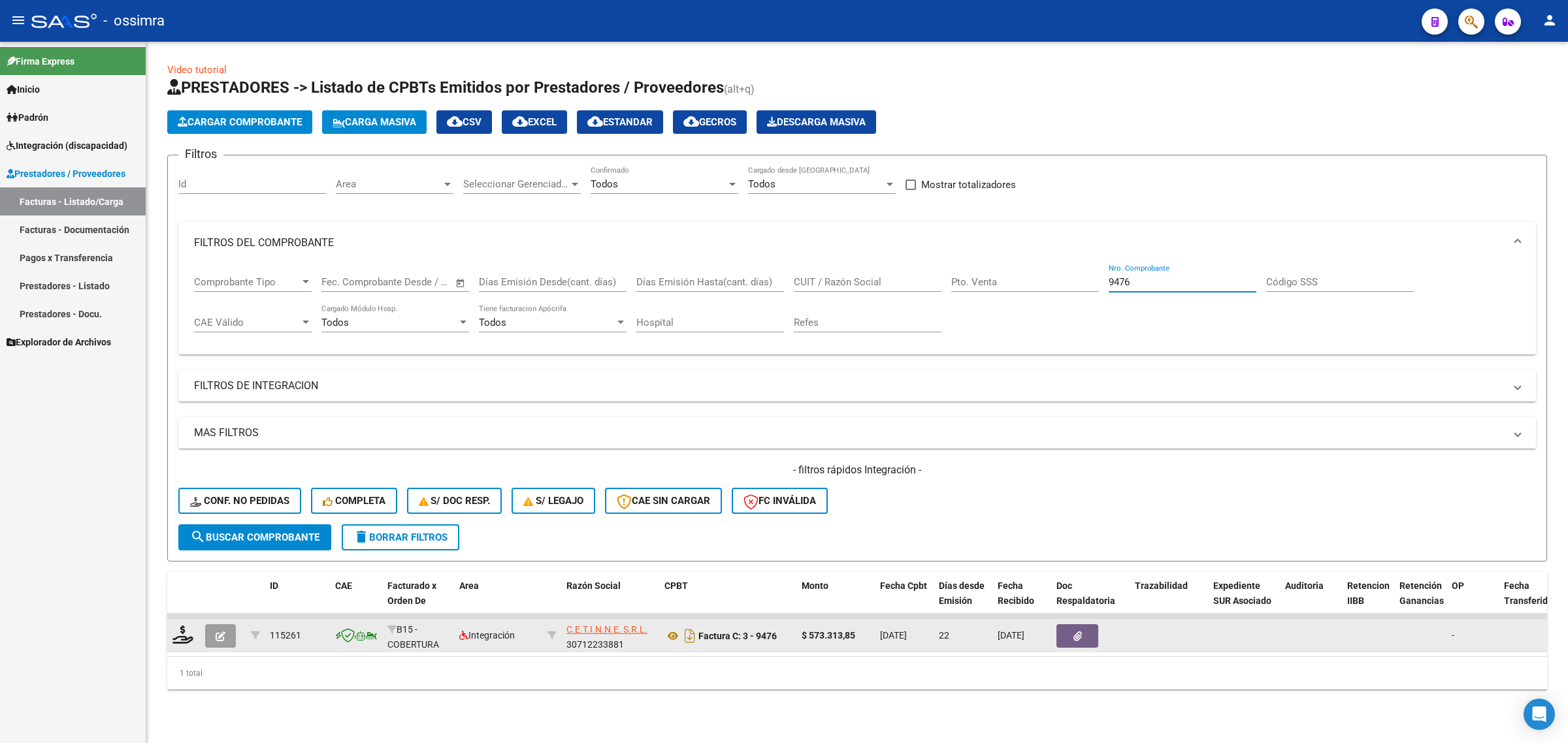
click at [209, 625] on button "button" at bounding box center [220, 636] width 30 height 23
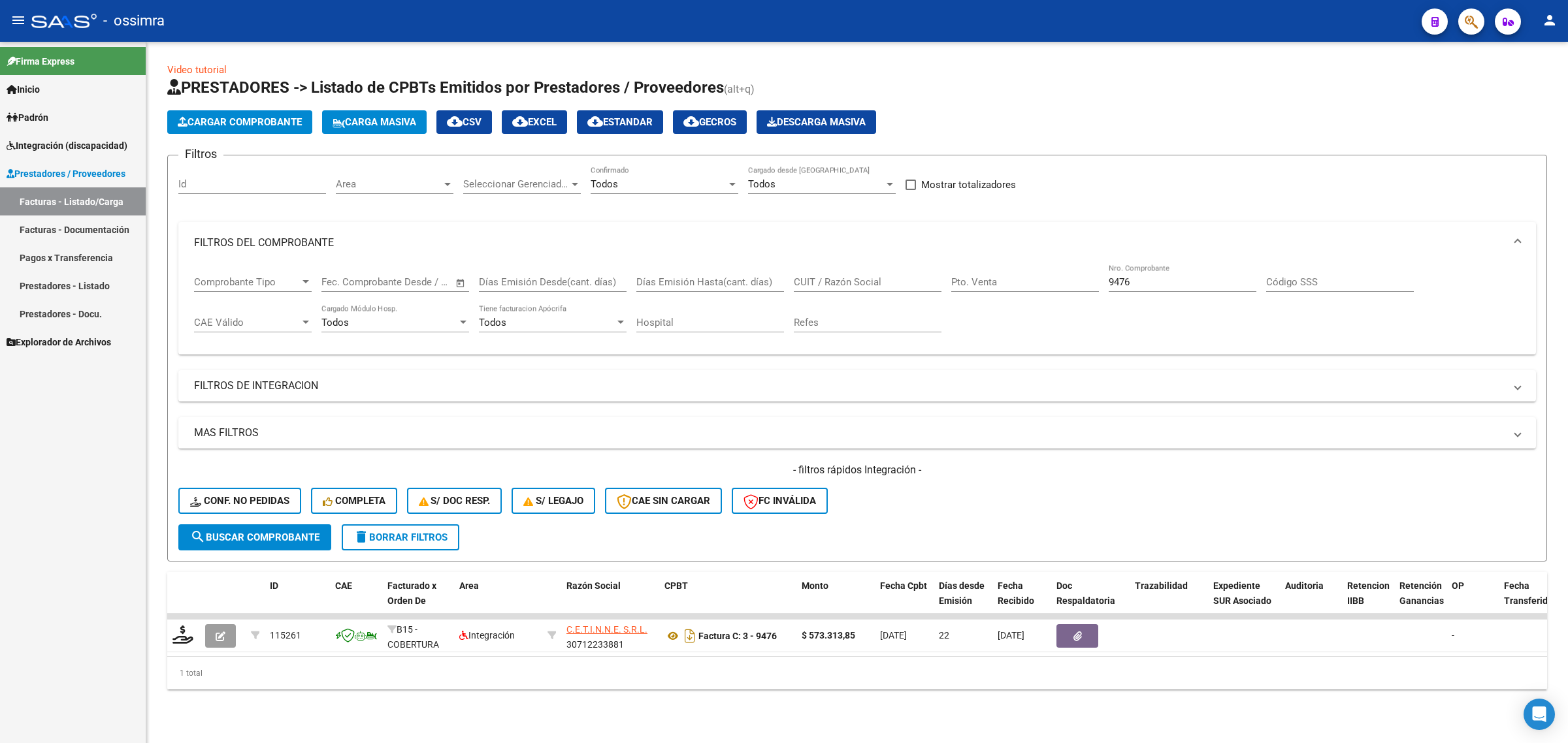
drag, startPoint x: 1177, startPoint y: 278, endPoint x: 959, endPoint y: 310, distance: 220.3
click at [959, 310] on div "Comprobante Tipo Comprobante Tipo Fecha inicio – Fecha fin Fec. Comprobante Des…" at bounding box center [857, 304] width 1326 height 81
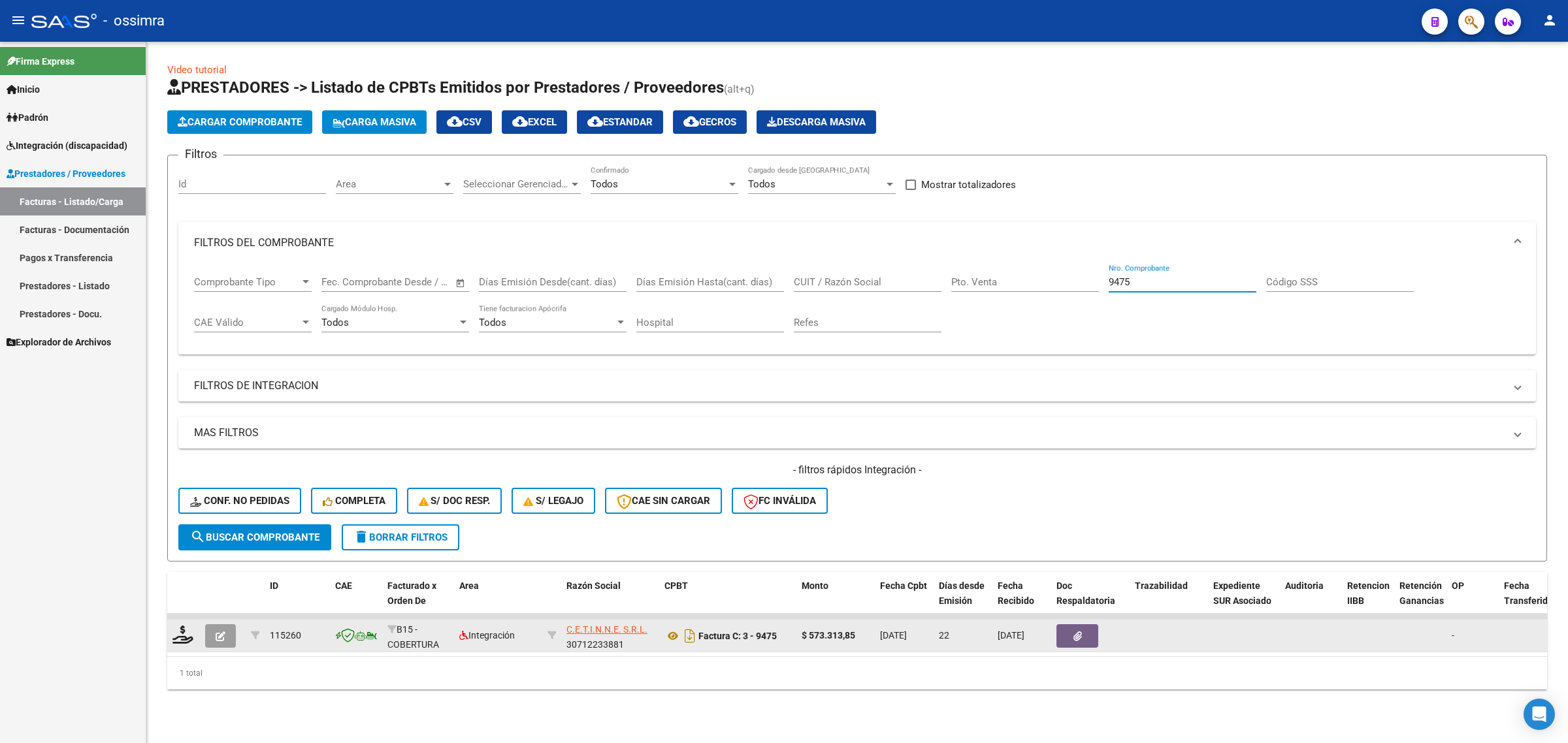
click at [221, 632] on icon "button" at bounding box center [220, 636] width 10 height 10
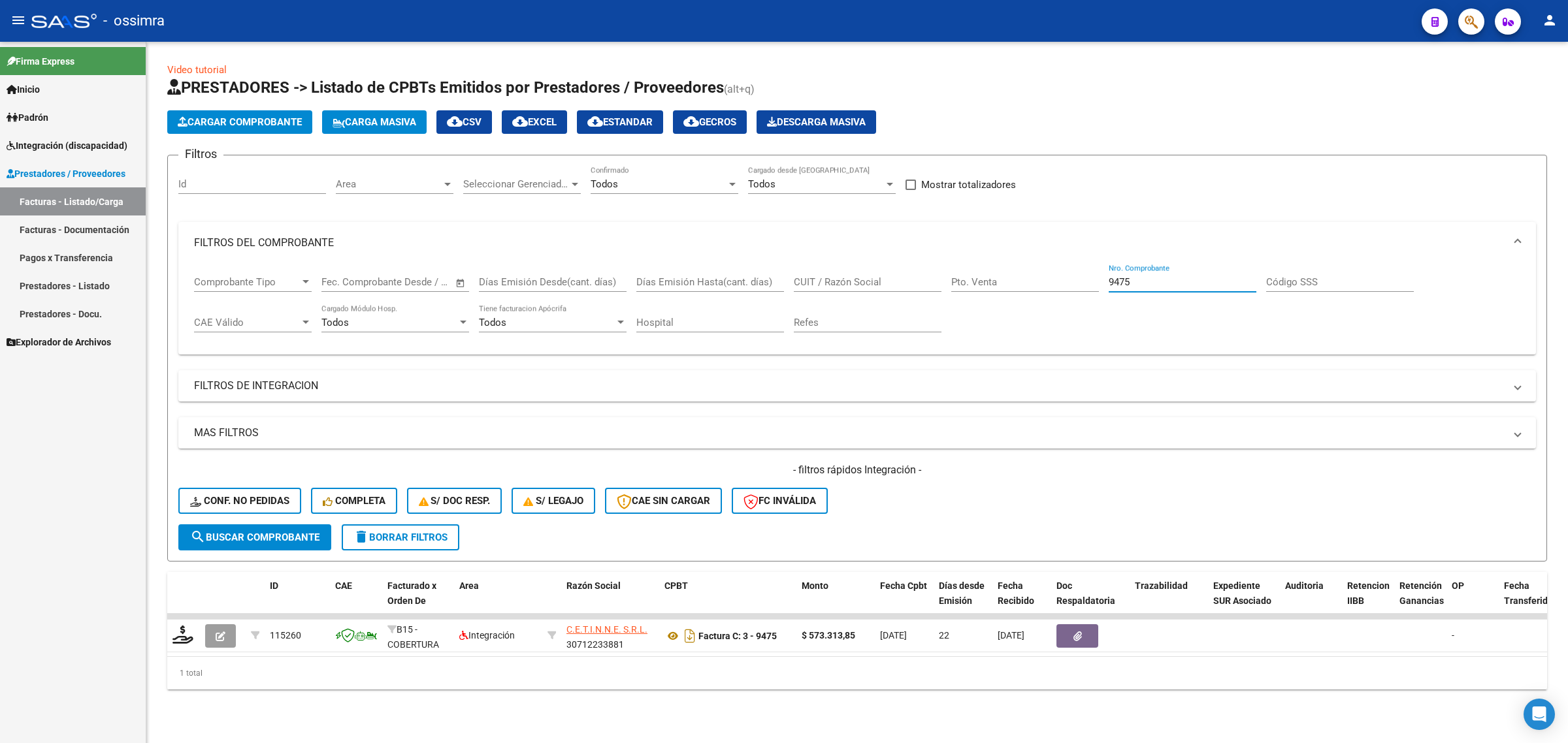
drag, startPoint x: 1170, startPoint y: 281, endPoint x: 913, endPoint y: 315, distance: 259.2
click at [913, 315] on div "Comprobante Tipo Comprobante Tipo Fecha inicio – Fecha fin Fec. Comprobante Des…" at bounding box center [857, 304] width 1326 height 81
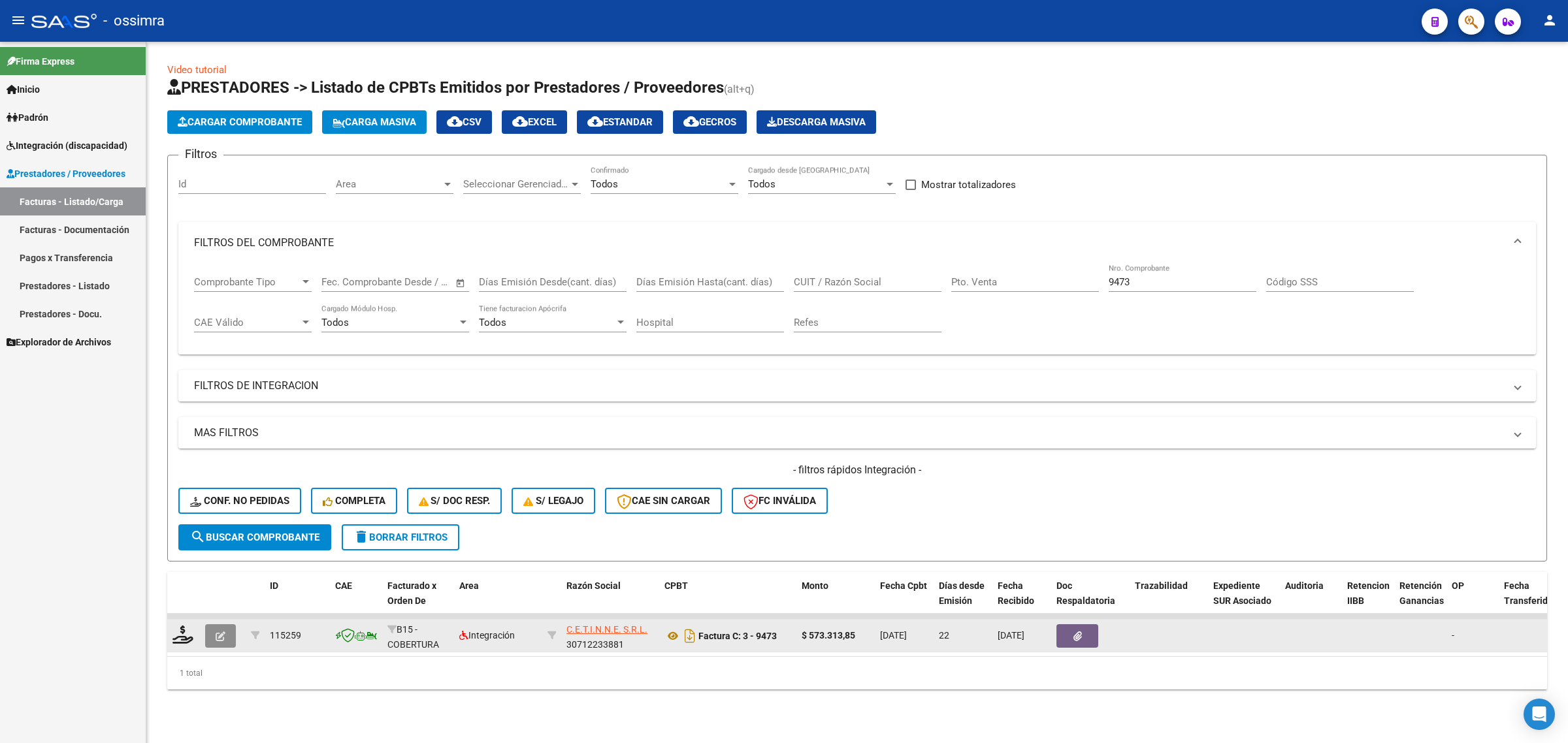
click at [212, 635] on button "button" at bounding box center [220, 636] width 30 height 23
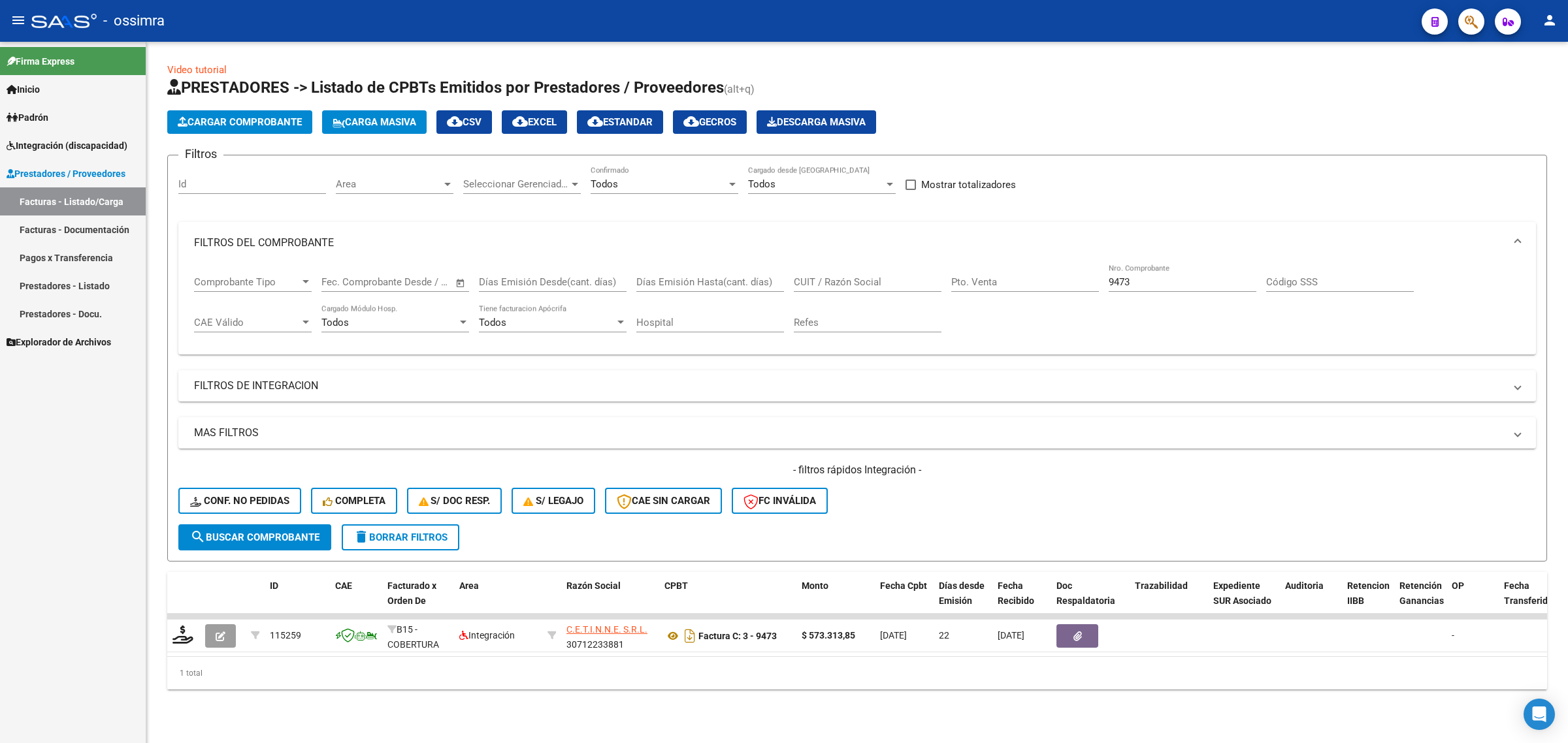
drag, startPoint x: 1037, startPoint y: 309, endPoint x: 933, endPoint y: 330, distance: 106.1
click at [933, 330] on div "Comprobante Tipo Comprobante Tipo Fecha inicio – Fecha fin Fec. Comprobante Des…" at bounding box center [857, 304] width 1326 height 81
drag, startPoint x: 1017, startPoint y: 304, endPoint x: 1223, endPoint y: 299, distance: 206.1
click at [1025, 304] on div "Comprobante Tipo Comprobante Tipo Fecha inicio – Fecha fin Fec. Comprobante Des…" at bounding box center [857, 304] width 1326 height 81
drag, startPoint x: 1086, startPoint y: 299, endPoint x: 1059, endPoint y: 306, distance: 27.9
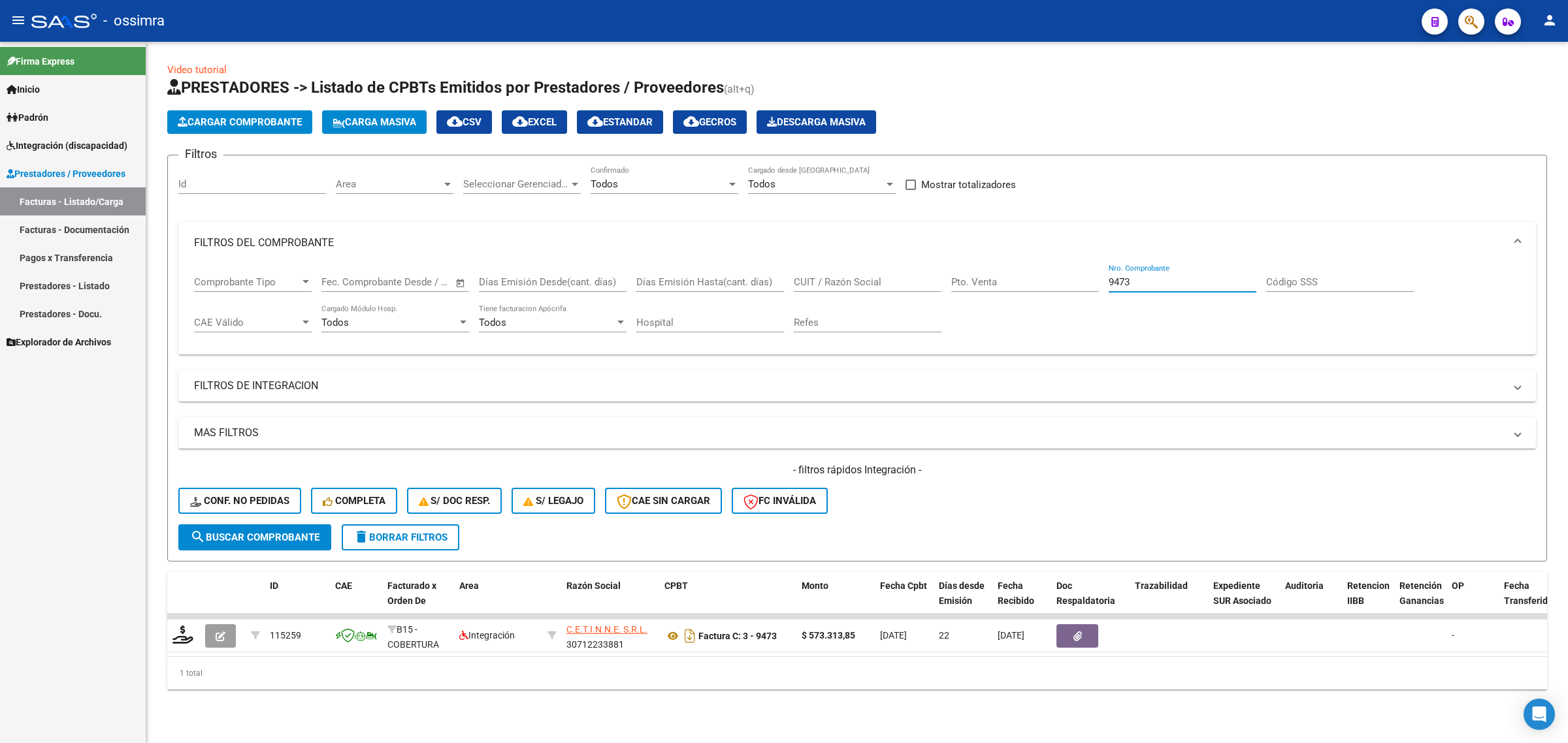
click at [1059, 306] on div "Comprobante Tipo Comprobante Tipo Fecha inicio – Fecha fin Fec. Comprobante Des…" at bounding box center [857, 304] width 1326 height 81
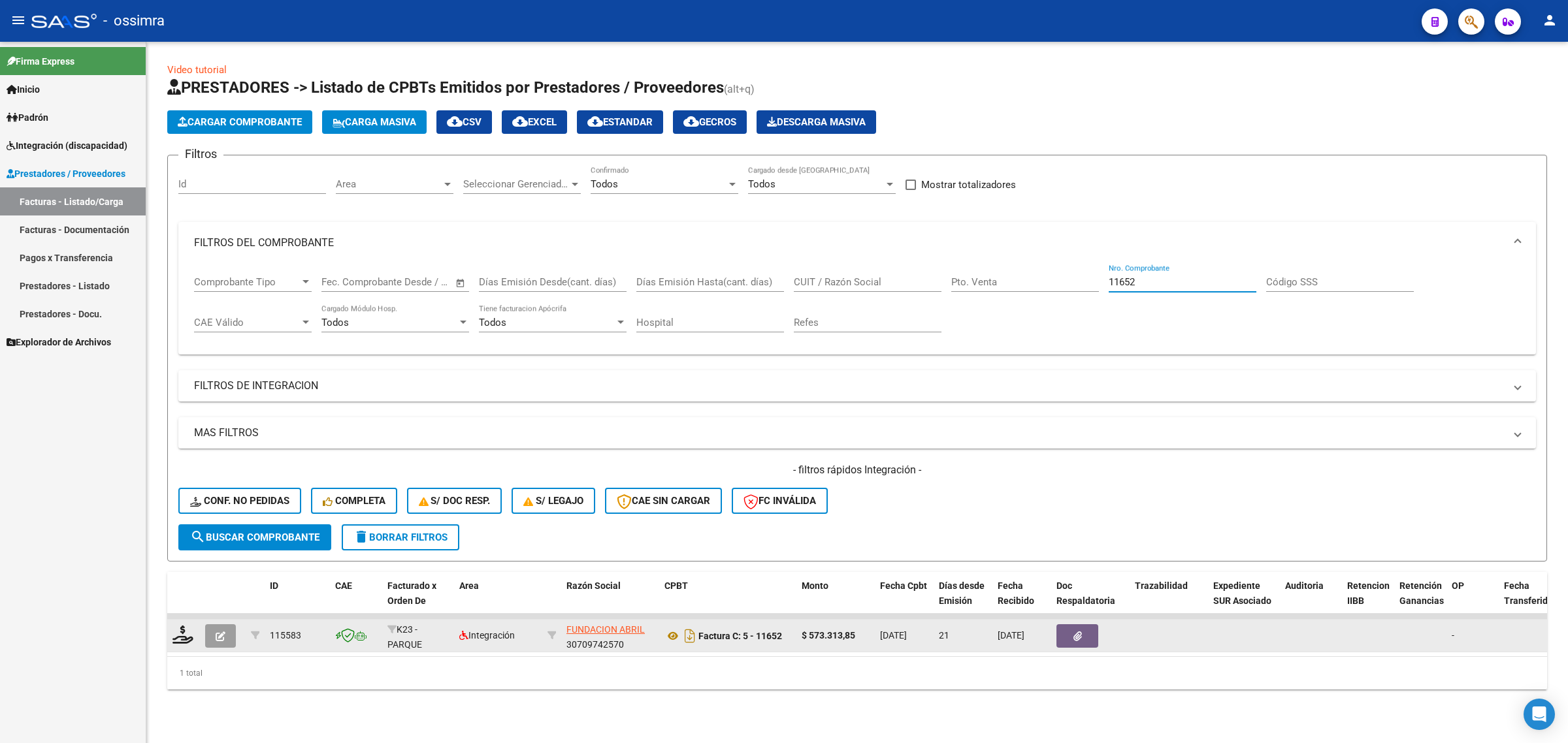
click at [226, 637] on button "button" at bounding box center [220, 636] width 30 height 23
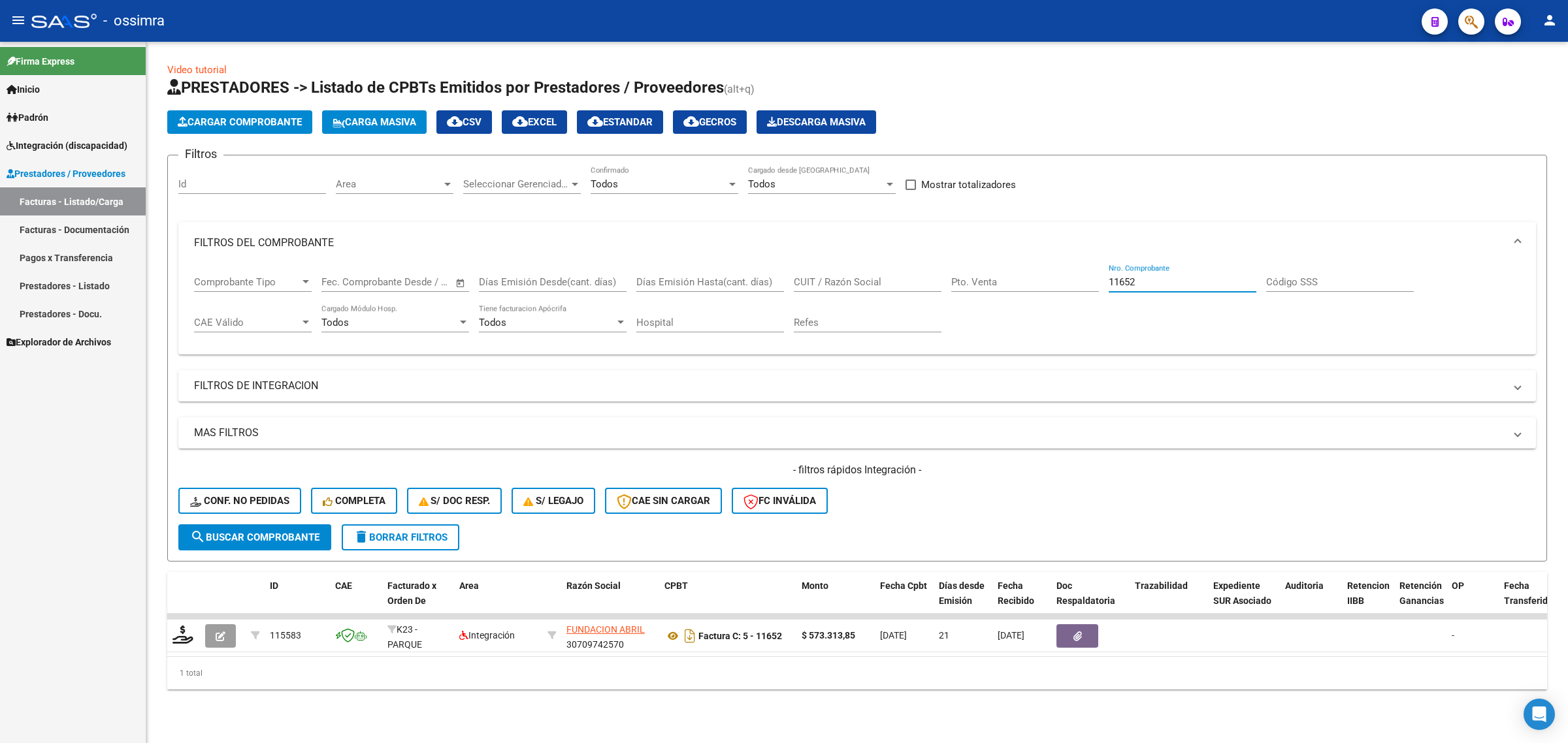
drag, startPoint x: 1153, startPoint y: 275, endPoint x: 1007, endPoint y: 304, distance: 148.9
click at [1007, 304] on div "Comprobante Tipo Comprobante Tipo Fecha inicio – Fecha fin Fec. Comprobante Des…" at bounding box center [857, 304] width 1326 height 81
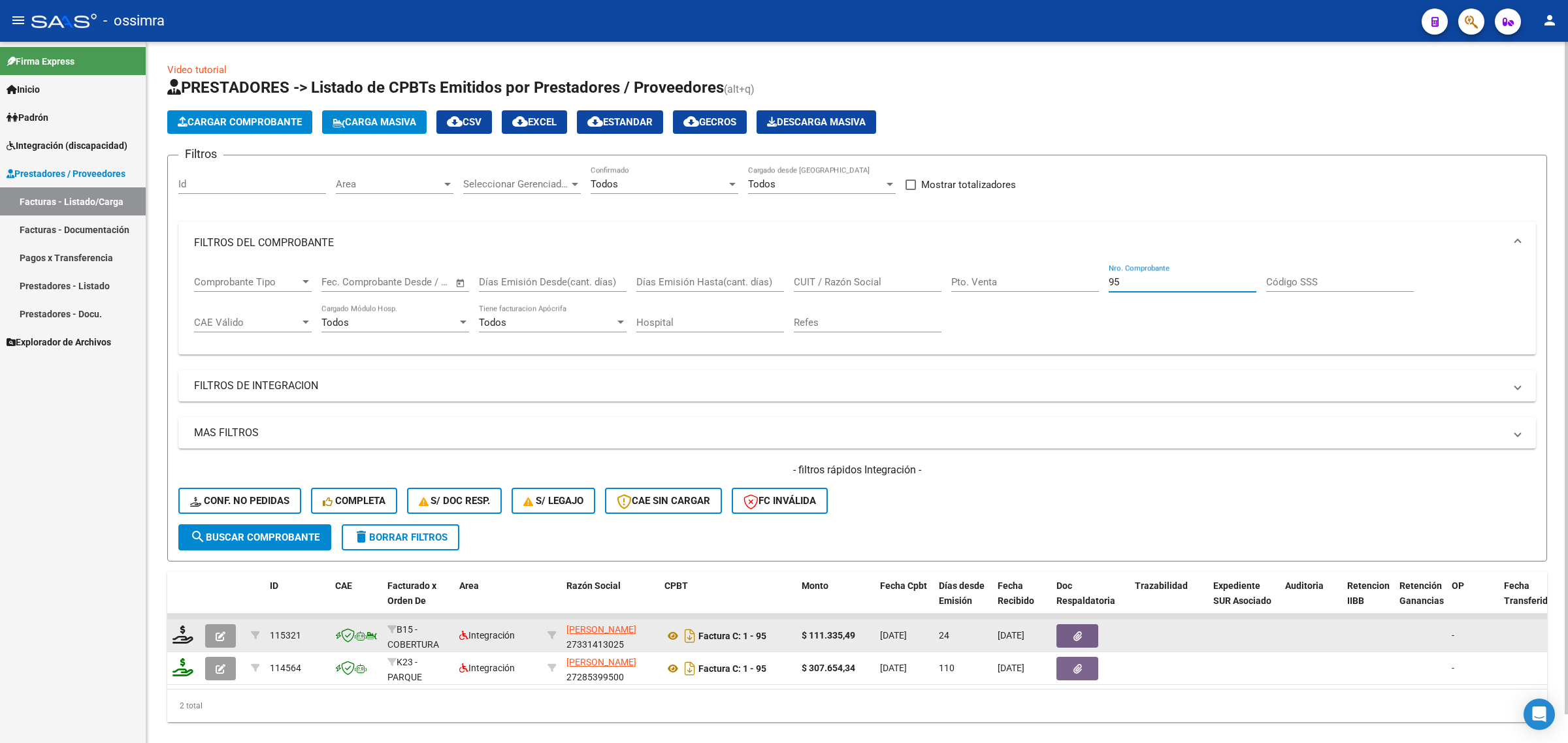
click at [220, 632] on icon "button" at bounding box center [220, 636] width 10 height 10
drag, startPoint x: 1140, startPoint y: 282, endPoint x: 954, endPoint y: 318, distance: 189.5
click at [954, 318] on div "Comprobante Tipo Comprobante Tipo Fecha inicio – Fecha fin Fec. Comprobante Des…" at bounding box center [857, 304] width 1326 height 81
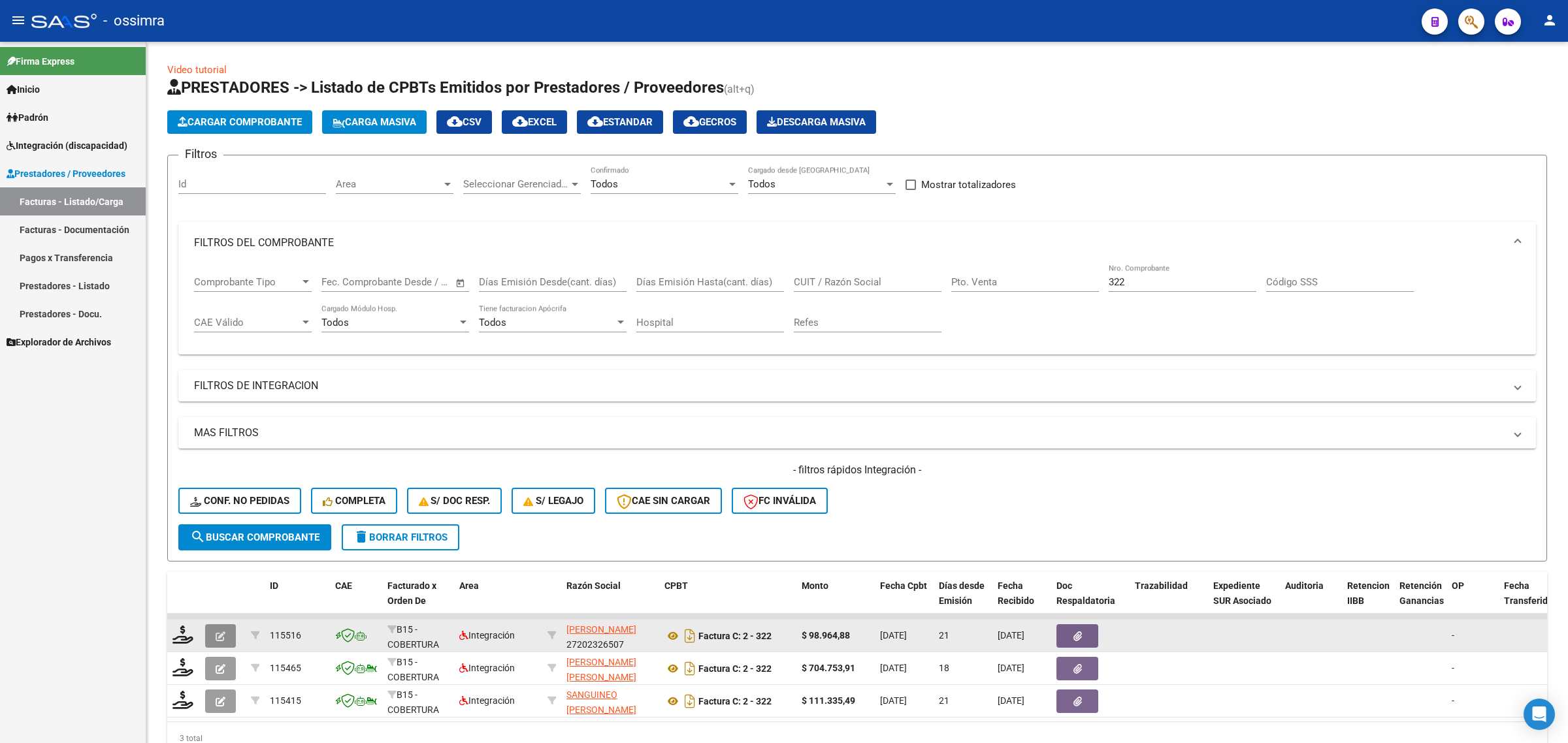
click at [217, 634] on icon "button" at bounding box center [220, 636] width 10 height 10
drag, startPoint x: 1139, startPoint y: 281, endPoint x: 1056, endPoint y: 307, distance: 87.0
click at [1056, 307] on div "Comprobante Tipo Comprobante Tipo Fecha inicio – Fecha fin Fec. Comprobante Des…" at bounding box center [857, 304] width 1326 height 81
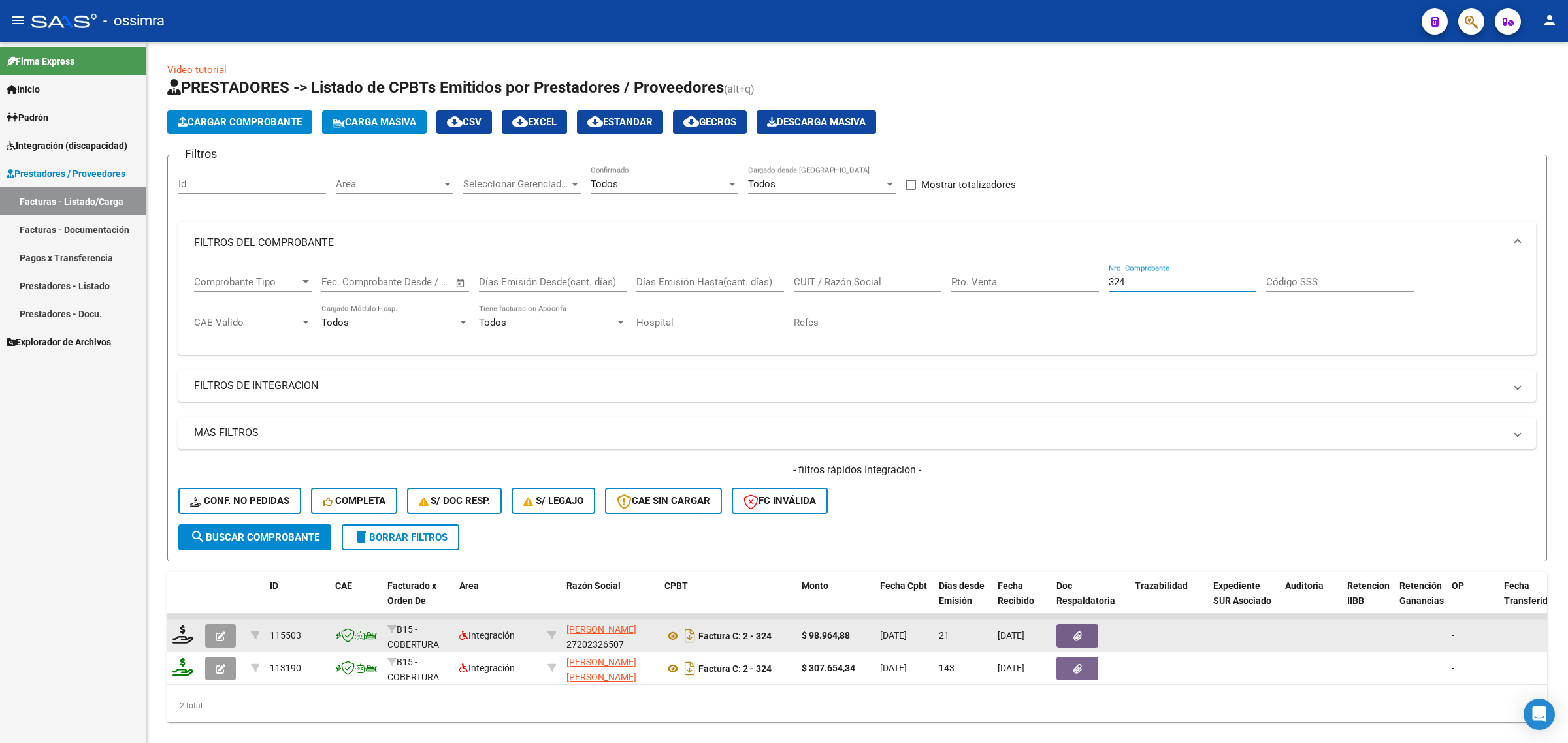
click at [219, 638] on icon "button" at bounding box center [220, 636] width 10 height 10
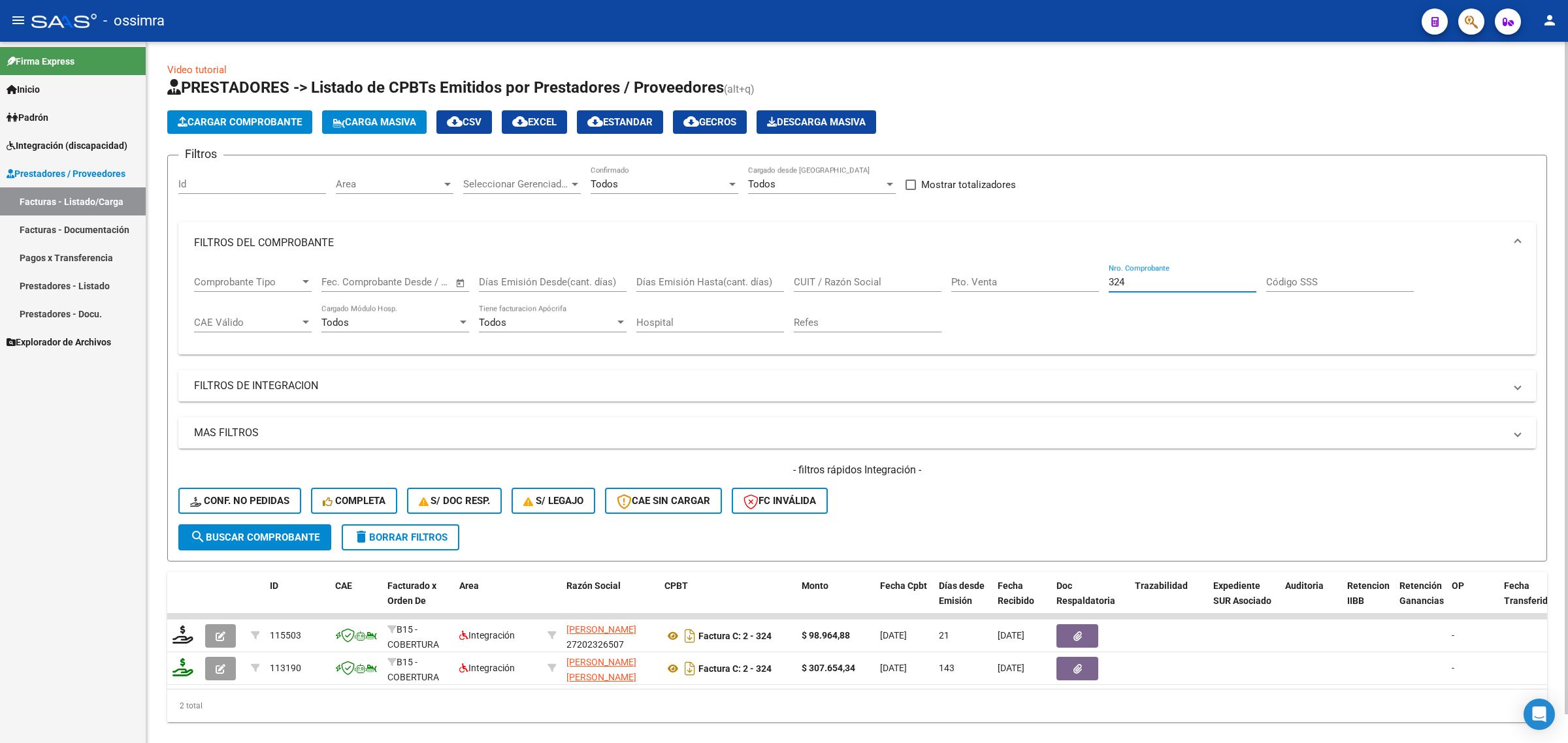
drag, startPoint x: 1130, startPoint y: 280, endPoint x: 1027, endPoint y: 290, distance: 103.5
click at [1043, 301] on div "Comprobante Tipo Comprobante Tipo Fecha inicio – Fecha fin Fec. Comprobante Des…" at bounding box center [857, 304] width 1326 height 81
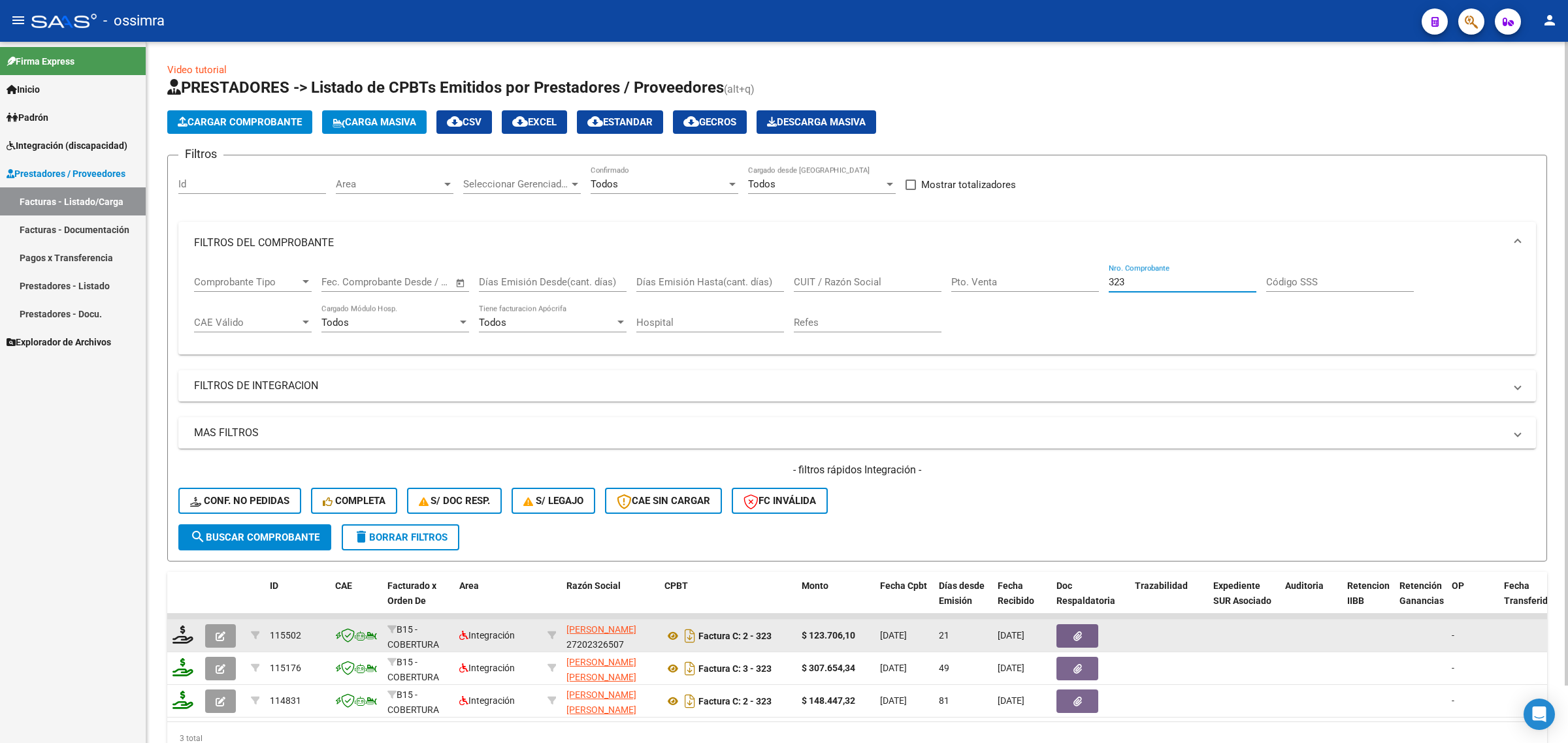
click at [221, 632] on icon "button" at bounding box center [220, 636] width 10 height 10
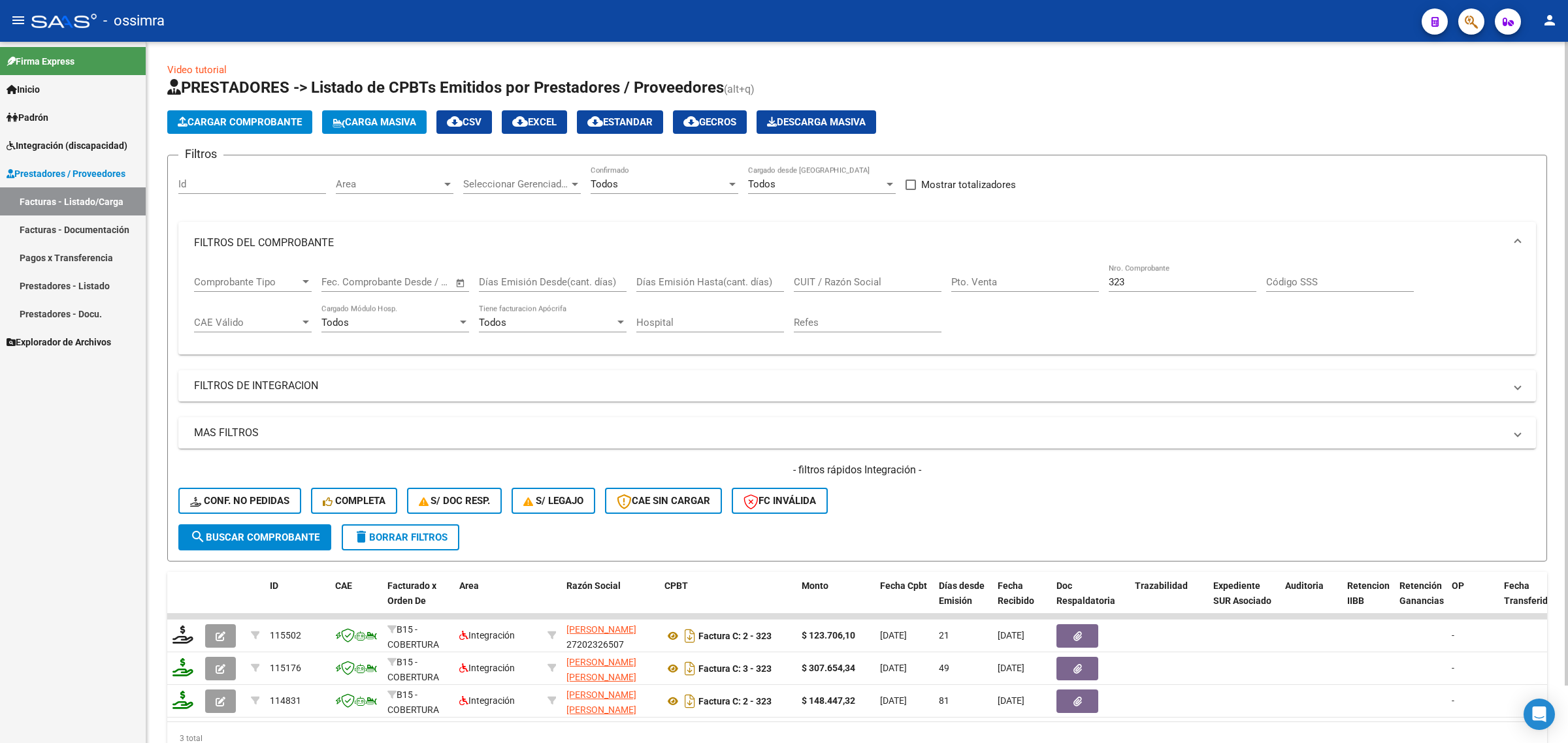
click at [1154, 279] on input "323" at bounding box center [1183, 282] width 148 height 12
drag, startPoint x: 1153, startPoint y: 281, endPoint x: 1021, endPoint y: 305, distance: 134.2
click at [1021, 305] on div "Comprobante Tipo Comprobante Tipo Fecha inicio – Fecha fin Fec. Comprobante Des…" at bounding box center [857, 304] width 1326 height 81
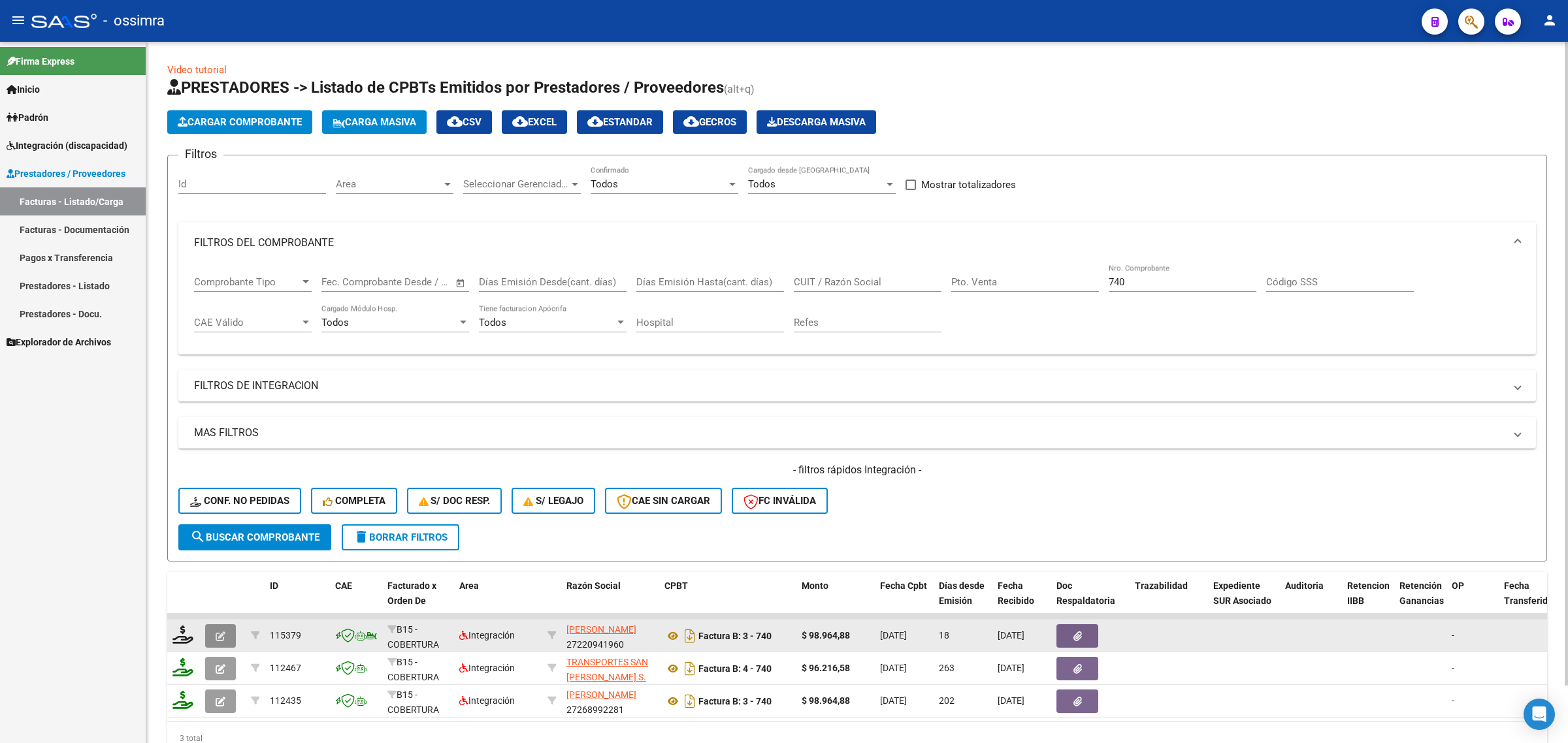
click at [223, 632] on icon "button" at bounding box center [220, 636] width 10 height 10
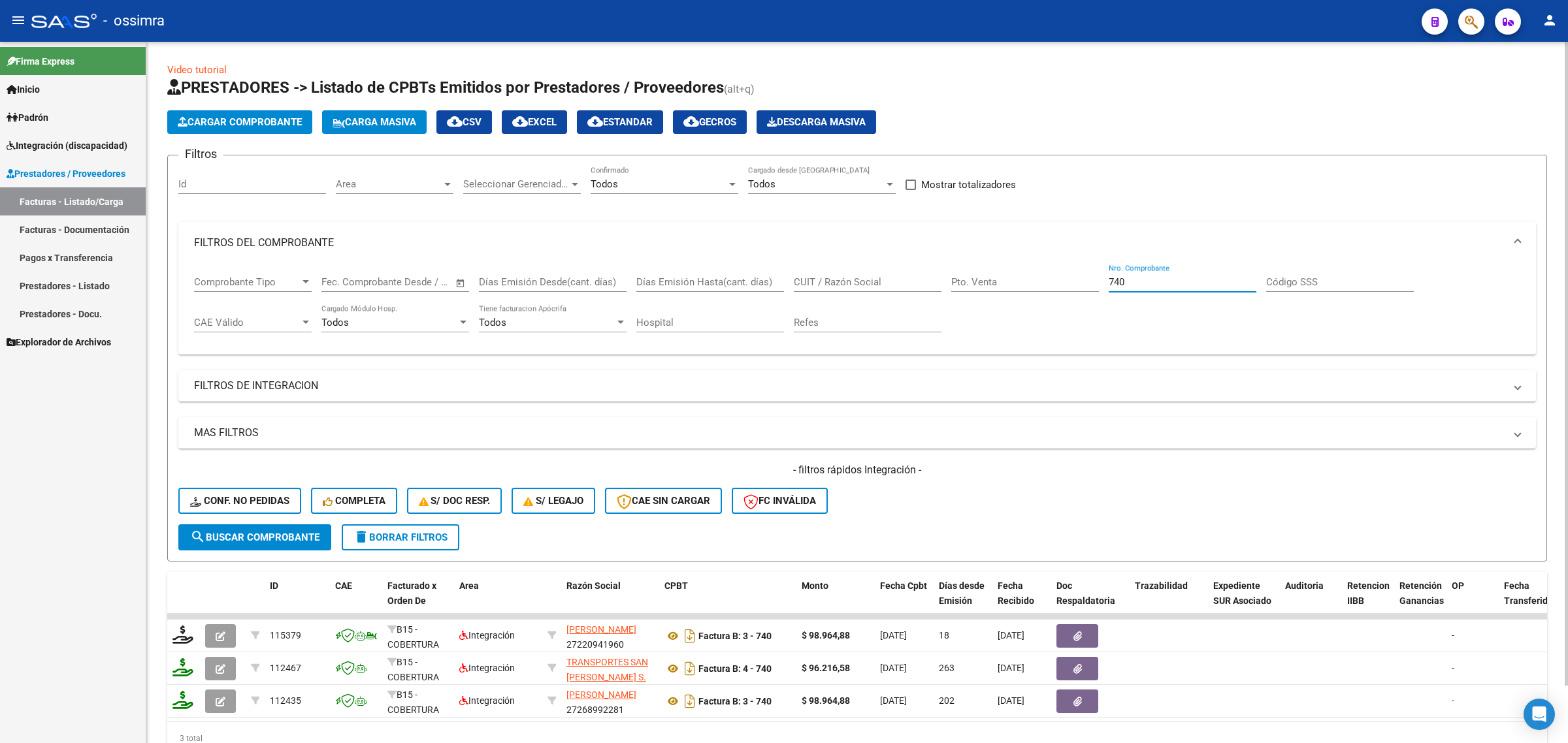
drag, startPoint x: 1133, startPoint y: 282, endPoint x: 936, endPoint y: 265, distance: 197.7
click at [1022, 302] on div "Comprobante Tipo Comprobante Tipo Fecha inicio – Fecha fin Fec. Comprobante Des…" at bounding box center [857, 304] width 1326 height 81
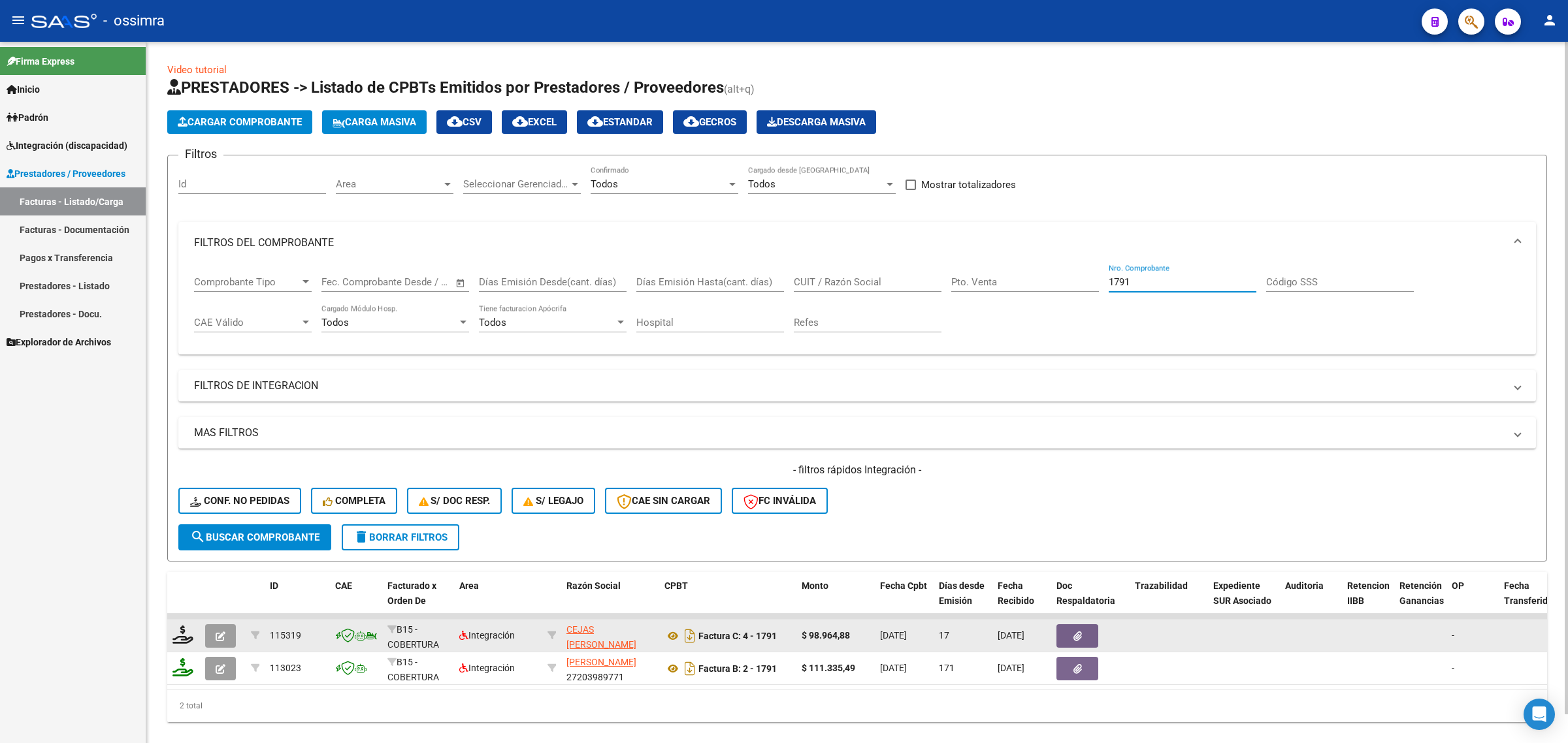
click at [228, 627] on button "button" at bounding box center [220, 636] width 30 height 23
drag, startPoint x: 1157, startPoint y: 279, endPoint x: 964, endPoint y: 295, distance: 193.7
click at [978, 304] on div "Comprobante Tipo Comprobante Tipo Fecha inicio – Fecha fin Fec. Comprobante Des…" at bounding box center [857, 304] width 1326 height 81
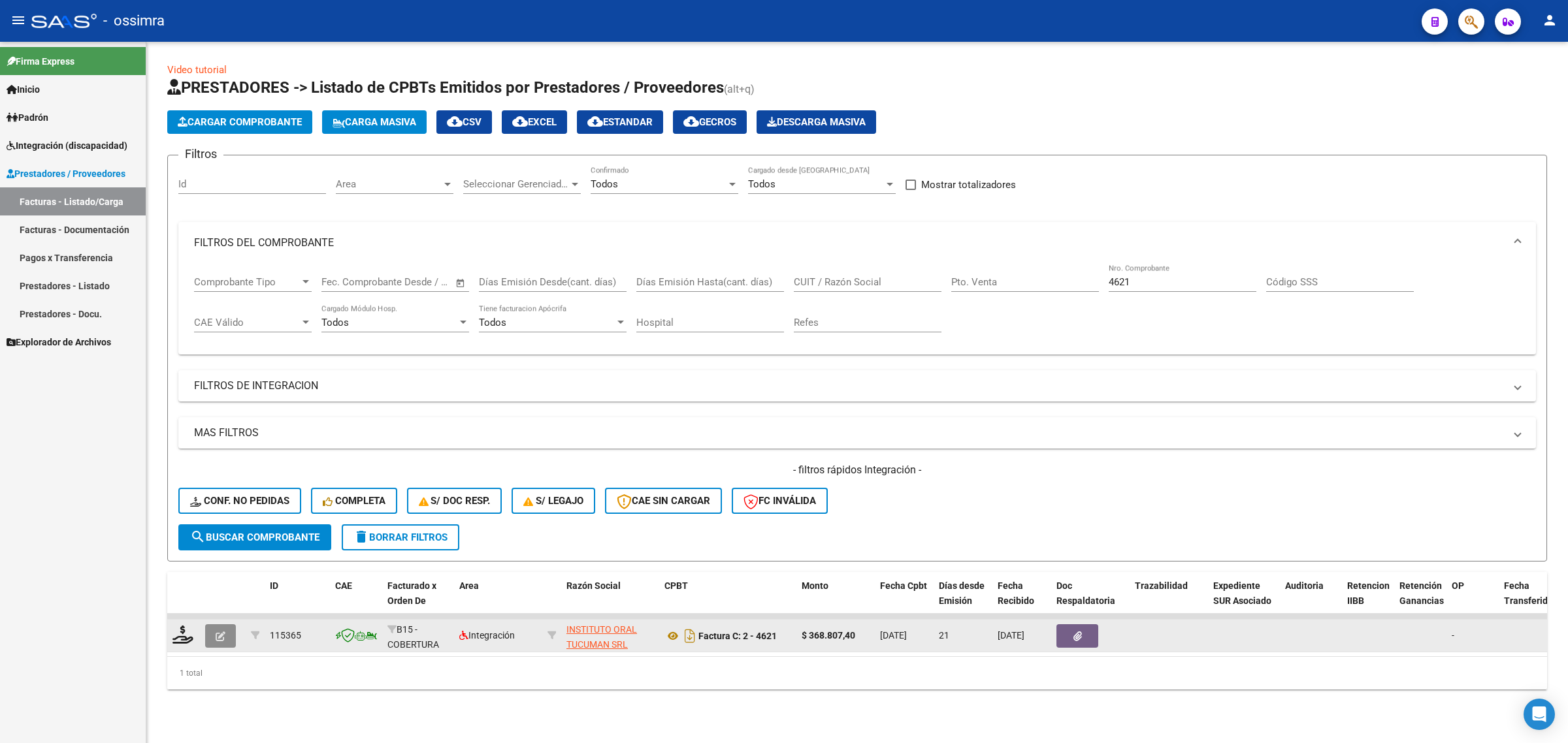
click at [223, 634] on icon "button" at bounding box center [220, 636] width 10 height 10
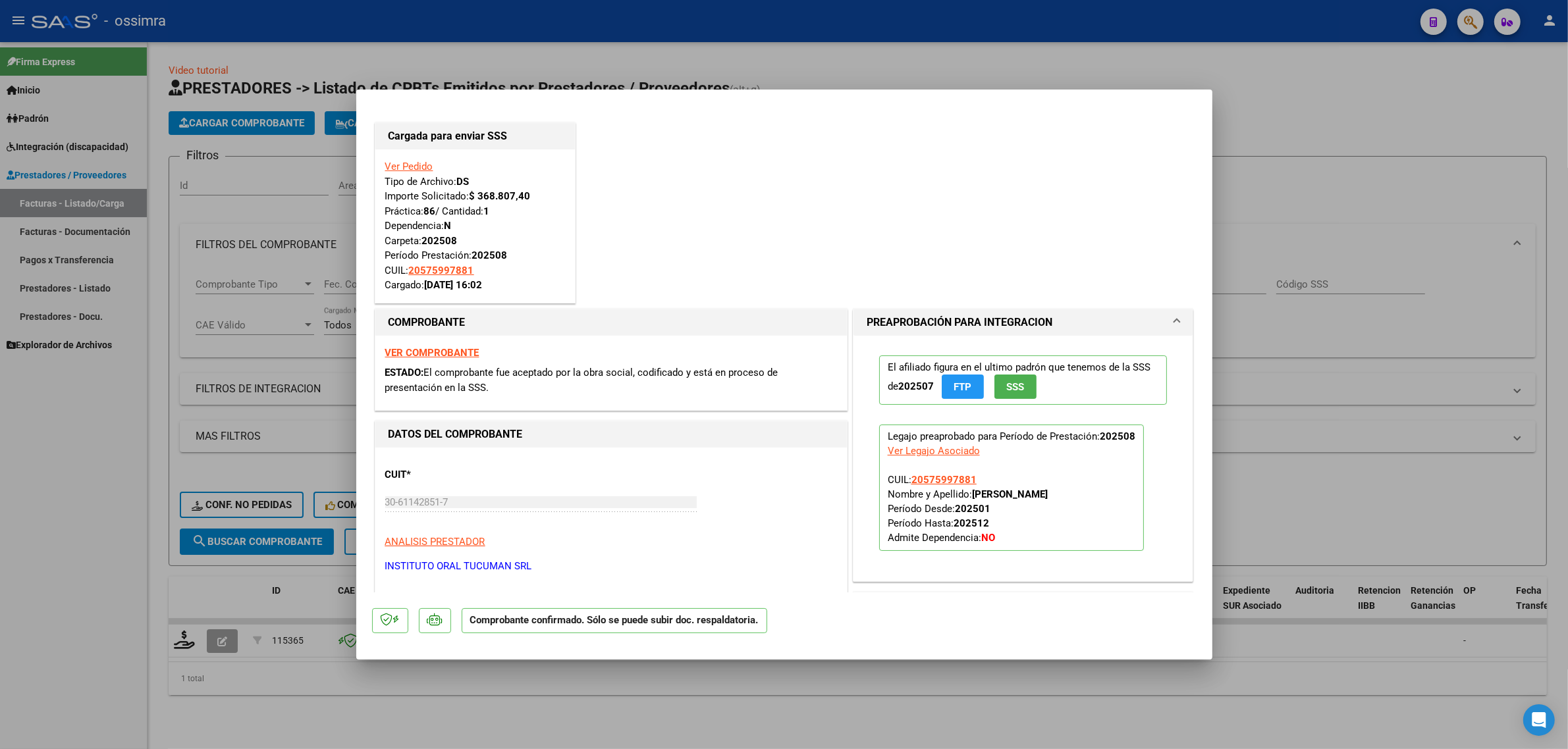
click at [416, 168] on link "Ver Pedido" at bounding box center [409, 166] width 48 height 12
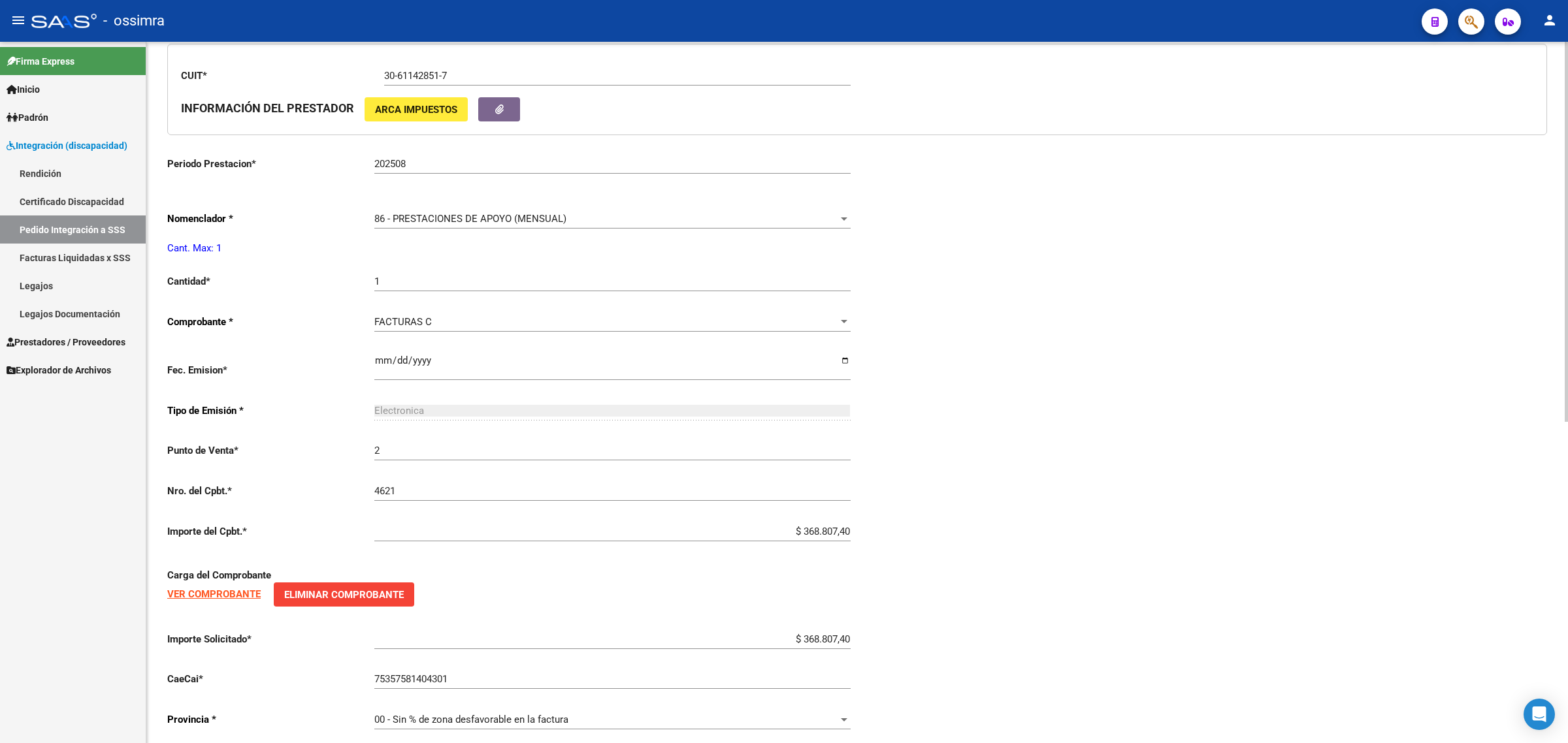
scroll to position [593, 0]
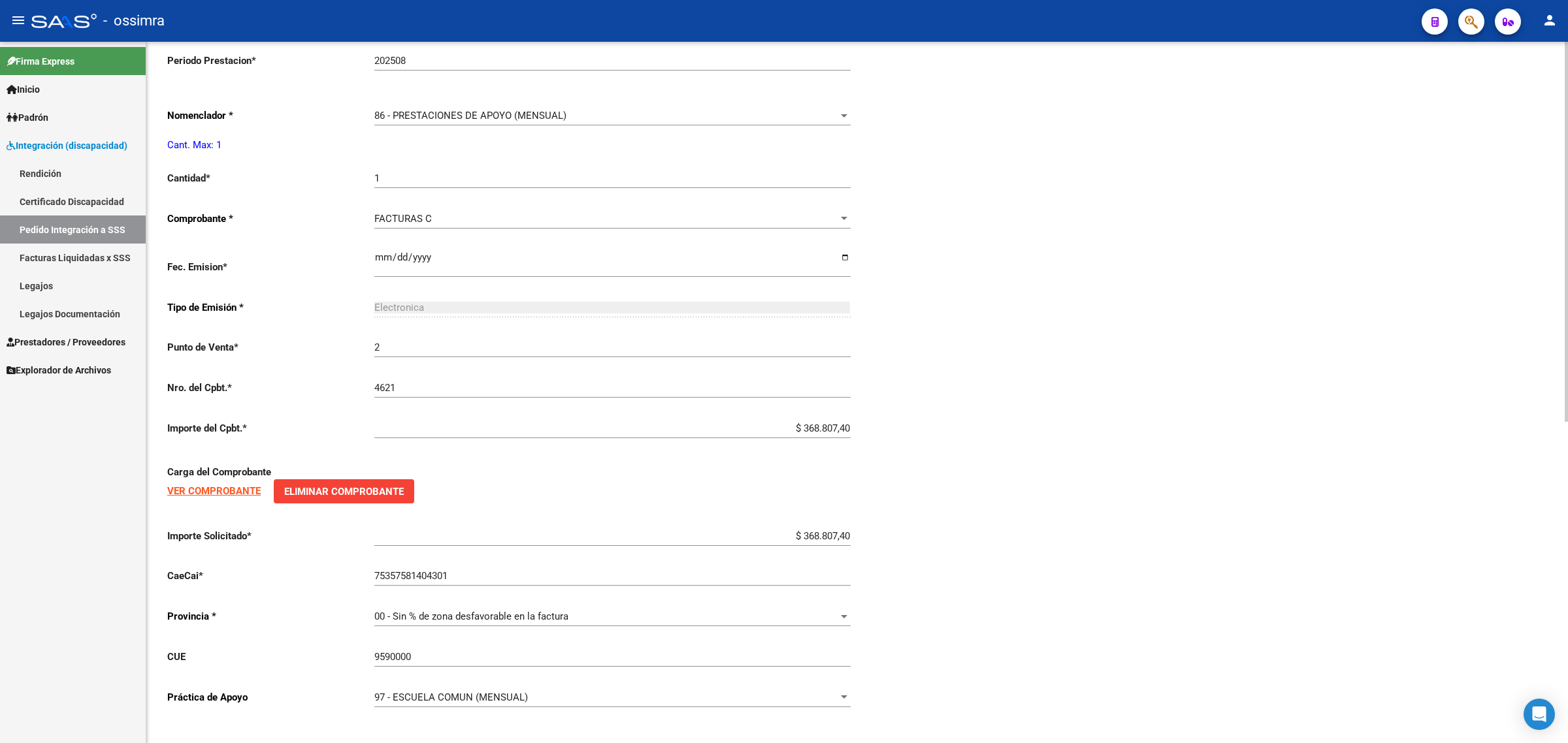
click at [461, 693] on span "97 - ESCUELA COMUN (MENSUAL)" at bounding box center [451, 698] width 154 height 12
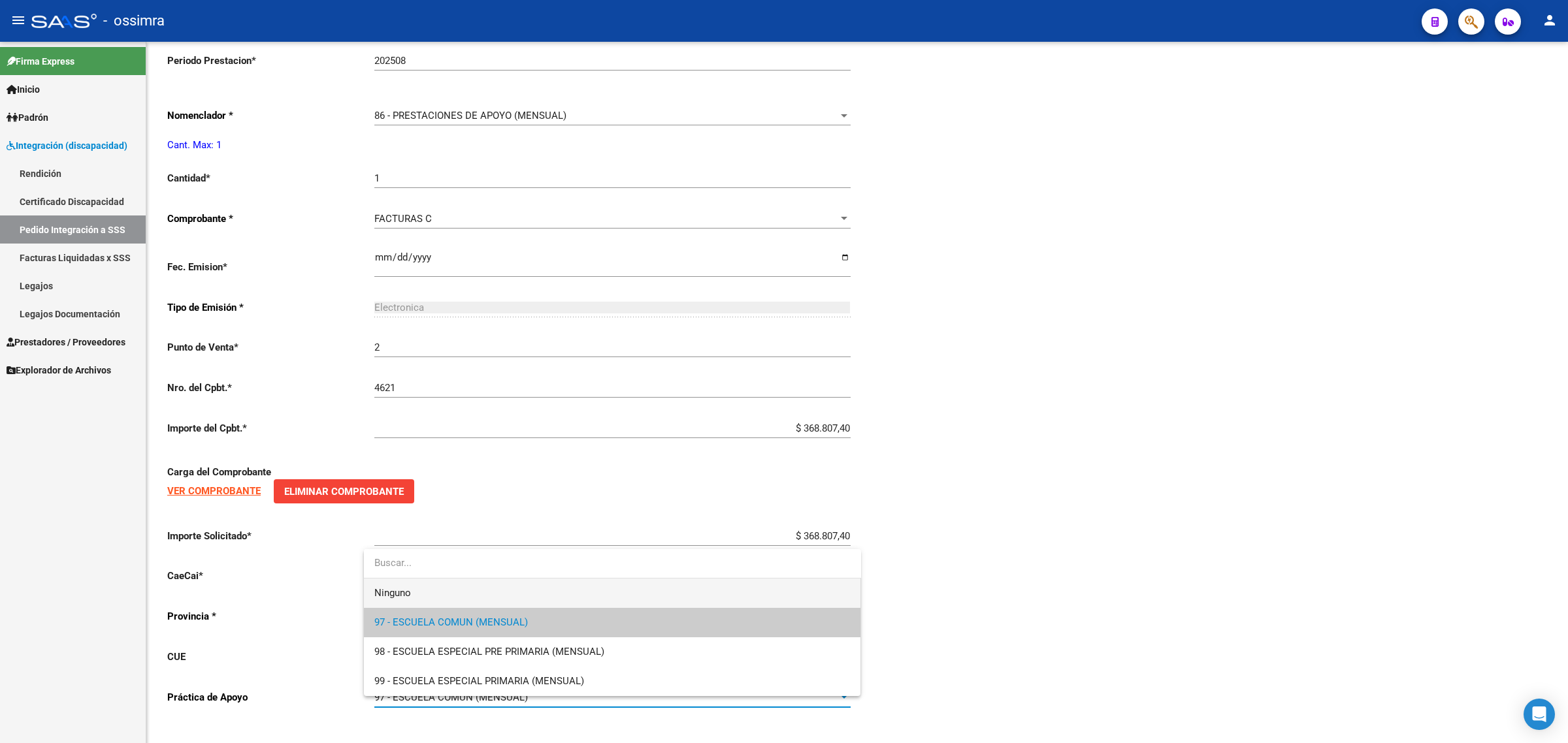
click at [435, 602] on span "Ninguno" at bounding box center [613, 594] width 476 height 30
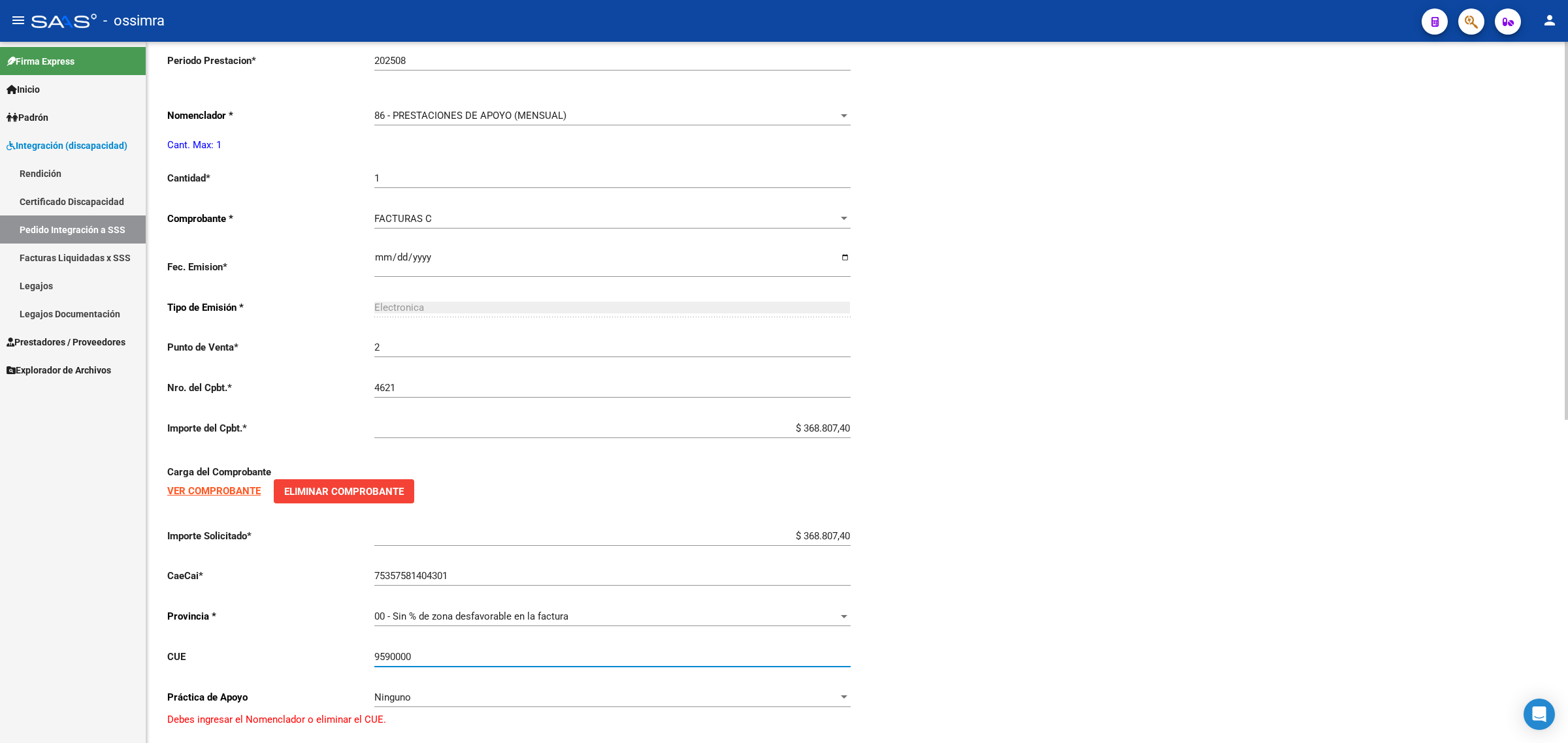
click at [435, 651] on input "9590000" at bounding box center [613, 657] width 476 height 12
drag, startPoint x: 431, startPoint y: 646, endPoint x: 317, endPoint y: 673, distance: 117.2
click at [317, 673] on div "Periodo Prestacion * 202508 Ingresar el Periodo Prestacion Nomenclador * 86 - P…" at bounding box center [512, 385] width 690 height 685
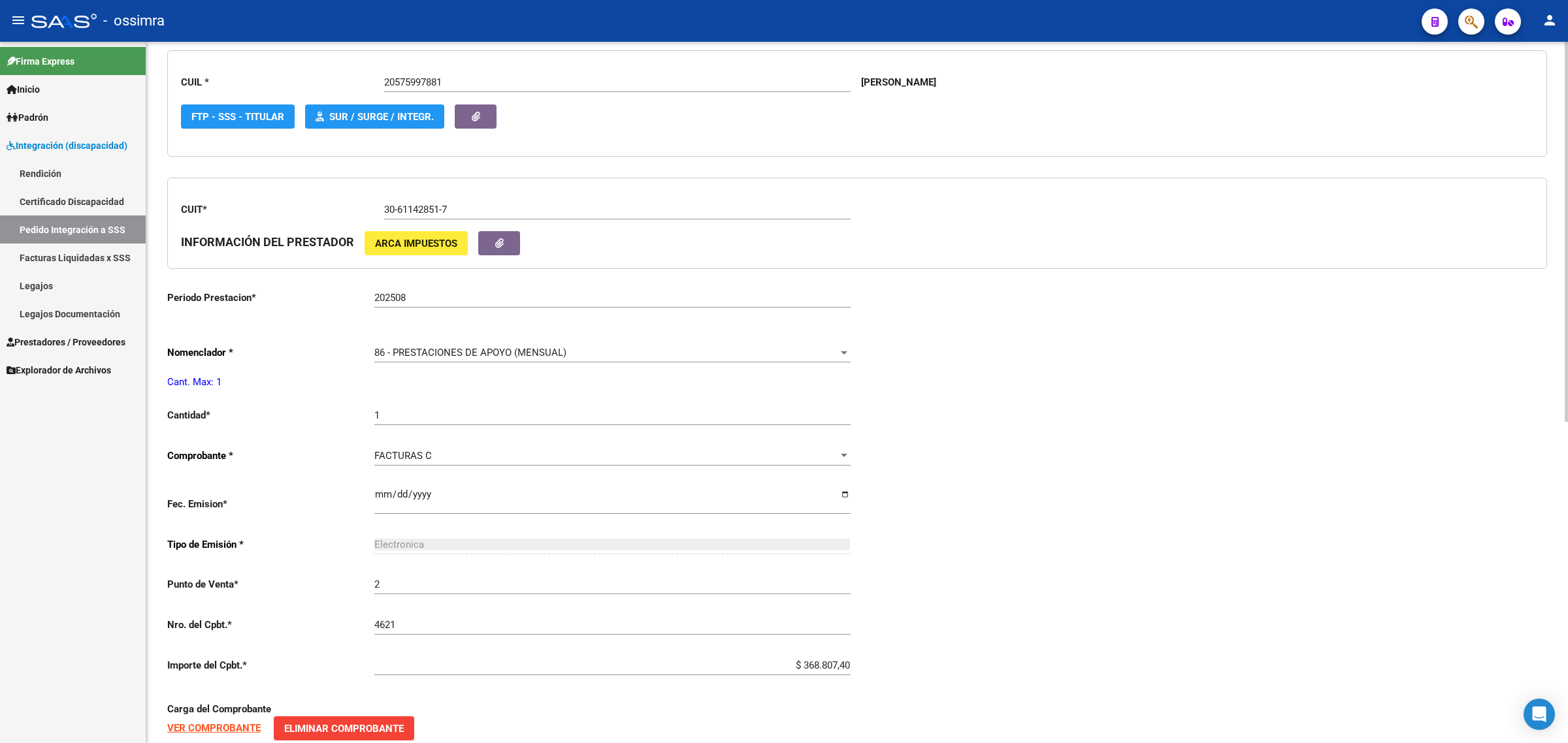
scroll to position [348, 0]
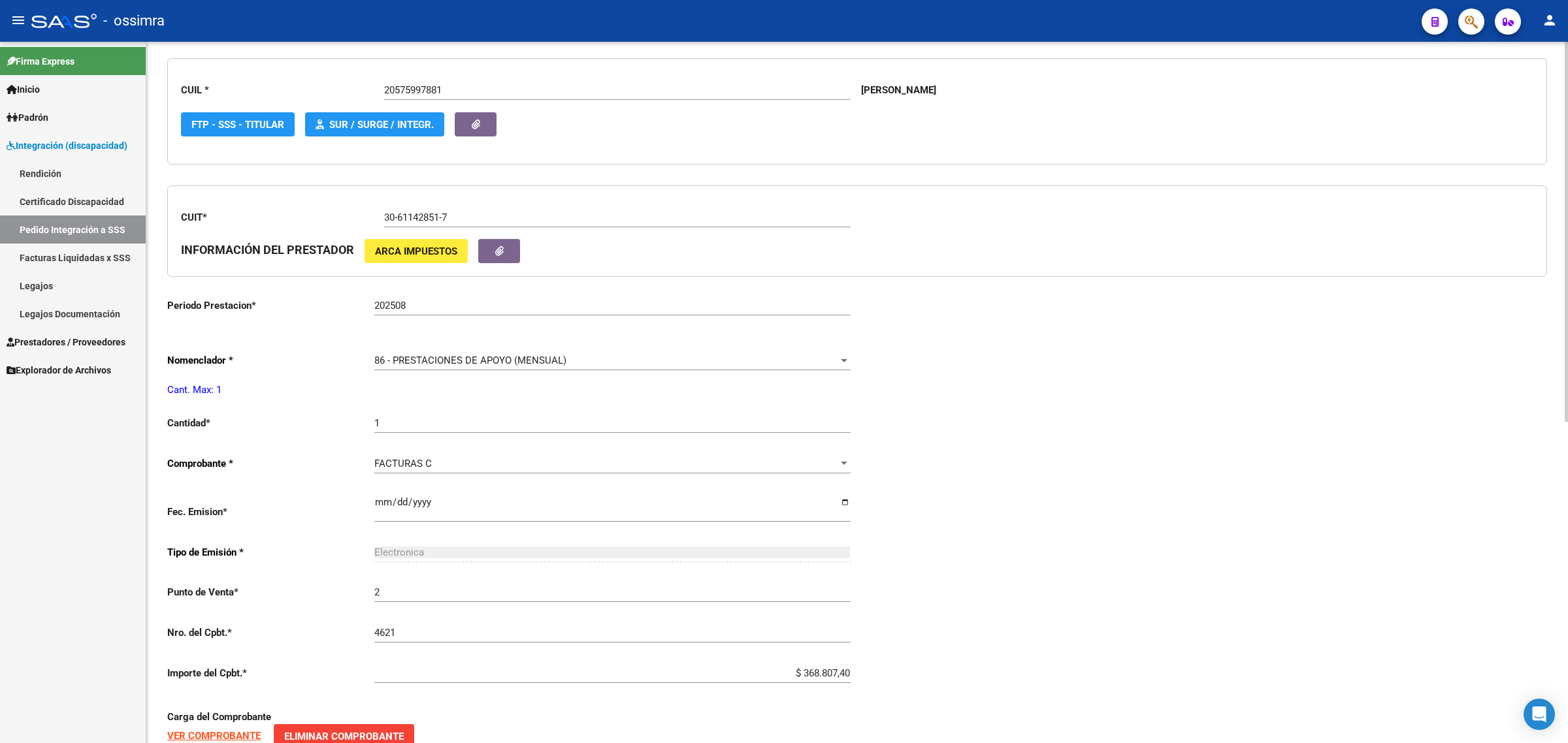
click at [427, 359] on span "86 - PRESTACIONES DE APOYO (MENSUAL)" at bounding box center [470, 361] width 192 height 12
drag, startPoint x: 312, startPoint y: 420, endPoint x: 277, endPoint y: 420, distance: 35.0
click at [277, 420] on app-form-text-field "Cantidad * 1 Ingresar el nro" at bounding box center [508, 423] width 682 height 12
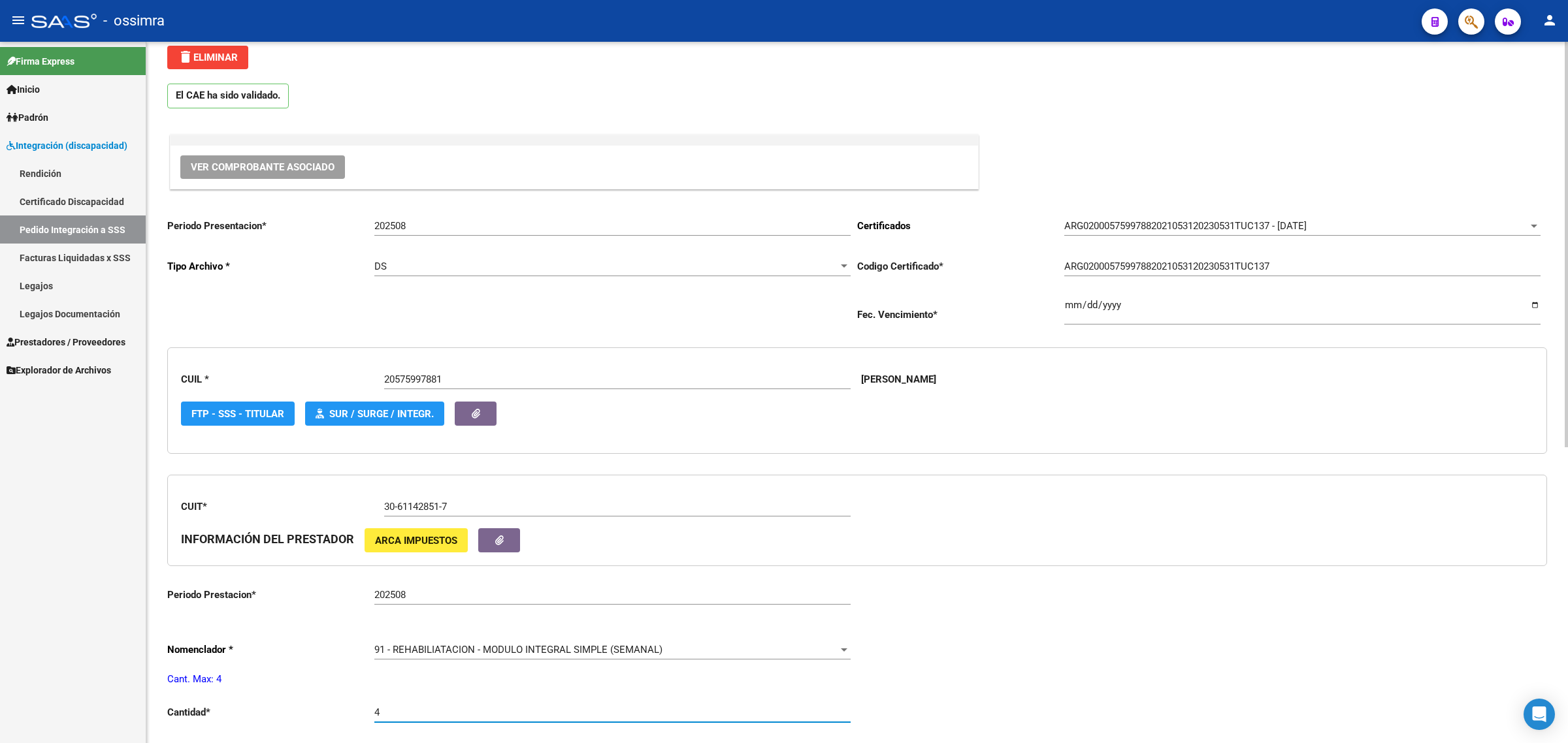
scroll to position [22, 0]
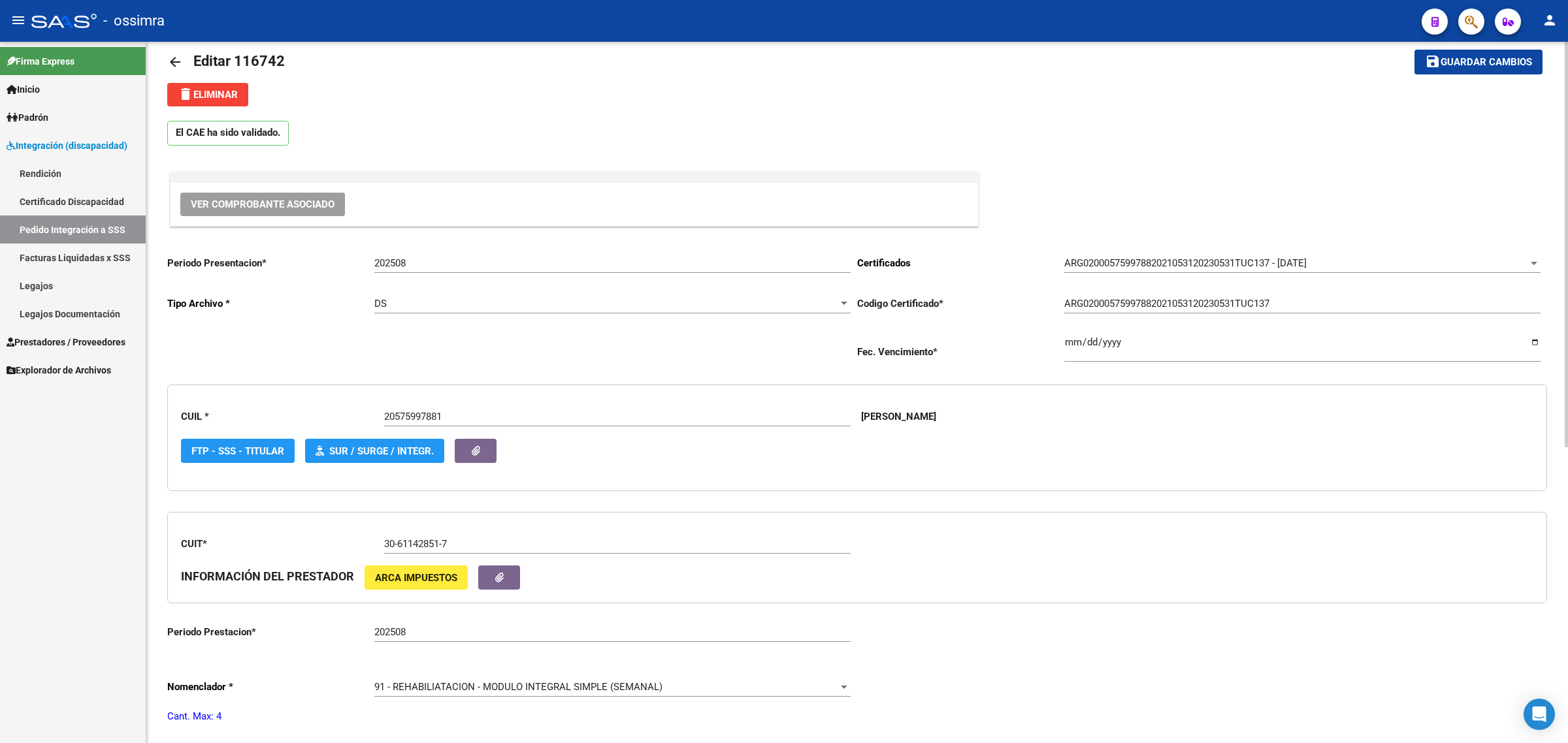
click at [1478, 67] on button "save Guardar cambios" at bounding box center [1478, 62] width 128 height 24
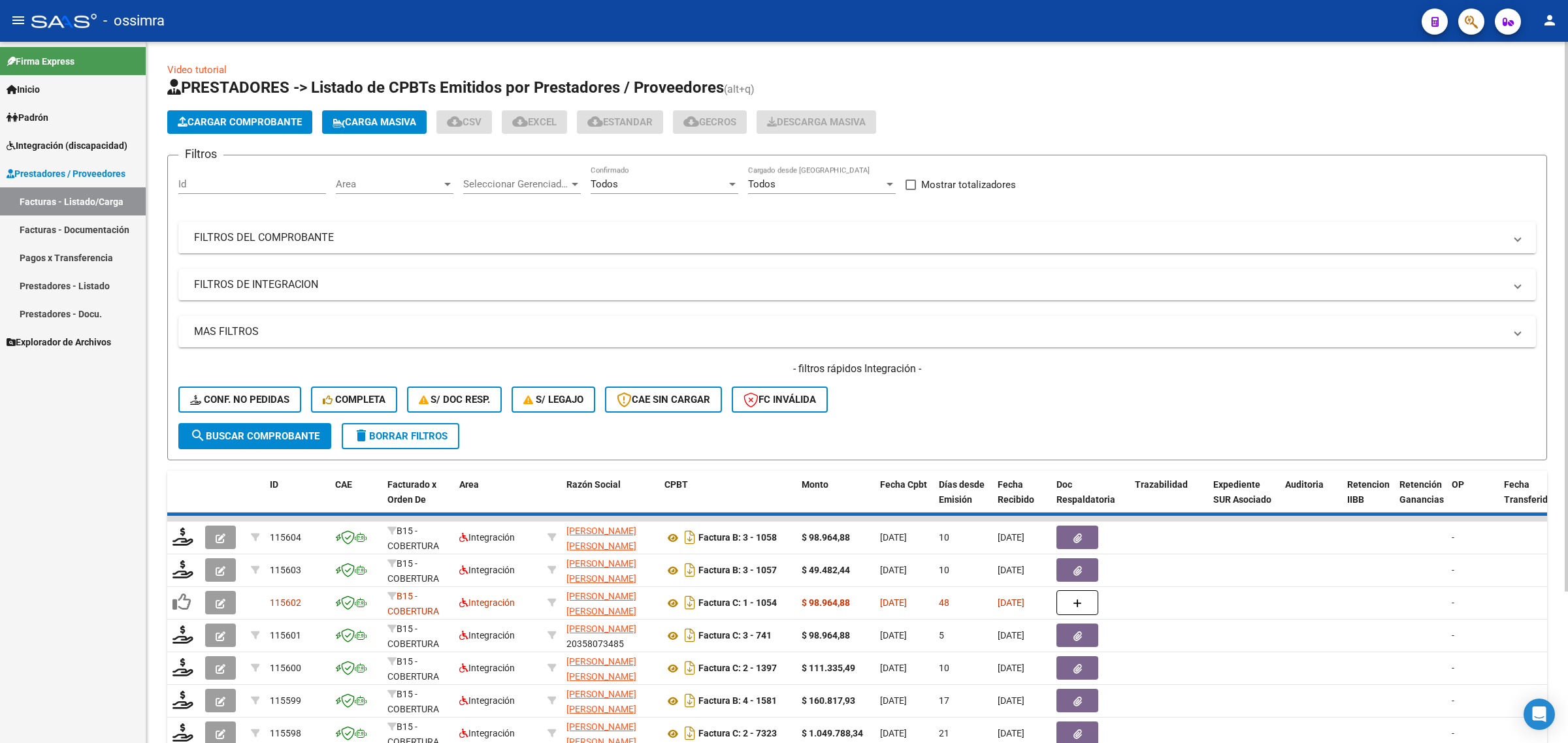
click at [280, 240] on mat-panel-title "FILTROS DEL COMPROBANTE" at bounding box center [849, 237] width 1311 height 15
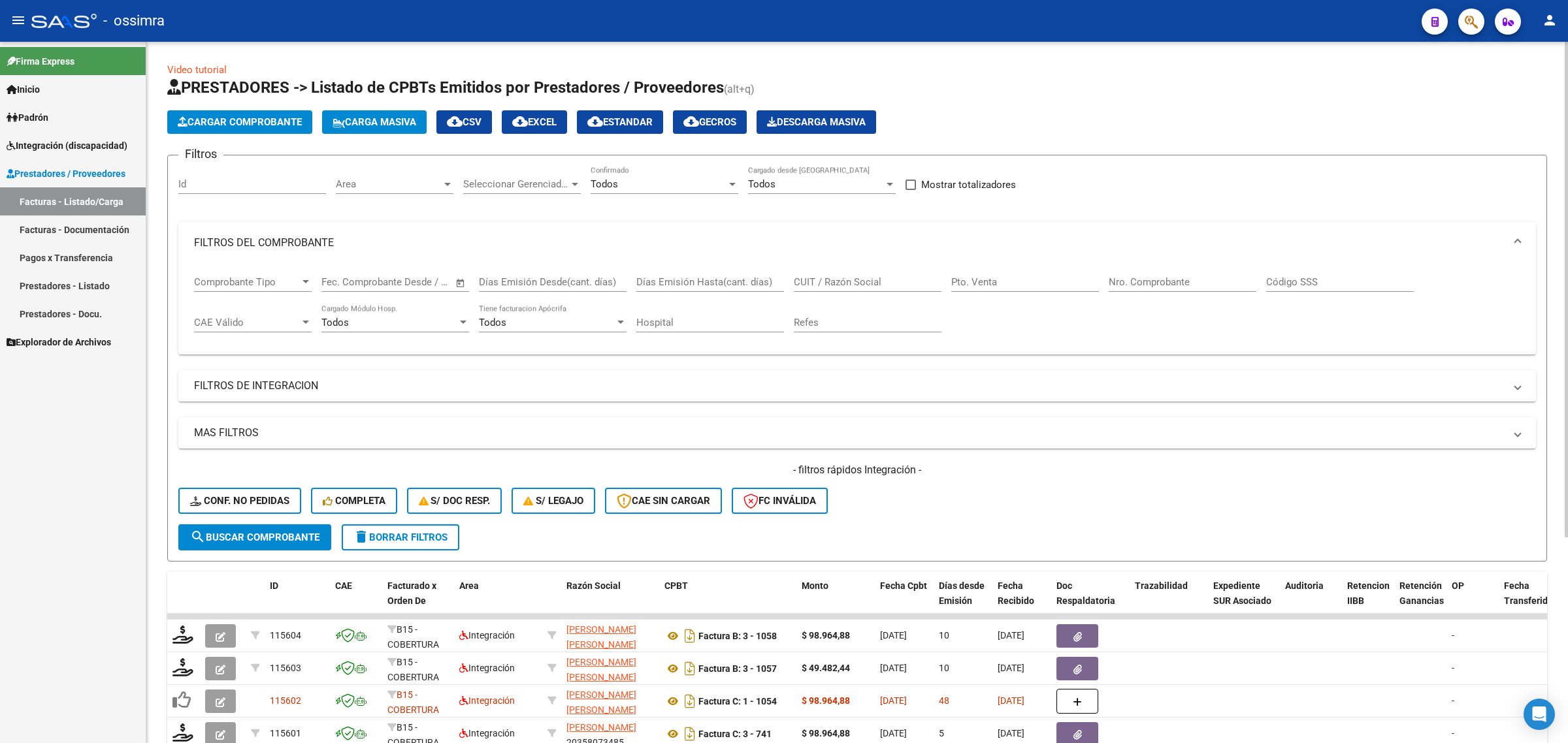
click at [1173, 281] on input "Nro. Comprobante" at bounding box center [1183, 282] width 148 height 12
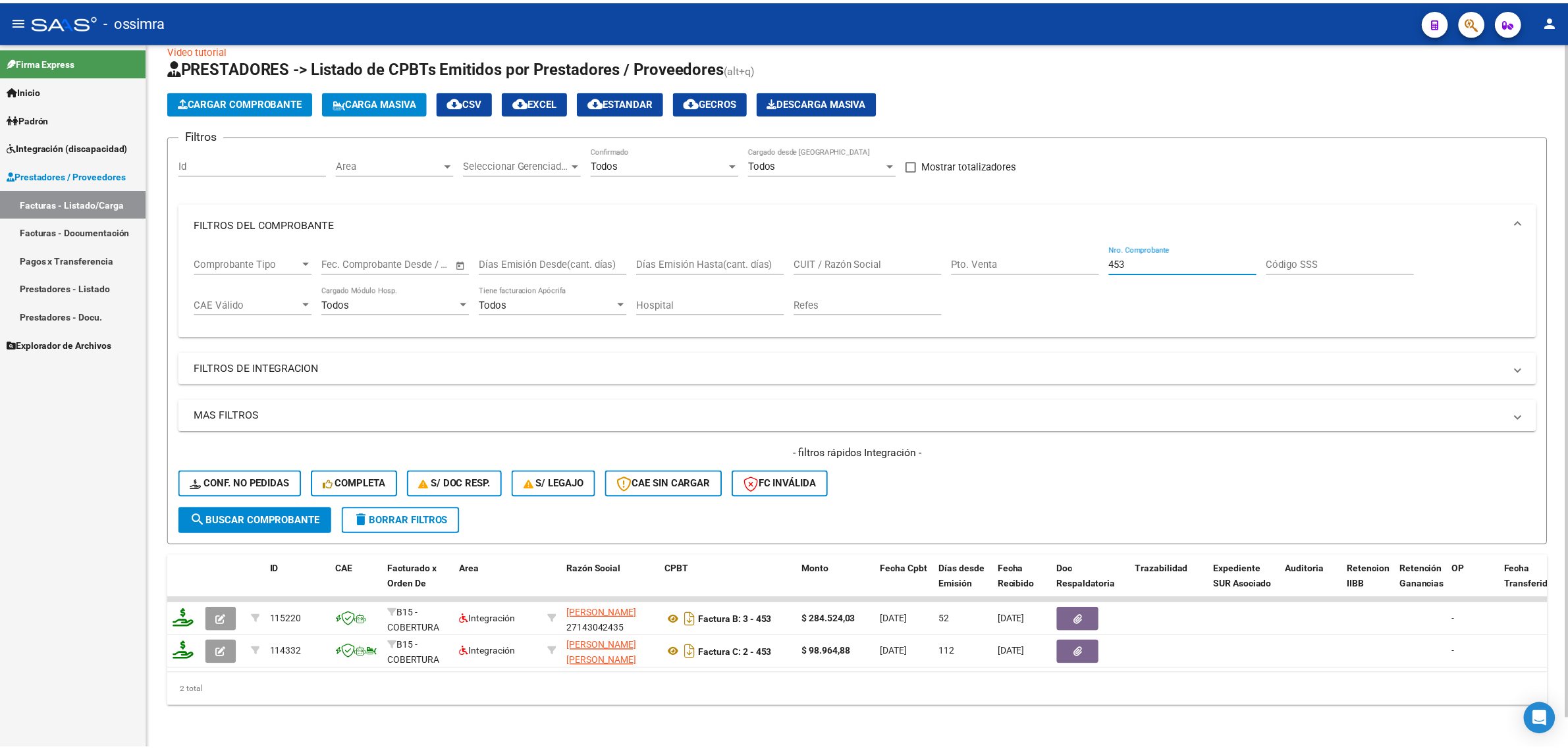
scroll to position [31, 0]
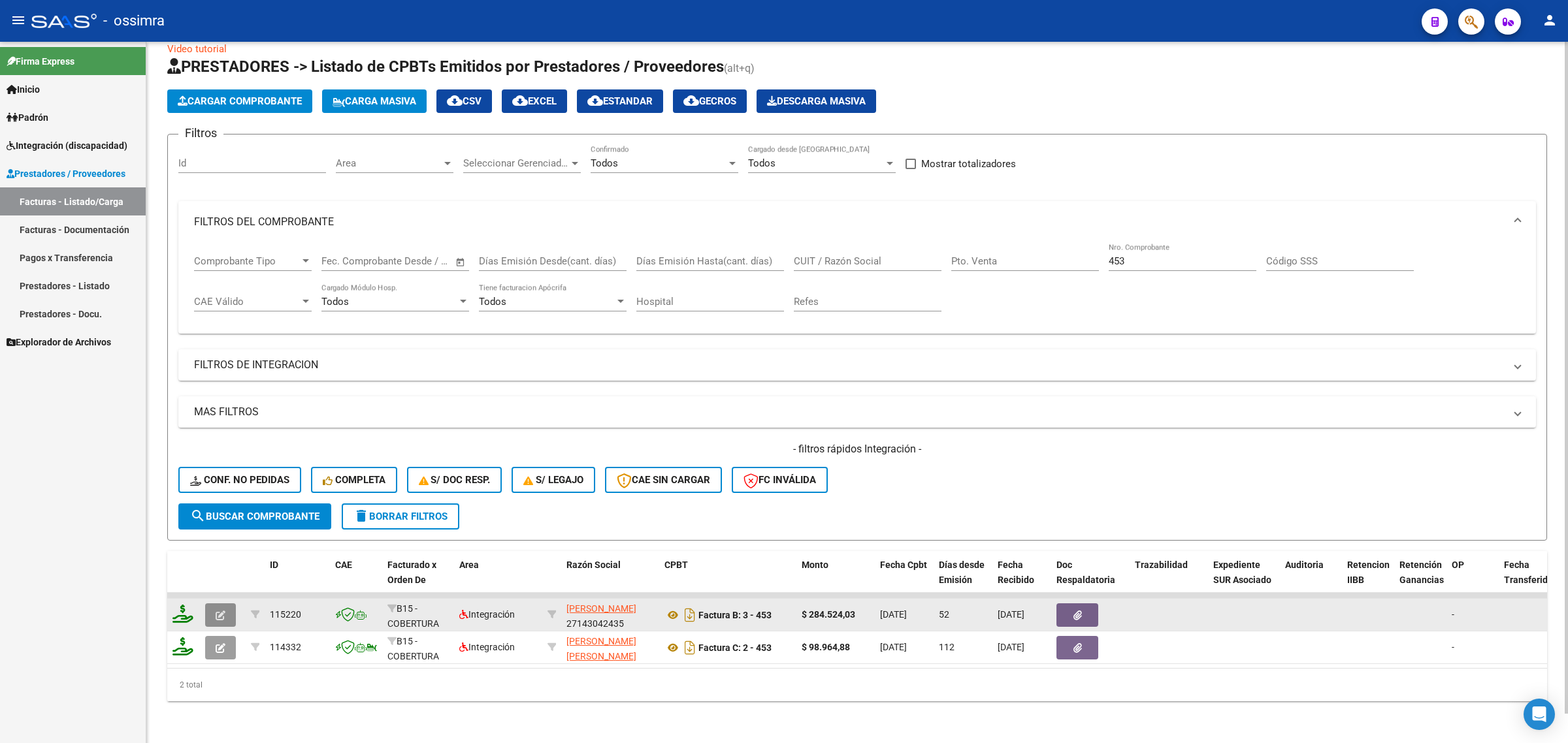
click at [219, 611] on icon "button" at bounding box center [220, 615] width 10 height 10
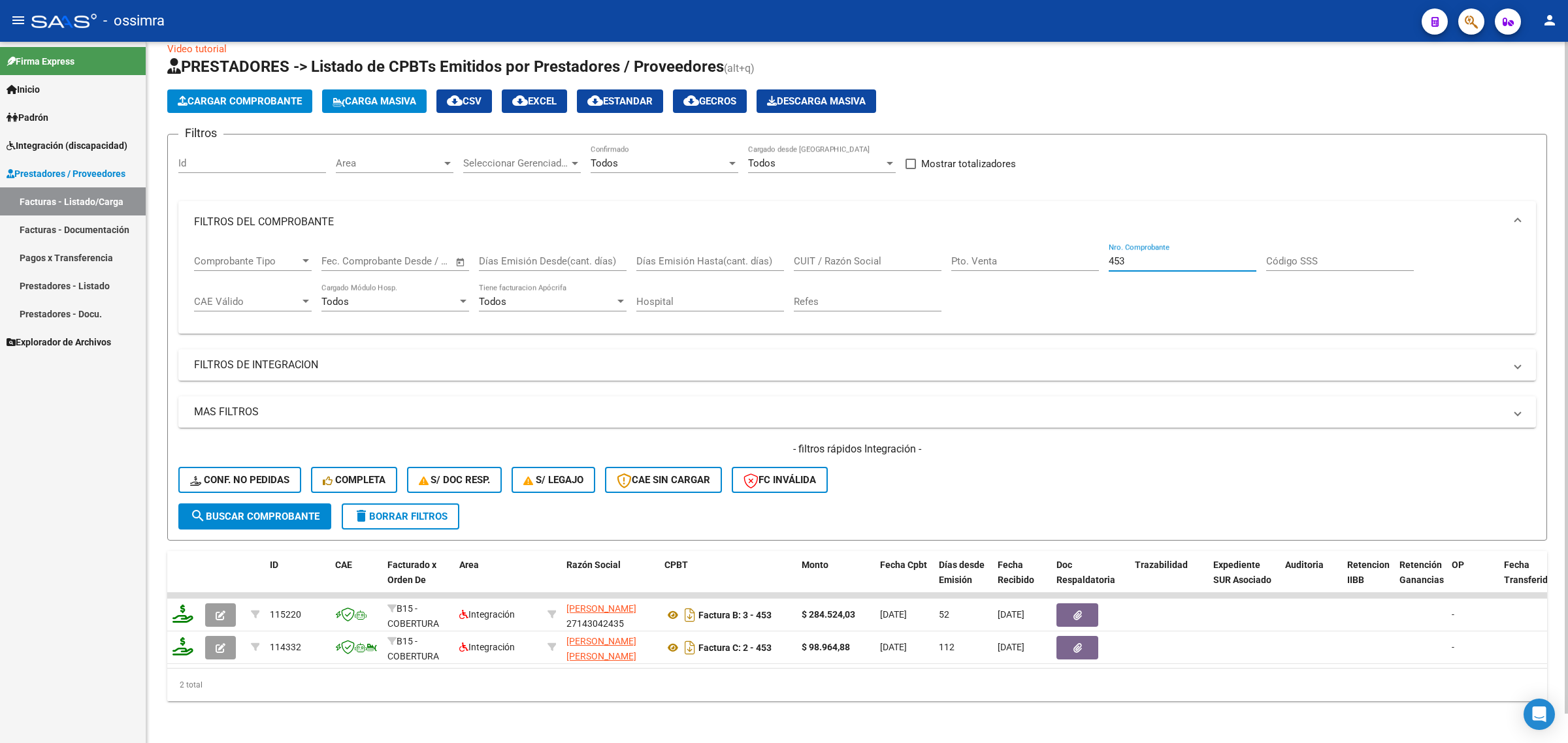
drag, startPoint x: 1147, startPoint y: 246, endPoint x: 1053, endPoint y: 281, distance: 100.3
click at [1053, 281] on div "Comprobante Tipo Comprobante Tipo Fecha inicio – Fecha fin Fec. Comprobante Des…" at bounding box center [857, 283] width 1326 height 81
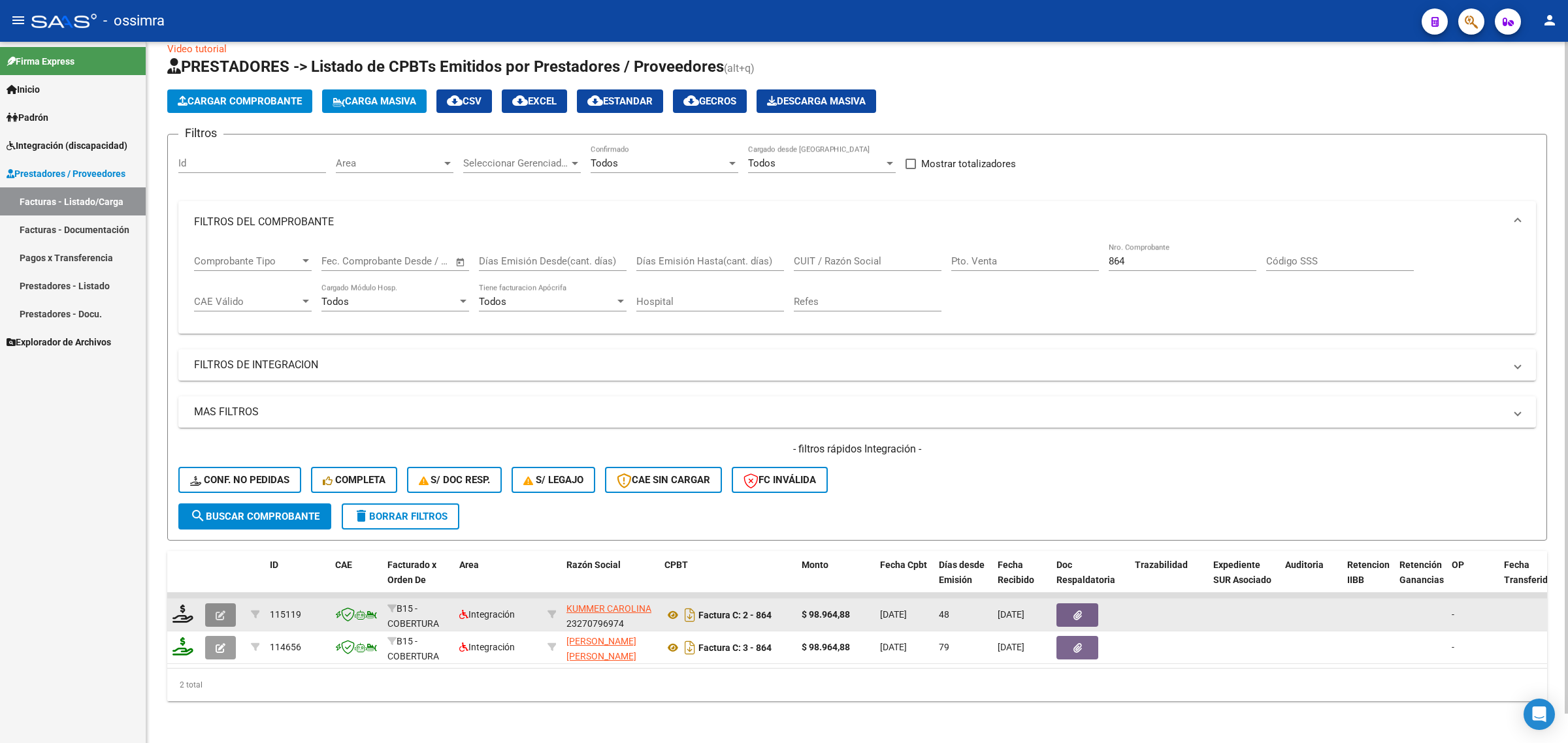
click at [216, 611] on icon "button" at bounding box center [220, 615] width 10 height 10
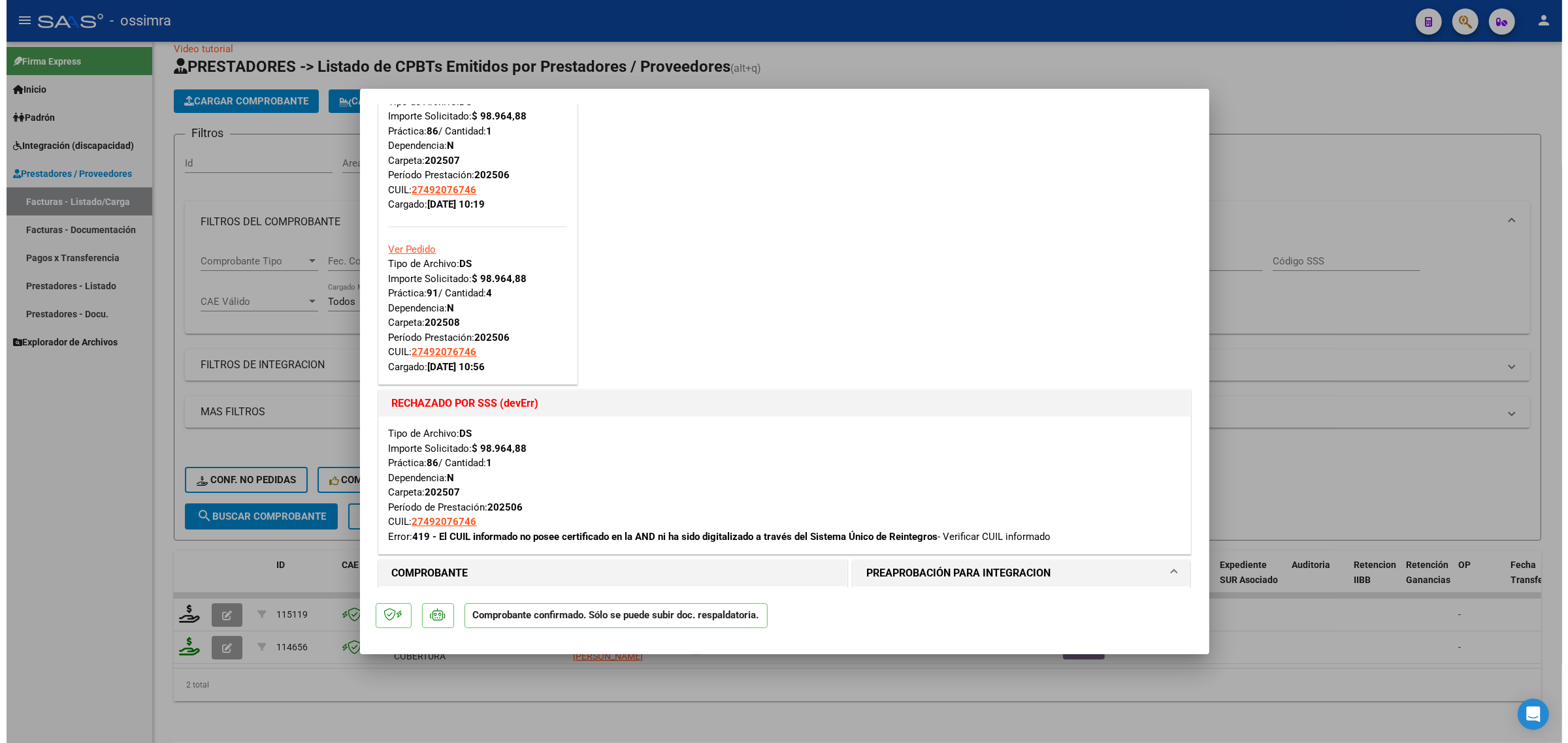
scroll to position [0, 0]
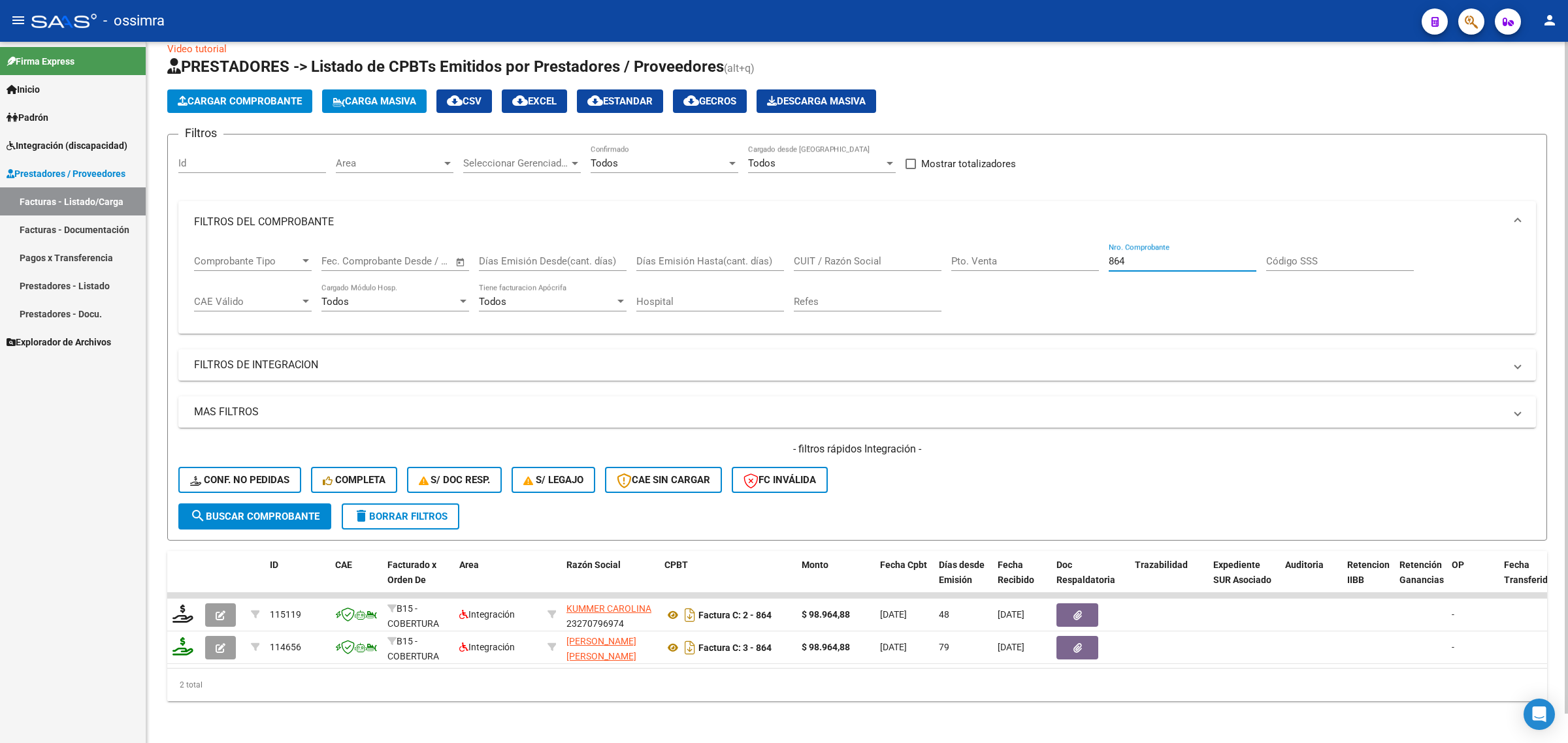
drag, startPoint x: 1154, startPoint y: 250, endPoint x: 972, endPoint y: 262, distance: 182.4
click at [990, 275] on div "Comprobante Tipo Comprobante Tipo Fecha inicio – Fecha fin Fec. Comprobante Des…" at bounding box center [857, 283] width 1326 height 81
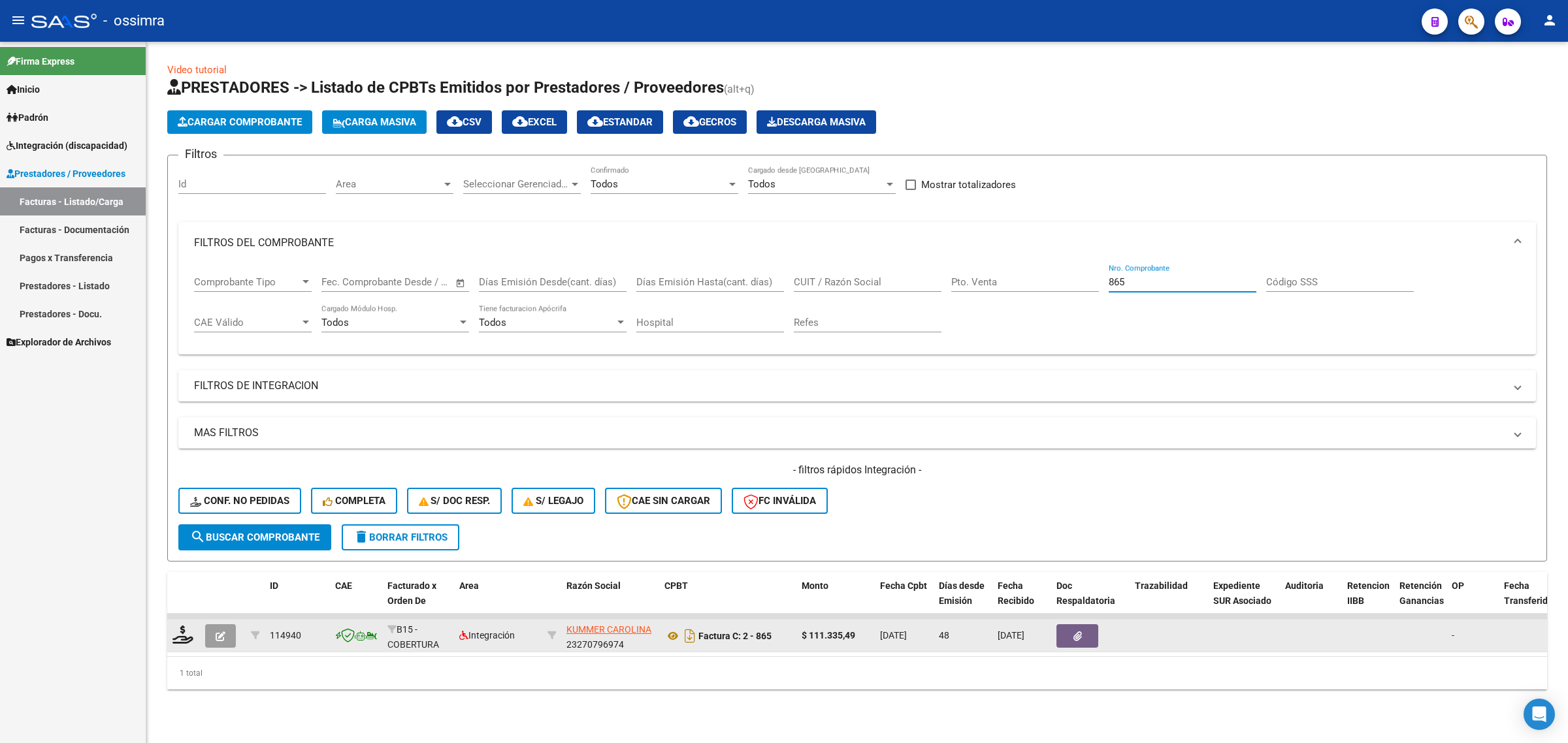
click at [224, 638] on icon "button" at bounding box center [220, 636] width 10 height 10
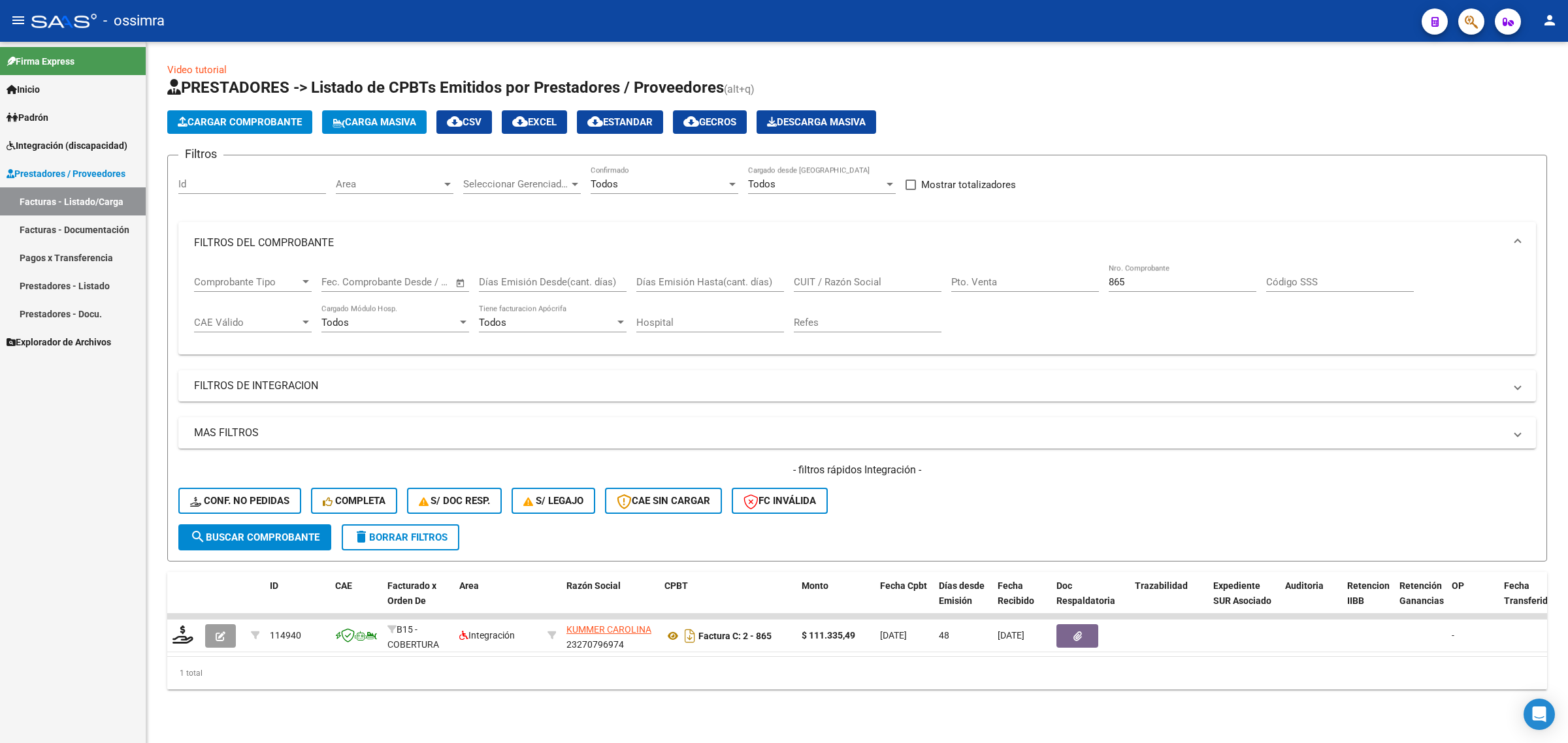
click at [221, 118] on span "Cargar Comprobante" at bounding box center [239, 123] width 124 height 12
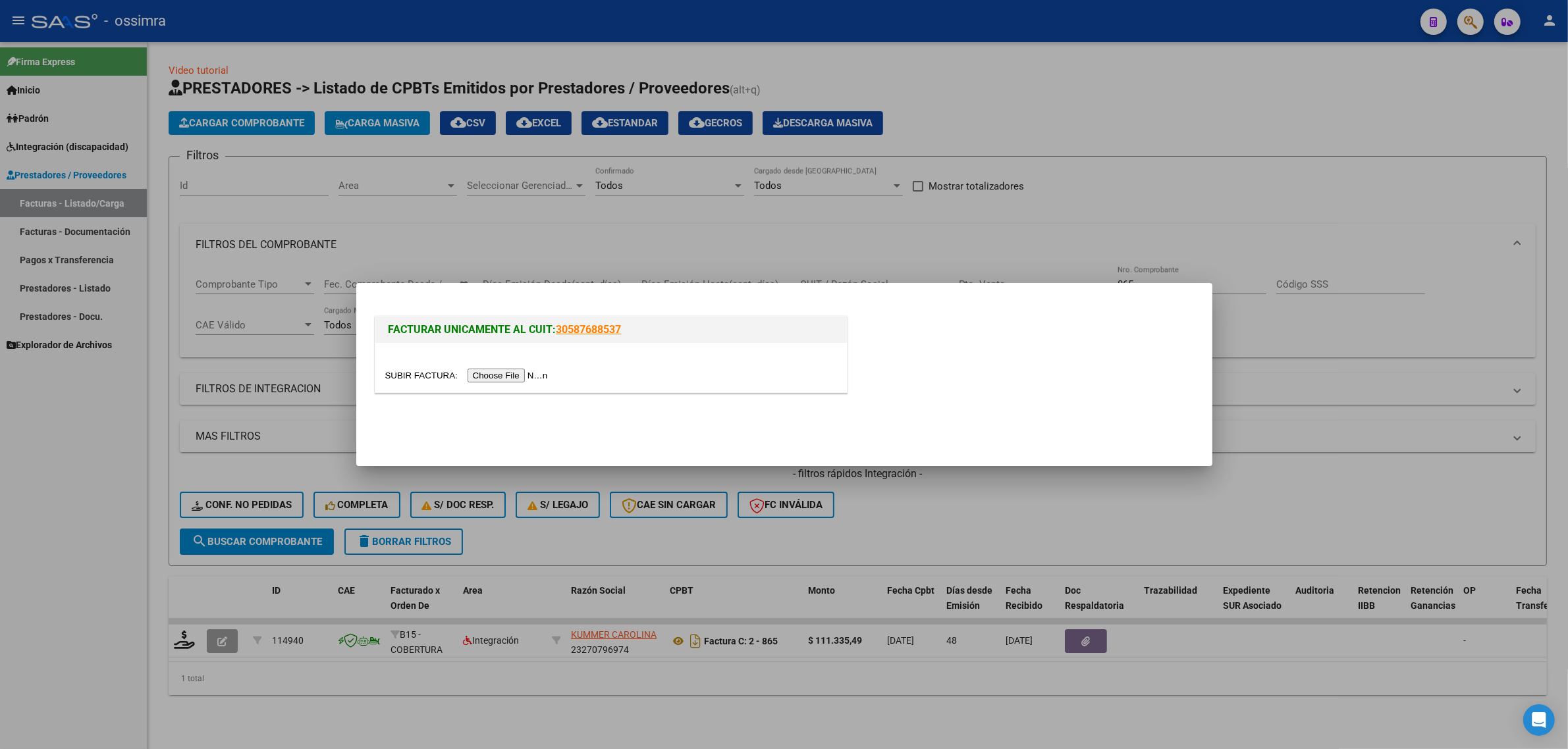
click at [481, 372] on input "file" at bounding box center [469, 376] width 166 height 14
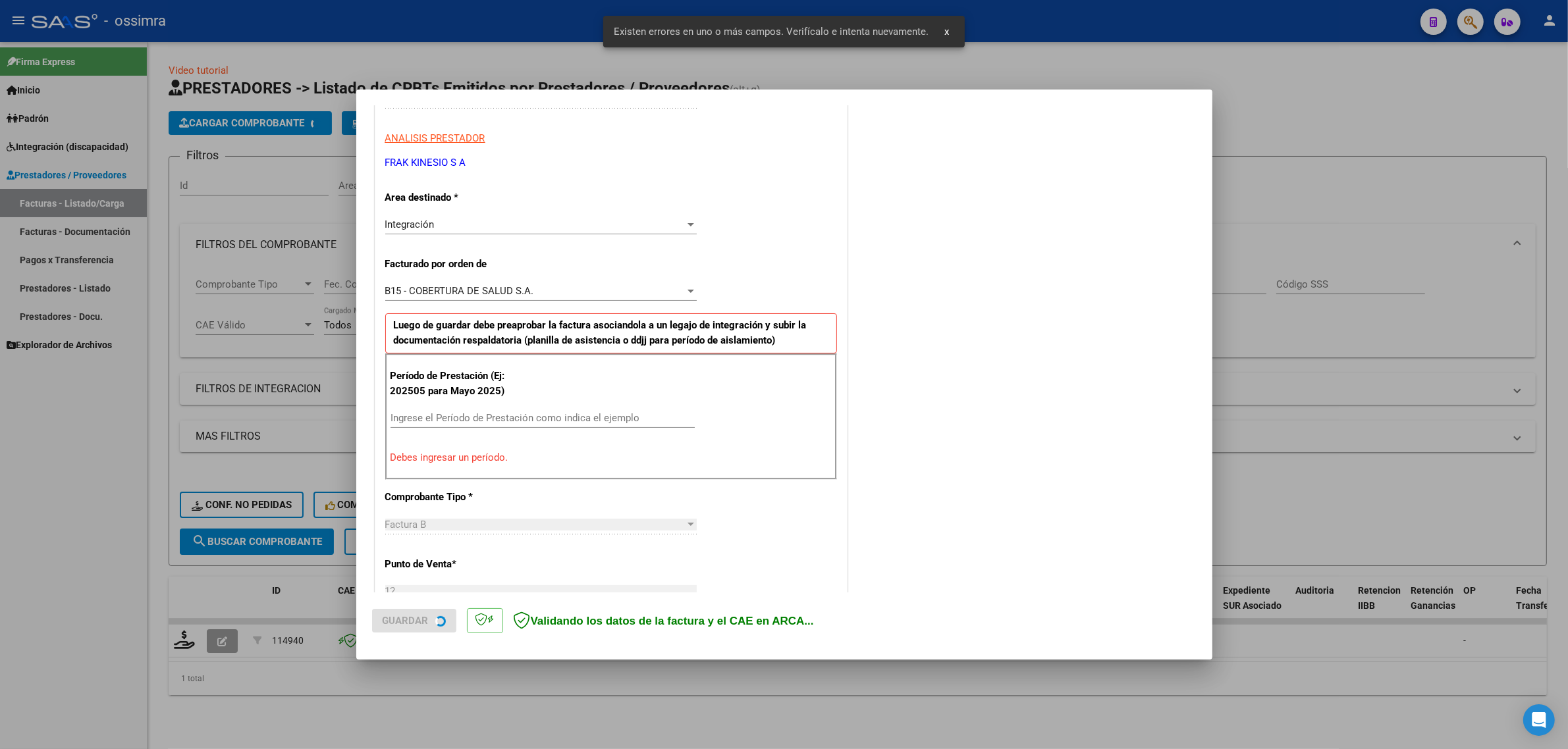
scroll to position [283, 0]
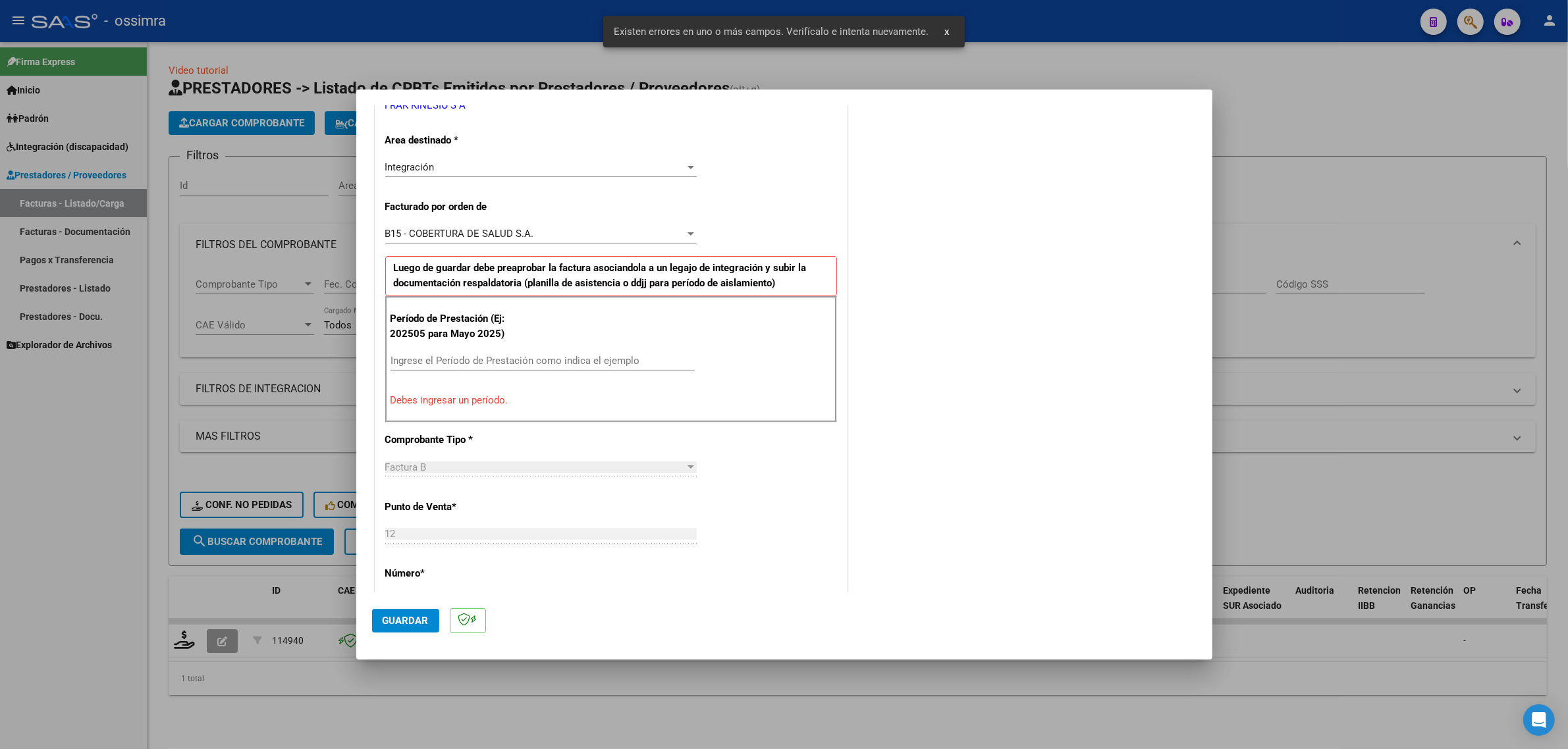
click at [508, 362] on input "Ingrese el Período de Prestación como indica el ejemplo" at bounding box center [542, 361] width 304 height 12
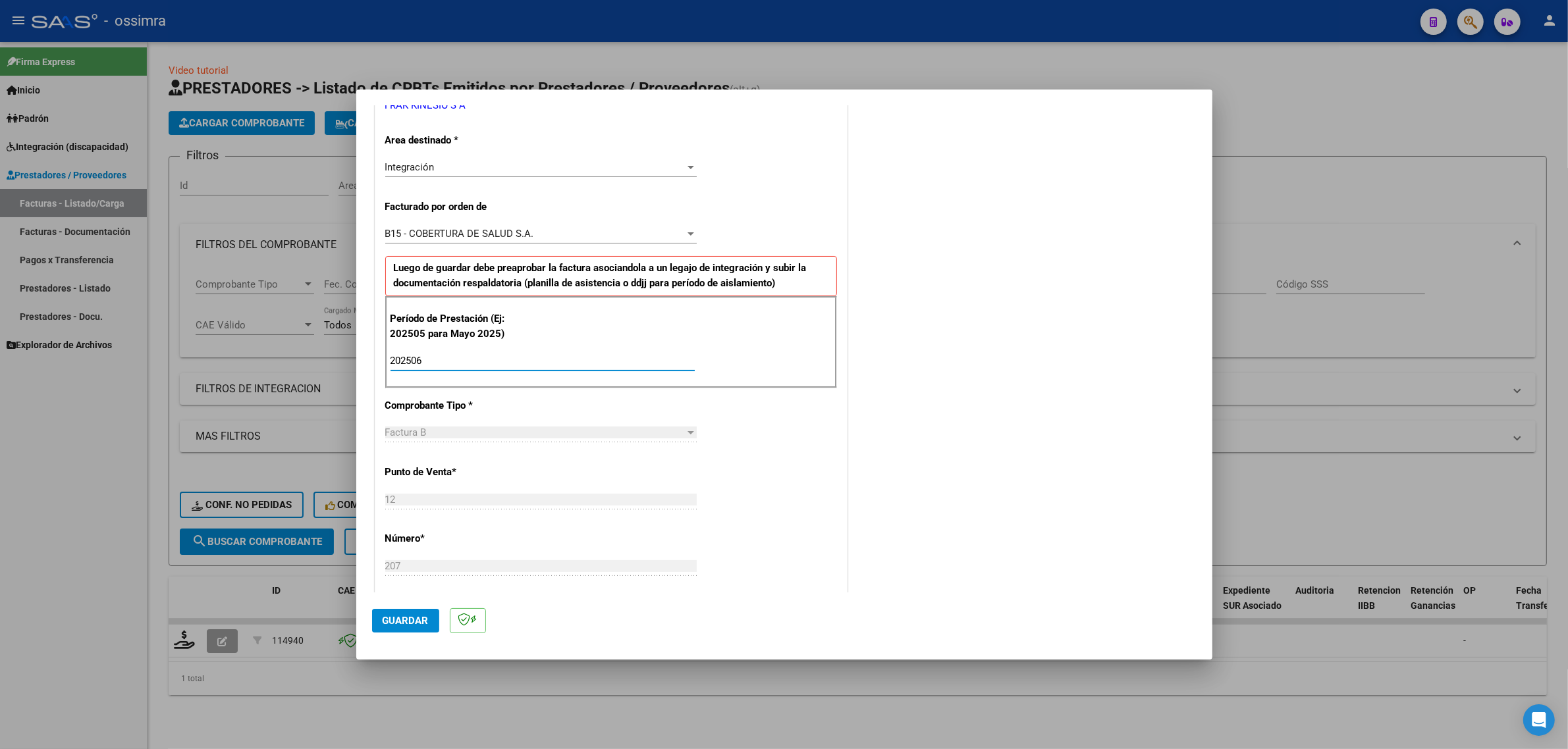
click at [397, 619] on span "Guardar" at bounding box center [406, 621] width 46 height 12
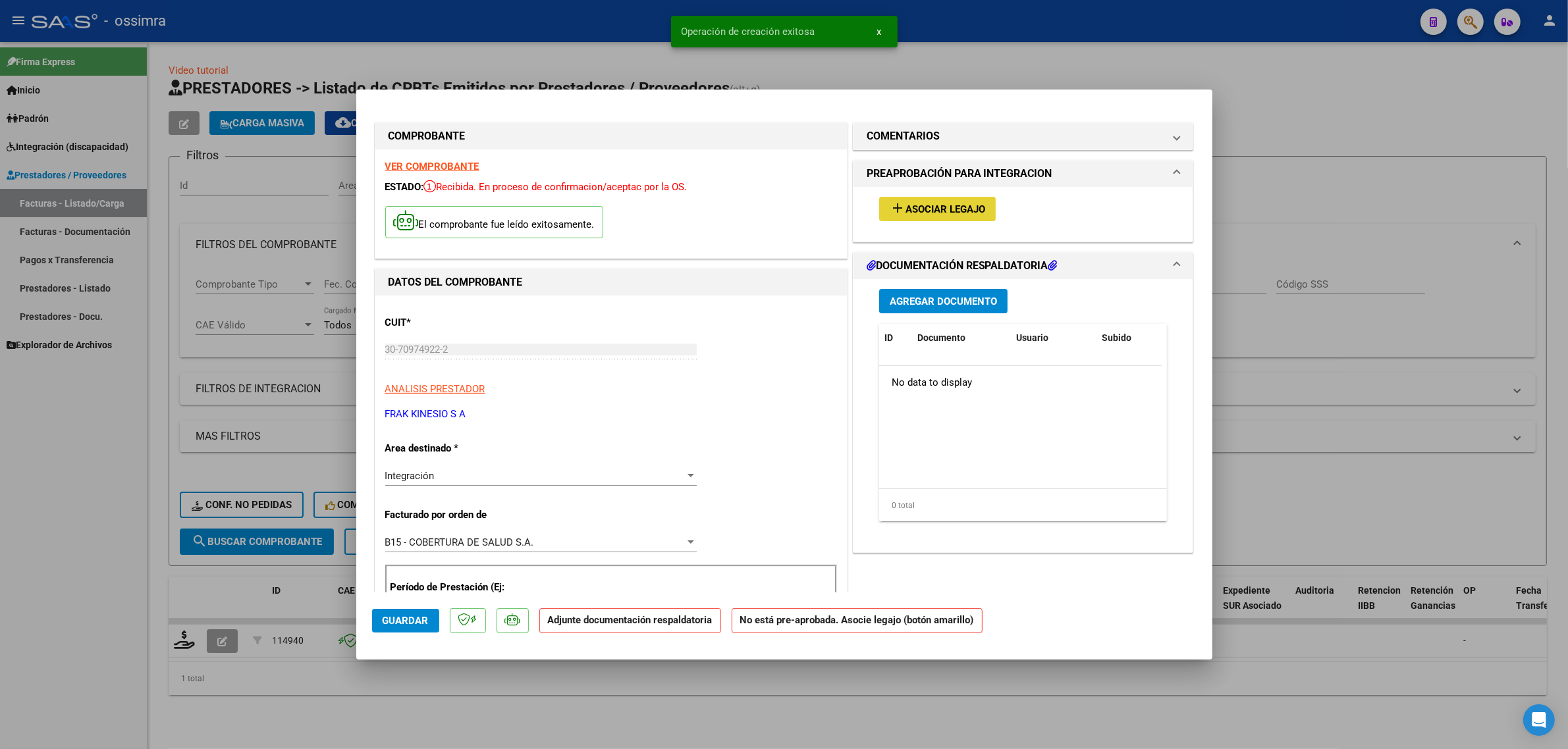
click at [961, 211] on span "Asociar Legajo" at bounding box center [945, 209] width 80 height 12
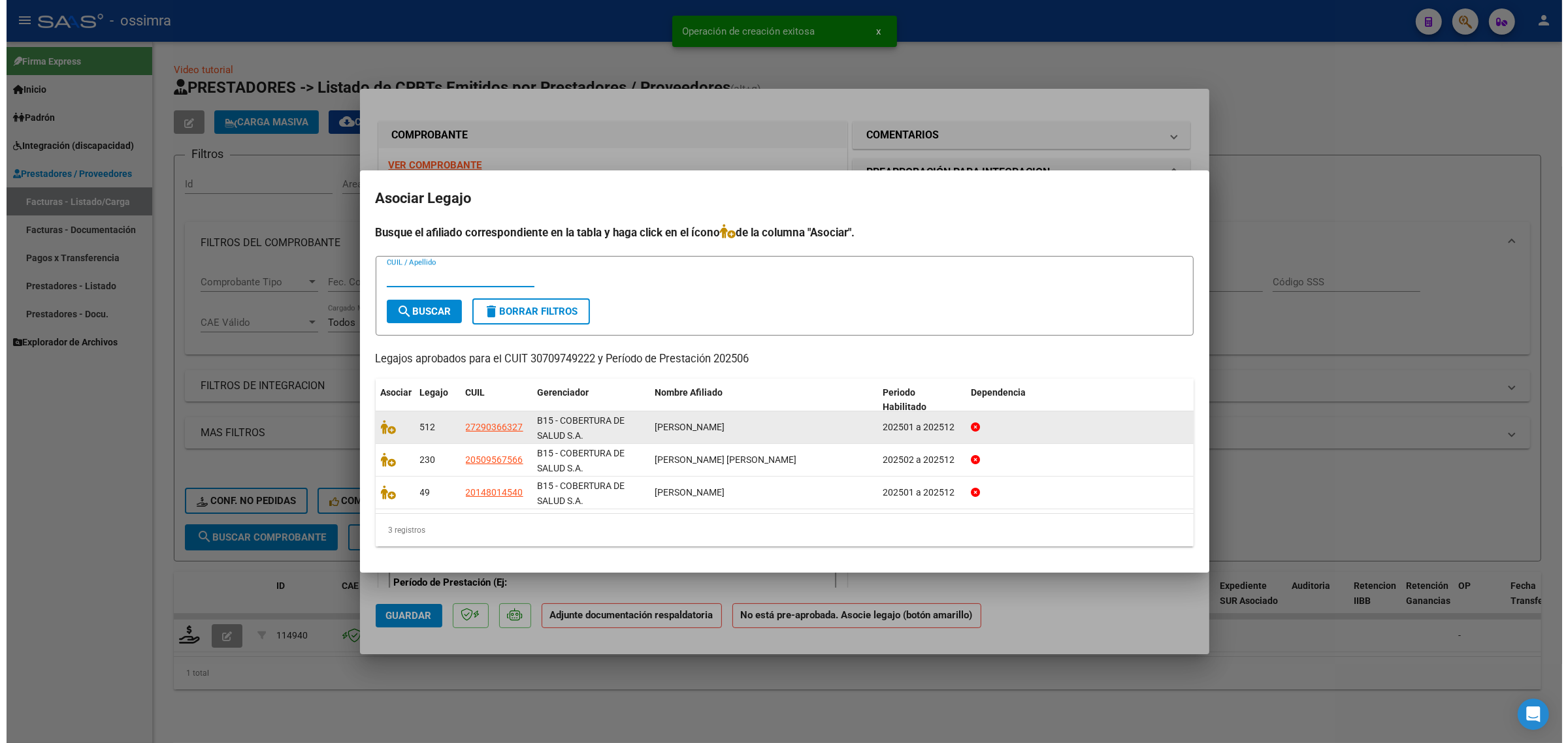
scroll to position [2, 0]
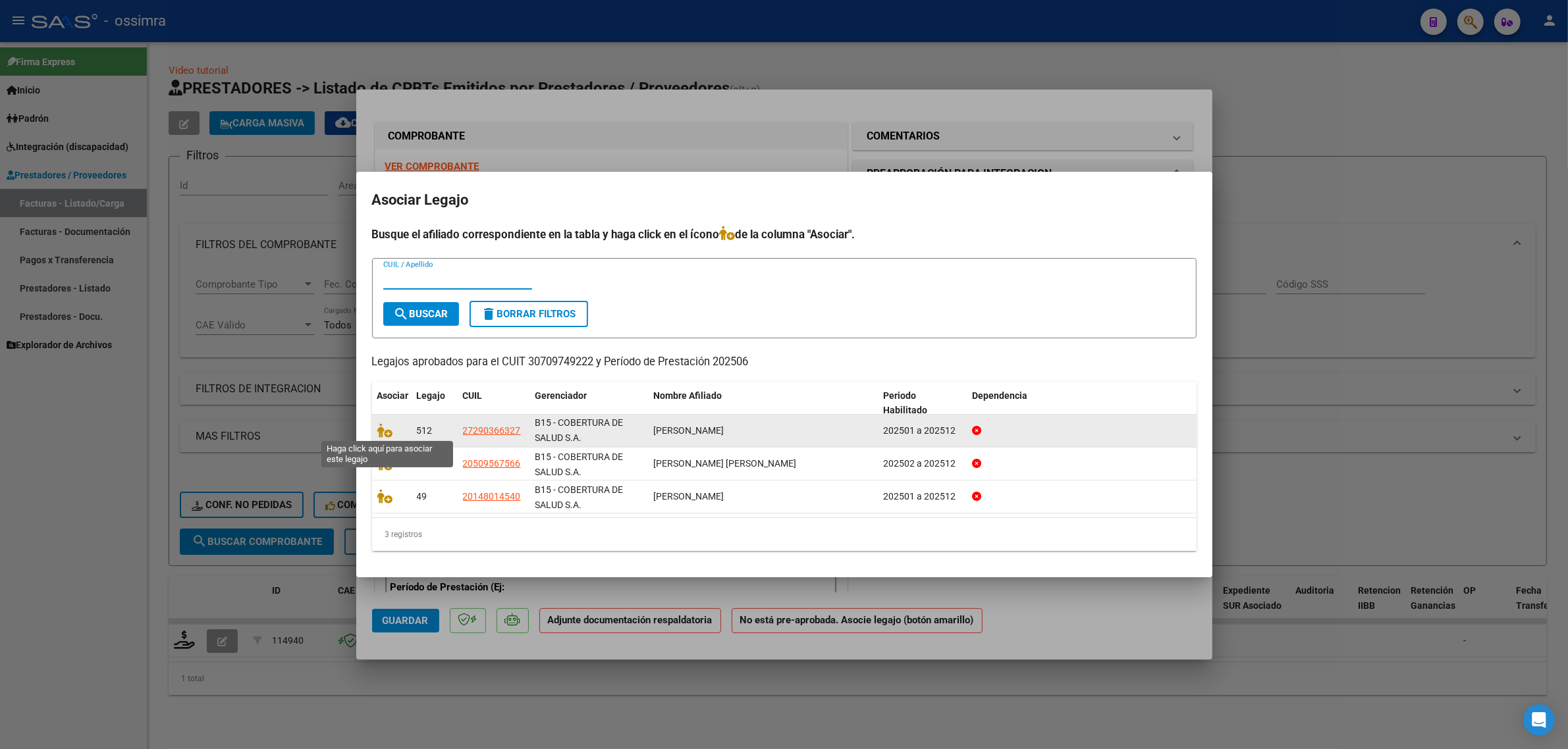
click at [392, 428] on span at bounding box center [387, 431] width 20 height 11
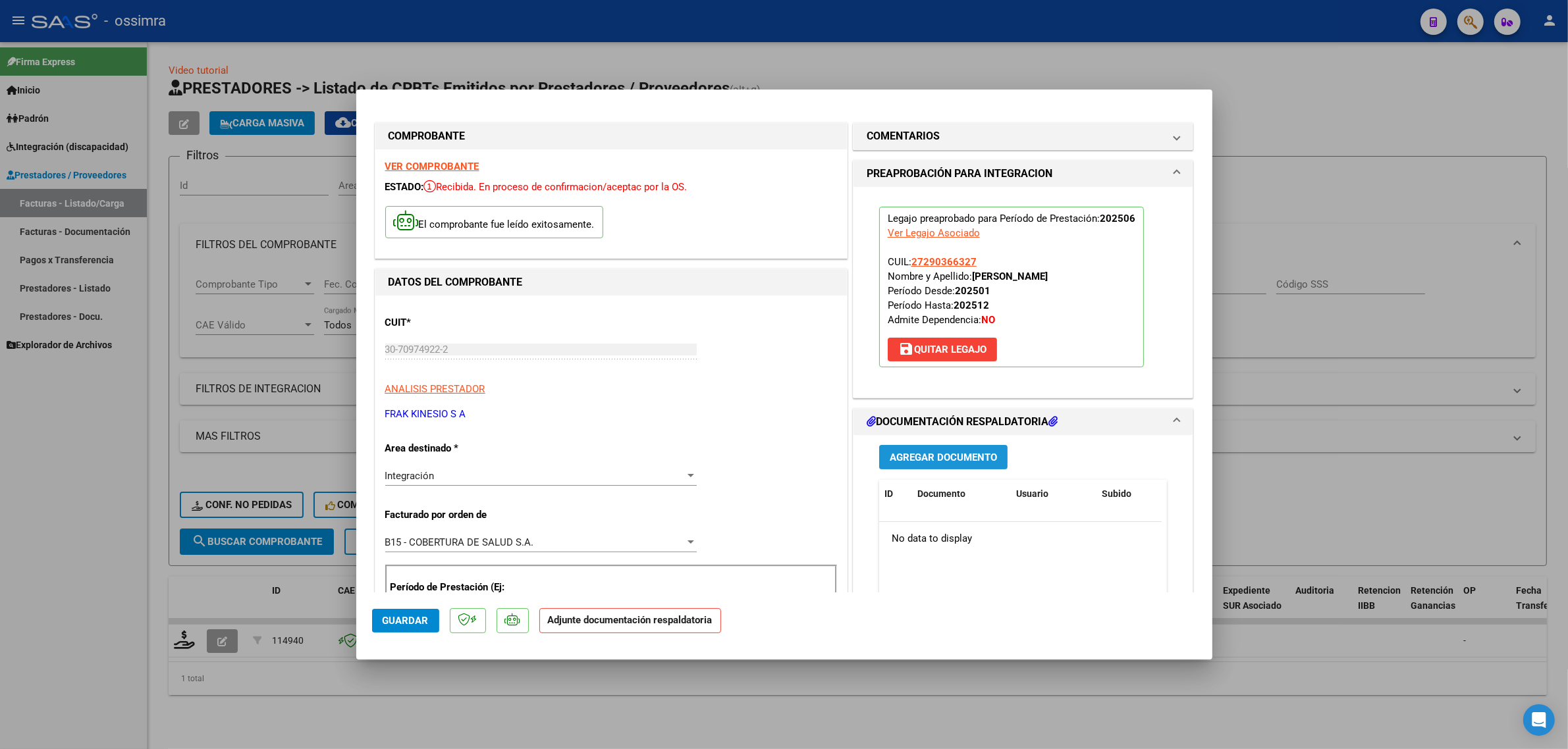
click at [961, 470] on button "Agregar Documento" at bounding box center [943, 457] width 129 height 25
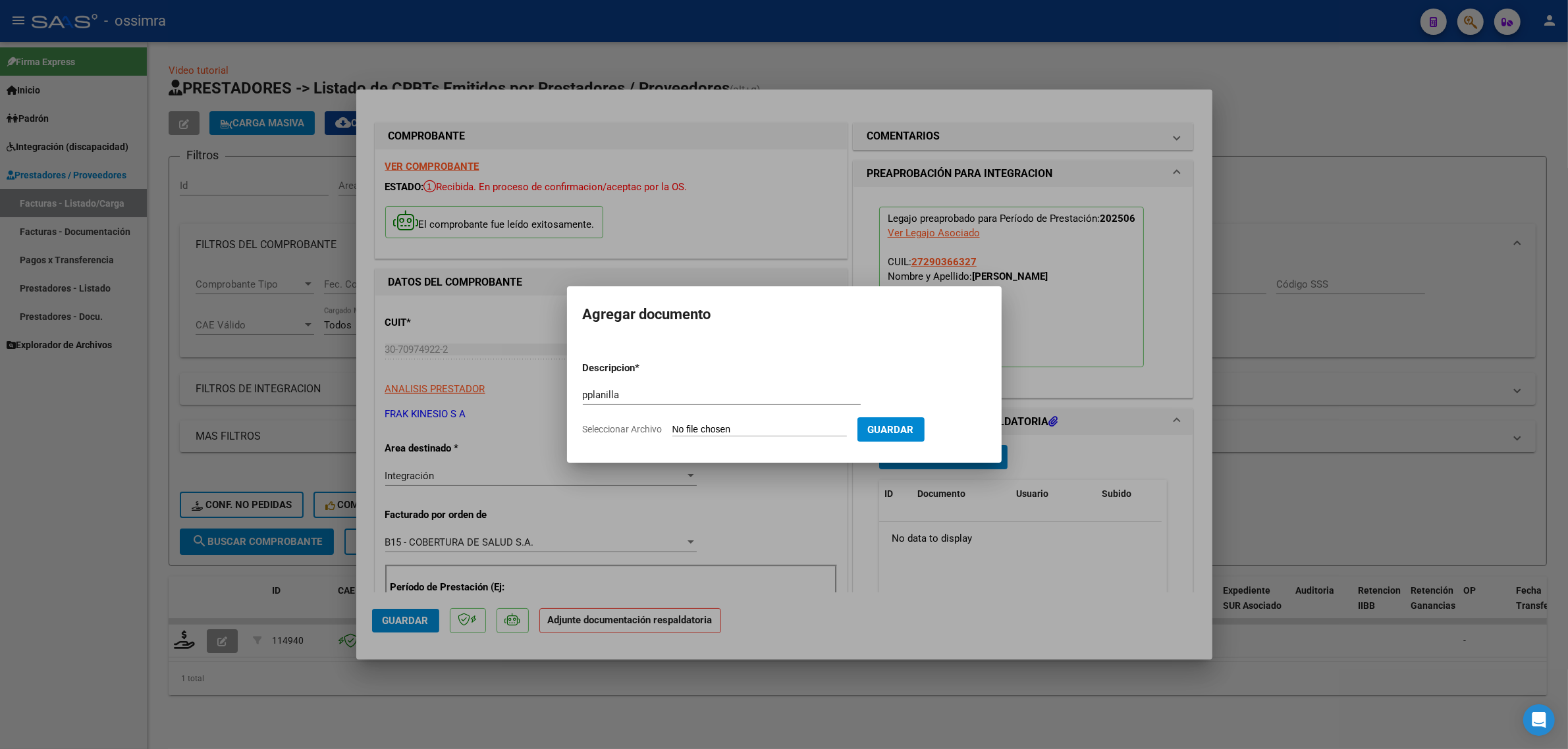
click at [752, 423] on form "Descripcion * pplanilla Escriba aquí una descripcion Seleccionar Archivo Guardar" at bounding box center [784, 399] width 403 height 96
drag, startPoint x: 680, startPoint y: 438, endPoint x: 680, endPoint y: 430, distance: 8.0
click at [680, 435] on form "Descripcion * pplanilla Escriba aquí una descripcion Seleccionar Archivo Guardar" at bounding box center [784, 399] width 403 height 96
click at [680, 430] on input "Seleccionar Archivo" at bounding box center [759, 430] width 174 height 12
click at [981, 431] on span "Guardar" at bounding box center [959, 430] width 46 height 12
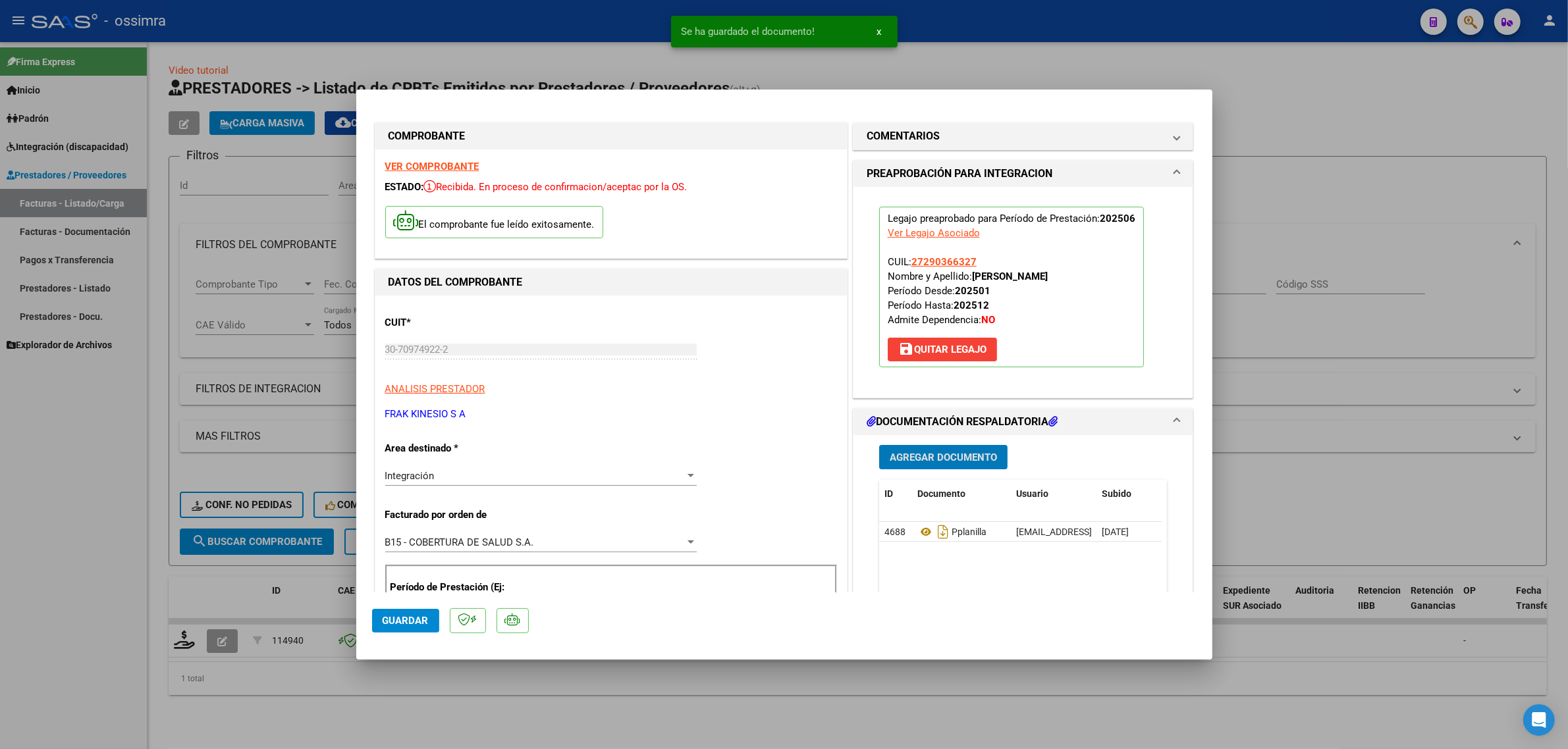
click at [409, 620] on span "Guardar" at bounding box center [406, 621] width 46 height 12
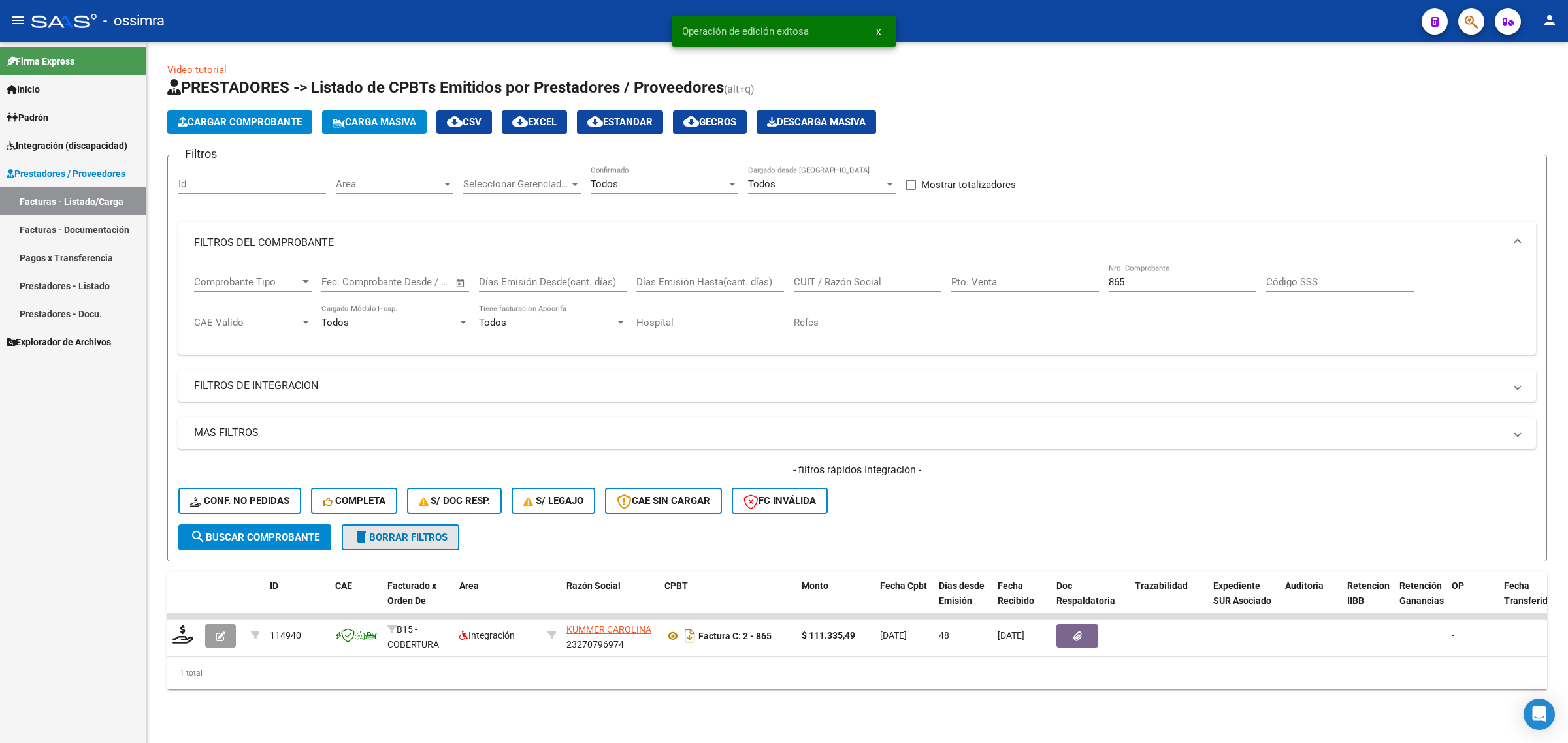
click at [402, 532] on span "delete Borrar Filtros" at bounding box center [401, 538] width 94 height 12
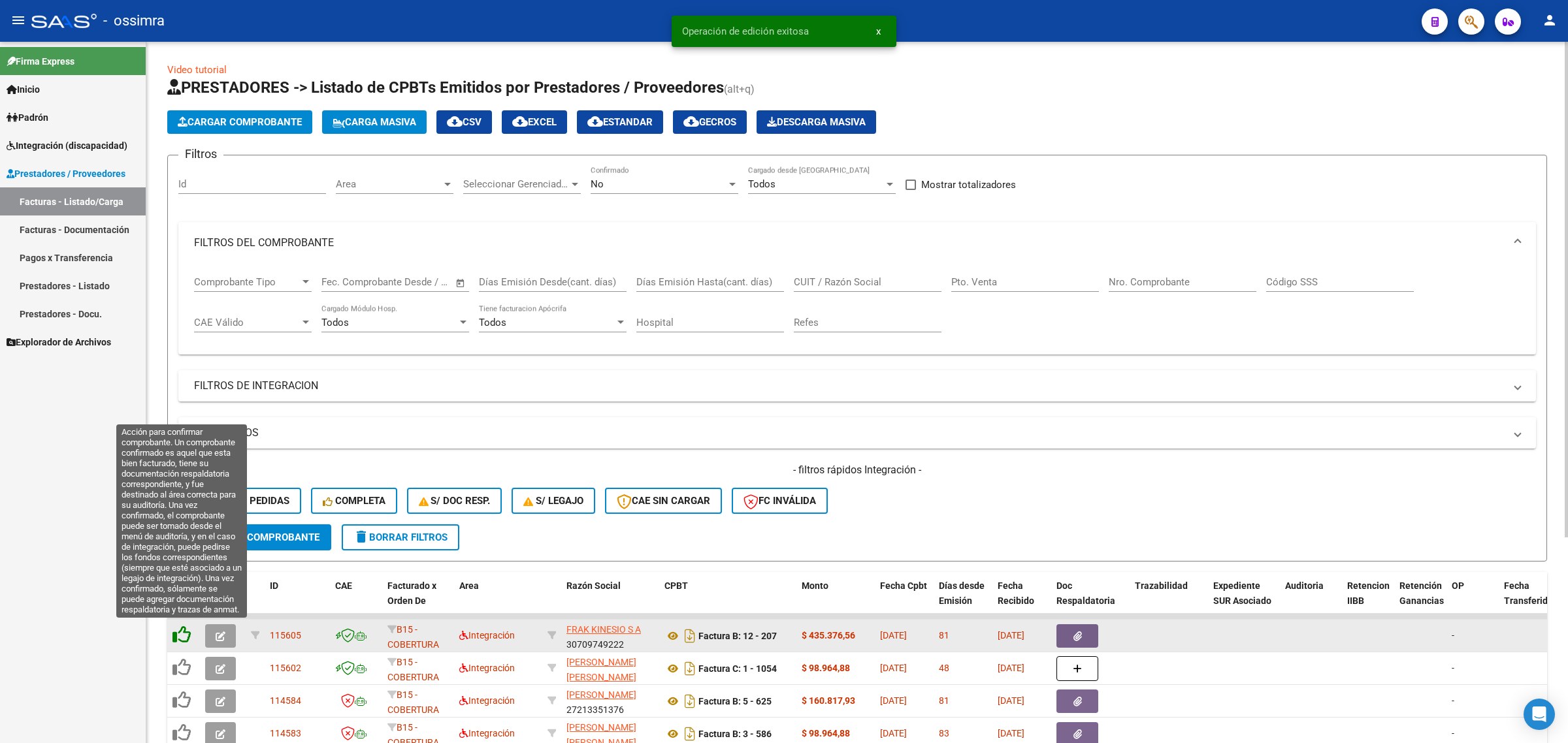
click at [177, 640] on icon at bounding box center [181, 634] width 18 height 18
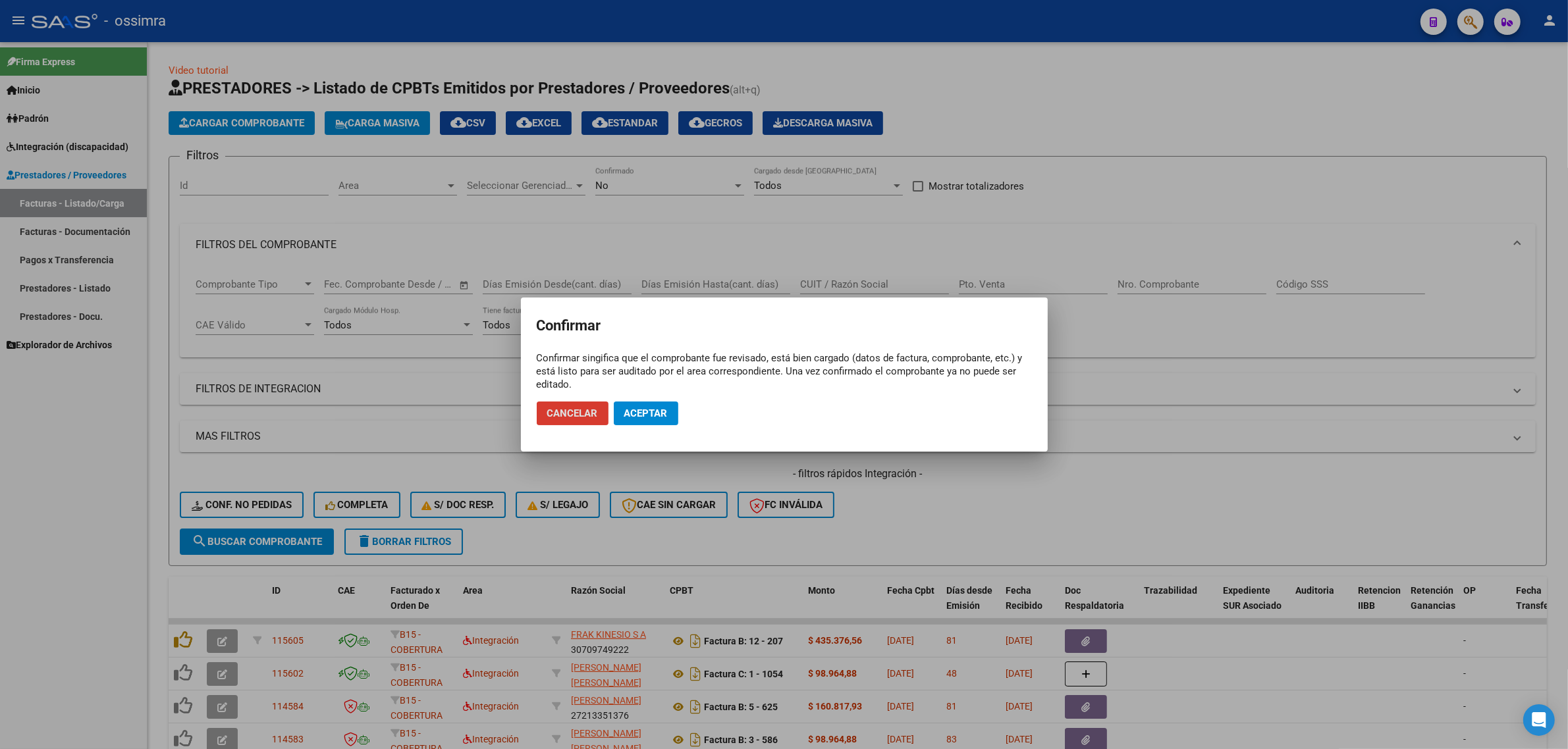
click at [650, 410] on span "Aceptar" at bounding box center [646, 413] width 44 height 12
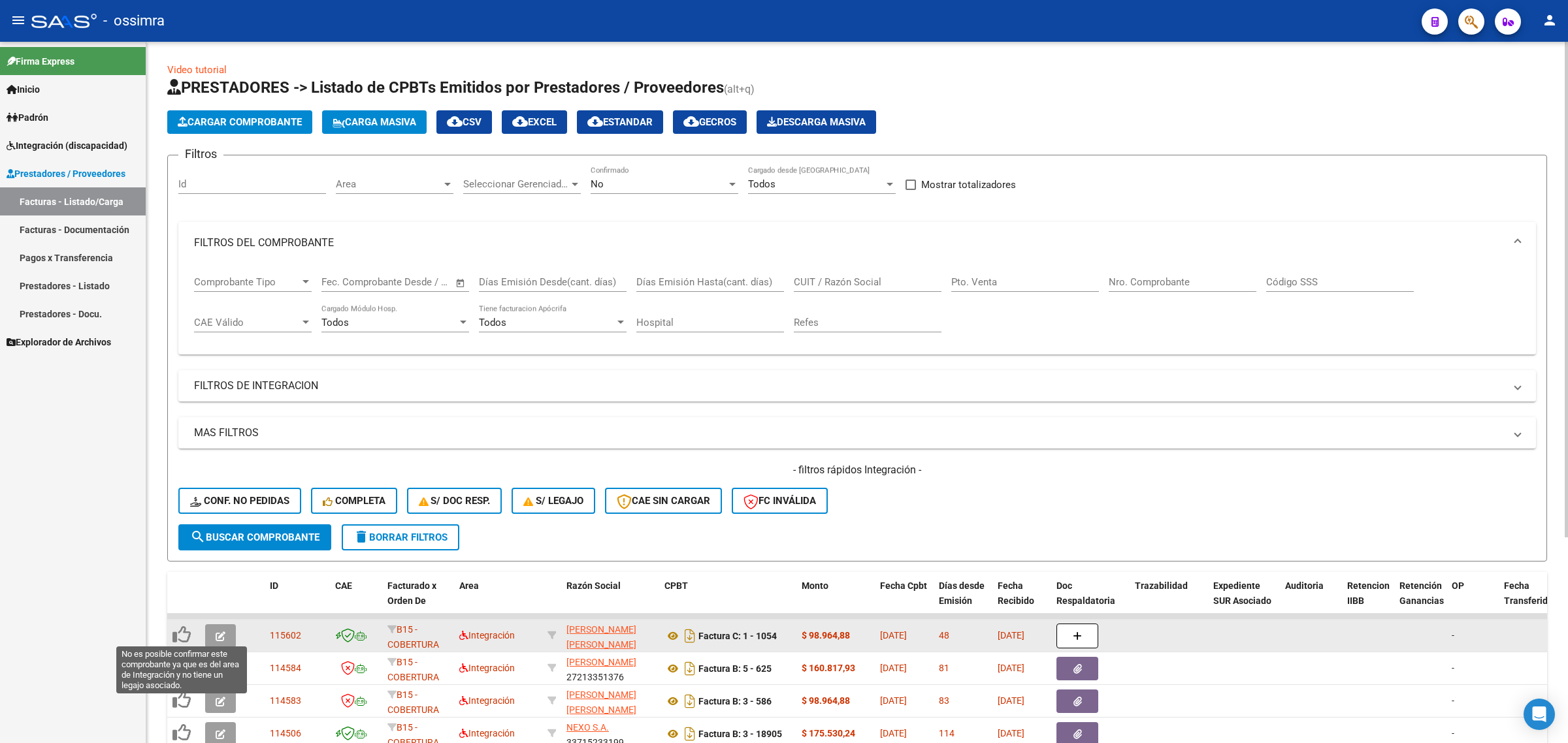
click at [185, 634] on icon at bounding box center [181, 634] width 18 height 18
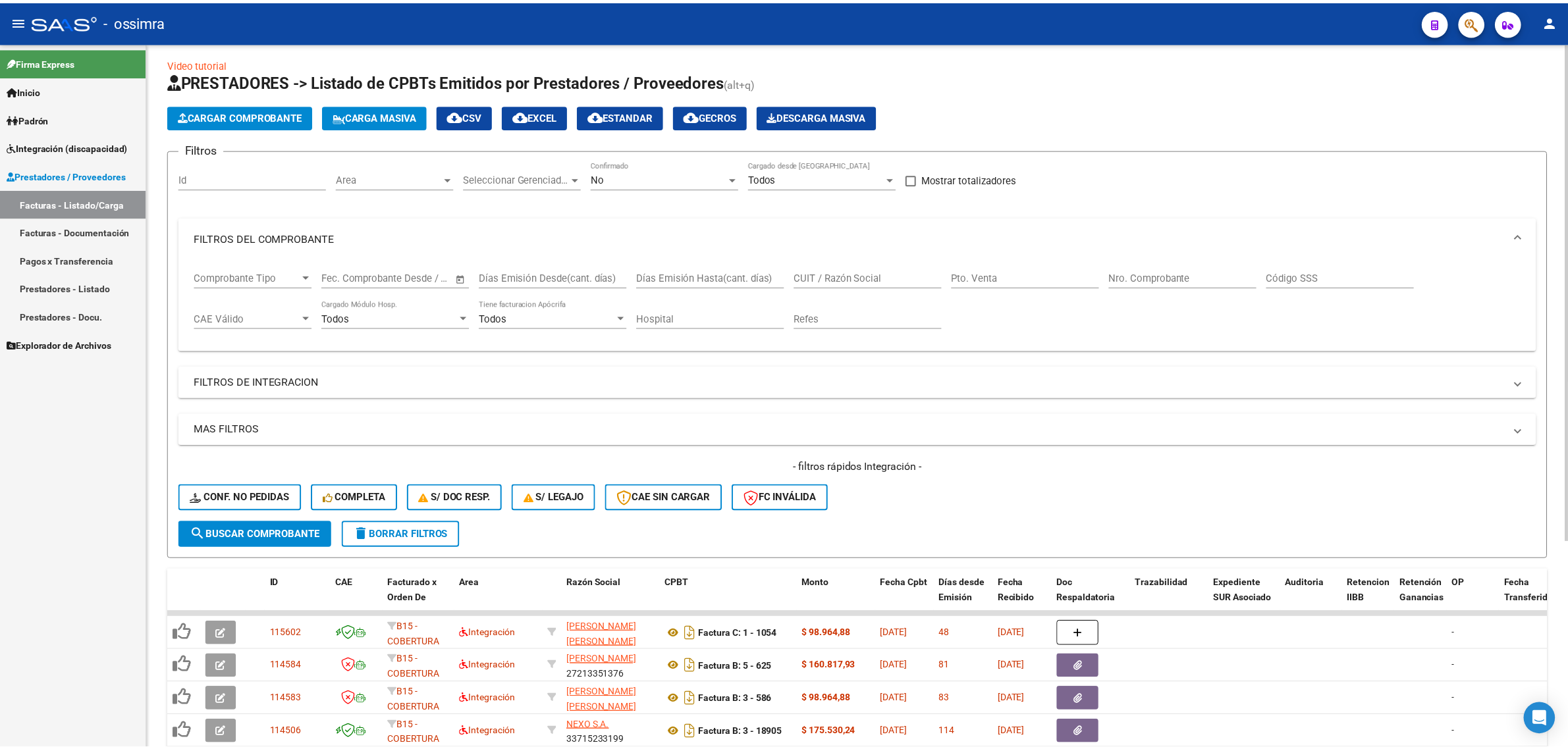
scroll to position [0, 0]
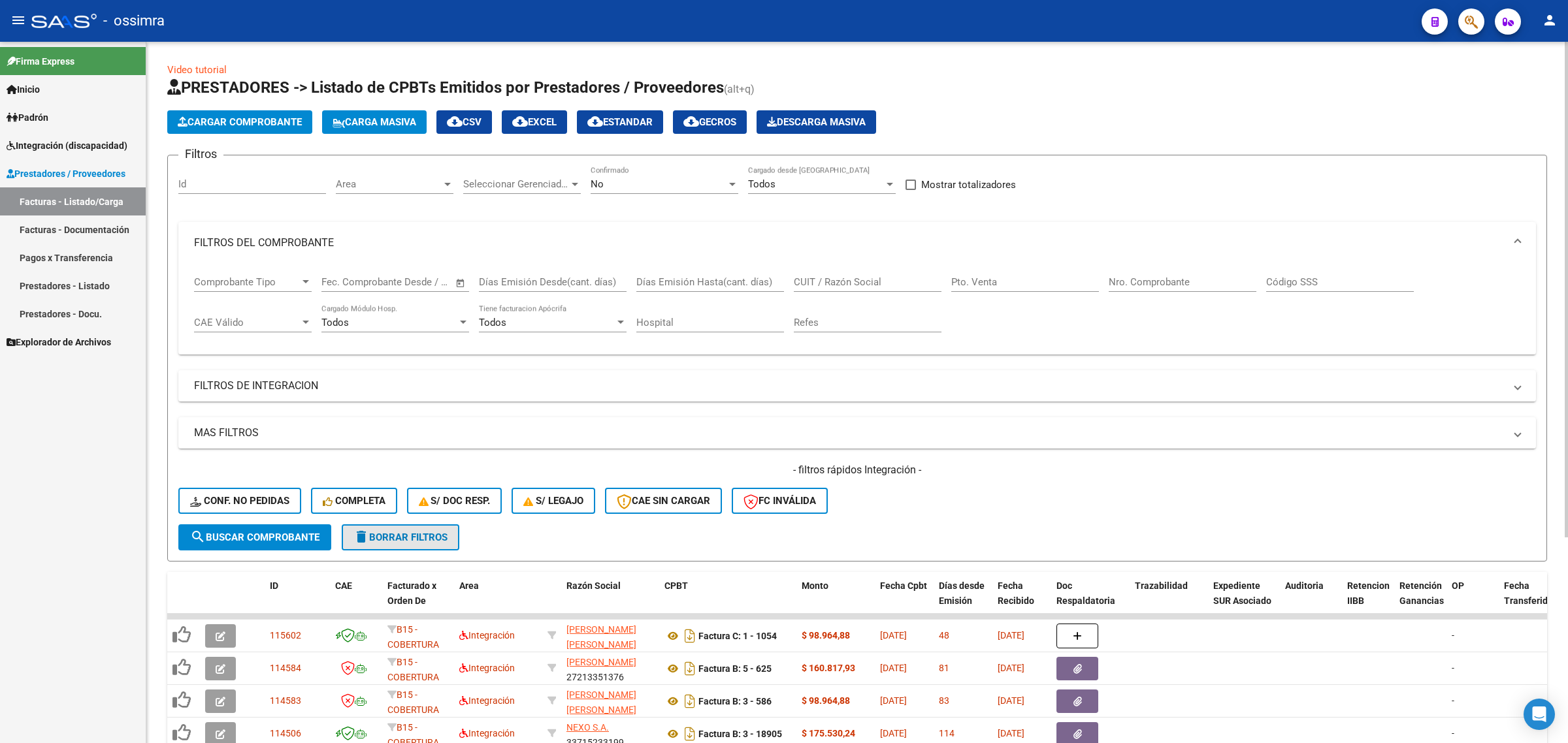
click at [382, 533] on span "delete Borrar Filtros" at bounding box center [401, 538] width 94 height 12
click at [674, 175] on div "No Confirmado" at bounding box center [664, 180] width 148 height 28
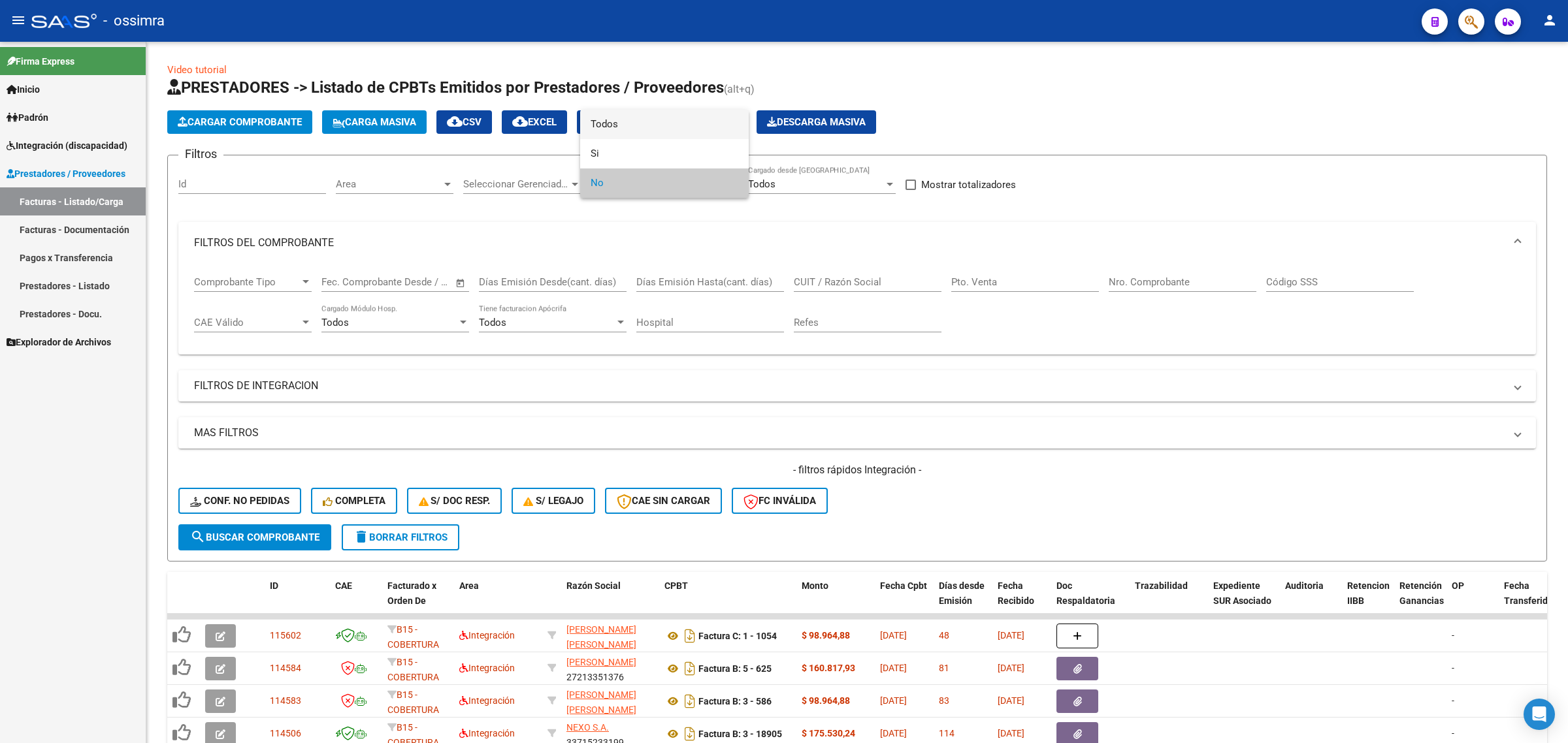
click at [664, 128] on span "Todos" at bounding box center [664, 124] width 148 height 30
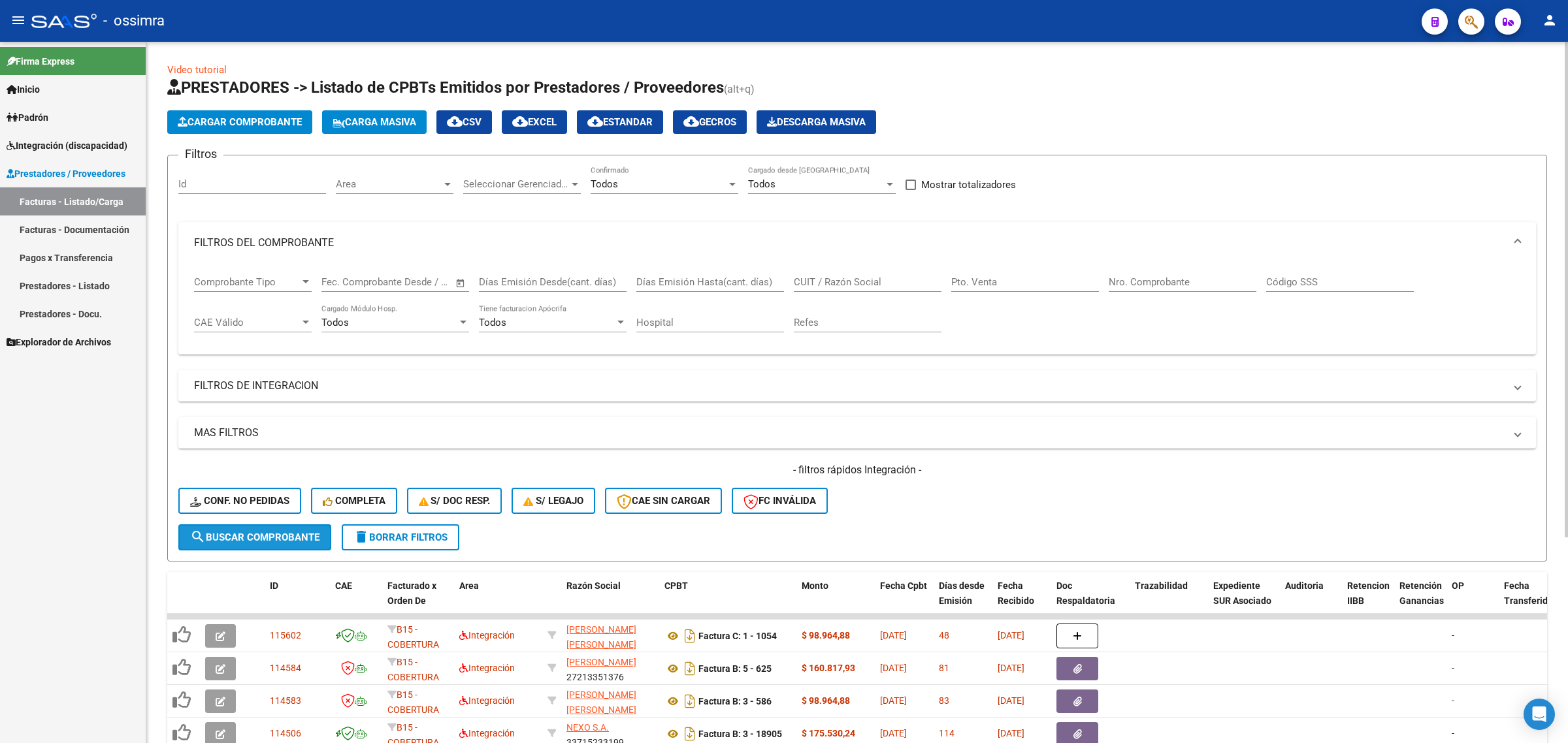
click at [267, 535] on span "search Buscar Comprobante" at bounding box center [255, 538] width 130 height 12
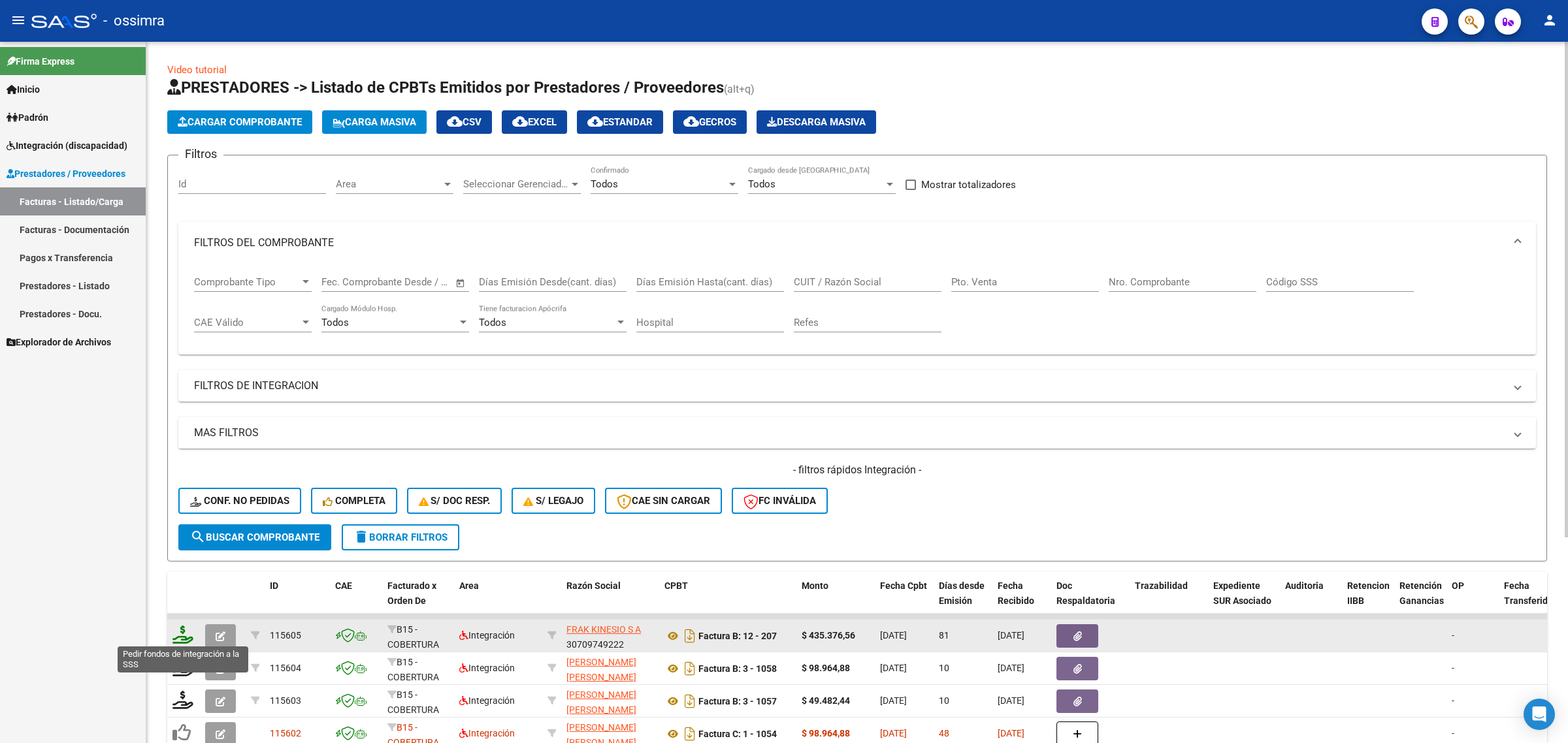
click at [180, 629] on icon at bounding box center [183, 634] width 21 height 18
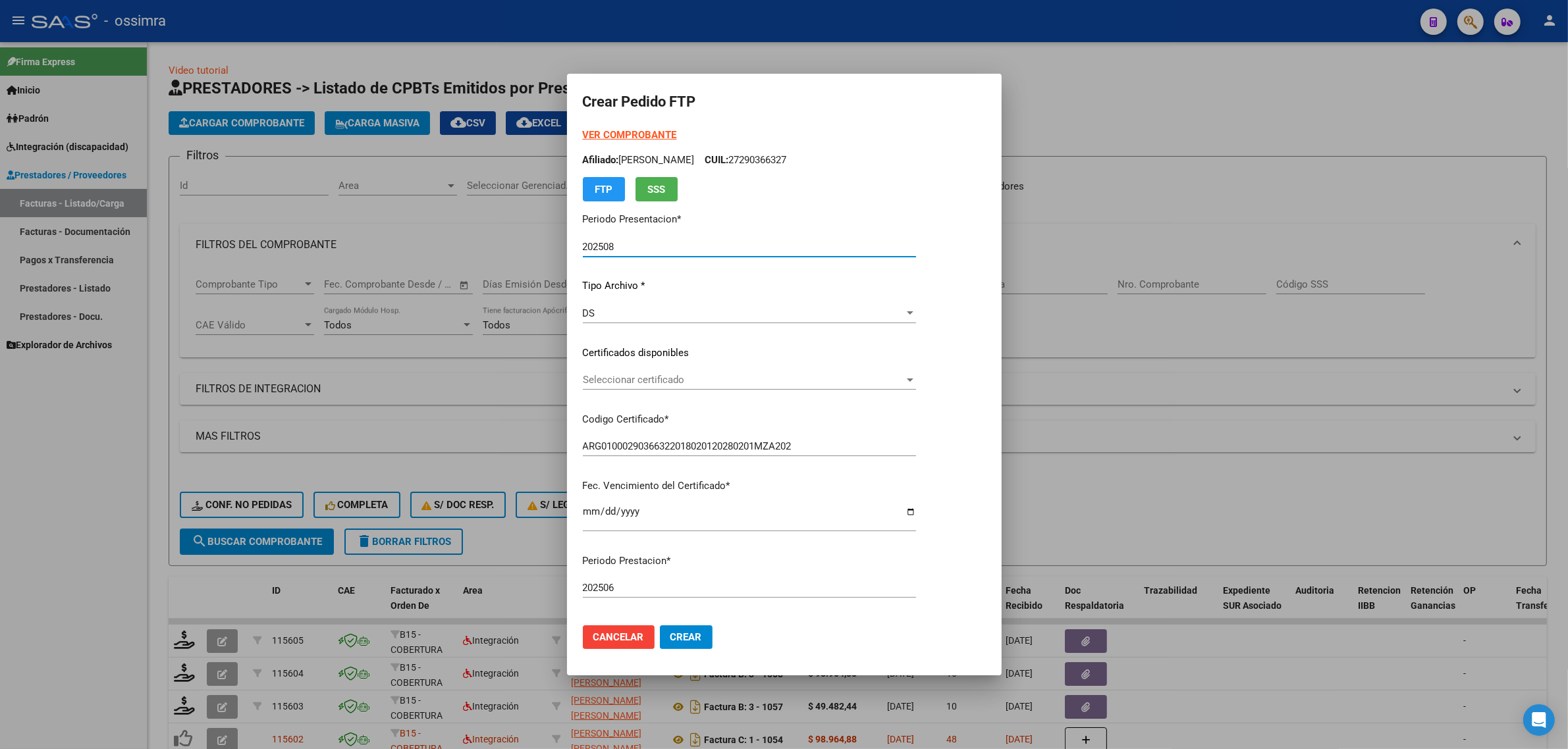
click at [661, 379] on span "Seleccionar certificado" at bounding box center [743, 380] width 321 height 12
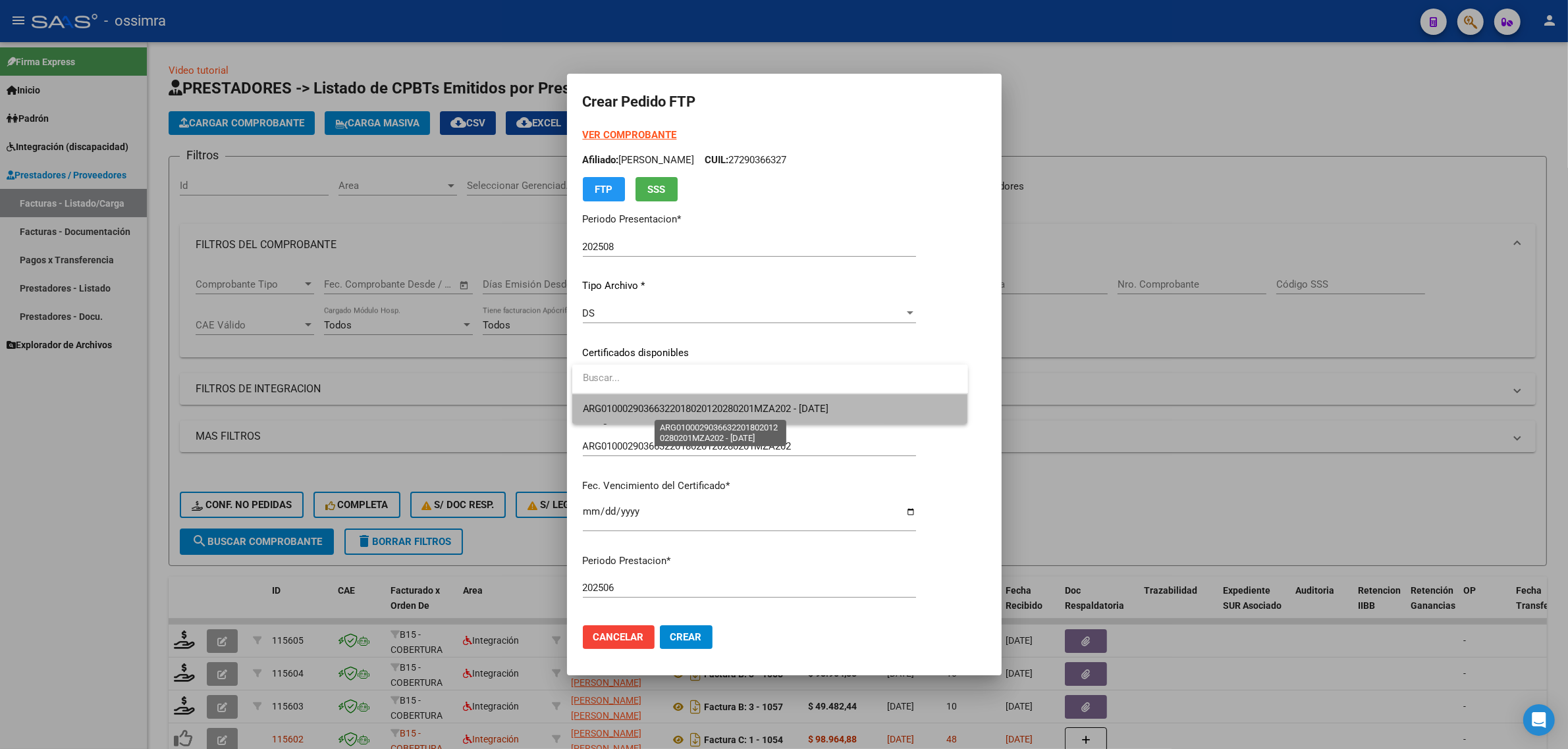
click at [675, 406] on span "ARG01000290366322018020120280201MZA202 - 2028-02-01" at bounding box center [705, 409] width 246 height 12
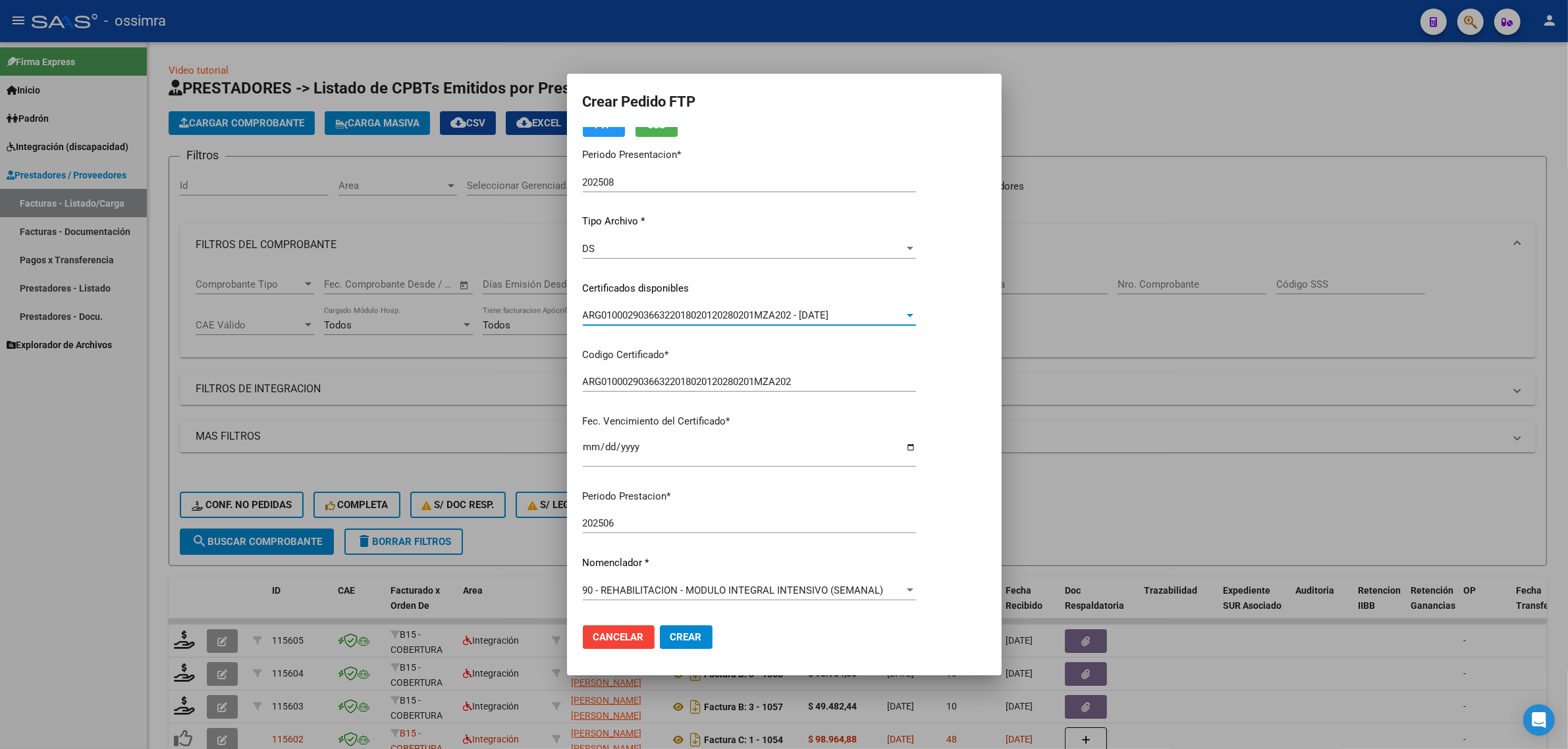
scroll to position [165, 0]
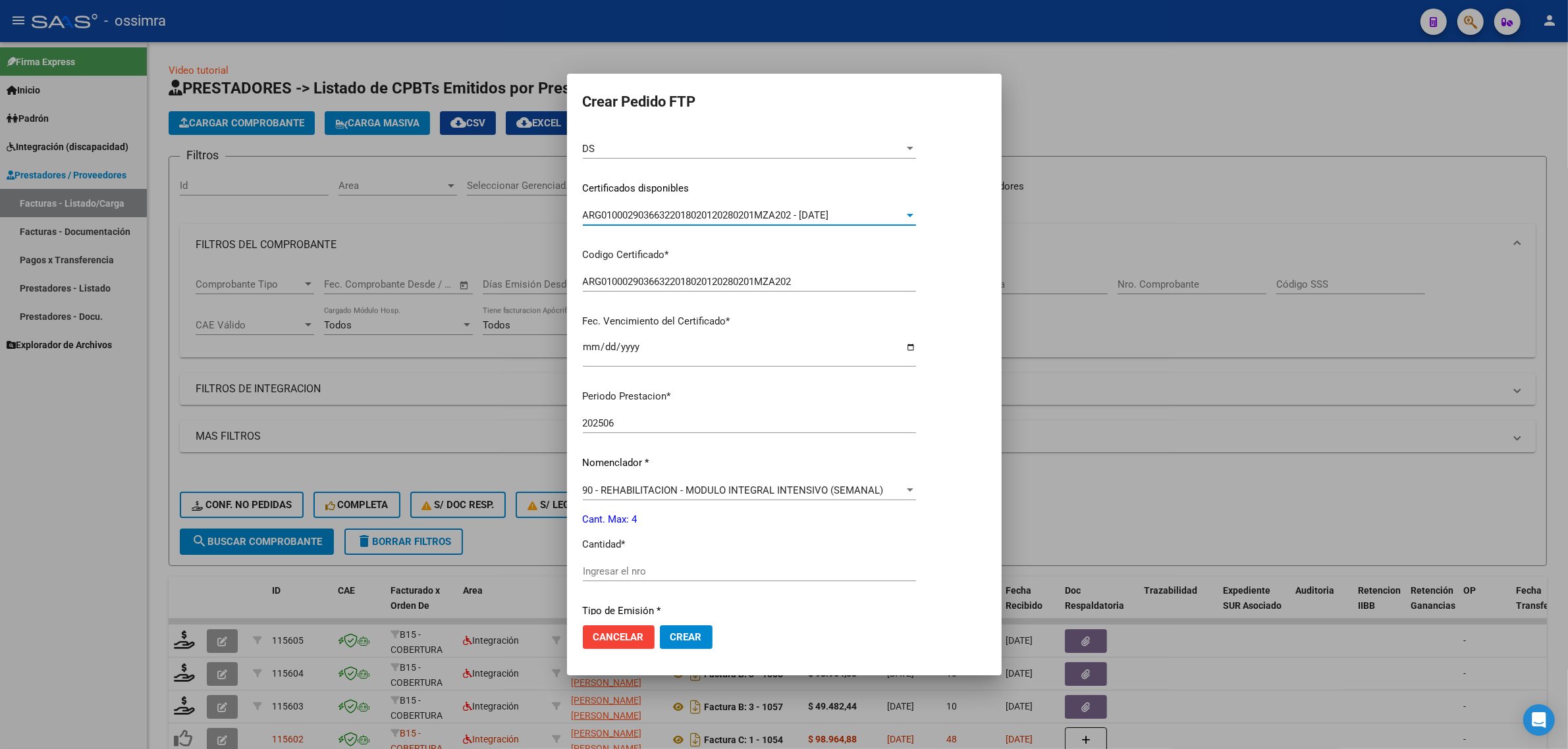
click at [653, 564] on div "Ingresar el nro" at bounding box center [749, 571] width 333 height 20
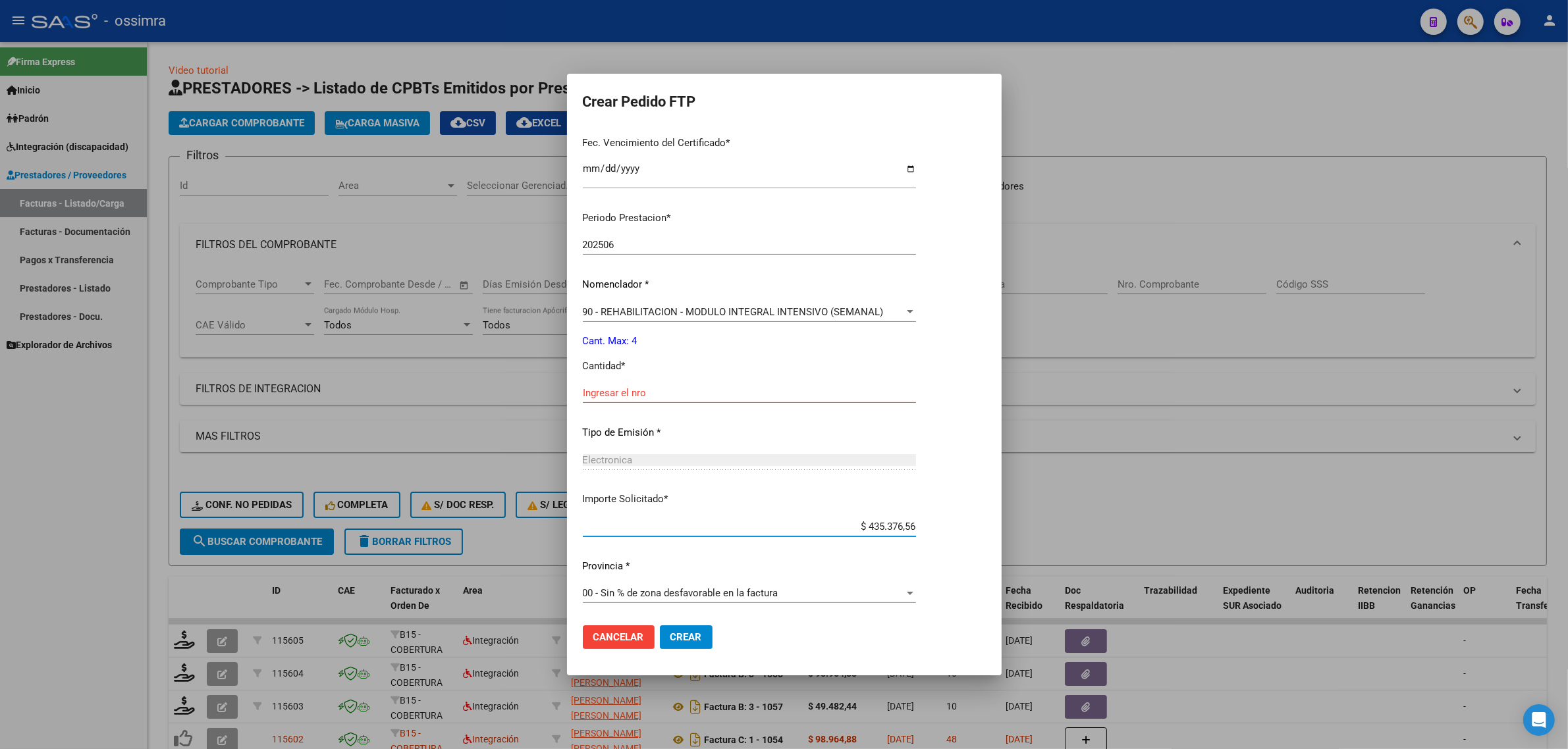
scroll to position [343, 0]
click at [674, 632] on span "Crear" at bounding box center [686, 638] width 32 height 12
drag, startPoint x: 685, startPoint y: 617, endPoint x: 683, endPoint y: 630, distance: 13.2
click at [683, 618] on mat-dialog-actions "Cancelar Crear" at bounding box center [784, 637] width 403 height 45
click at [683, 630] on button "Crear" at bounding box center [686, 637] width 53 height 24
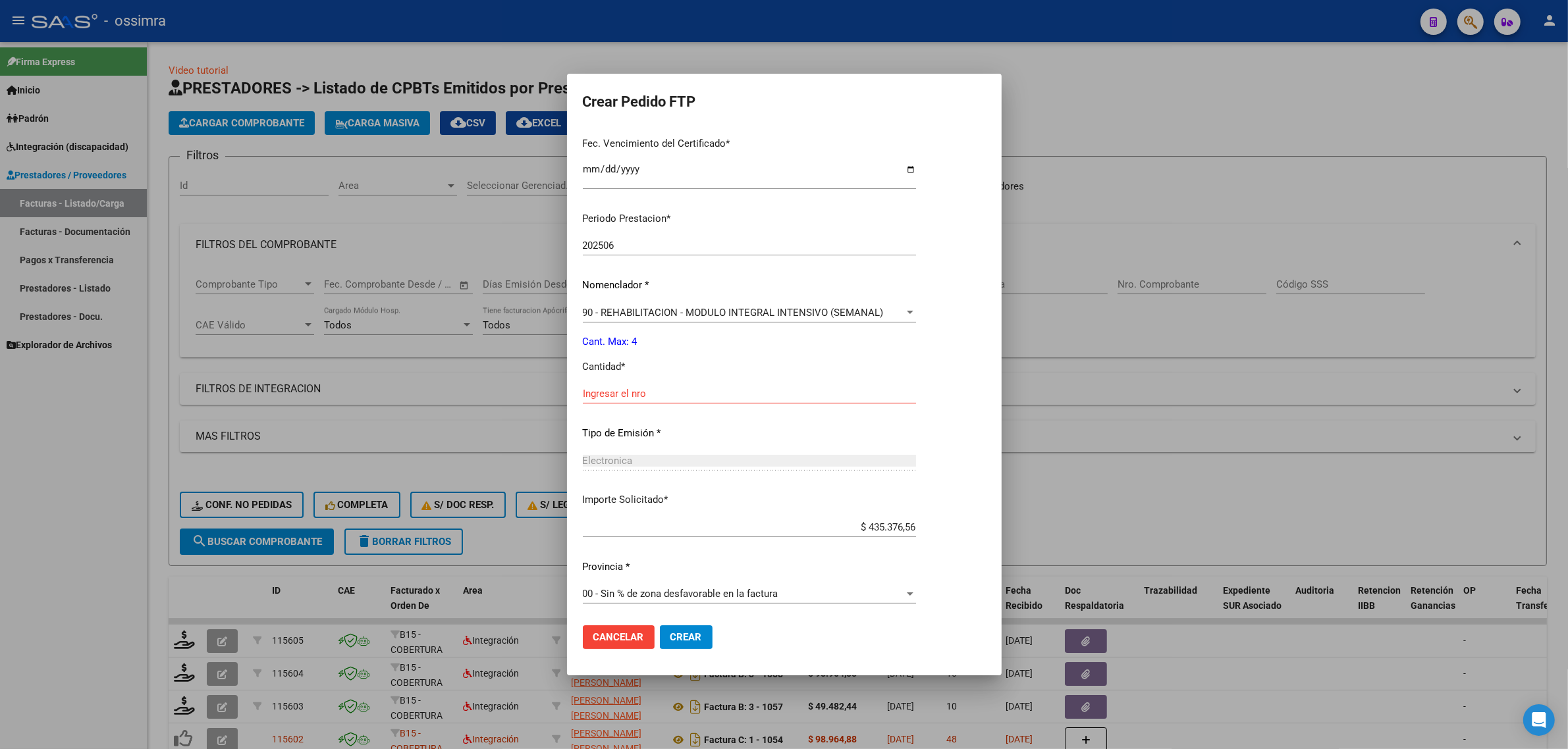
click at [690, 390] on input "Ingresar el nro" at bounding box center [749, 394] width 333 height 12
click at [705, 635] on button "Crear" at bounding box center [686, 637] width 53 height 24
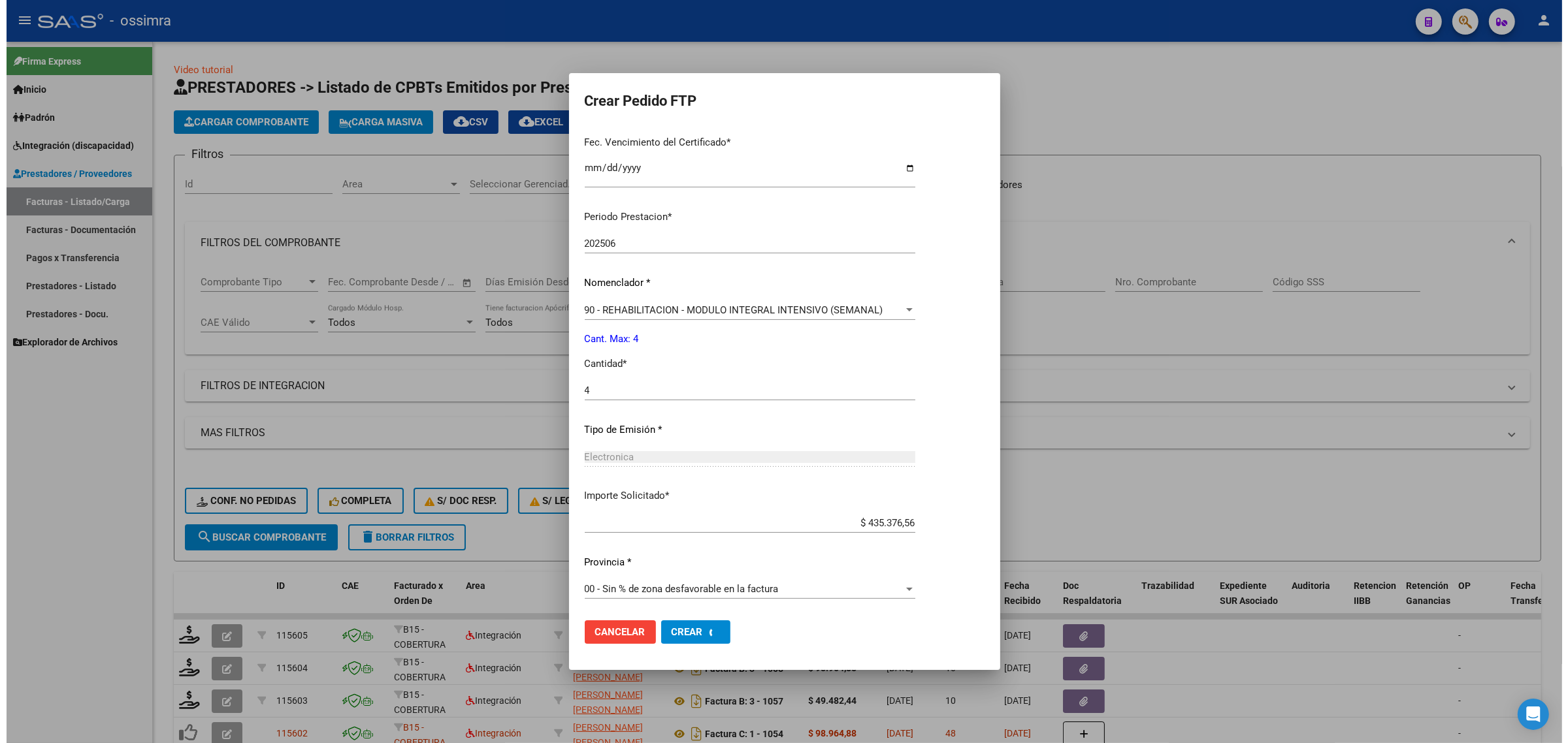
scroll to position [0, 0]
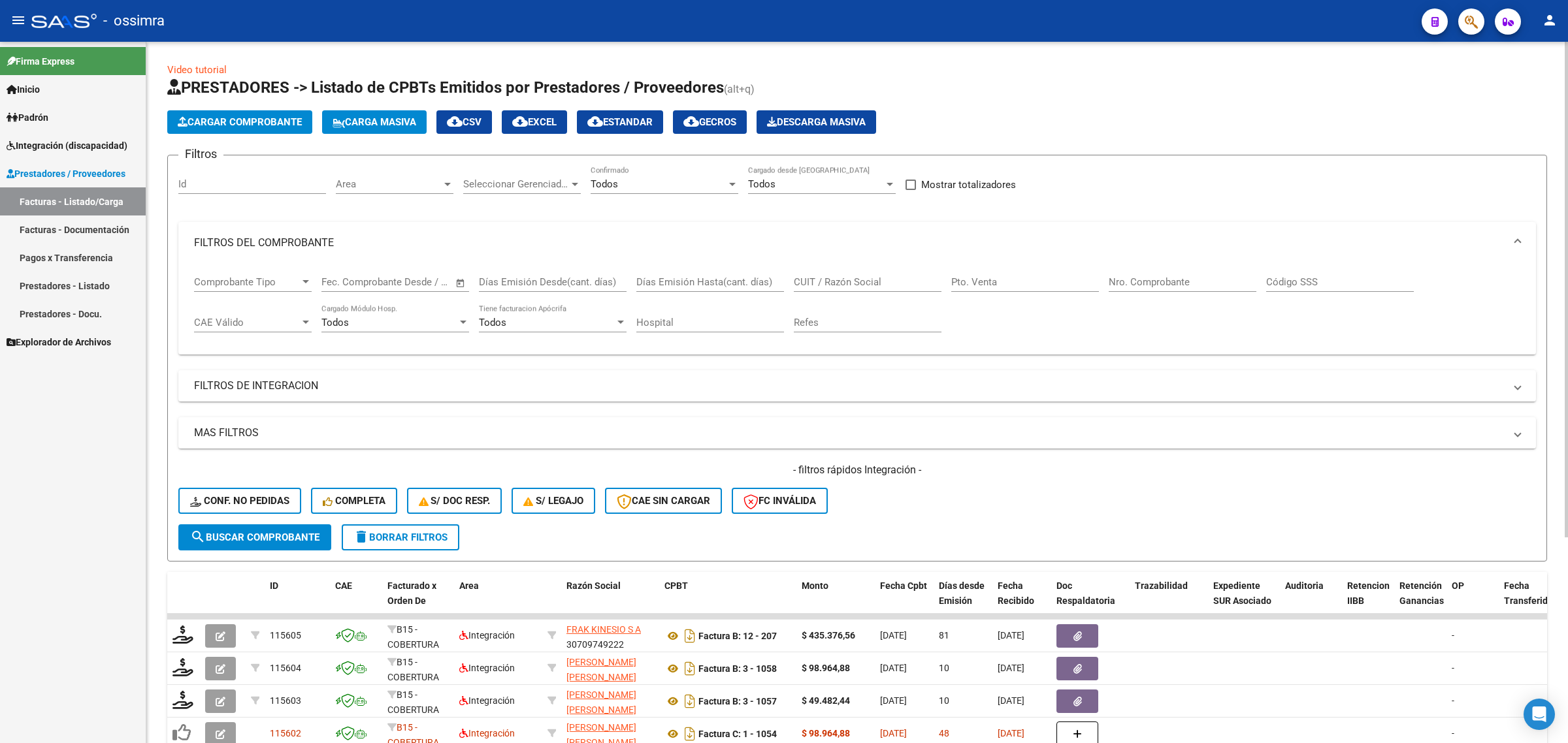
click at [1114, 284] on input "Nro. Comprobante" at bounding box center [1183, 282] width 148 height 12
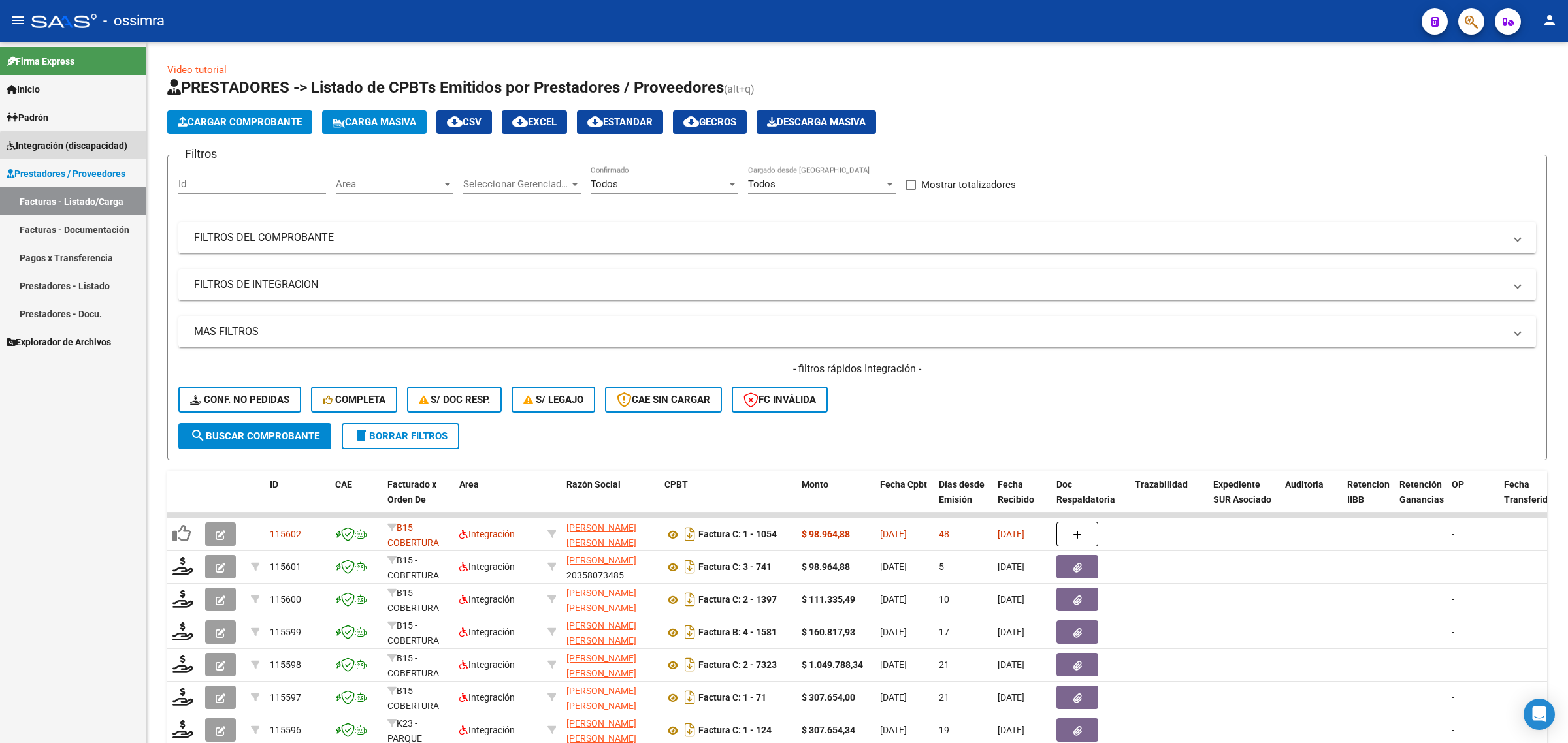
click at [79, 150] on span "Integración (discapacidad)" at bounding box center [67, 145] width 121 height 15
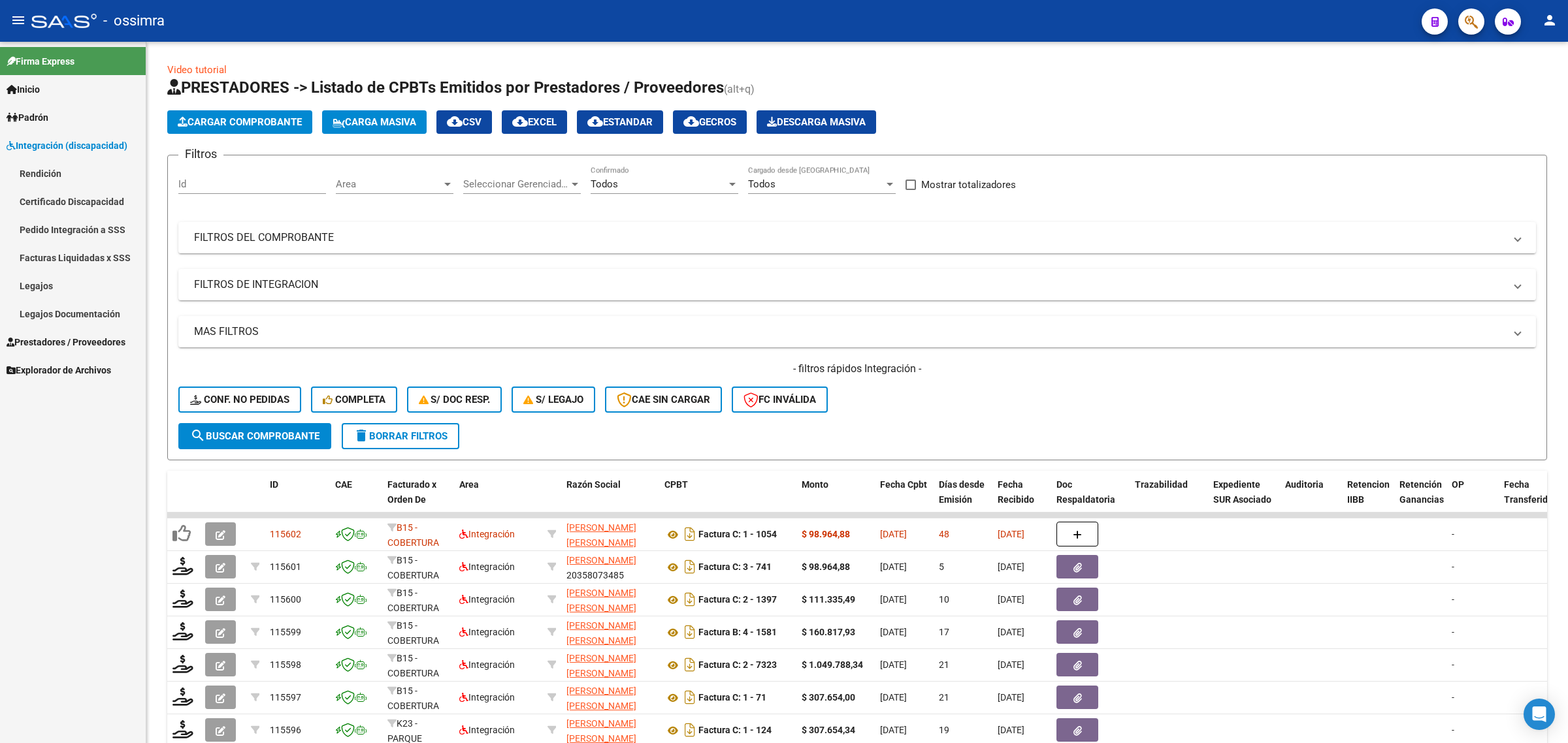
click at [90, 226] on link "Pedido Integración a SSS" at bounding box center [73, 229] width 146 height 28
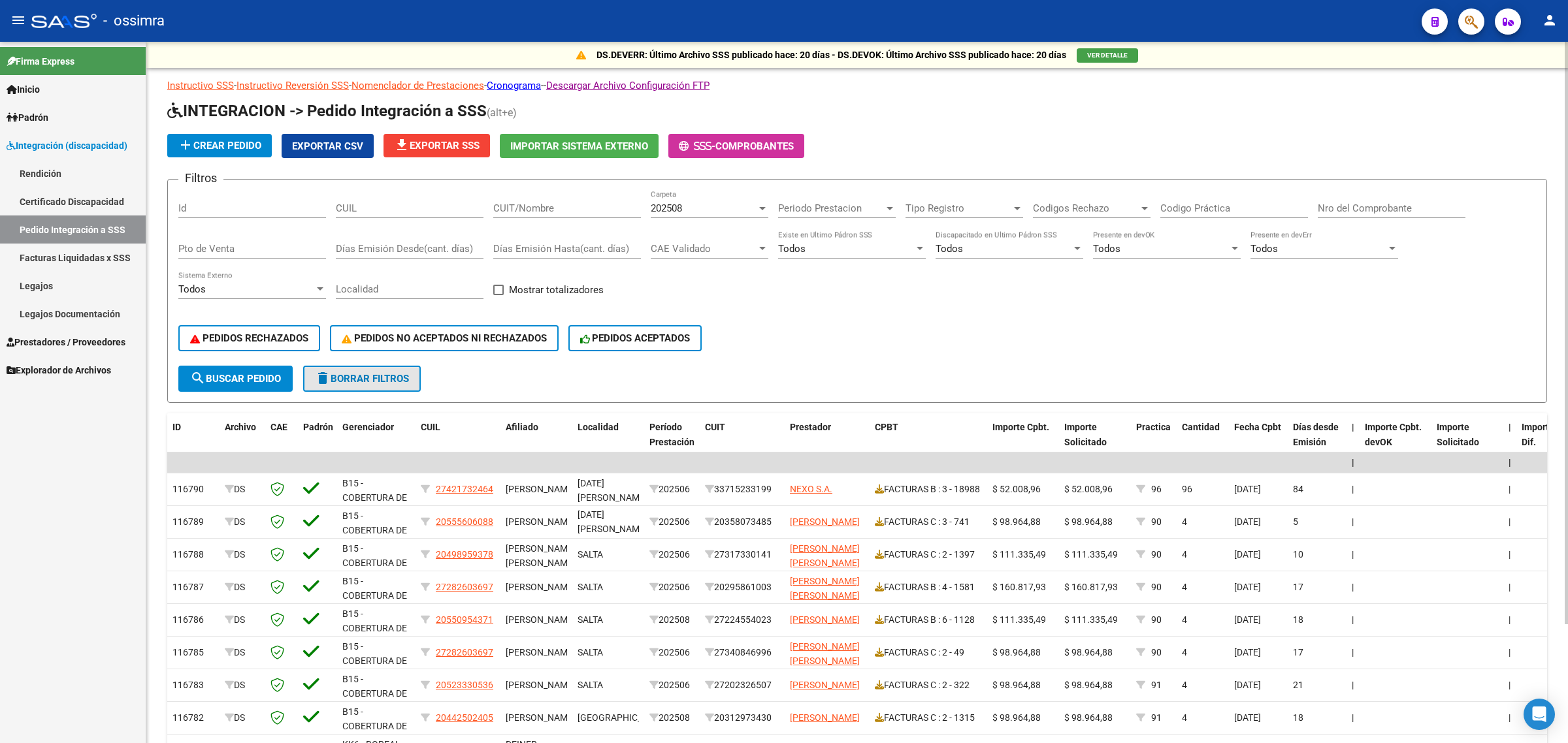
click at [342, 382] on button "delete Borrar Filtros" at bounding box center [362, 379] width 117 height 26
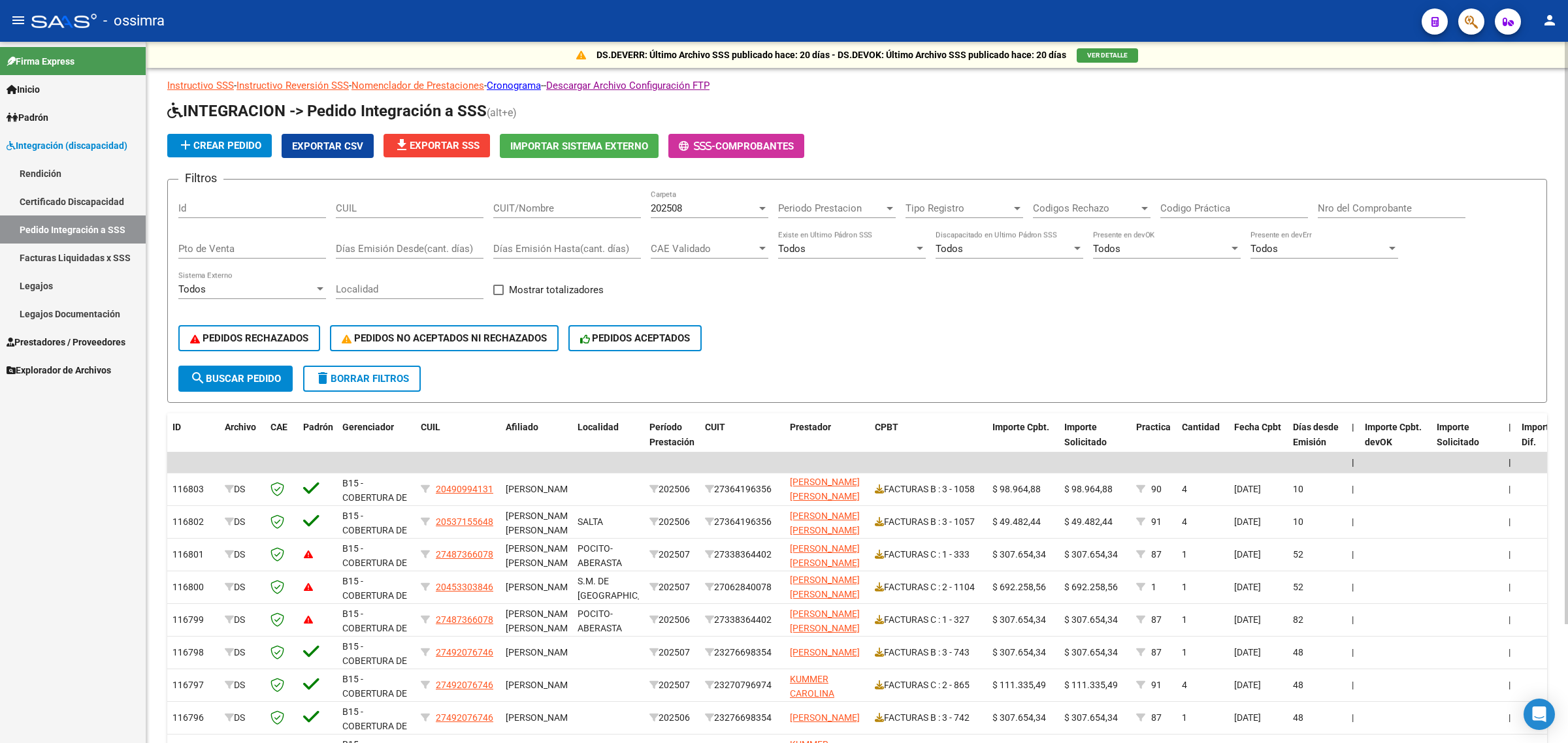
click at [1177, 209] on input "Codigo Práctica" at bounding box center [1234, 209] width 148 height 12
type input "86"
click at [694, 203] on div "202508" at bounding box center [704, 209] width 106 height 12
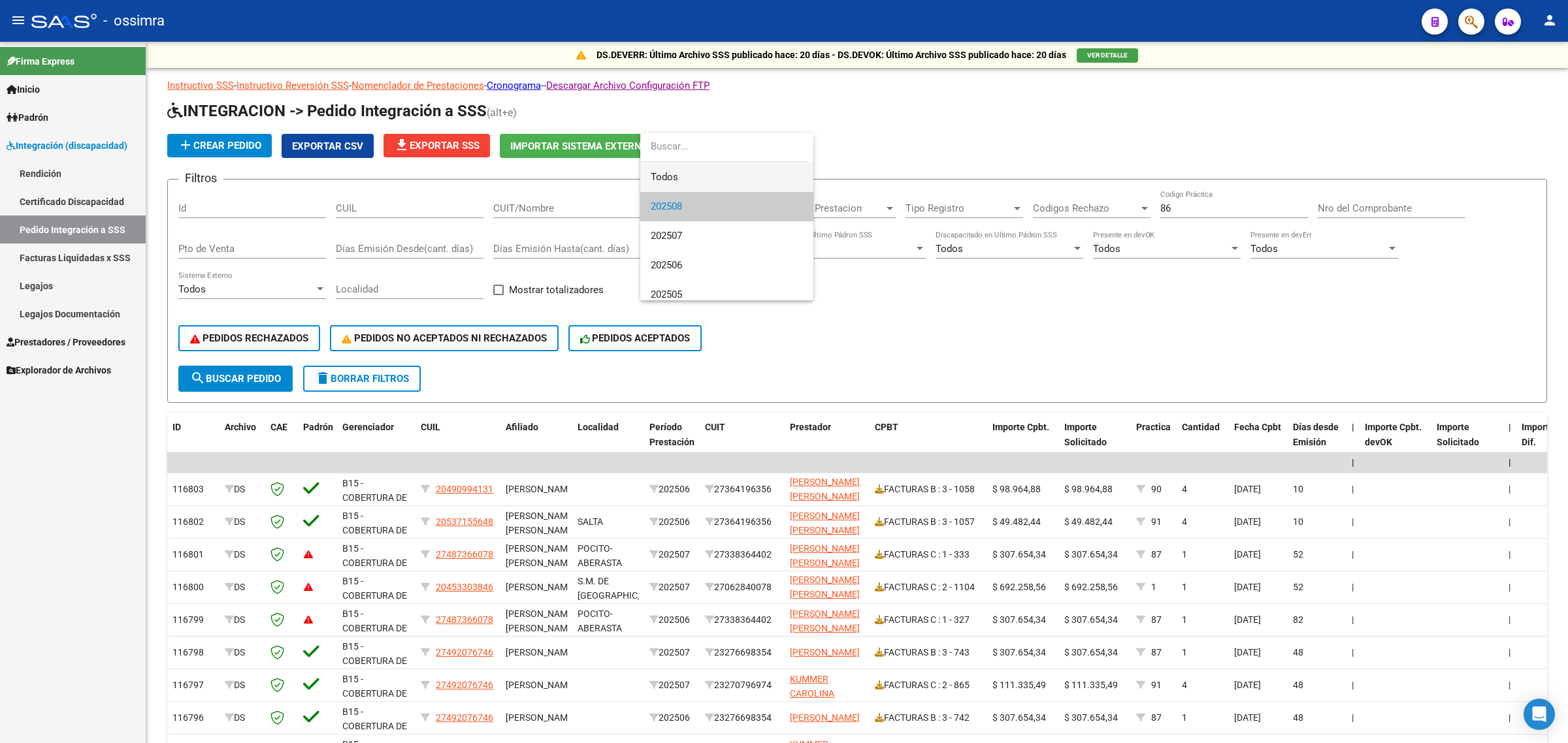
click at [694, 170] on span "Todos" at bounding box center [727, 177] width 152 height 30
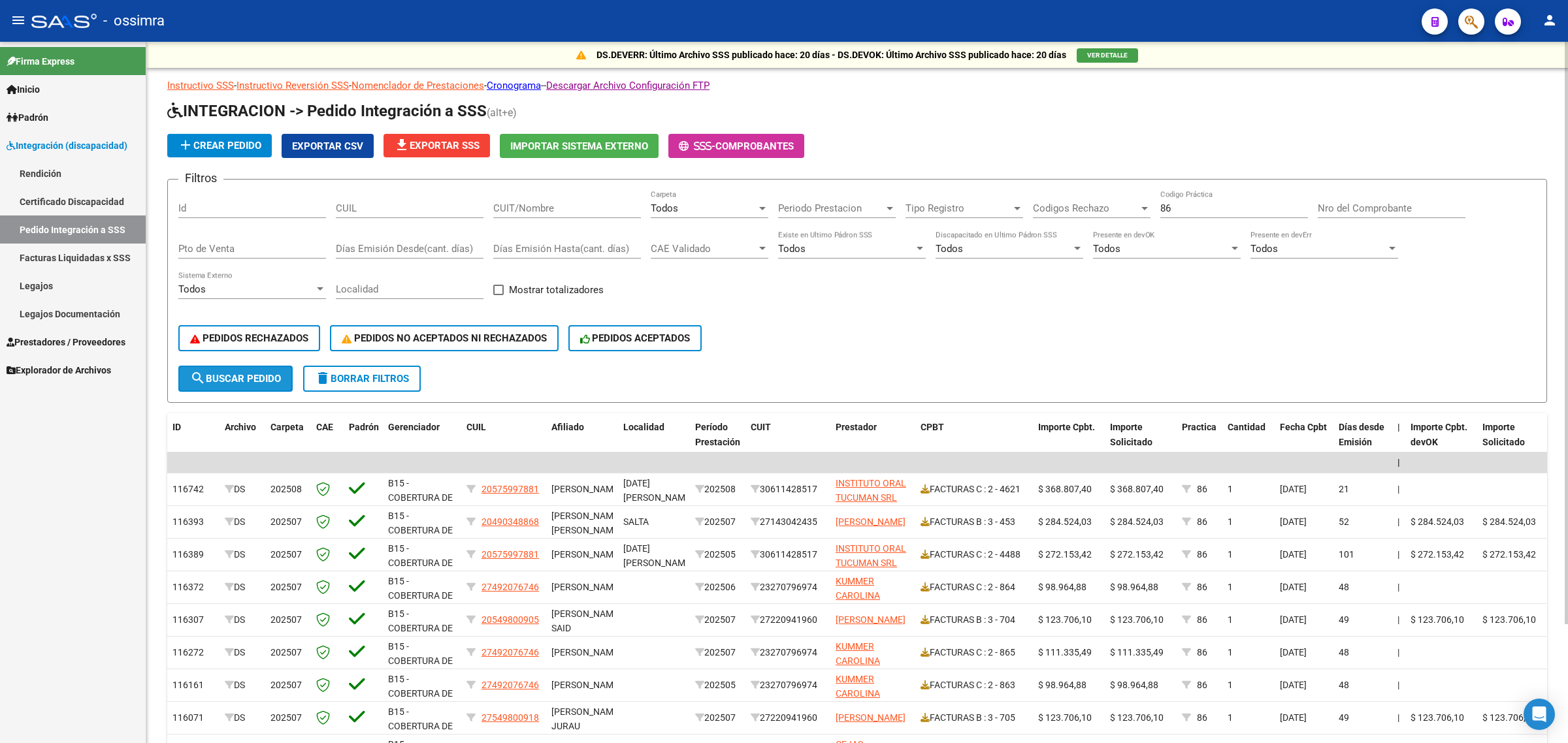
click at [243, 379] on span "search Buscar Pedido" at bounding box center [236, 379] width 90 height 12
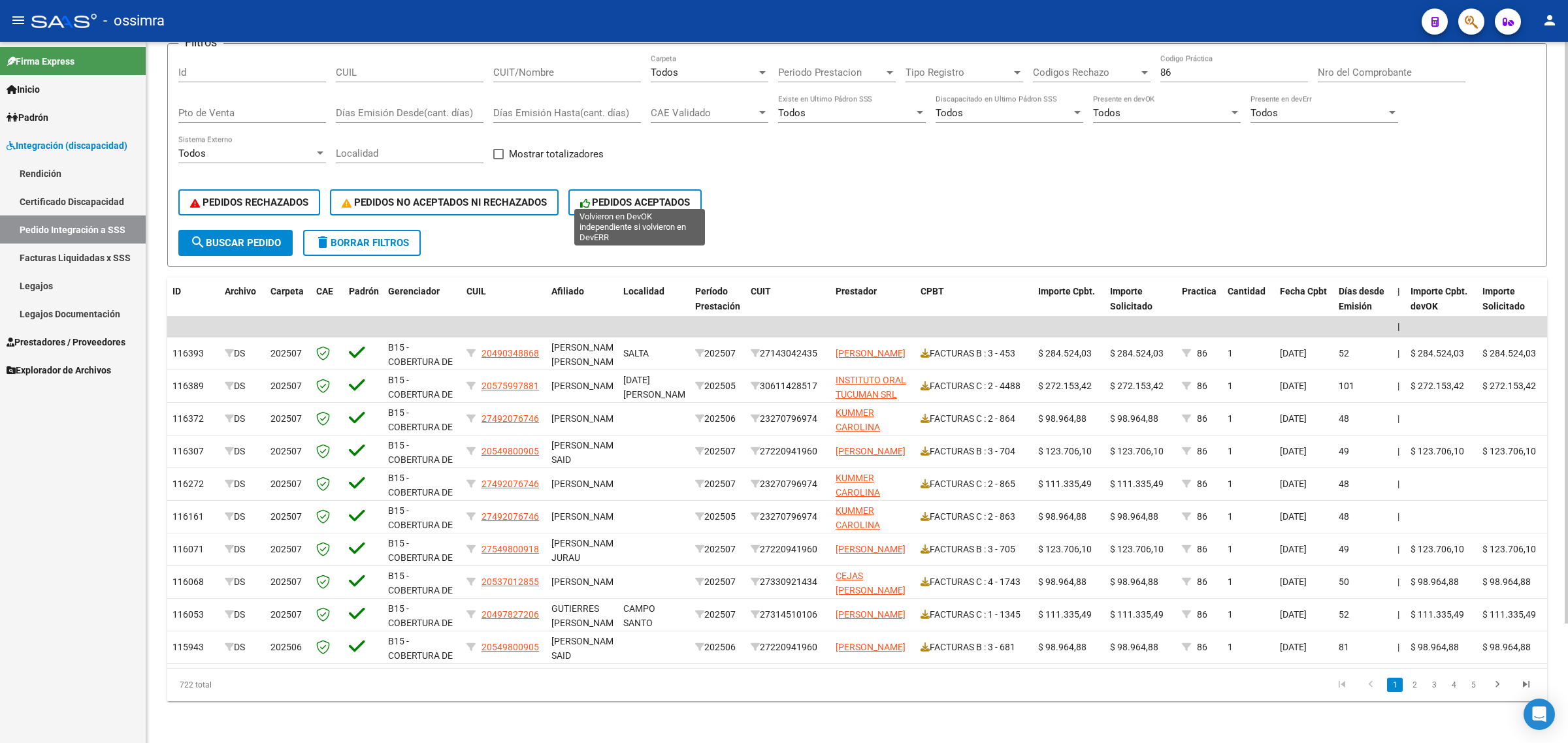
click at [615, 196] on span "PEDIDOS ACEPTADOS" at bounding box center [635, 202] width 110 height 12
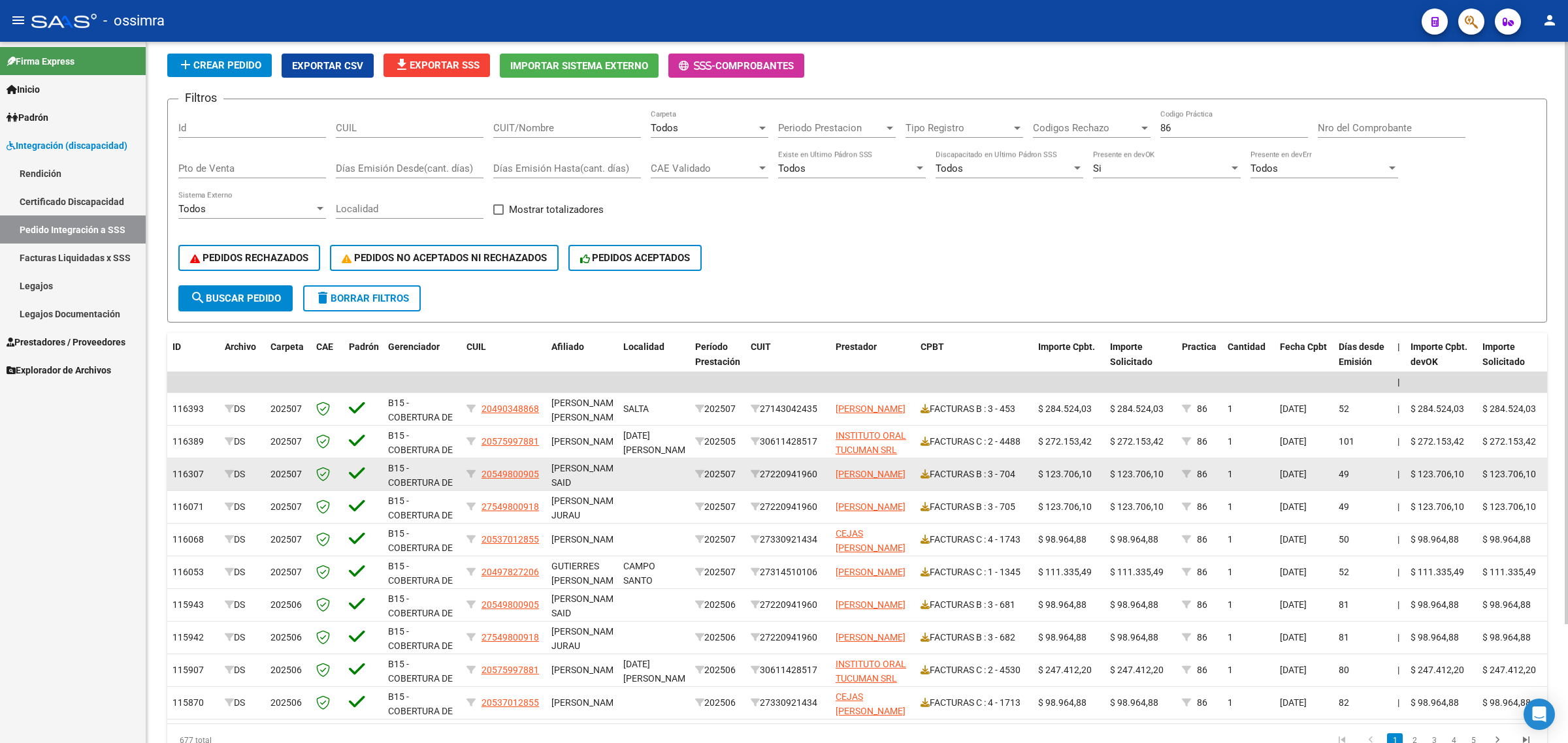
scroll to position [144, 0]
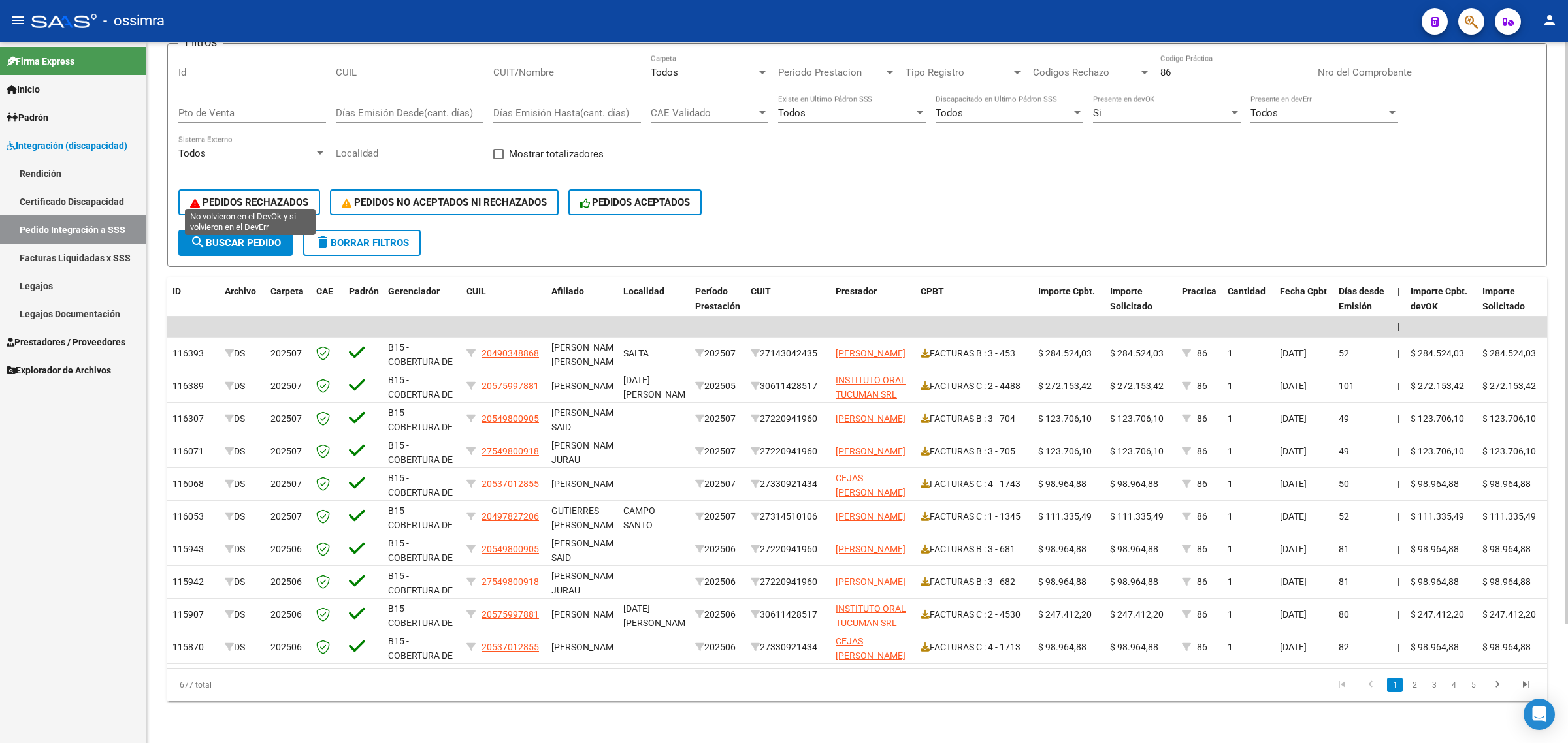
click at [253, 196] on span "PEDIDOS RECHAZADOS" at bounding box center [249, 202] width 118 height 12
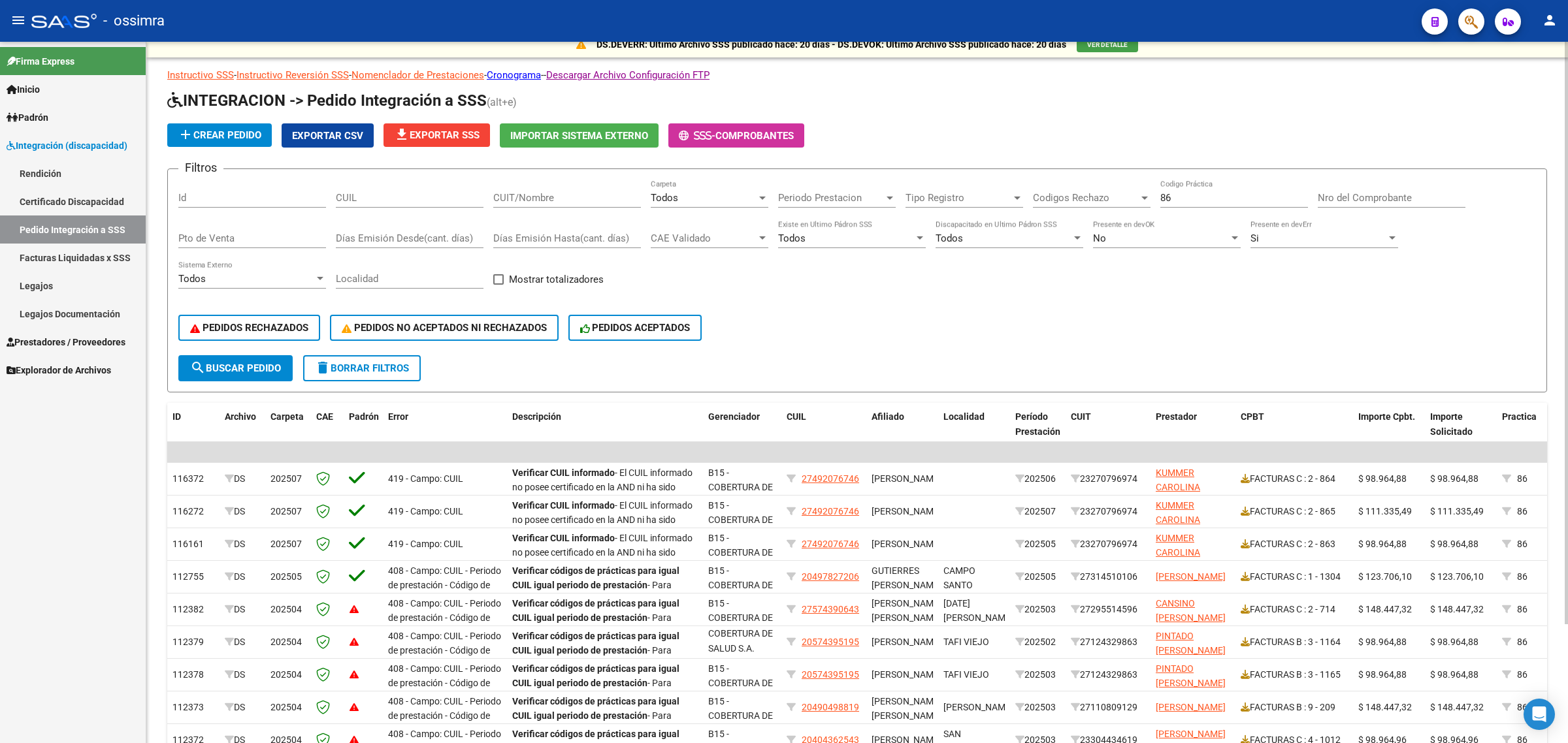
scroll to position [0, 0]
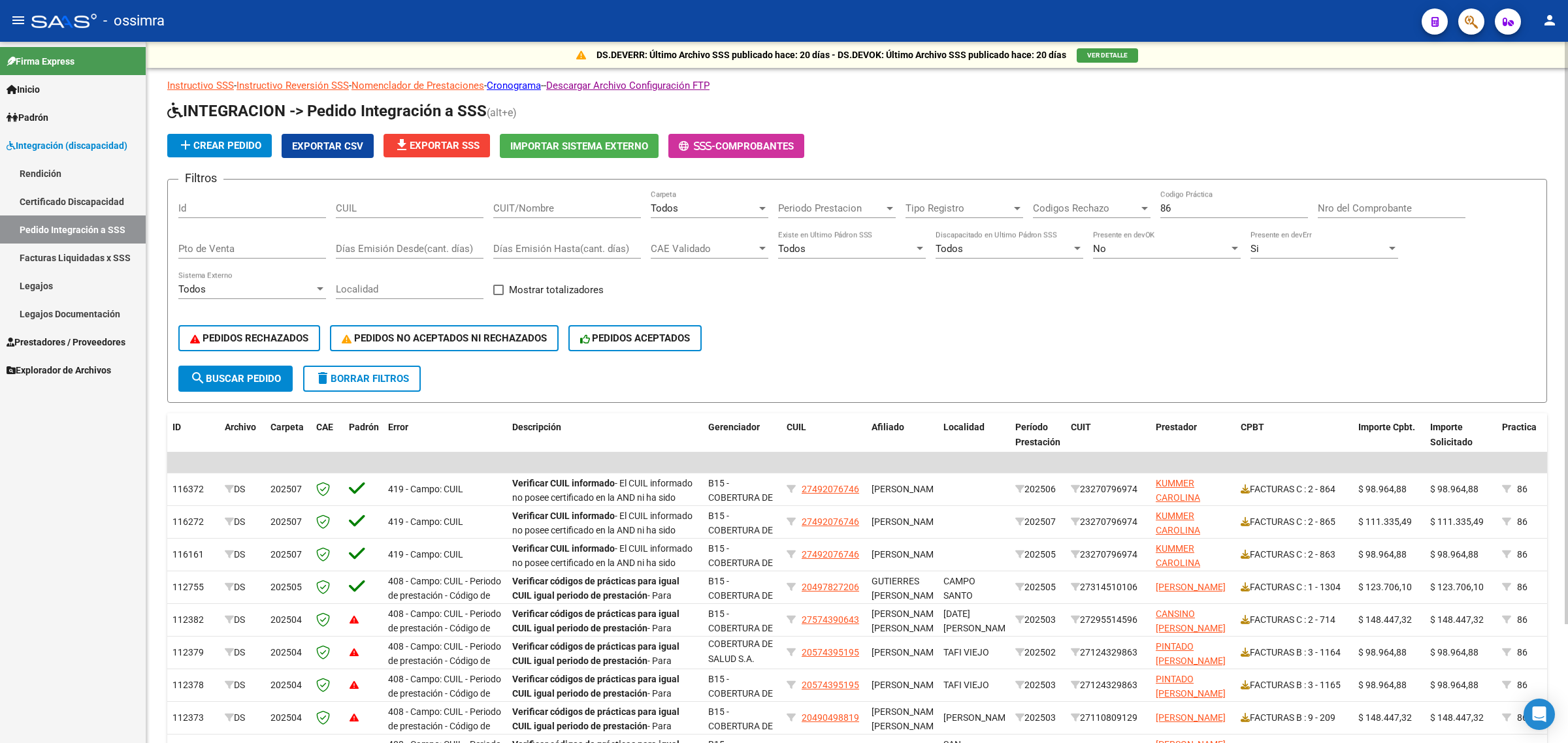
click at [358, 390] on form "Filtros Id CUIL CUIT/Nombre Todos Carpeta Periodo Prestacion Periodo Prestacion…" at bounding box center [856, 291] width 1379 height 224
click at [358, 383] on button "delete Borrar Filtros" at bounding box center [362, 379] width 117 height 26
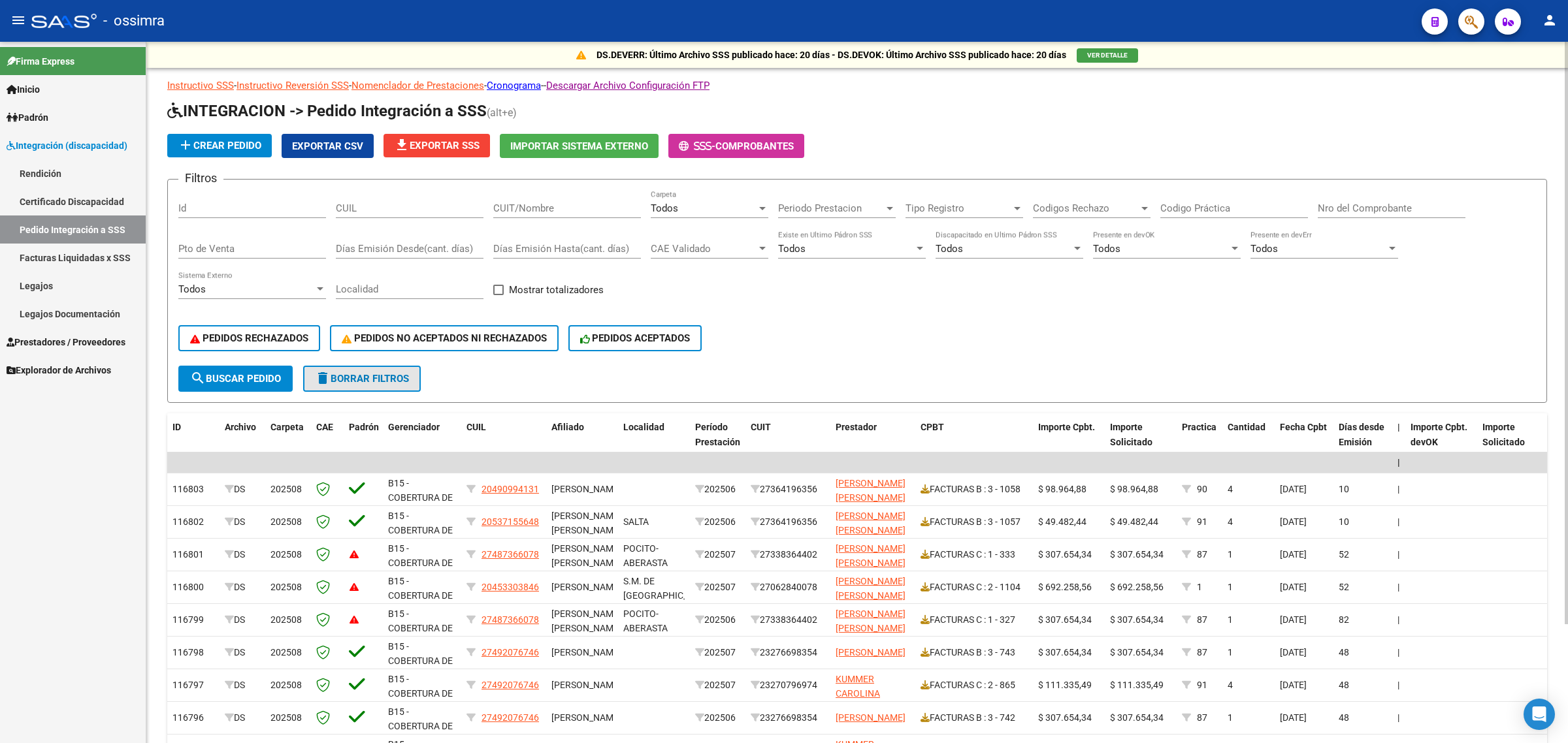
click at [354, 376] on span "delete Borrar Filtros" at bounding box center [362, 379] width 94 height 12
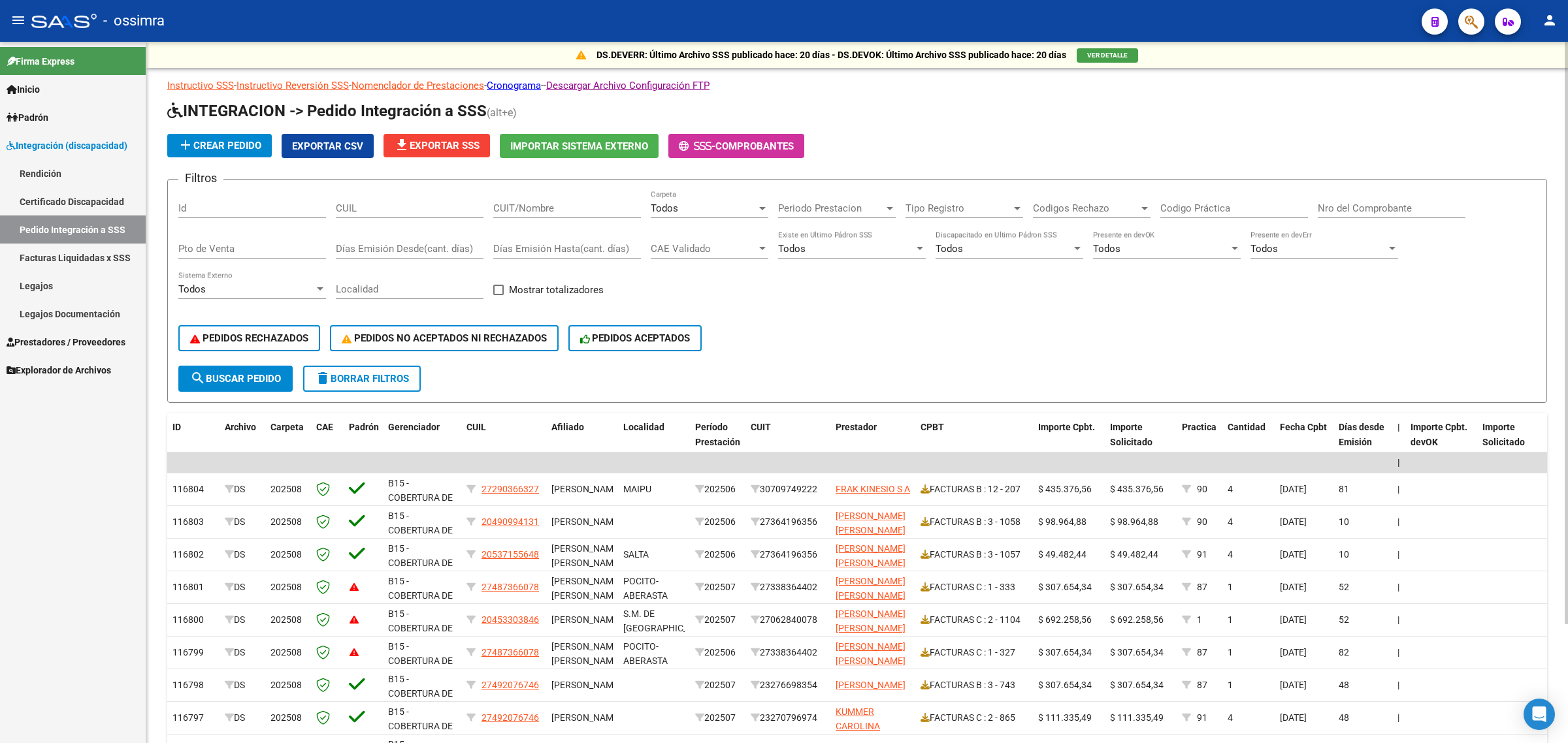
click at [702, 216] on div "Todos Carpeta" at bounding box center [709, 204] width 117 height 28
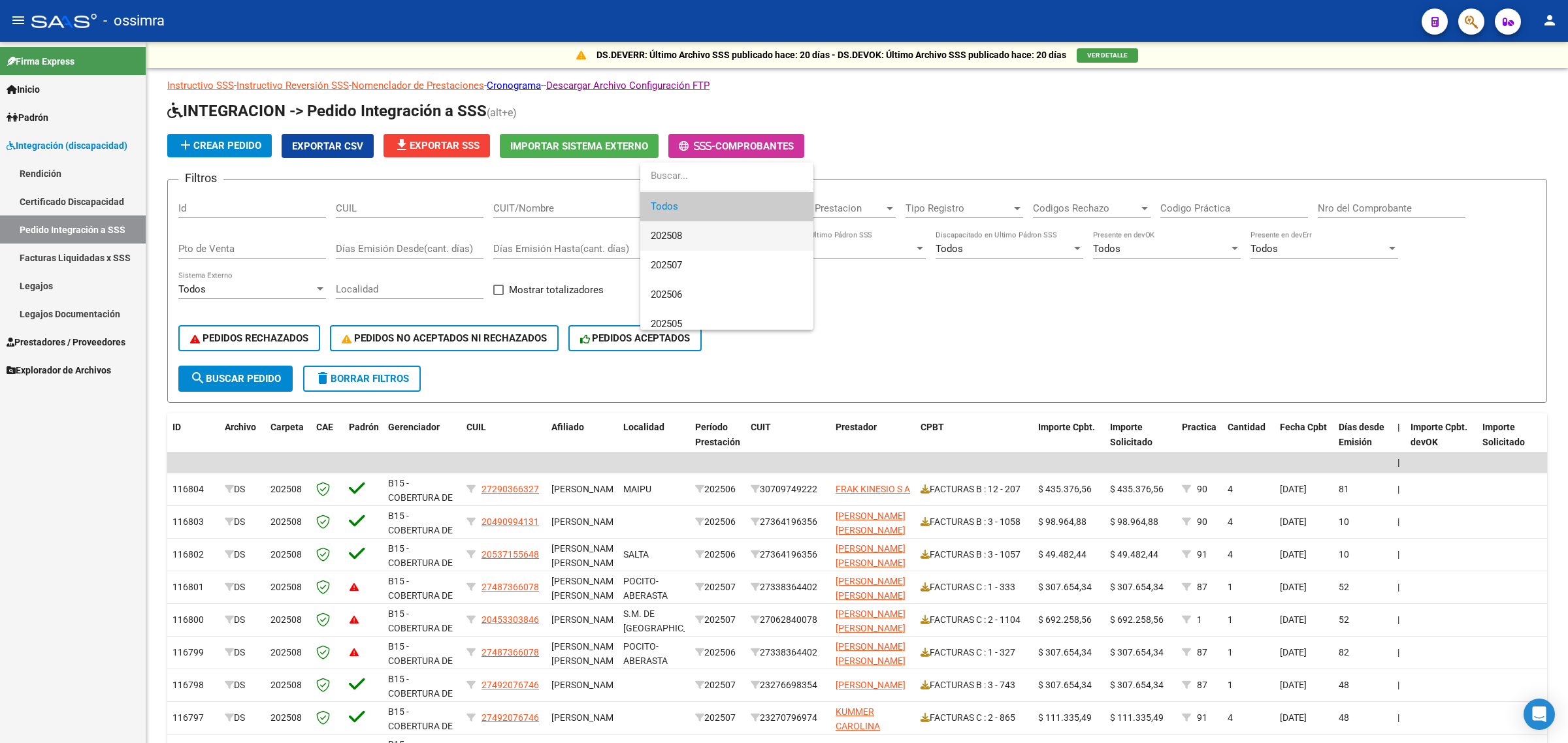
click at [696, 236] on span "202508" at bounding box center [727, 236] width 152 height 30
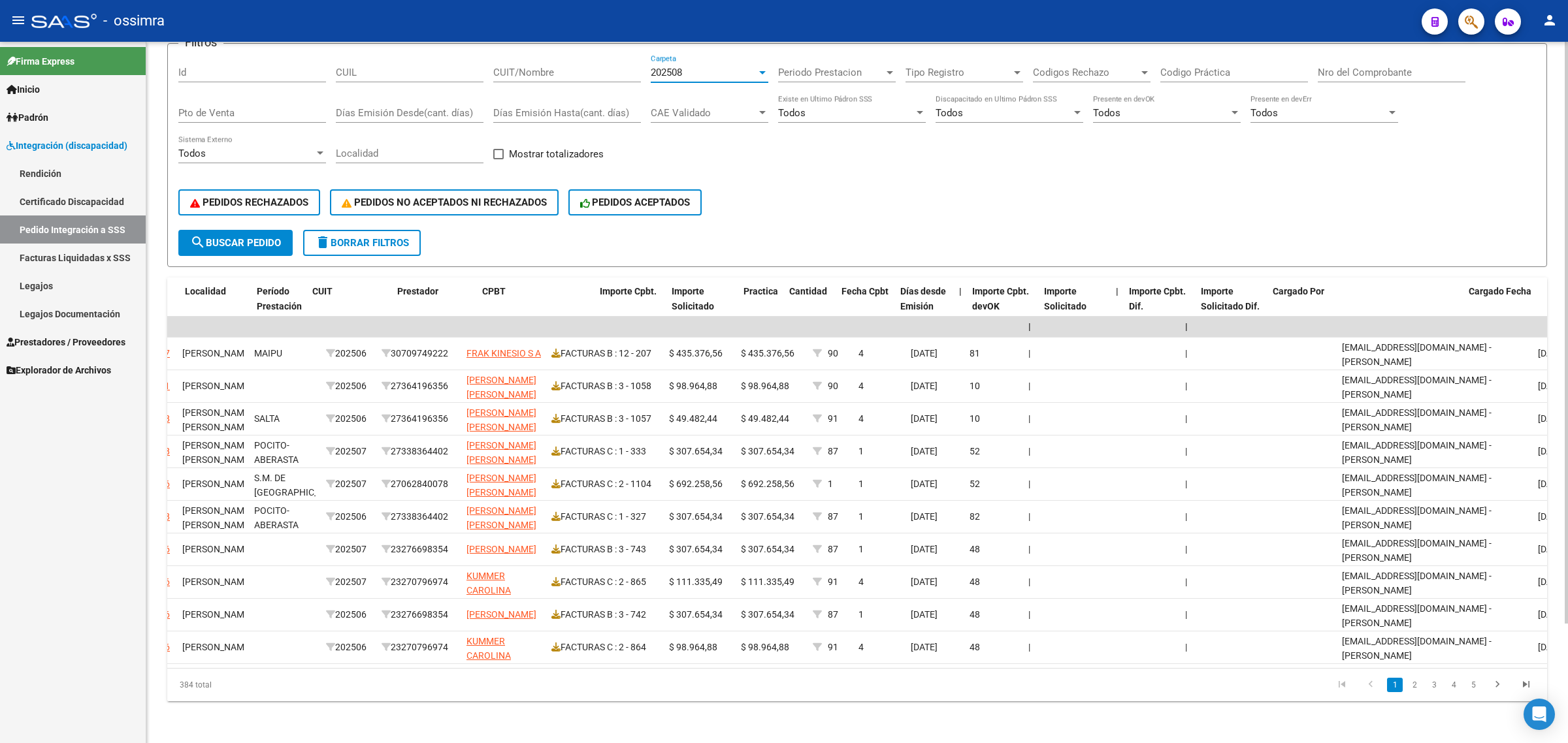
scroll to position [0, 674]
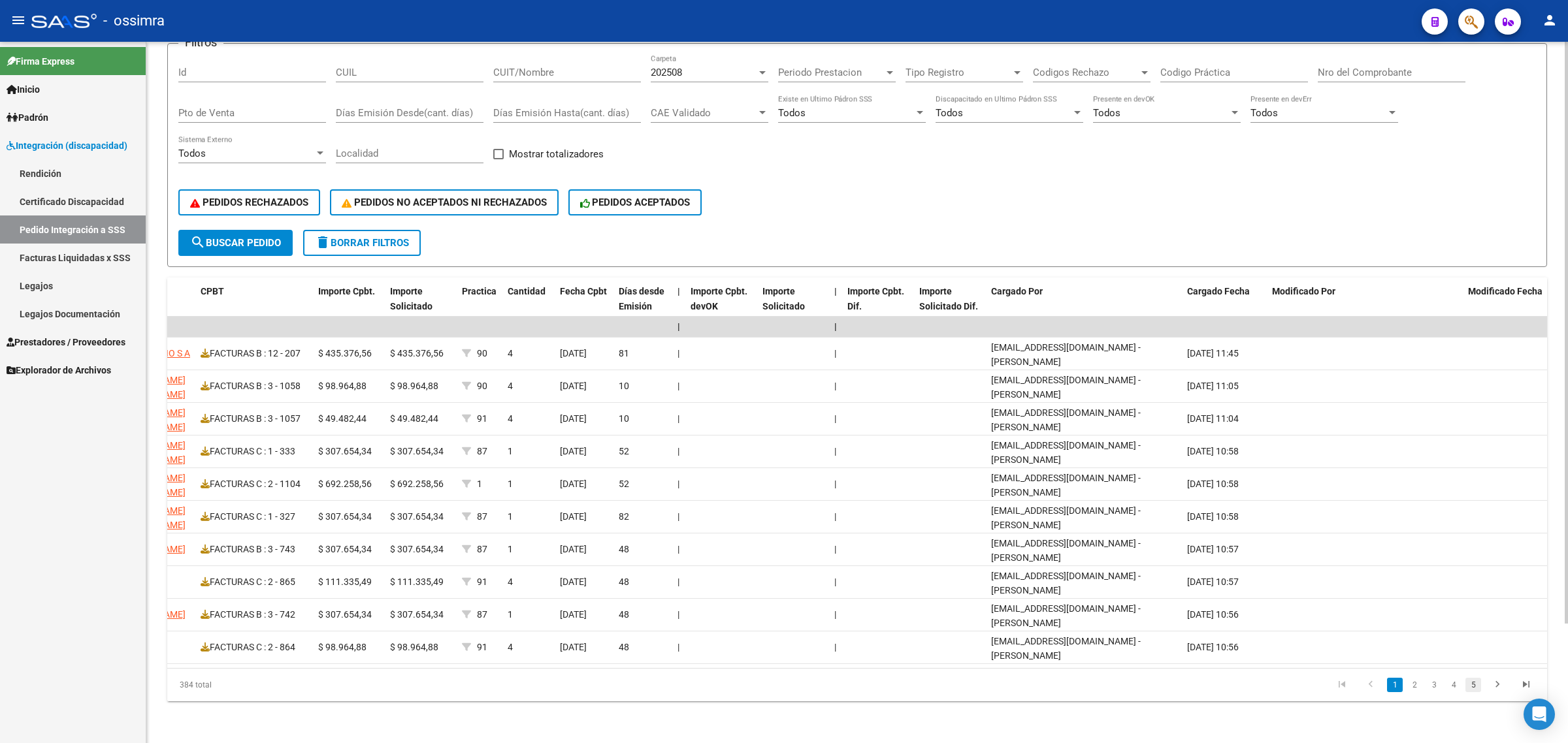
click at [1477, 690] on link "5" at bounding box center [1473, 685] width 16 height 15
click at [1474, 689] on link "7" at bounding box center [1473, 685] width 16 height 15
click at [1478, 687] on link "9" at bounding box center [1473, 685] width 16 height 15
click at [1471, 685] on link "11" at bounding box center [1472, 685] width 17 height 15
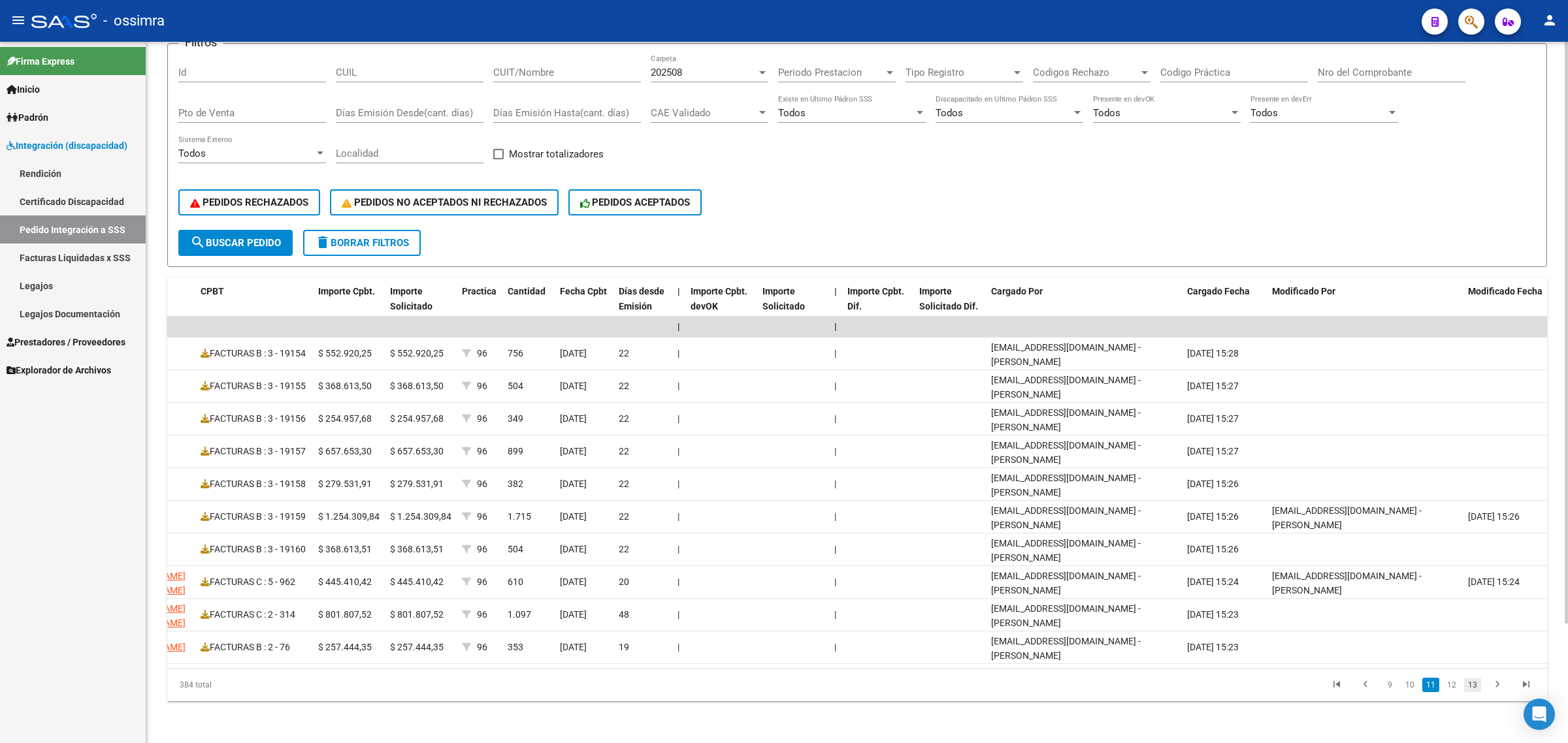
click at [1478, 687] on link "13" at bounding box center [1472, 685] width 17 height 15
click at [1477, 684] on link "15" at bounding box center [1472, 685] width 17 height 15
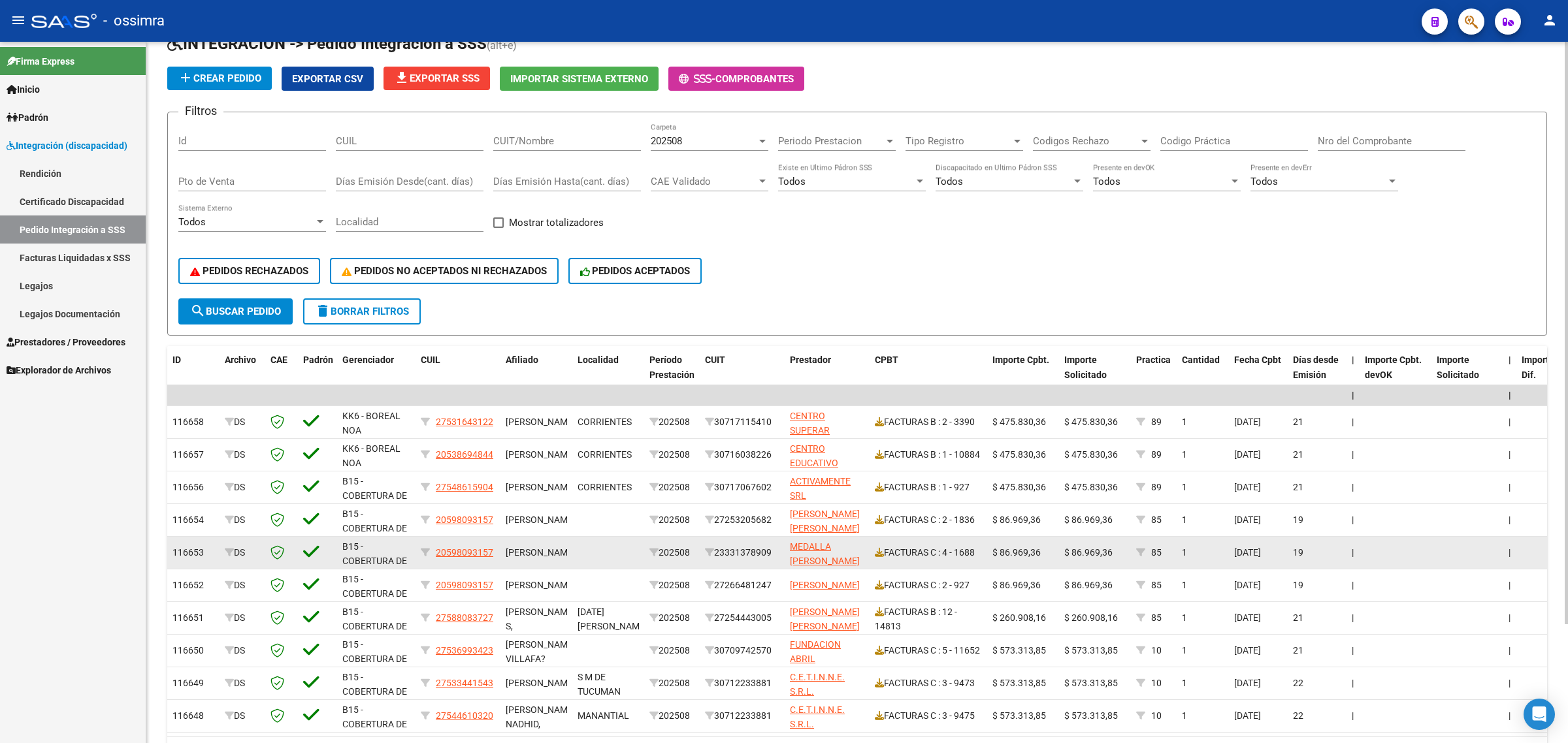
scroll to position [0, 0]
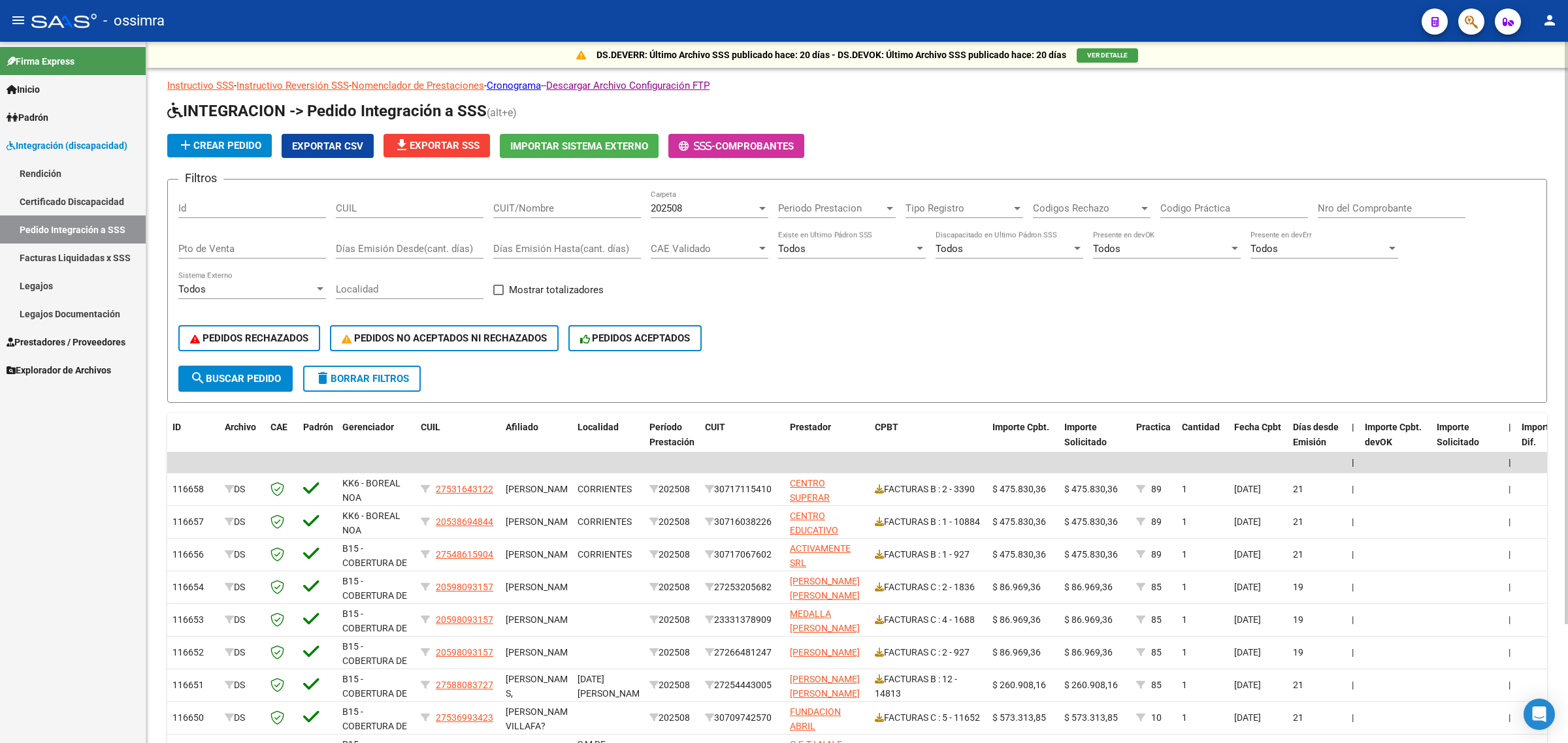
click at [246, 377] on span "search Buscar Pedido" at bounding box center [236, 379] width 90 height 12
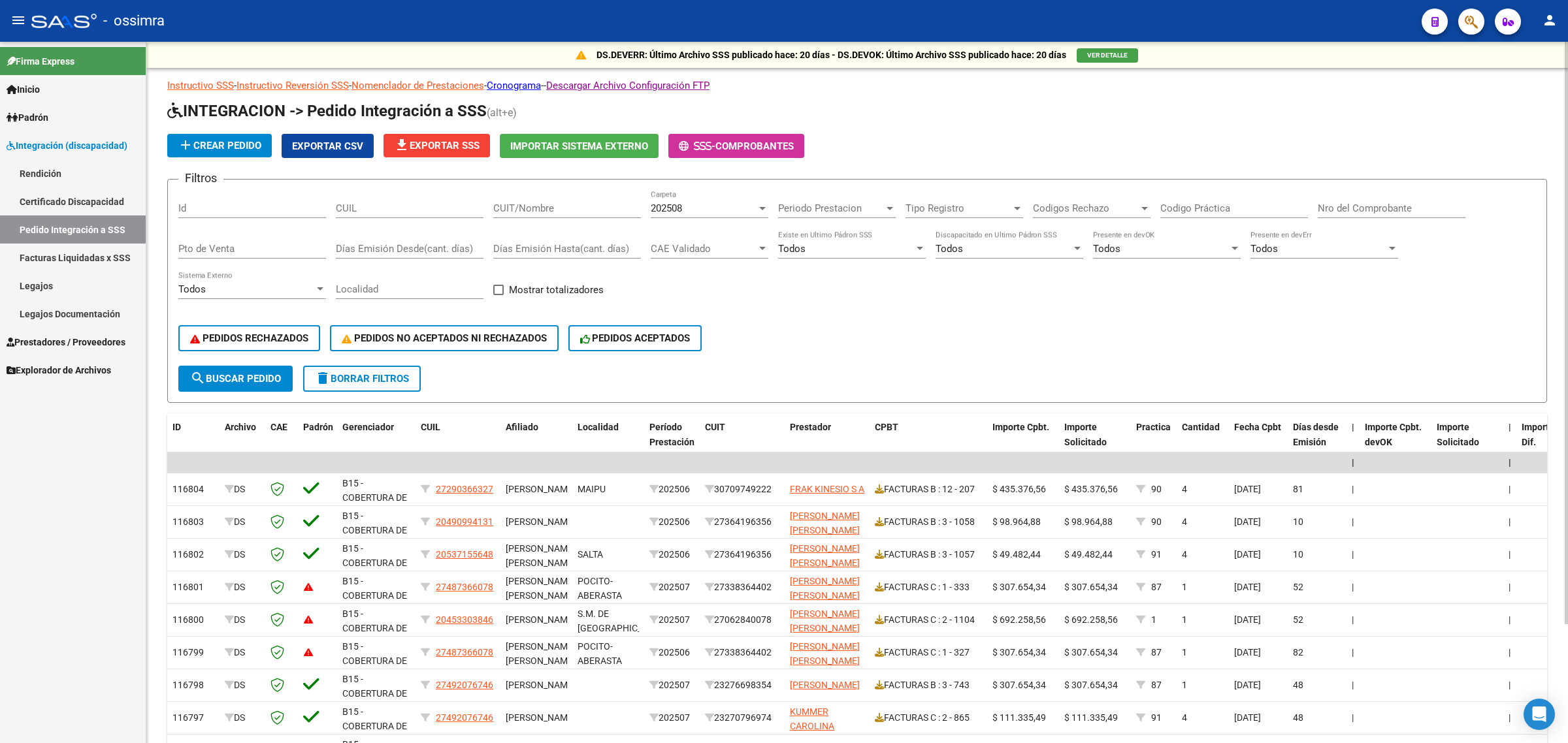
click at [454, 147] on span "file_download Exportar SSS" at bounding box center [436, 146] width 85 height 12
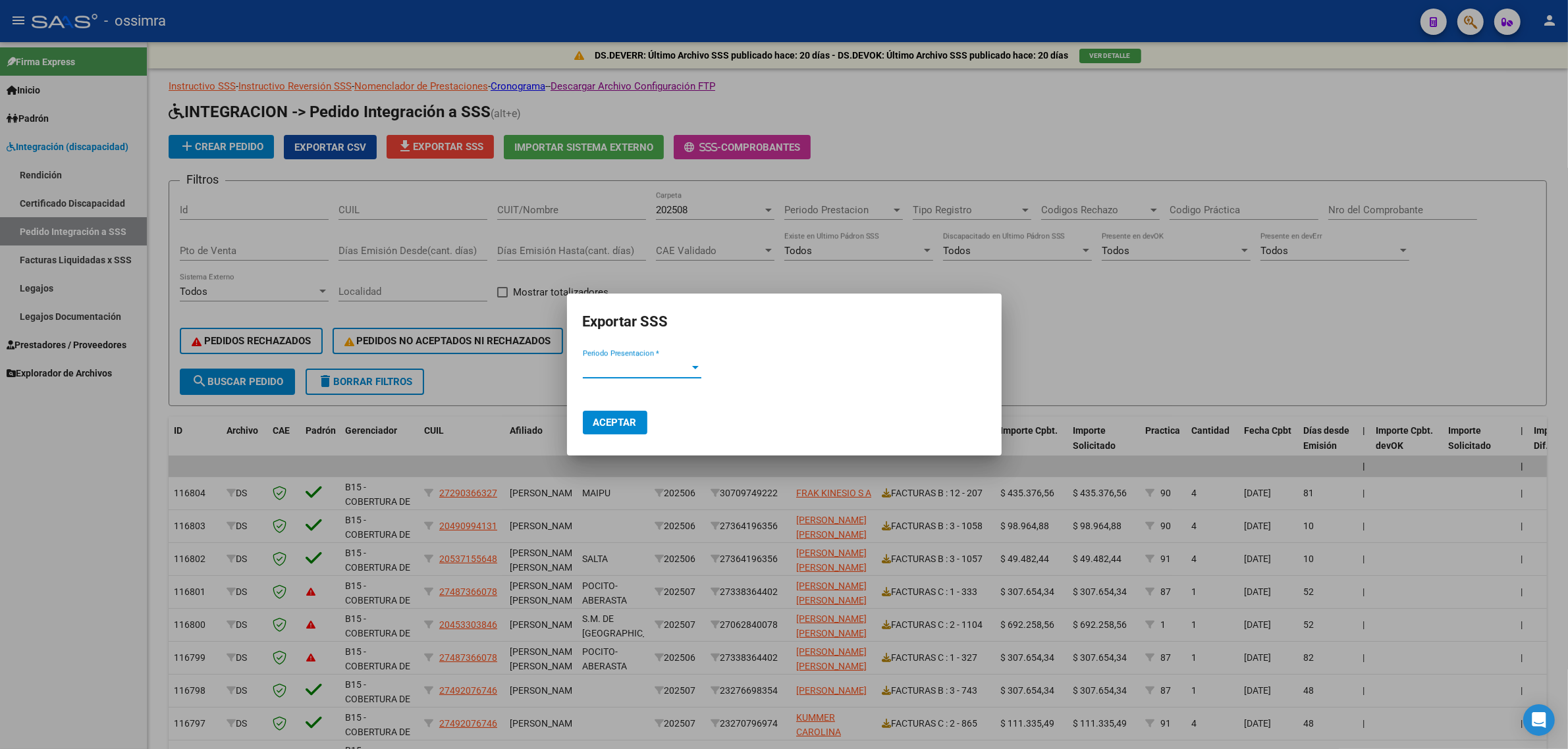
click at [653, 372] on span "Periodo Presentacion *" at bounding box center [636, 368] width 107 height 12
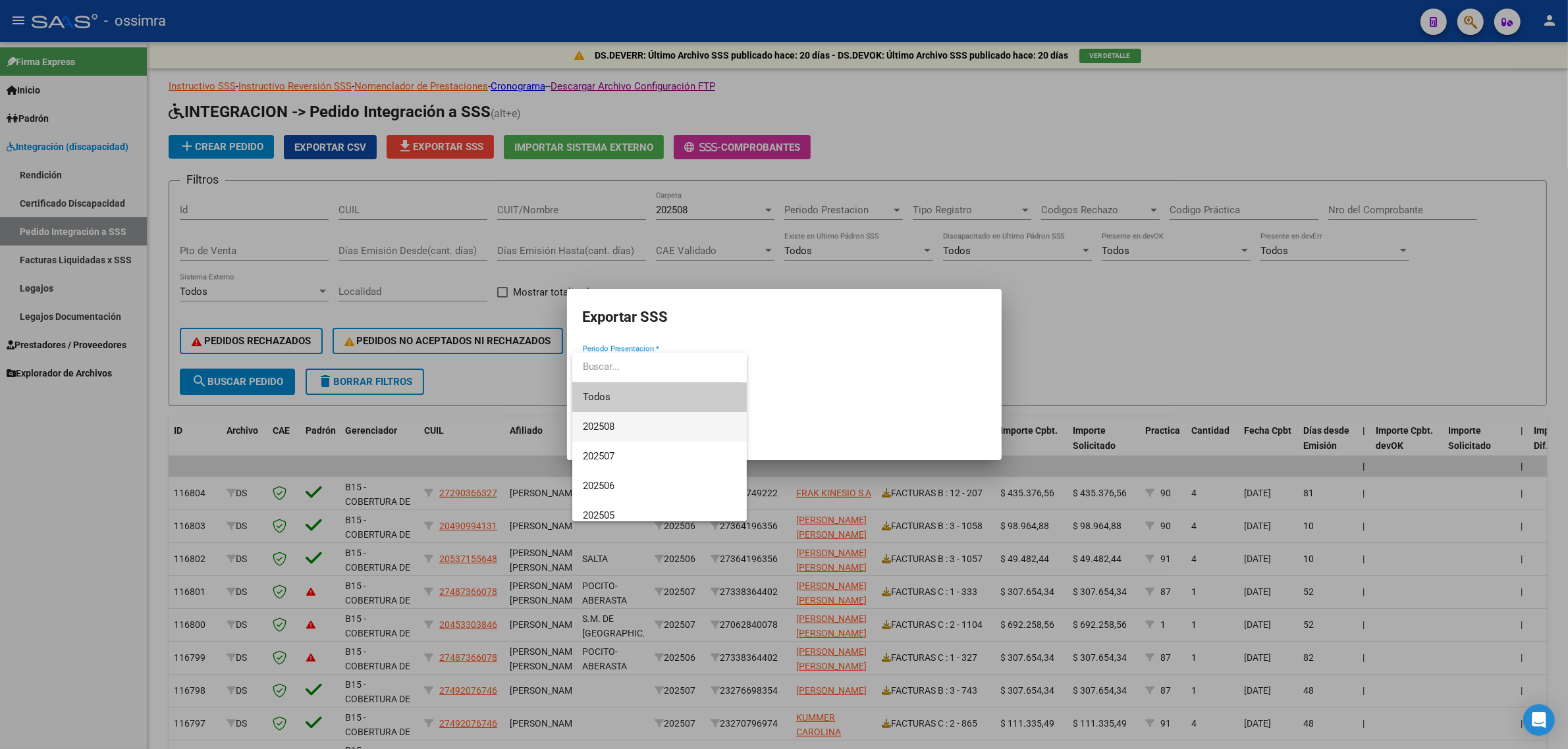
click at [630, 431] on span "202508" at bounding box center [659, 427] width 153 height 30
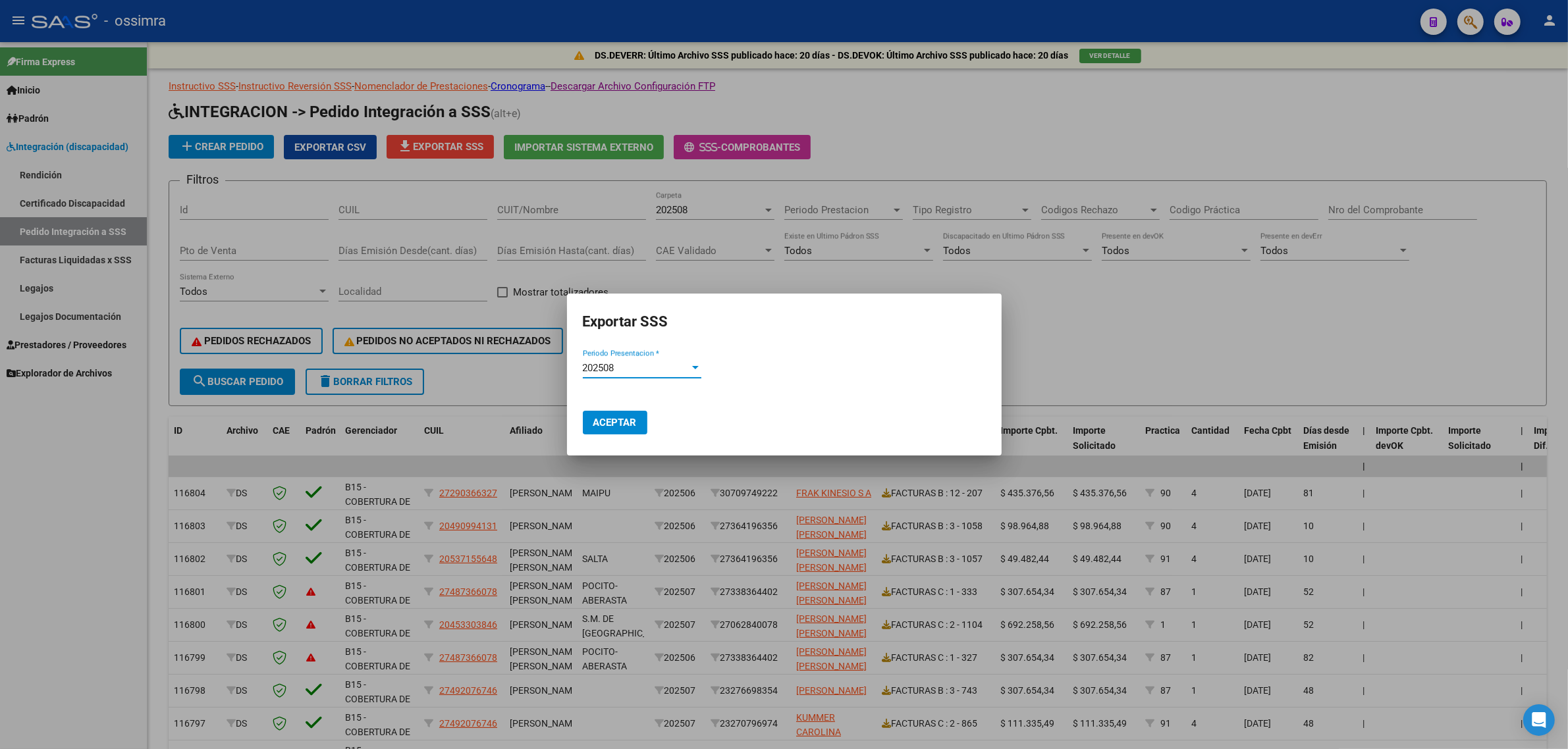
click at [630, 421] on span "Aceptar" at bounding box center [615, 423] width 44 height 12
click at [1155, 344] on div at bounding box center [784, 374] width 1568 height 749
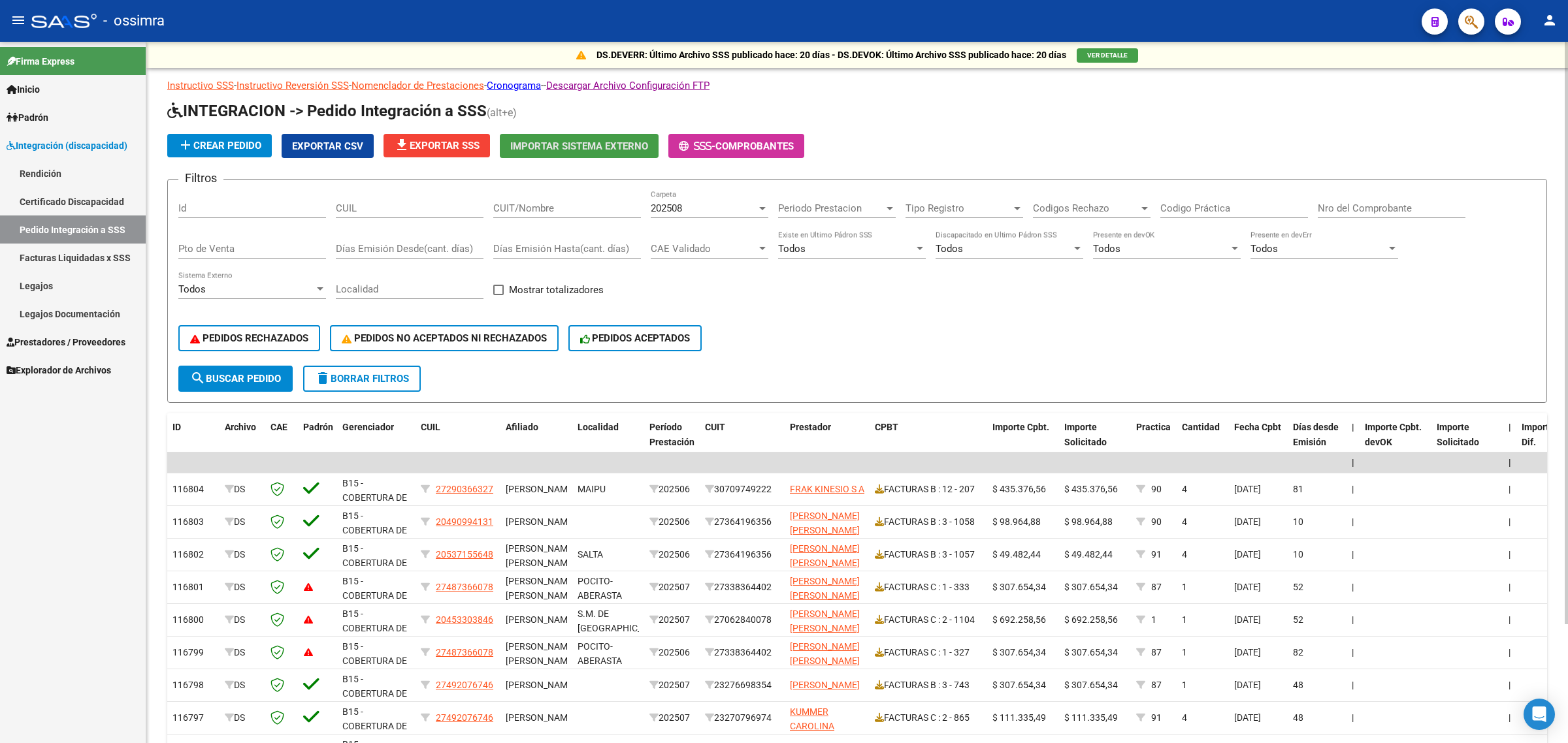
click at [621, 148] on span "Importar Sistema Externo" at bounding box center [579, 147] width 138 height 12
click at [312, 146] on span "Exportar CSV" at bounding box center [328, 147] width 71 height 12
click at [449, 143] on span "file_download Exportar SSS" at bounding box center [436, 146] width 85 height 12
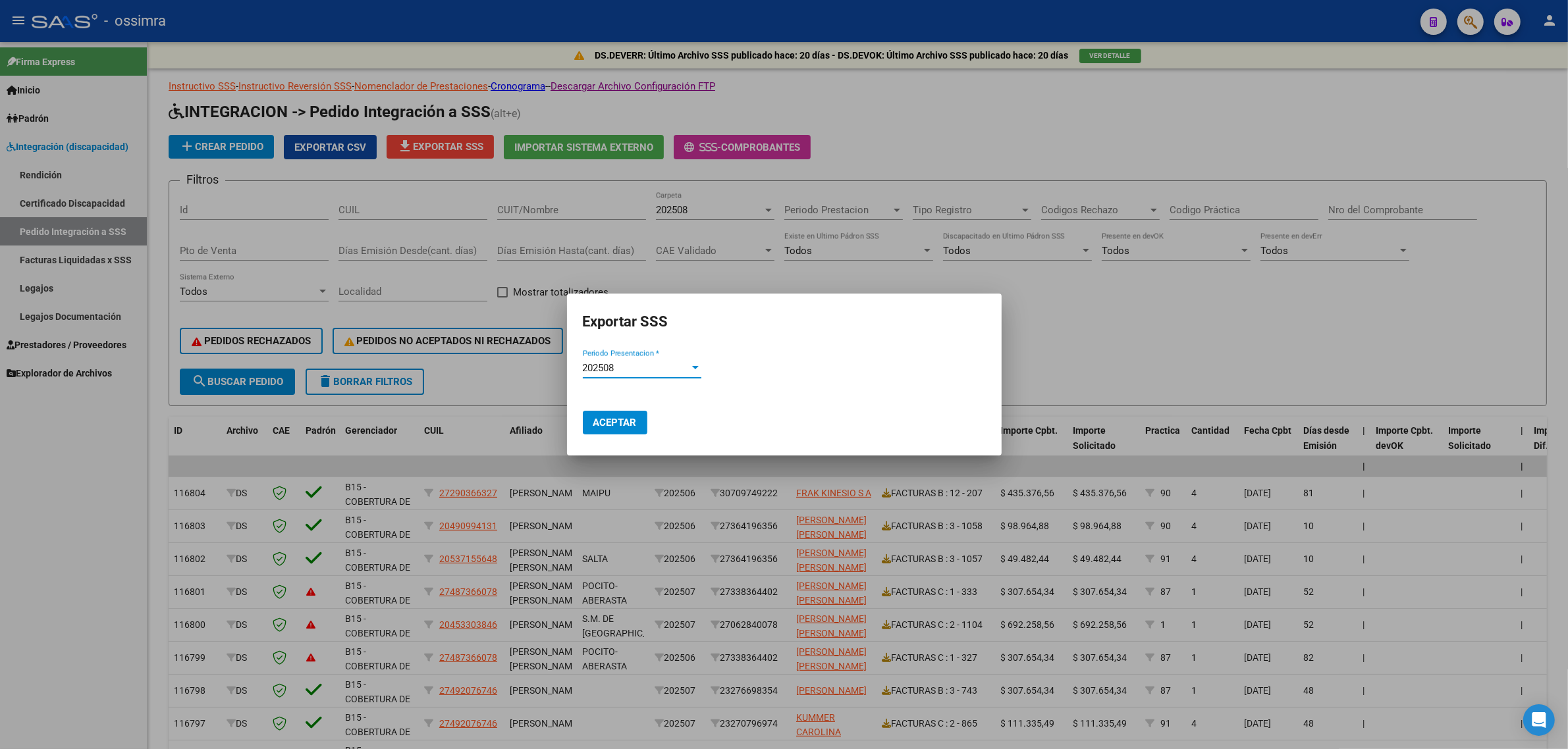
click at [618, 430] on button "Aceptar" at bounding box center [615, 422] width 65 height 24
drag, startPoint x: 1106, startPoint y: 2, endPoint x: 1191, endPoint y: 304, distance: 313.7
click at [1191, 304] on div at bounding box center [784, 374] width 1568 height 749
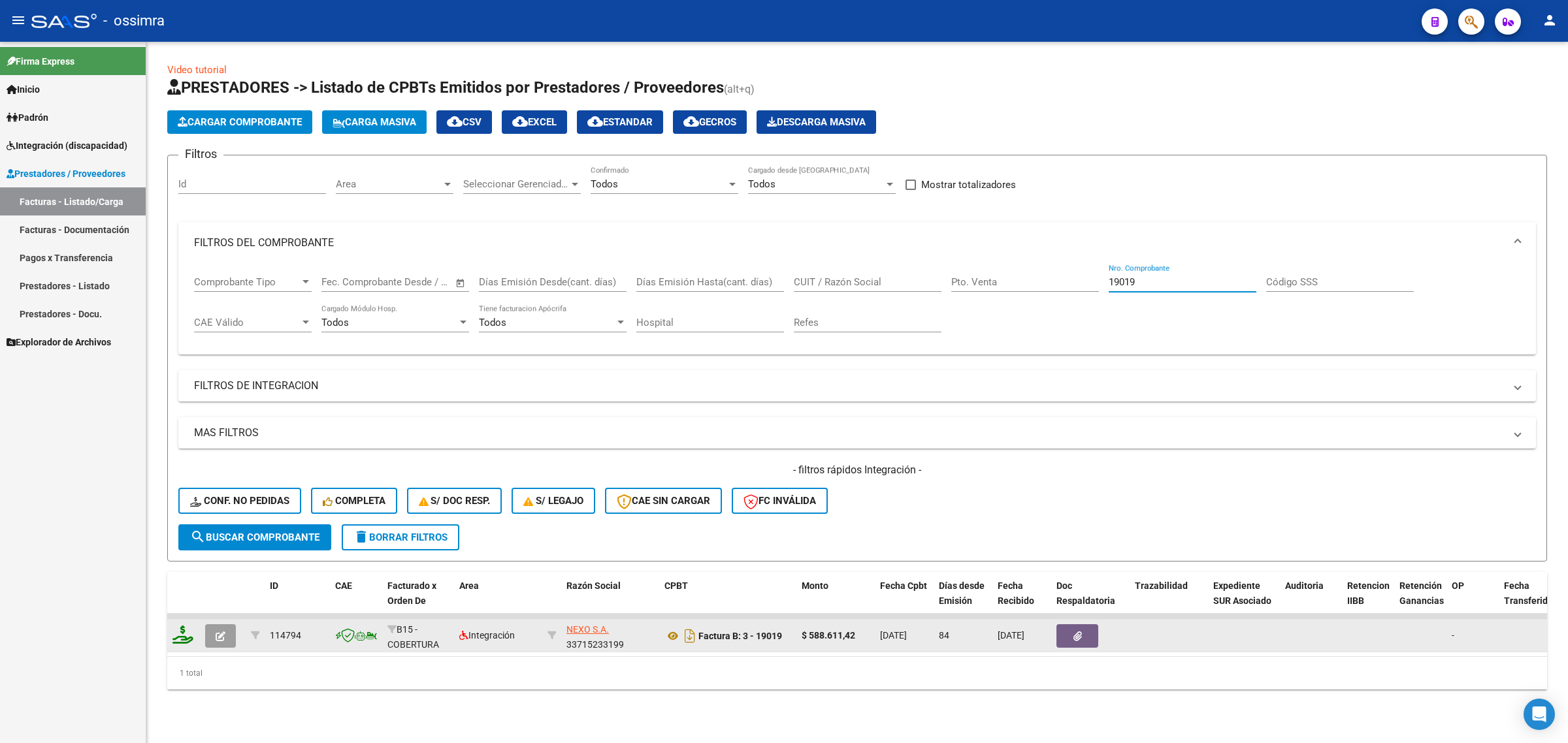
type input "19019"
click at [223, 641] on button "button" at bounding box center [220, 636] width 30 height 23
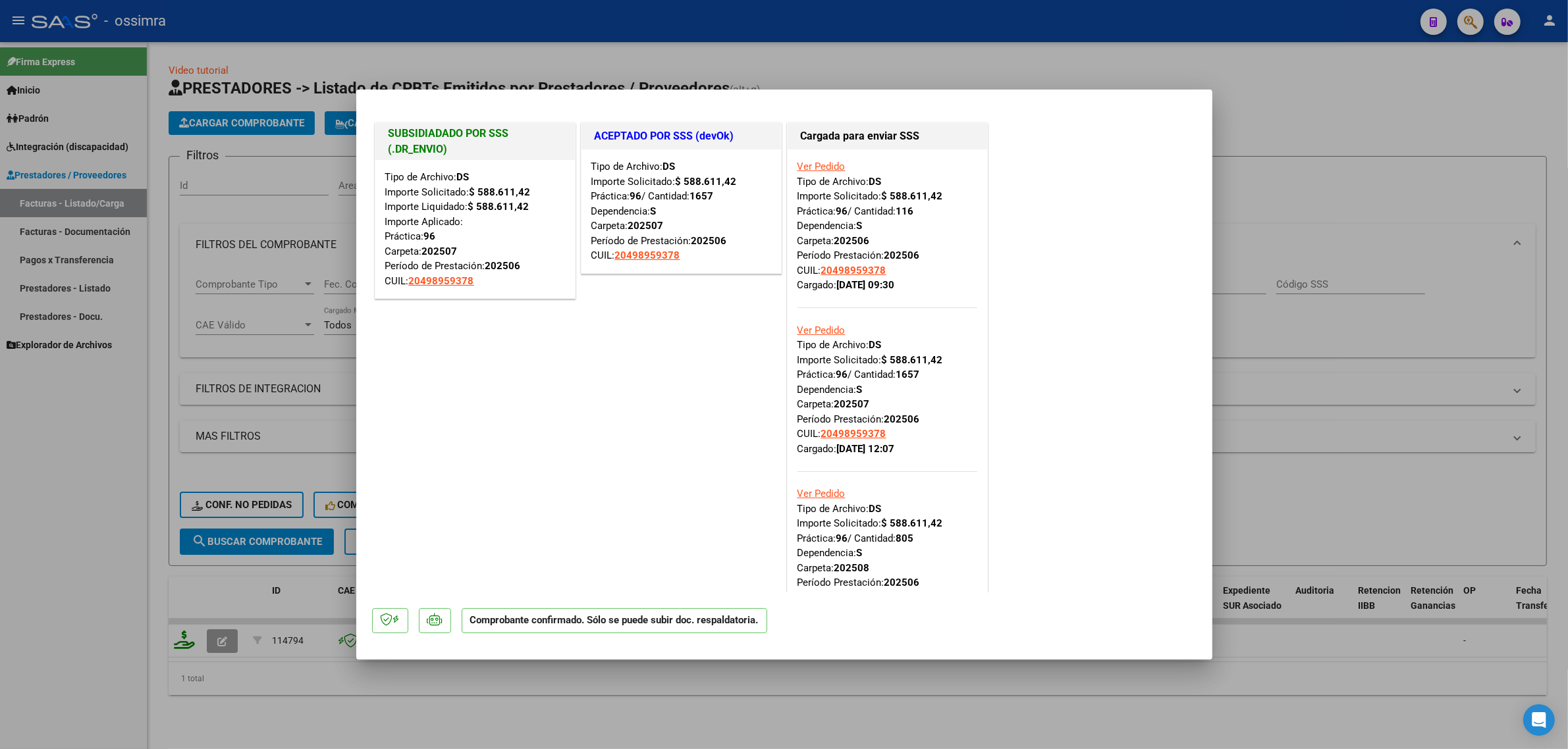
type input "$ 0,00"
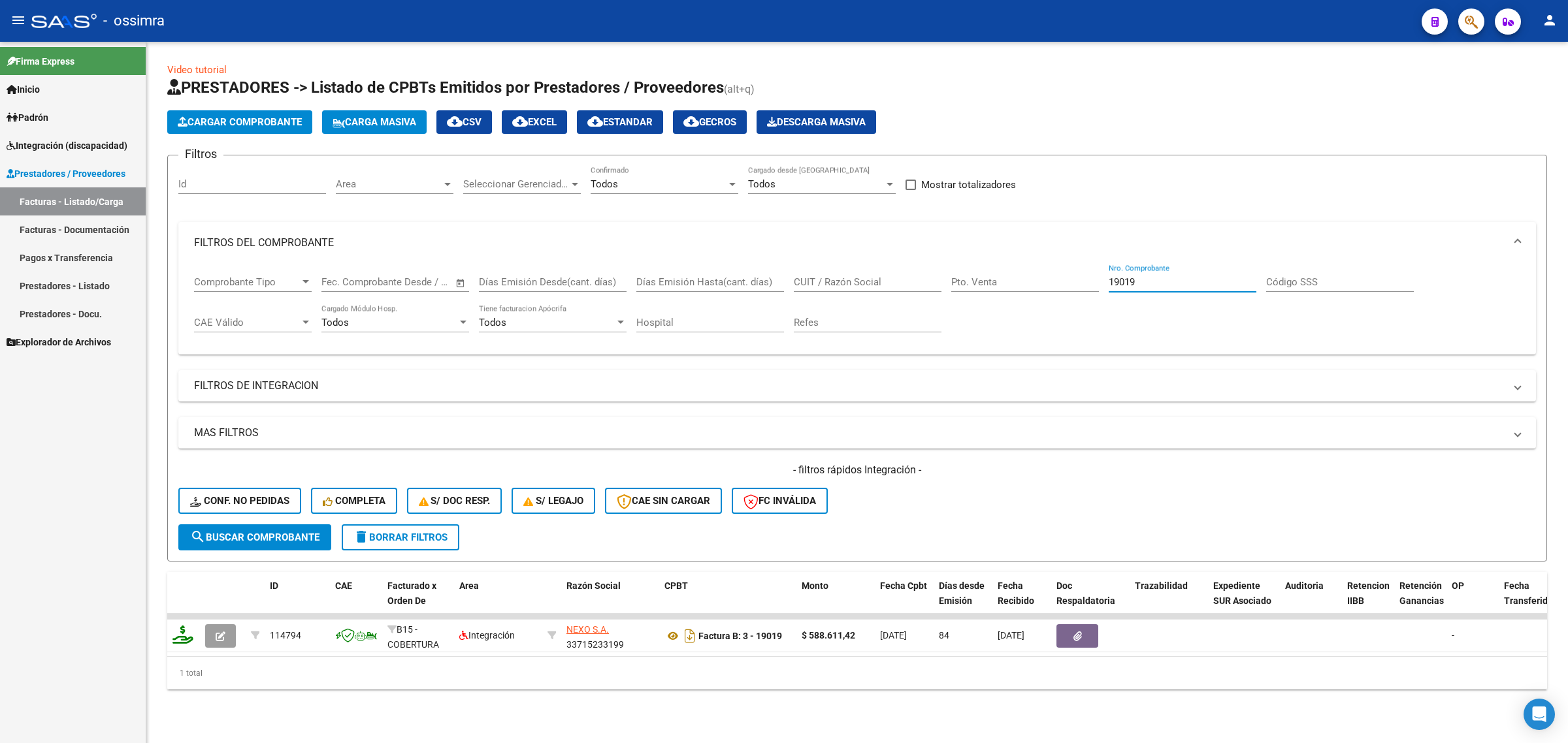
drag, startPoint x: 1154, startPoint y: 277, endPoint x: 940, endPoint y: 290, distance: 214.4
click at [940, 290] on div "Comprobante Tipo Comprobante Tipo Fecha inicio – Fecha fin Fec. Comprobante Des…" at bounding box center [857, 304] width 1326 height 81
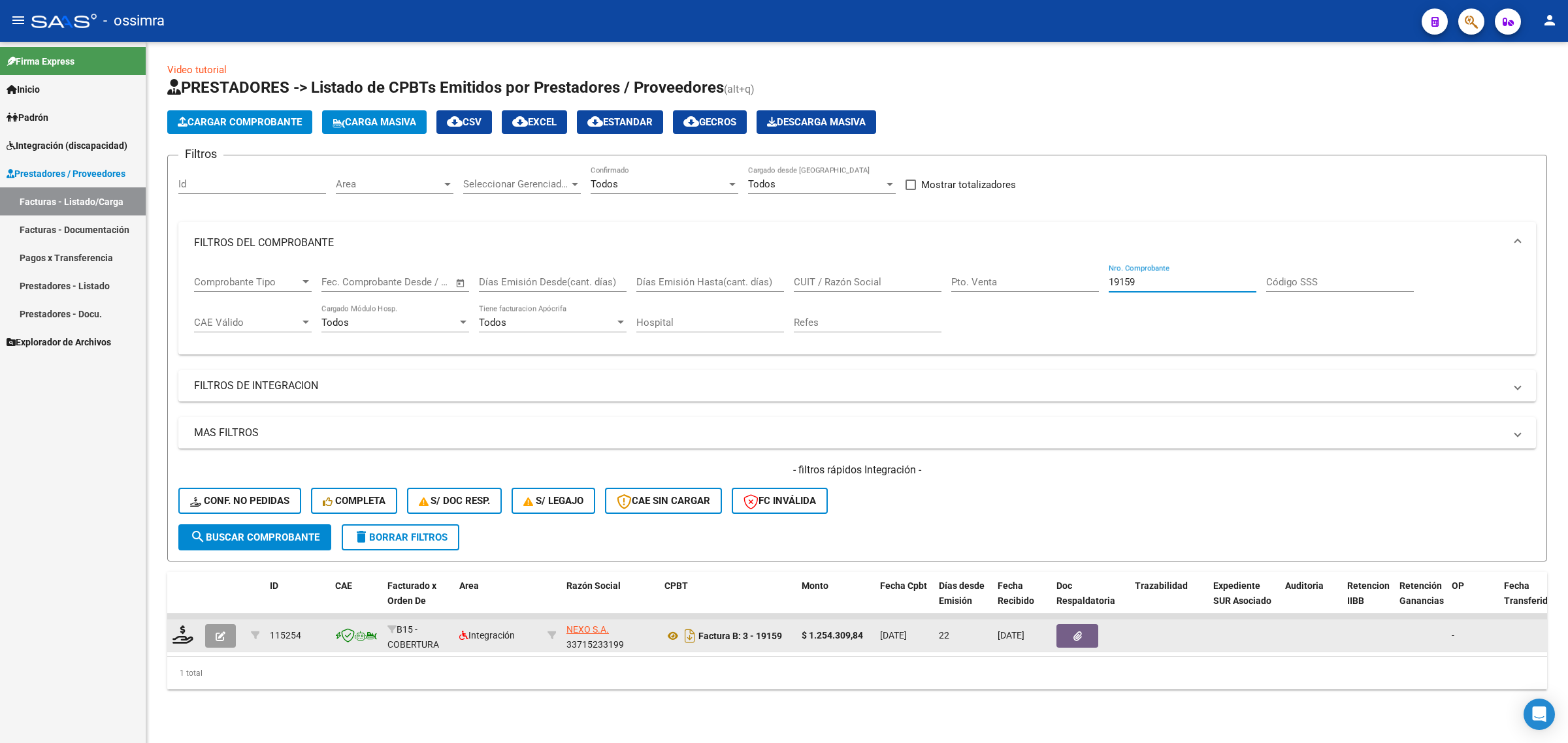
type input "19159"
click at [216, 632] on icon "button" at bounding box center [220, 636] width 10 height 10
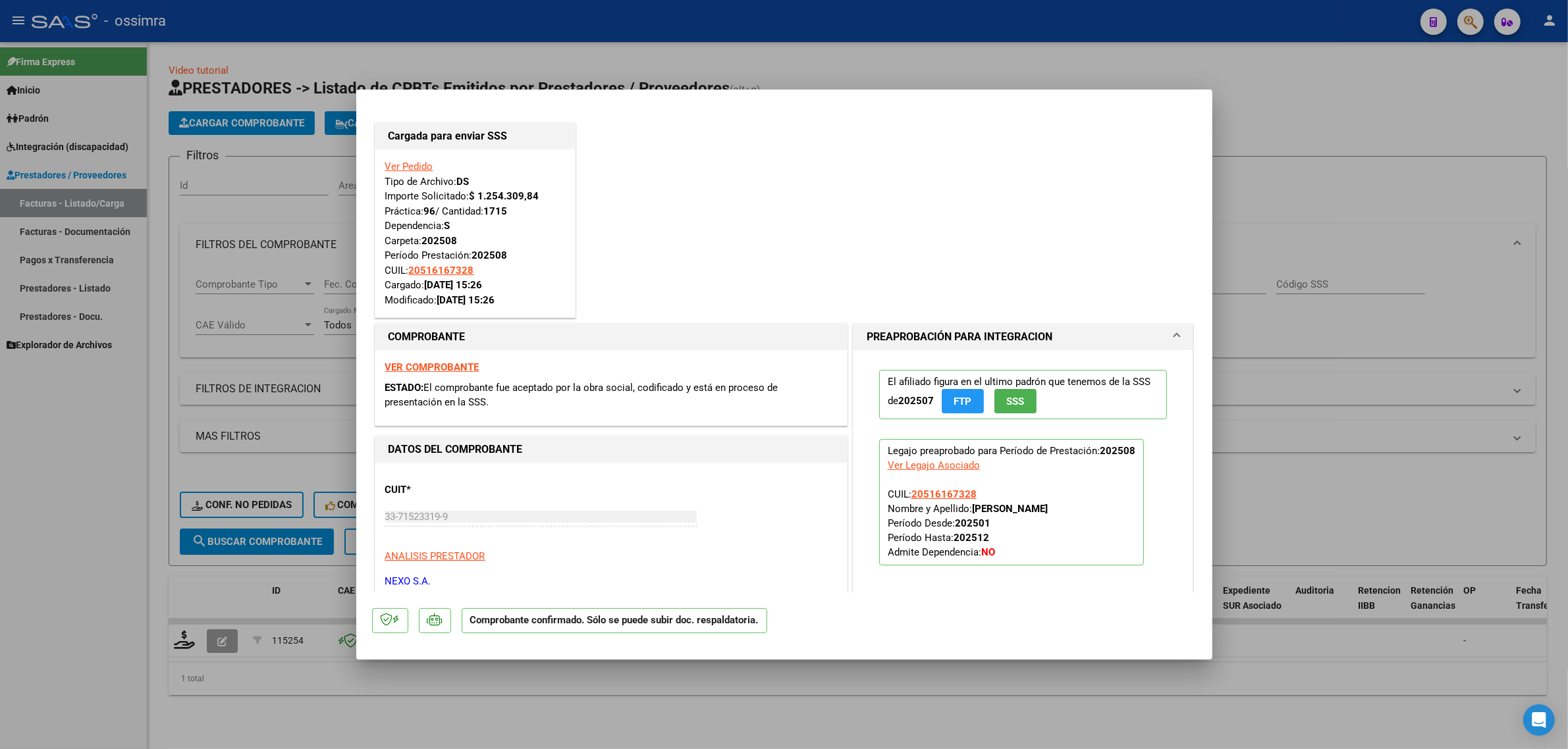
type input "$ 0,00"
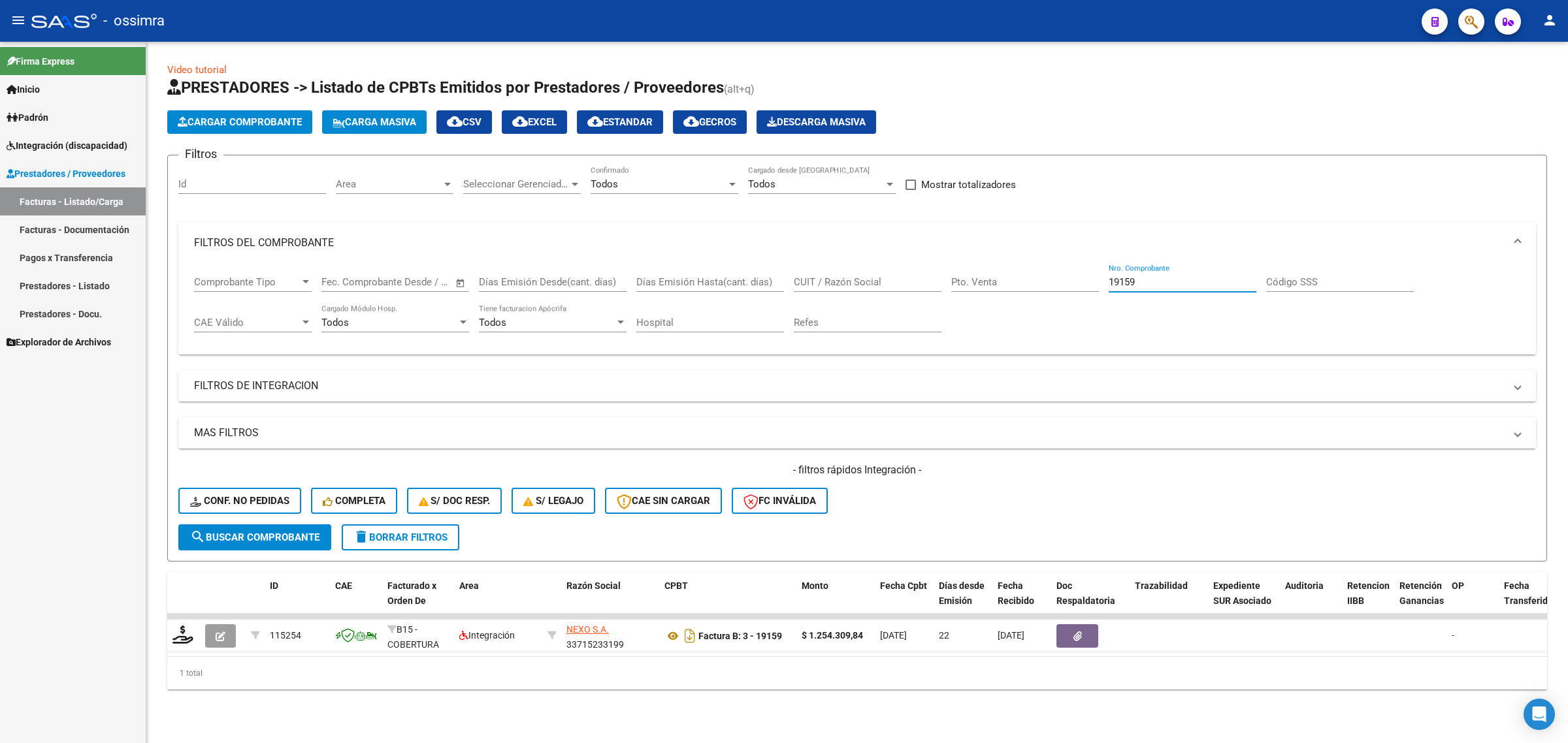
drag, startPoint x: 1178, startPoint y: 276, endPoint x: 984, endPoint y: 311, distance: 197.1
click at [984, 311] on div "Comprobante Tipo Comprobante Tipo Fecha inicio – Fecha fin Fec. Comprobante Des…" at bounding box center [857, 304] width 1326 height 81
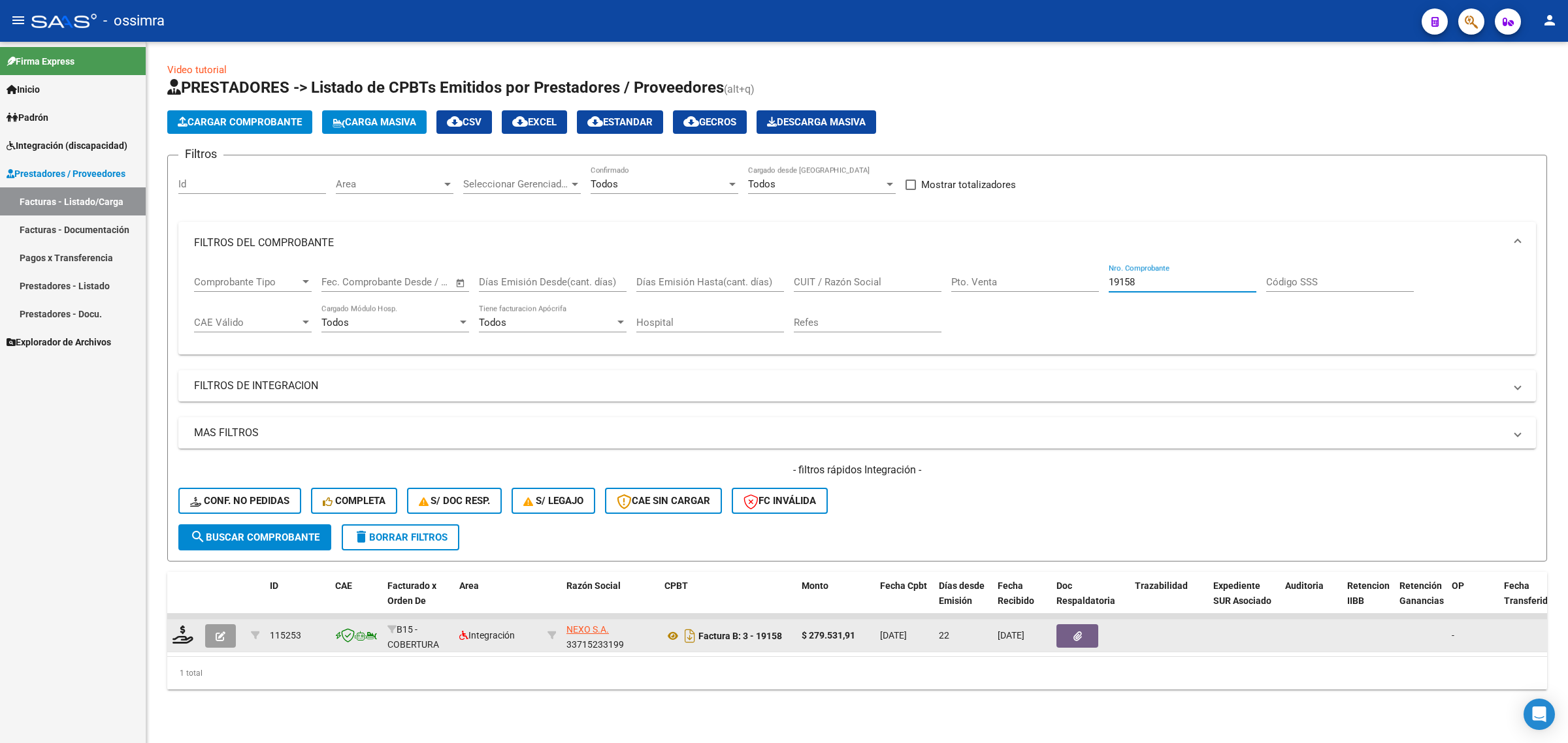
type input "19158"
click at [227, 634] on button "button" at bounding box center [220, 636] width 30 height 23
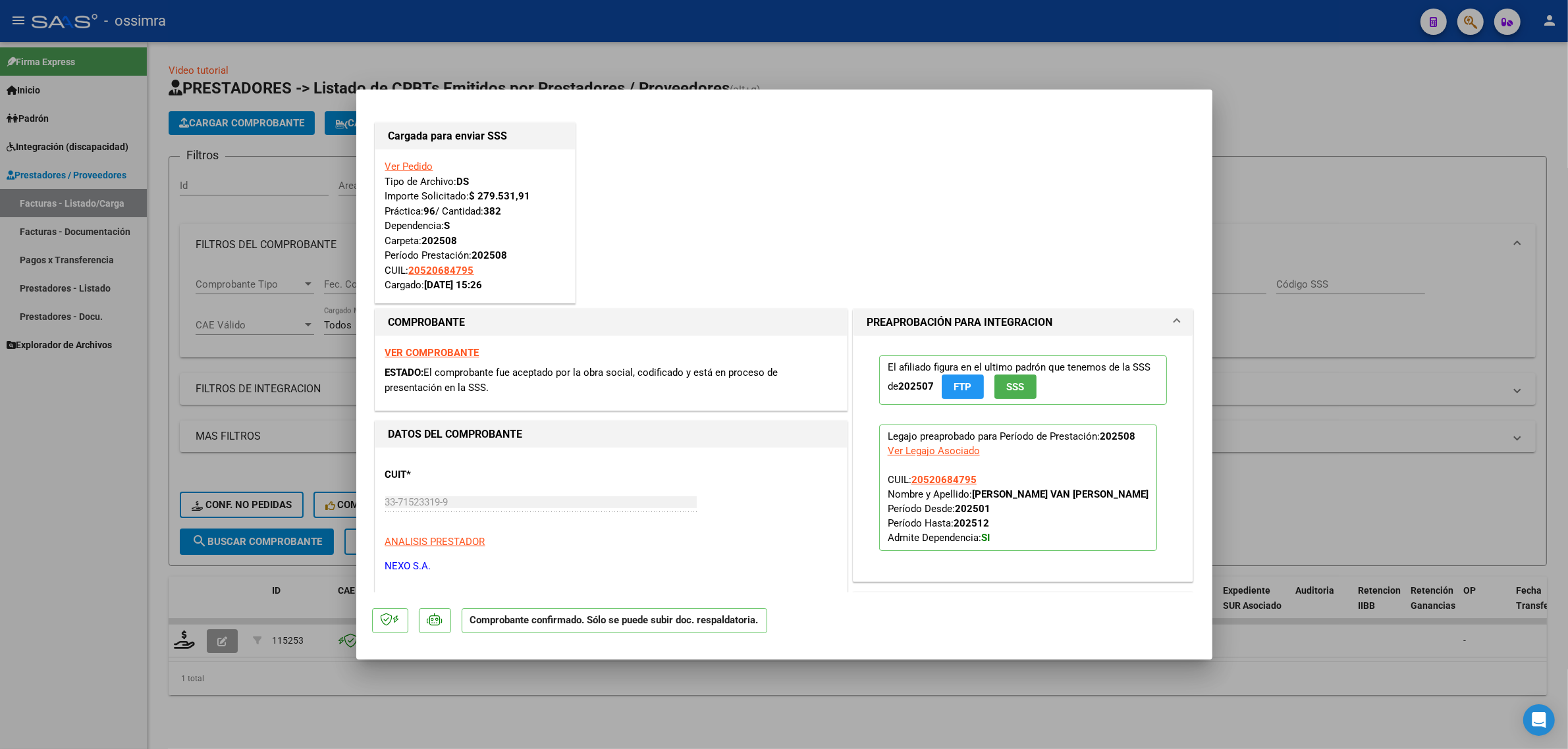
type input "$ 0,00"
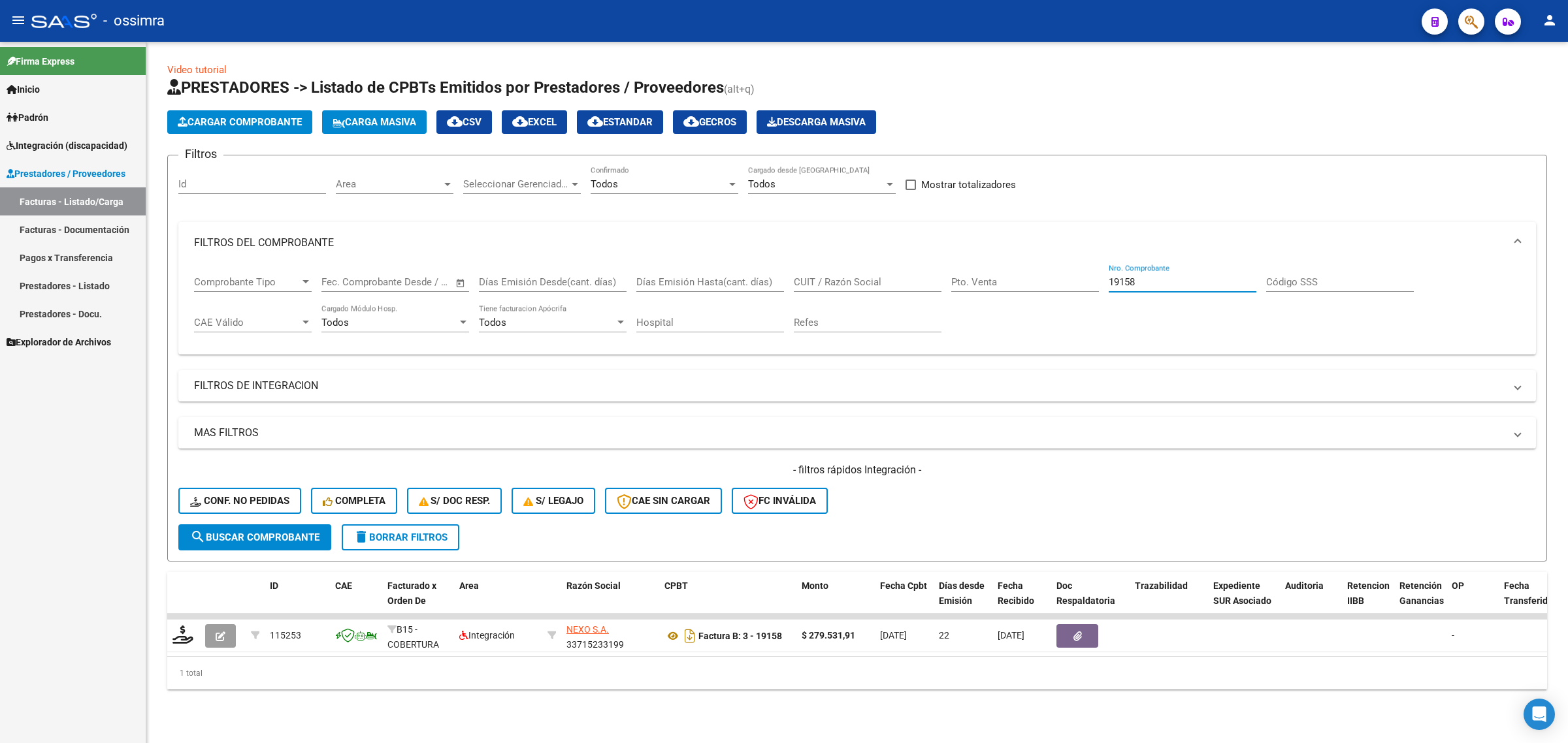
drag, startPoint x: 1145, startPoint y: 277, endPoint x: 1046, endPoint y: 301, distance: 101.9
click at [1049, 301] on div "Comprobante Tipo Comprobante Tipo Fecha inicio – Fecha fin Fec. Comprobante Des…" at bounding box center [857, 304] width 1326 height 81
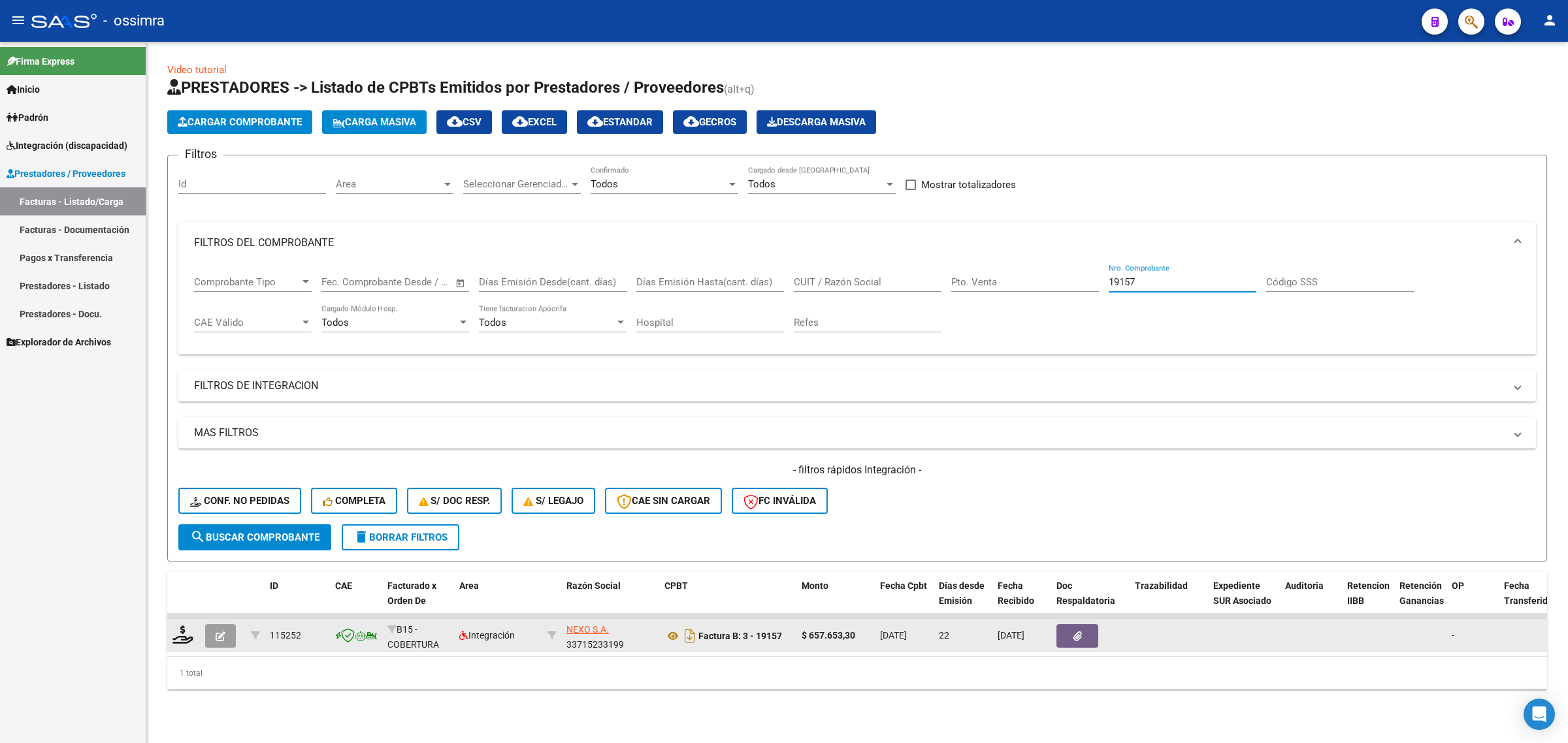
type input "19157"
click at [221, 632] on icon "button" at bounding box center [220, 636] width 10 height 10
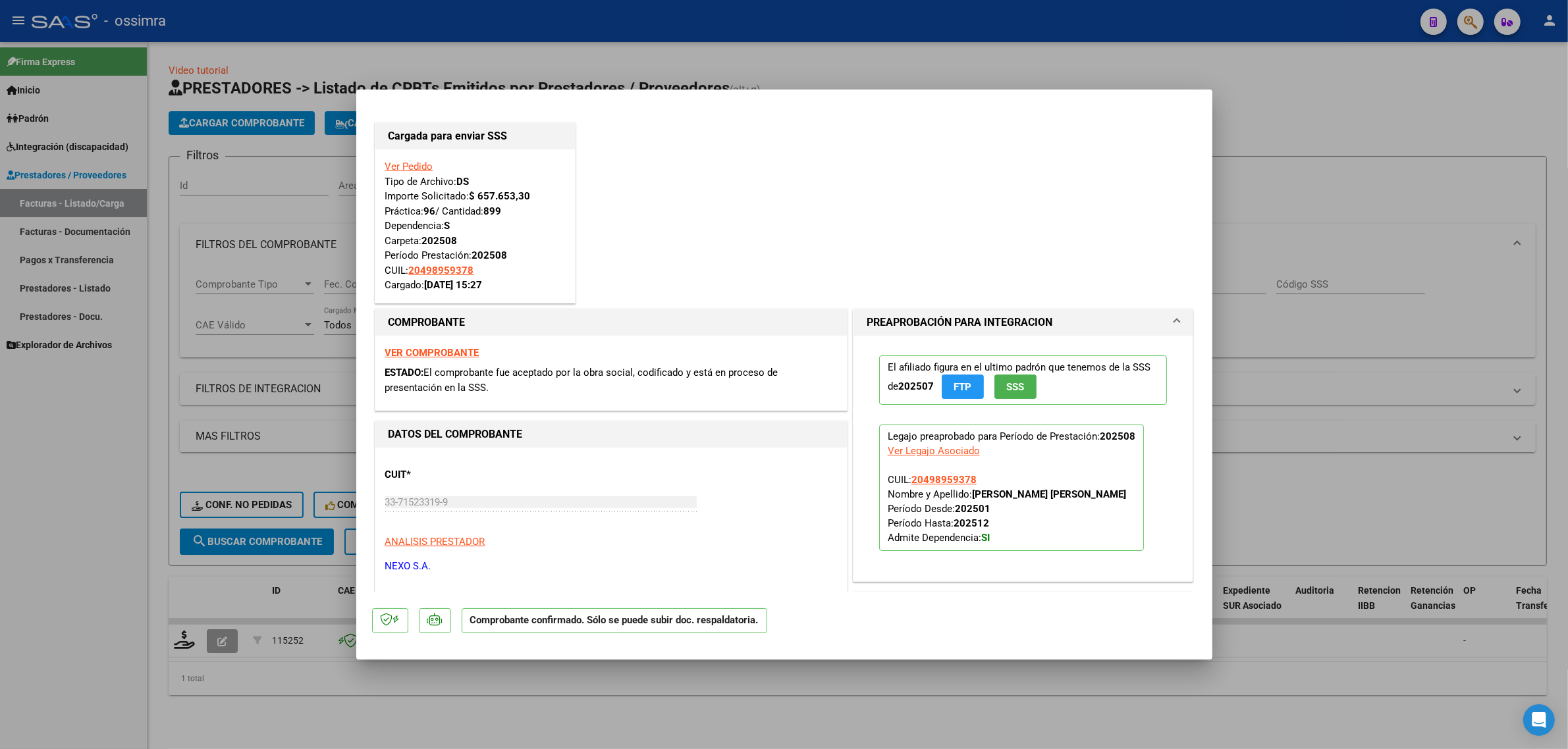
type input "$ 0,00"
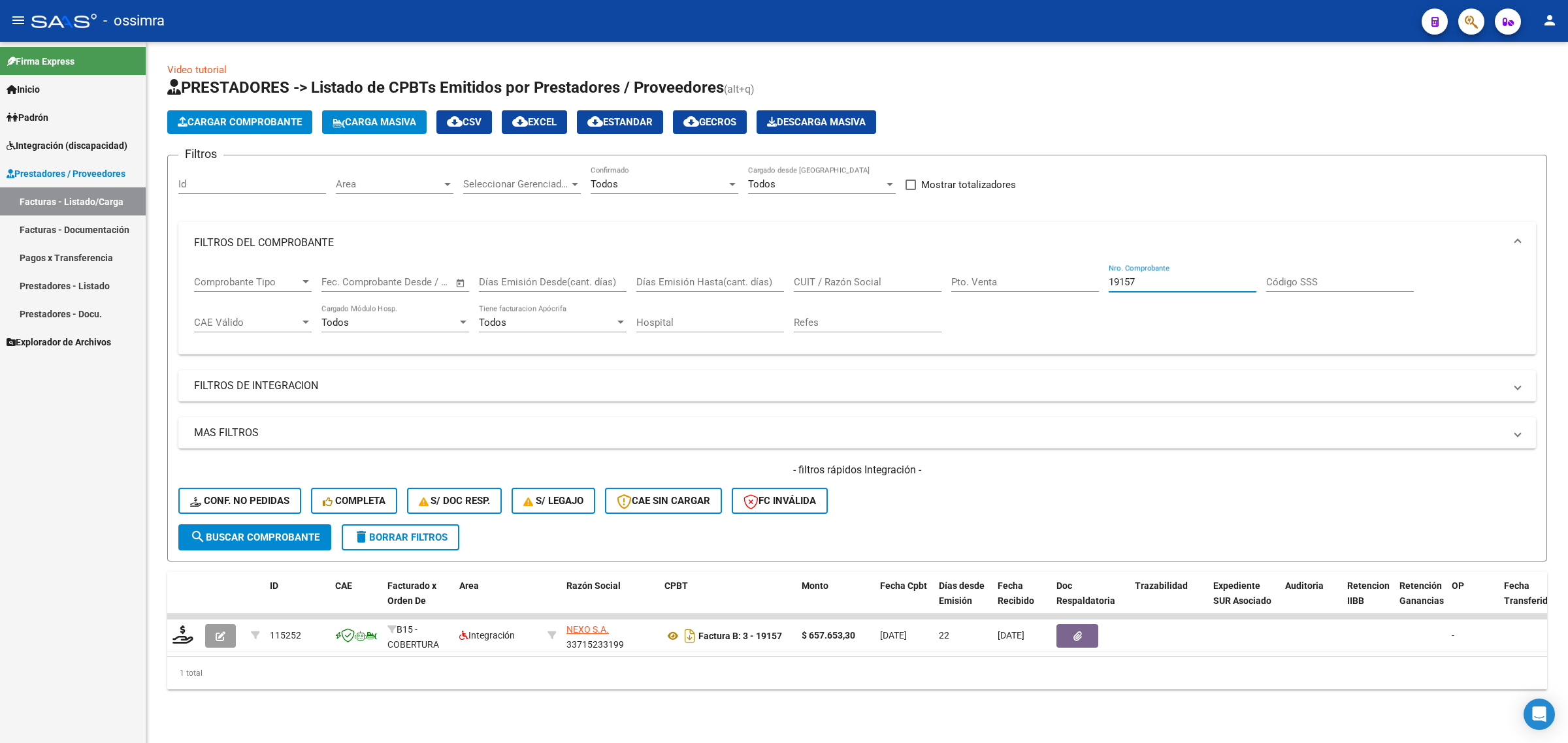
drag, startPoint x: 1150, startPoint y: 277, endPoint x: 1017, endPoint y: 306, distance: 136.1
click at [1017, 307] on div "Comprobante Tipo Comprobante Tipo Fecha inicio – Fecha fin Fec. Comprobante Des…" at bounding box center [857, 304] width 1326 height 81
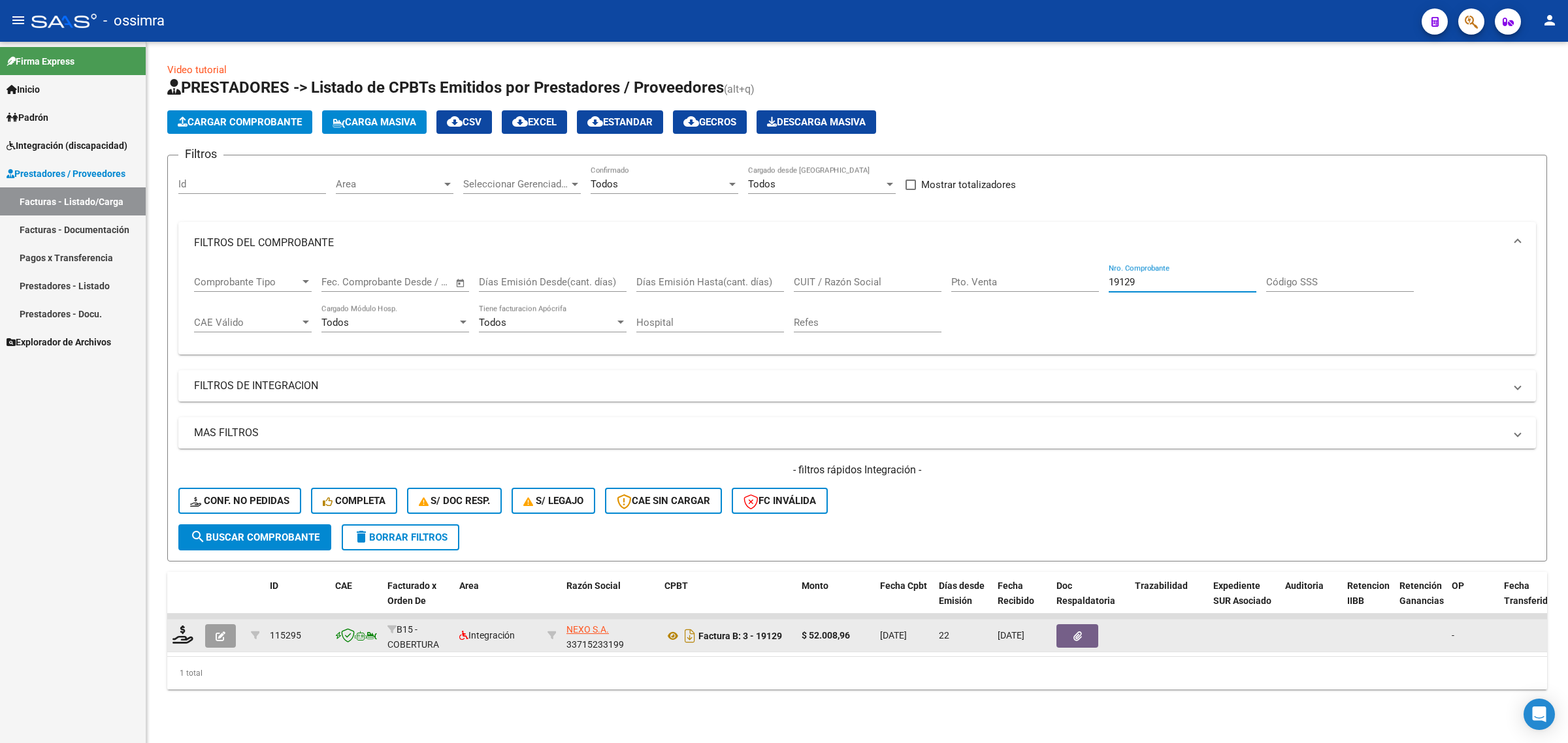
type input "19129"
click at [221, 642] on button "button" at bounding box center [220, 636] width 30 height 23
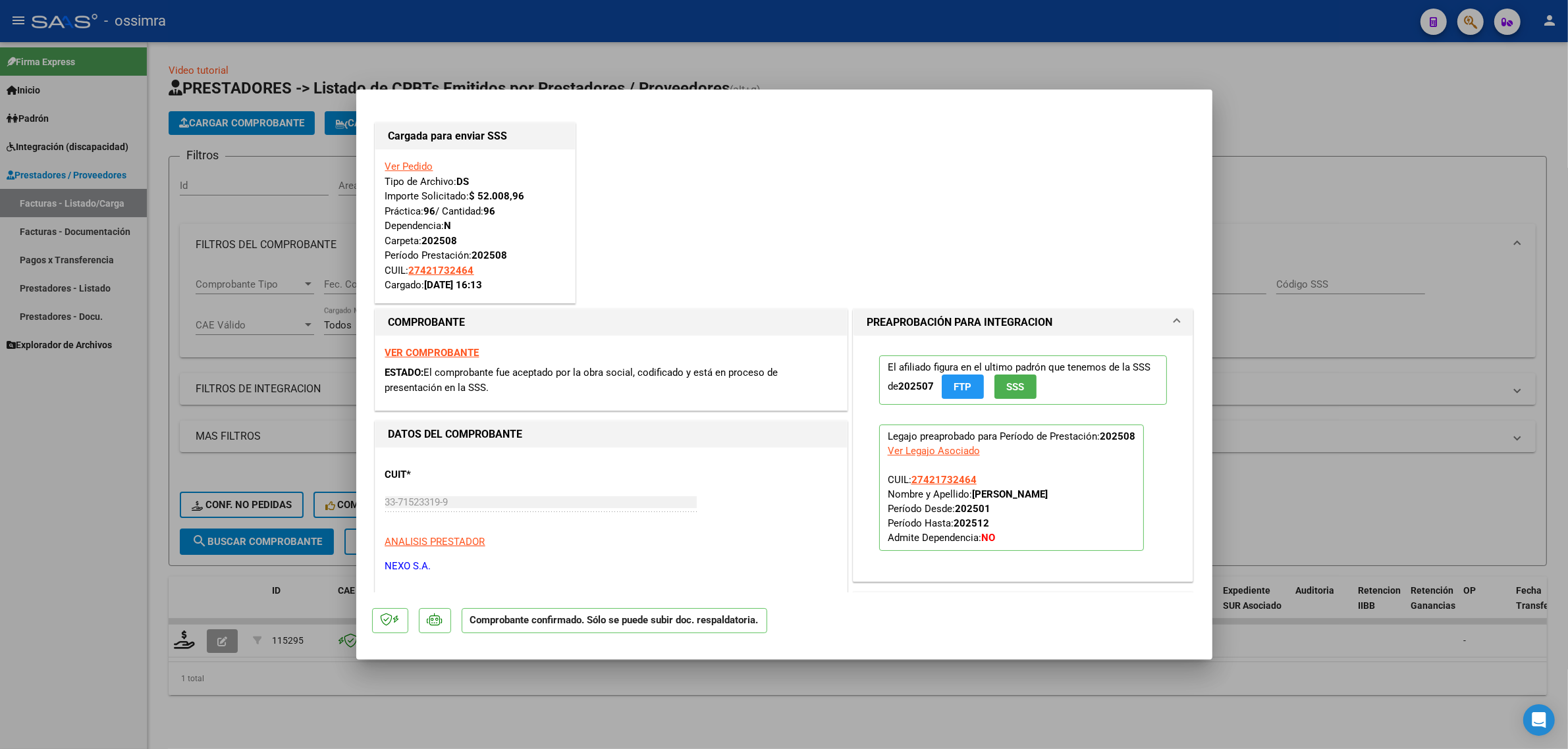
click at [422, 166] on link "Ver Pedido" at bounding box center [409, 166] width 48 height 12
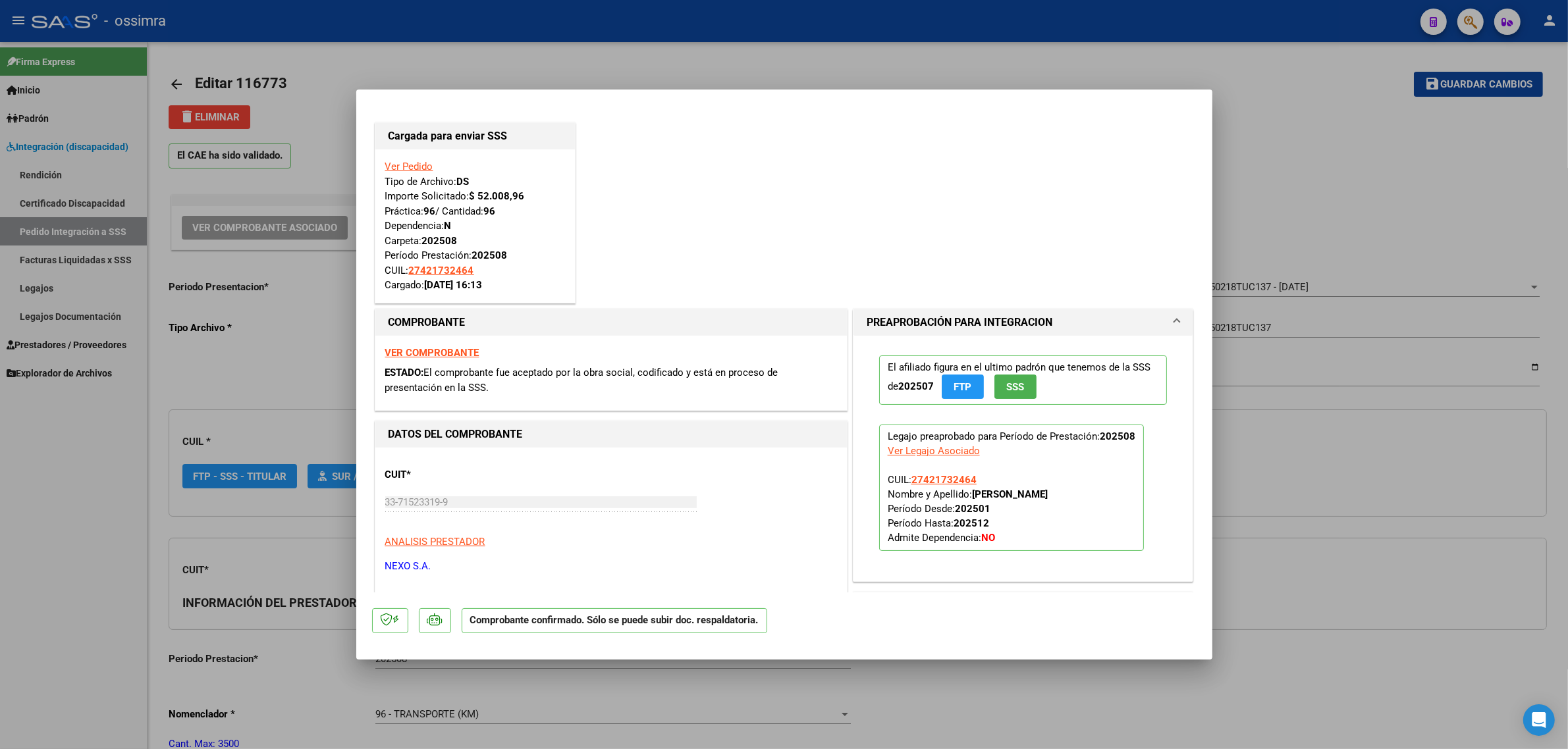
type input "27421732464"
type input "$ 0,00"
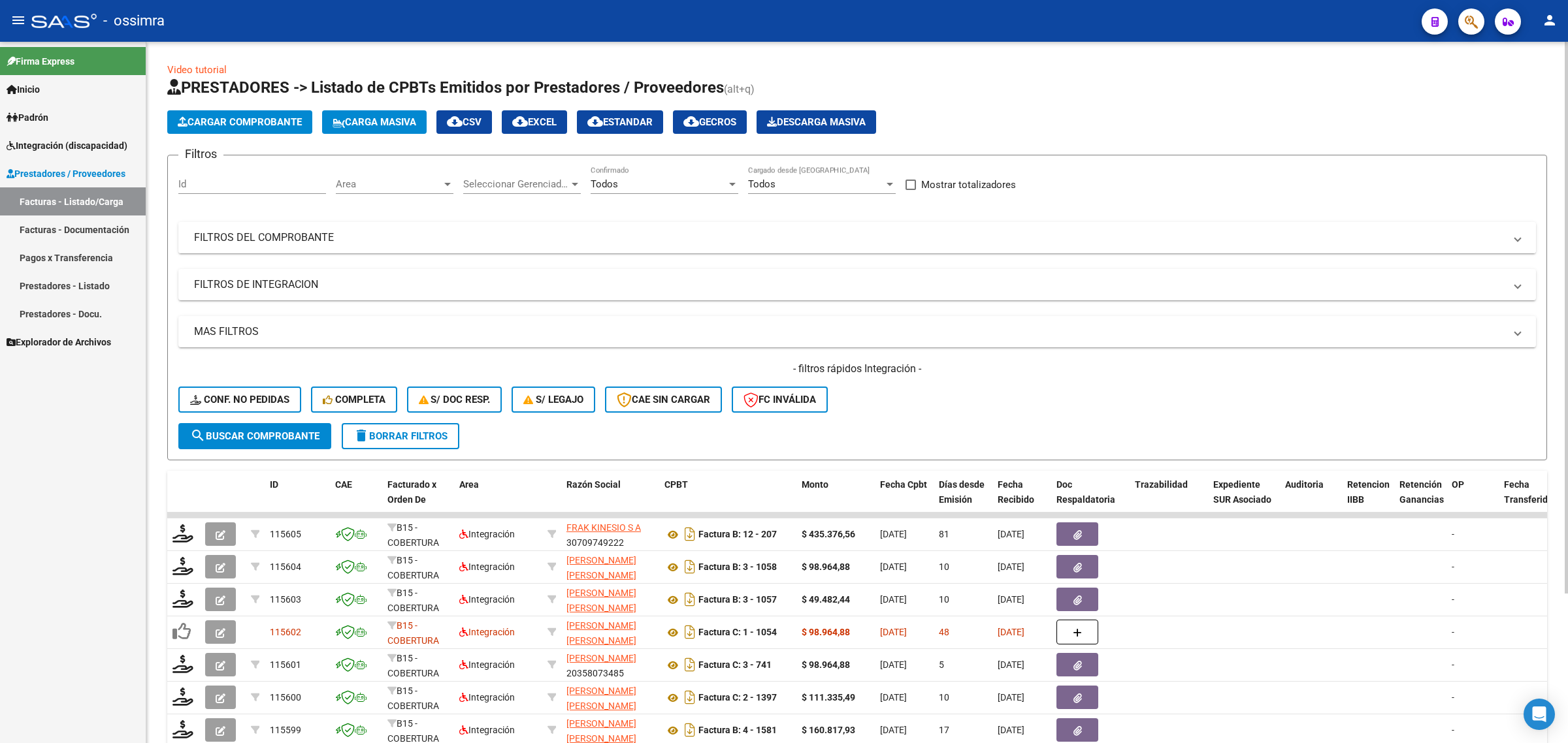
drag, startPoint x: 333, startPoint y: 241, endPoint x: 602, endPoint y: 237, distance: 269.0
click at [334, 241] on mat-panel-title "FILTROS DEL COMPROBANTE" at bounding box center [849, 237] width 1311 height 15
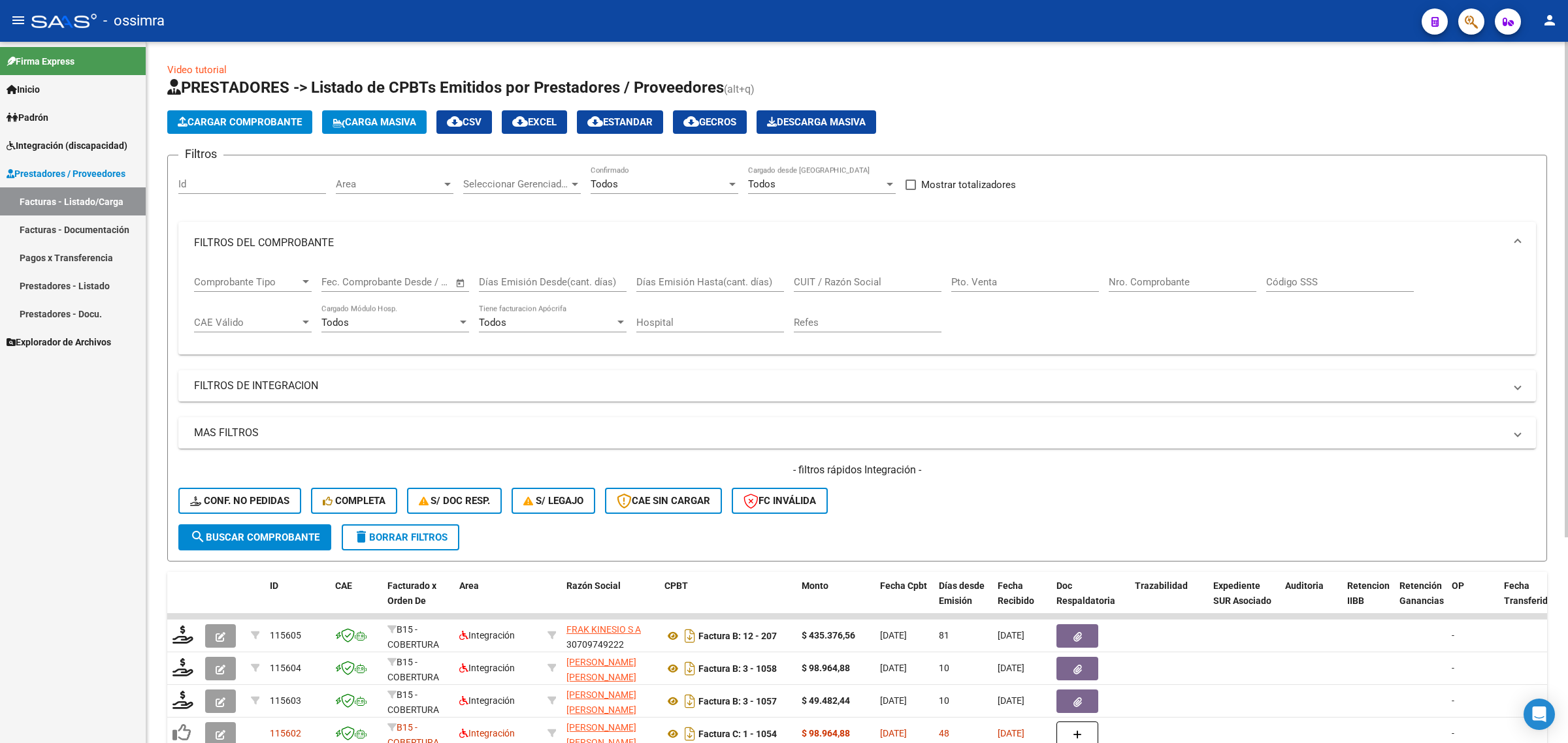
click at [1155, 280] on input "Nro. Comprobante" at bounding box center [1183, 282] width 148 height 12
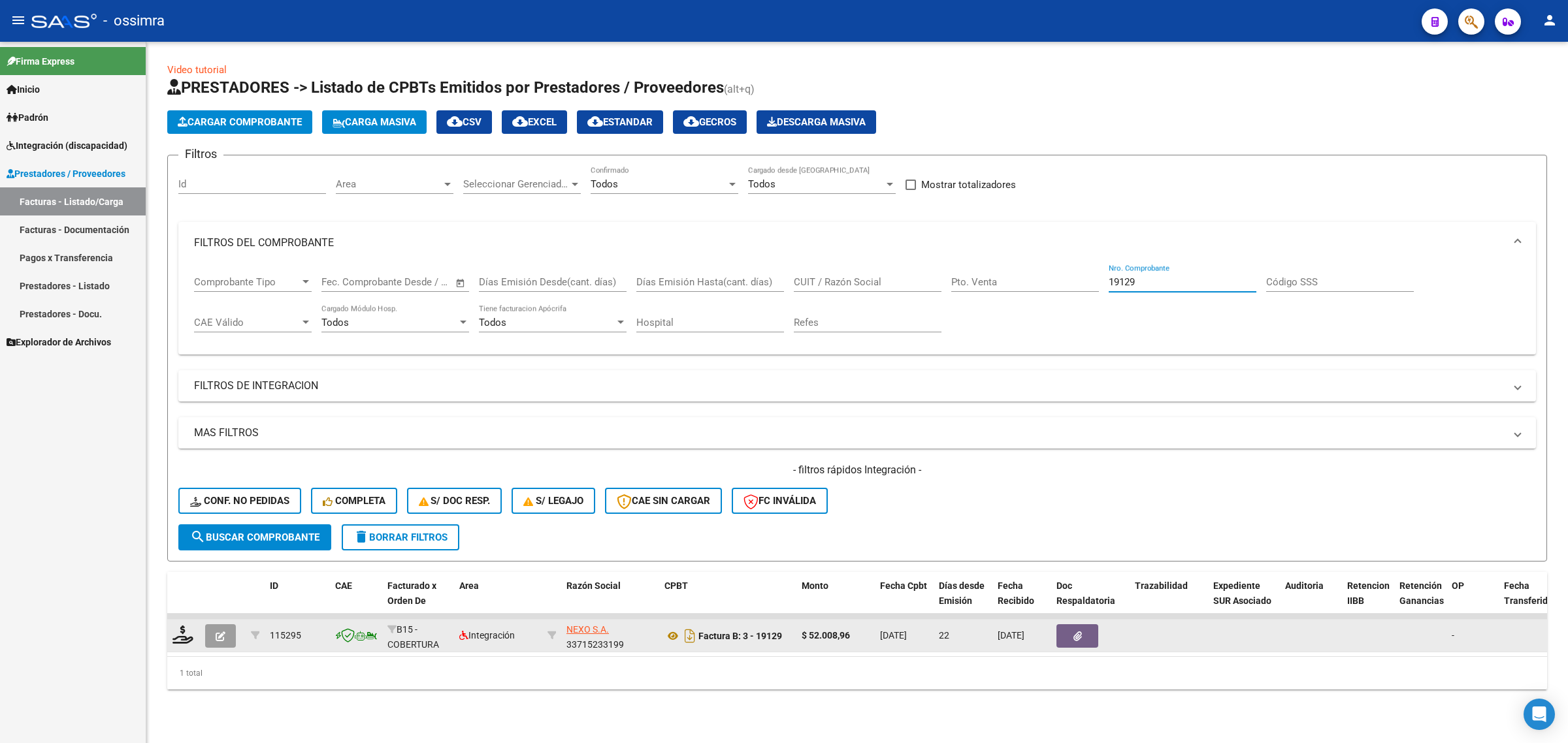
type input "19129"
click at [221, 635] on icon "button" at bounding box center [220, 636] width 10 height 10
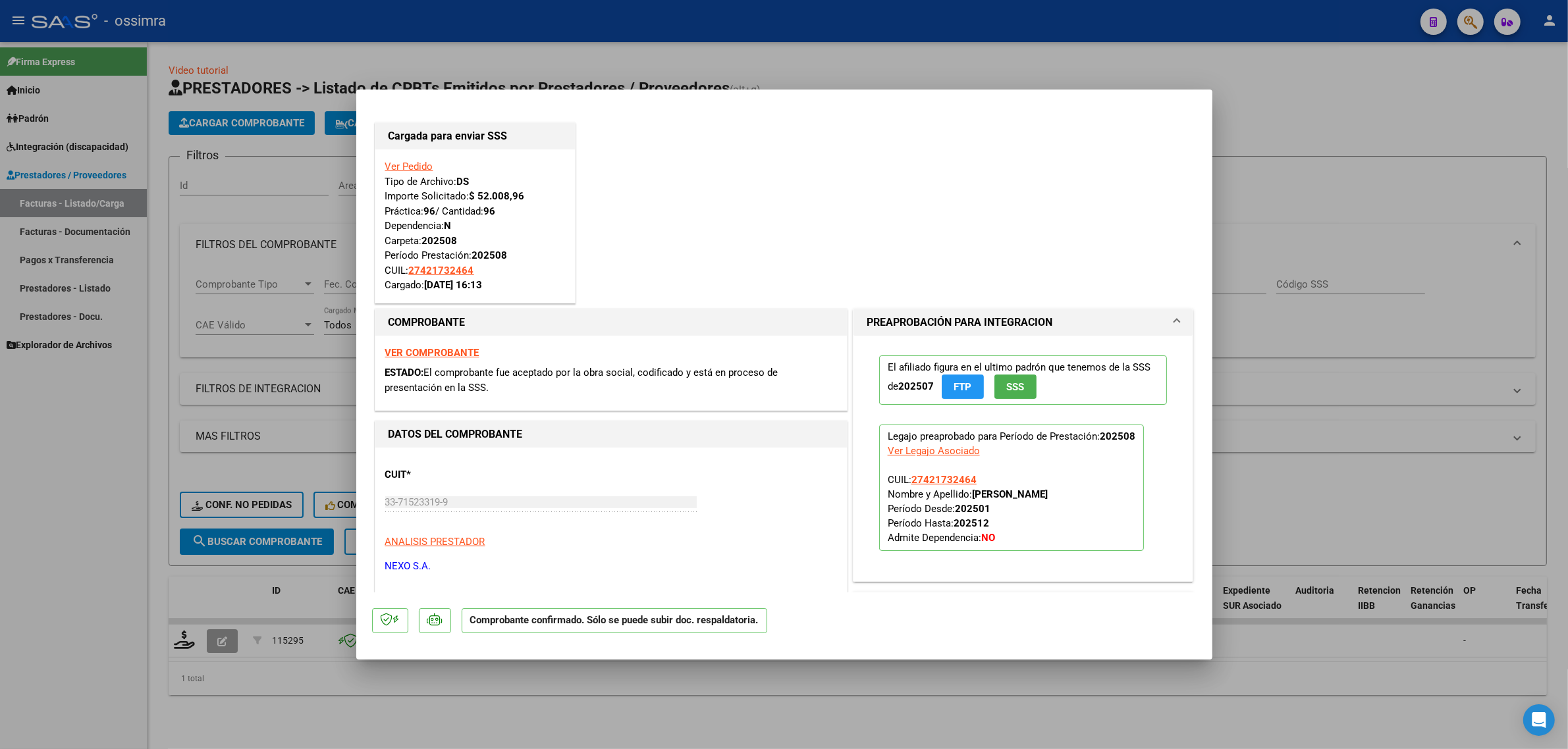
click at [429, 354] on strong "VER COMPROBANTE" at bounding box center [432, 353] width 94 height 12
type input "$ 0,00"
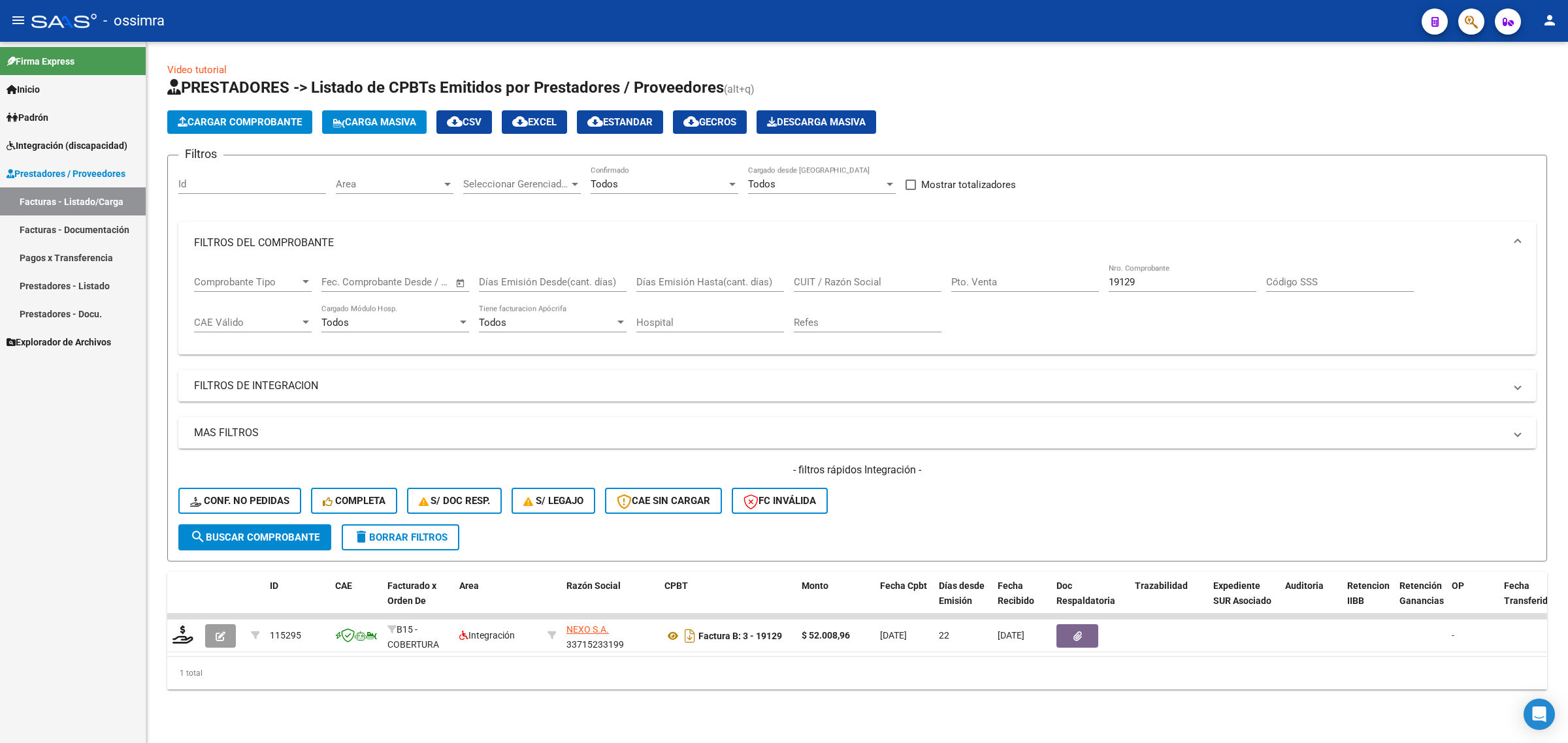
drag, startPoint x: 1161, startPoint y: 273, endPoint x: 1148, endPoint y: 279, distance: 14.3
click at [1148, 279] on div "19129 Nro. Comprobante" at bounding box center [1183, 278] width 148 height 28
click at [1007, 301] on div "Comprobante Tipo Comprobante Tipo Fecha inicio – Fecha fin Fec. Comprobante Des…" at bounding box center [857, 304] width 1326 height 81
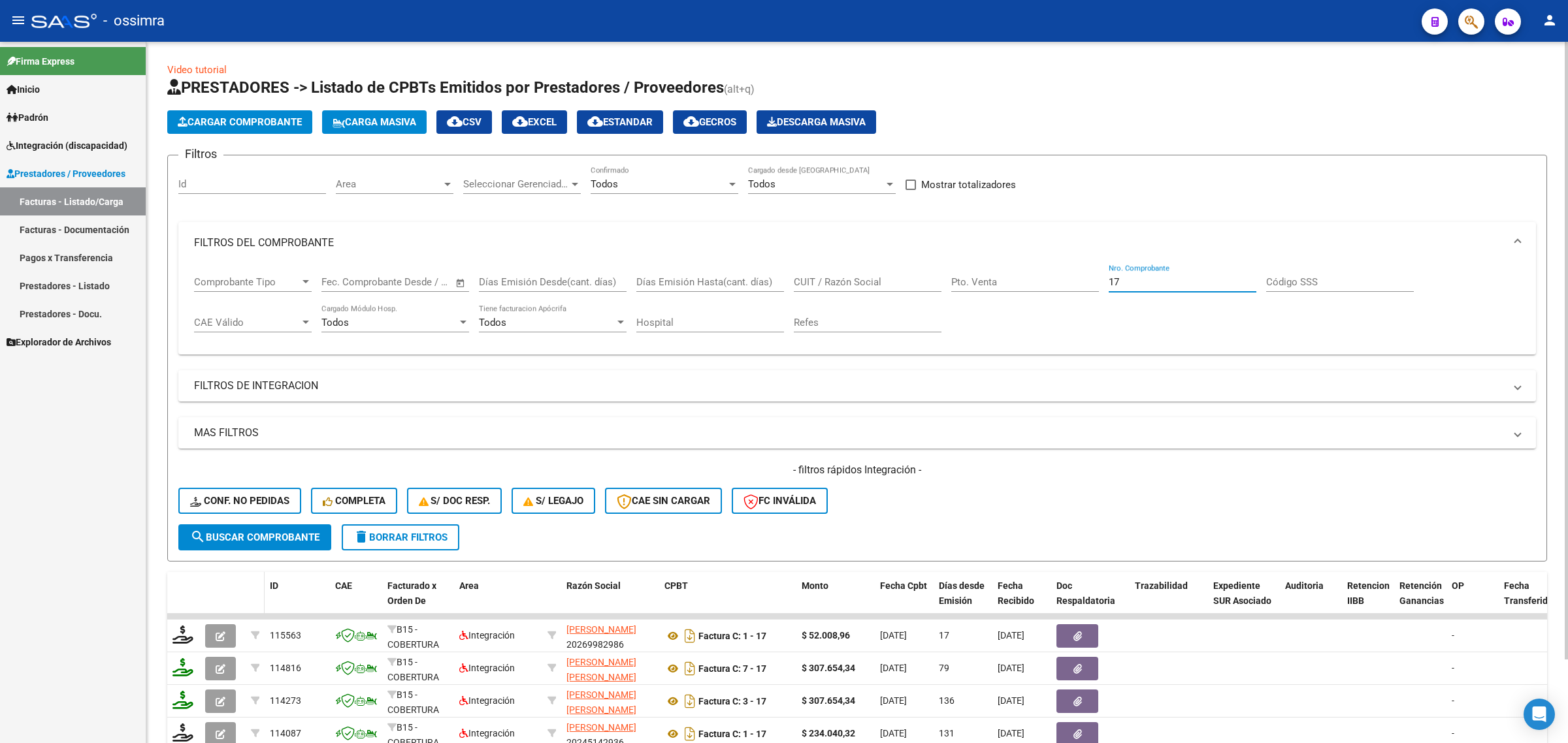
type input "17"
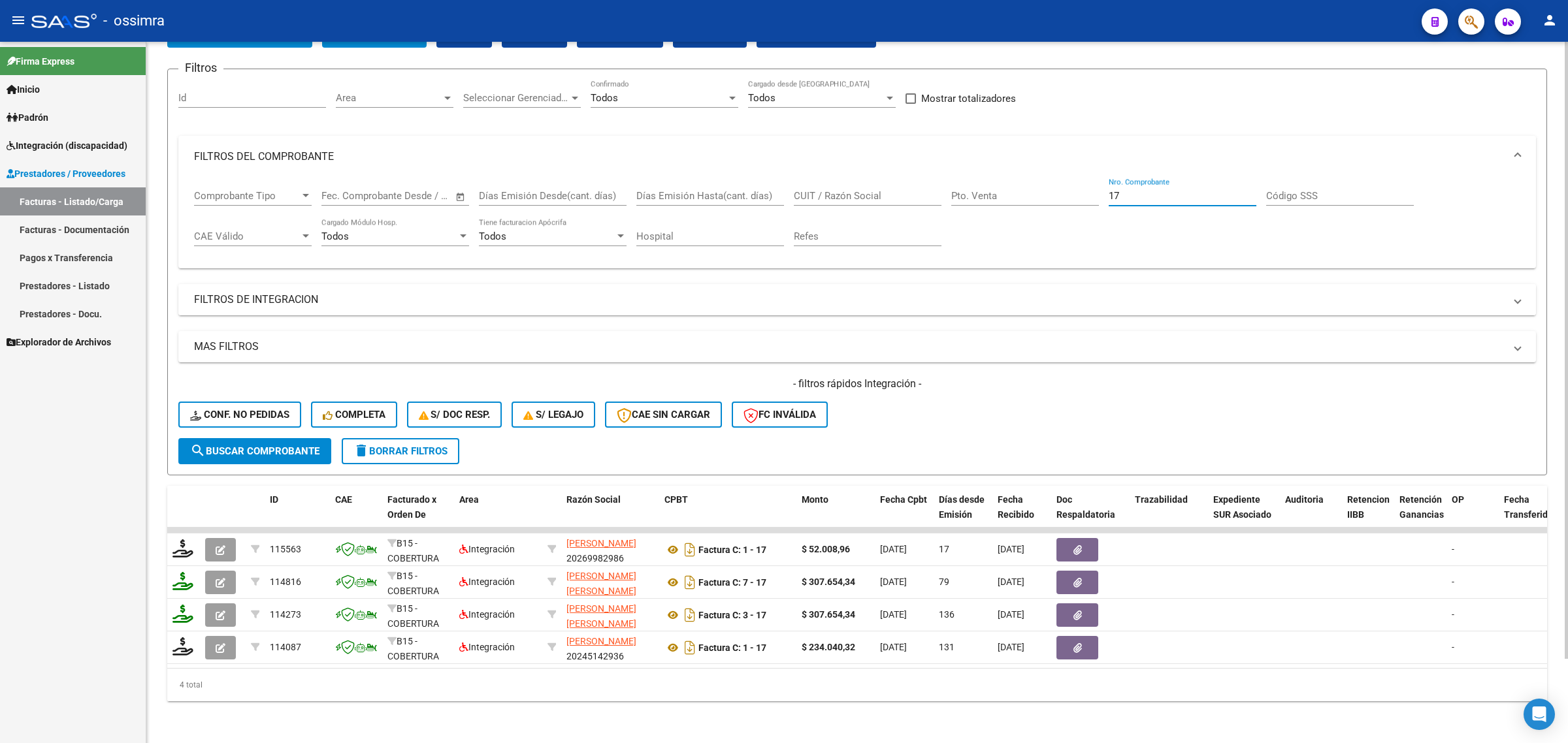
scroll to position [96, 0]
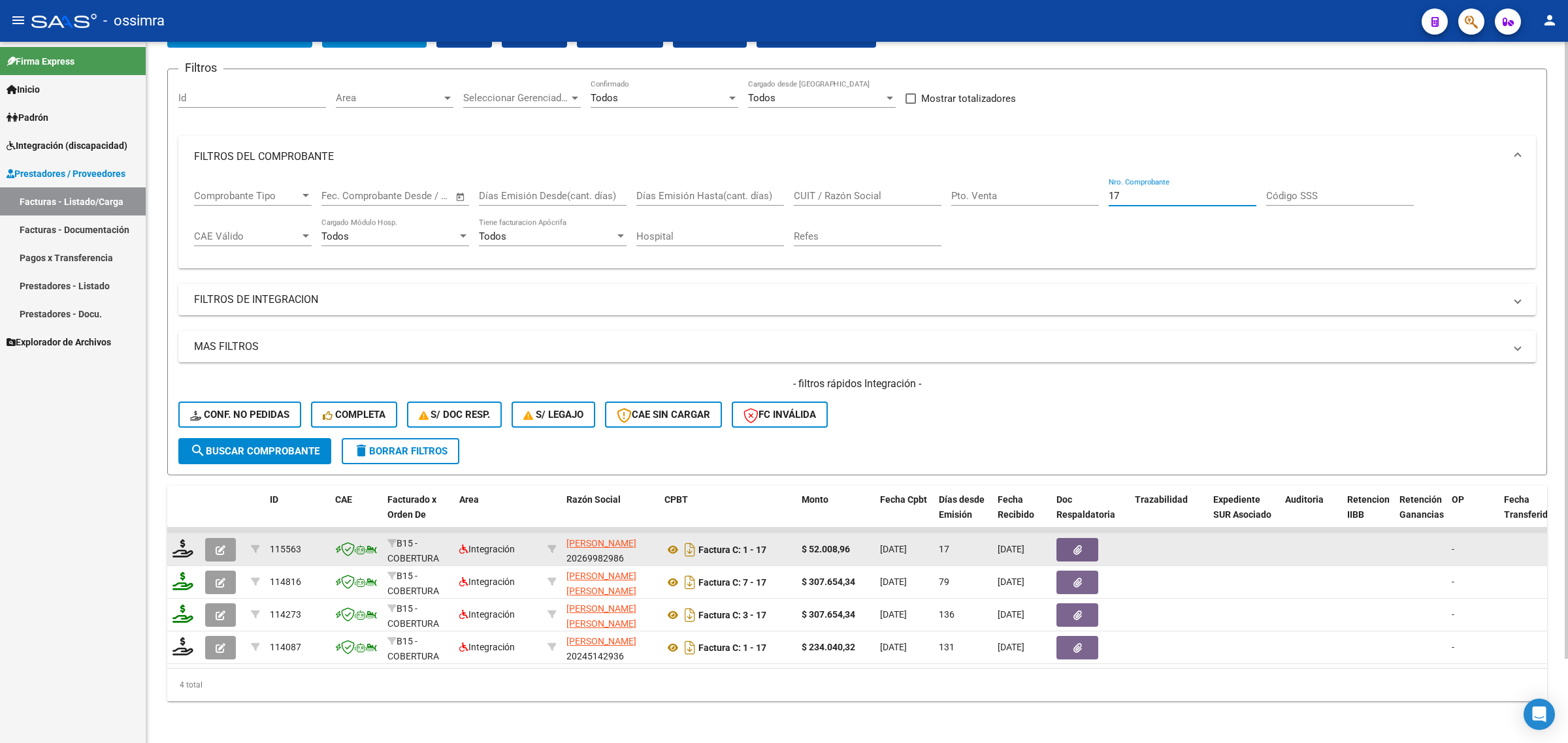
click at [225, 538] on button "button" at bounding box center [220, 549] width 30 height 23
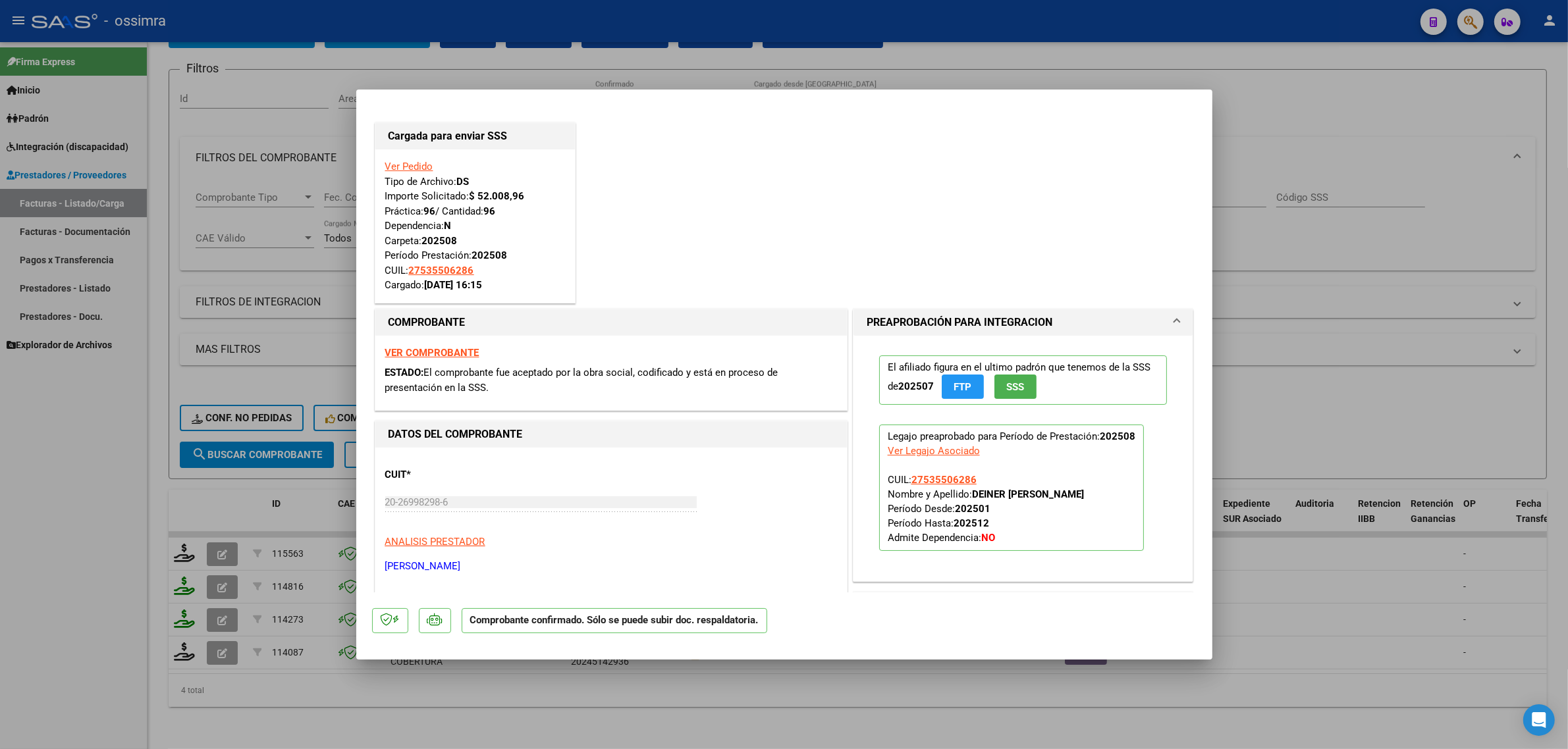
click at [434, 350] on strong "VER COMPROBANTE" at bounding box center [432, 353] width 94 height 12
type input "$ 0,00"
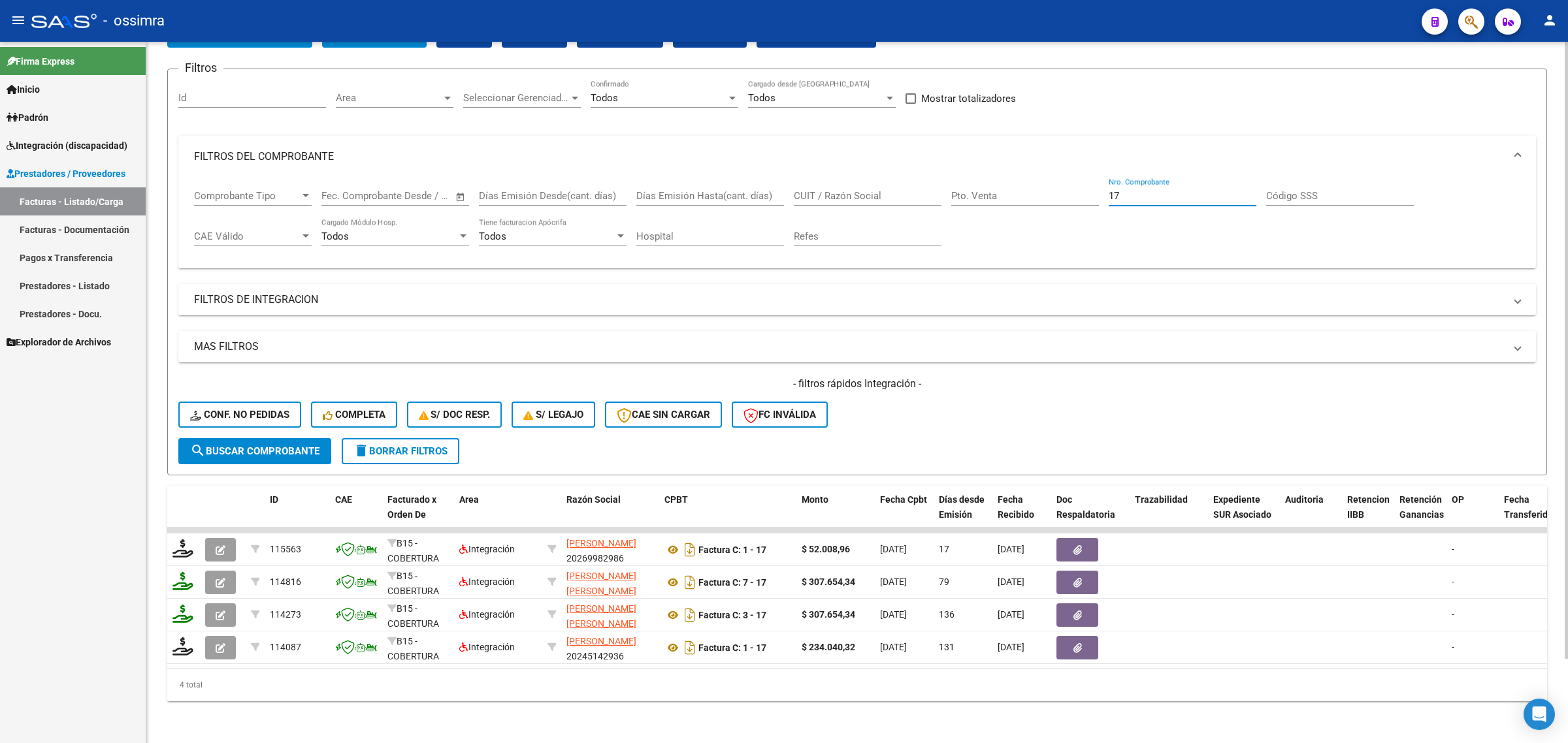
drag, startPoint x: 1127, startPoint y: 190, endPoint x: 1021, endPoint y: 223, distance: 111.0
click at [1021, 223] on div "Comprobante Tipo Comprobante Tipo Fecha inicio – Fecha fin Fec. Comprobante Des…" at bounding box center [857, 217] width 1326 height 81
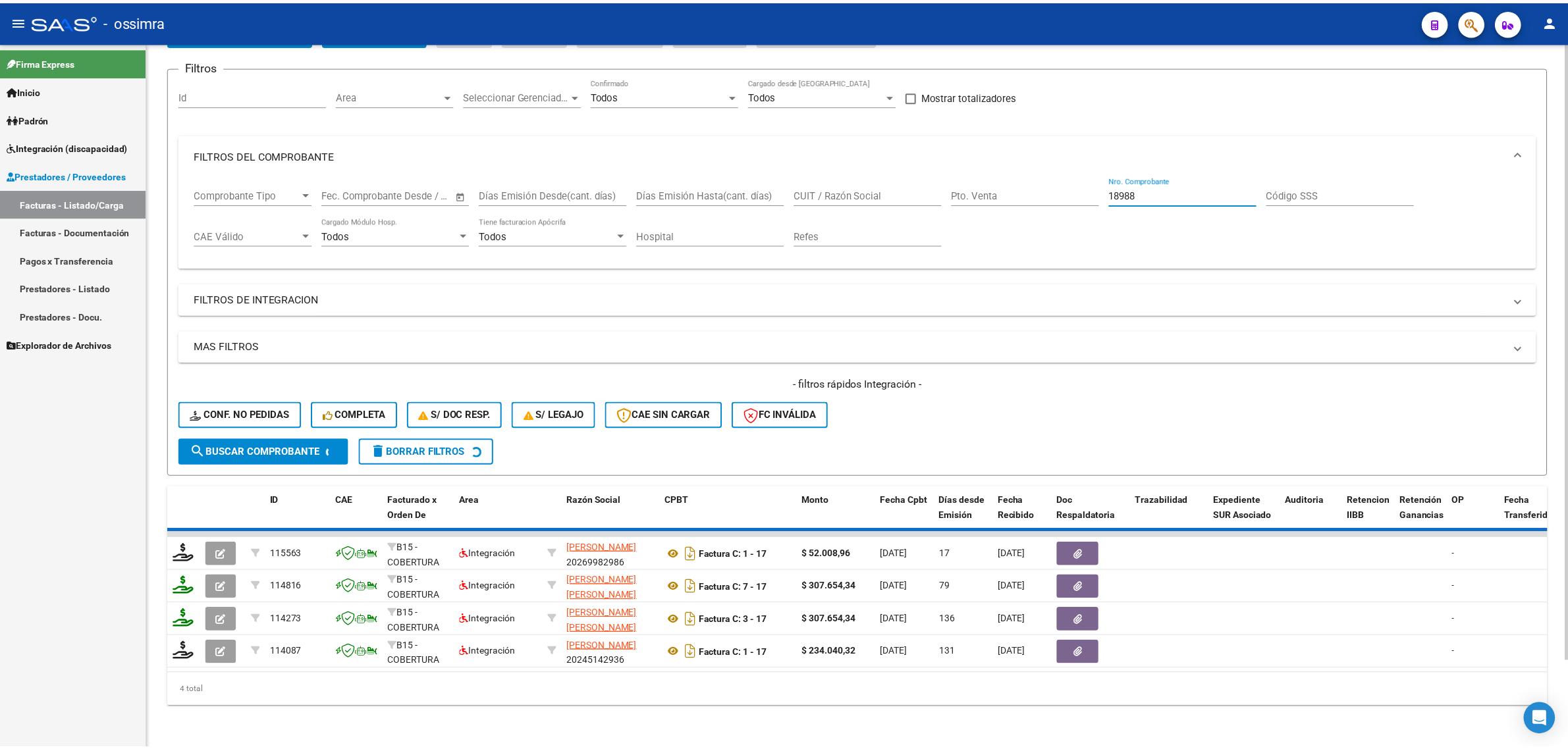
scroll to position [0, 0]
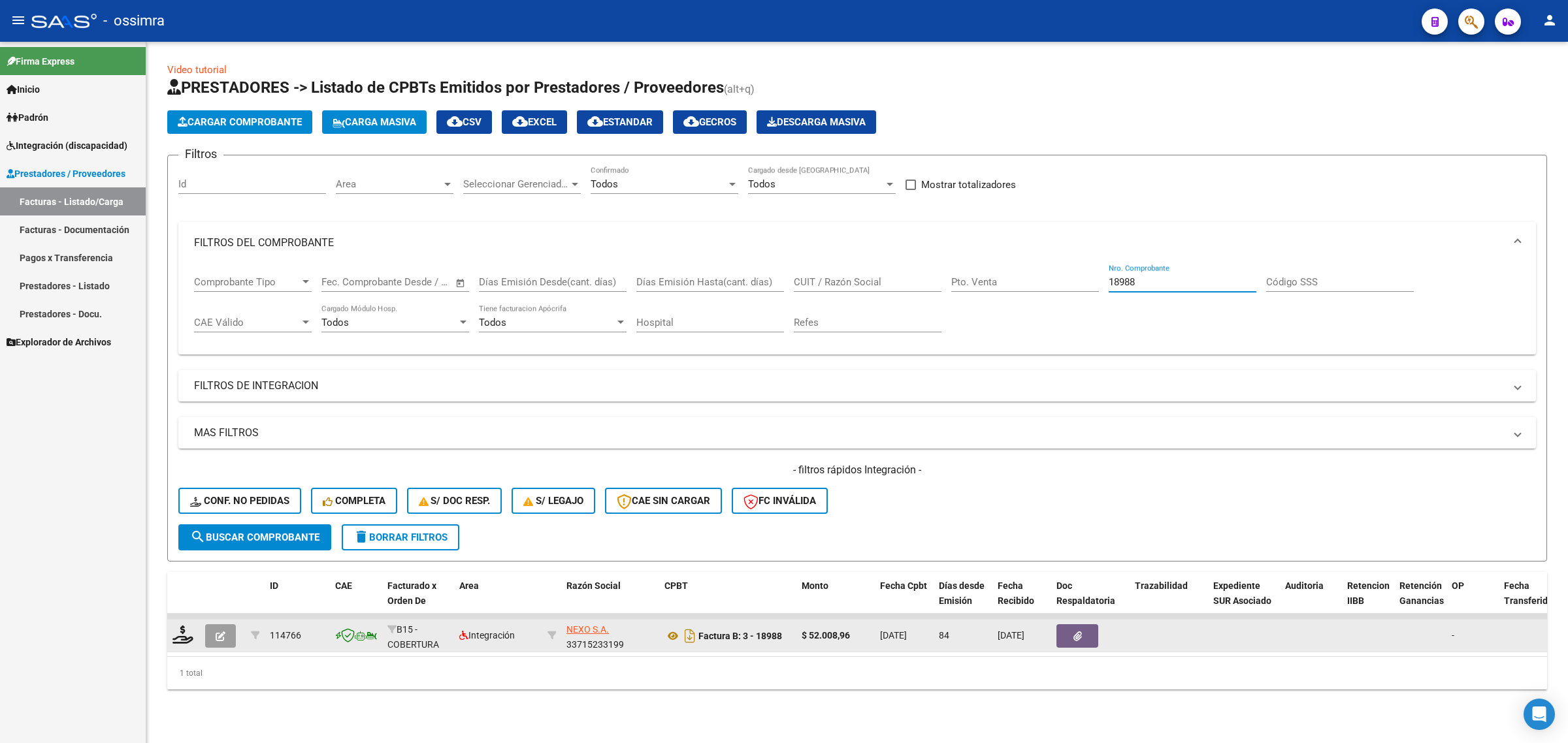
type input "18988"
click at [205, 635] on button "button" at bounding box center [220, 636] width 30 height 23
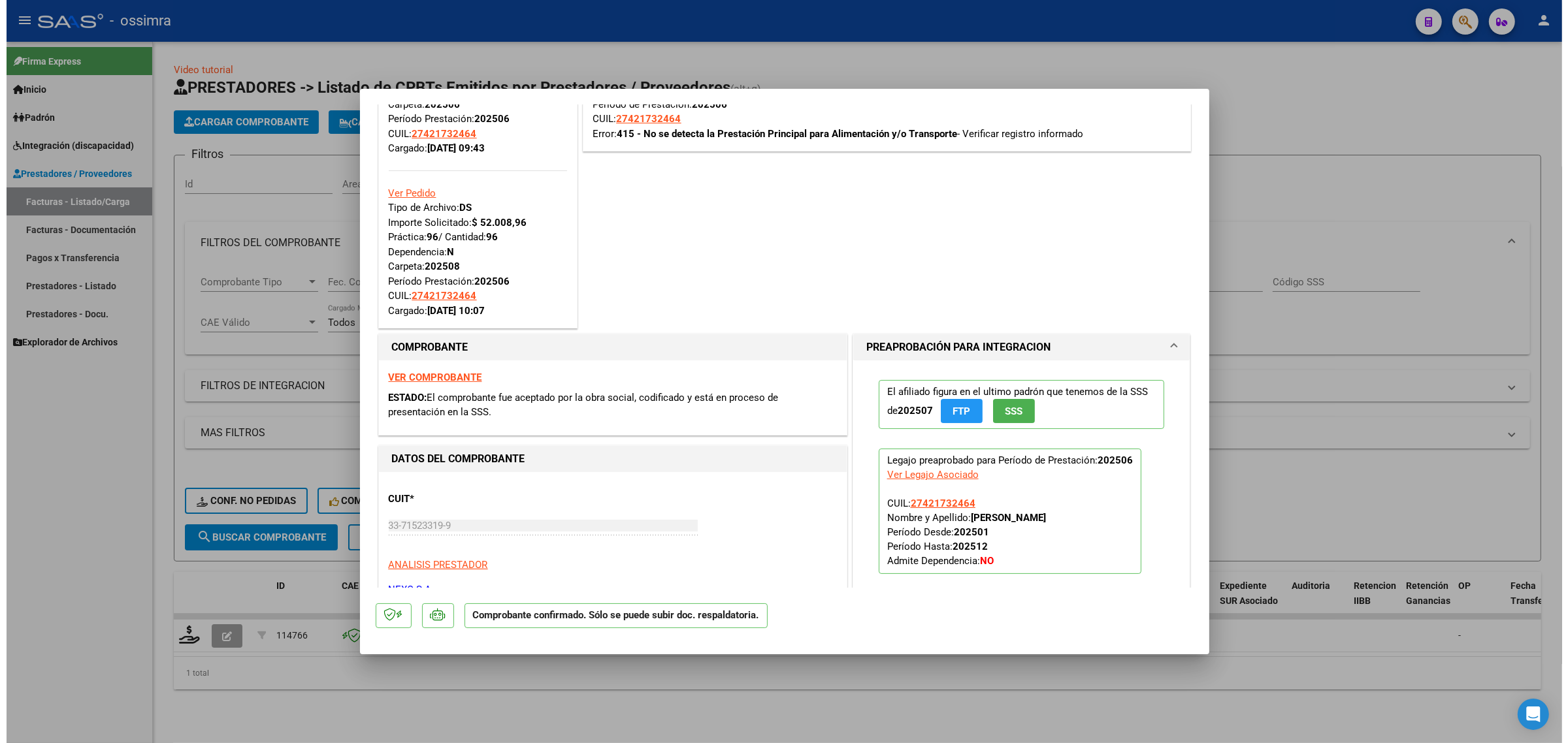
scroll to position [163, 0]
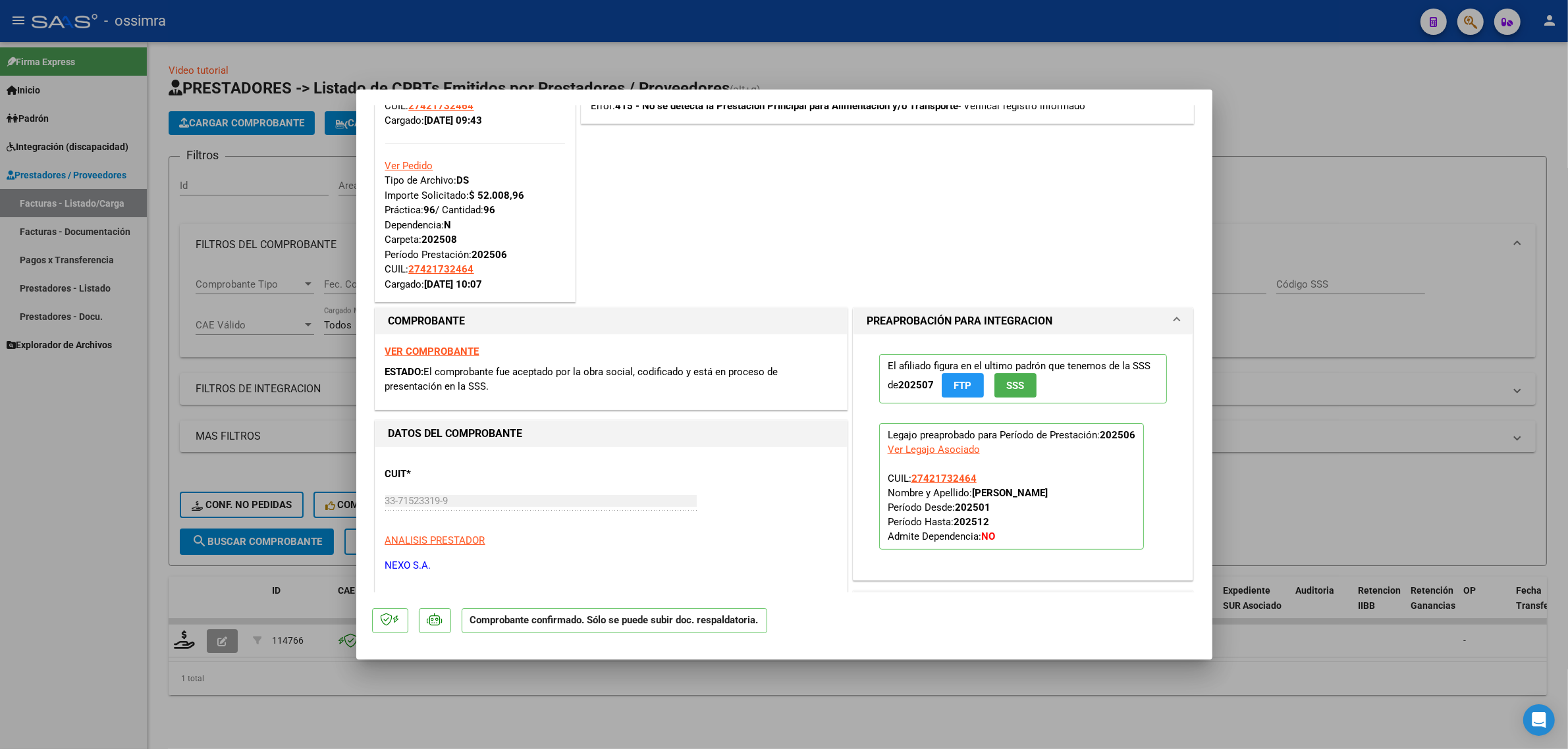
click at [438, 350] on strong "VER COMPROBANTE" at bounding box center [432, 352] width 94 height 12
type input "$ 0,00"
